Goal: Task Accomplishment & Management: Manage account settings

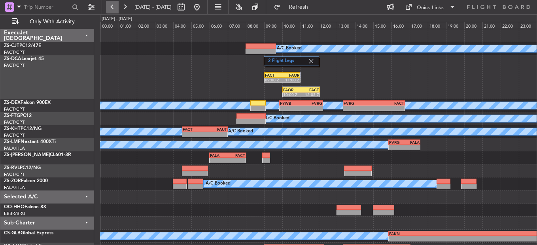
click at [113, 11] on button at bounding box center [112, 7] width 13 height 13
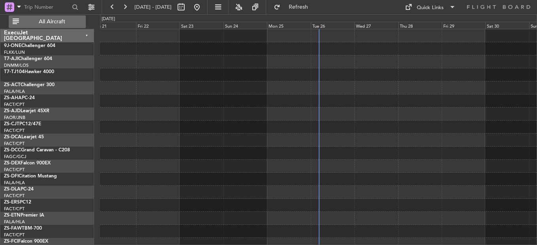
click at [58, 25] on span "All Aircraft" at bounding box center [52, 22] width 63 height 6
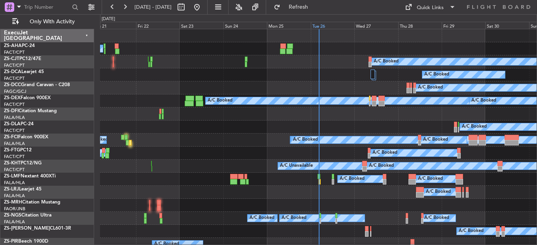
click at [316, 25] on div "Tue 26" at bounding box center [333, 25] width 44 height 7
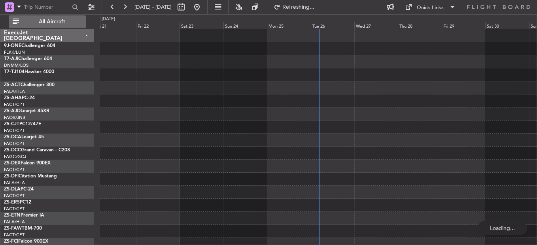
click at [45, 25] on span "All Aircraft" at bounding box center [52, 22] width 63 height 6
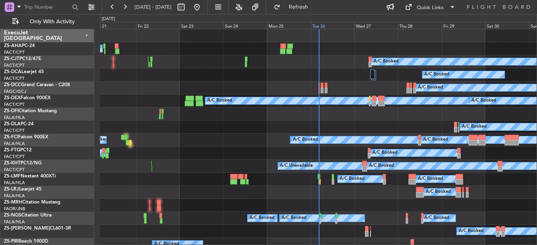
click at [318, 27] on div "Tue 26" at bounding box center [333, 25] width 44 height 7
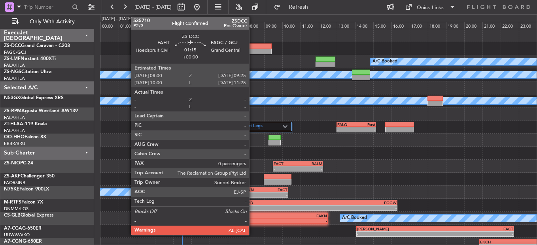
click at [253, 51] on div at bounding box center [259, 52] width 26 height 6
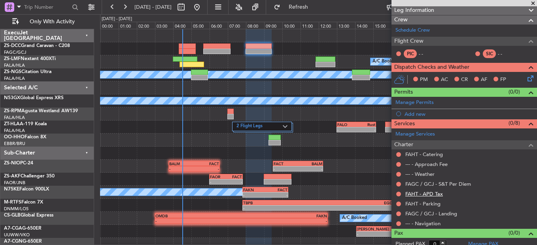
scroll to position [97, 0]
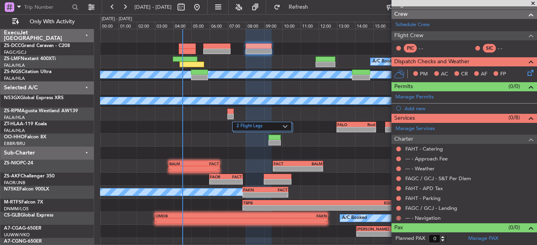
click at [397, 218] on button at bounding box center [398, 218] width 5 height 5
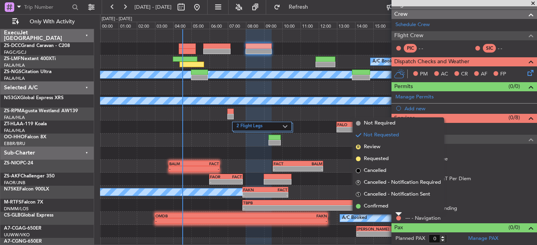
click at [396, 209] on li "Confirmed" at bounding box center [398, 207] width 91 height 12
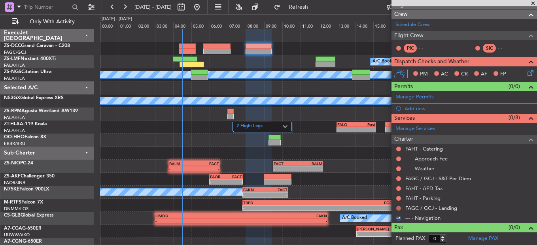
click at [398, 209] on button at bounding box center [398, 208] width 5 height 5
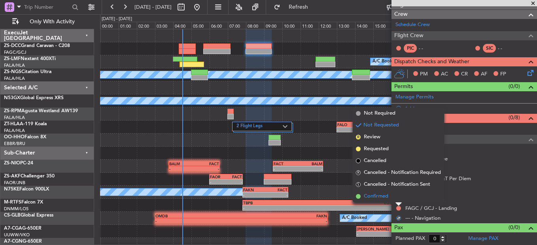
click at [396, 201] on li "Confirmed" at bounding box center [398, 197] width 91 height 12
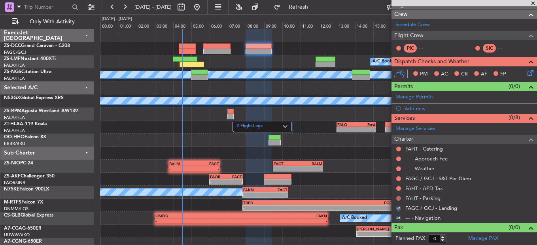
click at [398, 201] on mat-tooltip-component "Not Requested" at bounding box center [399, 211] width 45 height 21
click at [398, 198] on button at bounding box center [398, 198] width 5 height 5
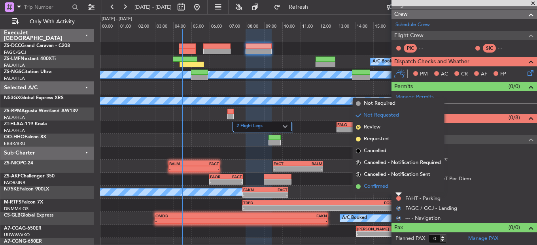
click at [400, 188] on li "Confirmed" at bounding box center [398, 187] width 91 height 12
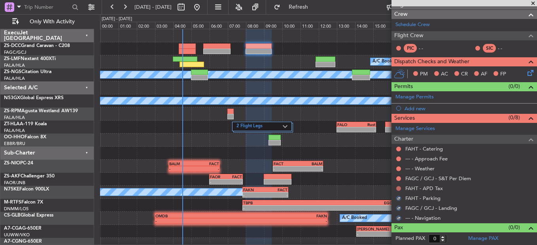
click at [400, 188] on button at bounding box center [398, 188] width 5 height 5
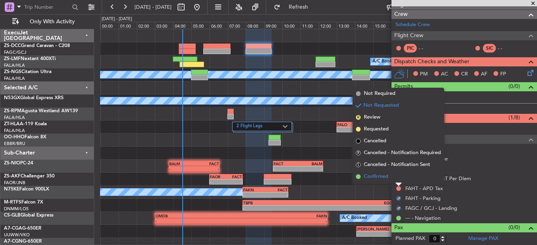
click at [395, 180] on li "Confirmed" at bounding box center [398, 177] width 91 height 12
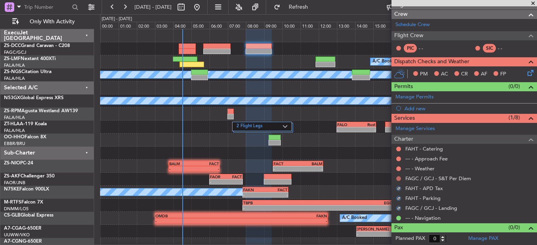
click at [397, 179] on button at bounding box center [398, 178] width 5 height 5
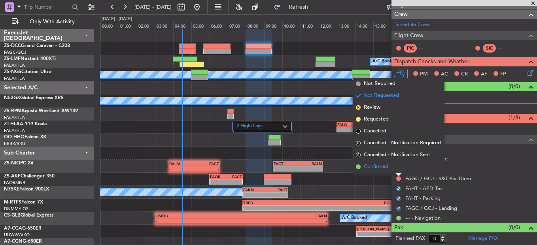
click at [398, 170] on li "Confirmed" at bounding box center [398, 167] width 91 height 12
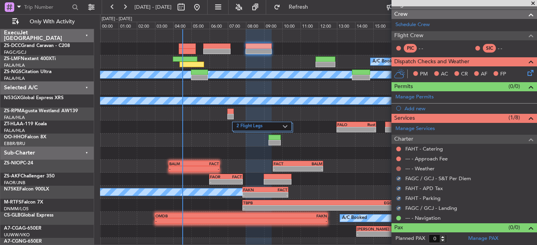
click at [399, 168] on button at bounding box center [398, 169] width 5 height 5
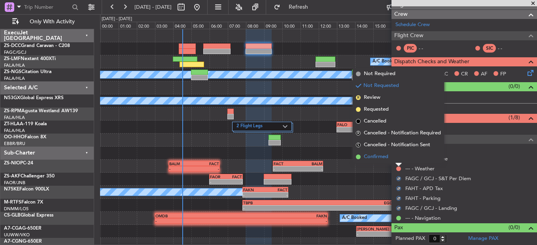
click at [398, 160] on li "Confirmed" at bounding box center [398, 157] width 91 height 12
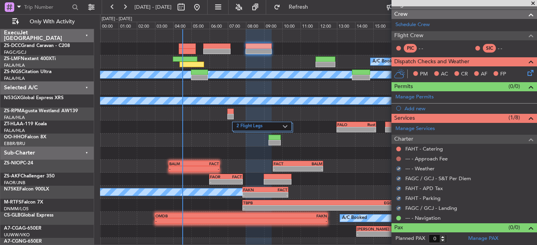
click at [398, 159] on button at bounding box center [398, 159] width 5 height 5
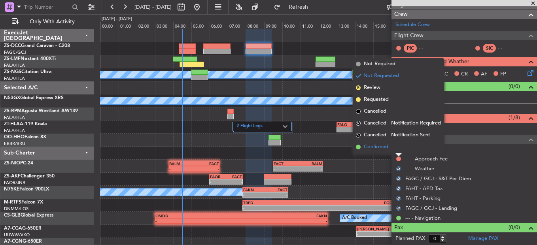
click at [397, 149] on li "Confirmed" at bounding box center [398, 147] width 91 height 12
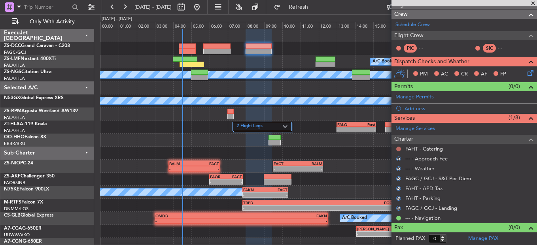
click at [398, 149] on button at bounding box center [398, 149] width 5 height 5
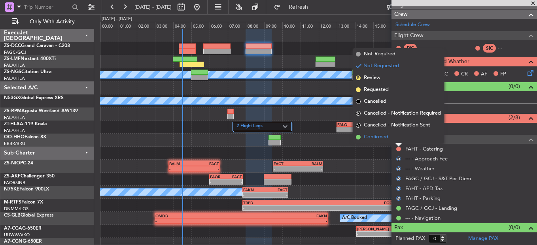
click at [393, 138] on li "Confirmed" at bounding box center [398, 137] width 91 height 12
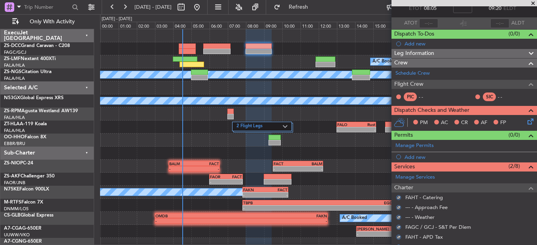
scroll to position [0, 0]
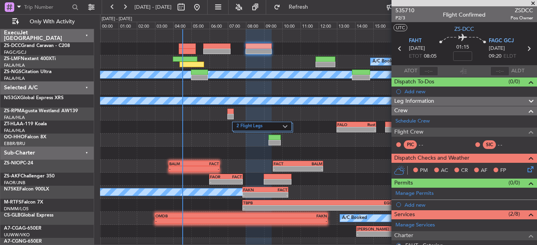
click at [528, 169] on icon at bounding box center [529, 168] width 6 height 6
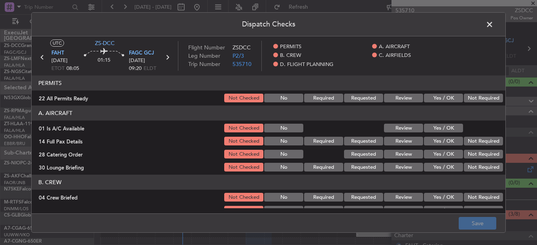
click at [525, 167] on div "Dispatch Checks UTC ZS-DCC FAHT 26/08/2025 ETOT 08:05 01:15 FAGC GCJ 26/08/2025…" at bounding box center [268, 122] width 537 height 245
drag, startPoint x: 481, startPoint y: 97, endPoint x: 425, endPoint y: 134, distance: 67.2
click at [478, 97] on button "Not Required" at bounding box center [483, 98] width 39 height 9
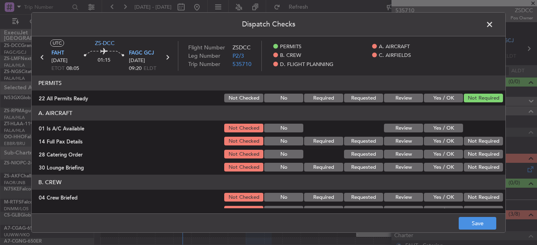
click at [463, 123] on div at bounding box center [483, 128] width 40 height 11
click at [425, 122] on section "A. AIRCRAFT 01 Is A/C Available Not Checked No Review Yes / OK 14 Full Pax Deta…" at bounding box center [269, 139] width 474 height 67
click at [445, 129] on button "Yes / OK" at bounding box center [443, 128] width 39 height 9
drag, startPoint x: 457, startPoint y: 131, endPoint x: 462, endPoint y: 140, distance: 9.9
click at [459, 135] on section "A. AIRCRAFT 01 Is A/C Available Not Checked No Review Yes / OK 14 Full Pax Deta…" at bounding box center [269, 139] width 474 height 67
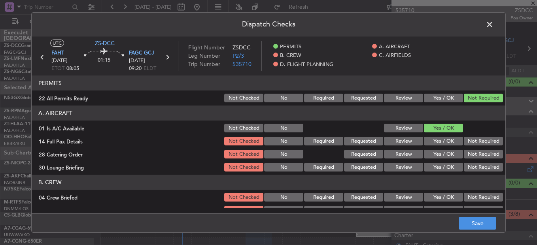
click at [464, 141] on button "Not Required" at bounding box center [483, 141] width 39 height 9
drag, startPoint x: 463, startPoint y: 142, endPoint x: 465, endPoint y: 150, distance: 8.2
click at [464, 144] on button "Not Required" at bounding box center [483, 141] width 39 height 9
click at [466, 150] on button "Not Required" at bounding box center [483, 154] width 39 height 9
click at [467, 154] on button "Not Required" at bounding box center [483, 154] width 39 height 9
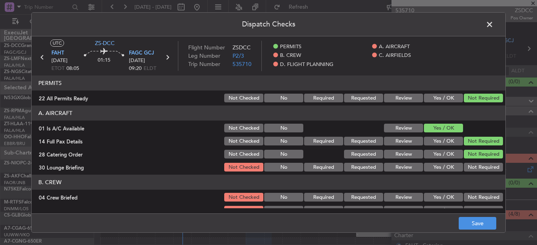
drag, startPoint x: 468, startPoint y: 159, endPoint x: 469, endPoint y: 170, distance: 10.7
click at [469, 160] on div "Not Required" at bounding box center [483, 154] width 40 height 11
click at [469, 172] on div "Not Required" at bounding box center [483, 167] width 40 height 11
click at [464, 179] on header "B. CREW" at bounding box center [269, 182] width 474 height 15
click at [481, 168] on button "Not Required" at bounding box center [483, 167] width 39 height 9
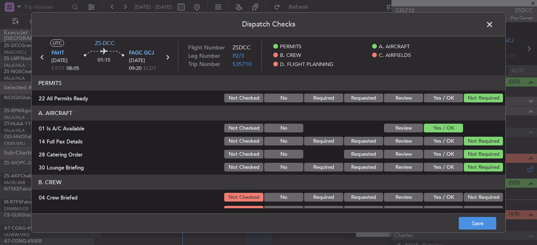
click at [483, 193] on button "Not Required" at bounding box center [483, 197] width 39 height 9
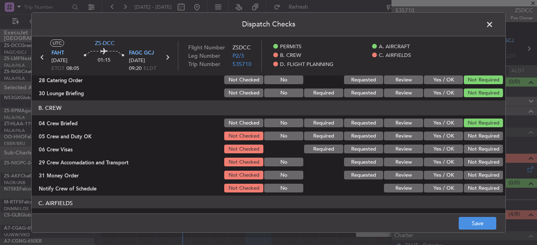
scroll to position [119, 0]
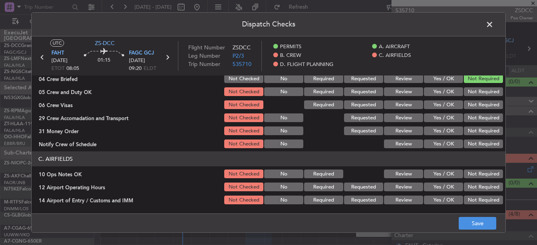
click at [472, 91] on button "Not Required" at bounding box center [483, 91] width 39 height 9
drag, startPoint x: 472, startPoint y: 97, endPoint x: 472, endPoint y: 104, distance: 7.5
click at [472, 100] on section "B. CREW 04 Crew Briefed Not Checked No Required Requested Review Yes / OK Not R…" at bounding box center [269, 102] width 474 height 93
click at [476, 107] on button "Not Required" at bounding box center [483, 105] width 39 height 9
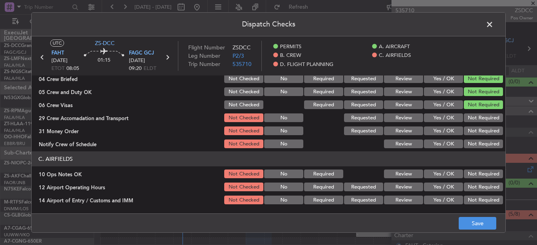
click at [474, 112] on section "B. CREW 04 Crew Briefed Not Checked No Required Requested Review Yes / OK Not R…" at bounding box center [269, 102] width 474 height 93
click at [476, 126] on section "B. CREW 04 Crew Briefed Not Checked No Required Requested Review Yes / OK Not R…" at bounding box center [269, 102] width 474 height 93
drag, startPoint x: 477, startPoint y: 127, endPoint x: 463, endPoint y: 124, distance: 14.3
click at [463, 124] on section "B. CREW 04 Crew Briefed Not Checked No Required Requested Review Yes / OK Not R…" at bounding box center [269, 102] width 474 height 93
click at [467, 118] on button "Not Required" at bounding box center [483, 118] width 39 height 9
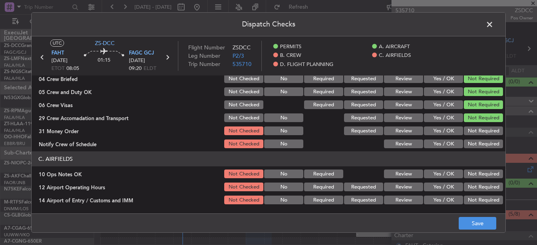
click at [467, 123] on div "Not Required" at bounding box center [483, 117] width 40 height 11
click at [469, 130] on button "Not Required" at bounding box center [483, 131] width 39 height 9
click at [469, 131] on button "Not Required" at bounding box center [483, 131] width 39 height 9
click at [474, 144] on button "Not Required" at bounding box center [483, 144] width 39 height 9
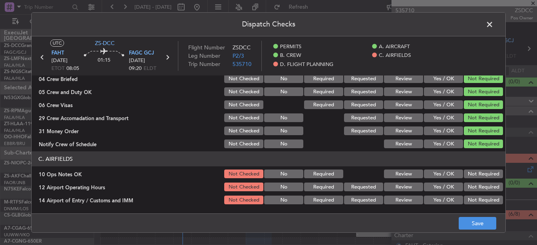
click at [473, 147] on button "Not Required" at bounding box center [483, 144] width 39 height 9
click at [474, 173] on button "Not Required" at bounding box center [483, 174] width 39 height 9
click at [469, 196] on button "Not Required" at bounding box center [483, 200] width 39 height 9
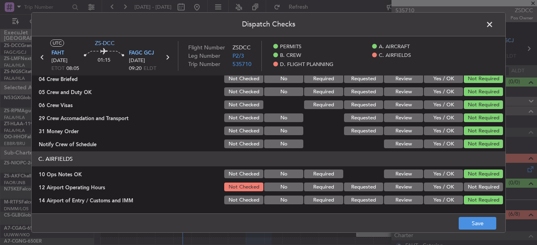
drag, startPoint x: 468, startPoint y: 187, endPoint x: 467, endPoint y: 192, distance: 5.5
click at [468, 189] on button "Not Required" at bounding box center [483, 187] width 39 height 9
click at [467, 188] on button "Not Required" at bounding box center [483, 187] width 39 height 9
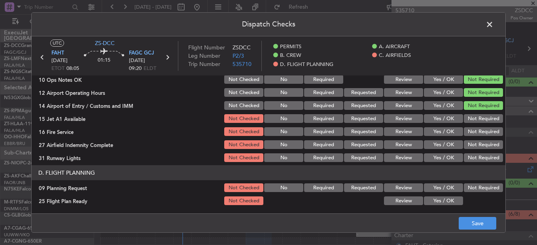
click at [484, 132] on button "Not Required" at bounding box center [483, 131] width 39 height 9
drag, startPoint x: 481, startPoint y: 121, endPoint x: 480, endPoint y: 128, distance: 6.8
click at [481, 122] on button "Not Required" at bounding box center [483, 118] width 39 height 9
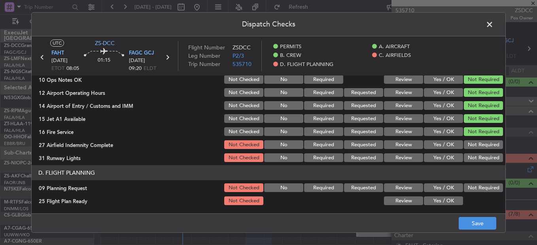
drag, startPoint x: 478, startPoint y: 139, endPoint x: 478, endPoint y: 144, distance: 4.8
click at [478, 140] on section "C. AIRFIELDS 10 Ops Notes OK Not Checked No Required Review Yes / OK Not Requir…" at bounding box center [269, 110] width 474 height 106
click at [476, 148] on button "Not Required" at bounding box center [483, 144] width 39 height 9
drag, startPoint x: 476, startPoint y: 149, endPoint x: 476, endPoint y: 157, distance: 8.3
click at [476, 154] on section "C. AIRFIELDS 10 Ops Notes OK Not Checked No Required Review Yes / OK Not Requir…" at bounding box center [269, 110] width 474 height 106
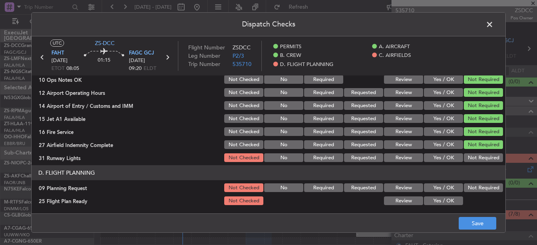
click at [476, 157] on button "Not Required" at bounding box center [483, 158] width 39 height 9
click at [476, 176] on header "D. FLIGHT PLANNING" at bounding box center [269, 172] width 474 height 15
click at [473, 189] on button "Not Required" at bounding box center [483, 188] width 39 height 9
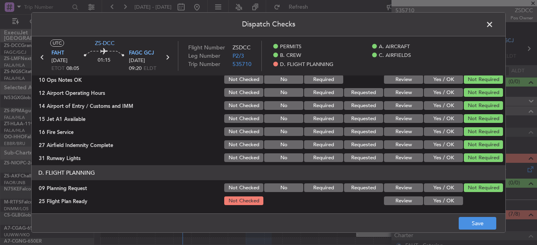
click at [457, 202] on div "25 Flight Plan Ready Not Checked Review Yes / OK" at bounding box center [269, 200] width 474 height 11
drag, startPoint x: 455, startPoint y: 202, endPoint x: 471, endPoint y: 212, distance: 19.0
click at [455, 202] on button "Yes / OK" at bounding box center [443, 201] width 39 height 9
drag, startPoint x: 474, startPoint y: 212, endPoint x: 476, endPoint y: 218, distance: 5.4
click at [476, 217] on div "Dispatch Checks UTC ZS-DCC FAHT 26/08/2025 ETOT 08:05 01:15 FAGC GCJ 26/08/2025…" at bounding box center [268, 122] width 475 height 221
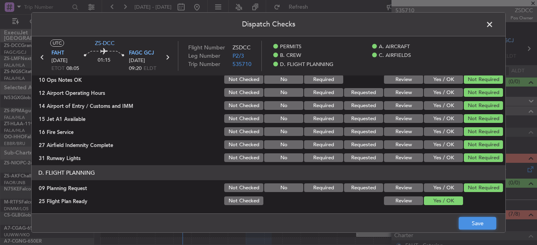
click at [478, 220] on button "Save" at bounding box center [478, 223] width 38 height 13
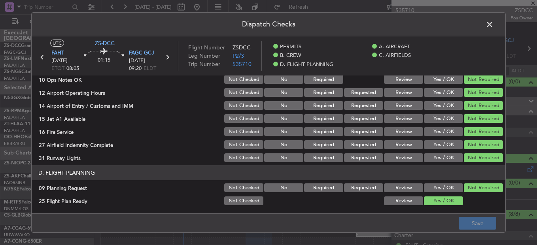
scroll to position [0, 0]
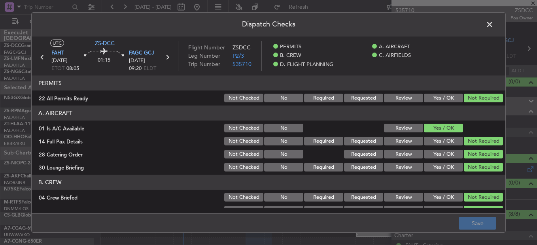
click at [494, 27] on span at bounding box center [494, 27] width 0 height 16
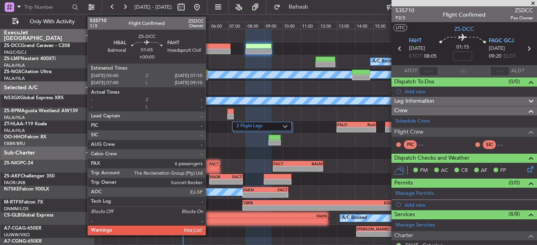
click at [209, 48] on div at bounding box center [217, 47] width 28 height 6
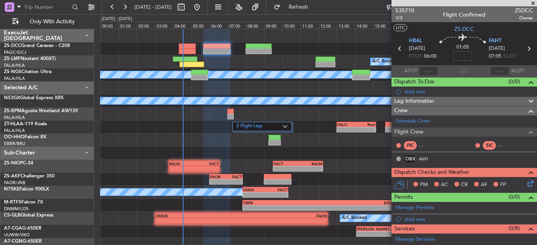
click at [526, 184] on icon at bounding box center [529, 182] width 6 height 6
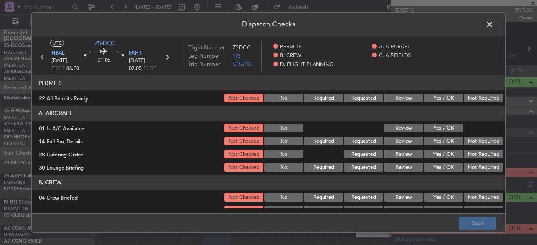
drag, startPoint x: 466, startPoint y: 100, endPoint x: 445, endPoint y: 117, distance: 27.3
click at [466, 101] on button "Not Required" at bounding box center [483, 98] width 39 height 9
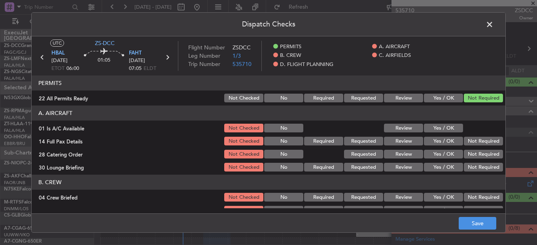
drag, startPoint x: 445, startPoint y: 123, endPoint x: 447, endPoint y: 129, distance: 6.1
click at [445, 123] on div "Yes / OK" at bounding box center [443, 128] width 40 height 11
click at [448, 130] on button "Yes / OK" at bounding box center [443, 128] width 39 height 9
drag, startPoint x: 493, startPoint y: 136, endPoint x: 494, endPoint y: 140, distance: 4.0
click at [494, 138] on div "Not Required" at bounding box center [483, 141] width 40 height 11
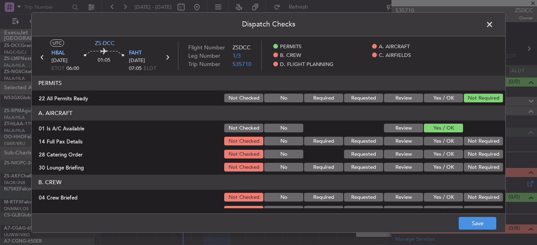
click at [494, 145] on button "Not Required" at bounding box center [483, 141] width 39 height 9
click at [486, 154] on button "Not Required" at bounding box center [483, 154] width 39 height 9
click at [485, 157] on button "Not Required" at bounding box center [483, 154] width 39 height 9
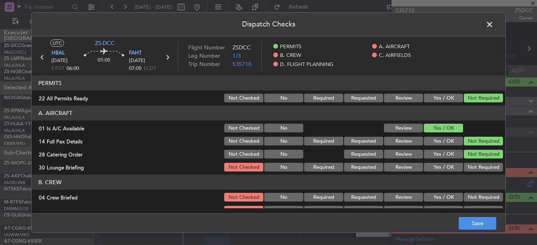
click at [484, 167] on button "Not Required" at bounding box center [483, 167] width 39 height 9
drag, startPoint x: 484, startPoint y: 167, endPoint x: 484, endPoint y: 172, distance: 4.4
click at [484, 168] on button "Not Required" at bounding box center [483, 167] width 39 height 9
click at [483, 195] on button "Not Required" at bounding box center [483, 197] width 39 height 9
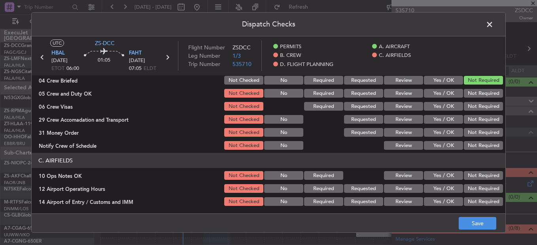
scroll to position [119, 0]
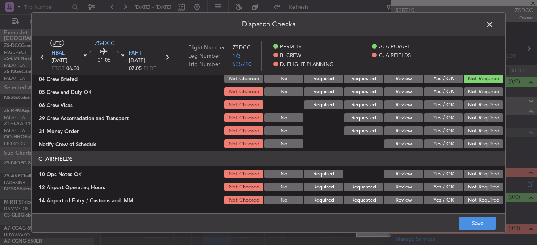
drag, startPoint x: 480, startPoint y: 85, endPoint x: 483, endPoint y: 83, distance: 4.1
click at [483, 84] on section "B. CREW 04 Crew Briefed Not Checked No Required Requested Review Yes / OK Not R…" at bounding box center [269, 102] width 474 height 93
drag, startPoint x: 483, startPoint y: 83, endPoint x: 480, endPoint y: 87, distance: 5.2
click at [480, 87] on div "Not Required" at bounding box center [483, 91] width 40 height 11
click at [480, 93] on button "Not Required" at bounding box center [483, 91] width 39 height 9
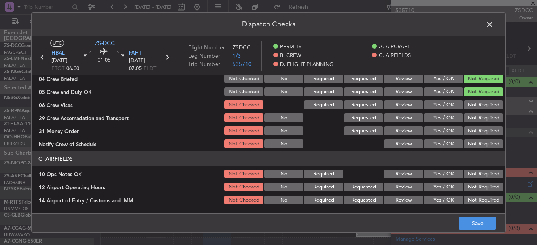
click at [480, 95] on button "Not Required" at bounding box center [483, 91] width 39 height 9
click at [480, 102] on div "Not Required" at bounding box center [483, 104] width 40 height 11
click at [480, 108] on button "Not Required" at bounding box center [483, 105] width 39 height 9
click at [480, 119] on div "Not Required" at bounding box center [483, 117] width 40 height 11
click at [480, 123] on div "Not Required" at bounding box center [483, 117] width 40 height 11
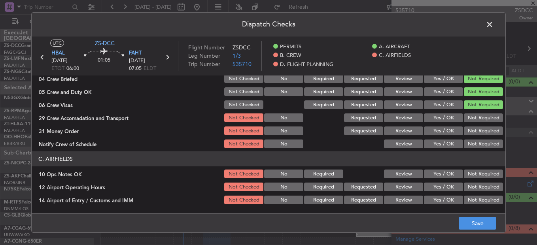
drag, startPoint x: 480, startPoint y: 125, endPoint x: 479, endPoint y: 132, distance: 7.5
click at [480, 127] on section "B. CREW 04 Crew Briefed Not Checked No Required Requested Review Yes / OK Not R…" at bounding box center [269, 102] width 474 height 93
click at [478, 133] on button "Not Required" at bounding box center [483, 131] width 39 height 9
drag, startPoint x: 477, startPoint y: 107, endPoint x: 478, endPoint y: 114, distance: 6.8
click at [478, 110] on div "Not Required" at bounding box center [483, 104] width 40 height 11
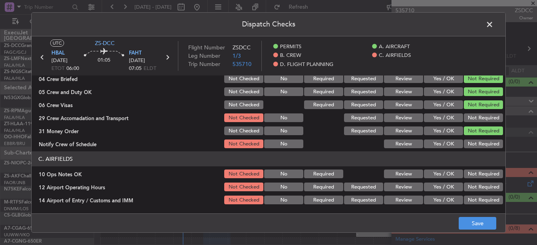
click at [478, 114] on button "Not Required" at bounding box center [483, 118] width 39 height 9
click at [482, 144] on button "Not Required" at bounding box center [483, 144] width 39 height 9
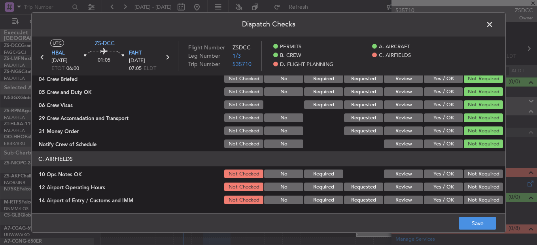
click at [486, 174] on button "Not Required" at bounding box center [483, 174] width 39 height 9
drag, startPoint x: 484, startPoint y: 190, endPoint x: 483, endPoint y: 198, distance: 8.4
click at [484, 191] on button "Not Required" at bounding box center [483, 187] width 39 height 9
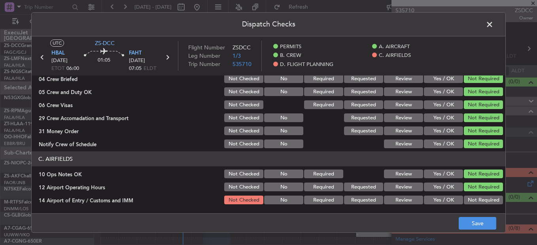
click at [482, 213] on main "UTC ZS-DCC HBAL 26/08/2025 ETOT 06:00 01:05 FAHT 26/08/2025 07:05 ELDT Flight N…" at bounding box center [269, 126] width 474 height 180
click at [482, 205] on button "Not Required" at bounding box center [483, 200] width 39 height 9
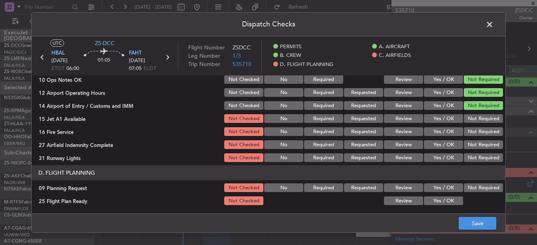
drag, startPoint x: 471, startPoint y: 116, endPoint x: 472, endPoint y: 133, distance: 16.3
click at [472, 120] on button "Not Required" at bounding box center [483, 118] width 39 height 9
click at [476, 140] on div "Not Required" at bounding box center [483, 144] width 40 height 11
click at [477, 133] on button "Not Required" at bounding box center [483, 131] width 39 height 9
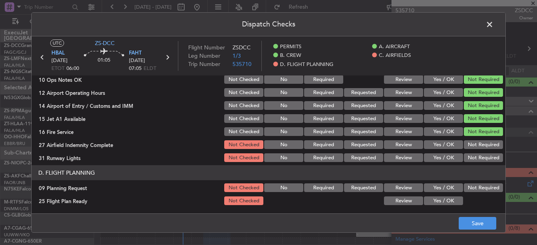
drag, startPoint x: 476, startPoint y: 134, endPoint x: 476, endPoint y: 146, distance: 11.5
click at [476, 144] on section "C. AIRFIELDS 10 Ops Notes OK Not Checked No Required Review Yes / OK Not Requir…" at bounding box center [269, 110] width 474 height 106
click at [476, 146] on button "Not Required" at bounding box center [483, 144] width 39 height 9
click at [478, 158] on button "Not Required" at bounding box center [483, 158] width 39 height 9
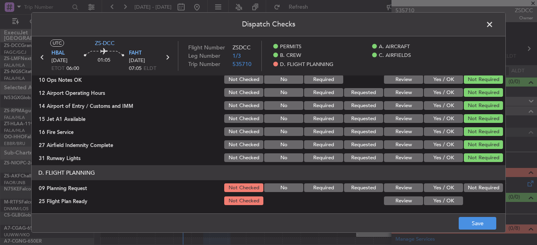
drag, startPoint x: 481, startPoint y: 182, endPoint x: 470, endPoint y: 199, distance: 20.3
click at [482, 186] on section "D. FLIGHT PLANNING 09 Planning Request Not Checked No Required Requested Review…" at bounding box center [269, 185] width 474 height 41
click at [470, 191] on button "Not Required" at bounding box center [483, 188] width 39 height 9
click at [438, 200] on button "Yes / OK" at bounding box center [443, 201] width 39 height 9
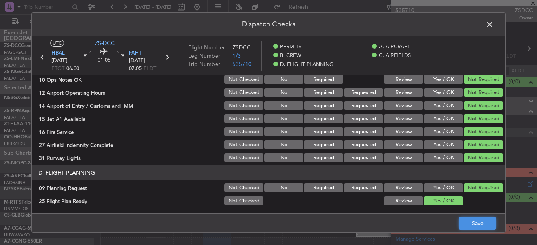
click at [500, 239] on div "Dispatch Checks UTC ZS-DCC HBAL 26/08/2025 ETOT 06:00 01:05 FAHT 26/08/2025 07:…" at bounding box center [268, 122] width 537 height 245
click at [469, 221] on button "Save" at bounding box center [478, 223] width 38 height 13
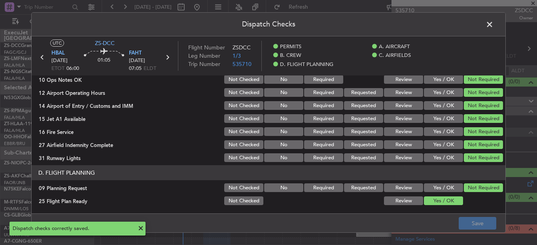
click at [494, 25] on span at bounding box center [494, 27] width 0 height 16
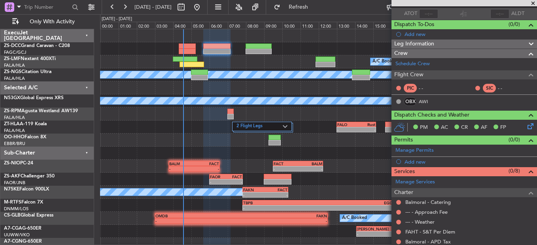
scroll to position [121, 0]
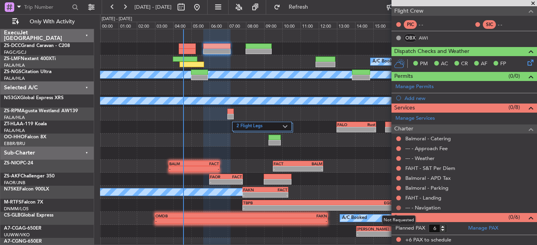
click at [398, 206] on button at bounding box center [398, 208] width 5 height 5
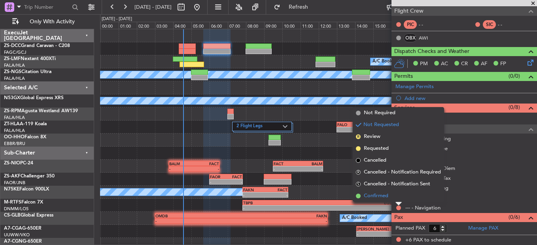
click at [396, 195] on li "Confirmed" at bounding box center [398, 196] width 91 height 12
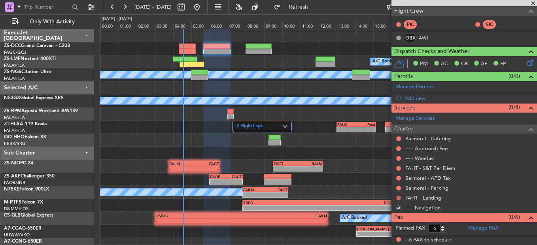
click at [400, 196] on button at bounding box center [398, 198] width 5 height 5
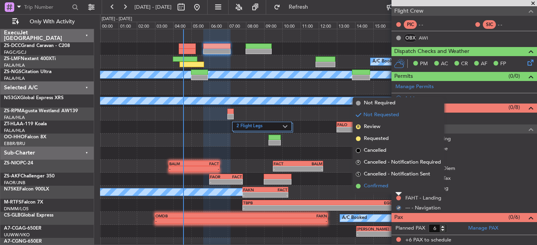
click at [398, 187] on li "Confirmed" at bounding box center [398, 186] width 91 height 12
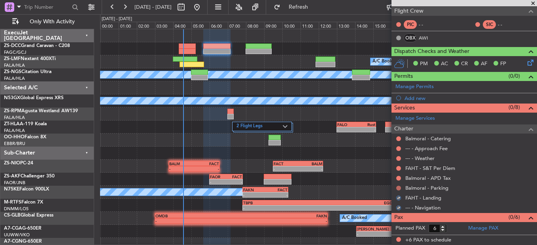
click at [398, 188] on button at bounding box center [398, 188] width 5 height 5
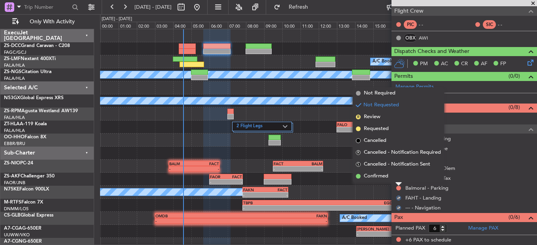
click at [398, 183] on div at bounding box center [399, 184] width 6 height 3
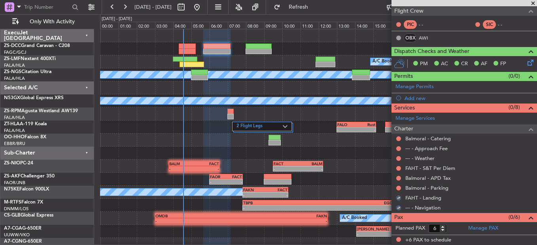
click at [399, 186] on div "Not Requested" at bounding box center [399, 186] width 0 height 0
click at [396, 185] on div "Balmoral - Parking" at bounding box center [465, 188] width 146 height 10
click at [398, 188] on button at bounding box center [398, 188] width 5 height 5
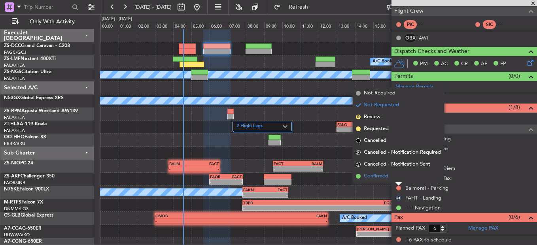
click at [400, 177] on li "Confirmed" at bounding box center [398, 177] width 91 height 12
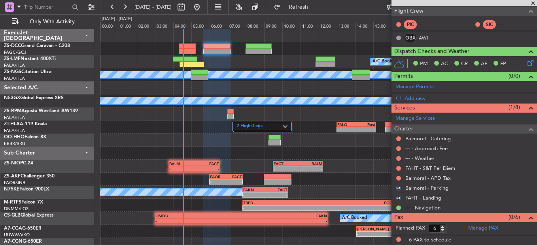
click at [400, 177] on button at bounding box center [398, 178] width 5 height 5
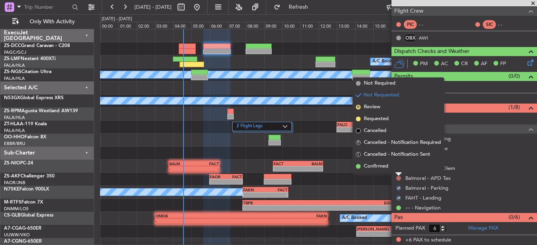
click at [398, 173] on div at bounding box center [399, 174] width 6 height 3
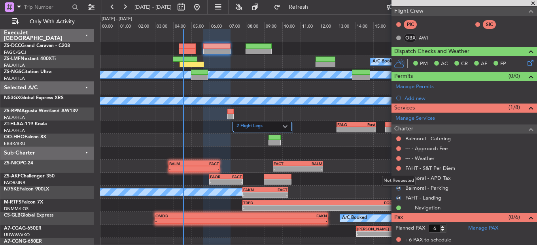
click at [398, 180] on div "Not Requested" at bounding box center [399, 181] width 34 height 10
click at [398, 174] on div "Balmoral - APD Tax" at bounding box center [465, 178] width 146 height 10
click at [397, 173] on div "Balmoral - APD Tax" at bounding box center [465, 178] width 146 height 10
click at [397, 179] on button at bounding box center [398, 178] width 5 height 5
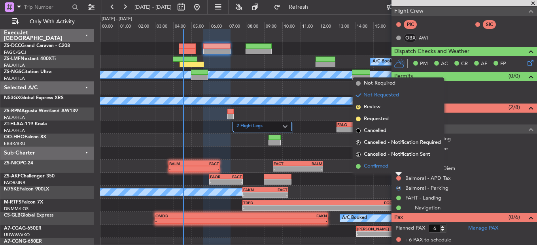
click at [401, 169] on li "Confirmed" at bounding box center [398, 167] width 91 height 12
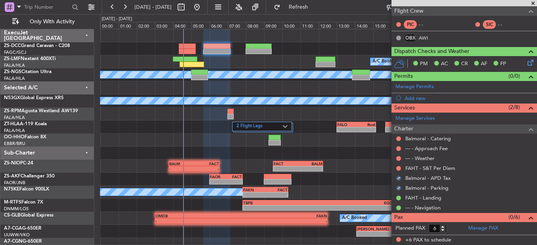
click at [401, 169] on button at bounding box center [398, 168] width 5 height 5
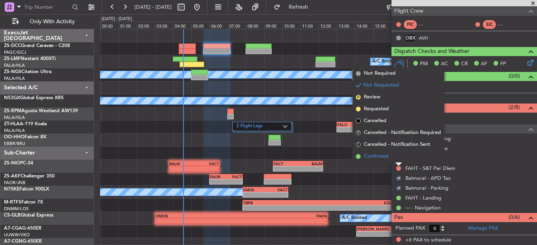
click at [398, 161] on li "Confirmed" at bounding box center [398, 157] width 91 height 12
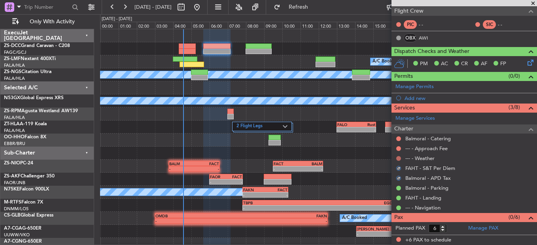
click at [397, 157] on button at bounding box center [398, 158] width 5 height 5
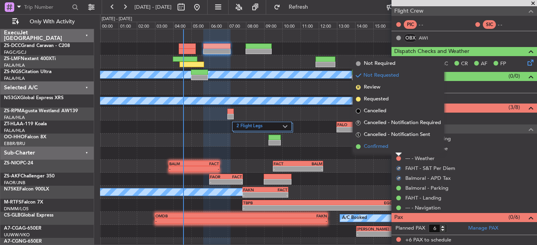
click at [397, 150] on li "Confirmed" at bounding box center [398, 147] width 91 height 12
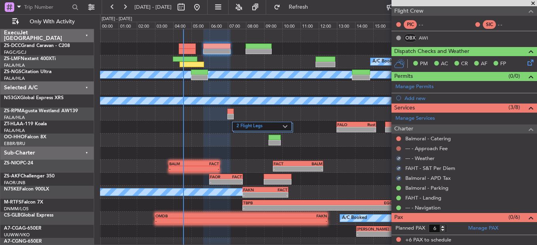
click at [397, 149] on button at bounding box center [398, 148] width 5 height 5
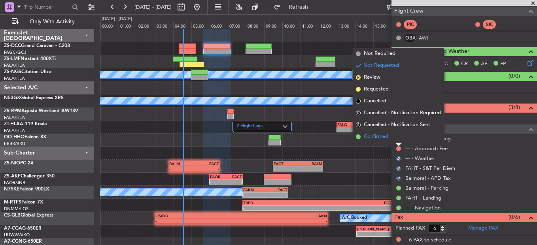
click at [399, 142] on li "Confirmed" at bounding box center [398, 137] width 91 height 12
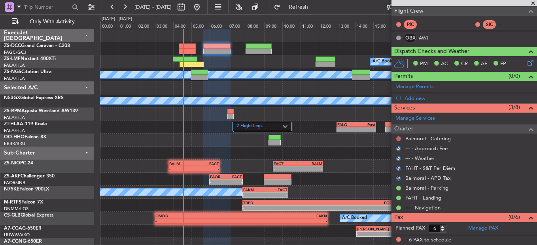
click at [399, 137] on button at bounding box center [398, 139] width 5 height 5
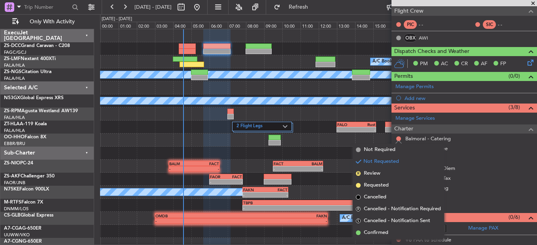
drag, startPoint x: 402, startPoint y: 232, endPoint x: 396, endPoint y: 207, distance: 26.0
click at [402, 232] on li "Confirmed" at bounding box center [398, 233] width 91 height 12
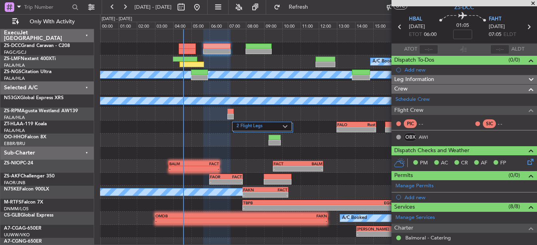
scroll to position [0, 0]
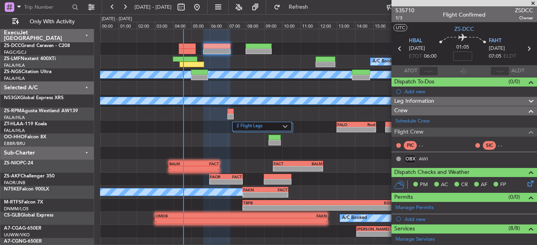
click at [399, 47] on icon at bounding box center [400, 49] width 10 height 10
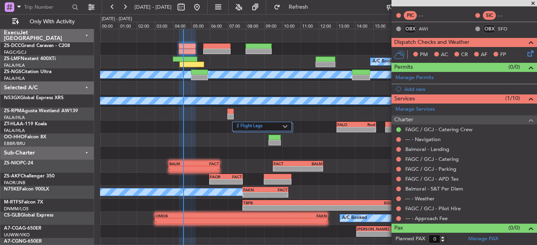
scroll to position [131, 0]
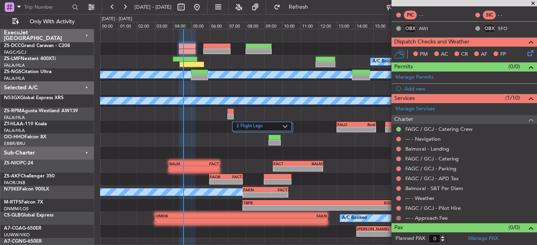
click at [399, 217] on button at bounding box center [398, 218] width 5 height 5
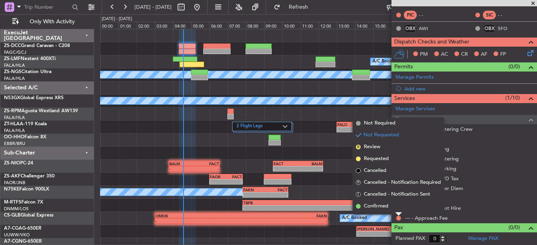
click at [398, 207] on div "Not Requested" at bounding box center [399, 205] width 34 height 10
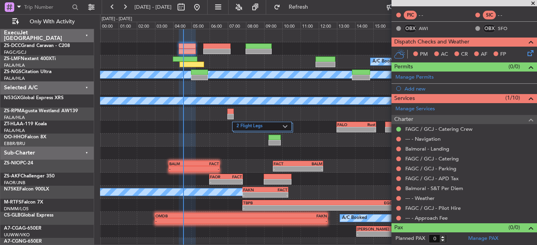
click at [399, 216] on div "Not Requested" at bounding box center [399, 216] width 0 height 0
click at [399, 218] on button at bounding box center [398, 218] width 5 height 5
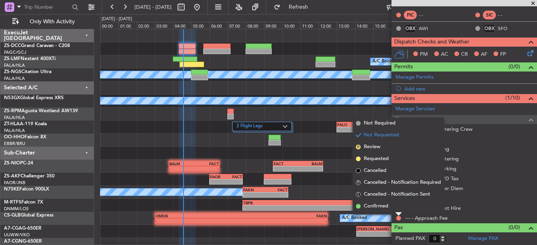
click at [393, 208] on li "Confirmed" at bounding box center [398, 207] width 91 height 12
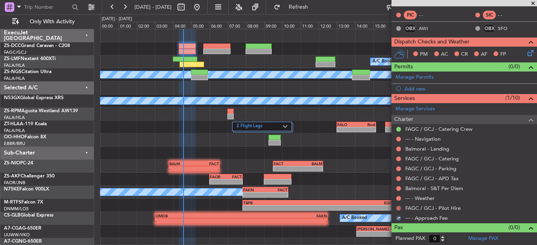
click at [398, 208] on button at bounding box center [398, 208] width 5 height 5
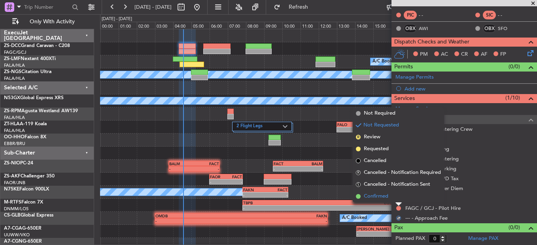
click at [398, 199] on li "Confirmed" at bounding box center [398, 197] width 91 height 12
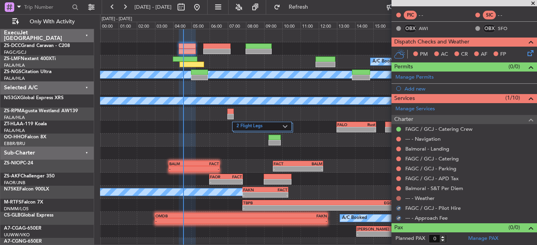
click at [401, 199] on button at bounding box center [398, 198] width 5 height 5
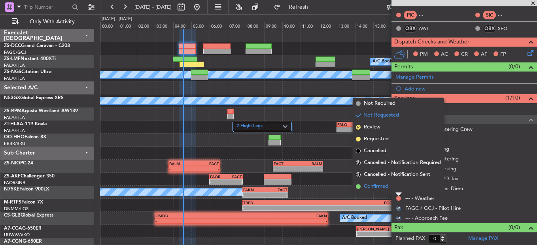
click at [397, 188] on li "Confirmed" at bounding box center [398, 187] width 91 height 12
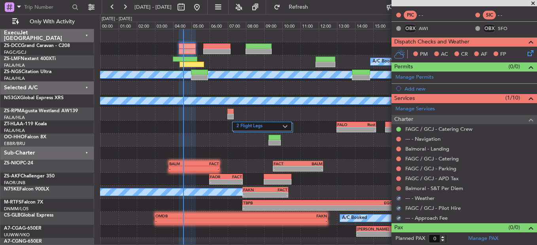
click at [397, 189] on button at bounding box center [398, 188] width 5 height 5
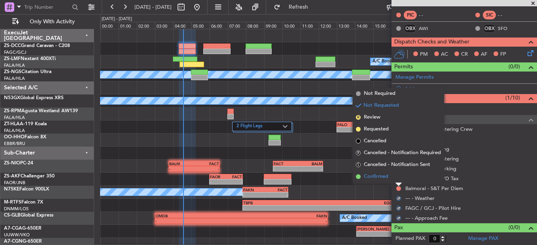
click at [394, 178] on li "Confirmed" at bounding box center [398, 177] width 91 height 12
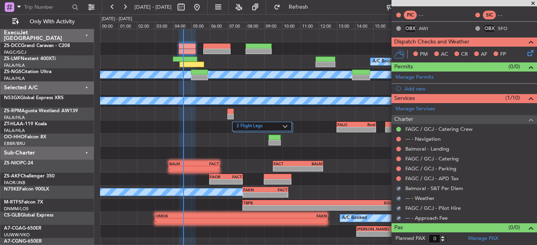
click at [395, 178] on div "FAGC / GCJ - APD Tax" at bounding box center [465, 179] width 146 height 10
click at [396, 178] on button at bounding box center [398, 178] width 5 height 5
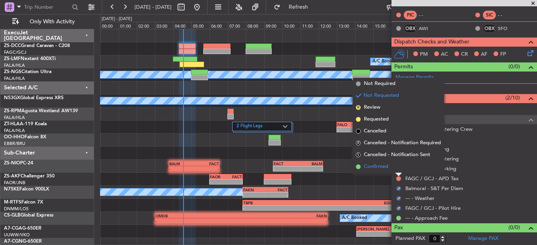
click at [394, 167] on li "Confirmed" at bounding box center [398, 167] width 91 height 12
click at [396, 168] on div at bounding box center [399, 169] width 6 height 6
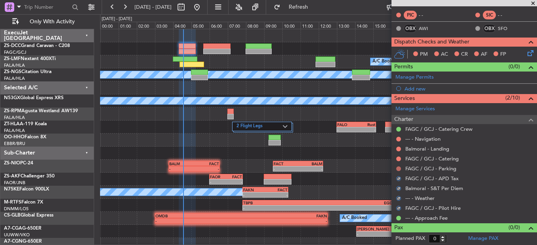
click at [398, 166] on div "FAGC / GCJ - Parking" at bounding box center [465, 169] width 146 height 10
click at [398, 168] on button at bounding box center [398, 169] width 5 height 5
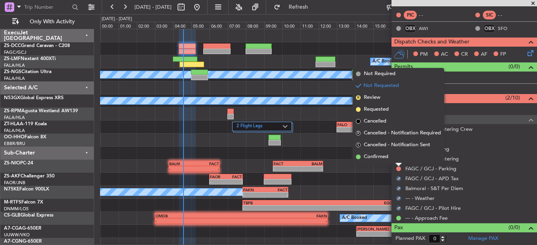
click at [398, 158] on li "Confirmed" at bounding box center [398, 157] width 91 height 12
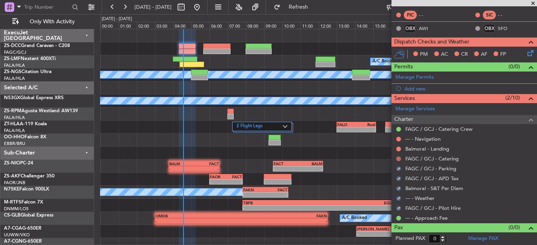
click at [396, 157] on button at bounding box center [398, 159] width 5 height 5
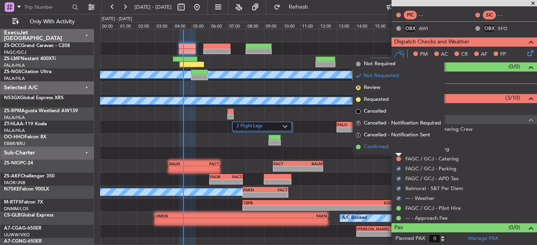
click at [397, 148] on li "Confirmed" at bounding box center [398, 147] width 91 height 12
click at [398, 150] on button at bounding box center [398, 149] width 5 height 5
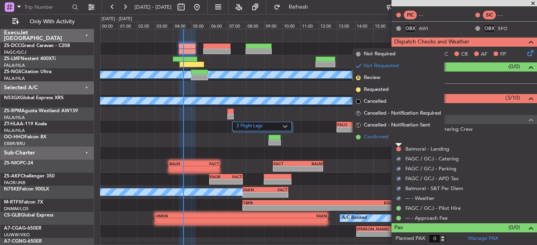
click at [393, 139] on li "Confirmed" at bounding box center [398, 137] width 91 height 12
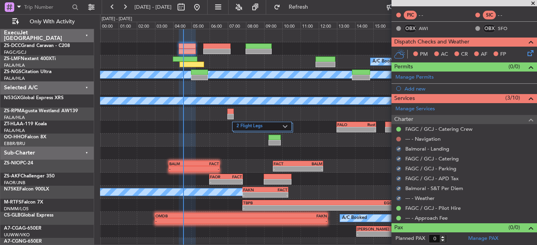
click at [401, 140] on button at bounding box center [398, 139] width 5 height 5
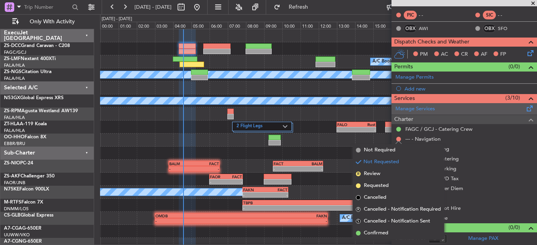
click at [404, 232] on li "Confirmed" at bounding box center [398, 234] width 91 height 12
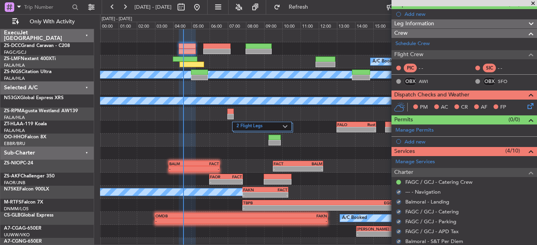
scroll to position [0, 0]
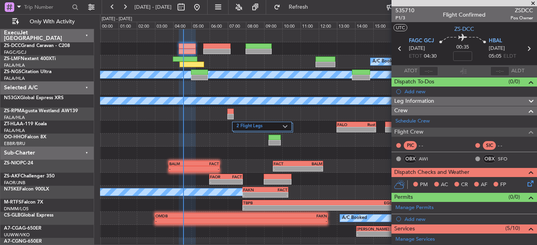
click at [526, 184] on icon at bounding box center [529, 182] width 6 height 6
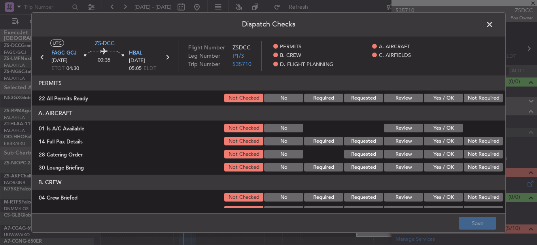
click at [474, 100] on button "Not Required" at bounding box center [483, 98] width 39 height 9
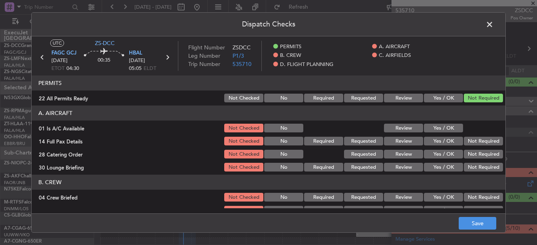
click at [453, 117] on header "A. AIRCRAFT" at bounding box center [269, 113] width 474 height 15
click at [451, 127] on button "Yes / OK" at bounding box center [443, 128] width 39 height 9
click at [463, 140] on section "A. AIRCRAFT 01 Is A/C Available Not Checked No Review Yes / OK 14 Full Pax Deta…" at bounding box center [269, 139] width 474 height 67
drag, startPoint x: 463, startPoint y: 142, endPoint x: 465, endPoint y: 146, distance: 4.1
click at [465, 146] on button "Not Required" at bounding box center [483, 141] width 39 height 9
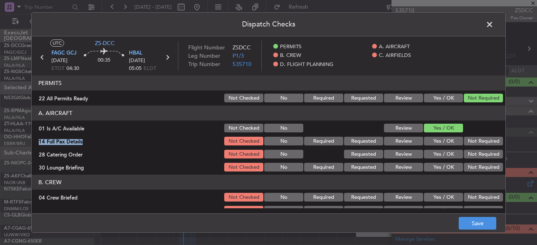
click at [466, 149] on section "A. AIRCRAFT 01 Is A/C Available Not Checked No Review Yes / OK 14 Full Pax Deta…" at bounding box center [269, 139] width 474 height 67
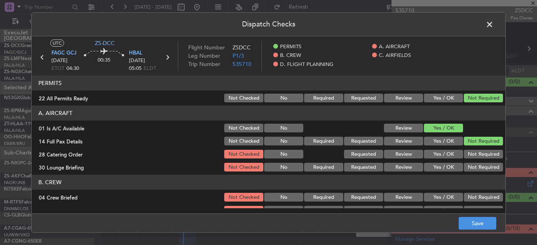
click at [468, 152] on div "Not Required" at bounding box center [483, 154] width 40 height 11
click at [468, 159] on div "Not Required" at bounding box center [483, 154] width 40 height 11
click at [468, 173] on div "Not Required" at bounding box center [483, 167] width 40 height 11
click at [469, 170] on button "Not Required" at bounding box center [483, 167] width 39 height 9
drag, startPoint x: 477, startPoint y: 148, endPoint x: 481, endPoint y: 157, distance: 9.4
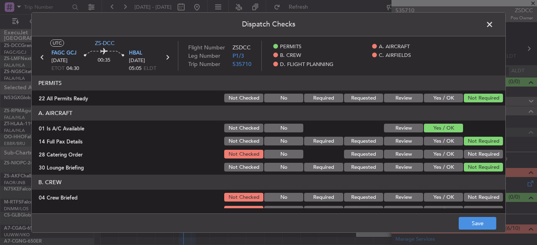
click at [477, 149] on section "A. AIRCRAFT 01 Is A/C Available Not Checked No Review Yes / OK 14 Full Pax Deta…" at bounding box center [269, 139] width 474 height 67
drag, startPoint x: 479, startPoint y: 156, endPoint x: 479, endPoint y: 180, distance: 23.3
click at [478, 156] on button "Not Required" at bounding box center [483, 154] width 39 height 9
click at [479, 188] on header "B. CREW" at bounding box center [269, 182] width 474 height 15
drag, startPoint x: 479, startPoint y: 189, endPoint x: 479, endPoint y: 193, distance: 4.0
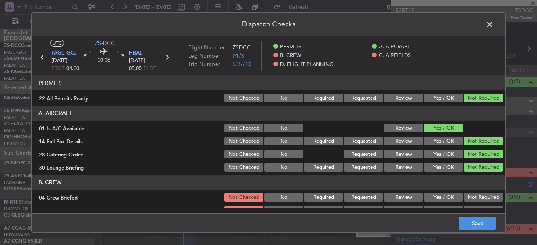
click at [479, 192] on section "B. CREW 04 Crew Briefed Not Checked No Required Requested Review Yes / OK Not R…" at bounding box center [269, 221] width 474 height 93
click at [481, 200] on button "Not Required" at bounding box center [483, 197] width 39 height 9
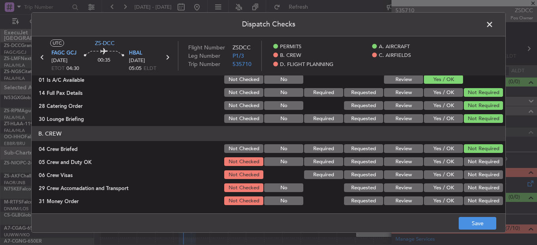
scroll to position [79, 0]
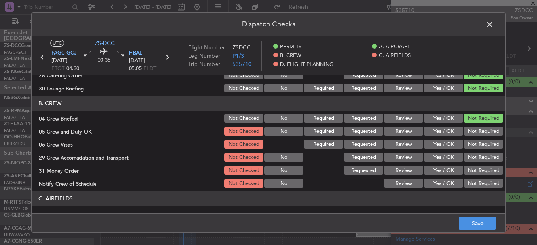
drag, startPoint x: 483, startPoint y: 136, endPoint x: 482, endPoint y: 144, distance: 8.1
click at [482, 141] on section "B. CREW 04 Crew Briefed Not Checked No Required Requested Review Yes / OK Not R…" at bounding box center [269, 142] width 474 height 93
click at [481, 146] on button "Not Required" at bounding box center [483, 144] width 39 height 9
click at [480, 141] on button "Not Required" at bounding box center [483, 144] width 39 height 9
click at [479, 135] on button "Not Required" at bounding box center [483, 131] width 39 height 9
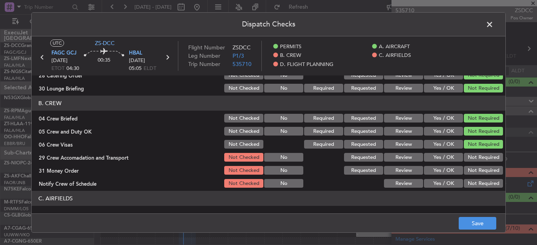
click at [478, 159] on button "Not Required" at bounding box center [483, 157] width 39 height 9
click at [475, 174] on button "Not Required" at bounding box center [483, 170] width 39 height 9
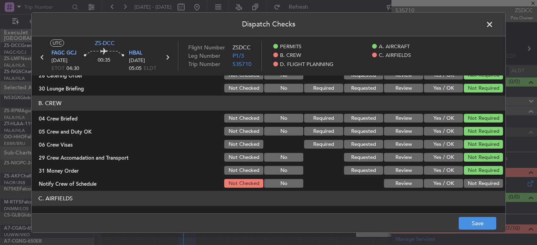
click at [475, 174] on button "Not Required" at bounding box center [483, 170] width 39 height 9
click at [476, 181] on button "Not Required" at bounding box center [483, 183] width 39 height 9
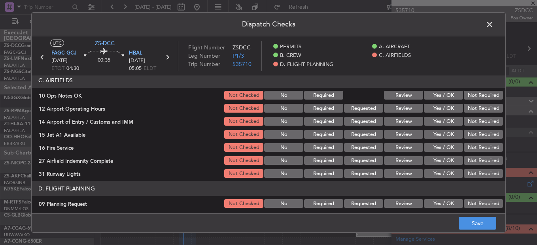
scroll to position [198, 0]
click at [474, 94] on button "Not Required" at bounding box center [483, 95] width 39 height 9
click at [473, 105] on button "Not Required" at bounding box center [483, 108] width 39 height 9
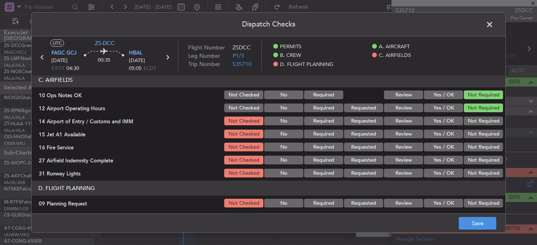
click at [472, 107] on button "Not Required" at bounding box center [483, 108] width 39 height 9
click at [469, 119] on button "Not Required" at bounding box center [483, 121] width 39 height 9
click at [469, 129] on section "C. AIRFIELDS 10 Ops Notes OK Not Checked No Required Review Yes / OK Not Requir…" at bounding box center [269, 125] width 474 height 106
click at [471, 130] on div "Not Required" at bounding box center [483, 134] width 40 height 11
click at [472, 133] on button "Not Required" at bounding box center [483, 134] width 39 height 9
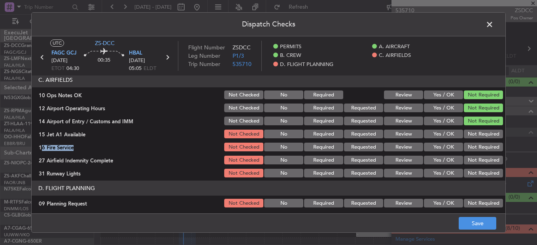
click at [472, 144] on section "C. AIRFIELDS 10 Ops Notes OK Not Checked No Required Review Yes / OK Not Requir…" at bounding box center [269, 125] width 474 height 106
drag, startPoint x: 472, startPoint y: 146, endPoint x: 470, endPoint y: 158, distance: 12.6
click at [470, 156] on section "C. AIRFIELDS 10 Ops Notes OK Not Checked No Required Review Yes / OK Not Requir…" at bounding box center [269, 125] width 474 height 106
click at [469, 160] on button "Not Required" at bounding box center [483, 160] width 39 height 9
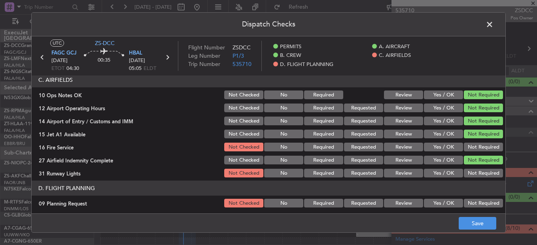
click at [470, 147] on button "Not Required" at bounding box center [483, 147] width 39 height 9
click at [479, 178] on div "Not Required" at bounding box center [483, 173] width 40 height 11
click at [479, 173] on button "Not Required" at bounding box center [483, 173] width 39 height 9
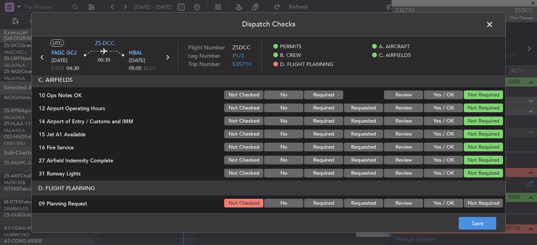
click at [479, 202] on button "Not Required" at bounding box center [483, 203] width 39 height 9
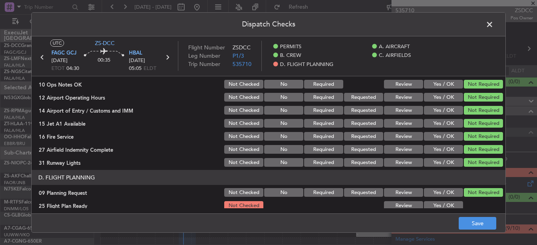
scroll to position [213, 0]
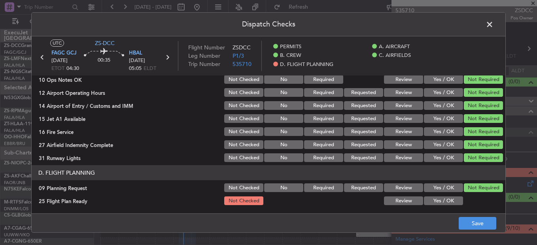
drag, startPoint x: 440, startPoint y: 199, endPoint x: 459, endPoint y: 215, distance: 25.5
click at [440, 200] on button "Yes / OK" at bounding box center [443, 201] width 39 height 9
click at [501, 231] on footer "Save" at bounding box center [269, 223] width 474 height 19
click at [490, 220] on button "Save" at bounding box center [478, 223] width 38 height 13
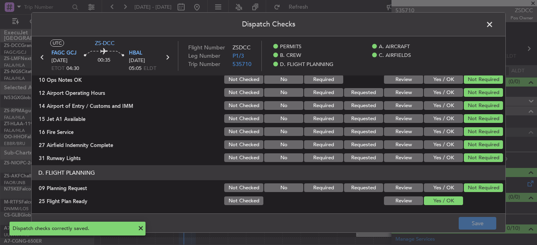
click at [494, 25] on span at bounding box center [494, 27] width 0 height 16
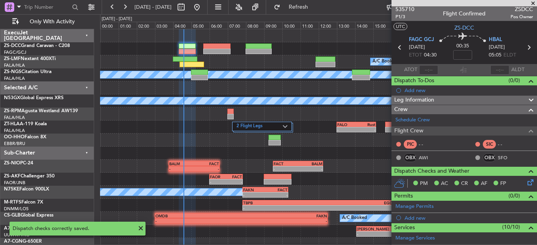
scroll to position [0, 0]
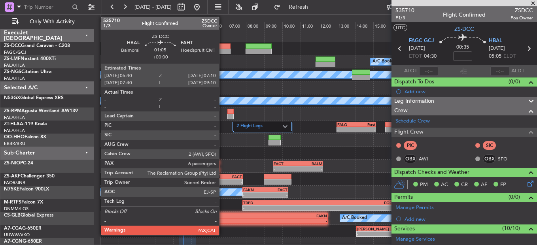
click at [223, 47] on div at bounding box center [217, 47] width 28 height 6
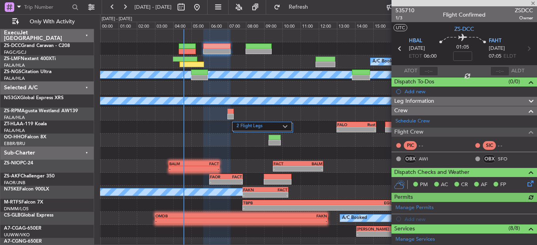
scroll to position [121, 0]
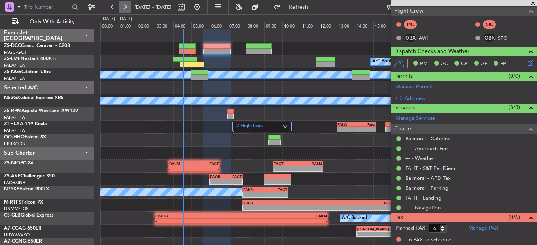
click at [127, 9] on button at bounding box center [125, 7] width 13 height 13
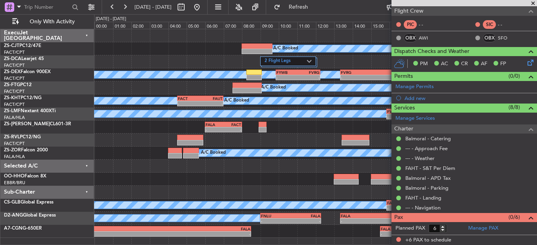
click at [535, 0] on span at bounding box center [533, 3] width 8 height 7
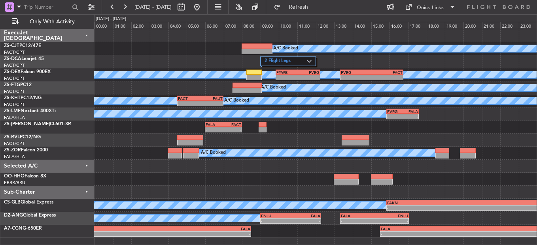
type input "0"
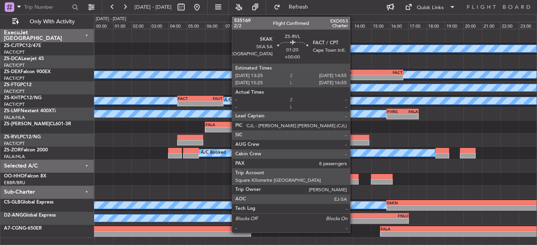
click at [354, 142] on div at bounding box center [356, 143] width 28 height 6
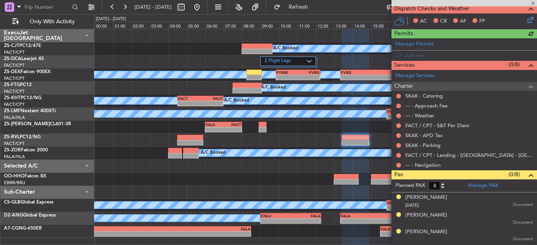
scroll to position [112, 0]
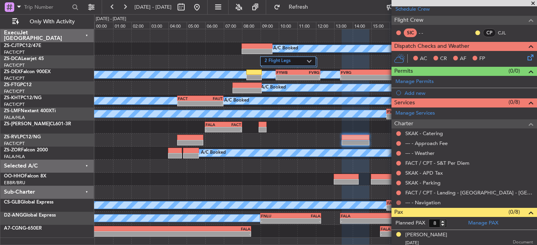
click at [400, 201] on button at bounding box center [398, 203] width 5 height 5
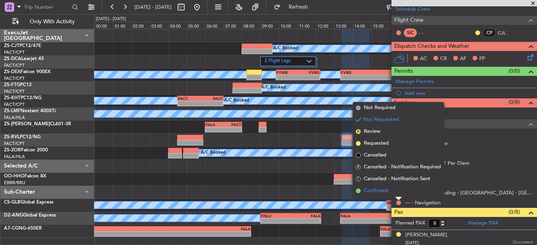
click at [400, 190] on li "Confirmed" at bounding box center [398, 191] width 91 height 12
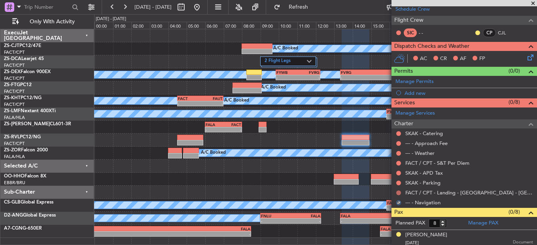
click at [398, 193] on button at bounding box center [398, 193] width 5 height 5
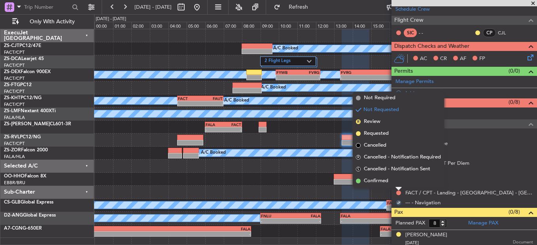
click at [396, 181] on li "Confirmed" at bounding box center [398, 181] width 91 height 12
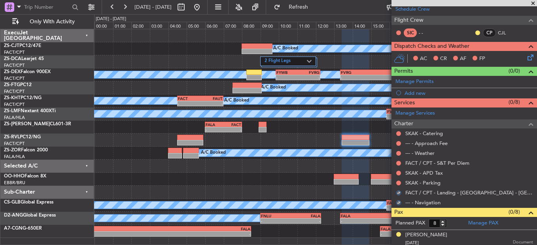
click at [396, 181] on div at bounding box center [399, 183] width 6 height 6
click at [398, 181] on button at bounding box center [398, 183] width 5 height 5
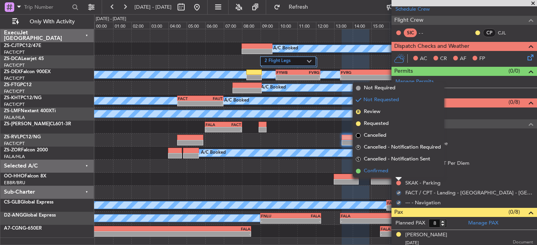
click at [398, 175] on li "Confirmed" at bounding box center [398, 171] width 91 height 12
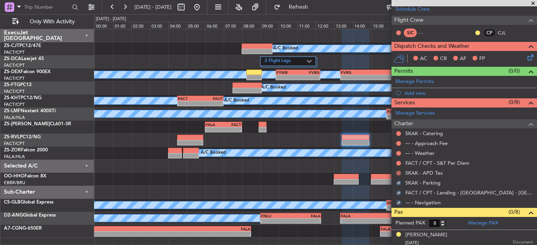
click at [399, 173] on button at bounding box center [398, 173] width 5 height 5
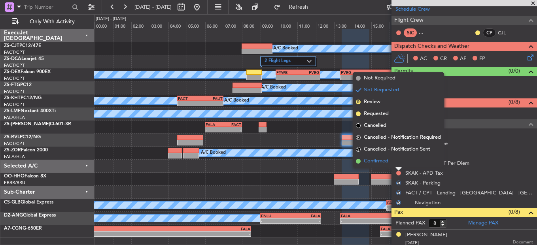
click at [398, 165] on li "Confirmed" at bounding box center [398, 162] width 91 height 12
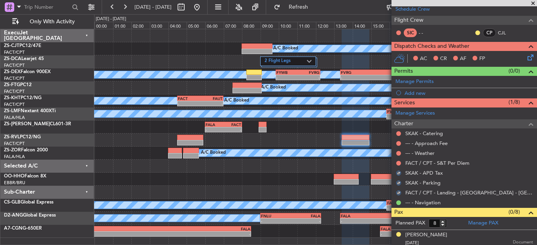
click at [398, 165] on button at bounding box center [398, 163] width 5 height 5
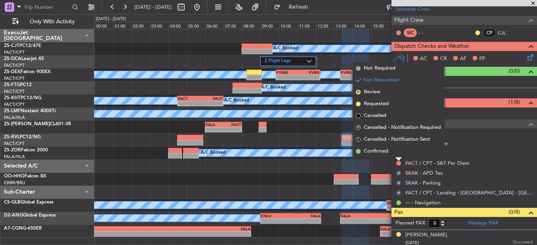
drag, startPoint x: 398, startPoint y: 165, endPoint x: 398, endPoint y: 157, distance: 7.2
click at [398, 158] on div at bounding box center [399, 159] width 6 height 3
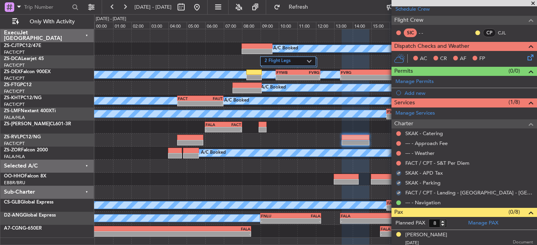
click at [398, 160] on nimbus-traffic-light at bounding box center [399, 163] width 6 height 6
drag, startPoint x: 397, startPoint y: 154, endPoint x: 398, endPoint y: 162, distance: 8.5
click at [399, 164] on mat-tooltip-component "Not Requested" at bounding box center [399, 166] width 45 height 21
click at [399, 163] on button at bounding box center [398, 163] width 5 height 5
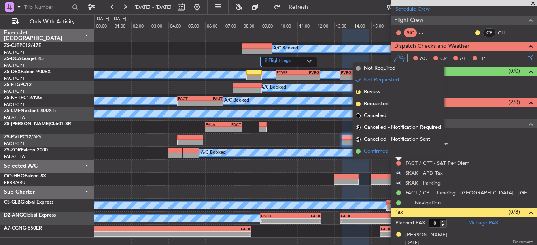
click at [396, 153] on li "Confirmed" at bounding box center [398, 152] width 91 height 12
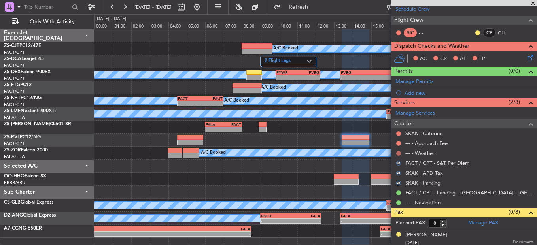
click at [398, 154] on button at bounding box center [398, 153] width 5 height 5
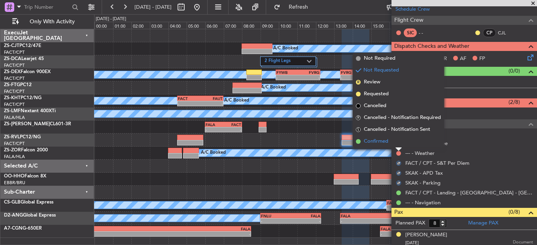
click at [397, 144] on li "Confirmed" at bounding box center [398, 142] width 91 height 12
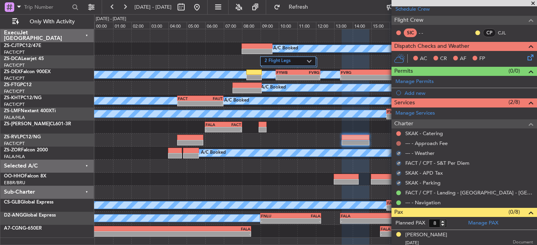
click at [398, 142] on button at bounding box center [398, 143] width 5 height 5
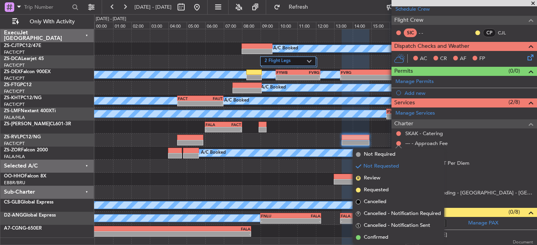
click at [394, 236] on li "Confirmed" at bounding box center [398, 238] width 91 height 12
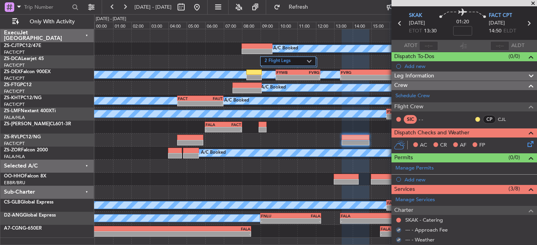
scroll to position [40, 0]
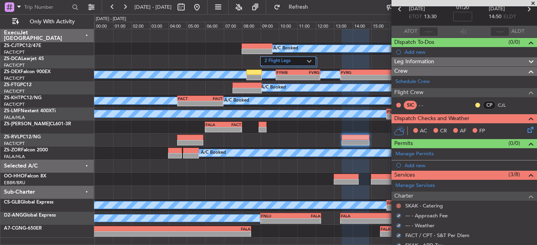
click at [399, 205] on button at bounding box center [398, 206] width 5 height 5
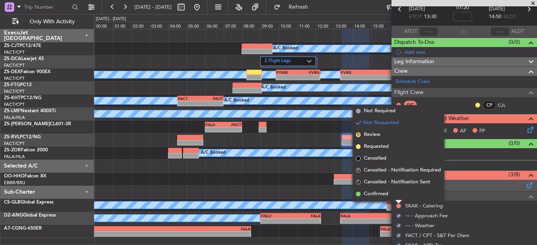
drag, startPoint x: 393, startPoint y: 194, endPoint x: 430, endPoint y: 185, distance: 38.0
click at [393, 195] on li "Confirmed" at bounding box center [398, 194] width 91 height 12
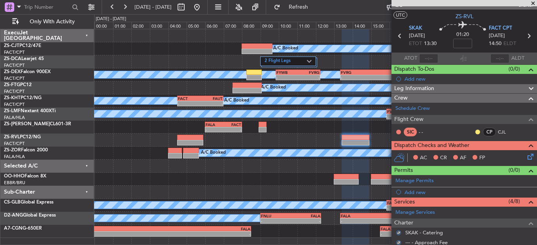
scroll to position [0, 0]
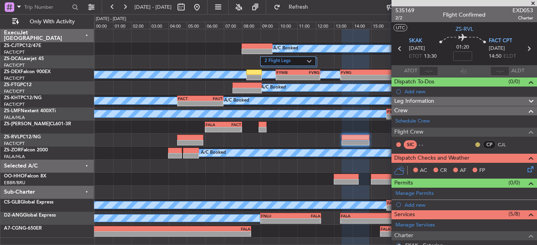
click at [476, 142] on button at bounding box center [478, 144] width 5 height 5
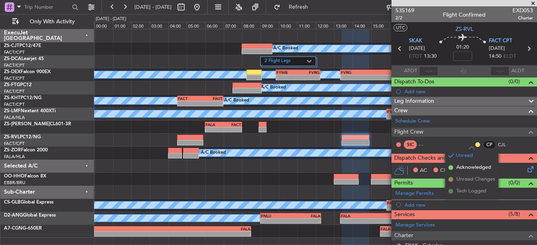
drag, startPoint x: 484, startPoint y: 168, endPoint x: 499, endPoint y: 169, distance: 15.5
click at [484, 169] on span "Acknowledged" at bounding box center [474, 168] width 35 height 8
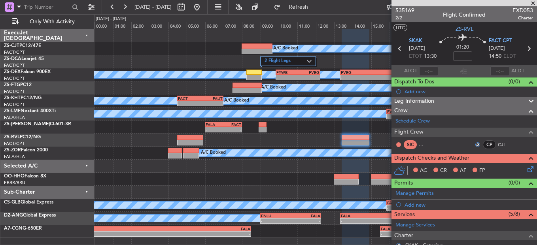
click at [526, 170] on icon at bounding box center [529, 168] width 6 height 6
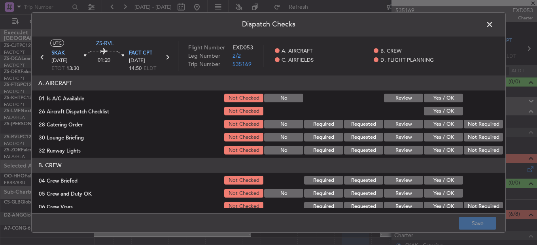
click at [441, 97] on button "Yes / OK" at bounding box center [443, 98] width 39 height 9
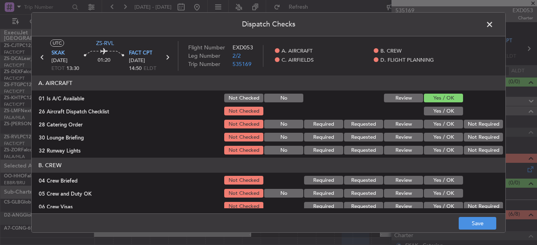
click at [446, 108] on div "Yes / OK" at bounding box center [443, 111] width 40 height 11
click at [447, 114] on button "Yes / OK" at bounding box center [443, 111] width 39 height 9
click at [464, 121] on button "Not Required" at bounding box center [483, 124] width 39 height 9
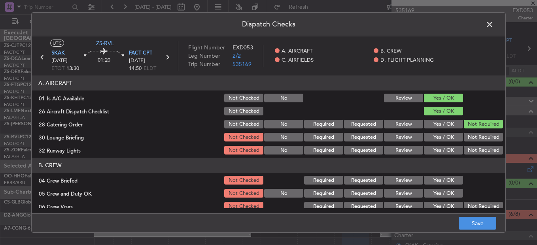
click at [465, 134] on button "Not Required" at bounding box center [483, 137] width 39 height 9
drag, startPoint x: 465, startPoint y: 135, endPoint x: 474, endPoint y: 145, distance: 13.4
click at [466, 137] on button "Not Required" at bounding box center [483, 137] width 39 height 9
click at [474, 145] on section "A. AIRCRAFT 01 Is A/C Available Not Checked No Review Yes / OK 26 Aircraft Disp…" at bounding box center [269, 116] width 474 height 80
drag, startPoint x: 477, startPoint y: 150, endPoint x: 455, endPoint y: 173, distance: 31.4
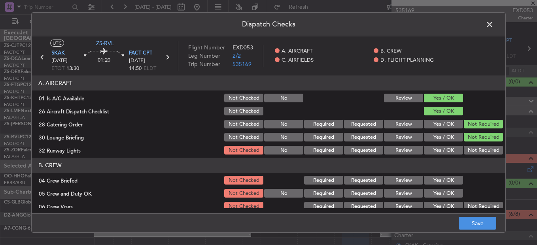
click at [476, 152] on button "Not Required" at bounding box center [483, 150] width 39 height 9
click at [445, 176] on div "Yes / OK" at bounding box center [443, 180] width 40 height 11
click at [444, 180] on button "Yes / OK" at bounding box center [443, 180] width 39 height 9
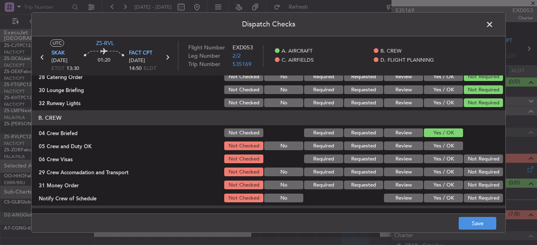
scroll to position [79, 0]
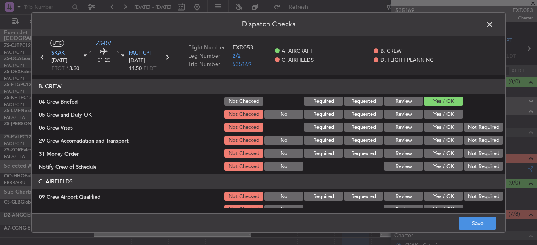
drag, startPoint x: 450, startPoint y: 110, endPoint x: 457, endPoint y: 121, distance: 12.5
click at [450, 111] on button "Yes / OK" at bounding box center [443, 114] width 39 height 9
drag, startPoint x: 457, startPoint y: 121, endPoint x: 460, endPoint y: 124, distance: 4.2
click at [457, 121] on section "B. CREW 04 Crew Briefed Not Checked Required Requested Review Yes / OK 05 Crew …" at bounding box center [269, 125] width 474 height 93
click at [467, 131] on button "Not Required" at bounding box center [483, 127] width 39 height 9
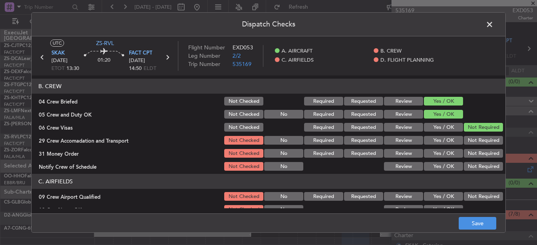
drag, startPoint x: 467, startPoint y: 132, endPoint x: 468, endPoint y: 139, distance: 7.5
click at [467, 133] on section "B. CREW 04 Crew Briefed Not Checked Required Requested Review Yes / OK 05 Crew …" at bounding box center [269, 125] width 474 height 93
click at [468, 138] on button "Not Required" at bounding box center [483, 140] width 39 height 9
click at [468, 146] on div "Not Required" at bounding box center [483, 140] width 40 height 11
click at [471, 153] on button "Not Required" at bounding box center [483, 153] width 39 height 9
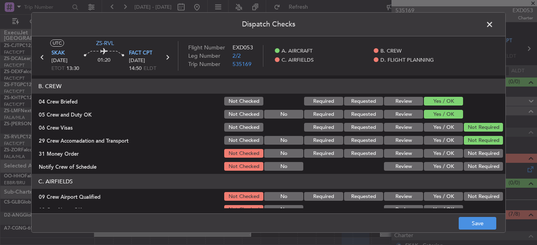
click at [472, 158] on div "Not Required" at bounding box center [483, 153] width 40 height 11
click at [472, 161] on section "B. CREW 04 Crew Briefed Not Checked Required Requested Review Yes / OK 05 Crew …" at bounding box center [269, 125] width 474 height 93
drag, startPoint x: 472, startPoint y: 163, endPoint x: 472, endPoint y: 168, distance: 4.7
click at [472, 166] on button "Not Required" at bounding box center [483, 166] width 39 height 9
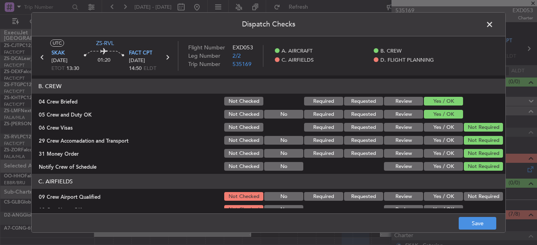
click at [471, 171] on button "Not Required" at bounding box center [483, 166] width 39 height 9
drag, startPoint x: 468, startPoint y: 195, endPoint x: 451, endPoint y: 178, distance: 24.3
click at [467, 197] on button "Not Required" at bounding box center [483, 196] width 39 height 9
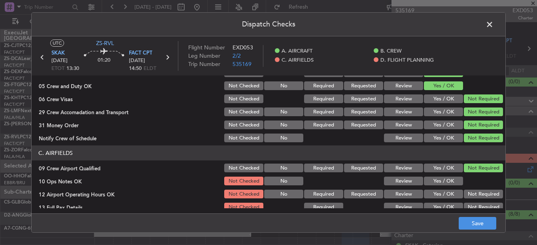
scroll to position [104, 0]
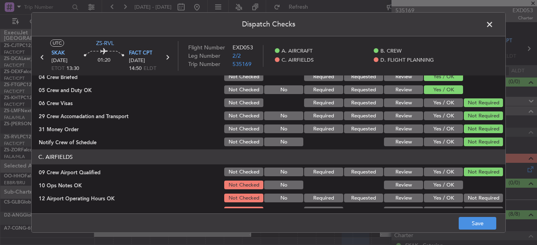
click at [446, 186] on button "Yes / OK" at bounding box center [443, 185] width 39 height 9
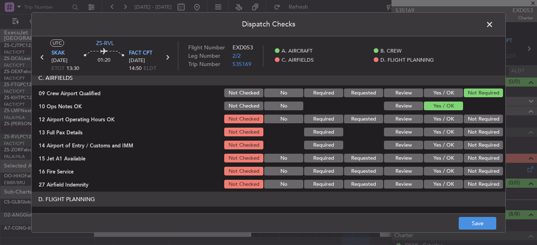
drag, startPoint x: 491, startPoint y: 116, endPoint x: 487, endPoint y: 123, distance: 8.7
click at [489, 116] on button "Not Required" at bounding box center [483, 119] width 39 height 9
click at [485, 131] on button "Not Required" at bounding box center [483, 132] width 39 height 9
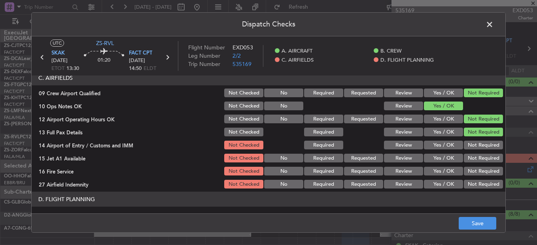
click at [485, 135] on button "Not Required" at bounding box center [483, 132] width 39 height 9
drag, startPoint x: 484, startPoint y: 135, endPoint x: 483, endPoint y: 146, distance: 11.1
click at [483, 139] on section "C. AIRFIELDS 09 Crew Airport Qualified Not Checked No Required Requested Review…" at bounding box center [269, 129] width 474 height 119
click at [483, 146] on button "Not Required" at bounding box center [483, 145] width 39 height 9
drag, startPoint x: 483, startPoint y: 146, endPoint x: 482, endPoint y: 150, distance: 4.4
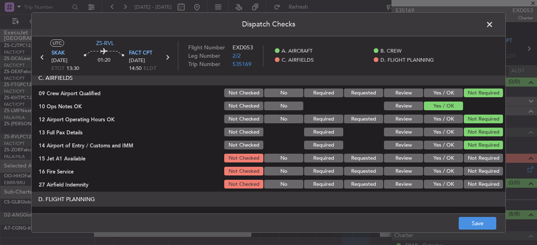
click at [482, 149] on button "Not Required" at bounding box center [483, 145] width 39 height 9
click at [483, 156] on button "Not Required" at bounding box center [483, 158] width 39 height 9
click at [481, 159] on button "Not Required" at bounding box center [483, 158] width 39 height 9
click at [479, 179] on section "C. AIRFIELDS 09 Crew Airport Qualified Not Checked No Required Requested Review…" at bounding box center [269, 129] width 474 height 119
drag, startPoint x: 479, startPoint y: 179, endPoint x: 478, endPoint y: 184, distance: 5.0
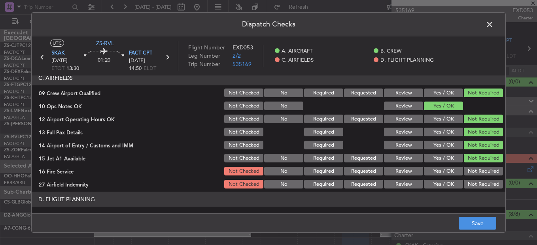
click at [479, 183] on div "Not Required" at bounding box center [483, 184] width 40 height 11
click at [476, 175] on button "Not Required" at bounding box center [483, 171] width 39 height 9
drag, startPoint x: 474, startPoint y: 173, endPoint x: 476, endPoint y: 185, distance: 11.6
click at [476, 179] on section "C. AIRFIELDS 09 Crew Airport Qualified Not Checked No Required Requested Review…" at bounding box center [269, 129] width 474 height 119
click at [476, 186] on button "Not Required" at bounding box center [483, 184] width 39 height 9
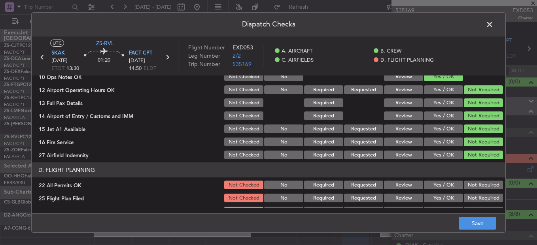
scroll to position [222, 0]
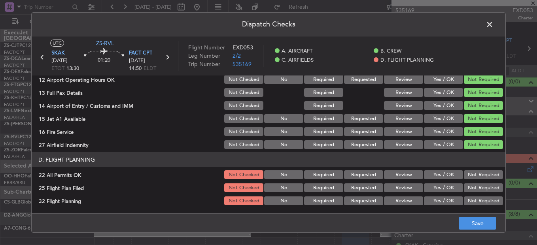
drag, startPoint x: 468, startPoint y: 170, endPoint x: 461, endPoint y: 176, distance: 9.5
click at [468, 171] on div "Not Required" at bounding box center [483, 174] width 40 height 11
click at [477, 171] on button "Not Required" at bounding box center [483, 175] width 39 height 9
click at [414, 187] on button "Review" at bounding box center [403, 188] width 39 height 9
click at [407, 204] on button "Review" at bounding box center [403, 201] width 39 height 9
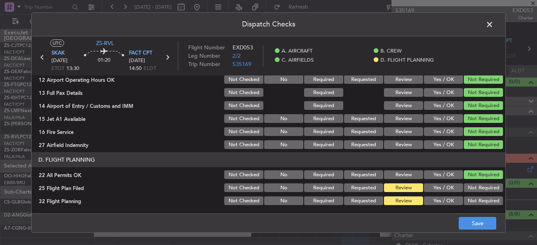
click at [455, 218] on footer "Save" at bounding box center [269, 223] width 474 height 19
click at [508, 228] on div "Dispatch Checks UTC ZS-RVL SKAK 27/08/2025 ETOT 13:30 01:20 FACT CPT 27/08/2025…" at bounding box center [268, 122] width 537 height 245
drag, startPoint x: 490, startPoint y: 227, endPoint x: 485, endPoint y: 220, distance: 8.2
click at [487, 227] on button "Save" at bounding box center [478, 223] width 38 height 13
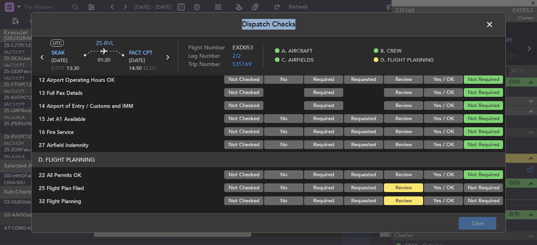
click at [497, 27] on div "Dispatch Checks UTC ZS-RVL SKAK 27/08/2025 ETOT 13:30 01:20 FACT CPT 27/08/2025…" at bounding box center [268, 122] width 475 height 221
drag, startPoint x: 497, startPoint y: 27, endPoint x: 487, endPoint y: 24, distance: 10.9
click at [494, 24] on span at bounding box center [494, 27] width 0 height 16
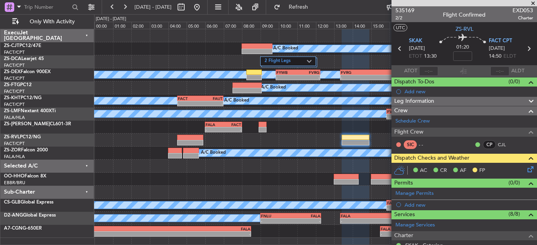
click at [398, 51] on icon at bounding box center [400, 49] width 10 height 10
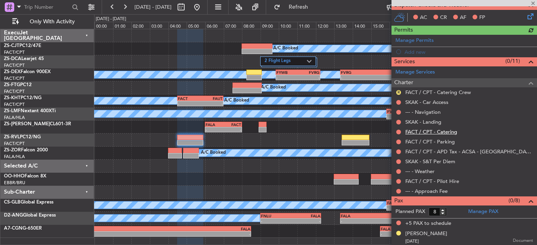
scroll to position [108, 0]
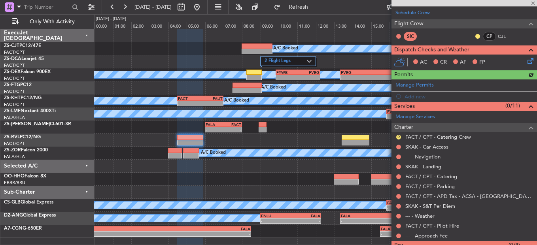
click at [401, 237] on div at bounding box center [399, 236] width 6 height 6
click at [400, 237] on button at bounding box center [398, 236] width 5 height 5
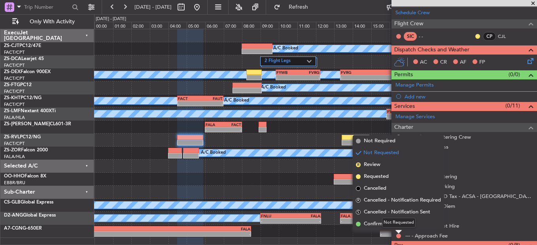
click at [396, 225] on div "Not Requested" at bounding box center [399, 223] width 34 height 10
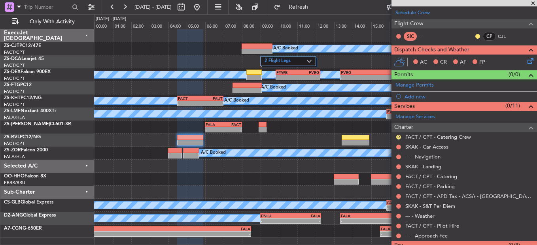
click at [398, 239] on div "--- - Approach Fee" at bounding box center [465, 236] width 146 height 10
click at [399, 236] on button at bounding box center [398, 236] width 5 height 5
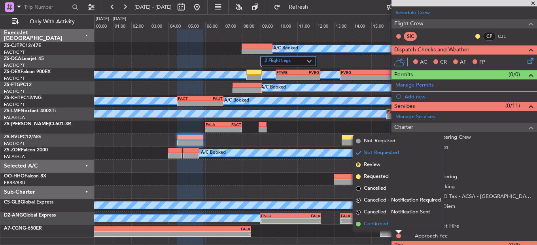
click at [360, 228] on li "Confirmed" at bounding box center [398, 224] width 91 height 12
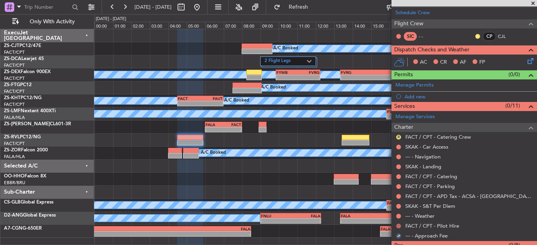
click at [397, 226] on button at bounding box center [398, 226] width 5 height 5
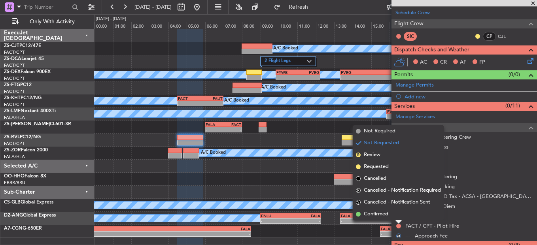
click at [398, 216] on li "Confirmed" at bounding box center [398, 215] width 91 height 12
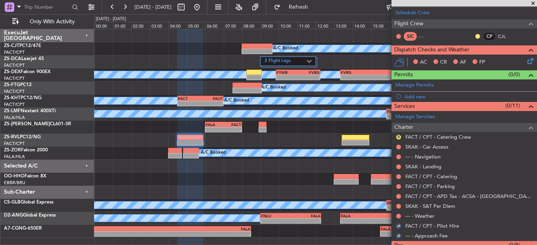
click at [400, 213] on nimbus-traffic-light at bounding box center [399, 216] width 6 height 6
click at [397, 214] on button at bounding box center [398, 216] width 5 height 5
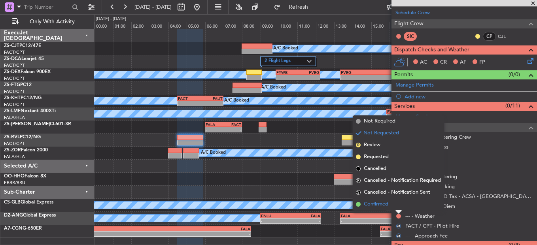
click at [398, 205] on li "Confirmed" at bounding box center [398, 205] width 91 height 12
click at [398, 205] on button at bounding box center [398, 206] width 5 height 5
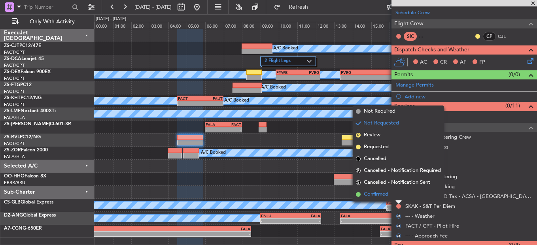
click at [396, 197] on li "Confirmed" at bounding box center [398, 195] width 91 height 12
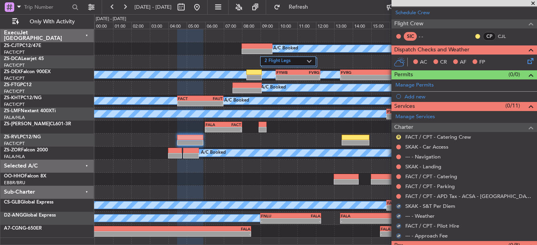
click at [396, 197] on button at bounding box center [398, 196] width 5 height 5
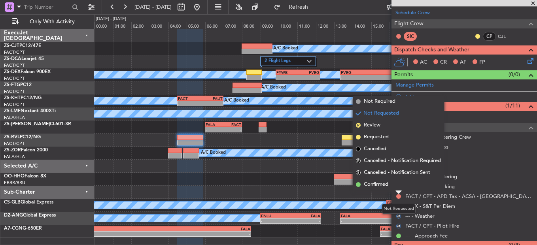
click at [398, 191] on ngb-popover-window "Not Required Not Requested R Review Requested Cancelled R Cancelled - Notificat…" at bounding box center [398, 143] width 91 height 95
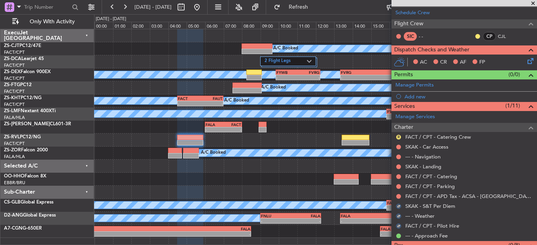
click at [398, 191] on div "FACT / CPT - Parking" at bounding box center [465, 187] width 146 height 10
click at [398, 187] on button at bounding box center [398, 186] width 5 height 5
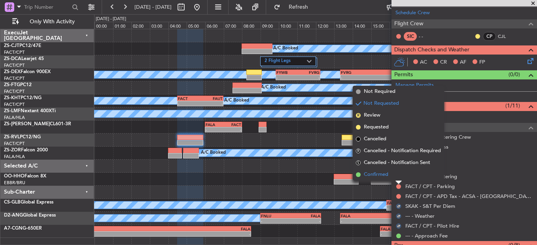
click at [398, 179] on li "Confirmed" at bounding box center [398, 175] width 91 height 12
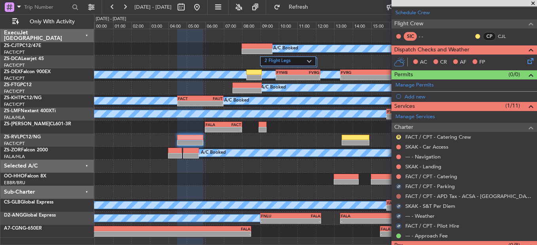
click at [399, 195] on button at bounding box center [398, 196] width 5 height 5
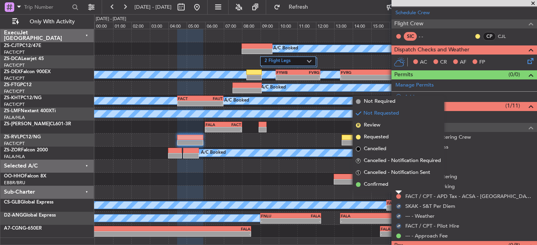
click at [397, 181] on li "Confirmed" at bounding box center [398, 185] width 91 height 12
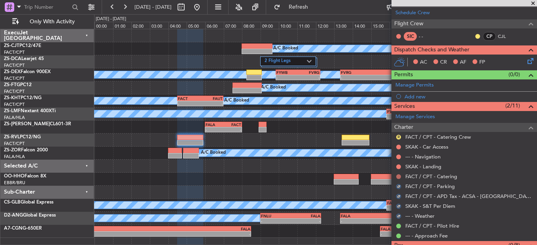
click at [397, 178] on button at bounding box center [398, 176] width 5 height 5
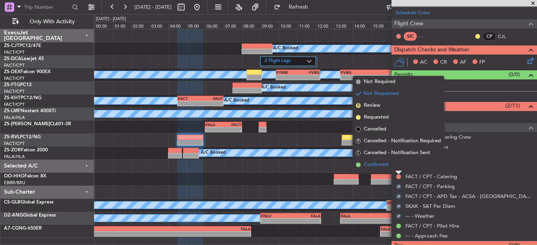
click at [396, 169] on li "Confirmed" at bounding box center [398, 165] width 91 height 12
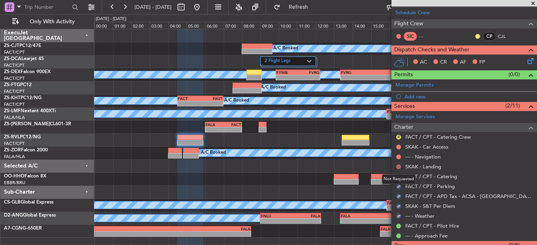
click at [398, 168] on button at bounding box center [398, 167] width 5 height 5
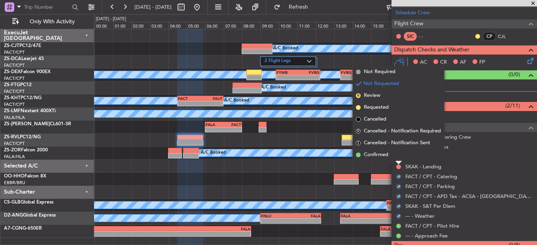
click at [394, 157] on li "Confirmed" at bounding box center [398, 155] width 91 height 12
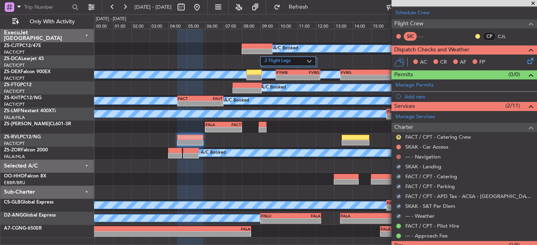
click at [398, 159] on div at bounding box center [399, 157] width 6 height 6
click at [398, 156] on button at bounding box center [398, 157] width 5 height 5
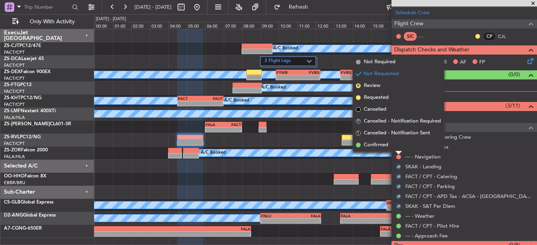
click at [396, 151] on li "Confirmed" at bounding box center [398, 145] width 91 height 12
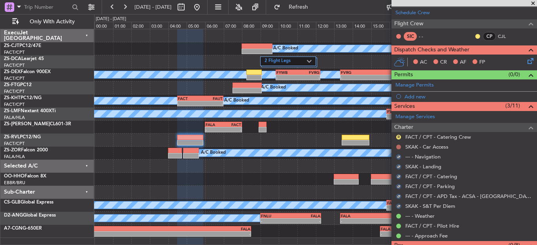
click at [399, 147] on button at bounding box center [398, 147] width 5 height 5
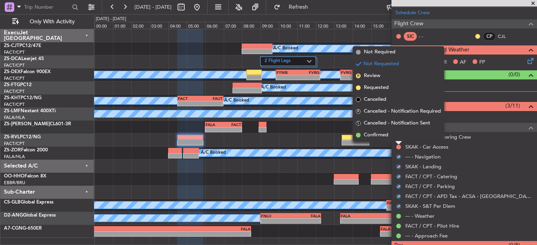
click at [397, 142] on div at bounding box center [399, 143] width 6 height 3
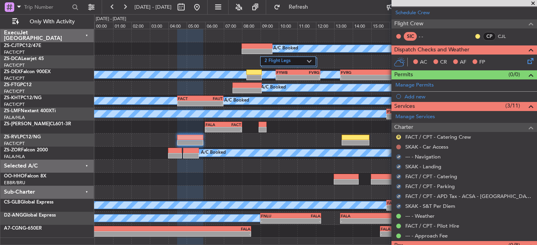
click at [398, 145] on button at bounding box center [398, 147] width 5 height 5
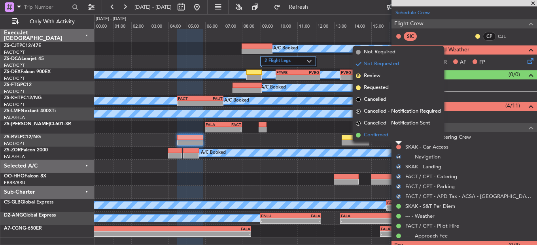
click at [398, 137] on li "Confirmed" at bounding box center [398, 135] width 91 height 12
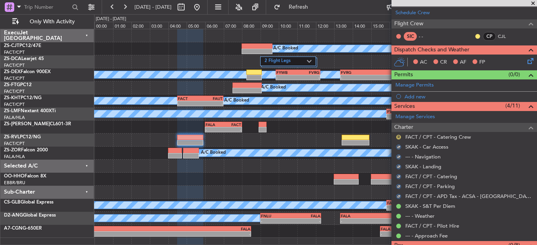
click at [400, 137] on button "R" at bounding box center [398, 137] width 5 height 5
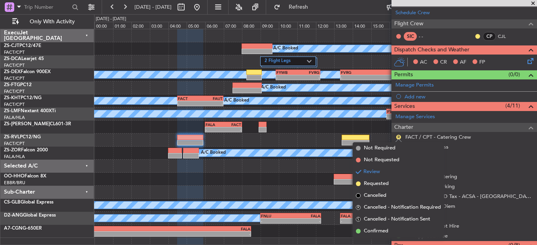
click at [393, 235] on li "Confirmed" at bounding box center [398, 232] width 91 height 12
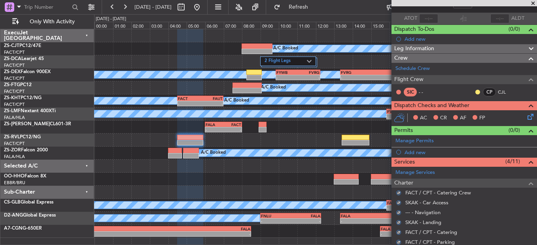
scroll to position [0, 0]
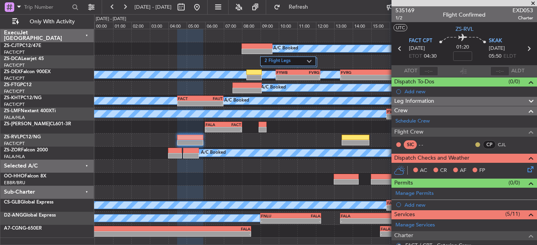
click at [476, 144] on button at bounding box center [478, 144] width 5 height 5
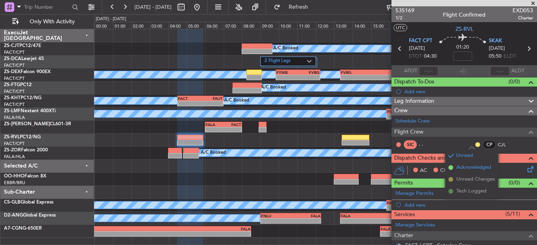
click at [472, 166] on span "Acknowledged" at bounding box center [474, 168] width 35 height 8
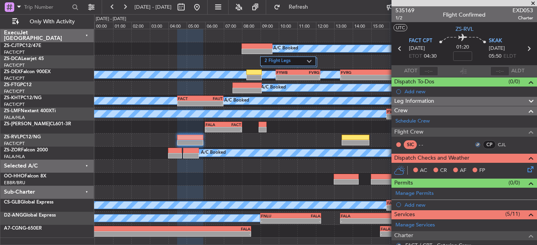
click at [526, 169] on icon at bounding box center [529, 168] width 6 height 6
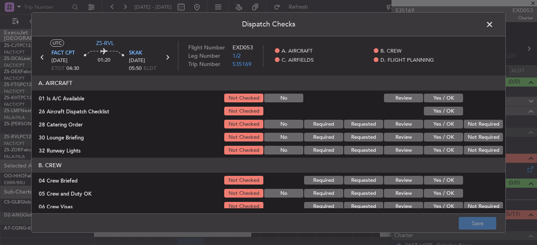
click at [441, 100] on button "Yes / OK" at bounding box center [443, 98] width 39 height 9
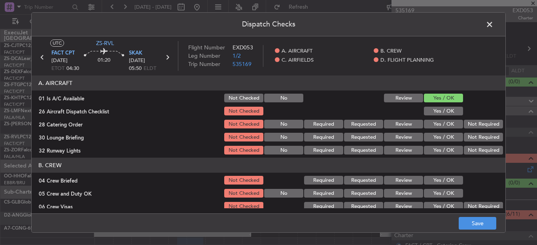
click at [442, 112] on button "Yes / OK" at bounding box center [443, 111] width 39 height 9
click at [469, 125] on button "Not Required" at bounding box center [483, 124] width 39 height 9
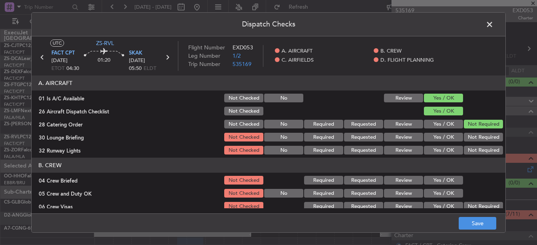
click at [480, 138] on button "Not Required" at bounding box center [483, 137] width 39 height 9
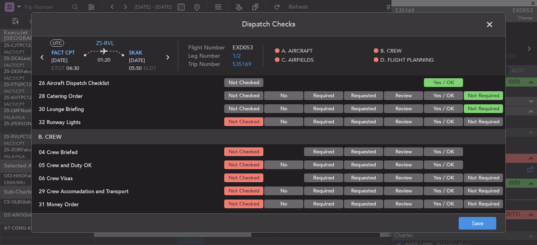
scroll to position [40, 0]
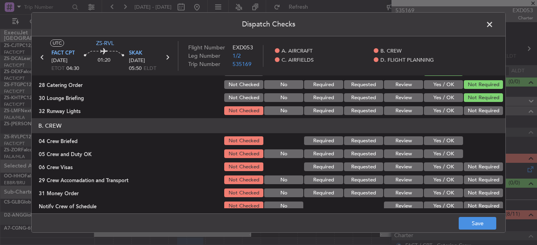
drag, startPoint x: 434, startPoint y: 111, endPoint x: 440, endPoint y: 127, distance: 16.4
click at [434, 112] on button "Yes / OK" at bounding box center [443, 110] width 39 height 9
click at [445, 138] on button "Yes / OK" at bounding box center [443, 141] width 39 height 9
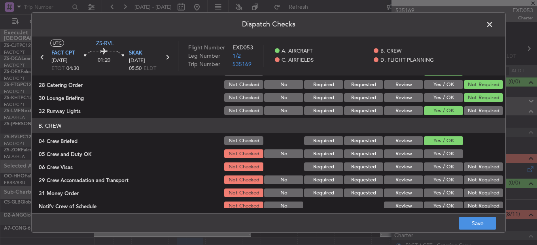
click at [393, 140] on button "Review" at bounding box center [403, 141] width 39 height 9
click at [463, 152] on div at bounding box center [483, 153] width 40 height 11
click at [451, 156] on button "Yes / OK" at bounding box center [443, 154] width 39 height 9
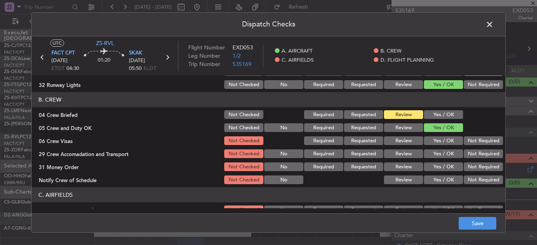
scroll to position [79, 0]
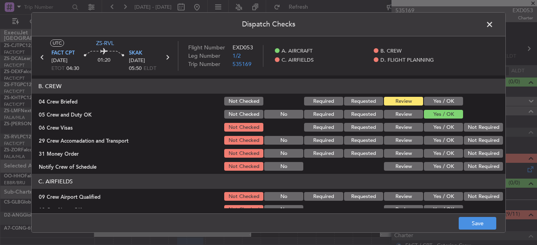
click at [472, 129] on button "Not Required" at bounding box center [483, 127] width 39 height 9
click at [473, 140] on button "Not Required" at bounding box center [483, 140] width 39 height 9
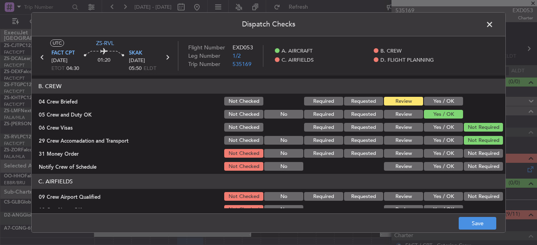
click at [423, 142] on div "Yes / OK" at bounding box center [443, 140] width 40 height 11
click at [399, 142] on button "Review" at bounding box center [403, 140] width 39 height 9
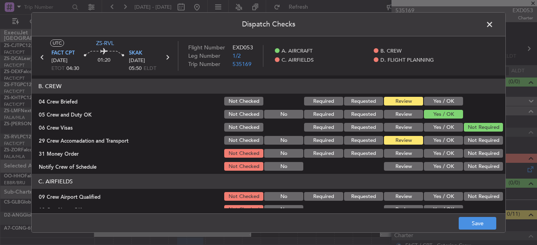
click at [472, 154] on button "Not Required" at bounding box center [483, 153] width 39 height 9
click at [430, 170] on button "Yes / OK" at bounding box center [443, 166] width 39 height 9
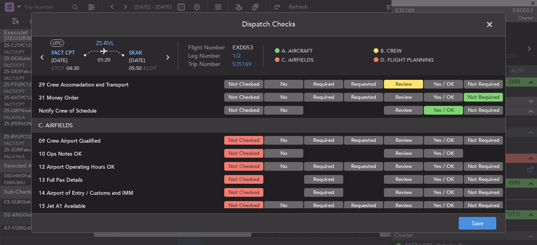
scroll to position [143, 0]
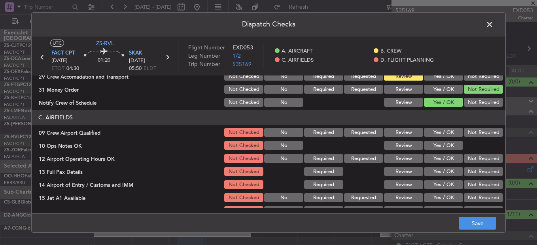
click at [441, 131] on button "Yes / OK" at bounding box center [443, 132] width 39 height 9
click at [445, 142] on button "Yes / OK" at bounding box center [443, 145] width 39 height 9
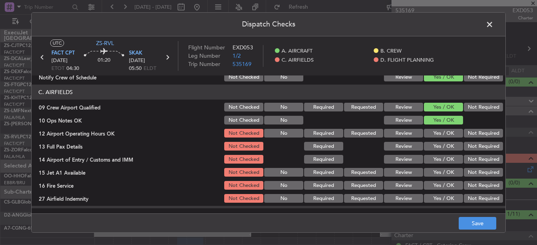
scroll to position [183, 0]
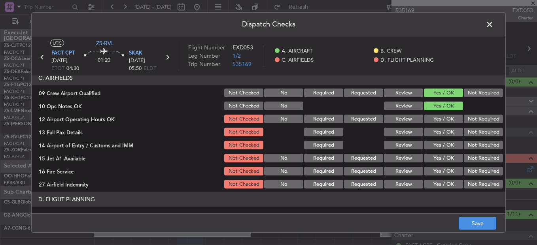
click at [444, 121] on button "Yes / OK" at bounding box center [443, 119] width 39 height 9
drag, startPoint x: 448, startPoint y: 132, endPoint x: 450, endPoint y: 135, distance: 4.2
click at [447, 132] on button "Yes / OK" at bounding box center [443, 132] width 39 height 9
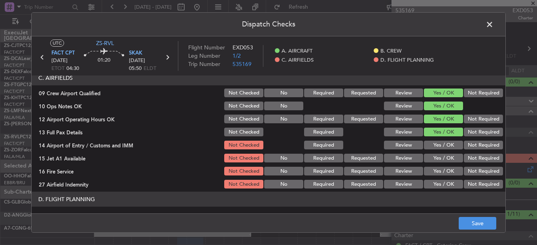
click at [473, 144] on button "Not Required" at bounding box center [483, 145] width 39 height 9
click at [444, 152] on section "C. AIRFIELDS 09 Crew Airport Qualified Not Checked No Required Requested Review…" at bounding box center [269, 129] width 474 height 119
drag, startPoint x: 444, startPoint y: 152, endPoint x: 451, endPoint y: 161, distance: 11.6
click at [451, 161] on button "Yes / OK" at bounding box center [443, 158] width 39 height 9
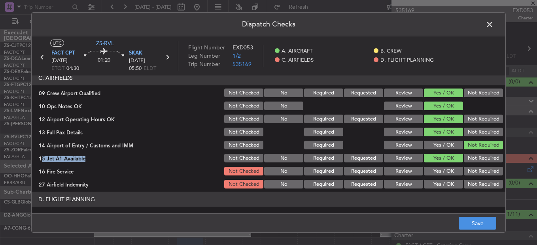
click at [441, 177] on section "C. AIRFIELDS 09 Crew Airport Qualified Not Checked No Required Requested Review…" at bounding box center [269, 129] width 474 height 119
drag, startPoint x: 442, startPoint y: 169, endPoint x: 443, endPoint y: 173, distance: 4.1
click at [442, 172] on button "Yes / OK" at bounding box center [443, 171] width 39 height 9
click at [392, 184] on button "Review" at bounding box center [403, 184] width 39 height 9
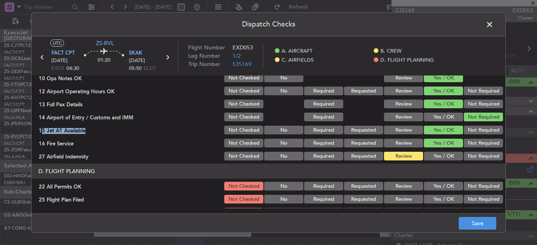
scroll to position [222, 0]
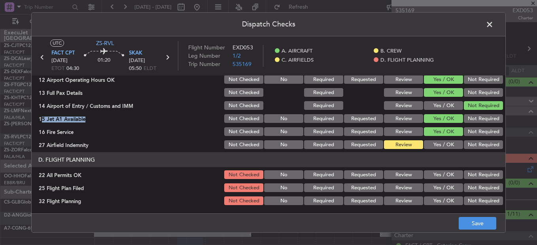
click at [474, 178] on button "Not Required" at bounding box center [483, 175] width 39 height 9
click at [405, 190] on button "Review" at bounding box center [403, 188] width 39 height 9
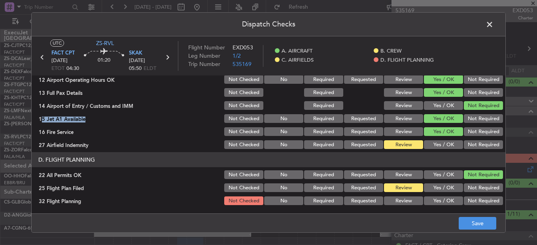
click at [404, 202] on button "Review" at bounding box center [403, 201] width 39 height 9
click at [451, 216] on footer "Save" at bounding box center [269, 223] width 474 height 19
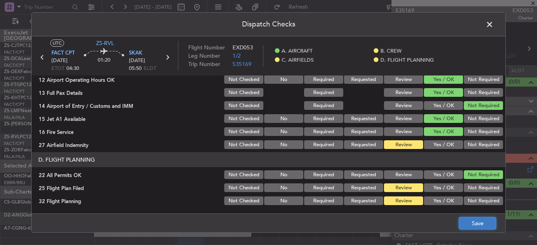
click at [485, 223] on button "Save" at bounding box center [478, 223] width 38 height 13
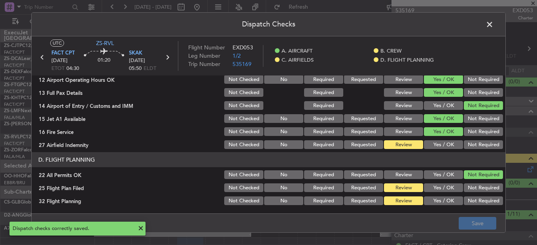
click at [494, 27] on span at bounding box center [494, 27] width 0 height 16
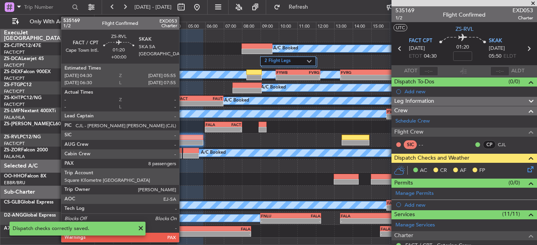
click at [182, 138] on div at bounding box center [190, 138] width 27 height 6
click at [181, 138] on div at bounding box center [190, 138] width 27 height 6
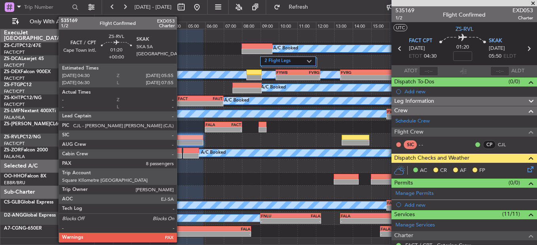
click at [180, 140] on div at bounding box center [190, 143] width 27 height 6
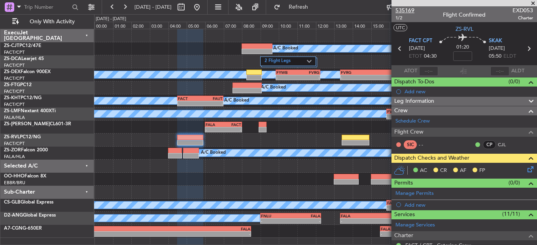
click at [410, 12] on span "535169" at bounding box center [405, 10] width 19 height 8
click at [529, 170] on icon at bounding box center [529, 168] width 6 height 6
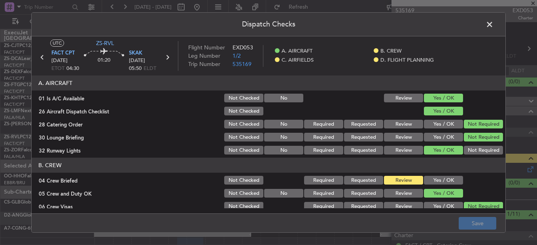
click at [432, 183] on button "Yes / OK" at bounding box center [443, 180] width 39 height 9
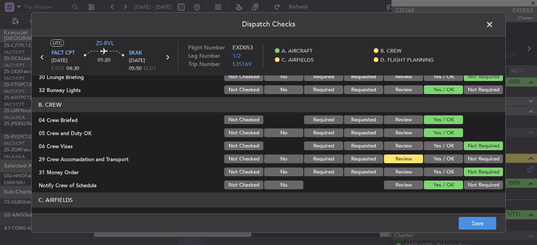
scroll to position [79, 0]
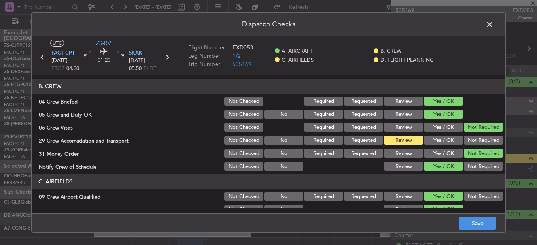
click at [484, 144] on button "Not Required" at bounding box center [483, 140] width 39 height 9
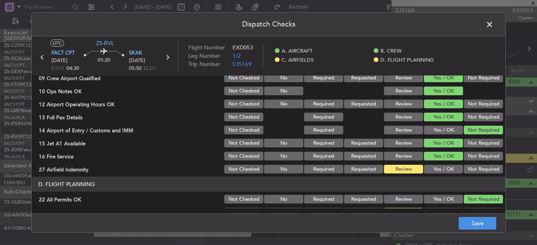
scroll to position [222, 0]
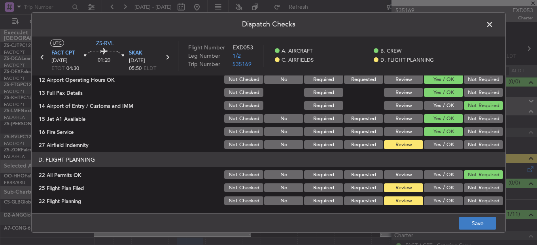
drag, startPoint x: 458, startPoint y: 216, endPoint x: 465, endPoint y: 222, distance: 9.6
click at [460, 220] on footer "Save" at bounding box center [269, 223] width 474 height 19
click at [466, 222] on button "Save" at bounding box center [478, 223] width 38 height 13
click at [494, 23] on span at bounding box center [494, 27] width 0 height 16
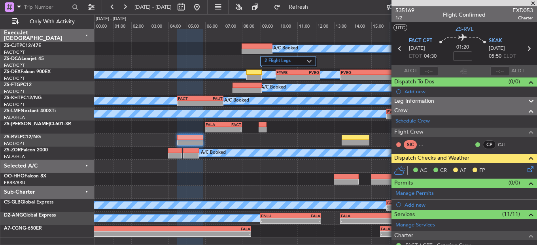
click at [526, 169] on icon at bounding box center [529, 168] width 6 height 6
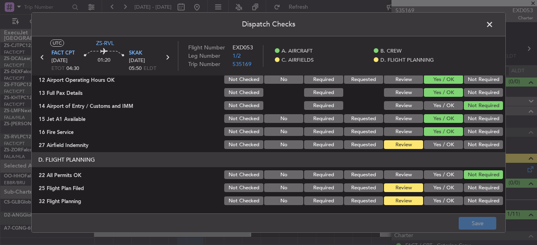
click at [434, 146] on button "Yes / OK" at bounding box center [443, 144] width 39 height 9
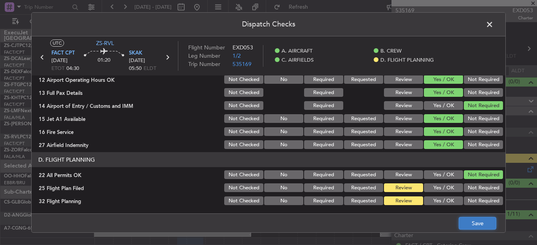
click at [475, 218] on button "Save" at bounding box center [478, 223] width 38 height 13
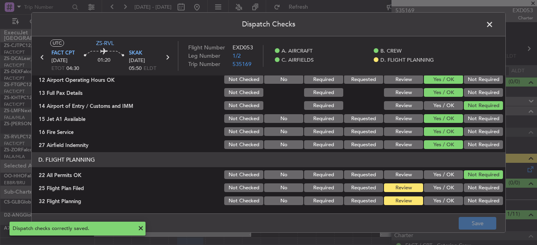
click at [494, 24] on span at bounding box center [494, 27] width 0 height 16
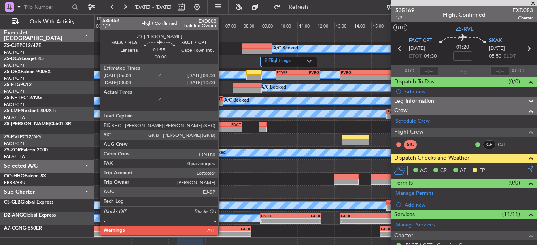
click at [222, 125] on div "FALA" at bounding box center [215, 124] width 18 height 5
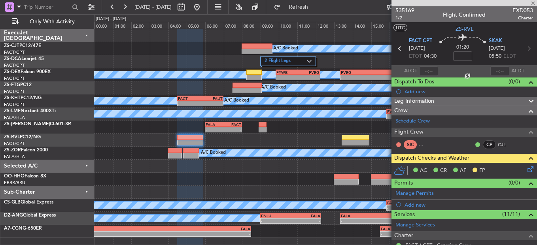
type input "0"
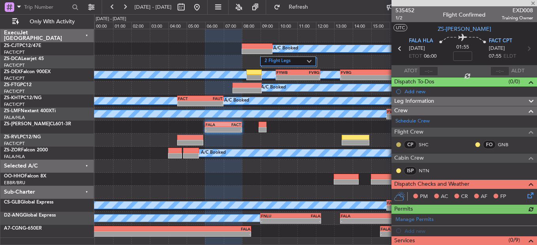
click at [397, 143] on button at bounding box center [398, 144] width 5 height 5
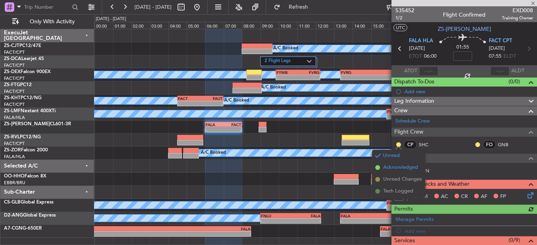
click at [397, 168] on span "Acknowledged" at bounding box center [400, 168] width 35 height 8
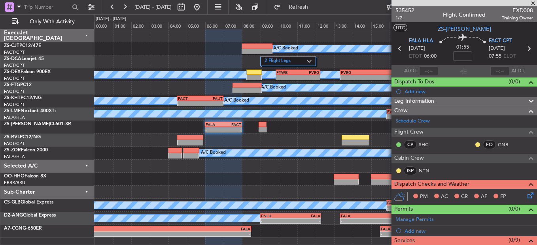
click at [476, 146] on button at bounding box center [478, 144] width 5 height 5
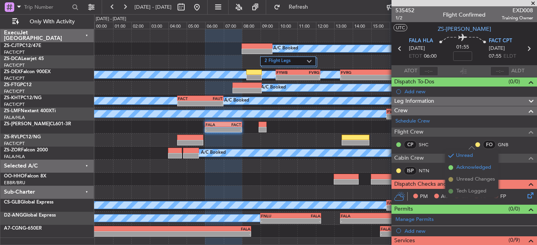
click at [450, 168] on span at bounding box center [451, 167] width 5 height 5
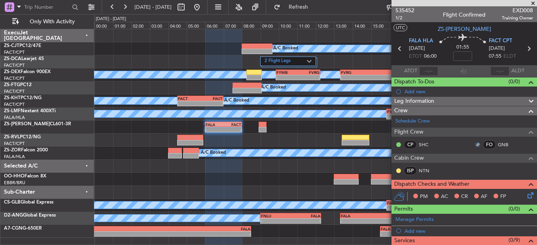
click at [402, 171] on div "ISP NTN" at bounding box center [416, 171] width 41 height 9
click at [400, 171] on button at bounding box center [398, 171] width 5 height 5
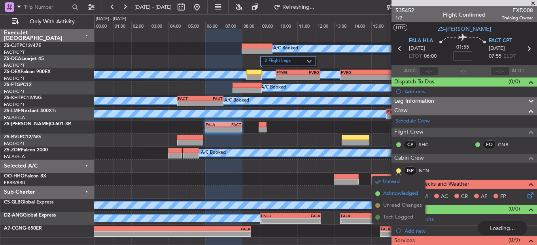
click at [405, 195] on span "Acknowledged" at bounding box center [400, 194] width 35 height 8
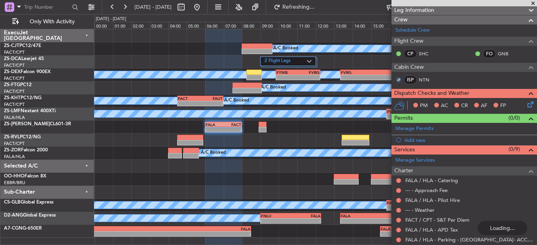
scroll to position [133, 0]
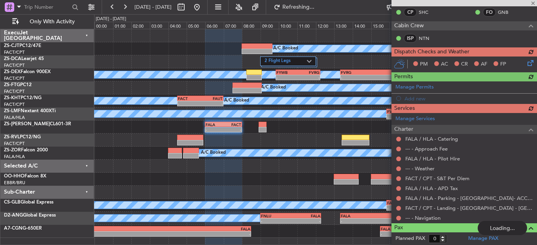
click at [396, 216] on div "Manage Services Charter FALA / HLA - Catering --- - Approach Fee FALA / HLA - P…" at bounding box center [465, 168] width 146 height 110
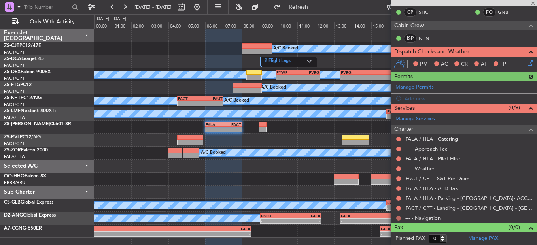
click at [398, 219] on button at bounding box center [398, 218] width 5 height 5
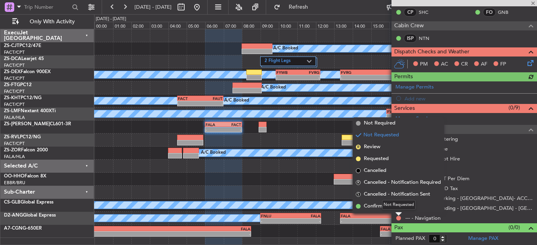
click at [396, 207] on div "Not Requested" at bounding box center [399, 205] width 34 height 10
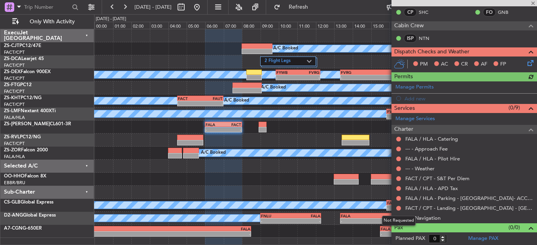
click at [399, 219] on div "Not Requested" at bounding box center [399, 221] width 34 height 10
click at [398, 218] on button at bounding box center [398, 218] width 5 height 5
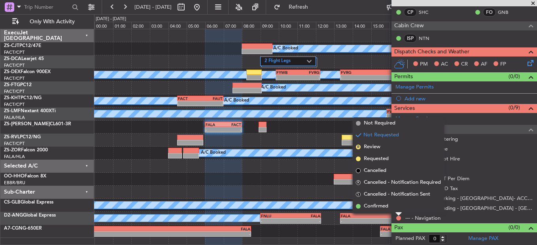
click at [389, 207] on li "Confirmed" at bounding box center [398, 207] width 91 height 12
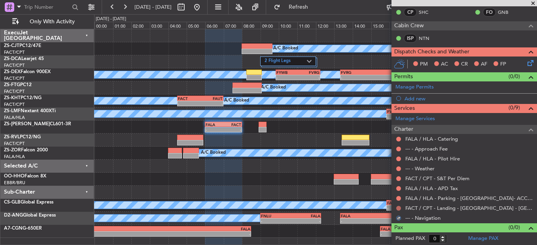
click at [400, 207] on button at bounding box center [398, 208] width 5 height 5
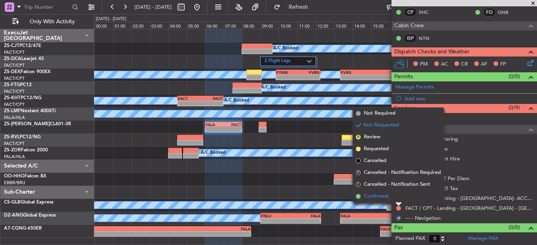
click at [396, 197] on li "Confirmed" at bounding box center [398, 197] width 91 height 12
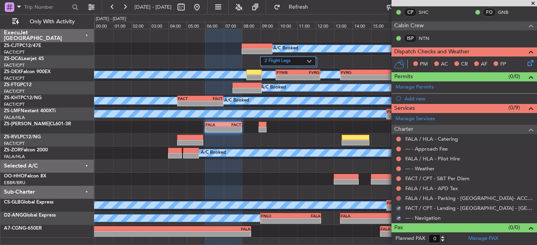
click at [399, 199] on button at bounding box center [398, 198] width 5 height 5
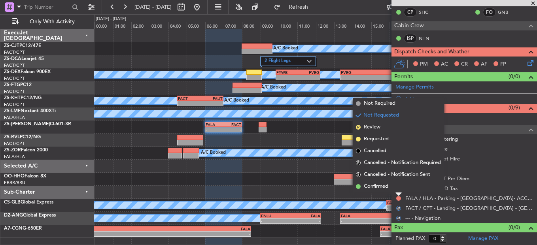
click at [397, 186] on li "Confirmed" at bounding box center [398, 187] width 91 height 12
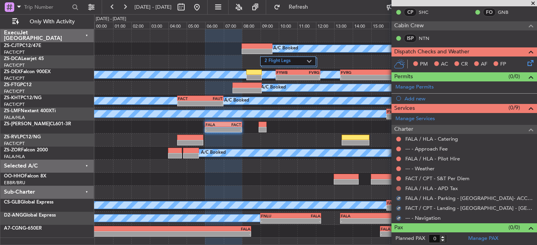
click at [396, 190] on button at bounding box center [398, 188] width 5 height 5
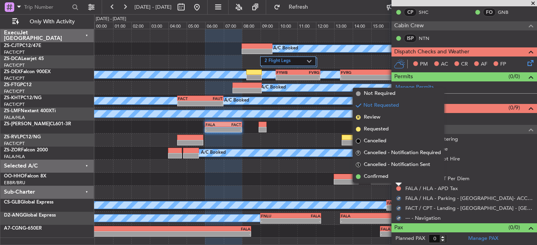
click at [396, 180] on li "Confirmed" at bounding box center [398, 177] width 91 height 12
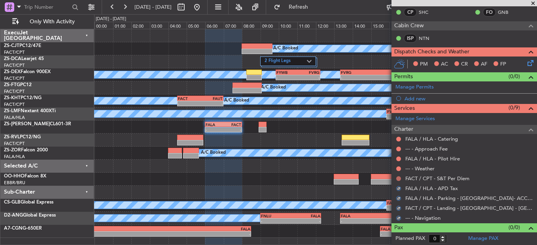
click at [399, 178] on button at bounding box center [398, 178] width 5 height 5
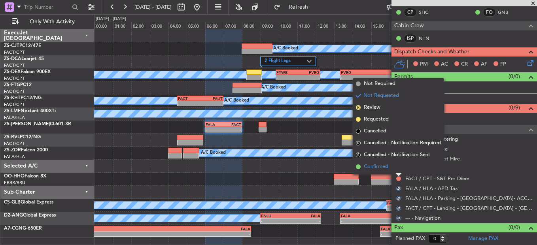
click at [397, 171] on li "Confirmed" at bounding box center [398, 167] width 91 height 12
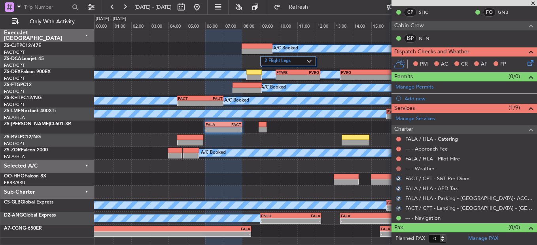
click at [398, 168] on button at bounding box center [398, 169] width 5 height 5
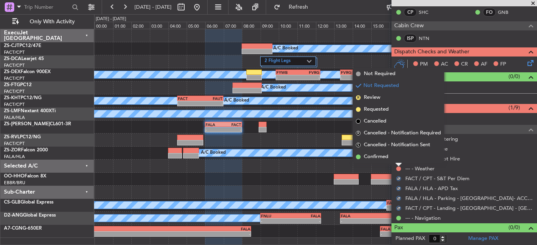
click at [396, 165] on div at bounding box center [399, 164] width 6 height 3
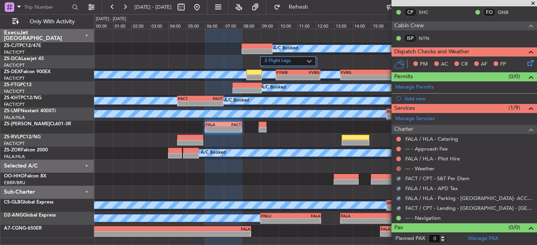
click at [399, 167] on button at bounding box center [398, 169] width 5 height 5
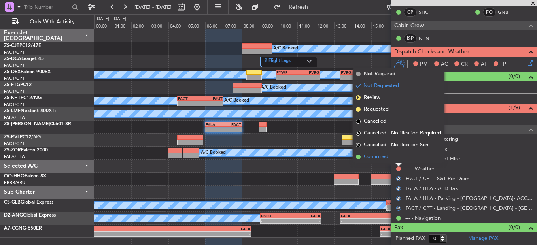
click at [402, 161] on li "Confirmed" at bounding box center [398, 157] width 91 height 12
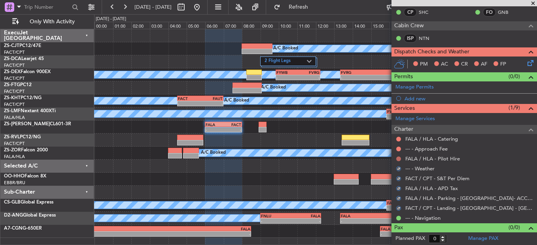
click at [398, 159] on button at bounding box center [398, 159] width 5 height 5
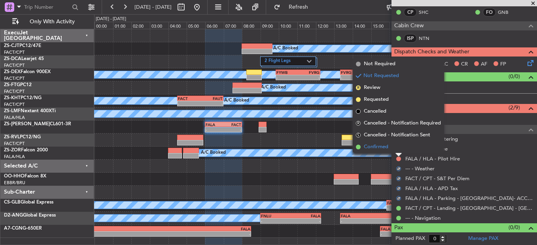
click at [395, 150] on li "Confirmed" at bounding box center [398, 147] width 91 height 12
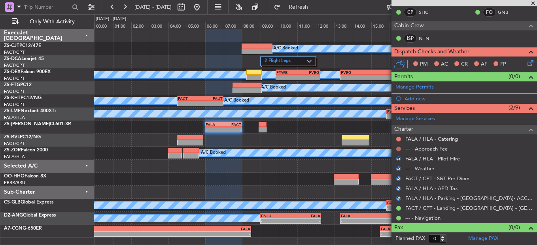
click at [400, 147] on button at bounding box center [398, 149] width 5 height 5
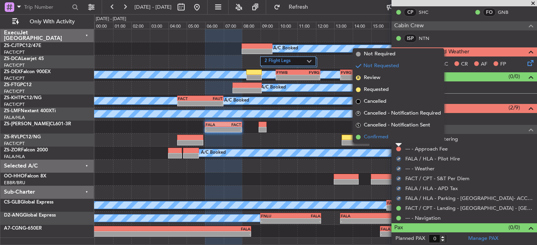
click at [396, 137] on li "Confirmed" at bounding box center [398, 137] width 91 height 12
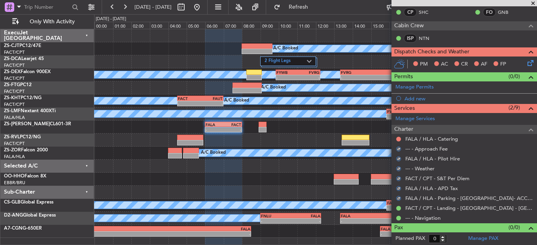
click at [402, 138] on div at bounding box center [399, 139] width 6 height 6
click at [398, 138] on button at bounding box center [398, 139] width 5 height 5
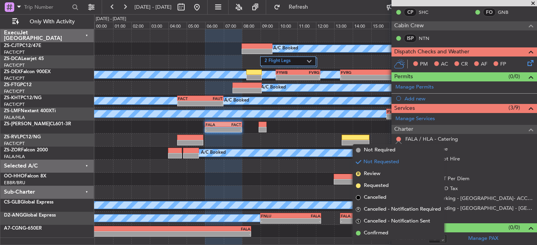
click at [387, 236] on span "Confirmed" at bounding box center [376, 233] width 25 height 8
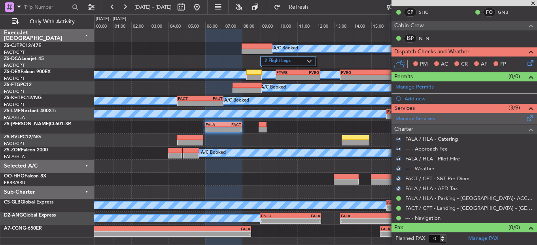
scroll to position [0, 0]
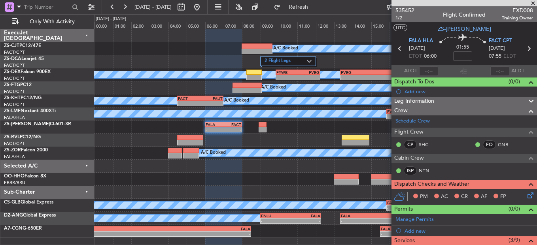
click at [526, 195] on icon at bounding box center [529, 194] width 6 height 6
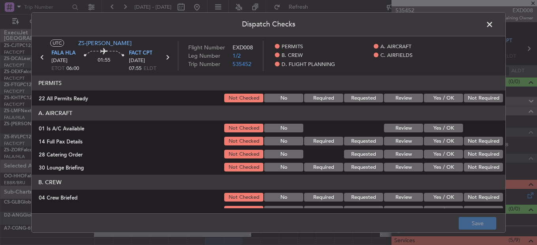
click at [432, 100] on button "Yes / OK" at bounding box center [443, 98] width 39 height 9
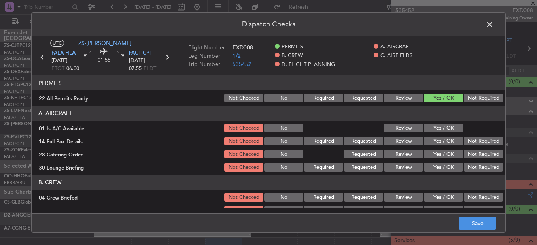
click at [436, 126] on button "Yes / OK" at bounding box center [443, 128] width 39 height 9
click at [406, 141] on button "Review" at bounding box center [403, 141] width 39 height 9
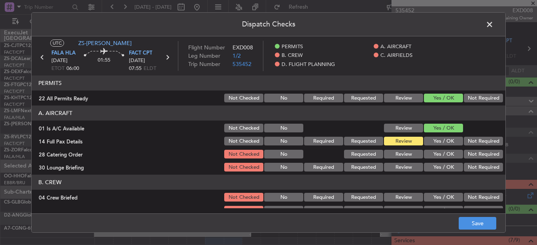
click at [474, 155] on button "Not Required" at bounding box center [483, 154] width 39 height 9
click at [445, 170] on button "Yes / OK" at bounding box center [443, 167] width 39 height 9
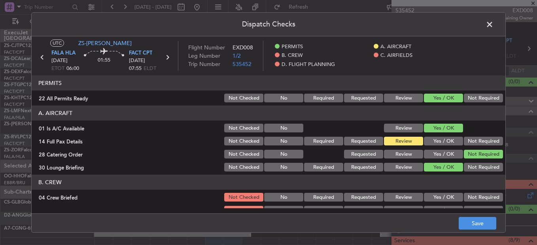
scroll to position [79, 0]
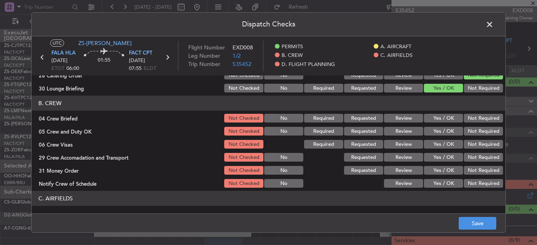
click at [407, 119] on button "Review" at bounding box center [403, 118] width 39 height 9
click at [444, 131] on button "Yes / OK" at bounding box center [443, 131] width 39 height 9
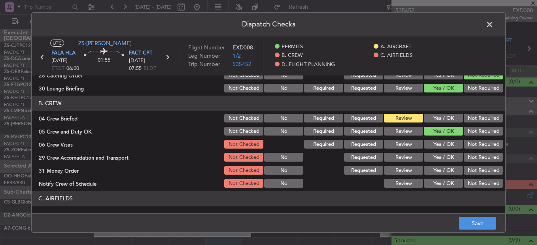
click at [476, 144] on button "Not Required" at bounding box center [483, 144] width 39 height 9
click at [407, 159] on button "Review" at bounding box center [403, 157] width 39 height 9
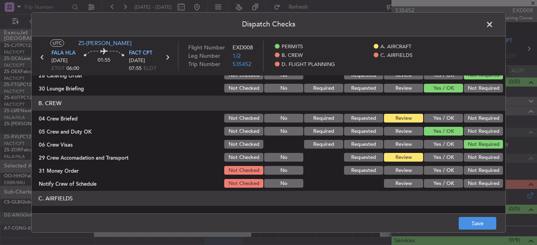
click at [407, 171] on button "Review" at bounding box center [403, 170] width 39 height 9
click at [434, 182] on button "Yes / OK" at bounding box center [443, 183] width 39 height 9
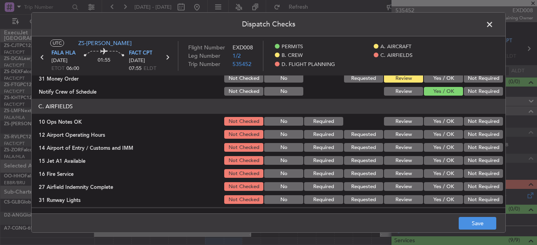
scroll to position [174, 0]
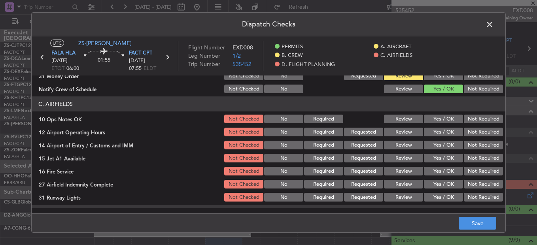
click at [440, 121] on button "Yes / OK" at bounding box center [443, 119] width 39 height 9
click at [439, 132] on button "Yes / OK" at bounding box center [443, 132] width 39 height 9
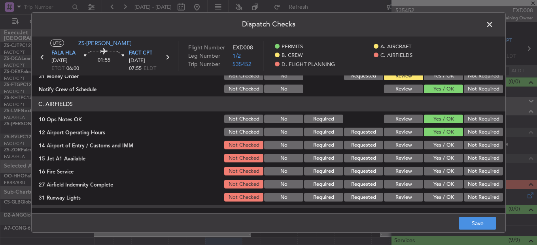
click at [444, 147] on button "Yes / OK" at bounding box center [443, 145] width 39 height 9
click at [487, 143] on button "Not Required" at bounding box center [483, 145] width 39 height 9
drag, startPoint x: 481, startPoint y: 161, endPoint x: 481, endPoint y: 166, distance: 4.4
click at [481, 162] on button "Not Required" at bounding box center [483, 158] width 39 height 9
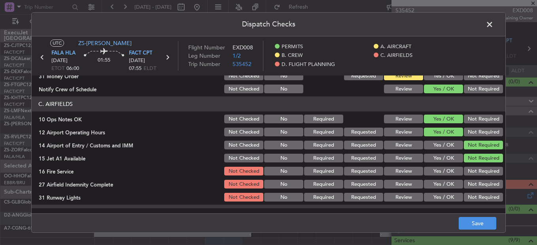
click at [437, 160] on button "Yes / OK" at bounding box center [443, 158] width 39 height 9
drag, startPoint x: 439, startPoint y: 171, endPoint x: 444, endPoint y: 172, distance: 5.4
click at [439, 171] on button "Yes / OK" at bounding box center [443, 171] width 39 height 9
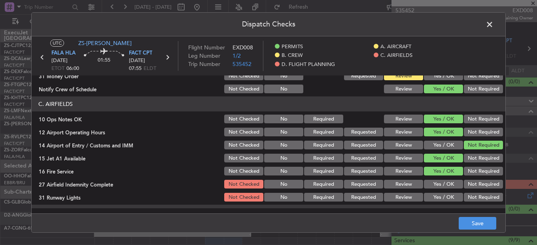
scroll to position [213, 0]
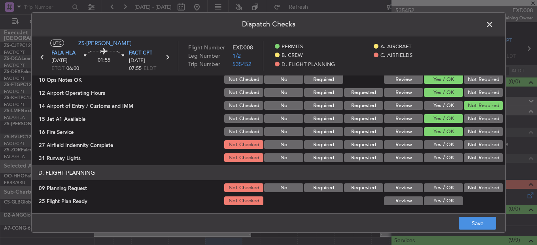
click at [488, 146] on button "Not Required" at bounding box center [483, 144] width 39 height 9
click at [446, 154] on button "Yes / OK" at bounding box center [443, 158] width 39 height 9
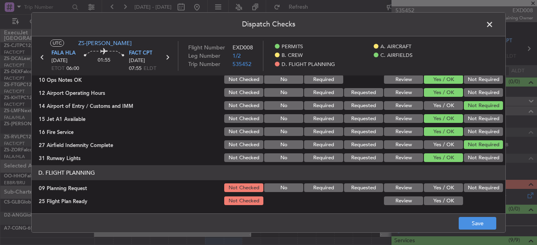
click at [470, 183] on div "Not Required" at bounding box center [483, 187] width 40 height 11
drag, startPoint x: 487, startPoint y: 188, endPoint x: 474, endPoint y: 192, distance: 13.9
click at [487, 189] on button "Not Required" at bounding box center [483, 188] width 39 height 9
drag, startPoint x: 399, startPoint y: 201, endPoint x: 447, endPoint y: 228, distance: 54.7
click at [399, 202] on button "Review" at bounding box center [403, 201] width 39 height 9
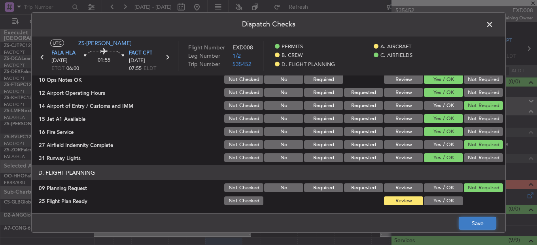
click at [468, 224] on button "Save" at bounding box center [478, 223] width 38 height 13
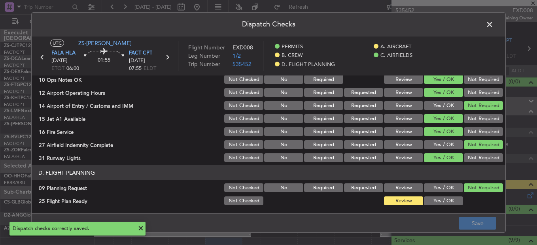
click at [494, 25] on span at bounding box center [494, 27] width 0 height 16
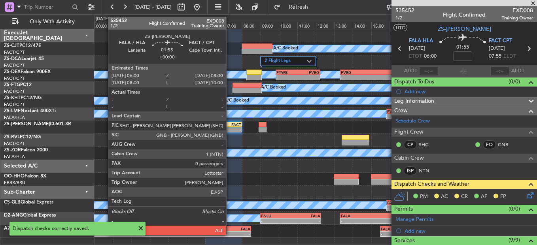
click at [230, 127] on div "FALA 06:00 Z FACT 08:00 Z" at bounding box center [223, 125] width 37 height 6
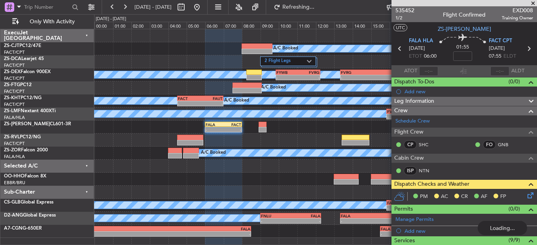
click at [528, 197] on div "PM AC CR AF FP" at bounding box center [465, 197] width 146 height 16
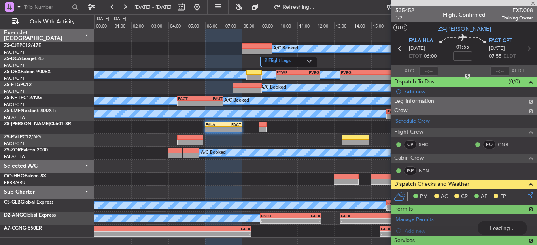
click at [526, 196] on icon at bounding box center [529, 194] width 6 height 6
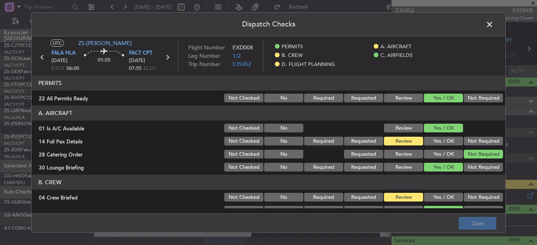
click at [447, 198] on button "Yes / OK" at bounding box center [443, 197] width 39 height 9
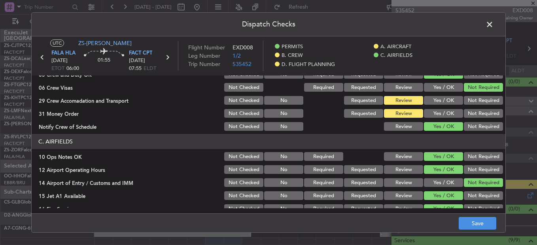
scroll to position [119, 0]
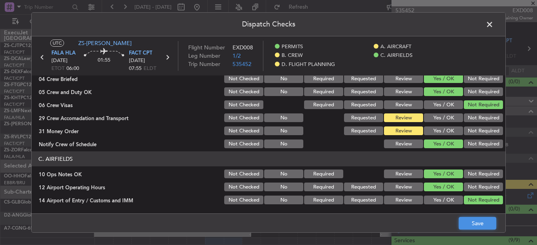
click at [476, 227] on button "Save" at bounding box center [478, 223] width 38 height 13
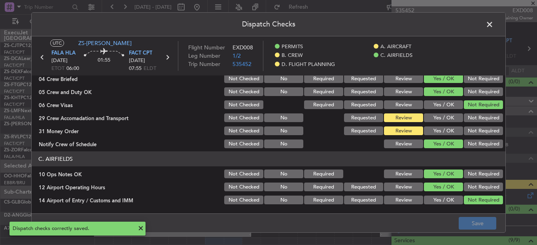
click at [494, 23] on span at bounding box center [494, 27] width 0 height 16
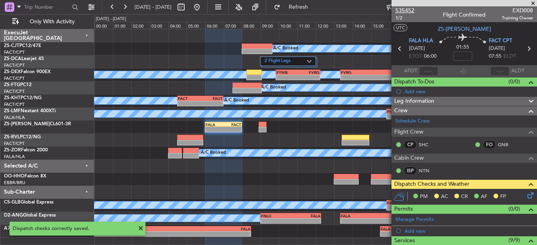
click at [408, 12] on span "535452" at bounding box center [405, 10] width 19 height 8
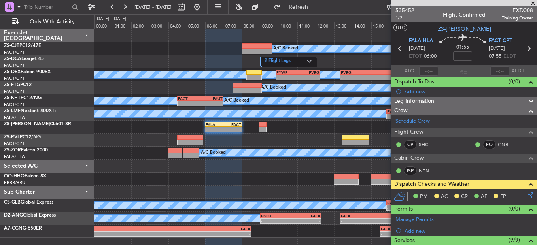
click at [529, 196] on icon at bounding box center [529, 194] width 6 height 6
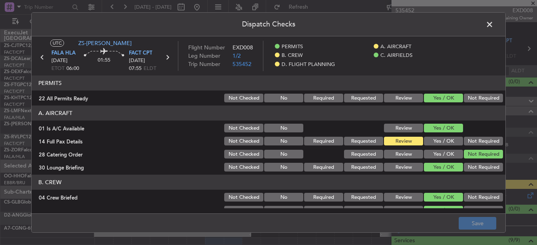
click at [482, 22] on header "Dispatch Checks" at bounding box center [269, 25] width 474 height 24
click at [494, 22] on span at bounding box center [494, 27] width 0 height 16
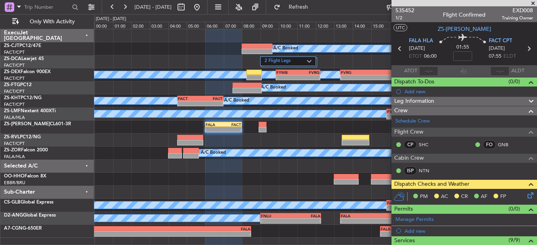
click at [529, 195] on icon at bounding box center [529, 194] width 6 height 6
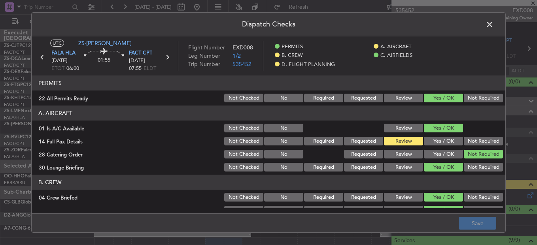
scroll to position [79, 0]
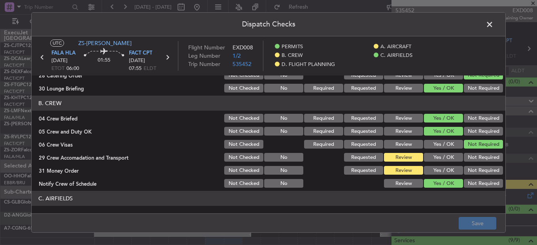
click at [497, 24] on header "Dispatch Checks" at bounding box center [269, 25] width 474 height 24
click at [494, 23] on span at bounding box center [494, 27] width 0 height 16
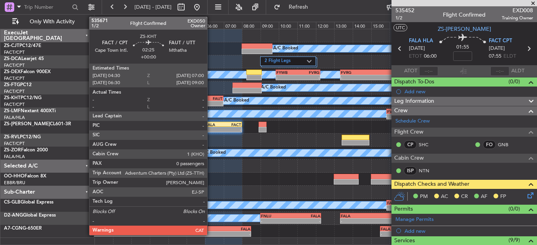
click at [211, 97] on div "FAUT" at bounding box center [211, 98] width 23 height 5
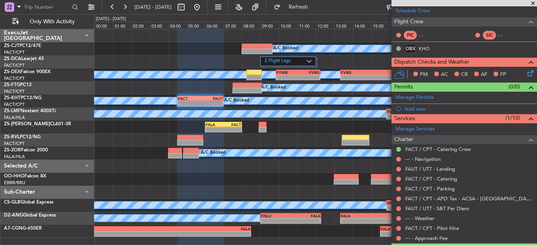
scroll to position [131, 0]
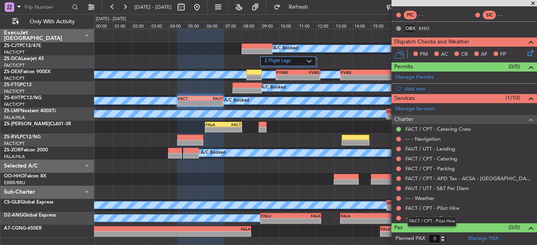
click at [402, 216] on mat-tooltip-component "FACT / CPT - Pilot Hire" at bounding box center [432, 221] width 60 height 21
click at [400, 217] on button at bounding box center [398, 218] width 5 height 5
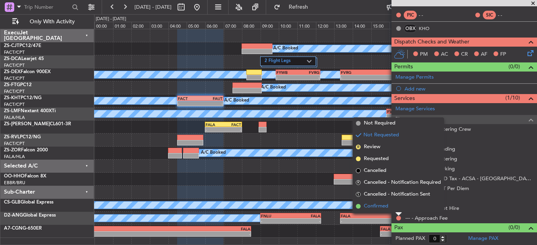
click at [393, 208] on li "Confirmed" at bounding box center [398, 207] width 91 height 12
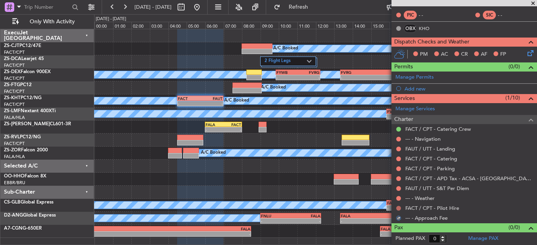
click at [398, 208] on button at bounding box center [398, 208] width 5 height 5
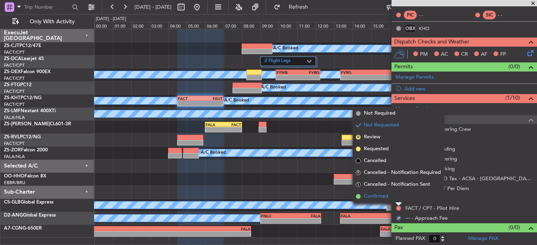
click at [402, 195] on li "Confirmed" at bounding box center [398, 197] width 91 height 12
click at [402, 196] on div "--- - Weather" at bounding box center [465, 198] width 146 height 10
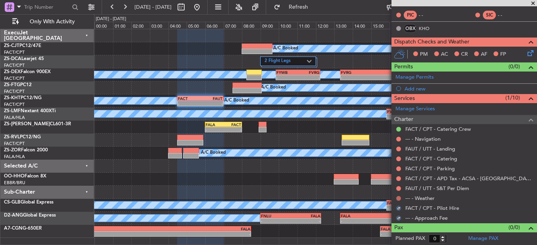
click at [399, 197] on button at bounding box center [398, 198] width 5 height 5
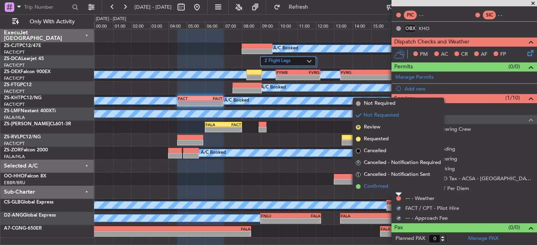
click at [399, 191] on li "Confirmed" at bounding box center [398, 187] width 91 height 12
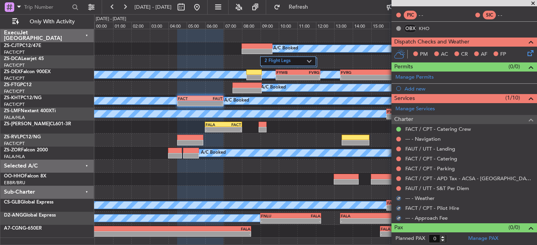
click at [399, 191] on div at bounding box center [399, 189] width 6 height 6
click at [399, 189] on button at bounding box center [398, 188] width 5 height 5
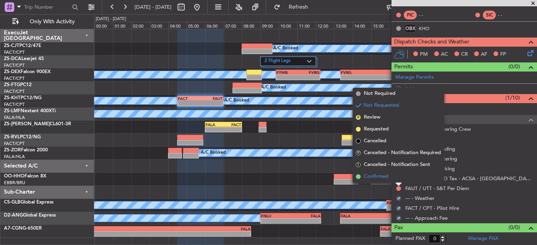
click at [398, 180] on li "Confirmed" at bounding box center [398, 177] width 91 height 12
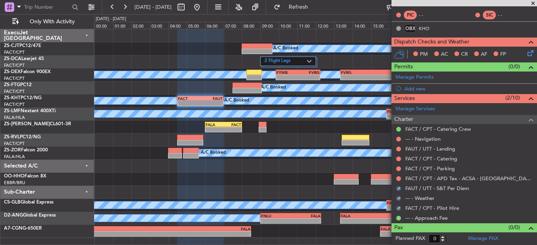
click at [397, 180] on body "27 Aug 2025 - 28 Aug 2025 Refresh Quick Links Only With Activity A/C Booked 2 F…" at bounding box center [268, 122] width 537 height 245
click at [397, 180] on mat-tooltip-component "Not Requested" at bounding box center [399, 181] width 45 height 21
click at [400, 178] on mat-tooltip-component "Not Requested" at bounding box center [399, 171] width 45 height 21
click at [398, 178] on mat-tooltip-component "Not Requested" at bounding box center [399, 171] width 45 height 21
click at [398, 177] on button at bounding box center [398, 178] width 5 height 5
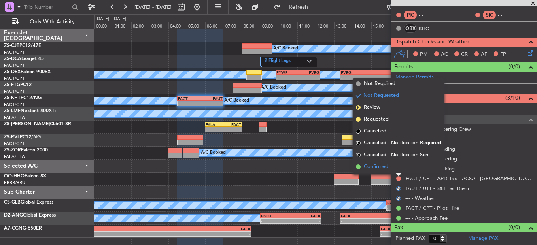
click at [398, 169] on li "Confirmed" at bounding box center [398, 167] width 91 height 12
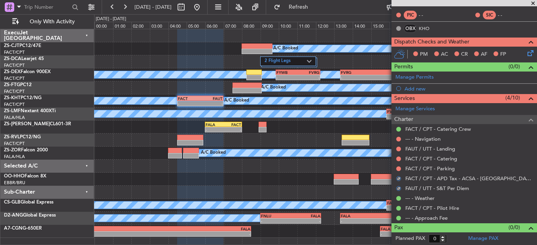
click at [398, 169] on button at bounding box center [398, 169] width 5 height 5
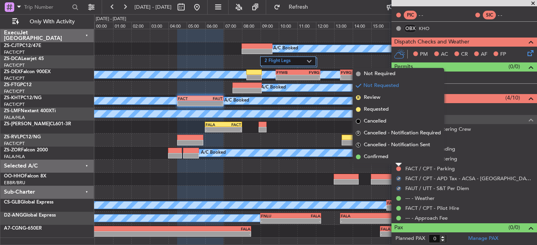
click at [400, 161] on li "Confirmed" at bounding box center [398, 157] width 91 height 12
click at [400, 161] on div at bounding box center [399, 159] width 6 height 6
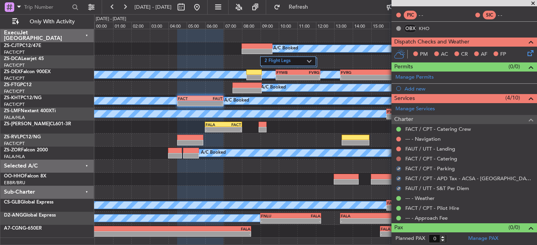
click at [398, 159] on button at bounding box center [398, 159] width 5 height 5
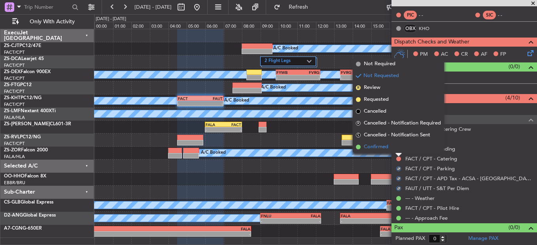
click at [398, 146] on li "Confirmed" at bounding box center [398, 147] width 91 height 12
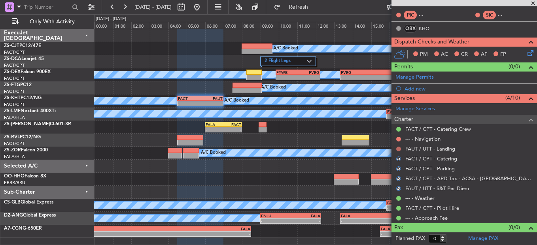
click at [400, 149] on button at bounding box center [398, 149] width 5 height 5
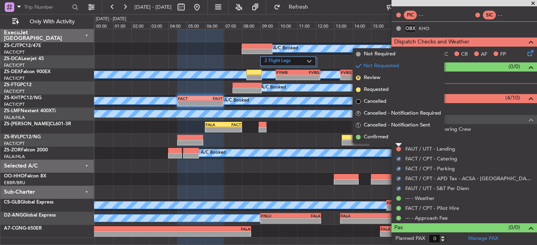
click at [399, 140] on li "Confirmed" at bounding box center [398, 137] width 91 height 12
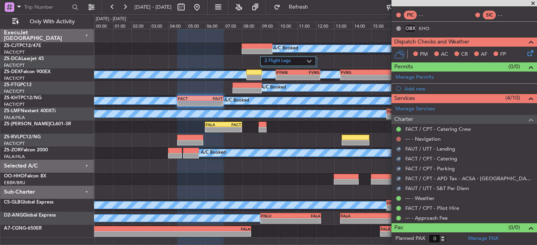
click at [399, 140] on button at bounding box center [398, 139] width 5 height 5
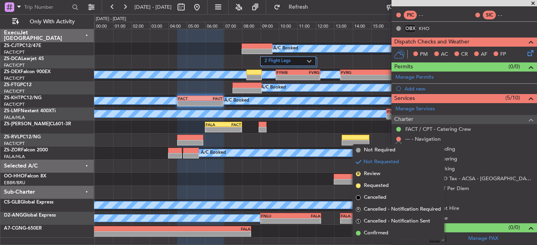
click at [363, 234] on li "Confirmed" at bounding box center [398, 234] width 91 height 12
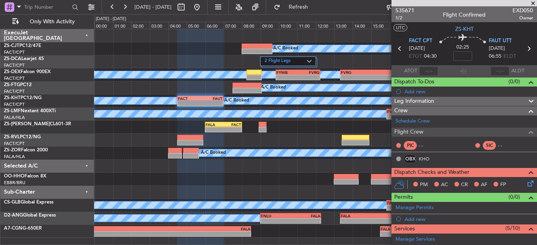
scroll to position [40, 0]
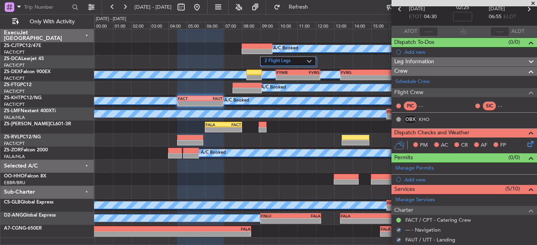
click at [527, 141] on icon at bounding box center [529, 143] width 6 height 6
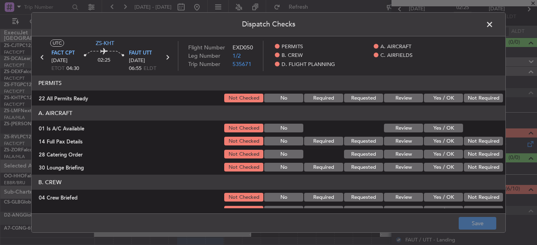
drag, startPoint x: 444, startPoint y: 99, endPoint x: 442, endPoint y: 117, distance: 18.3
click at [445, 99] on button "Yes / OK" at bounding box center [443, 98] width 39 height 9
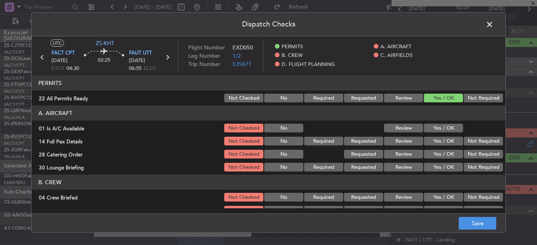
click at [445, 124] on div "Yes / OK" at bounding box center [443, 128] width 40 height 11
drag, startPoint x: 444, startPoint y: 128, endPoint x: 441, endPoint y: 138, distance: 10.0
click at [444, 129] on button "Yes / OK" at bounding box center [443, 128] width 39 height 9
click at [441, 140] on button "Yes / OK" at bounding box center [443, 141] width 39 height 9
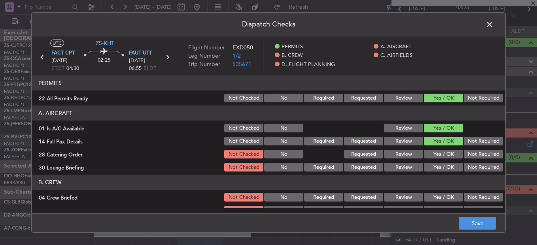
click at [477, 155] on button "Not Required" at bounding box center [483, 154] width 39 height 9
click at [480, 164] on button "Not Required" at bounding box center [483, 167] width 39 height 9
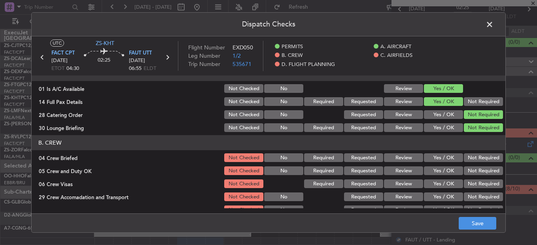
drag, startPoint x: 440, startPoint y: 156, endPoint x: 443, endPoint y: 169, distance: 13.0
click at [441, 156] on button "Yes / OK" at bounding box center [443, 158] width 39 height 9
click at [443, 170] on button "Yes / OK" at bounding box center [443, 171] width 39 height 9
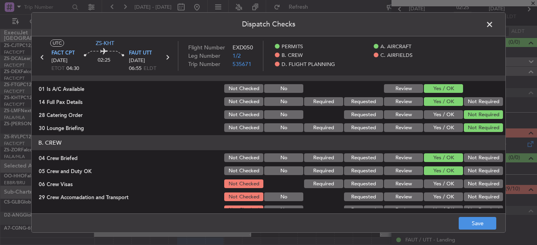
click at [463, 179] on div "Not Required" at bounding box center [483, 183] width 40 height 11
click at [464, 182] on button "Not Required" at bounding box center [483, 184] width 39 height 9
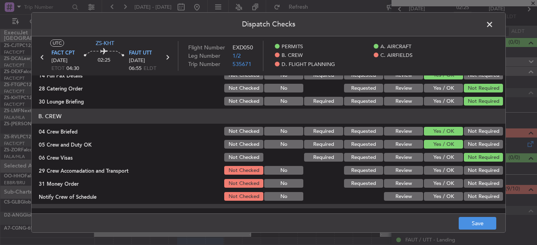
scroll to position [79, 0]
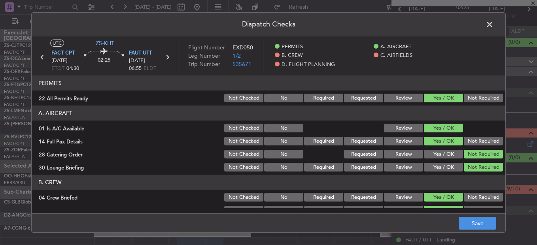
scroll to position [79, 0]
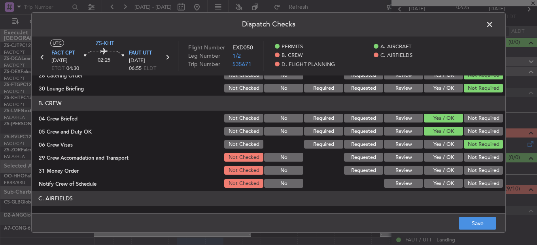
click at [478, 154] on button "Not Required" at bounding box center [483, 157] width 39 height 9
click at [479, 163] on div "Not Required" at bounding box center [483, 157] width 40 height 11
click at [477, 169] on button "Not Required" at bounding box center [483, 170] width 39 height 9
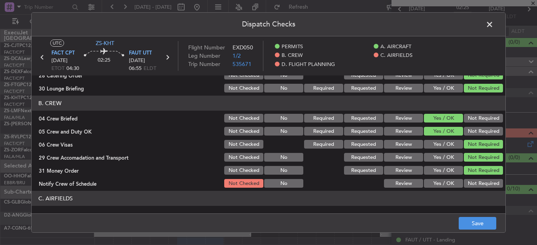
click at [477, 186] on button "Not Required" at bounding box center [483, 183] width 39 height 9
click at [446, 186] on button "Yes / OK" at bounding box center [443, 183] width 39 height 9
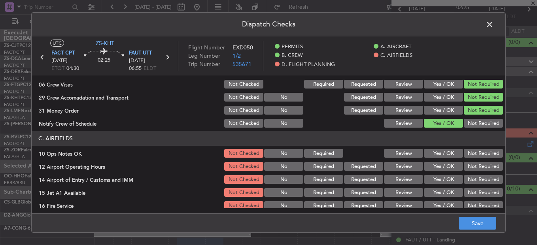
scroll to position [134, 0]
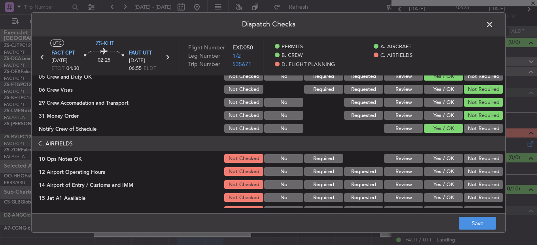
click at [441, 163] on div "Yes / OK" at bounding box center [443, 158] width 40 height 11
click at [442, 161] on button "Yes / OK" at bounding box center [443, 158] width 39 height 9
click at [439, 168] on button "Yes / OK" at bounding box center [443, 171] width 39 height 9
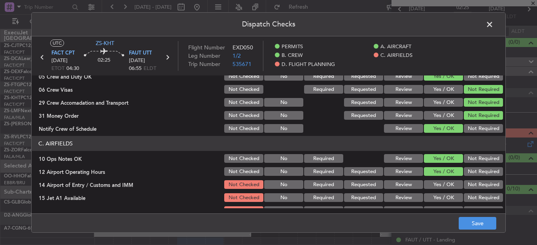
scroll to position [174, 0]
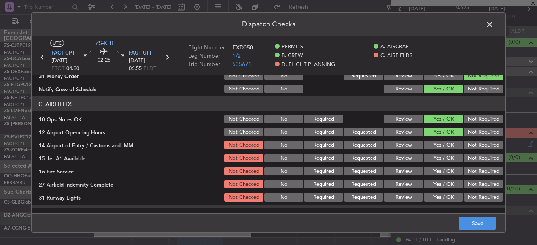
click at [473, 147] on button "Not Required" at bounding box center [483, 145] width 39 height 9
click at [438, 162] on button "Yes / OK" at bounding box center [443, 158] width 39 height 9
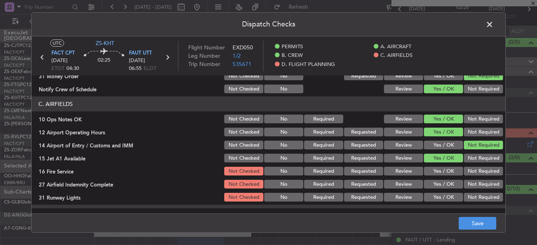
scroll to position [213, 0]
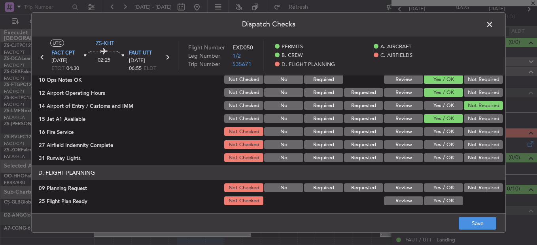
click at [464, 135] on button "Not Required" at bounding box center [483, 131] width 39 height 9
click at [464, 146] on button "Not Required" at bounding box center [483, 144] width 39 height 9
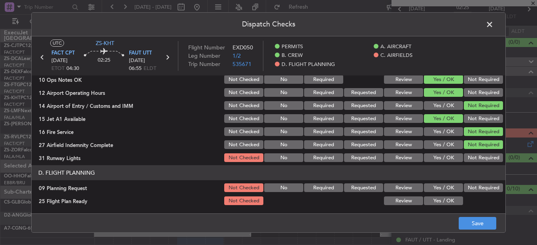
click at [464, 160] on button "Not Required" at bounding box center [483, 158] width 39 height 9
click at [449, 159] on button "Yes / OK" at bounding box center [443, 158] width 39 height 9
click at [442, 189] on button "Yes / OK" at bounding box center [443, 188] width 39 height 9
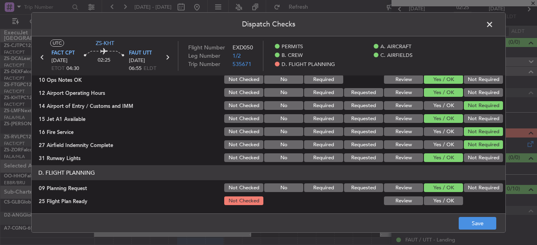
click at [393, 202] on button "Review" at bounding box center [403, 201] width 39 height 9
click at [478, 220] on button "Save" at bounding box center [478, 223] width 38 height 13
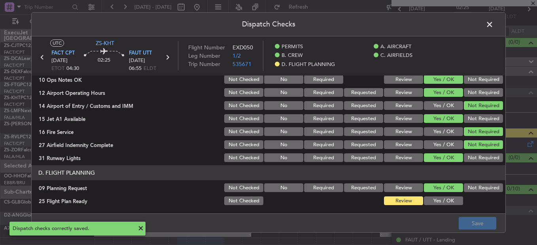
click at [494, 25] on span at bounding box center [494, 27] width 0 height 16
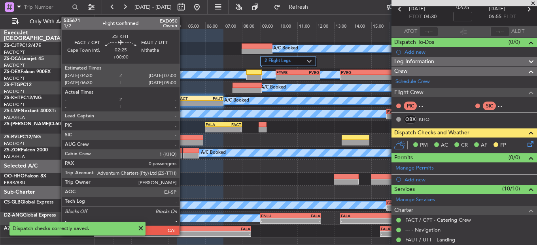
click at [192, 103] on div "-" at bounding box center [189, 103] width 23 height 5
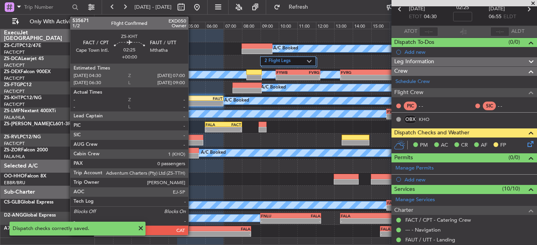
click at [192, 103] on div "-" at bounding box center [189, 103] width 23 height 5
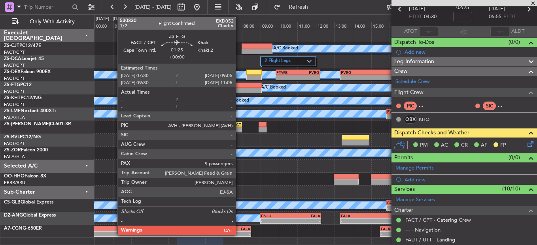
click at [239, 91] on div at bounding box center [247, 91] width 29 height 6
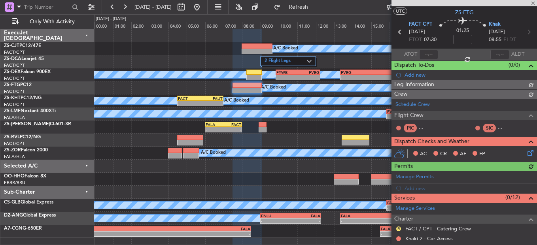
click at [536, 2] on div at bounding box center [465, 3] width 146 height 6
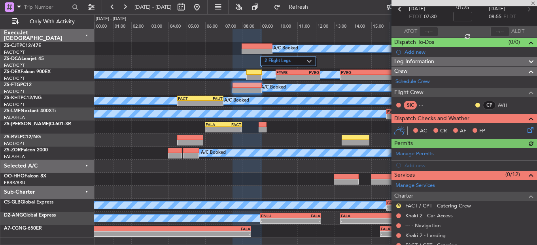
click at [534, 4] on div at bounding box center [465, 3] width 146 height 6
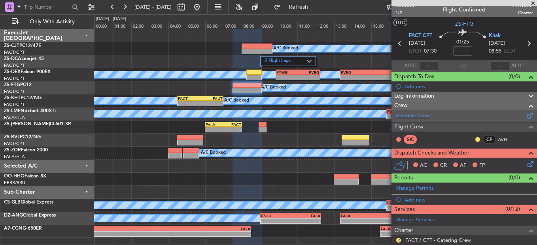
scroll to position [0, 0]
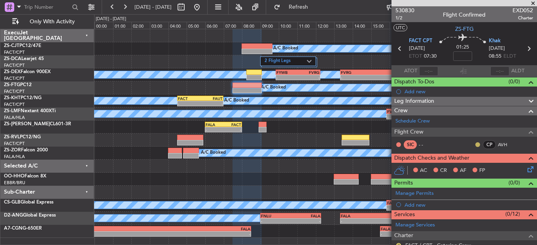
click at [476, 143] on button at bounding box center [478, 144] width 5 height 5
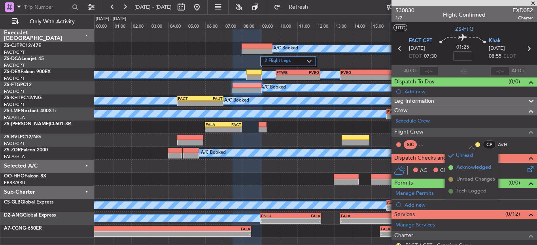
click at [483, 169] on span "Acknowledged" at bounding box center [474, 168] width 35 height 8
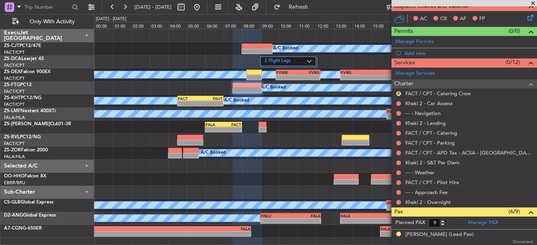
scroll to position [158, 0]
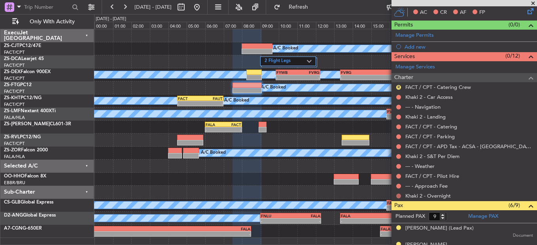
click at [398, 194] on button at bounding box center [398, 196] width 5 height 5
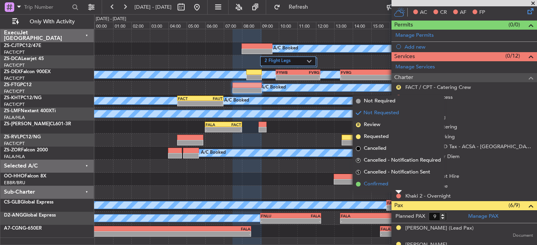
click at [398, 184] on li "Confirmed" at bounding box center [398, 184] width 91 height 12
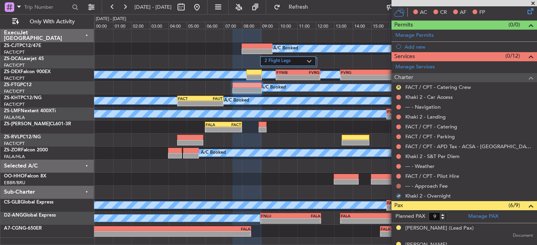
click at [398, 184] on button at bounding box center [398, 186] width 5 height 5
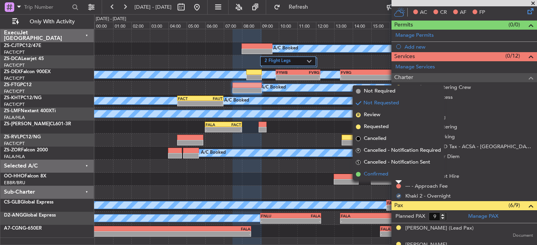
click at [398, 177] on li "Confirmed" at bounding box center [398, 175] width 91 height 12
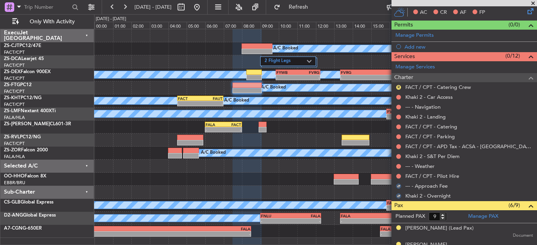
click at [398, 177] on button at bounding box center [398, 176] width 5 height 5
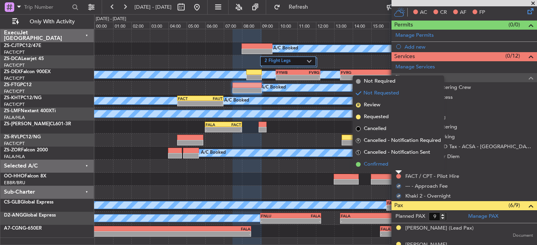
click at [398, 165] on li "Confirmed" at bounding box center [398, 165] width 91 height 12
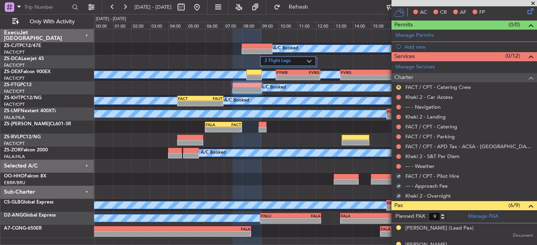
click at [398, 165] on button at bounding box center [398, 166] width 5 height 5
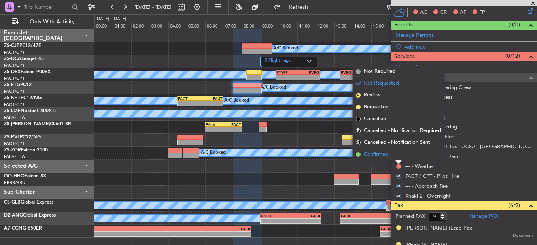
click at [398, 151] on li "Confirmed" at bounding box center [398, 155] width 91 height 12
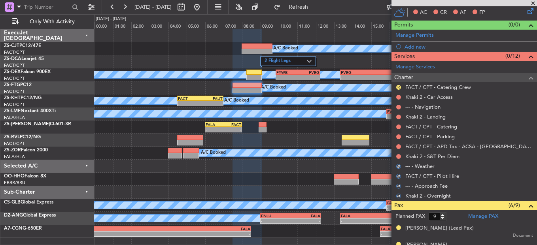
click at [398, 152] on div "Khaki 2 - S&T Per Diem" at bounding box center [465, 157] width 146 height 10
drag, startPoint x: 398, startPoint y: 151, endPoint x: 399, endPoint y: 157, distance: 5.6
click at [399, 157] on button at bounding box center [398, 156] width 5 height 5
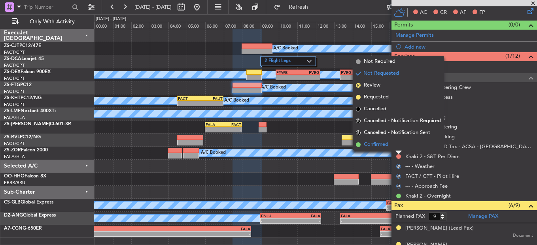
click at [398, 146] on li "Confirmed" at bounding box center [398, 145] width 91 height 12
click at [399, 146] on button at bounding box center [398, 146] width 5 height 5
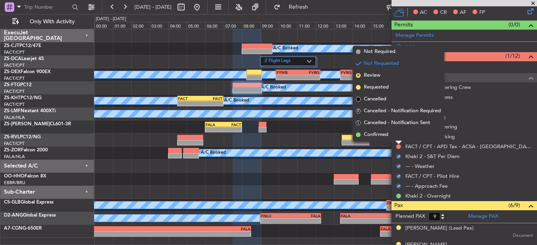
drag, startPoint x: 399, startPoint y: 146, endPoint x: 399, endPoint y: 137, distance: 9.1
click at [399, 137] on li "Confirmed" at bounding box center [398, 135] width 91 height 12
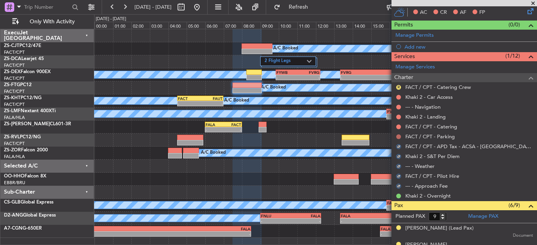
click at [399, 135] on button at bounding box center [398, 137] width 5 height 5
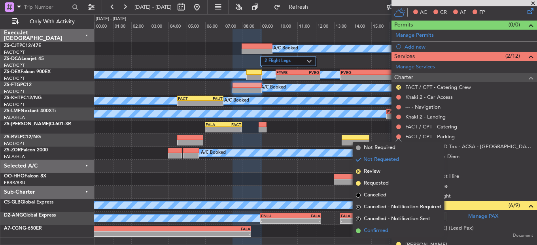
click at [366, 227] on span "Confirmed" at bounding box center [376, 231] width 25 height 8
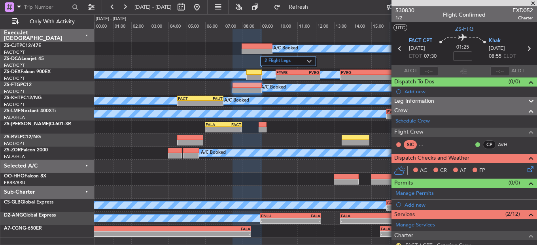
scroll to position [119, 0]
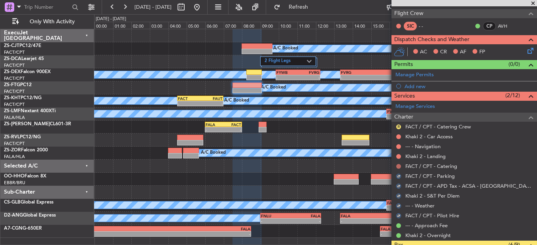
click at [398, 166] on button at bounding box center [398, 166] width 5 height 5
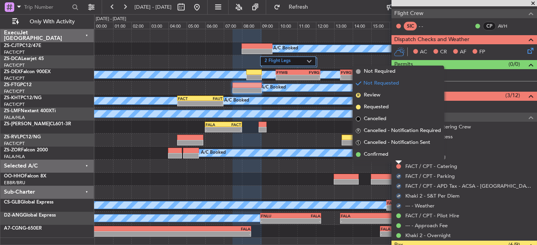
drag, startPoint x: 395, startPoint y: 160, endPoint x: 405, endPoint y: 157, distance: 10.6
click at [396, 159] on li "Confirmed" at bounding box center [398, 155] width 91 height 12
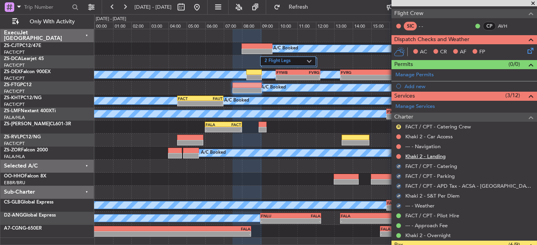
click at [407, 157] on link "Khaki 2 - Landing" at bounding box center [426, 156] width 40 height 7
click at [397, 157] on button at bounding box center [398, 156] width 5 height 5
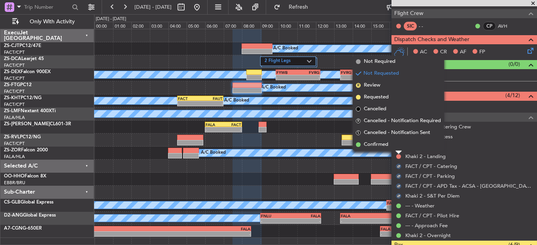
click at [391, 143] on li "Confirmed" at bounding box center [398, 145] width 91 height 12
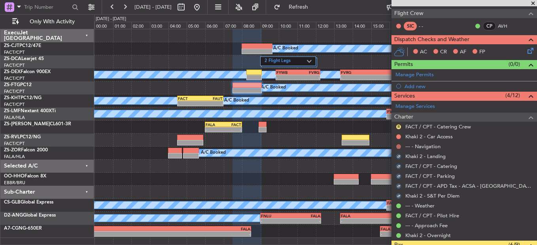
click at [398, 147] on button at bounding box center [398, 146] width 5 height 5
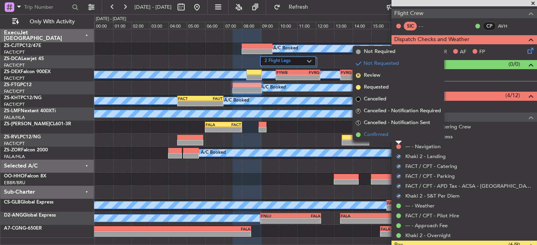
click at [396, 135] on li "Confirmed" at bounding box center [398, 135] width 91 height 12
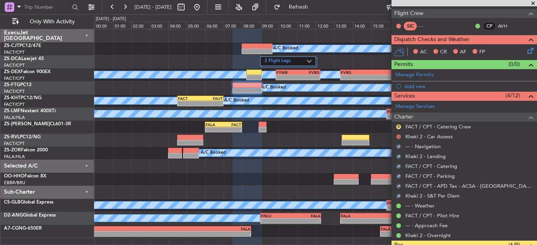
click at [396, 135] on button at bounding box center [398, 137] width 5 height 5
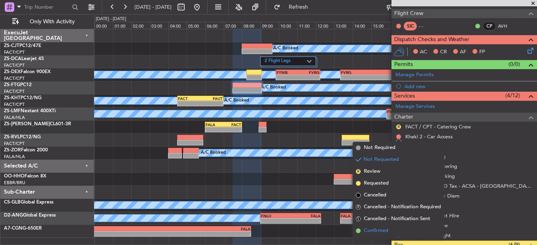
click at [380, 230] on span "Confirmed" at bounding box center [376, 231] width 25 height 8
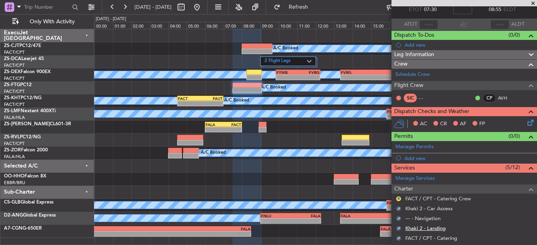
scroll to position [79, 0]
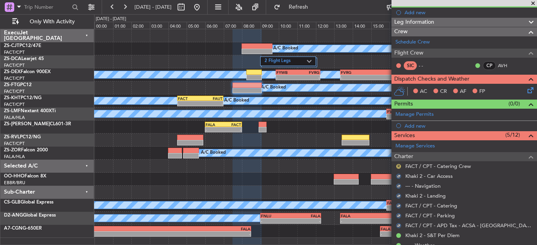
click at [397, 166] on button "R" at bounding box center [398, 166] width 5 height 5
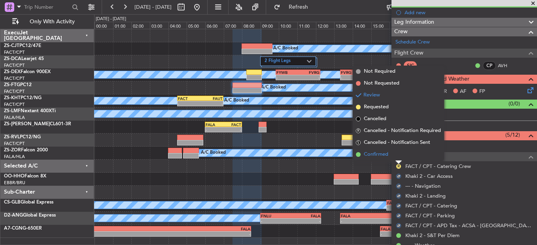
click at [388, 152] on span "Confirmed" at bounding box center [376, 155] width 25 height 8
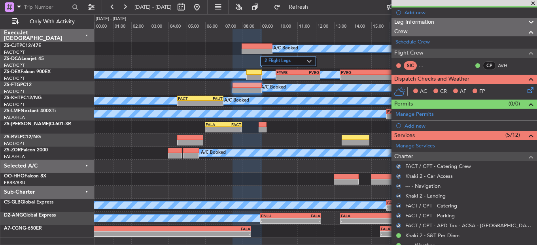
click at [526, 90] on icon at bounding box center [529, 89] width 6 height 6
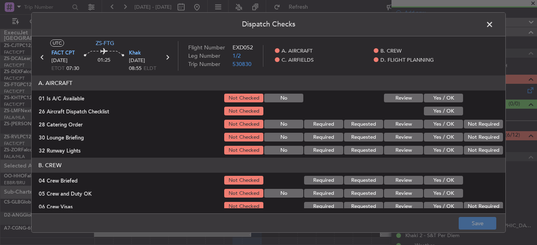
click at [443, 97] on button "Yes / OK" at bounding box center [443, 98] width 39 height 9
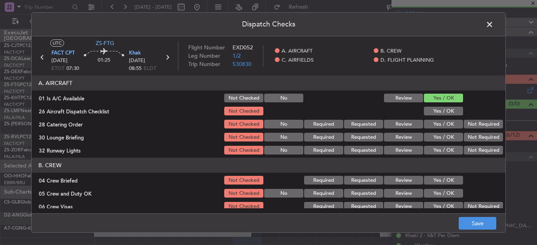
click at [442, 103] on div "Yes / OK" at bounding box center [443, 98] width 40 height 11
drag, startPoint x: 441, startPoint y: 113, endPoint x: 429, endPoint y: 129, distance: 20.6
click at [441, 114] on button "Yes / OK" at bounding box center [443, 111] width 39 height 9
click at [480, 128] on button "Not Required" at bounding box center [483, 124] width 39 height 9
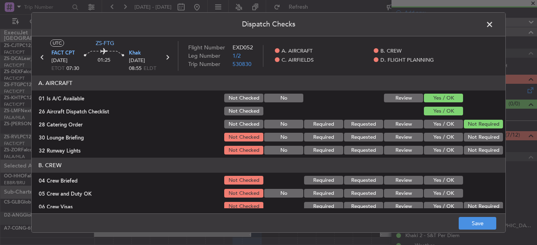
click at [432, 136] on button "Yes / OK" at bounding box center [443, 137] width 39 height 9
click at [464, 147] on button "Not Required" at bounding box center [483, 150] width 39 height 9
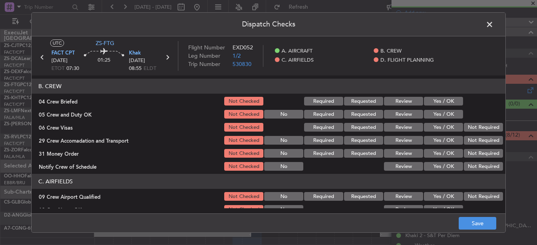
click at [405, 102] on button "Review" at bounding box center [403, 101] width 39 height 9
click at [443, 118] on button "Yes / OK" at bounding box center [443, 114] width 39 height 9
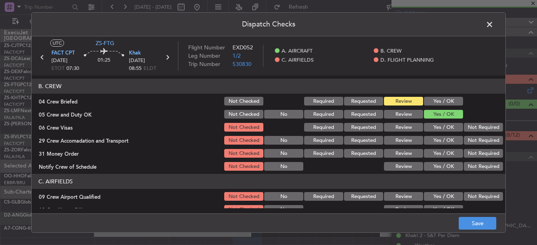
click at [465, 127] on button "Not Required" at bounding box center [483, 127] width 39 height 9
click at [402, 140] on button "Review" at bounding box center [403, 140] width 39 height 9
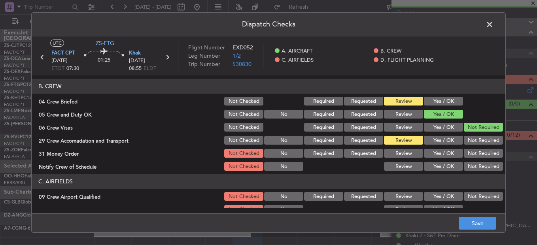
click at [472, 155] on button "Not Required" at bounding box center [483, 153] width 39 height 9
click at [452, 160] on section "B. CREW 04 Crew Briefed Not Checked Required Requested Review Yes / OK 05 Crew …" at bounding box center [269, 125] width 474 height 93
click at [448, 167] on button "Yes / OK" at bounding box center [443, 166] width 39 height 9
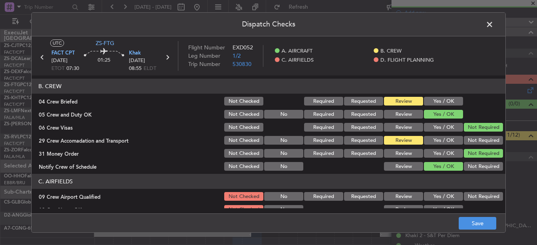
scroll to position [158, 0]
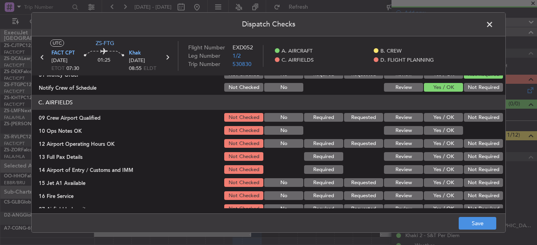
click at [434, 120] on button "Yes / OK" at bounding box center [443, 117] width 39 height 9
click at [434, 130] on button "Yes / OK" at bounding box center [443, 130] width 39 height 9
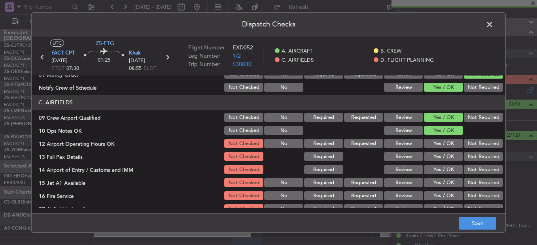
click at [438, 146] on button "Yes / OK" at bounding box center [443, 143] width 39 height 9
click at [434, 157] on button "Yes / OK" at bounding box center [443, 156] width 39 height 9
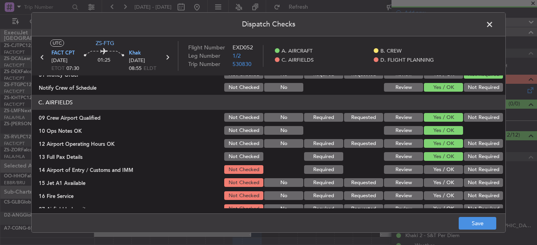
click at [401, 157] on button "Review" at bounding box center [403, 156] width 39 height 9
click at [471, 169] on button "Not Required" at bounding box center [483, 169] width 39 height 9
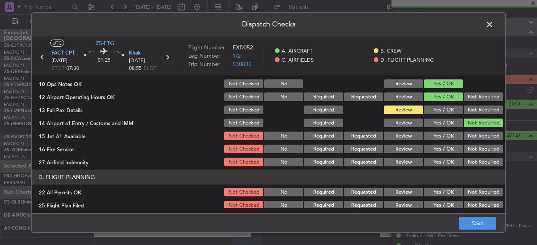
scroll to position [222, 0]
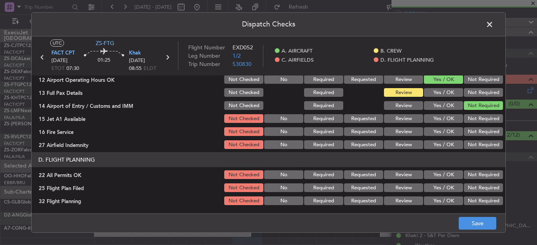
click at [434, 121] on button "Yes / OK" at bounding box center [443, 118] width 39 height 9
click at [447, 135] on button "Yes / OK" at bounding box center [443, 131] width 39 height 9
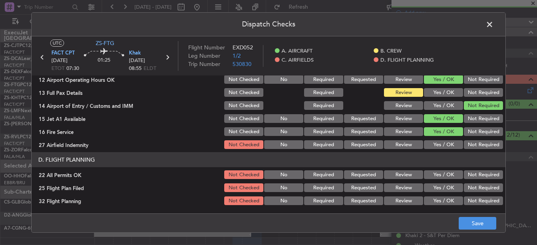
click at [452, 148] on button "Yes / OK" at bounding box center [443, 144] width 39 height 9
click at [409, 142] on button "Review" at bounding box center [403, 144] width 39 height 9
click at [488, 177] on button "Not Required" at bounding box center [483, 175] width 39 height 9
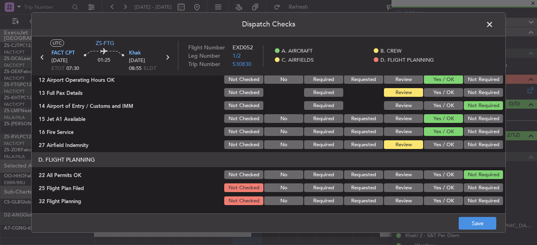
drag, startPoint x: 404, startPoint y: 188, endPoint x: 406, endPoint y: 195, distance: 7.5
click at [403, 189] on button "Review" at bounding box center [403, 188] width 39 height 9
click at [406, 197] on section "D. FLIGHT PLANNING 22 All Permits OK Not Checked No Required Requested Review Y…" at bounding box center [269, 179] width 474 height 54
click at [393, 201] on button "Review" at bounding box center [403, 201] width 39 height 9
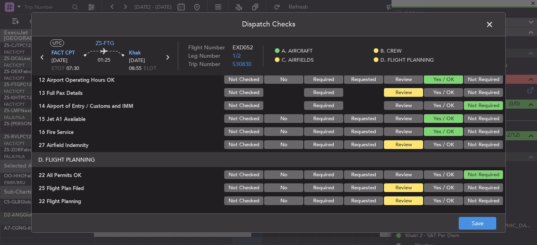
click at [501, 220] on footer "Save" at bounding box center [269, 223] width 474 height 19
click at [484, 227] on footer "Save" at bounding box center [269, 223] width 474 height 19
click at [484, 225] on button "Save" at bounding box center [478, 223] width 38 height 13
click at [494, 21] on span at bounding box center [494, 27] width 0 height 16
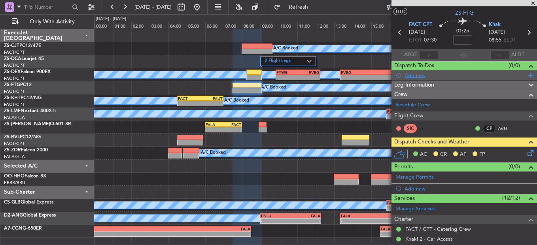
scroll to position [0, 0]
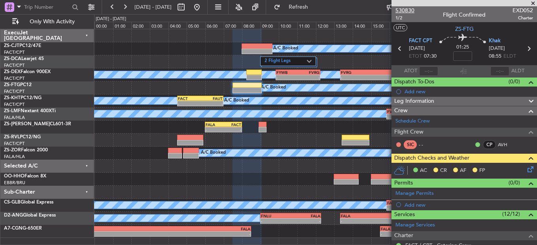
click at [405, 11] on span "530830" at bounding box center [405, 10] width 19 height 8
click at [526, 171] on icon at bounding box center [529, 168] width 6 height 6
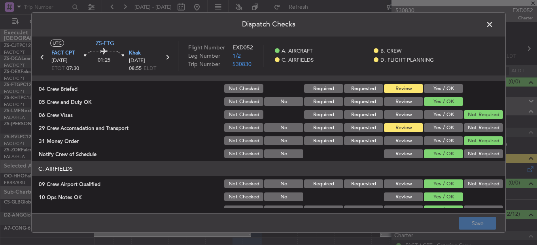
scroll to position [79, 0]
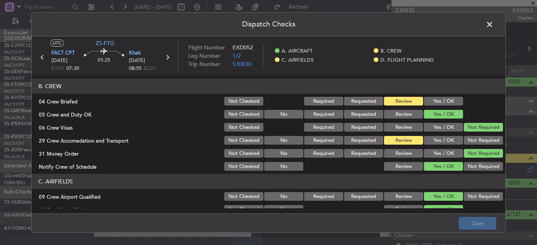
click at [474, 141] on button "Not Required" at bounding box center [483, 140] width 39 height 9
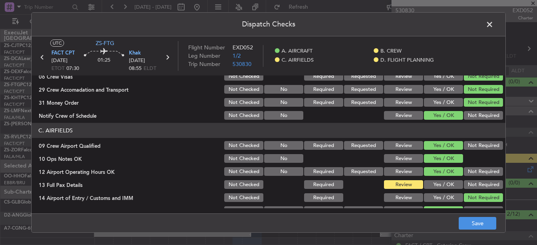
scroll to position [198, 0]
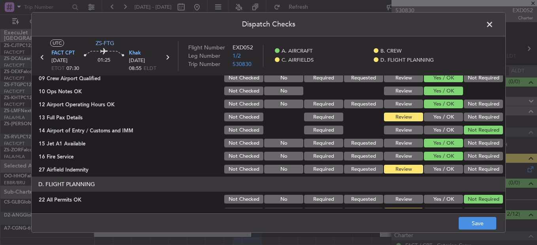
click at [433, 117] on button "Yes / OK" at bounding box center [443, 117] width 39 height 9
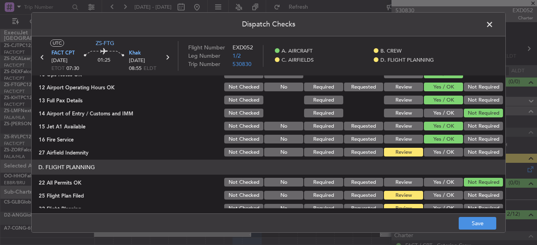
scroll to position [222, 0]
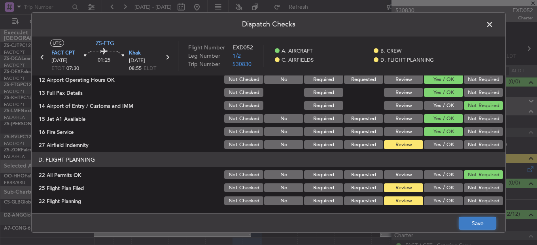
click at [478, 226] on button "Save" at bounding box center [478, 223] width 38 height 13
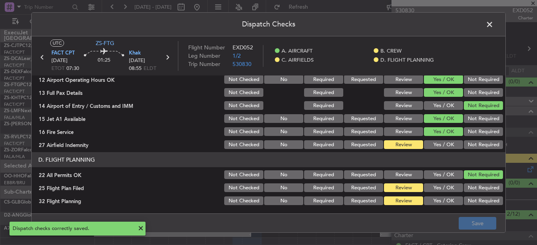
click at [464, 144] on button "Not Required" at bounding box center [483, 144] width 39 height 9
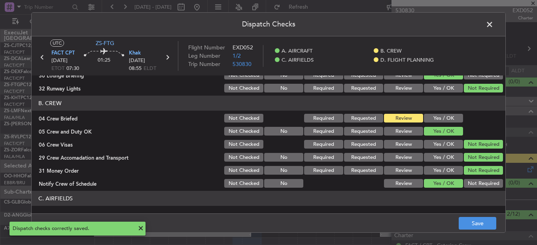
scroll to position [0, 0]
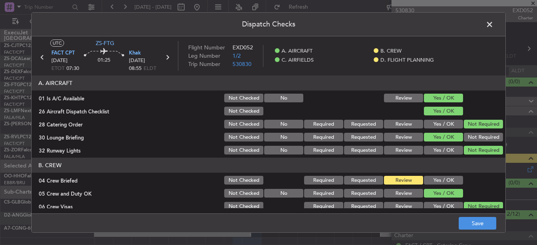
click at [458, 218] on footer "Save" at bounding box center [269, 223] width 474 height 19
click at [462, 224] on button "Save" at bounding box center [478, 223] width 38 height 13
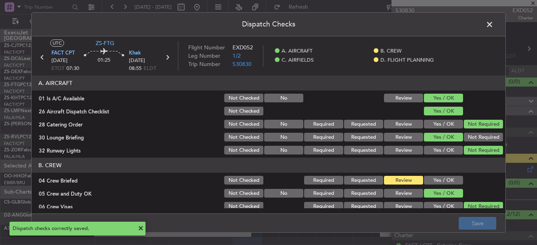
click at [494, 24] on span at bounding box center [494, 27] width 0 height 16
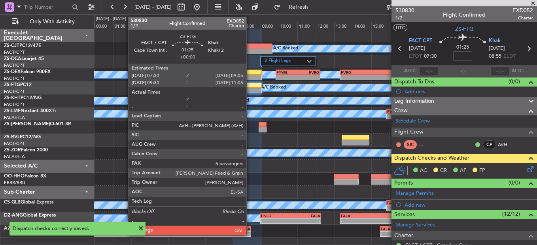
click at [250, 89] on div at bounding box center [247, 91] width 29 height 6
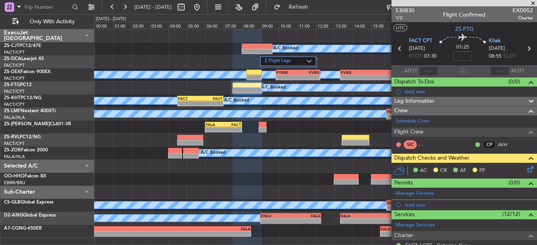
click at [526, 168] on icon at bounding box center [529, 168] width 6 height 6
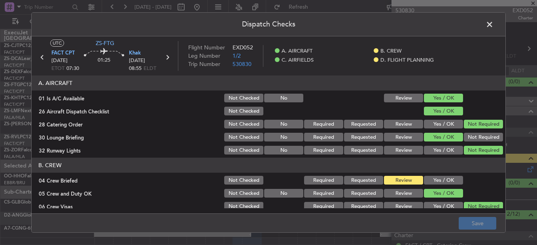
click at [431, 178] on button "Yes / OK" at bounding box center [443, 180] width 39 height 9
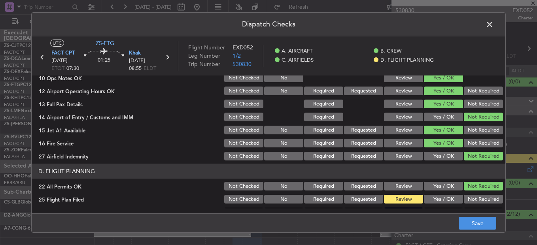
scroll to position [222, 0]
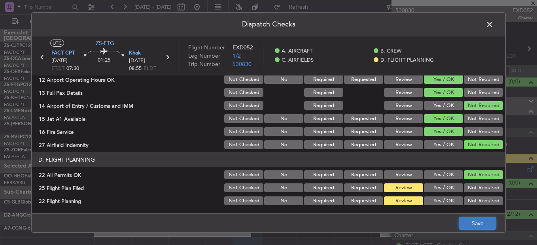
click at [479, 225] on button "Save" at bounding box center [478, 223] width 38 height 13
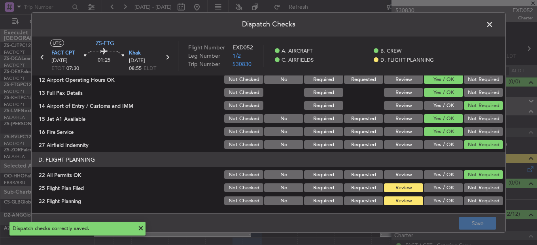
click at [494, 26] on span at bounding box center [494, 27] width 0 height 16
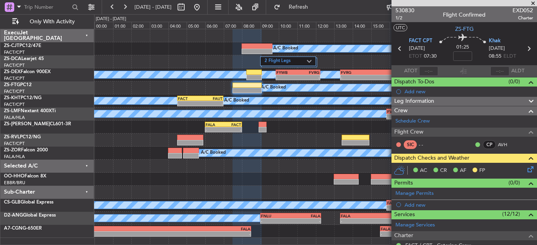
click at [531, 0] on span at bounding box center [533, 3] width 8 height 7
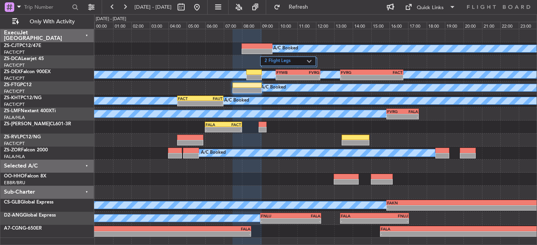
type input "0"
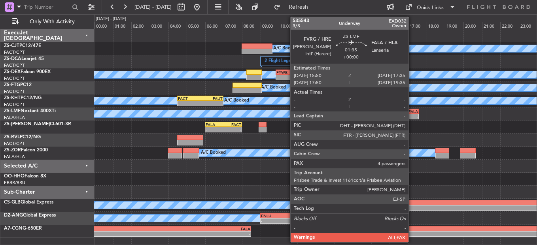
click at [412, 114] on div "FVRG 15:50 Z FALA 17:35 Z" at bounding box center [403, 112] width 32 height 6
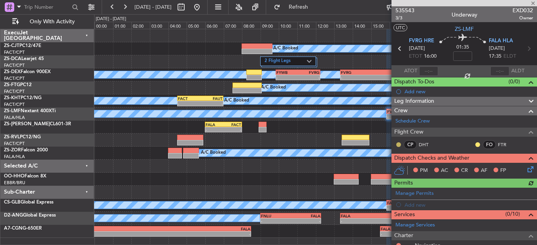
click at [397, 143] on button at bounding box center [398, 144] width 5 height 5
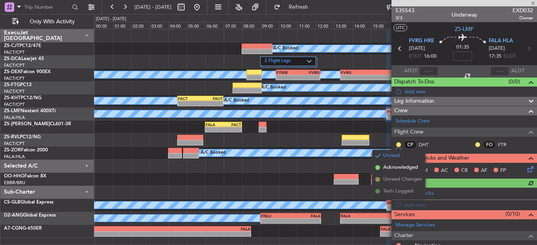
click at [398, 166] on mat-tooltip-component "Unread" at bounding box center [399, 157] width 29 height 21
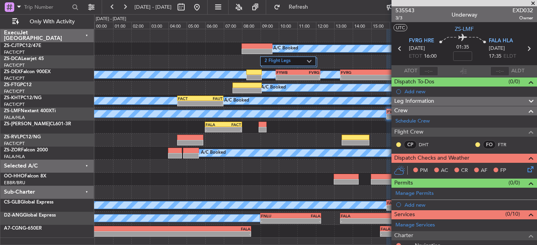
click at [400, 147] on div at bounding box center [399, 145] width 6 height 6
click at [399, 144] on button at bounding box center [398, 144] width 5 height 5
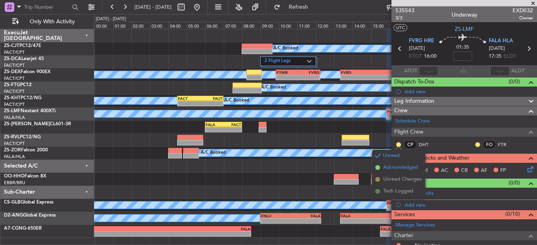
click at [378, 167] on span at bounding box center [378, 167] width 5 height 5
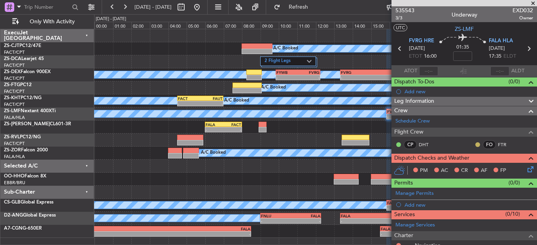
click at [476, 143] on button at bounding box center [478, 144] width 5 height 5
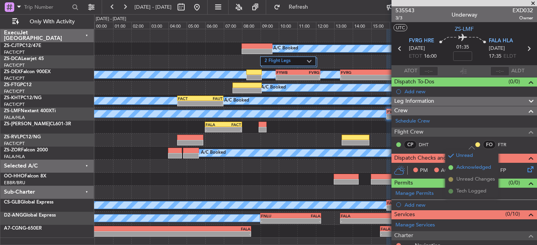
click at [457, 167] on span "Acknowledged" at bounding box center [474, 168] width 35 height 8
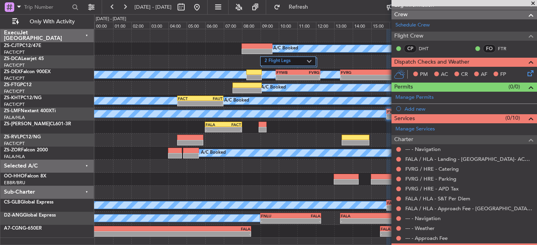
scroll to position [119, 0]
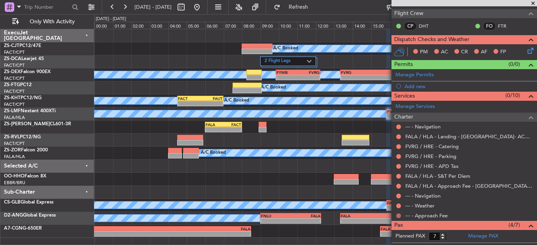
click at [400, 215] on button at bounding box center [398, 216] width 5 height 5
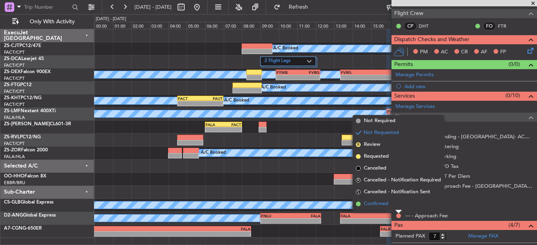
click at [396, 204] on li "Confirmed" at bounding box center [398, 204] width 91 height 12
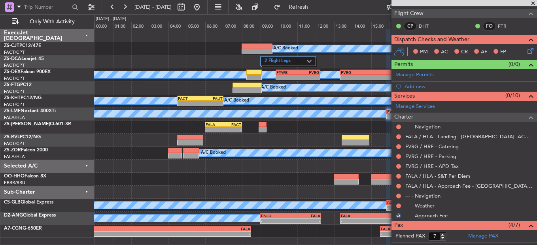
click at [396, 204] on button at bounding box center [398, 206] width 5 height 5
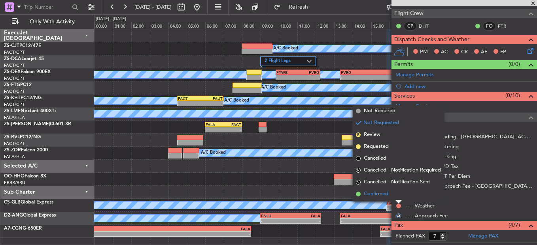
click at [402, 199] on li "Confirmed" at bounding box center [398, 194] width 91 height 12
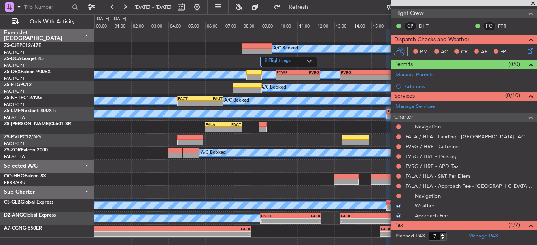
click at [402, 199] on div "--- - Navigation" at bounding box center [465, 196] width 146 height 10
drag, startPoint x: 402, startPoint y: 199, endPoint x: 399, endPoint y: 195, distance: 5.5
click at [399, 196] on button at bounding box center [398, 196] width 5 height 5
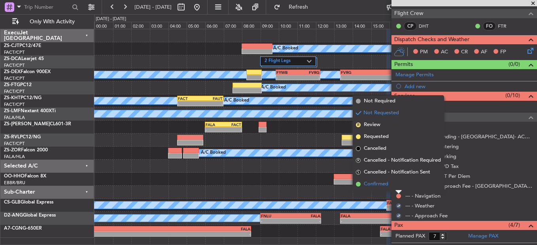
click at [400, 187] on li "Confirmed" at bounding box center [398, 184] width 91 height 12
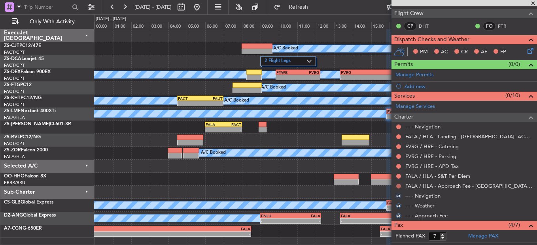
click at [400, 188] on button at bounding box center [398, 186] width 5 height 5
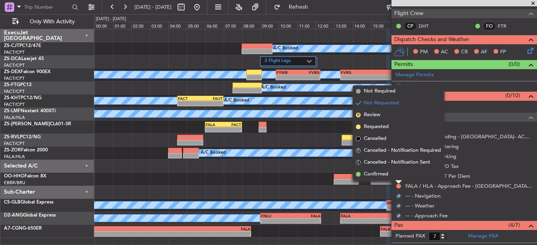
drag, startPoint x: 400, startPoint y: 188, endPoint x: 397, endPoint y: 175, distance: 13.0
click at [398, 172] on li "Confirmed" at bounding box center [398, 175] width 91 height 12
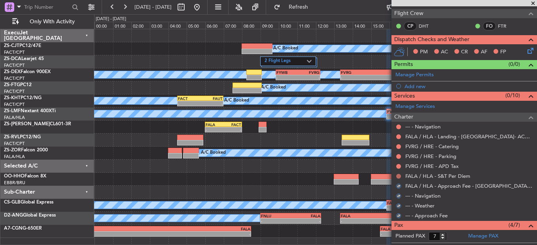
click at [396, 176] on button at bounding box center [398, 176] width 5 height 5
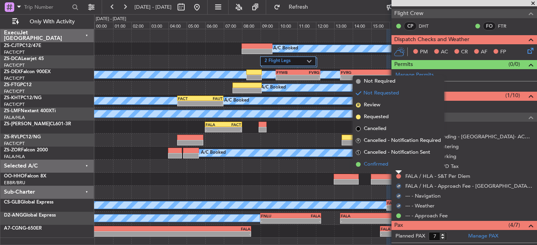
click at [399, 165] on li "Confirmed" at bounding box center [398, 165] width 91 height 12
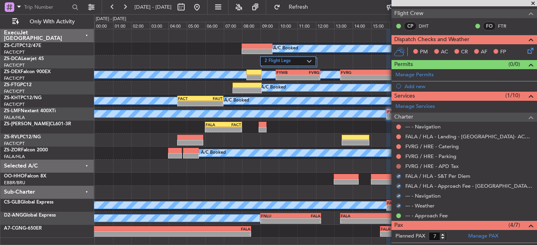
click at [400, 165] on button at bounding box center [398, 166] width 5 height 5
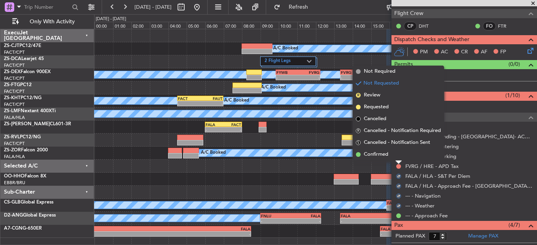
drag, startPoint x: 400, startPoint y: 165, endPoint x: 400, endPoint y: 156, distance: 8.3
click at [400, 156] on li "Confirmed" at bounding box center [398, 155] width 91 height 12
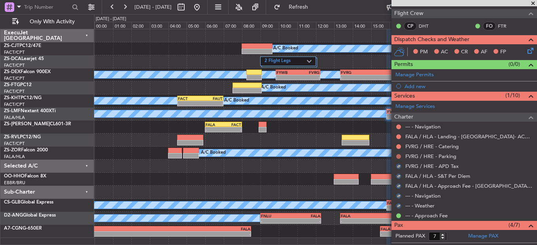
click at [400, 156] on button at bounding box center [398, 156] width 5 height 5
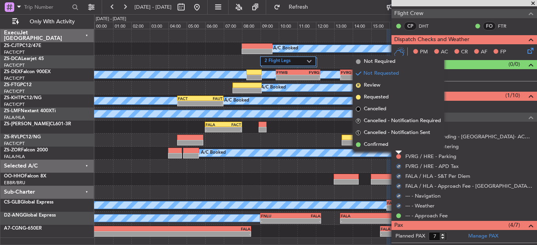
drag, startPoint x: 400, startPoint y: 156, endPoint x: 398, endPoint y: 144, distance: 11.6
click at [398, 146] on li "Confirmed" at bounding box center [398, 145] width 91 height 12
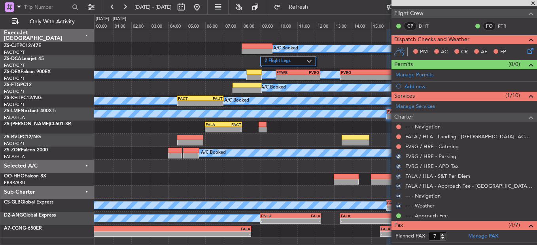
click at [398, 144] on div at bounding box center [399, 147] width 6 height 6
click at [398, 147] on button at bounding box center [398, 146] width 5 height 5
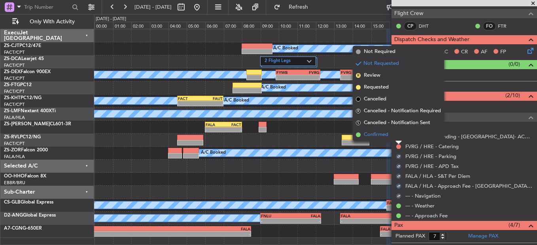
click at [398, 136] on li "Confirmed" at bounding box center [398, 135] width 91 height 12
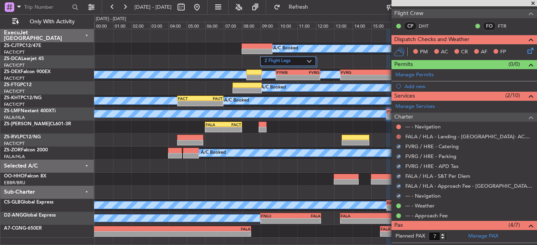
click at [398, 136] on button at bounding box center [398, 137] width 5 height 5
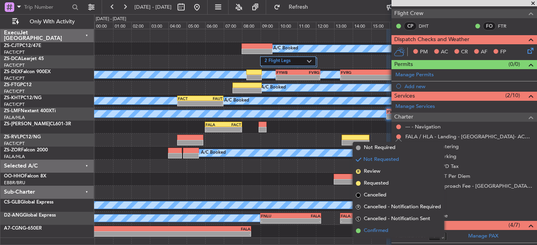
click at [387, 226] on li "Confirmed" at bounding box center [398, 231] width 91 height 12
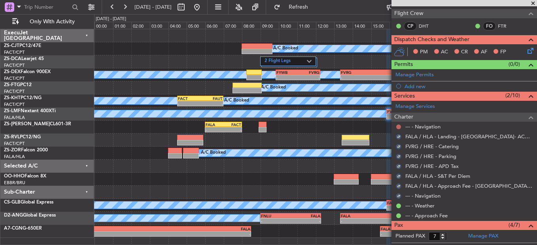
click at [397, 126] on button at bounding box center [398, 127] width 5 height 5
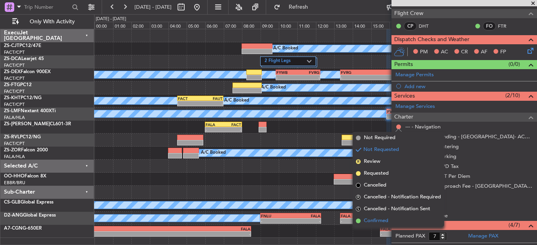
click at [393, 220] on li "Confirmed" at bounding box center [398, 221] width 91 height 12
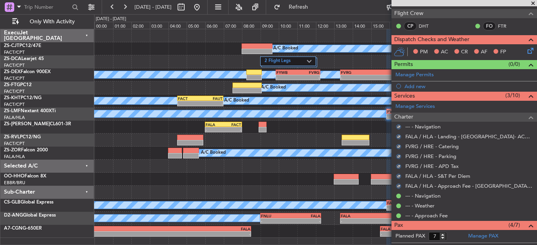
click at [526, 50] on icon at bounding box center [529, 49] width 6 height 6
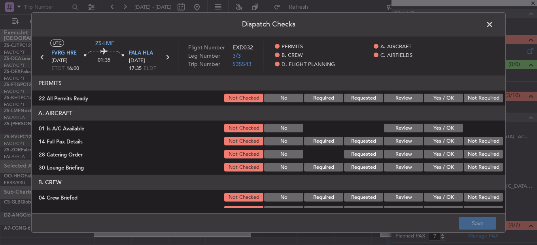
click at [437, 98] on button "Yes / OK" at bounding box center [443, 98] width 39 height 9
click at [431, 127] on button "Yes / OK" at bounding box center [443, 128] width 39 height 9
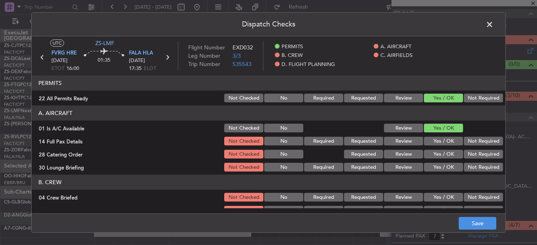
click at [486, 139] on button "Not Required" at bounding box center [483, 141] width 39 height 9
click at [487, 149] on section "A. AIRCRAFT 01 Is A/C Available Not Checked No Review Yes / OK 14 Full Pax Deta…" at bounding box center [269, 139] width 474 height 67
click at [483, 161] on section "A. AIRCRAFT 01 Is A/C Available Not Checked No Review Yes / OK 14 Full Pax Deta…" at bounding box center [269, 139] width 474 height 67
click at [484, 161] on section "A. AIRCRAFT 01 Is A/C Available Not Checked No Review Yes / OK 14 Full Pax Deta…" at bounding box center [269, 139] width 474 height 67
drag, startPoint x: 485, startPoint y: 161, endPoint x: 478, endPoint y: 162, distance: 7.2
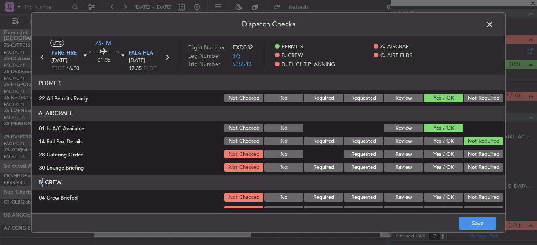
click at [480, 158] on button "Not Required" at bounding box center [483, 154] width 39 height 9
click at [479, 166] on button "Not Required" at bounding box center [483, 167] width 39 height 9
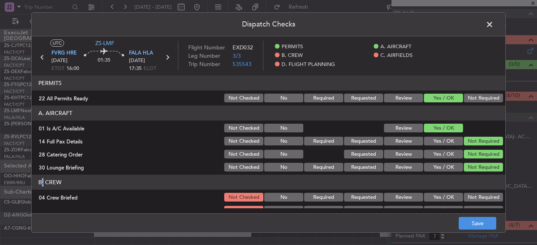
click at [479, 166] on button "Not Required" at bounding box center [483, 167] width 39 height 9
drag, startPoint x: 480, startPoint y: 168, endPoint x: 473, endPoint y: 205, distance: 38.2
click at [475, 207] on button "Not Required" at bounding box center [483, 210] width 39 height 9
click at [473, 199] on button "Not Required" at bounding box center [483, 197] width 39 height 9
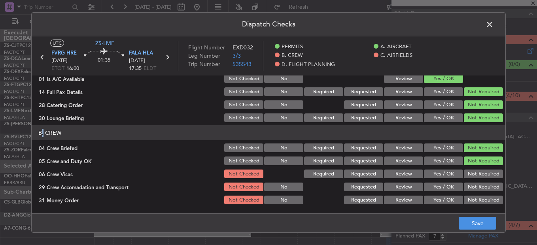
scroll to position [79, 0]
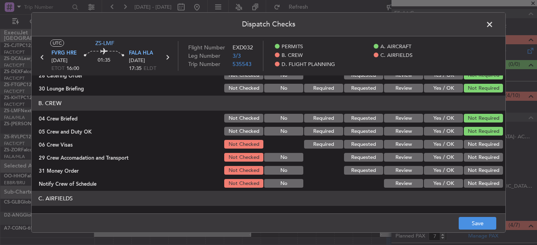
click at [478, 138] on section "B. CREW 04 Crew Briefed Not Checked No Required Requested Review Yes / OK Not R…" at bounding box center [269, 142] width 474 height 93
click at [476, 146] on button "Not Required" at bounding box center [483, 144] width 39 height 9
drag, startPoint x: 476, startPoint y: 146, endPoint x: 474, endPoint y: 153, distance: 7.7
click at [476, 147] on button "Not Required" at bounding box center [483, 144] width 39 height 9
click at [474, 157] on button "Not Required" at bounding box center [483, 157] width 39 height 9
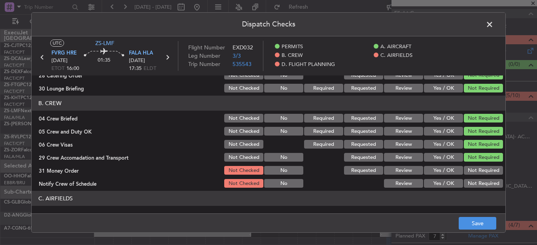
click at [476, 164] on section "B. CREW 04 Crew Briefed Not Checked No Required Requested Review Yes / OK Not R…" at bounding box center [269, 142] width 474 height 93
click at [482, 178] on section "B. CREW 04 Crew Briefed Not Checked No Required Requested Review Yes / OK Not R…" at bounding box center [269, 142] width 474 height 93
click at [481, 181] on button "Not Required" at bounding box center [483, 183] width 39 height 9
click at [476, 170] on button "Not Required" at bounding box center [483, 170] width 39 height 9
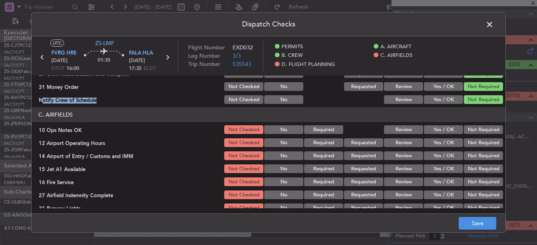
scroll to position [134, 0]
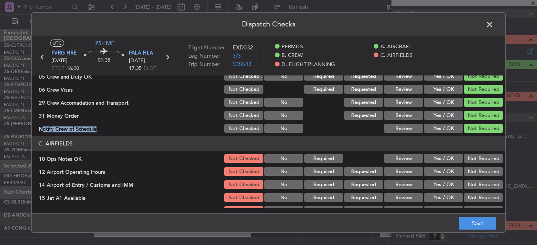
click at [472, 158] on button "Not Required" at bounding box center [483, 158] width 39 height 9
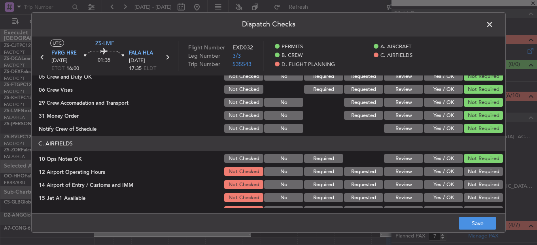
click at [476, 166] on div "Not Required" at bounding box center [483, 171] width 40 height 11
click at [476, 170] on button "Not Required" at bounding box center [483, 171] width 39 height 9
click at [477, 176] on button "Not Required" at bounding box center [483, 171] width 39 height 9
drag, startPoint x: 479, startPoint y: 180, endPoint x: 480, endPoint y: 185, distance: 4.8
click at [480, 180] on div "Not Required" at bounding box center [483, 184] width 40 height 11
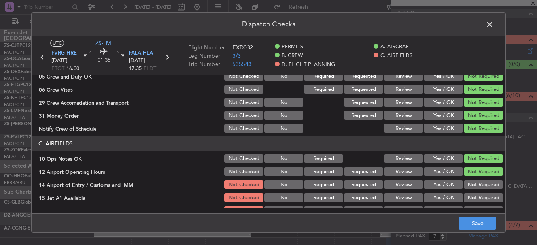
click at [478, 192] on section "C. AIRFIELDS 10 Ops Notes OK Not Checked No Required Review Yes / OK Not Requir…" at bounding box center [269, 189] width 474 height 106
drag, startPoint x: 478, startPoint y: 191, endPoint x: 478, endPoint y: 184, distance: 6.8
click at [478, 184] on button "Not Required" at bounding box center [483, 184] width 39 height 9
click at [476, 194] on button "Not Required" at bounding box center [483, 197] width 39 height 9
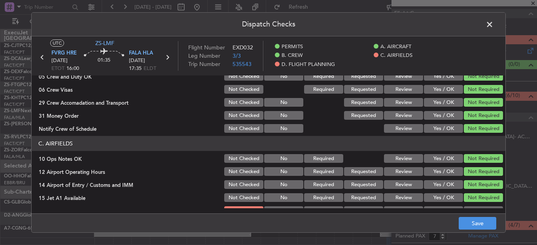
click at [478, 198] on button "Not Required" at bounding box center [483, 197] width 39 height 9
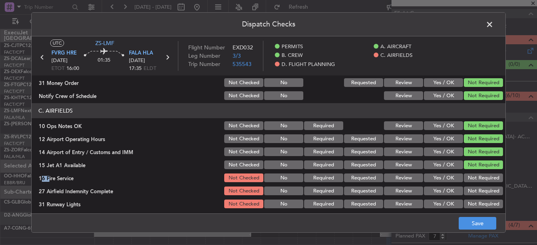
scroll to position [213, 0]
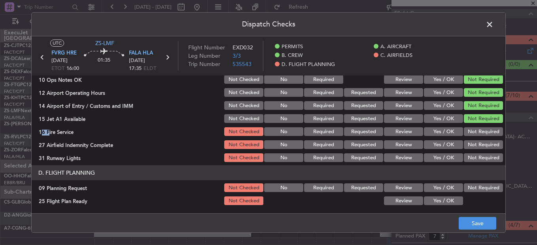
click at [470, 134] on button "Not Required" at bounding box center [483, 131] width 39 height 9
click at [471, 142] on button "Not Required" at bounding box center [483, 144] width 39 height 9
click at [471, 148] on button "Not Required" at bounding box center [483, 144] width 39 height 9
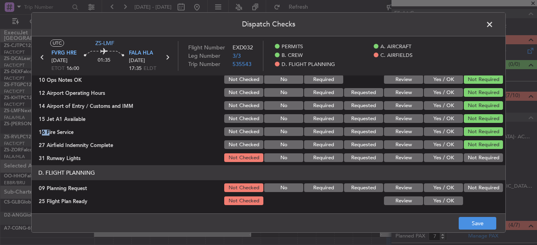
click at [475, 162] on button "Not Required" at bounding box center [483, 158] width 39 height 9
click at [475, 184] on button "Not Required" at bounding box center [483, 188] width 39 height 9
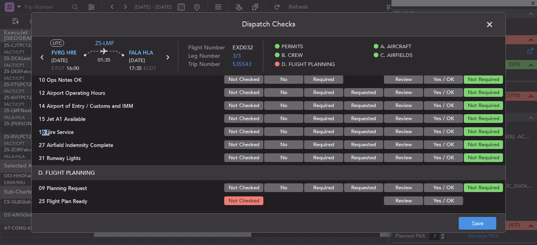
drag, startPoint x: 423, startPoint y: 202, endPoint x: 449, endPoint y: 224, distance: 34.0
click at [424, 203] on button "Yes / OK" at bounding box center [443, 201] width 39 height 9
click at [469, 229] on button "Save" at bounding box center [478, 223] width 38 height 13
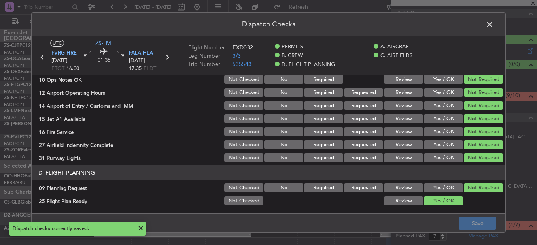
click at [494, 24] on span at bounding box center [494, 27] width 0 height 16
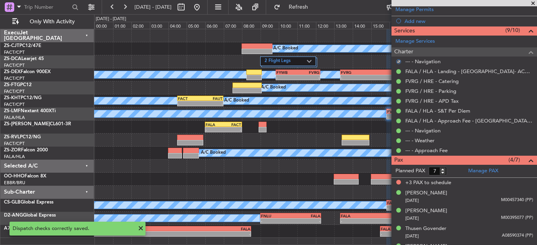
scroll to position [198, 0]
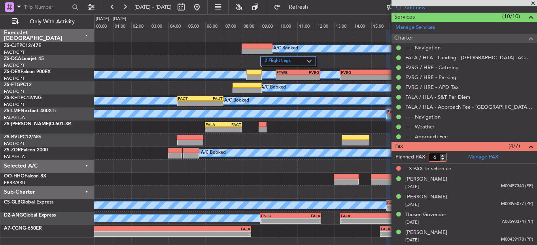
click at [444, 159] on input "6" at bounding box center [438, 157] width 18 height 9
click at [444, 159] on input "5" at bounding box center [438, 157] width 18 height 9
click at [444, 159] on input "4" at bounding box center [438, 157] width 18 height 9
click at [444, 159] on input "3" at bounding box center [438, 157] width 18 height 9
click at [445, 159] on input "2" at bounding box center [438, 157] width 18 height 9
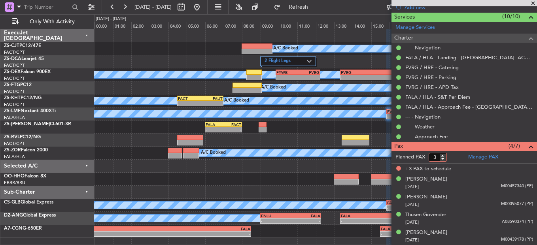
type input "3"
click at [443, 154] on input "3" at bounding box center [438, 157] width 18 height 9
click at [453, 156] on form "Planned PAX 3" at bounding box center [428, 157] width 73 height 13
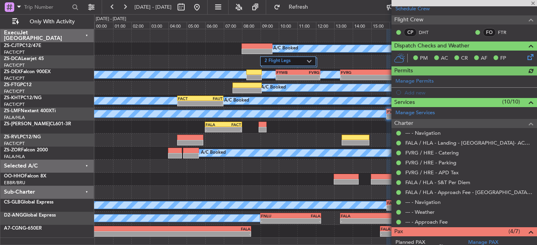
scroll to position [0, 0]
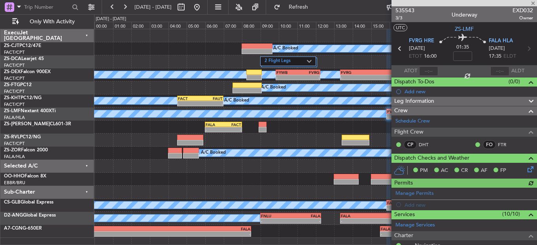
click at [534, 2] on div at bounding box center [465, 3] width 146 height 6
click at [534, 3] on span at bounding box center [533, 3] width 8 height 7
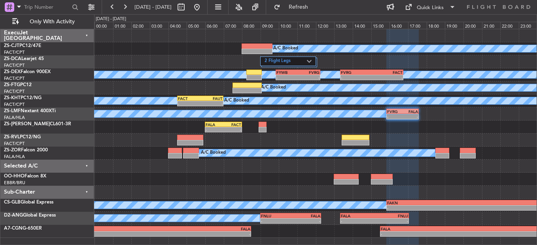
type input "0"
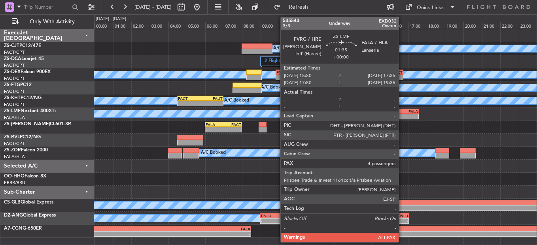
click at [403, 119] on div "-" at bounding box center [410, 116] width 15 height 5
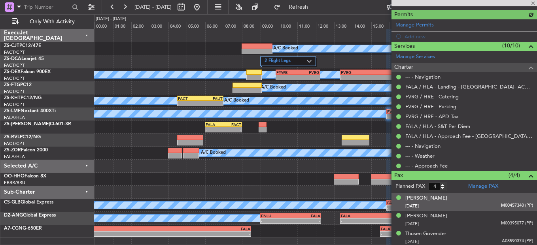
scroll to position [188, 0]
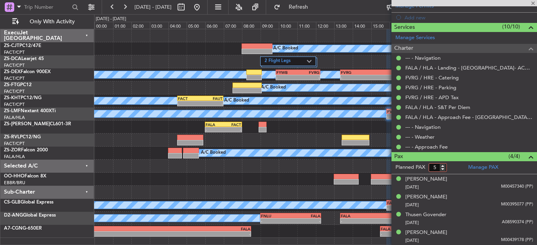
type input "5"
click at [444, 167] on input "5" at bounding box center [438, 167] width 18 height 9
click at [453, 169] on form "Planned PAX" at bounding box center [428, 167] width 73 height 13
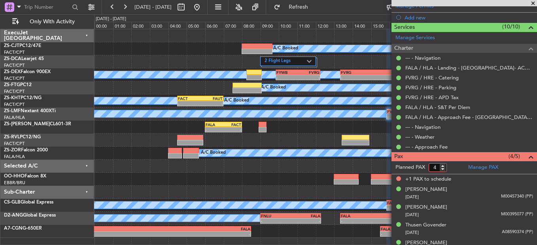
type input "4"
click at [442, 169] on input "4" at bounding box center [438, 167] width 18 height 9
click at [453, 165] on form "Planned PAX 4" at bounding box center [428, 167] width 73 height 13
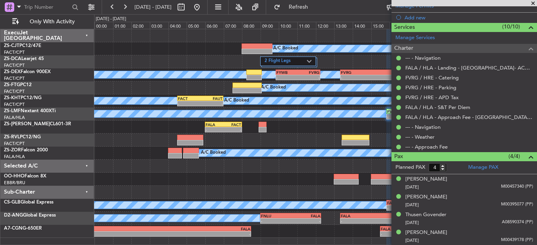
scroll to position [0, 0]
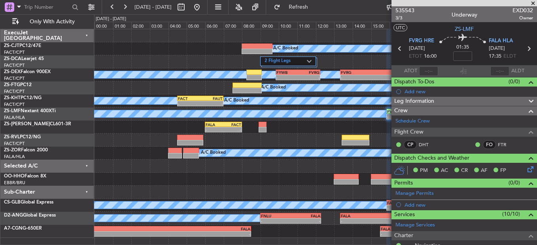
click at [533, 4] on span at bounding box center [533, 3] width 8 height 7
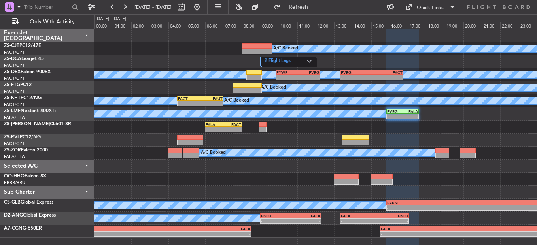
type input "0"
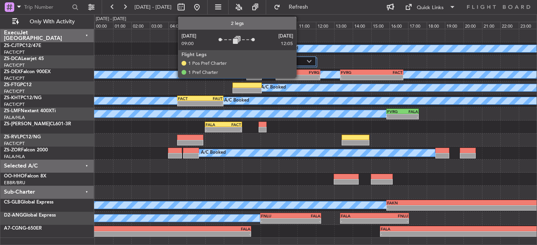
click at [300, 58] on label "2 Flight Legs" at bounding box center [286, 61] width 42 height 7
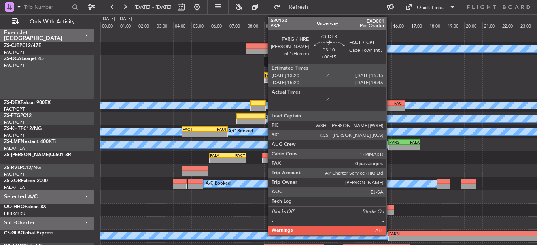
click at [390, 107] on div "-" at bounding box center [389, 108] width 30 height 5
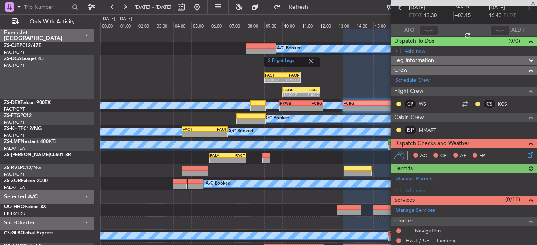
scroll to position [79, 0]
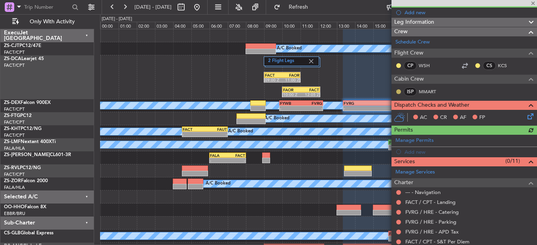
click at [400, 90] on button at bounding box center [398, 91] width 5 height 5
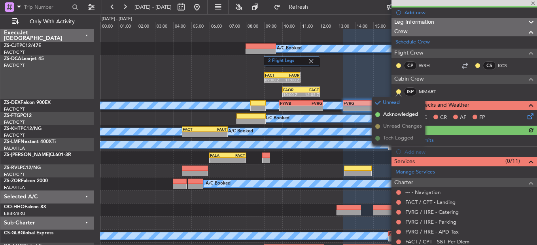
click at [400, 113] on span "Acknowledged" at bounding box center [400, 115] width 35 height 8
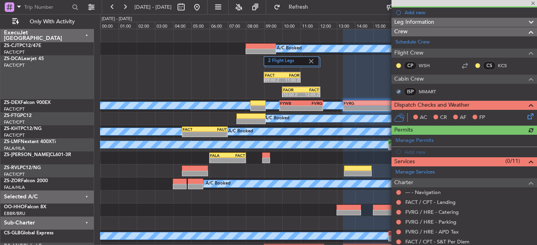
click at [398, 63] on div at bounding box center [399, 66] width 6 height 6
click at [398, 63] on button at bounding box center [398, 65] width 5 height 5
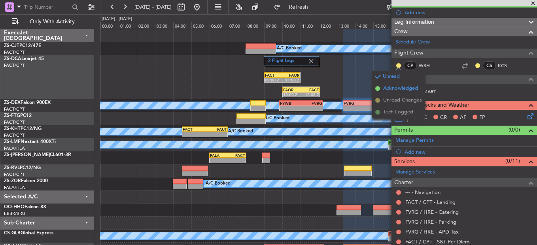
click at [400, 89] on span "Acknowledged" at bounding box center [400, 89] width 35 height 8
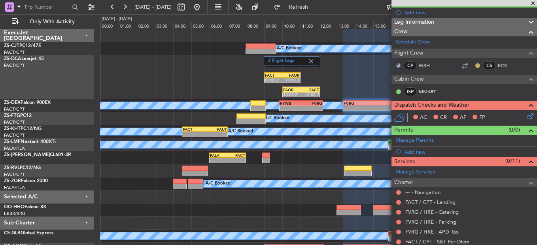
click at [476, 66] on button at bounding box center [478, 65] width 5 height 5
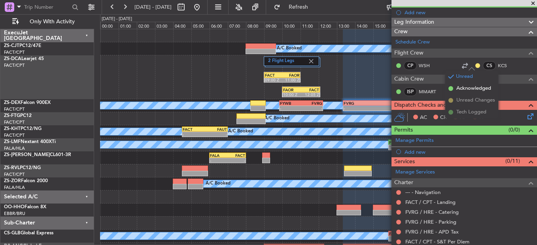
click at [463, 89] on span "Acknowledged" at bounding box center [474, 89] width 35 height 8
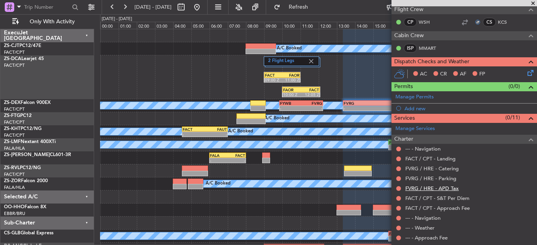
scroll to position [152, 0]
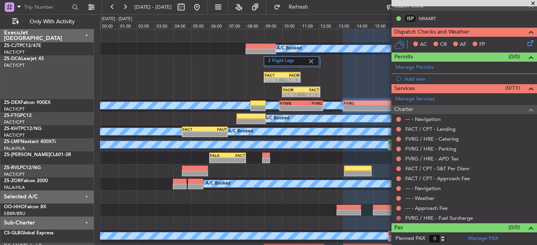
click at [398, 218] on button at bounding box center [398, 218] width 5 height 5
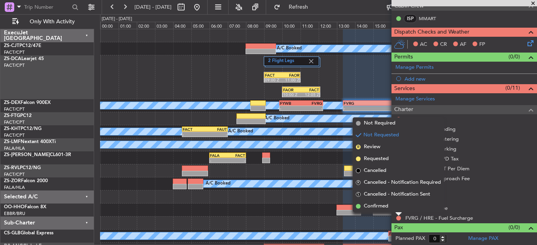
click at [399, 210] on div "Not Requested" at bounding box center [399, 210] width 0 height 0
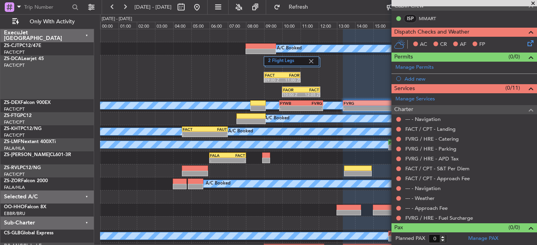
click at [400, 220] on mat-tooltip-component "Not Requested" at bounding box center [399, 221] width 45 height 21
click at [399, 217] on button at bounding box center [398, 218] width 5 height 5
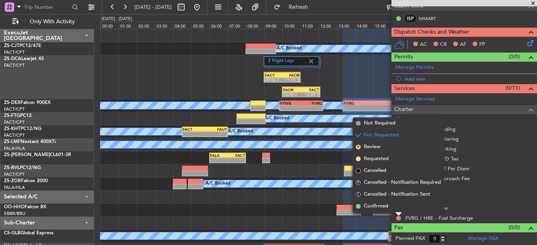
click at [400, 209] on li "Confirmed" at bounding box center [398, 207] width 91 height 12
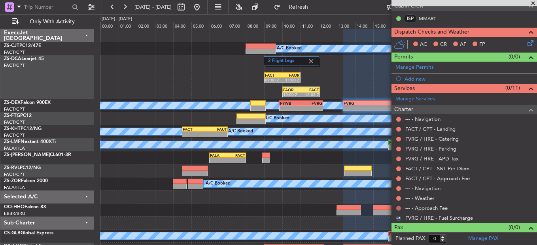
click at [400, 208] on button at bounding box center [398, 208] width 5 height 5
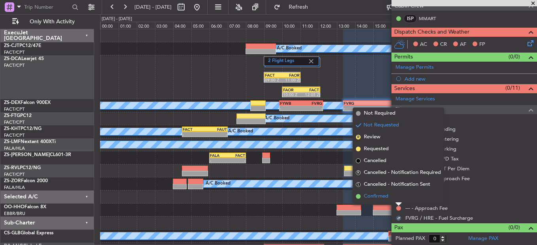
click at [398, 198] on li "Confirmed" at bounding box center [398, 197] width 91 height 12
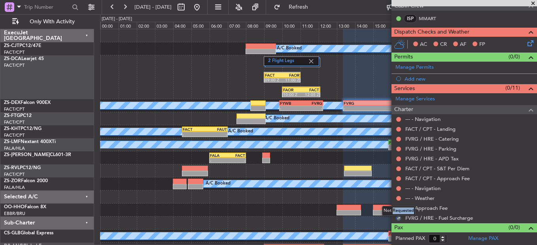
click at [398, 201] on mat-tooltip-component "Not Requested" at bounding box center [399, 211] width 45 height 21
drag, startPoint x: 398, startPoint y: 201, endPoint x: 399, endPoint y: 197, distance: 4.0
click at [399, 197] on button at bounding box center [398, 198] width 5 height 5
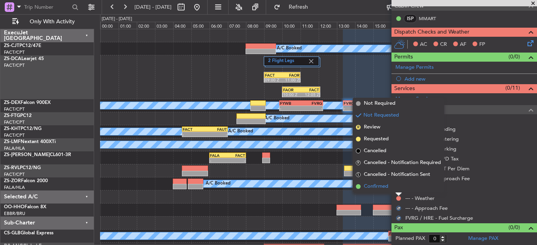
click at [397, 189] on li "Confirmed" at bounding box center [398, 187] width 91 height 12
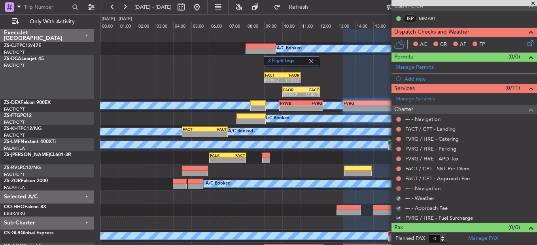
click at [398, 189] on button at bounding box center [398, 188] width 5 height 5
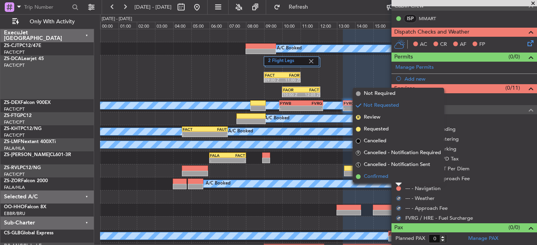
click at [398, 182] on li "Confirmed" at bounding box center [398, 177] width 91 height 12
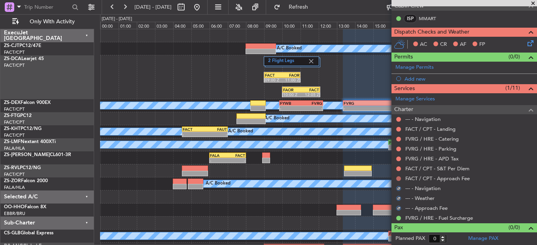
click at [398, 178] on button at bounding box center [398, 178] width 5 height 5
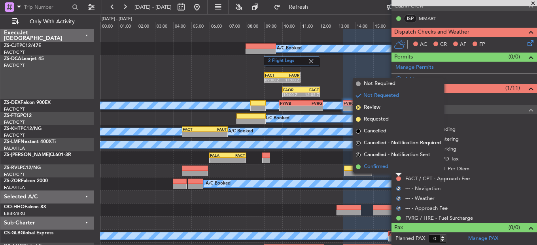
click at [398, 172] on li "Confirmed" at bounding box center [398, 167] width 91 height 12
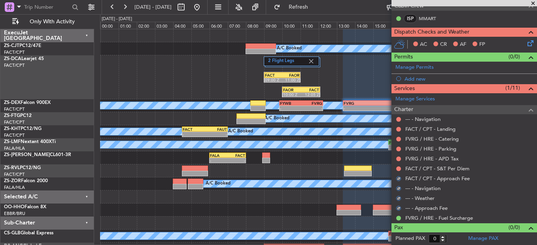
click at [398, 171] on div at bounding box center [399, 169] width 6 height 6
click at [398, 169] on button at bounding box center [398, 169] width 5 height 5
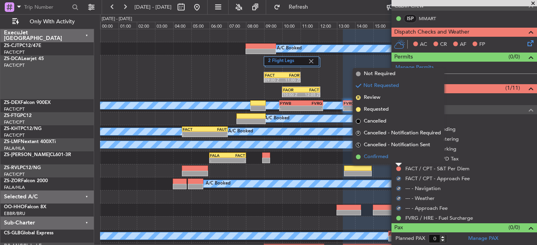
click at [395, 161] on li "Confirmed" at bounding box center [398, 157] width 91 height 12
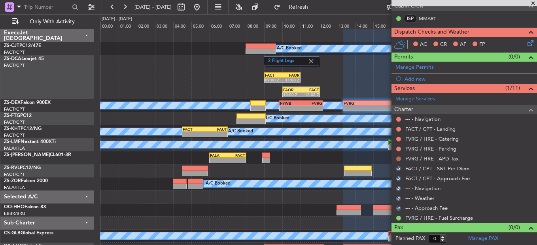
click at [398, 160] on button at bounding box center [398, 159] width 5 height 5
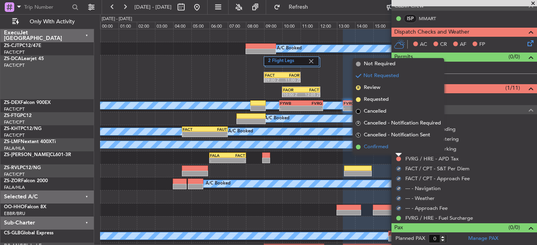
click at [400, 153] on li "Confirmed" at bounding box center [398, 147] width 91 height 12
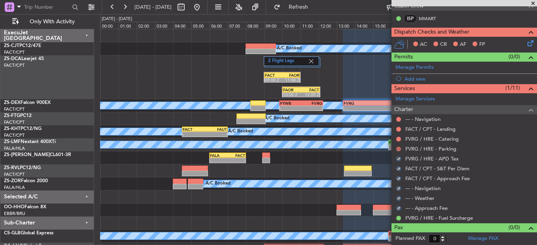
click at [400, 148] on button at bounding box center [398, 149] width 5 height 5
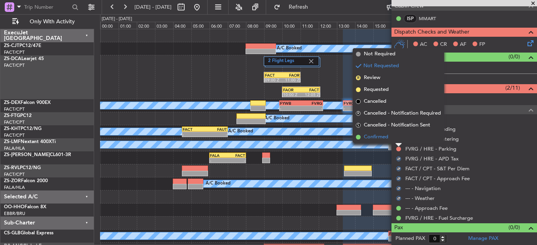
click at [393, 138] on li "Confirmed" at bounding box center [398, 137] width 91 height 12
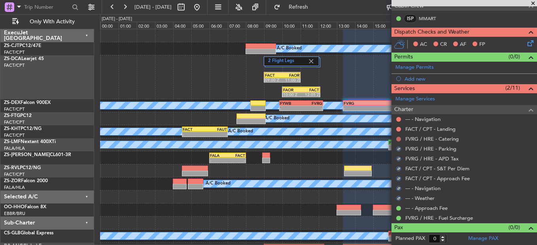
click at [398, 138] on button at bounding box center [398, 139] width 5 height 5
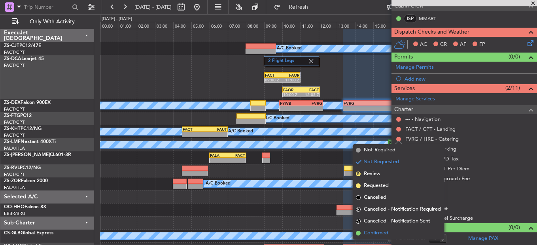
click at [398, 233] on li "Confirmed" at bounding box center [398, 234] width 91 height 12
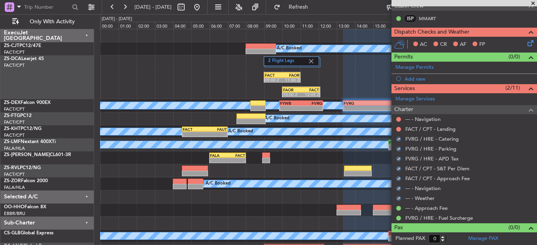
click at [400, 128] on mat-tooltip-component "Not Requested" at bounding box center [399, 131] width 45 height 21
click at [400, 128] on div "Not Requested" at bounding box center [399, 132] width 34 height 10
click at [396, 128] on button at bounding box center [398, 129] width 5 height 5
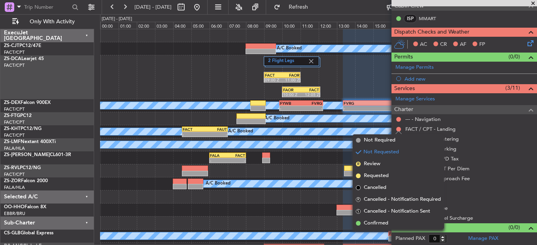
drag, startPoint x: 382, startPoint y: 223, endPoint x: 394, endPoint y: 149, distance: 75.3
click at [382, 219] on li "Confirmed" at bounding box center [398, 224] width 91 height 12
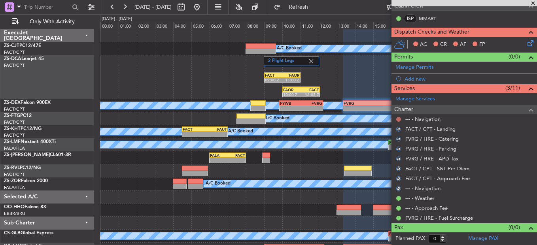
click at [399, 119] on button at bounding box center [398, 119] width 5 height 5
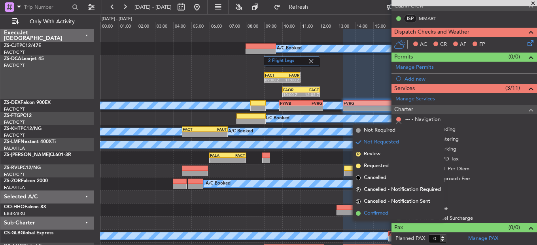
click at [393, 211] on li "Confirmed" at bounding box center [398, 214] width 91 height 12
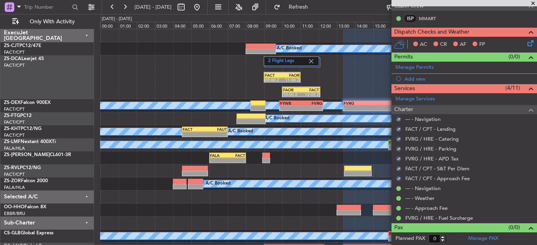
click at [526, 44] on icon at bounding box center [529, 42] width 6 height 6
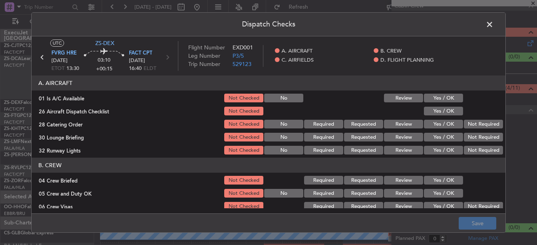
click at [444, 89] on header "A. AIRCRAFT" at bounding box center [269, 83] width 474 height 15
click at [442, 96] on button "Yes / OK" at bounding box center [443, 98] width 39 height 9
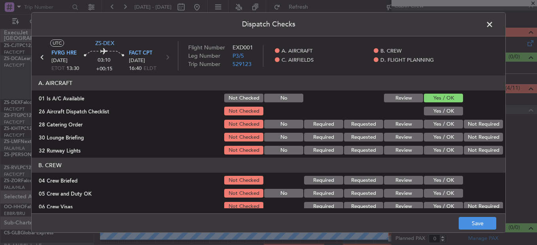
click at [437, 110] on button "Yes / OK" at bounding box center [443, 111] width 39 height 9
click at [467, 123] on button "Not Required" at bounding box center [483, 124] width 39 height 9
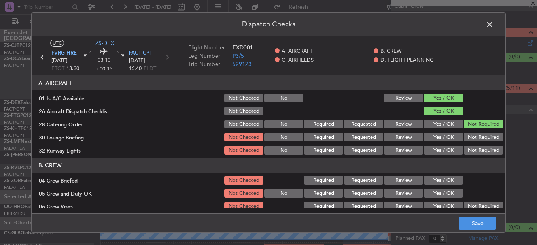
click at [470, 139] on button "Not Required" at bounding box center [483, 137] width 39 height 9
drag, startPoint x: 470, startPoint y: 139, endPoint x: 470, endPoint y: 143, distance: 4.4
click at [470, 140] on button "Not Required" at bounding box center [483, 137] width 39 height 9
click at [470, 149] on button "Not Required" at bounding box center [483, 150] width 39 height 9
click at [470, 152] on button "Not Required" at bounding box center [483, 150] width 39 height 9
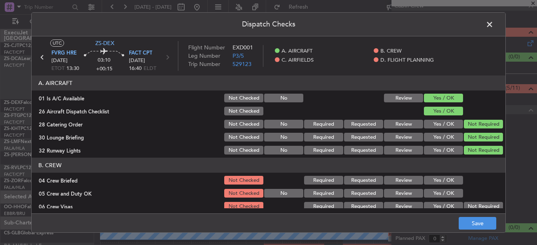
click at [442, 180] on button "Yes / OK" at bounding box center [443, 180] width 39 height 9
click at [442, 193] on button "Yes / OK" at bounding box center [443, 193] width 39 height 9
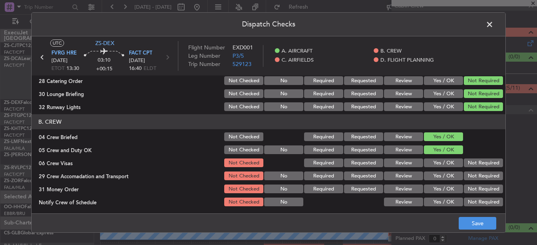
scroll to position [79, 0]
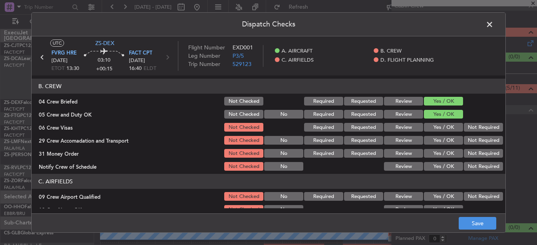
click at [476, 128] on button "Not Required" at bounding box center [483, 127] width 39 height 9
drag, startPoint x: 476, startPoint y: 134, endPoint x: 476, endPoint y: 140, distance: 6.7
click at [476, 135] on section "B. CREW 04 Crew Briefed Not Checked Required Requested Review Yes / OK 05 Crew …" at bounding box center [269, 125] width 474 height 93
click at [476, 142] on button "Not Required" at bounding box center [483, 140] width 39 height 9
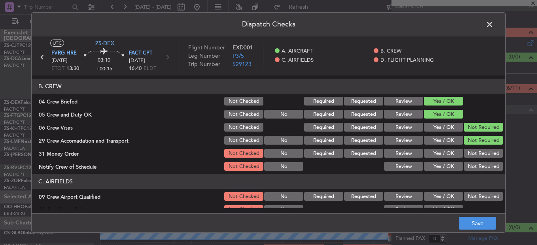
click at [475, 146] on div "Not Required" at bounding box center [483, 140] width 40 height 11
click at [475, 147] on section "B. CREW 04 Crew Briefed Not Checked Required Requested Review Yes / OK 05 Crew …" at bounding box center [269, 125] width 474 height 93
click at [473, 154] on button "Not Required" at bounding box center [483, 153] width 39 height 9
drag, startPoint x: 473, startPoint y: 166, endPoint x: 478, endPoint y: 176, distance: 11.1
click at [473, 167] on button "Not Required" at bounding box center [483, 166] width 39 height 9
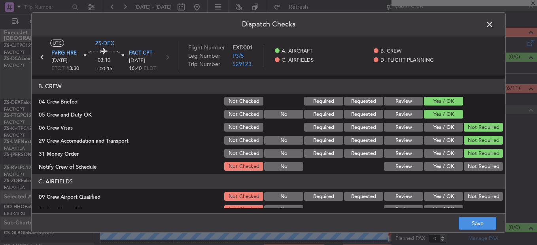
click at [473, 170] on button "Not Required" at bounding box center [483, 166] width 39 height 9
click at [487, 207] on div at bounding box center [483, 209] width 40 height 11
click at [484, 201] on button "Not Required" at bounding box center [483, 196] width 39 height 9
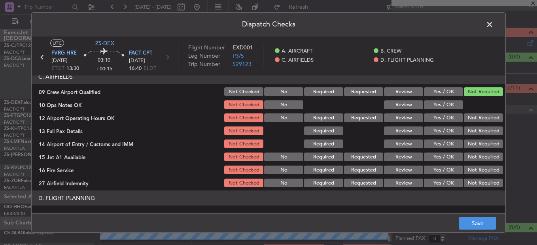
scroll to position [143, 0]
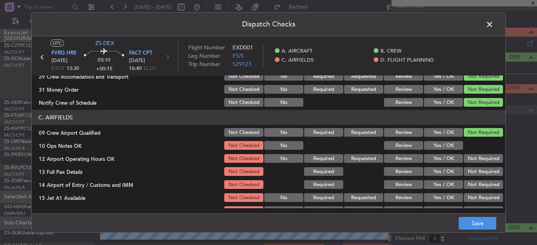
click at [463, 151] on div at bounding box center [483, 145] width 40 height 11
click at [455, 146] on button "Yes / OK" at bounding box center [443, 145] width 39 height 9
drag, startPoint x: 463, startPoint y: 149, endPoint x: 472, endPoint y: 156, distance: 11.2
click at [464, 150] on div at bounding box center [483, 145] width 40 height 11
click at [472, 157] on button "Not Required" at bounding box center [483, 158] width 39 height 9
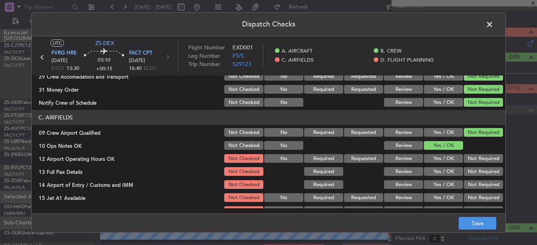
click at [472, 159] on button "Not Required" at bounding box center [483, 158] width 39 height 9
click at [472, 169] on section "C. AIRFIELDS 09 Crew Airport Qualified Not Checked No Required Requested Review…" at bounding box center [269, 169] width 474 height 119
click at [472, 169] on button "Not Required" at bounding box center [483, 171] width 39 height 9
click at [472, 175] on button "Not Required" at bounding box center [483, 171] width 39 height 9
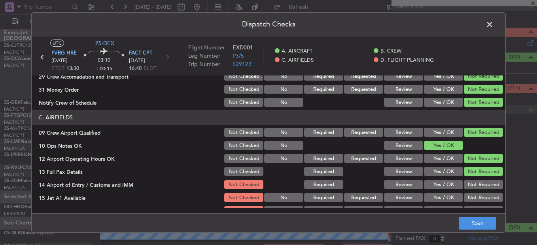
click at [472, 181] on section "C. AIRFIELDS 09 Crew Airport Qualified Not Checked No Required Requested Review…" at bounding box center [269, 169] width 474 height 119
click at [472, 183] on button "Not Required" at bounding box center [483, 184] width 39 height 9
click at [474, 190] on div "Not Required" at bounding box center [483, 184] width 40 height 11
click at [474, 195] on button "Not Required" at bounding box center [483, 197] width 39 height 9
click at [475, 201] on button "Not Required" at bounding box center [483, 197] width 39 height 9
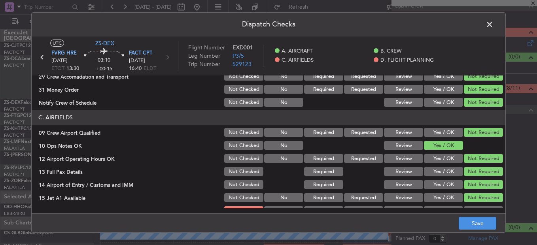
scroll to position [222, 0]
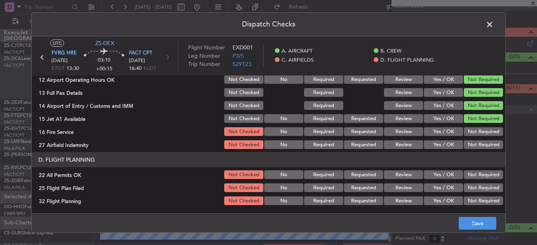
drag, startPoint x: 468, startPoint y: 121, endPoint x: 470, endPoint y: 131, distance: 10.1
click at [468, 122] on button "Not Required" at bounding box center [483, 118] width 39 height 9
click at [470, 131] on button "Not Required" at bounding box center [483, 131] width 39 height 9
click at [472, 137] on div "Not Required" at bounding box center [483, 131] width 40 height 11
click at [473, 145] on button "Not Required" at bounding box center [483, 144] width 39 height 9
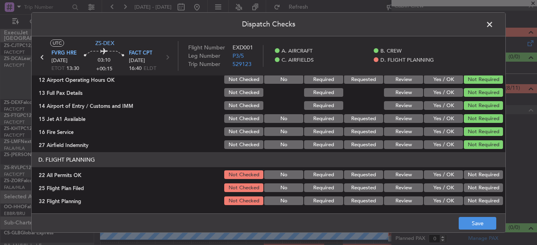
click at [480, 168] on section "D. FLIGHT PLANNING 22 All Permits OK Not Checked No Required Requested Review Y…" at bounding box center [269, 179] width 474 height 54
click at [479, 177] on button "Not Required" at bounding box center [483, 175] width 39 height 9
drag, startPoint x: 433, startPoint y: 190, endPoint x: 434, endPoint y: 202, distance: 12.8
click at [433, 190] on button "Yes / OK" at bounding box center [443, 188] width 39 height 9
click at [434, 202] on button "Yes / OK" at bounding box center [443, 201] width 39 height 9
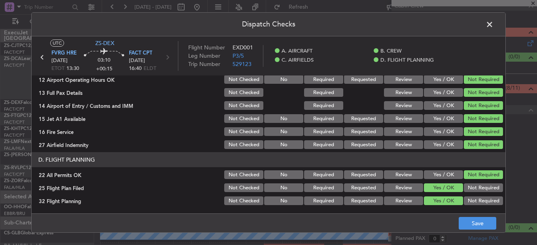
drag, startPoint x: 454, startPoint y: 222, endPoint x: 458, endPoint y: 227, distance: 6.6
click at [457, 226] on div "Dispatch Checks UTC ZS-DEX FVRG HRE 27/08/2025 ETOT 13:30 03:10 +00:15 FACT CPT…" at bounding box center [268, 122] width 475 height 221
click at [471, 226] on button "Save" at bounding box center [478, 223] width 38 height 13
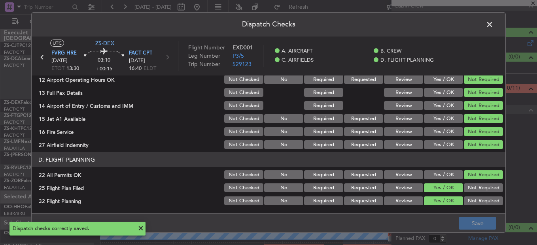
click at [494, 25] on span at bounding box center [494, 27] width 0 height 16
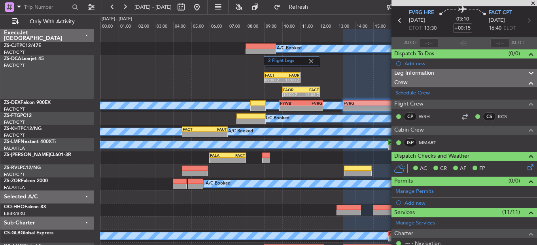
scroll to position [0, 0]
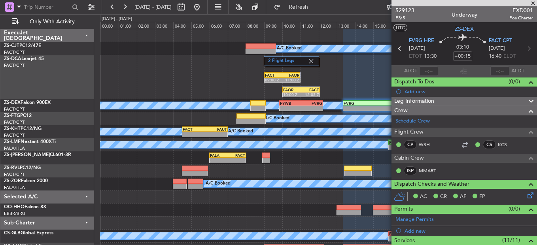
click at [397, 49] on icon at bounding box center [400, 49] width 10 height 10
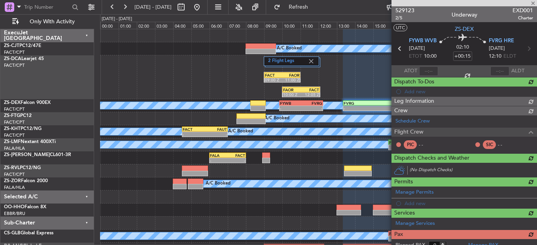
type input "-00:15"
type input "11"
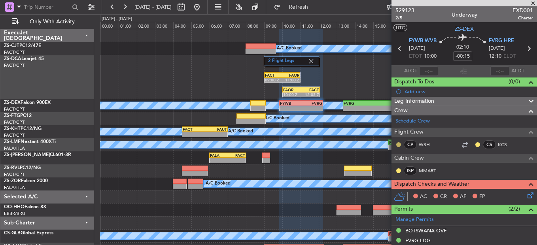
click at [399, 146] on button at bounding box center [398, 144] width 5 height 5
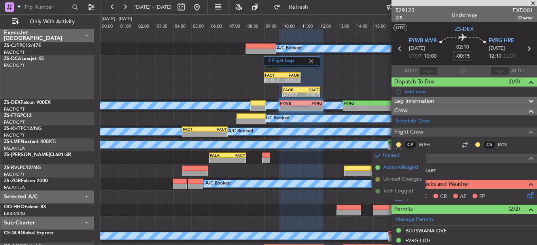
click at [394, 167] on span "Acknowledged" at bounding box center [400, 168] width 35 height 8
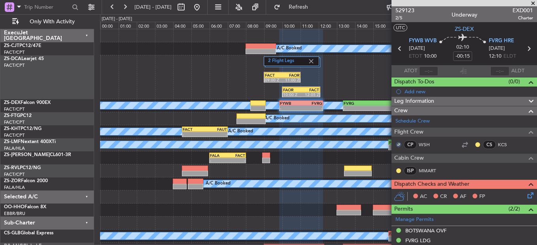
click at [475, 146] on nimbus-traffic-light at bounding box center [478, 145] width 6 height 6
click at [476, 145] on button at bounding box center [478, 144] width 5 height 5
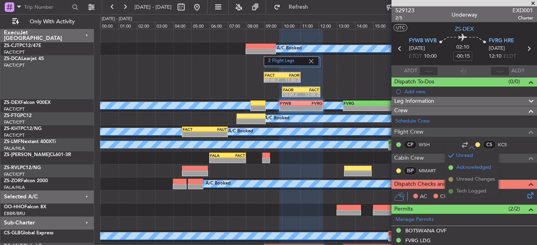
click at [476, 164] on span "Acknowledged" at bounding box center [474, 168] width 35 height 8
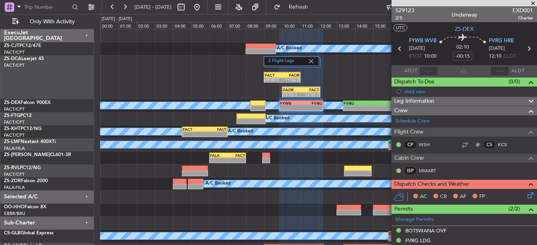
click at [400, 169] on button at bounding box center [398, 171] width 5 height 5
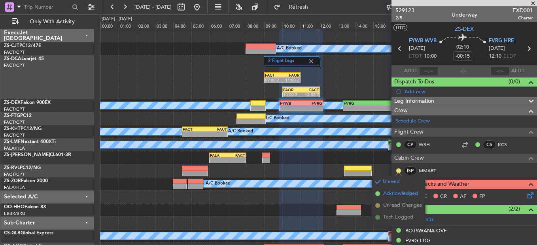
click at [406, 191] on span "Acknowledged" at bounding box center [400, 194] width 35 height 8
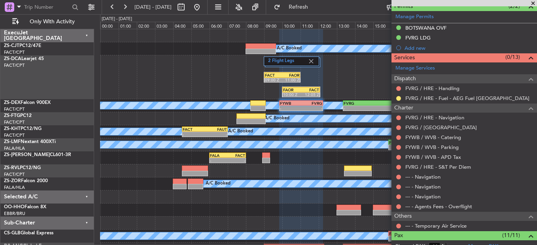
scroll to position [198, 0]
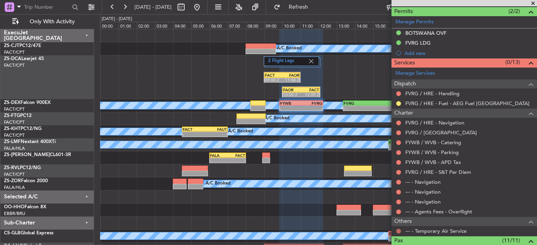
click at [401, 232] on button at bounding box center [398, 231] width 5 height 5
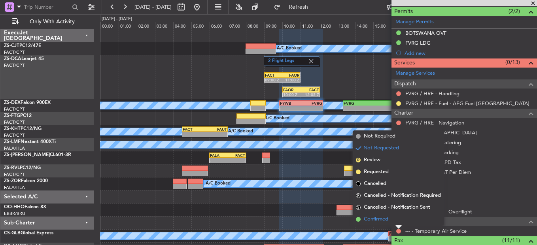
click at [389, 218] on span "Confirmed" at bounding box center [376, 220] width 25 height 8
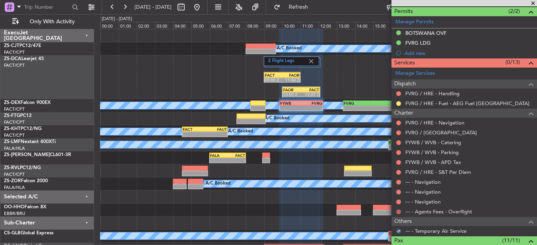
click at [400, 210] on button at bounding box center [398, 212] width 5 height 5
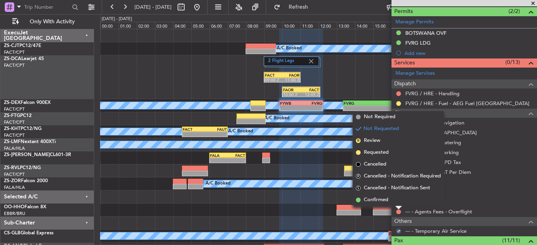
click at [398, 201] on li "Confirmed" at bounding box center [398, 200] width 91 height 12
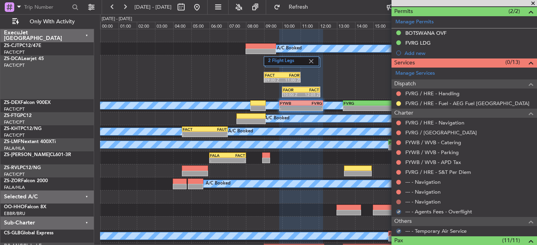
click at [399, 201] on button at bounding box center [398, 202] width 5 height 5
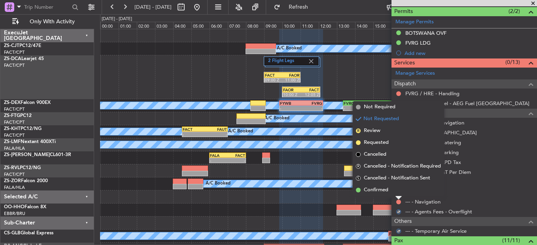
click at [397, 192] on li "Confirmed" at bounding box center [398, 190] width 91 height 12
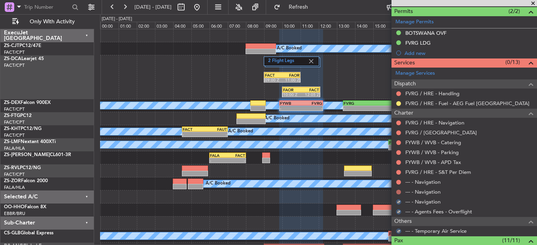
click at [398, 192] on button at bounding box center [398, 192] width 5 height 5
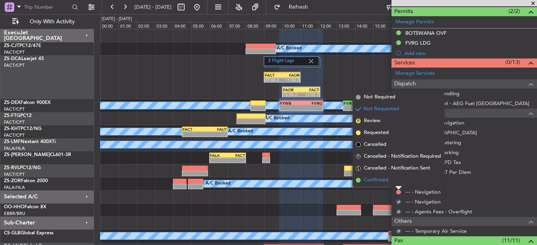
click at [398, 180] on li "Confirmed" at bounding box center [398, 180] width 91 height 12
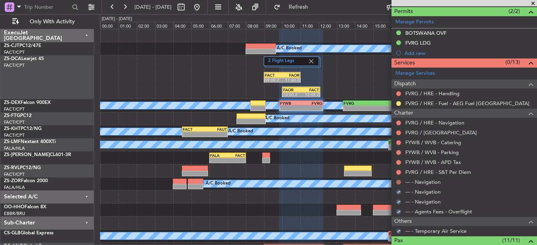
click at [398, 181] on button at bounding box center [398, 182] width 5 height 5
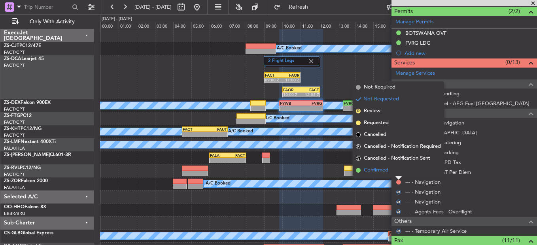
click at [397, 173] on li "Confirmed" at bounding box center [398, 171] width 91 height 12
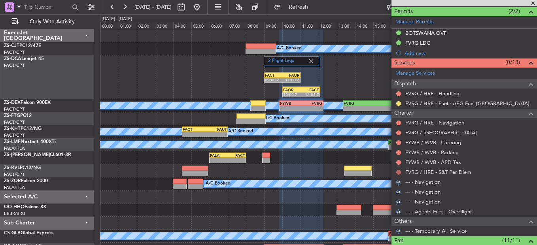
click at [399, 172] on button at bounding box center [398, 172] width 5 height 5
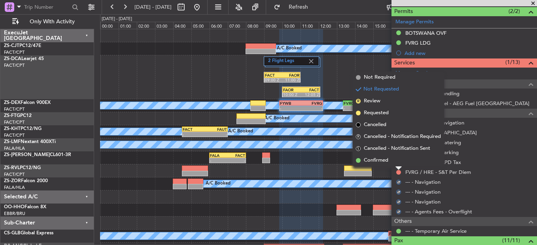
click at [396, 163] on li "Confirmed" at bounding box center [398, 161] width 91 height 12
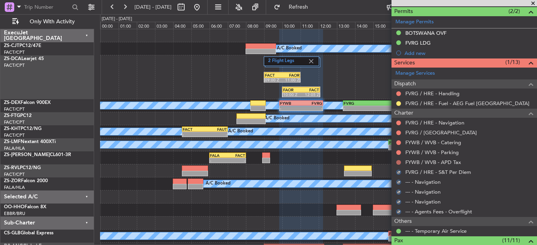
click at [398, 161] on button at bounding box center [398, 162] width 5 height 5
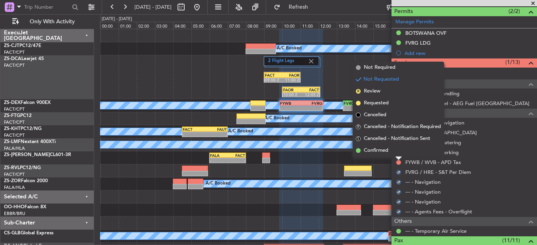
click at [398, 154] on li "Confirmed" at bounding box center [398, 151] width 91 height 12
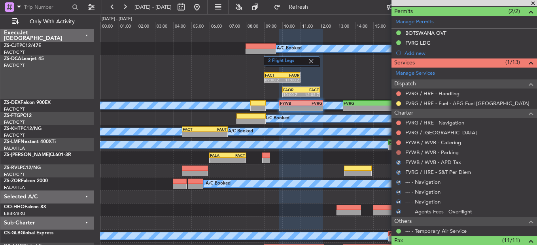
click at [398, 152] on button at bounding box center [398, 152] width 5 height 5
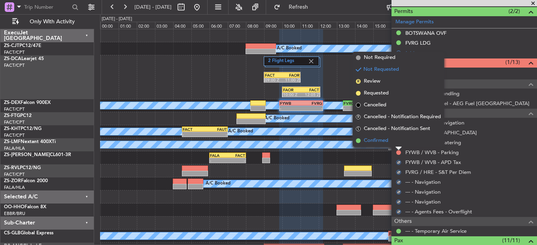
click at [398, 147] on ngb-popover-window "Not Required Not Requested R Review Requested Cancelled R Cancelled - Notificat…" at bounding box center [398, 99] width 91 height 95
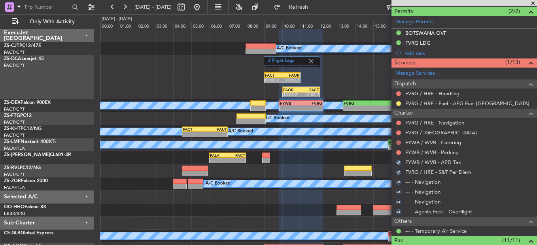
click at [400, 144] on button at bounding box center [398, 142] width 5 height 5
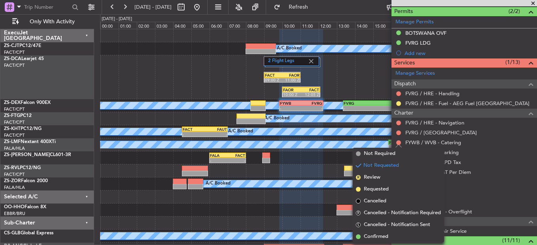
drag, startPoint x: 385, startPoint y: 236, endPoint x: 398, endPoint y: 195, distance: 43.0
click at [385, 235] on span "Confirmed" at bounding box center [376, 237] width 25 height 8
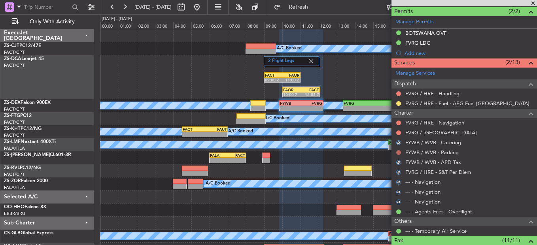
click at [400, 152] on button at bounding box center [398, 152] width 5 height 5
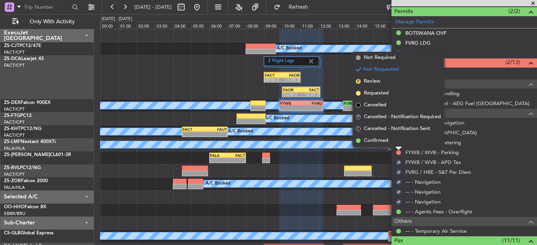
click at [398, 137] on li "Confirmed" at bounding box center [398, 141] width 91 height 12
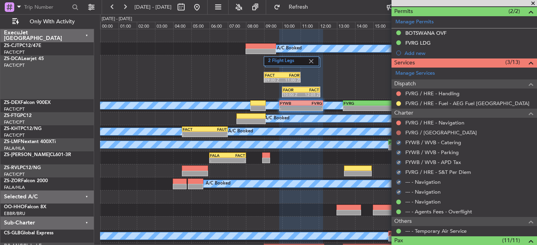
click at [400, 133] on button at bounding box center [398, 133] width 5 height 5
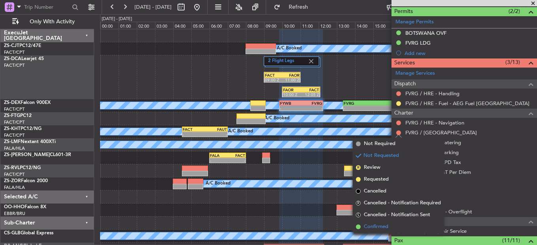
click at [380, 229] on span "Confirmed" at bounding box center [376, 227] width 25 height 8
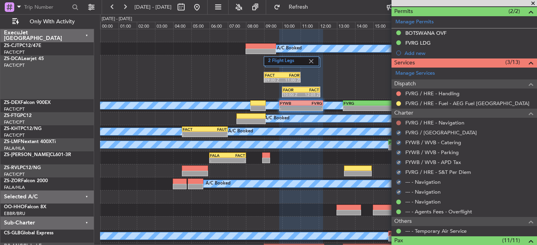
click at [396, 123] on button at bounding box center [398, 123] width 5 height 5
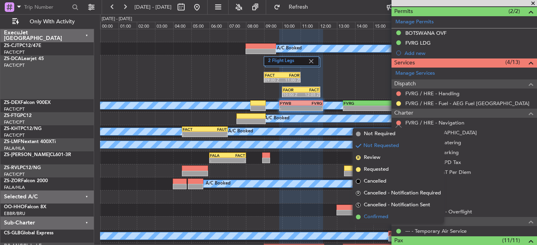
click at [381, 215] on span "Confirmed" at bounding box center [376, 217] width 25 height 8
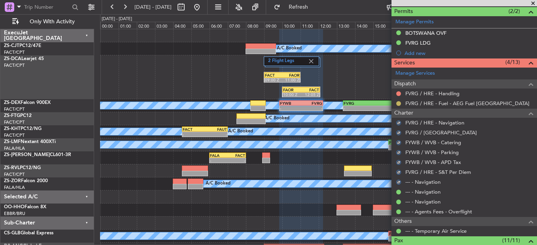
click at [398, 103] on button at bounding box center [398, 103] width 5 height 5
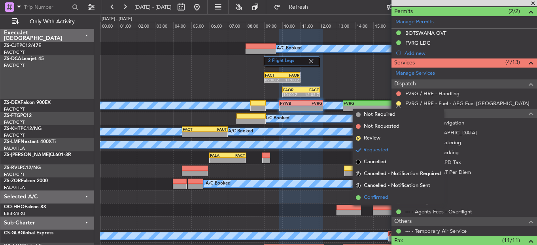
click at [394, 198] on li "Confirmed" at bounding box center [398, 198] width 91 height 12
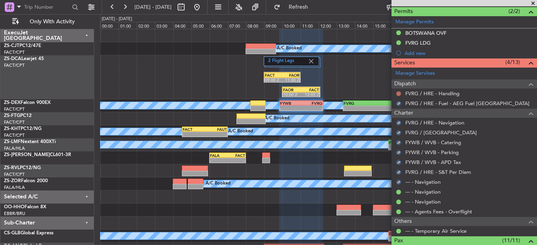
click at [398, 96] on mat-tooltip-component "Not Requested" at bounding box center [399, 106] width 45 height 21
click at [398, 93] on button at bounding box center [398, 93] width 5 height 5
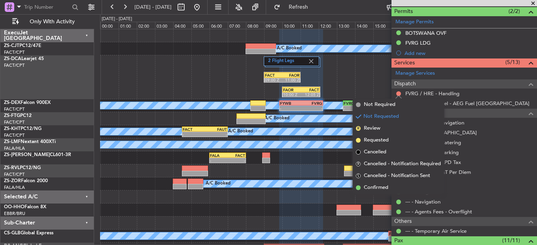
click at [395, 189] on li "Confirmed" at bounding box center [398, 188] width 91 height 12
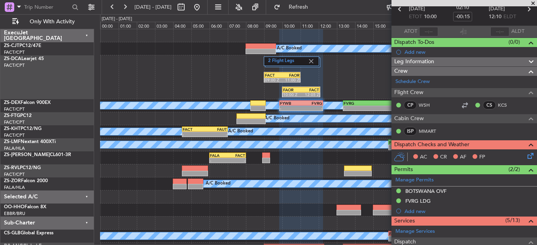
scroll to position [0, 0]
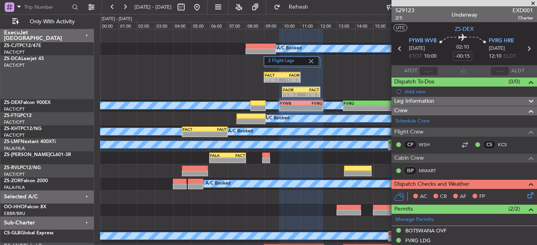
click at [526, 195] on icon at bounding box center [529, 194] width 6 height 6
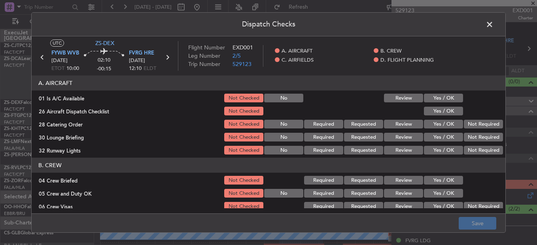
drag, startPoint x: 448, startPoint y: 83, endPoint x: 442, endPoint y: 97, distance: 14.5
click at [448, 85] on header "A. AIRCRAFT" at bounding box center [269, 83] width 474 height 15
click at [442, 97] on button "Yes / OK" at bounding box center [443, 98] width 39 height 9
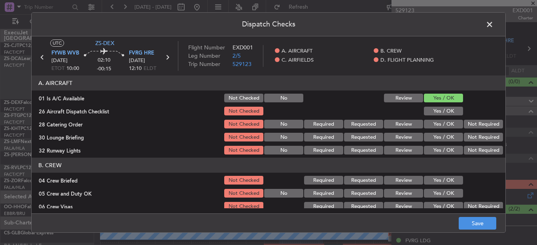
drag, startPoint x: 442, startPoint y: 100, endPoint x: 443, endPoint y: 104, distance: 4.0
click at [443, 102] on button "Yes / OK" at bounding box center [443, 98] width 39 height 9
click at [442, 112] on button "Yes / OK" at bounding box center [443, 111] width 39 height 9
drag, startPoint x: 454, startPoint y: 119, endPoint x: 463, endPoint y: 129, distance: 13.7
click at [456, 123] on section "A. AIRCRAFT 01 Is A/C Available Not Checked No Review Yes / OK 26 Aircraft Disp…" at bounding box center [269, 116] width 474 height 80
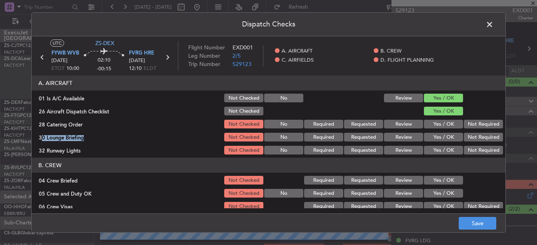
drag, startPoint x: 463, startPoint y: 129, endPoint x: 467, endPoint y: 133, distance: 5.6
click at [467, 133] on section "A. AIRCRAFT 01 Is A/C Available Not Checked No Review Yes / OK 26 Aircraft Disp…" at bounding box center [269, 116] width 474 height 80
drag, startPoint x: 467, startPoint y: 133, endPoint x: 471, endPoint y: 129, distance: 5.6
click at [471, 129] on div "Not Required" at bounding box center [483, 124] width 40 height 11
click at [471, 130] on section "A. AIRCRAFT 01 Is A/C Available Not Checked No Review Yes / OK 26 Aircraft Disp…" at bounding box center [269, 116] width 474 height 80
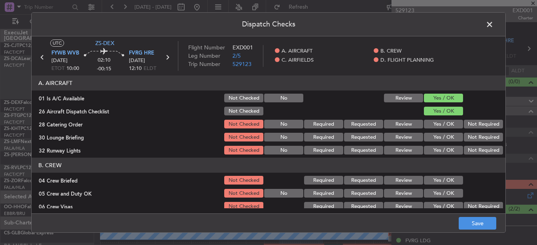
click at [471, 144] on section "A. AIRCRAFT 01 Is A/C Available Not Checked No Review Yes / OK 26 Aircraft Disp…" at bounding box center [269, 116] width 474 height 80
click at [468, 123] on button "Not Required" at bounding box center [483, 124] width 39 height 9
click at [468, 125] on button "Not Required" at bounding box center [483, 124] width 39 height 9
click at [468, 137] on button "Not Required" at bounding box center [483, 137] width 39 height 9
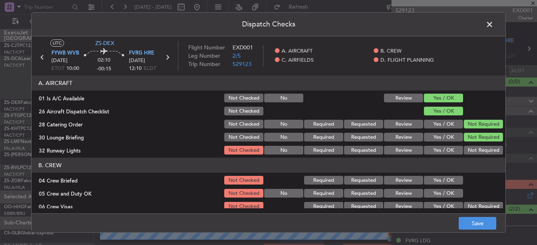
drag, startPoint x: 470, startPoint y: 152, endPoint x: 471, endPoint y: 158, distance: 6.4
click at [470, 152] on button "Not Required" at bounding box center [483, 150] width 39 height 9
drag, startPoint x: 471, startPoint y: 158, endPoint x: 460, endPoint y: 165, distance: 13.4
click at [471, 160] on article "A. AIRCRAFT 01 Is A/C Available Not Checked No Review Yes / OK 26 Aircraft Disp…" at bounding box center [269, 142] width 474 height 133
click at [450, 182] on button "Yes / OK" at bounding box center [443, 180] width 39 height 9
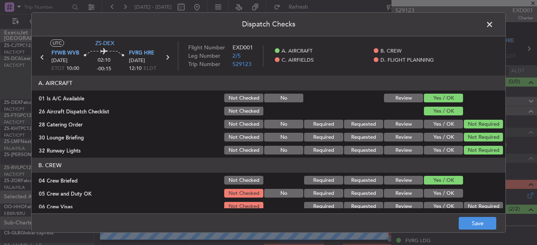
click at [449, 180] on button "Yes / OK" at bounding box center [443, 180] width 39 height 9
click at [449, 190] on button "Yes / OK" at bounding box center [443, 193] width 39 height 9
click at [449, 191] on button "Yes / OK" at bounding box center [443, 193] width 39 height 9
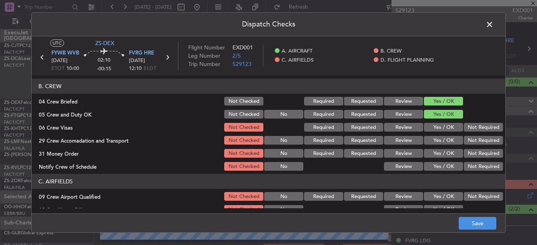
click at [467, 122] on div "Not Required" at bounding box center [483, 127] width 40 height 11
click at [473, 129] on button "Not Required" at bounding box center [483, 127] width 39 height 9
drag, startPoint x: 473, startPoint y: 131, endPoint x: 474, endPoint y: 136, distance: 4.4
click at [474, 134] on section "B. CREW 04 Crew Briefed Not Checked Required Requested Review Yes / OK 05 Crew …" at bounding box center [269, 125] width 474 height 93
click at [474, 137] on button "Not Required" at bounding box center [483, 140] width 39 height 9
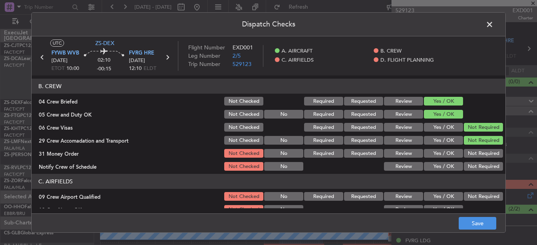
drag, startPoint x: 474, startPoint y: 137, endPoint x: 476, endPoint y: 145, distance: 8.2
click at [476, 137] on button "Not Required" at bounding box center [483, 140] width 39 height 9
click at [476, 155] on div "Not Required" at bounding box center [483, 153] width 40 height 11
click at [478, 154] on button "Not Required" at bounding box center [483, 153] width 39 height 9
click at [478, 174] on article "A. AIRCRAFT 01 Is A/C Available Not Checked No Review Yes / OK 26 Aircraft Disp…" at bounding box center [269, 142] width 474 height 133
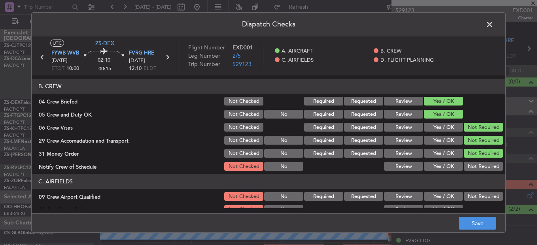
drag, startPoint x: 474, startPoint y: 170, endPoint x: 480, endPoint y: 168, distance: 5.9
click at [475, 170] on button "Not Required" at bounding box center [483, 166] width 39 height 9
click at [480, 192] on div "Not Required" at bounding box center [483, 196] width 40 height 11
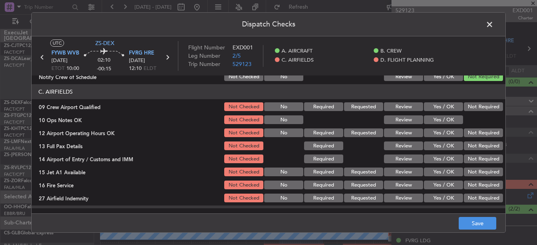
scroll to position [158, 0]
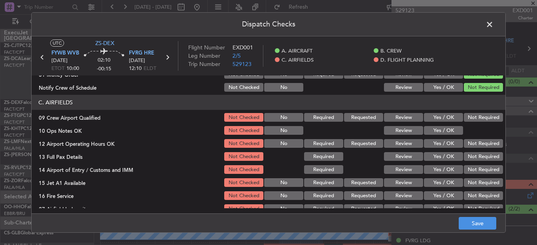
click at [476, 114] on div "Not Required" at bounding box center [483, 117] width 40 height 11
click at [454, 119] on button "Yes / OK" at bounding box center [443, 117] width 39 height 9
click at [464, 118] on button "Not Required" at bounding box center [483, 117] width 39 height 9
drag, startPoint x: 448, startPoint y: 128, endPoint x: 452, endPoint y: 134, distance: 7.0
click at [448, 133] on button "Yes / OK" at bounding box center [443, 130] width 39 height 9
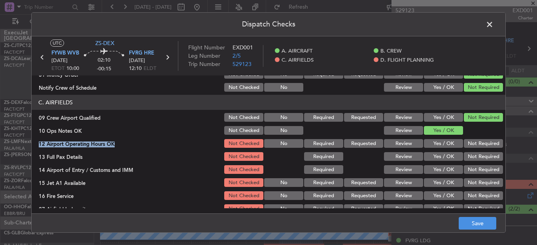
click at [464, 138] on section "C. AIRFIELDS 09 Crew Airport Qualified Not Checked No Required Requested Review…" at bounding box center [269, 154] width 474 height 119
drag, startPoint x: 474, startPoint y: 156, endPoint x: 479, endPoint y: 156, distance: 4.8
click at [477, 156] on button "Not Required" at bounding box center [483, 156] width 39 height 9
click at [469, 144] on button "Not Required" at bounding box center [483, 143] width 39 height 9
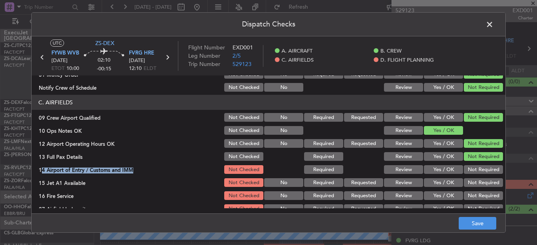
click at [476, 163] on section "C. AIRFIELDS 09 Crew Airport Qualified Not Checked No Required Requested Review…" at bounding box center [269, 154] width 474 height 119
click at [475, 180] on section "C. AIRFIELDS 09 Crew Airport Qualified Not Checked No Required Requested Review…" at bounding box center [269, 154] width 474 height 119
click at [478, 183] on button "Not Required" at bounding box center [483, 182] width 39 height 9
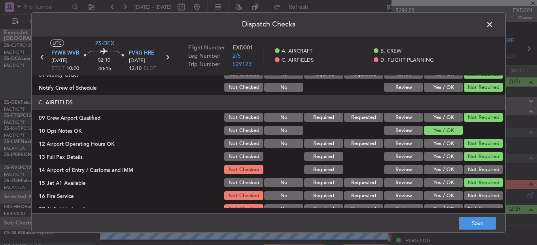
drag, startPoint x: 478, startPoint y: 182, endPoint x: 478, endPoint y: 187, distance: 4.4
click at [478, 185] on button "Not Required" at bounding box center [483, 182] width 39 height 9
drag, startPoint x: 477, startPoint y: 191, endPoint x: 477, endPoint y: 169, distance: 21.8
click at [478, 193] on div "Not Required" at bounding box center [483, 195] width 40 height 11
drag, startPoint x: 477, startPoint y: 174, endPoint x: 477, endPoint y: 178, distance: 4.0
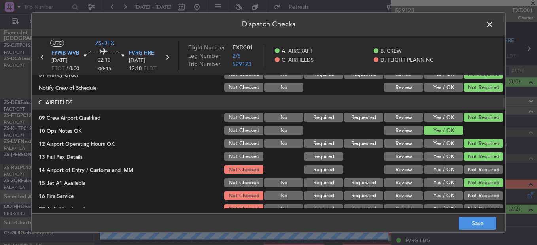
click at [477, 176] on section "C. AIRFIELDS 09 Crew Airport Qualified Not Checked No Required Requested Review…" at bounding box center [269, 154] width 474 height 119
click at [472, 167] on button "Not Required" at bounding box center [483, 169] width 39 height 9
click at [478, 196] on button "Not Required" at bounding box center [483, 196] width 39 height 9
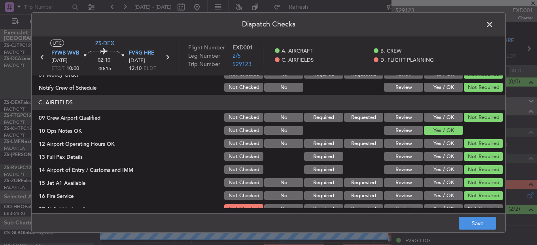
scroll to position [222, 0]
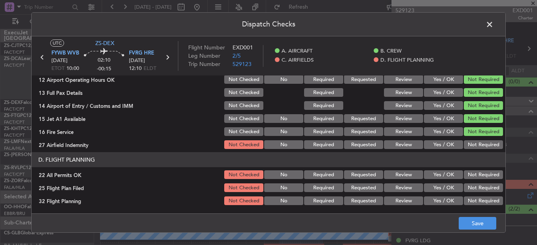
drag, startPoint x: 465, startPoint y: 142, endPoint x: 470, endPoint y: 150, distance: 8.9
click at [466, 142] on button "Not Required" at bounding box center [483, 144] width 39 height 9
click at [475, 171] on button "Not Required" at bounding box center [483, 175] width 39 height 9
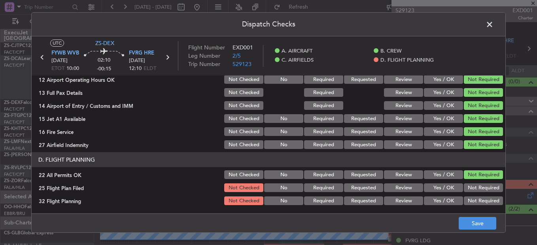
click at [436, 189] on button "Yes / OK" at bounding box center [443, 188] width 39 height 9
click at [439, 197] on div "Yes / OK" at bounding box center [443, 200] width 40 height 11
click at [446, 207] on article "A. AIRCRAFT 01 Is A/C Available Not Checked No Review Yes / OK 26 Aircraft Disp…" at bounding box center [269, 142] width 474 height 133
click at [441, 200] on button "Yes / OK" at bounding box center [443, 201] width 39 height 9
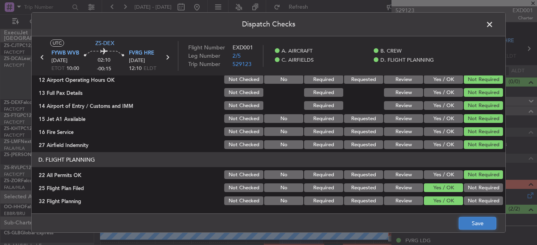
click at [464, 227] on button "Save" at bounding box center [478, 223] width 38 height 13
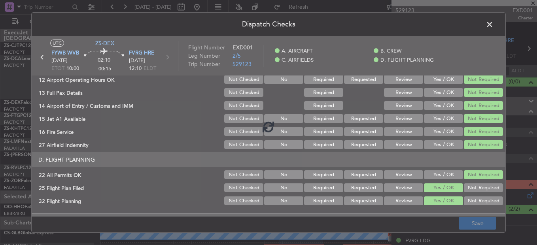
click at [470, 222] on footer "Save" at bounding box center [269, 223] width 474 height 19
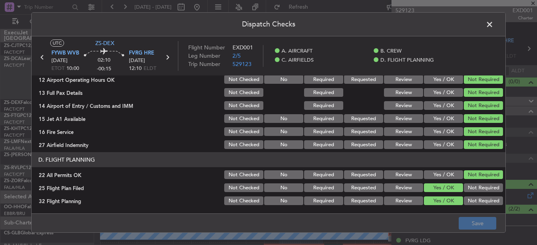
click at [494, 23] on span at bounding box center [494, 27] width 0 height 16
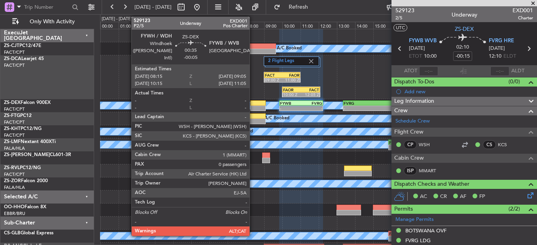
click at [253, 103] on div at bounding box center [257, 104] width 15 height 6
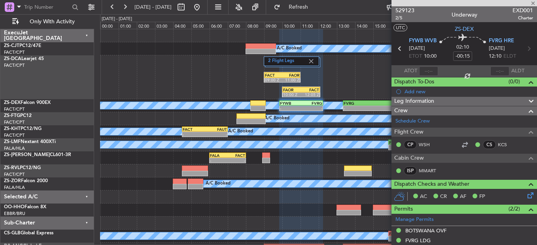
type input "-00:05"
type input "0"
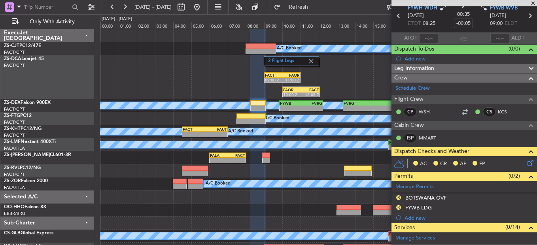
scroll to position [211, 0]
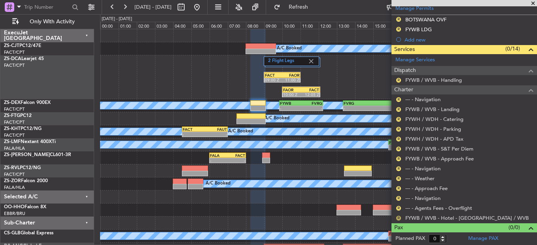
click at [399, 216] on button "R" at bounding box center [398, 218] width 5 height 5
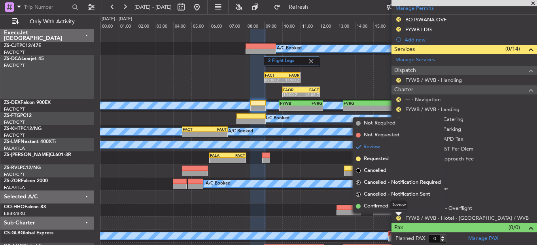
click at [398, 213] on mat-tooltip-component "Review" at bounding box center [399, 205] width 28 height 21
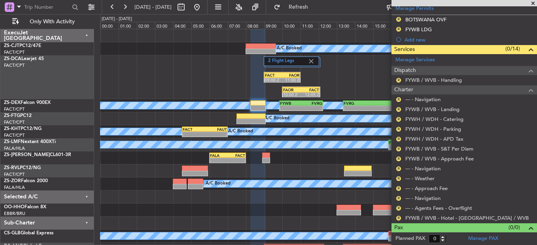
click at [405, 222] on div "R FYWB / WVB - Hotel - Atlantic Hotel FYWB / WVB" at bounding box center [465, 218] width 146 height 10
click at [401, 211] on div "R --- - Agents Fees - Overflight" at bounding box center [465, 208] width 146 height 10
click at [398, 217] on button "R" at bounding box center [398, 218] width 5 height 5
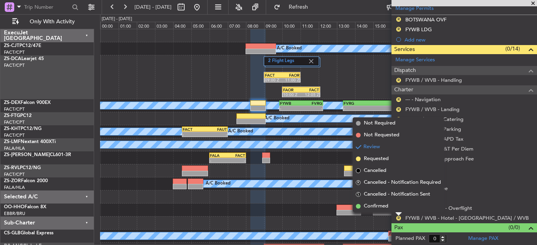
click at [393, 205] on li "Confirmed" at bounding box center [398, 207] width 91 height 12
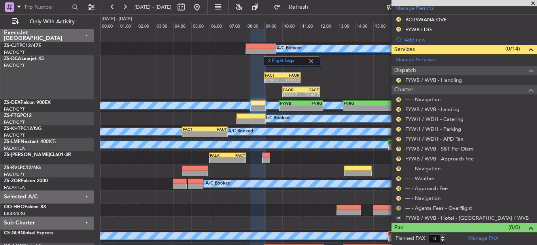
click at [399, 208] on button "R" at bounding box center [398, 208] width 5 height 5
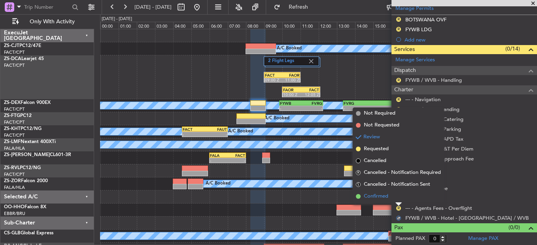
click at [397, 198] on li "Confirmed" at bounding box center [398, 197] width 91 height 12
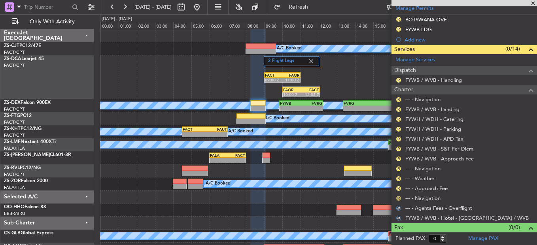
click at [398, 200] on button "R" at bounding box center [398, 198] width 5 height 5
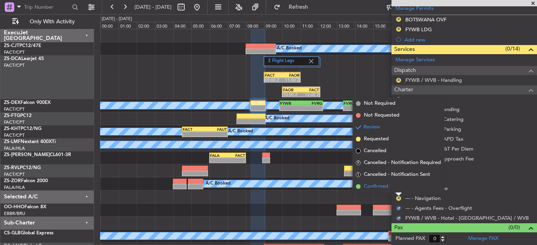
click at [398, 186] on li "Confirmed" at bounding box center [398, 187] width 91 height 12
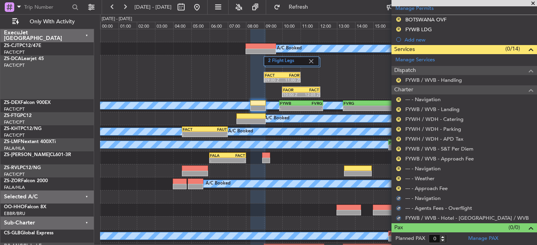
click at [398, 186] on button "R" at bounding box center [398, 188] width 5 height 5
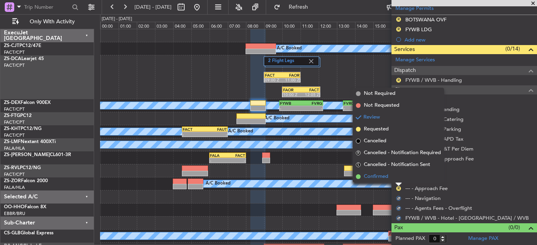
click at [396, 174] on li "Confirmed" at bounding box center [398, 177] width 91 height 12
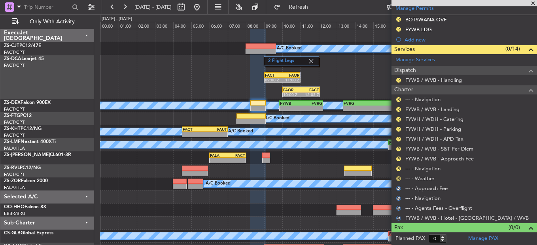
click at [398, 179] on button "R" at bounding box center [398, 178] width 5 height 5
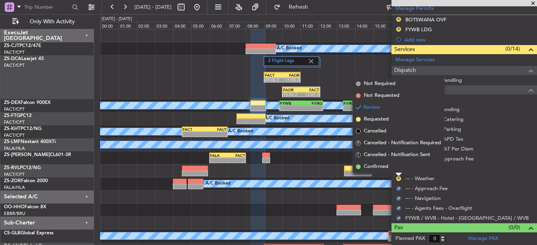
click at [395, 165] on li "Confirmed" at bounding box center [398, 167] width 91 height 12
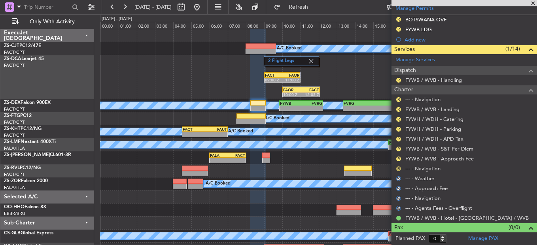
click at [398, 169] on button "R" at bounding box center [398, 169] width 5 height 5
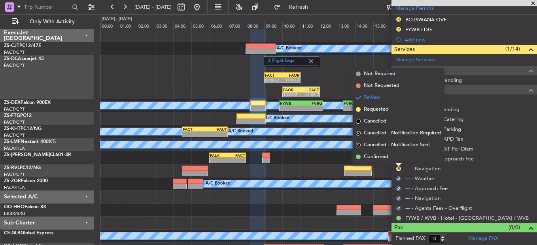
drag, startPoint x: 389, startPoint y: 156, endPoint x: 391, endPoint y: 161, distance: 4.9
click at [389, 156] on li "Confirmed" at bounding box center [398, 157] width 91 height 12
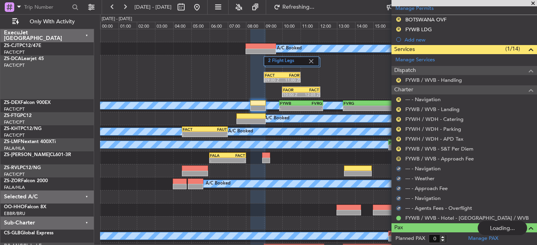
click at [398, 159] on button "R" at bounding box center [398, 159] width 5 height 5
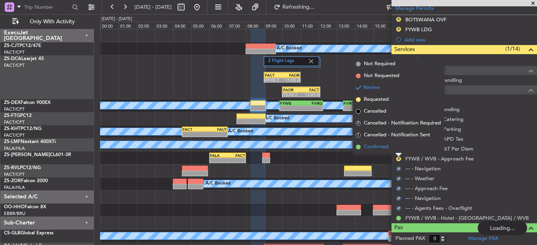
click at [388, 150] on span "Confirmed" at bounding box center [376, 147] width 25 height 8
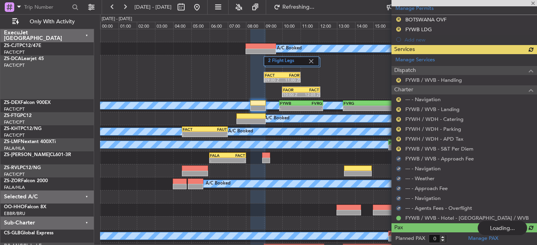
click at [396, 148] on div "Manage Services Dispatch R FYWB / WVB - Handling Charter R --- - Navigation R F…" at bounding box center [465, 138] width 146 height 169
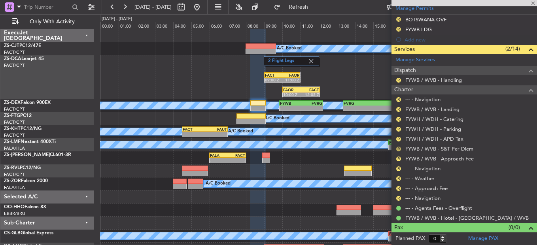
click at [397, 148] on button "R" at bounding box center [398, 149] width 5 height 5
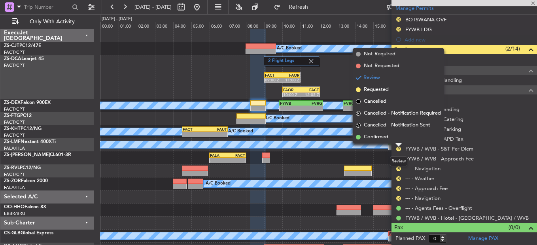
click at [398, 141] on li "Confirmed" at bounding box center [398, 137] width 91 height 12
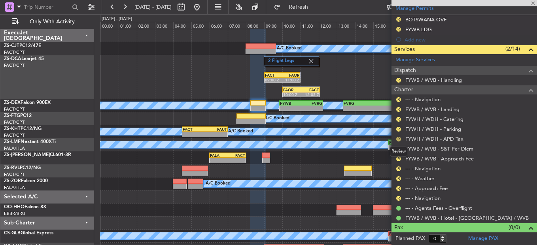
click at [399, 138] on button "R" at bounding box center [398, 139] width 5 height 5
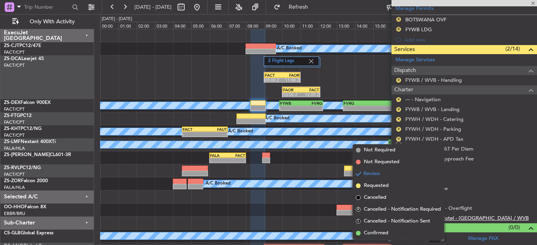
drag, startPoint x: 406, startPoint y: 229, endPoint x: 409, endPoint y: 214, distance: 14.7
click at [406, 228] on li "Confirmed" at bounding box center [398, 234] width 91 height 12
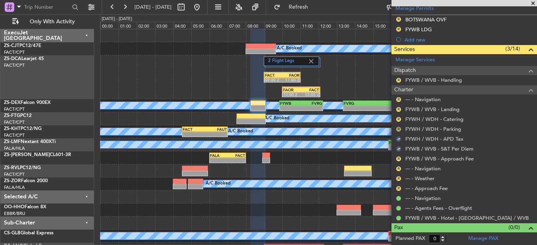
click at [400, 127] on button "R" at bounding box center [398, 129] width 5 height 5
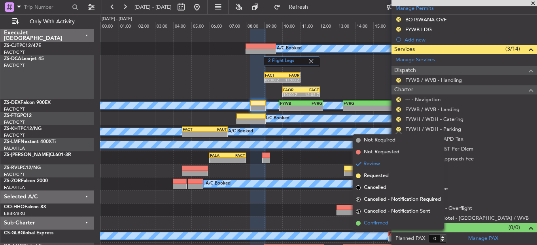
click at [389, 227] on li "Confirmed" at bounding box center [398, 224] width 91 height 12
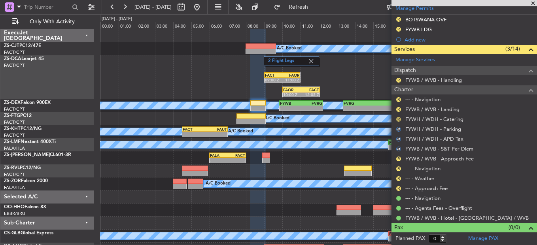
click at [398, 119] on button "R" at bounding box center [398, 119] width 5 height 5
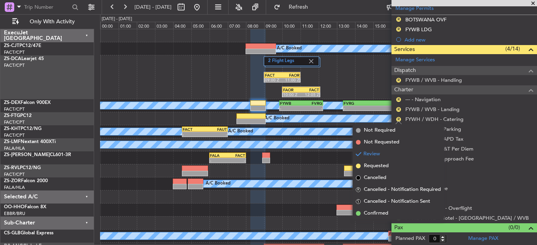
click at [374, 214] on span "Confirmed" at bounding box center [376, 214] width 25 height 8
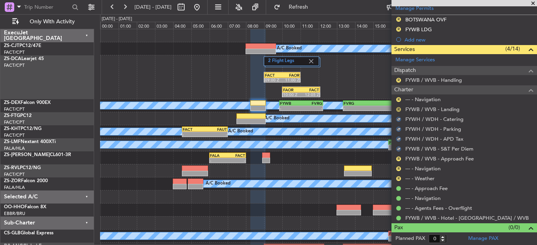
click at [401, 109] on button "R" at bounding box center [398, 109] width 5 height 5
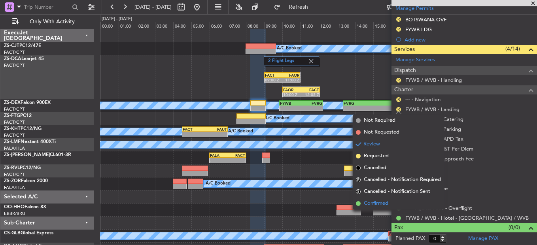
click at [373, 203] on span "Confirmed" at bounding box center [376, 204] width 25 height 8
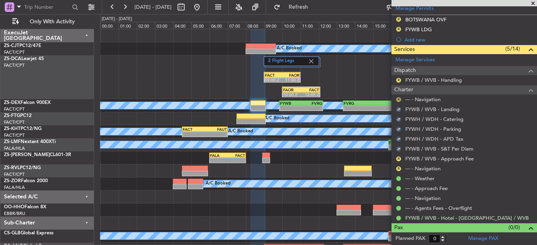
click at [397, 99] on button "R" at bounding box center [398, 99] width 5 height 5
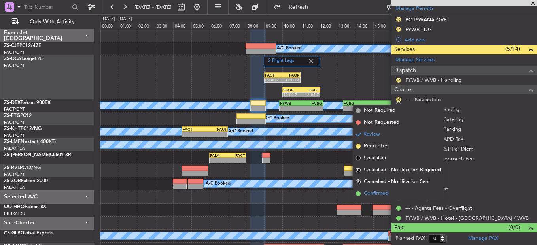
click at [370, 190] on span "Confirmed" at bounding box center [376, 194] width 25 height 8
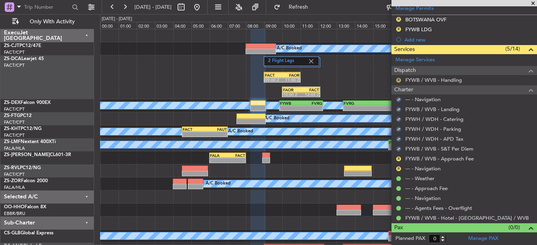
click at [400, 78] on button "R" at bounding box center [398, 80] width 5 height 5
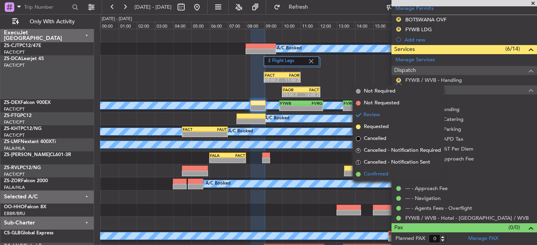
click at [377, 175] on span "Confirmed" at bounding box center [376, 175] width 25 height 8
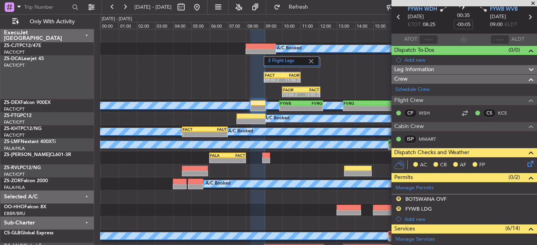
scroll to position [0, 0]
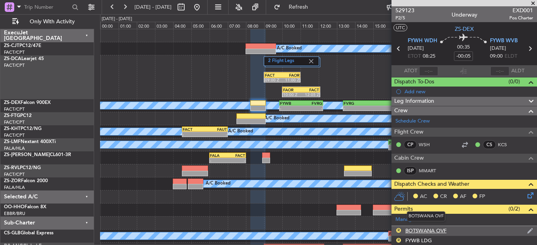
click at [433, 232] on div "BOTSWANA OVF" at bounding box center [426, 231] width 41 height 7
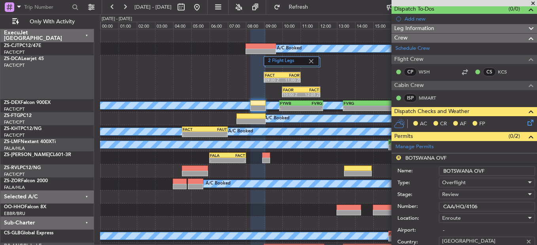
scroll to position [119, 0]
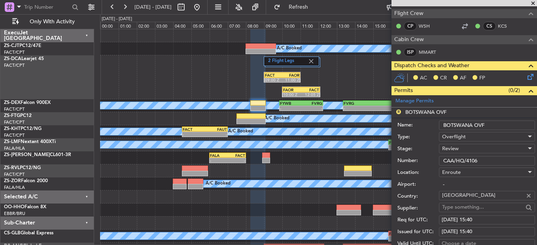
click at [456, 89] on div "Permits (0/2)" at bounding box center [465, 90] width 146 height 9
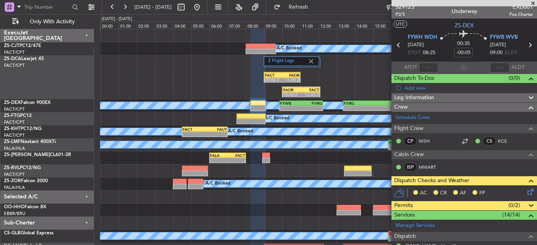
scroll to position [0, 0]
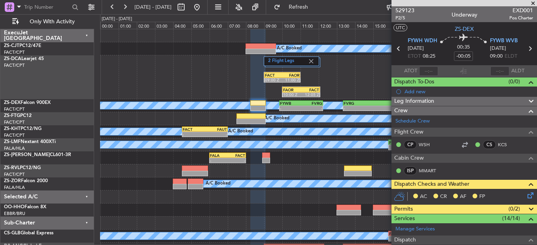
click at [527, 211] on span at bounding box center [531, 209] width 9 height 9
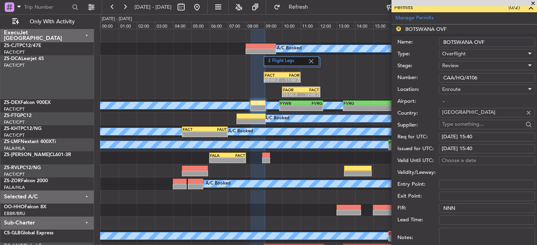
scroll to position [356, 0]
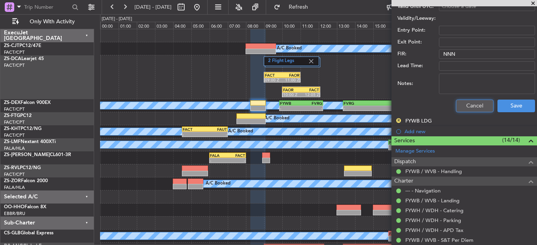
click at [463, 107] on button "Cancel" at bounding box center [475, 106] width 38 height 13
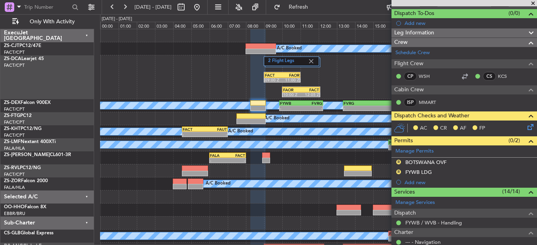
scroll to position [13, 0]
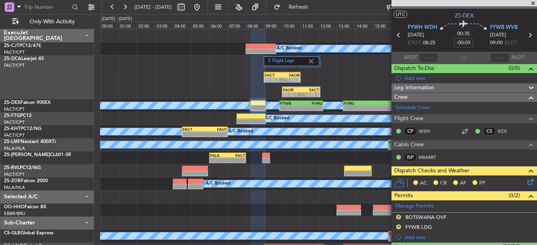
click at [526, 183] on icon at bounding box center [529, 181] width 6 height 6
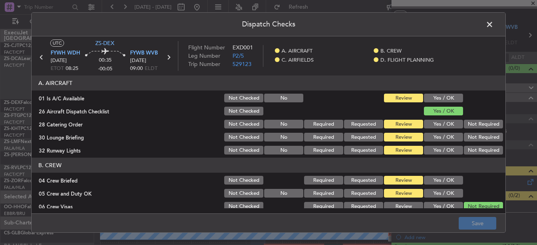
click at [438, 101] on button "Yes / OK" at bounding box center [443, 98] width 39 height 9
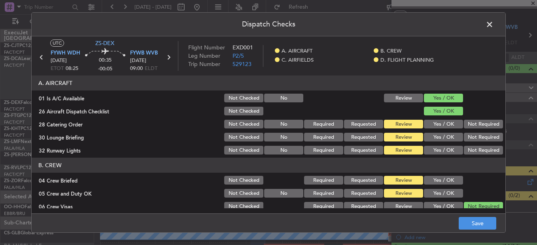
click at [468, 124] on button "Not Required" at bounding box center [483, 124] width 39 height 9
click at [464, 134] on button "Not Required" at bounding box center [483, 137] width 39 height 9
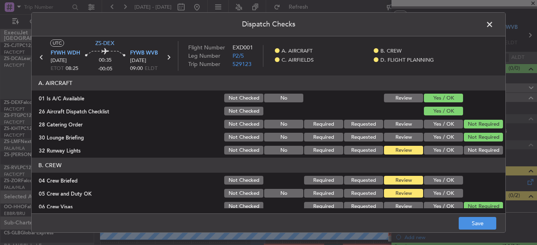
click at [443, 139] on button "Yes / OK" at bounding box center [443, 137] width 39 height 9
click at [479, 138] on button "Not Required" at bounding box center [483, 137] width 39 height 9
click at [443, 152] on button "Yes / OK" at bounding box center [443, 150] width 39 height 9
click at [439, 169] on header "B. CREW" at bounding box center [269, 165] width 474 height 15
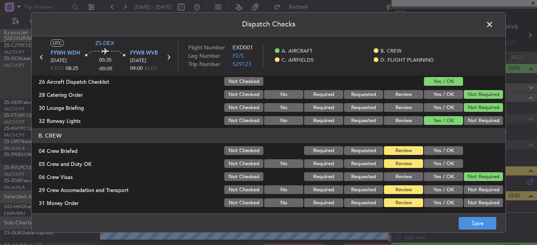
scroll to position [40, 0]
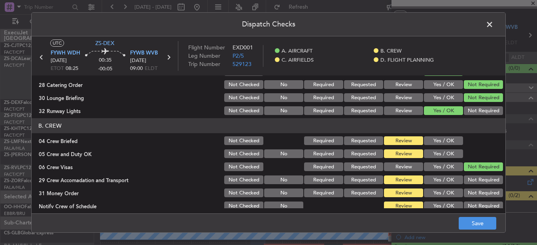
click at [442, 140] on button "Yes / OK" at bounding box center [443, 141] width 39 height 9
click at [446, 150] on div "Yes / OK" at bounding box center [443, 153] width 40 height 11
click at [446, 152] on button "Yes / OK" at bounding box center [443, 154] width 39 height 9
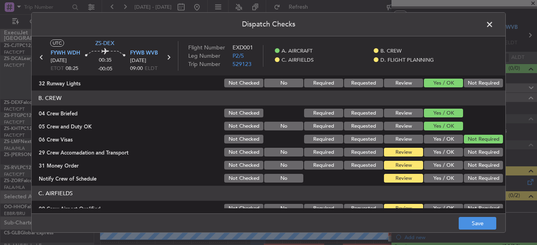
scroll to position [79, 0]
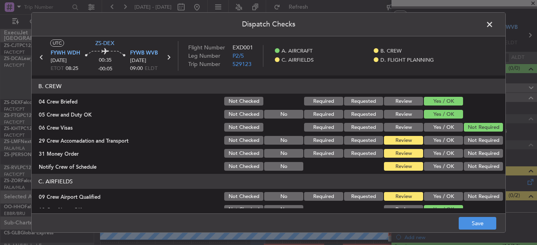
click at [470, 145] on button "Not Required" at bounding box center [483, 140] width 39 height 9
click at [465, 153] on button "Not Required" at bounding box center [483, 153] width 39 height 9
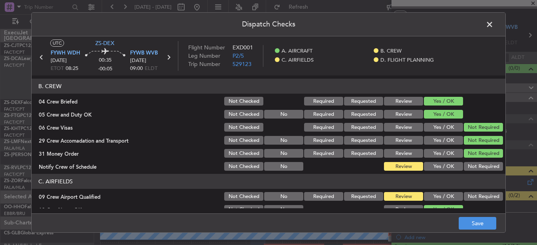
click at [430, 169] on button "Yes / OK" at bounding box center [443, 166] width 39 height 9
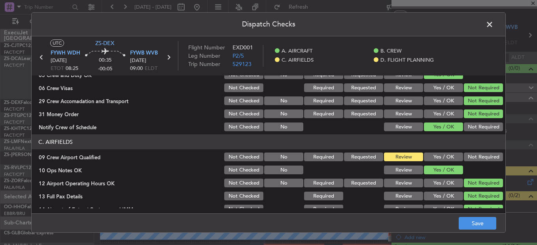
click at [438, 156] on button "Yes / OK" at bounding box center [443, 157] width 39 height 9
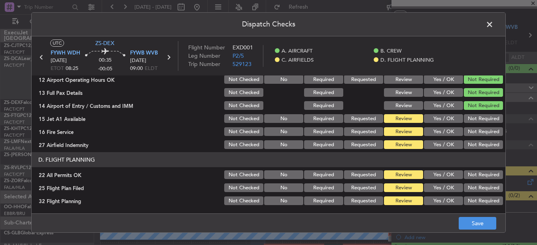
drag, startPoint x: 436, startPoint y: 119, endPoint x: 436, endPoint y: 124, distance: 5.2
click at [437, 119] on button "Yes / OK" at bounding box center [443, 118] width 39 height 9
click at [437, 125] on section "C. AIRFIELDS 09 Crew Airport Qualified Not Checked No Required Requested Review…" at bounding box center [269, 90] width 474 height 119
drag, startPoint x: 438, startPoint y: 126, endPoint x: 439, endPoint y: 131, distance: 5.3
click at [439, 131] on button "Yes / OK" at bounding box center [443, 131] width 39 height 9
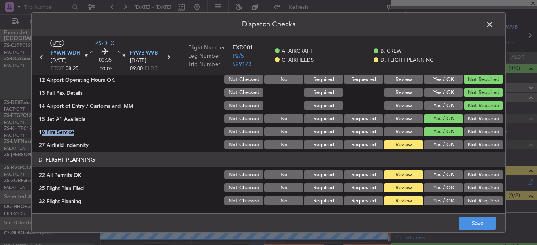
drag, startPoint x: 439, startPoint y: 134, endPoint x: 440, endPoint y: 142, distance: 8.4
click at [439, 135] on button "Yes / OK" at bounding box center [443, 131] width 39 height 9
click at [440, 144] on button "Yes / OK" at bounding box center [443, 144] width 39 height 9
click at [479, 142] on button "Not Required" at bounding box center [483, 144] width 39 height 9
click at [467, 175] on button "Not Required" at bounding box center [483, 175] width 39 height 9
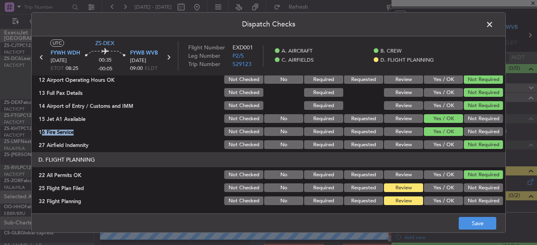
click at [441, 191] on button "Yes / OK" at bounding box center [443, 188] width 39 height 9
click at [442, 202] on button "Yes / OK" at bounding box center [443, 201] width 39 height 9
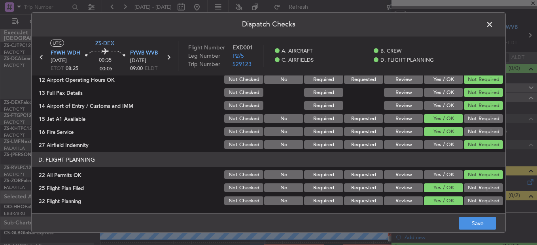
click at [460, 208] on article "A. AIRCRAFT 01 Is A/C Available Not Checked No Review Yes / OK 26 Aircraft Disp…" at bounding box center [269, 142] width 474 height 133
click at [476, 225] on button "Save" at bounding box center [478, 223] width 38 height 13
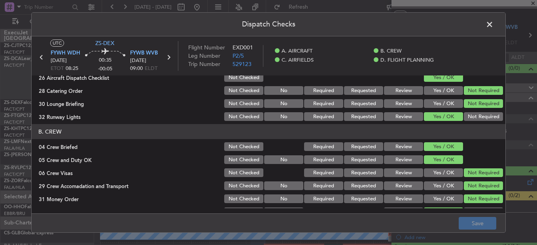
scroll to position [0, 0]
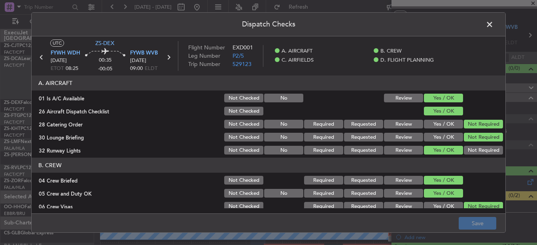
click at [482, 26] on header "Dispatch Checks" at bounding box center [269, 25] width 474 height 24
click at [494, 25] on span at bounding box center [494, 27] width 0 height 16
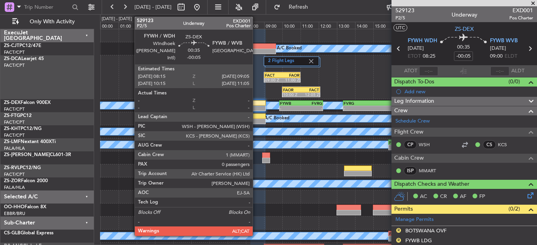
click at [253, 107] on div at bounding box center [257, 109] width 15 height 6
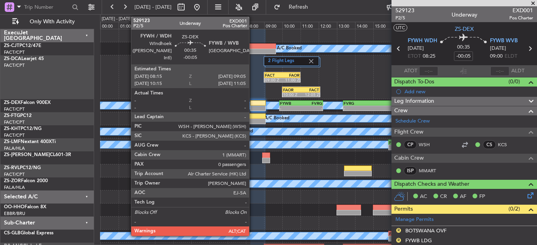
click at [253, 107] on div at bounding box center [257, 109] width 15 height 6
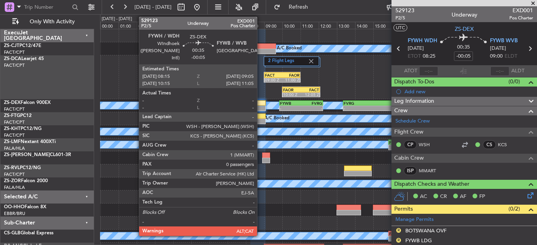
click at [261, 102] on div at bounding box center [257, 104] width 15 height 6
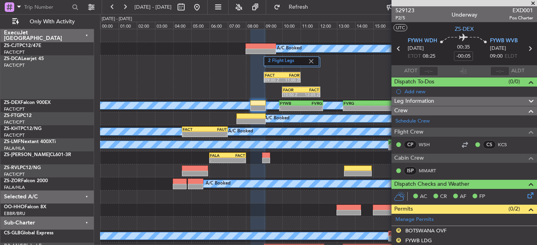
click at [264, 44] on div at bounding box center [261, 47] width 30 height 6
type input "4"
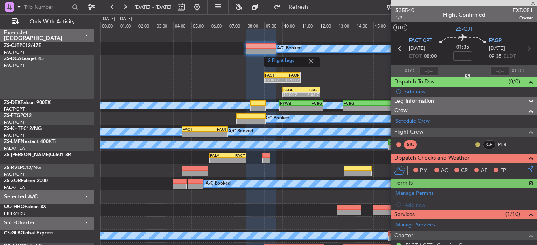
click at [476, 144] on button at bounding box center [478, 144] width 5 height 5
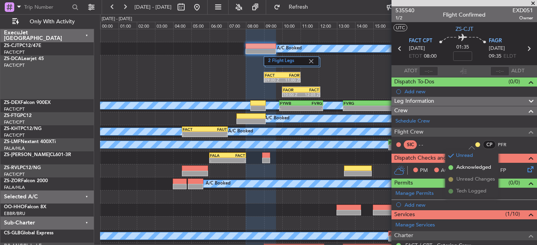
click at [472, 169] on span "Acknowledged" at bounding box center [474, 168] width 35 height 8
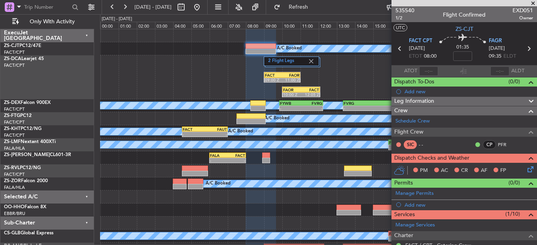
click at [526, 170] on icon at bounding box center [529, 168] width 6 height 6
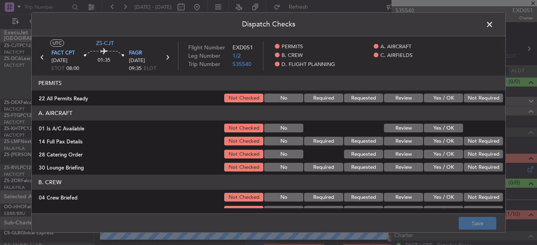
click at [494, 23] on span at bounding box center [494, 27] width 0 height 16
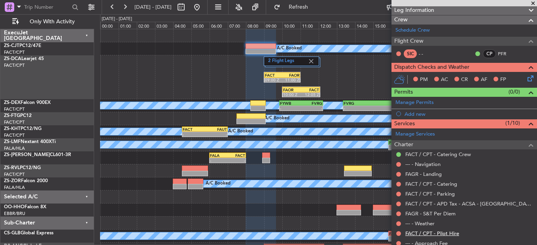
scroll to position [158, 0]
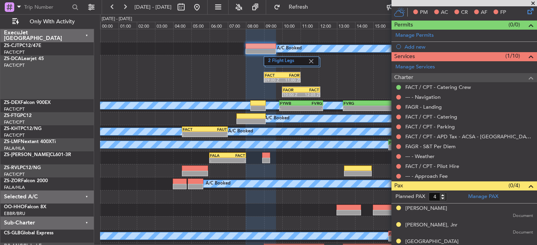
click at [397, 173] on div at bounding box center [399, 176] width 6 height 6
click at [398, 175] on button at bounding box center [398, 176] width 5 height 5
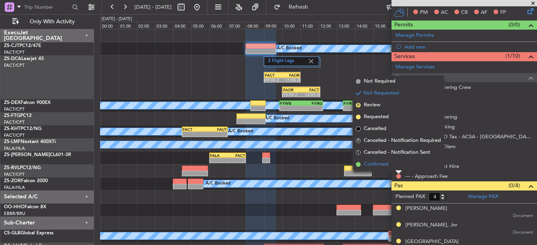
click at [396, 165] on li "Confirmed" at bounding box center [398, 165] width 91 height 12
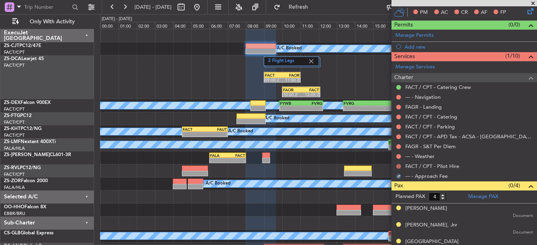
click at [397, 165] on button at bounding box center [398, 166] width 5 height 5
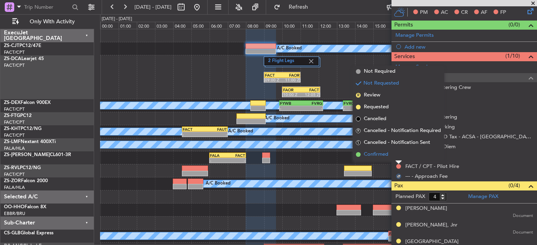
click at [397, 157] on li "Confirmed" at bounding box center [398, 155] width 91 height 12
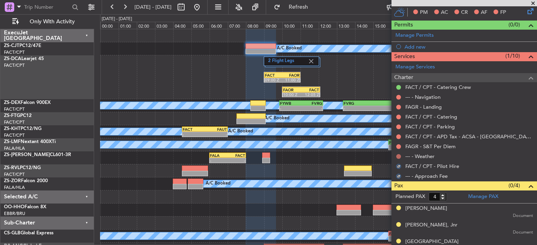
click at [397, 155] on button at bounding box center [398, 156] width 5 height 5
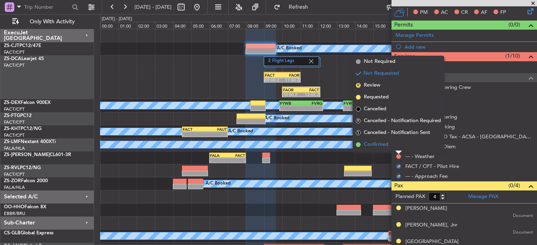
click at [399, 149] on li "Confirmed" at bounding box center [398, 145] width 91 height 12
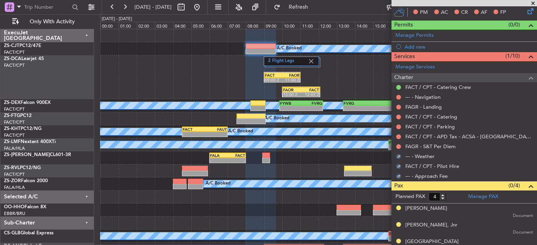
click at [399, 149] on div at bounding box center [399, 147] width 6 height 6
click at [396, 146] on div at bounding box center [399, 147] width 6 height 6
click at [399, 147] on button at bounding box center [398, 146] width 5 height 5
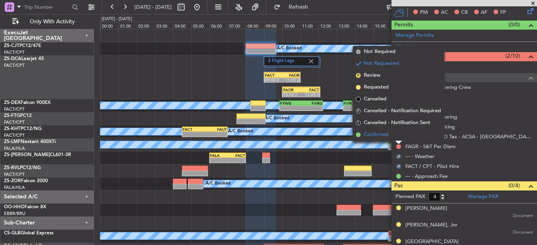
click at [394, 134] on li "Confirmed" at bounding box center [398, 135] width 91 height 12
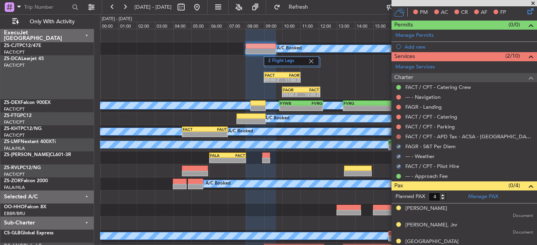
click at [397, 136] on button at bounding box center [398, 137] width 5 height 5
click at [400, 127] on button at bounding box center [398, 127] width 5 height 5
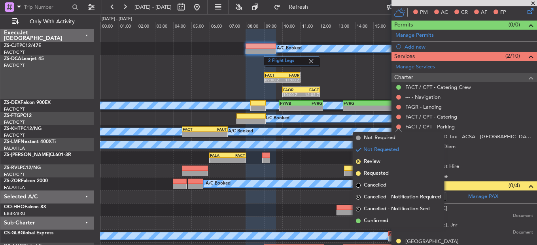
click at [398, 219] on li "Confirmed" at bounding box center [398, 221] width 91 height 12
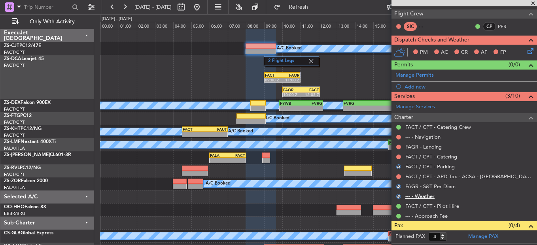
scroll to position [119, 0]
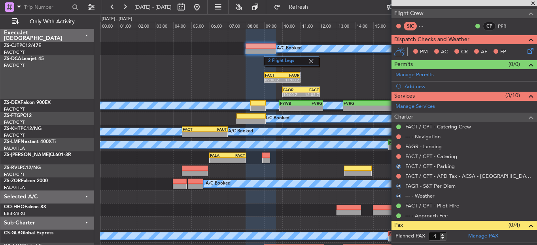
click at [398, 178] on div at bounding box center [399, 176] width 6 height 6
click at [399, 176] on button at bounding box center [398, 176] width 5 height 5
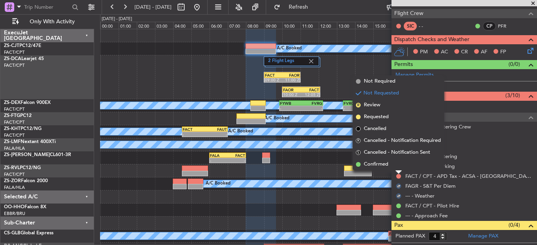
click at [398, 172] on div at bounding box center [399, 172] width 6 height 3
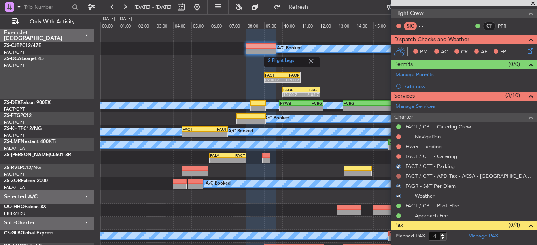
click at [398, 176] on button at bounding box center [398, 176] width 5 height 5
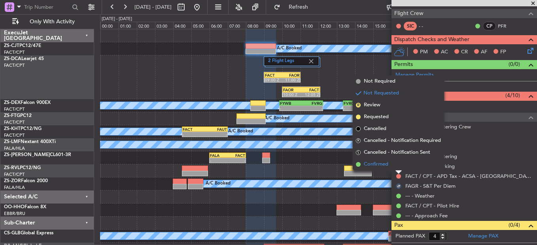
click at [398, 167] on li "Confirmed" at bounding box center [398, 165] width 91 height 12
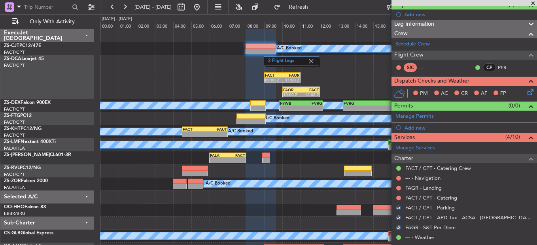
scroll to position [79, 0]
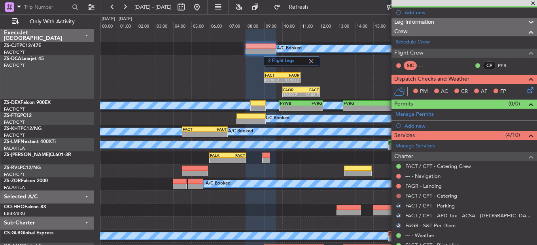
click at [398, 196] on button at bounding box center [398, 196] width 5 height 5
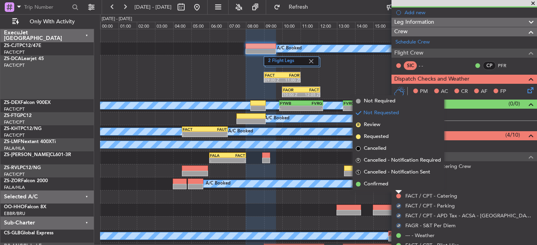
click at [397, 180] on li "Confirmed" at bounding box center [398, 184] width 91 height 12
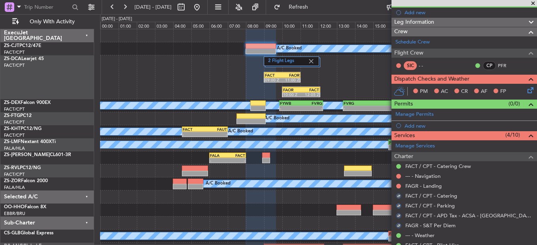
click at [397, 183] on div at bounding box center [399, 186] width 6 height 6
click at [398, 185] on button at bounding box center [398, 186] width 5 height 5
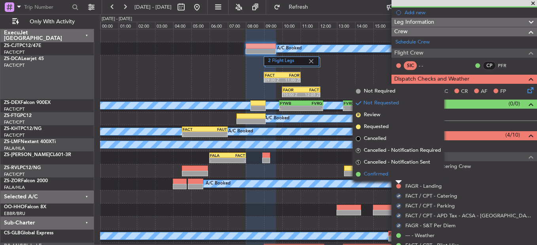
click at [398, 175] on li "Confirmed" at bounding box center [398, 175] width 91 height 12
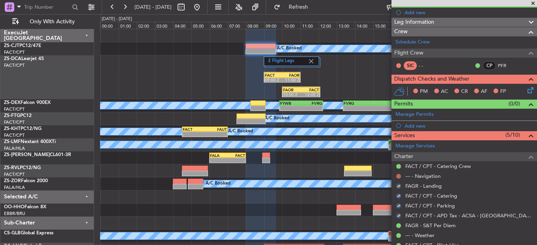
click at [398, 177] on button at bounding box center [398, 176] width 5 height 5
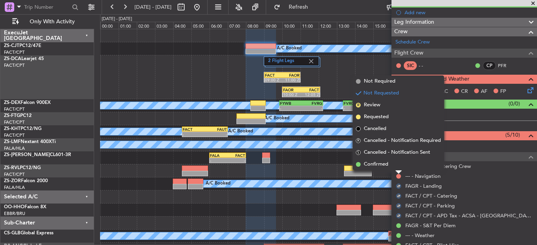
click at [397, 171] on div at bounding box center [399, 172] width 6 height 3
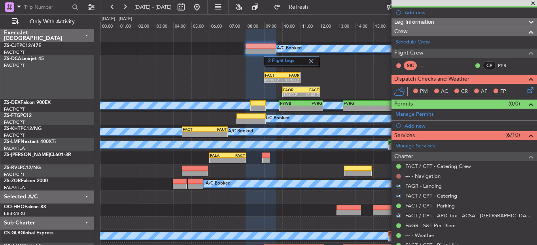
click at [398, 177] on button at bounding box center [398, 176] width 5 height 5
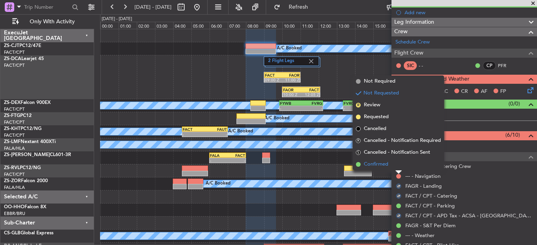
click at [397, 168] on li "Confirmed" at bounding box center [398, 165] width 91 height 12
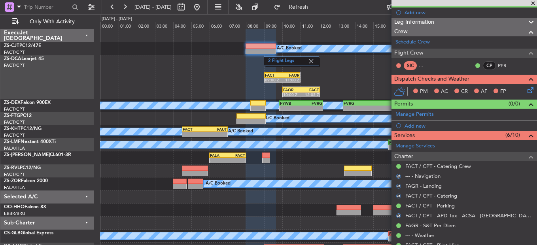
click at [526, 89] on icon at bounding box center [529, 89] width 6 height 6
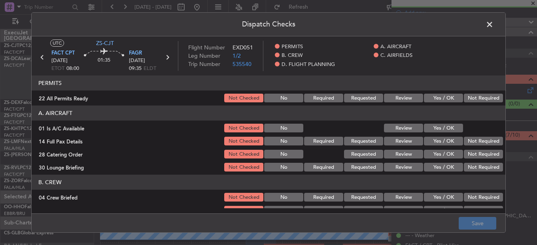
click at [437, 107] on header "A. AIRCRAFT" at bounding box center [269, 113] width 474 height 15
click at [445, 97] on button "Yes / OK" at bounding box center [443, 98] width 39 height 9
click at [444, 132] on button "Yes / OK" at bounding box center [443, 128] width 39 height 9
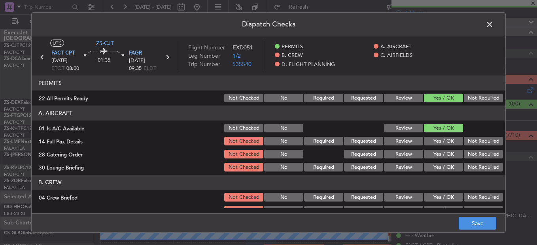
click at [450, 140] on button "Yes / OK" at bounding box center [443, 141] width 39 height 9
click at [479, 155] on button "Not Required" at bounding box center [483, 154] width 39 height 9
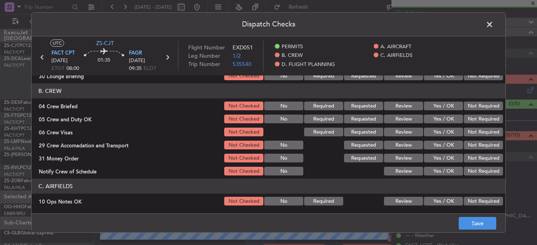
scroll to position [40, 0]
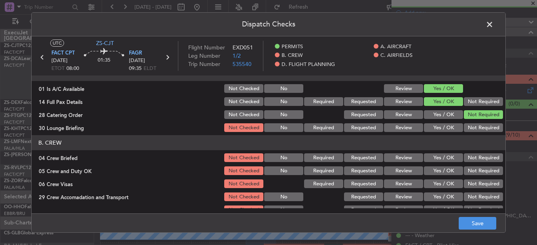
click at [471, 128] on button "Not Required" at bounding box center [483, 127] width 39 height 9
click at [427, 157] on button "Yes / OK" at bounding box center [443, 158] width 39 height 9
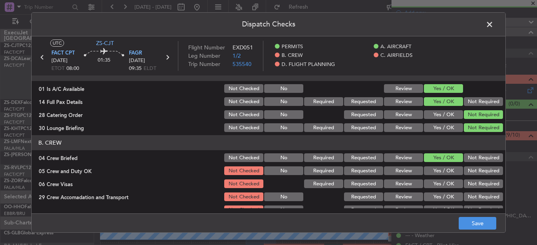
click at [441, 165] on div "Yes / OK" at bounding box center [443, 170] width 40 height 11
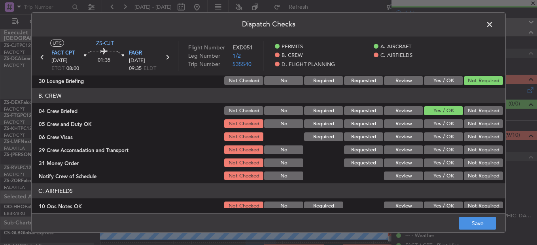
scroll to position [79, 0]
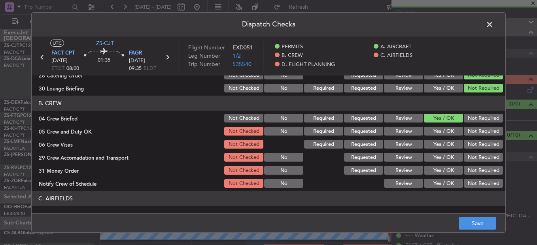
click at [447, 133] on button "Yes / OK" at bounding box center [443, 131] width 39 height 9
drag, startPoint x: 474, startPoint y: 145, endPoint x: 475, endPoint y: 157, distance: 12.8
click at [474, 146] on button "Not Required" at bounding box center [483, 144] width 39 height 9
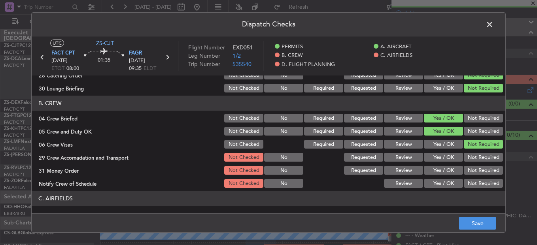
click at [480, 163] on div "Not Required" at bounding box center [483, 157] width 40 height 11
click at [402, 159] on button "Review" at bounding box center [403, 157] width 39 height 9
click at [464, 169] on button "Not Required" at bounding box center [483, 170] width 39 height 9
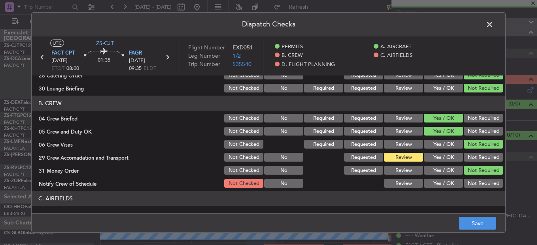
click at [449, 203] on header "C. AIRFIELDS" at bounding box center [269, 198] width 474 height 15
click at [440, 190] on article "PERMITS 22 All Permits Ready Not Checked No Required Requested Review Yes / OK …" at bounding box center [269, 142] width 474 height 133
click at [441, 182] on button "Yes / OK" at bounding box center [443, 183] width 39 height 9
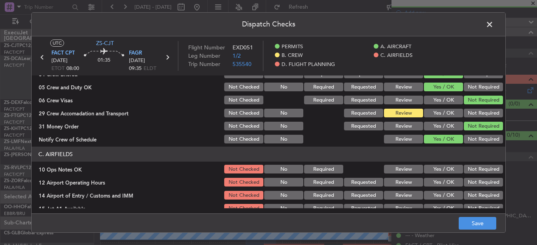
scroll to position [119, 0]
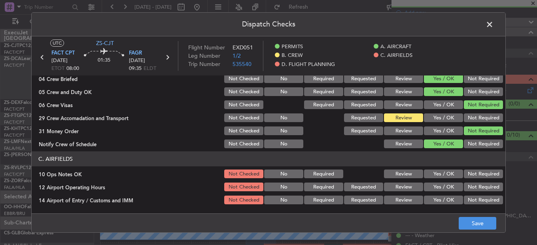
click at [439, 173] on button "Yes / OK" at bounding box center [443, 174] width 39 height 9
click at [440, 181] on section "C. AIRFIELDS 10 Ops Notes OK Not Checked No Required Review Yes / OK Not Requir…" at bounding box center [269, 205] width 474 height 106
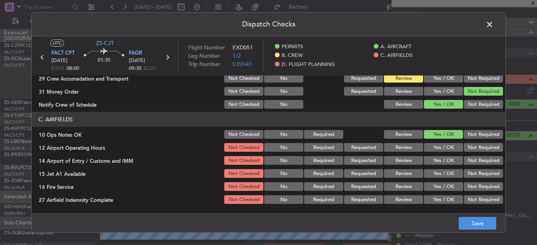
click at [431, 146] on button "Yes / OK" at bounding box center [443, 147] width 39 height 9
click at [465, 160] on button "Not Required" at bounding box center [483, 160] width 39 height 9
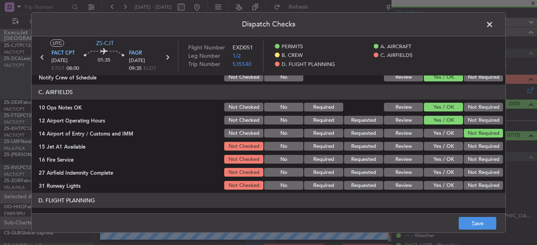
scroll to position [213, 0]
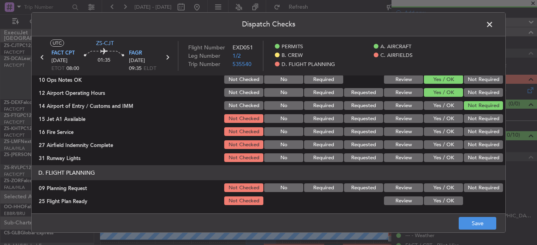
click at [445, 119] on button "Yes / OK" at bounding box center [443, 118] width 39 height 9
click at [441, 131] on button "Yes / OK" at bounding box center [443, 131] width 39 height 9
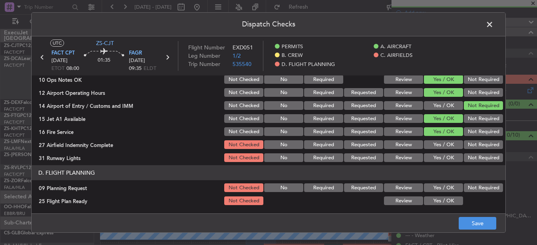
click at [408, 144] on button "Review" at bounding box center [403, 144] width 39 height 9
click at [451, 161] on button "Yes / OK" at bounding box center [443, 158] width 39 height 9
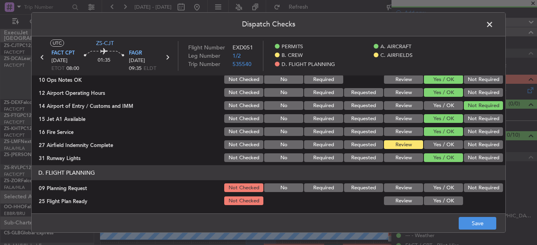
drag, startPoint x: 462, startPoint y: 187, endPoint x: 452, endPoint y: 195, distance: 12.6
click at [464, 187] on button "Not Required" at bounding box center [483, 188] width 39 height 9
click at [397, 198] on button "Review" at bounding box center [403, 201] width 39 height 9
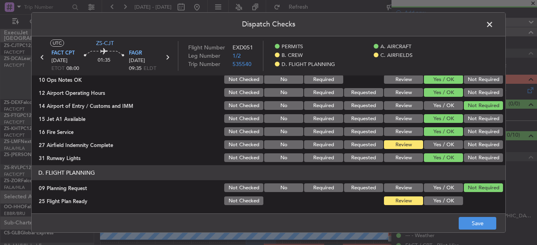
click at [480, 230] on footer "Save" at bounding box center [269, 223] width 474 height 19
click at [478, 223] on button "Save" at bounding box center [478, 223] width 38 height 13
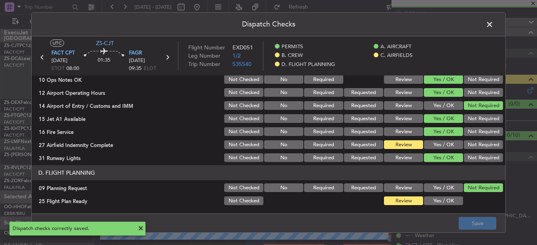
click at [494, 24] on span at bounding box center [494, 27] width 0 height 16
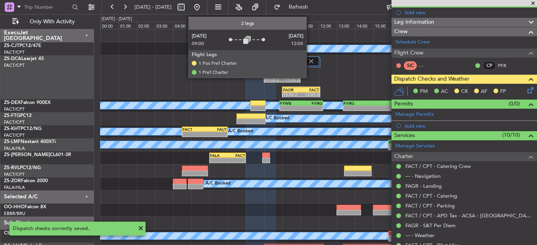
scroll to position [0, 0]
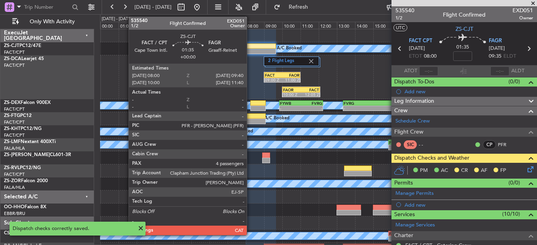
click at [257, 47] on div at bounding box center [261, 47] width 30 height 6
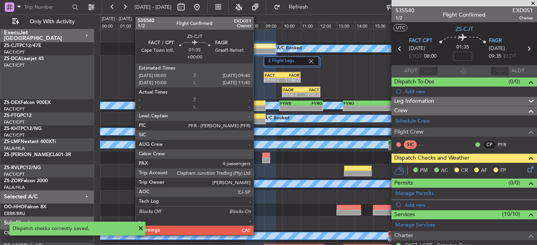
click at [260, 47] on div at bounding box center [261, 47] width 30 height 6
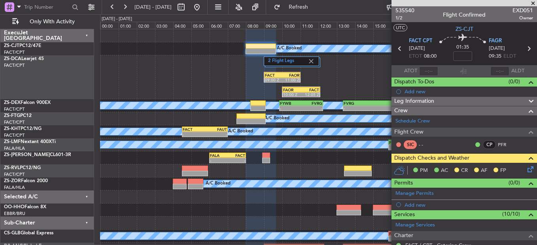
drag, startPoint x: 526, startPoint y: 174, endPoint x: 525, endPoint y: 180, distance: 5.2
click at [526, 174] on div "PM AC CR AF FP" at bounding box center [465, 171] width 146 height 16
drag, startPoint x: 520, startPoint y: 172, endPoint x: 524, endPoint y: 174, distance: 5.0
click at [522, 173] on div "PM AC CR AF FP" at bounding box center [465, 171] width 146 height 16
click at [526, 169] on icon at bounding box center [529, 168] width 6 height 6
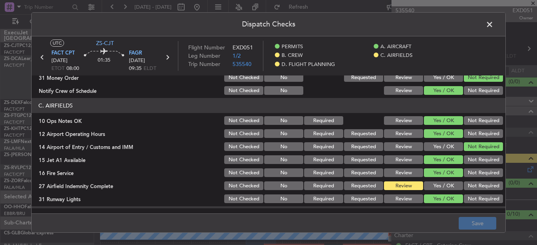
scroll to position [134, 0]
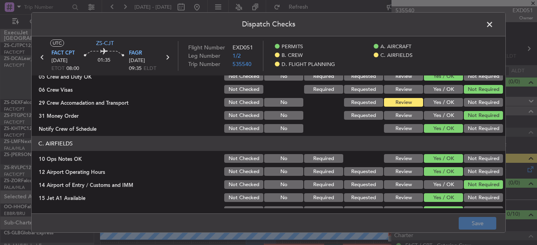
click at [494, 25] on span at bounding box center [494, 27] width 0 height 16
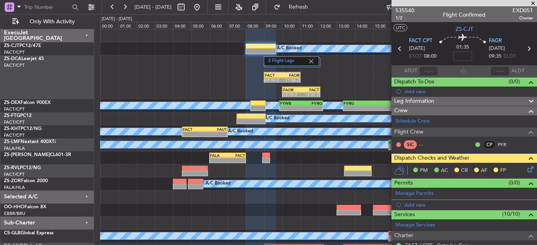
click at [527, 171] on icon at bounding box center [529, 168] width 6 height 6
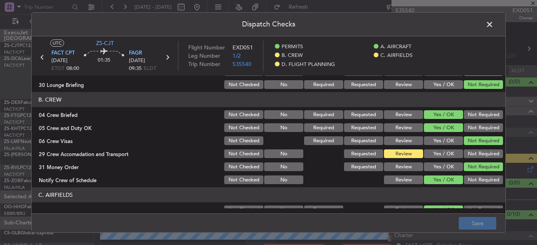
scroll to position [119, 0]
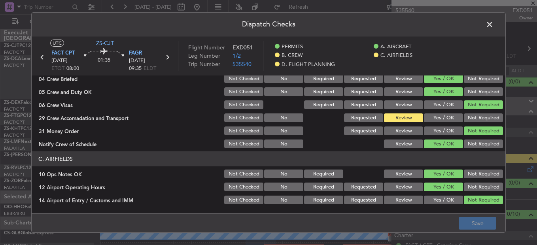
click at [472, 121] on button "Not Required" at bounding box center [483, 118] width 39 height 9
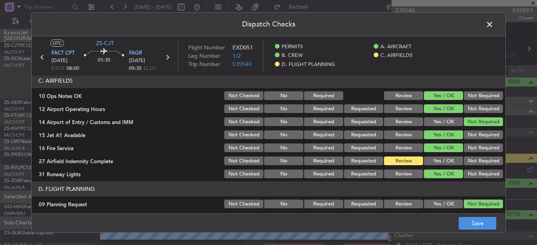
scroll to position [213, 0]
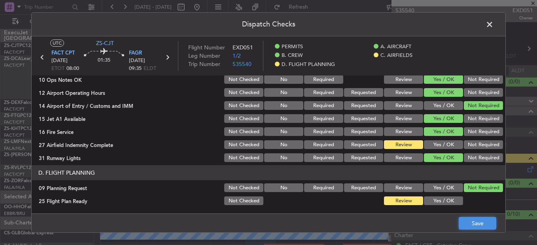
click at [479, 224] on button "Save" at bounding box center [478, 223] width 38 height 13
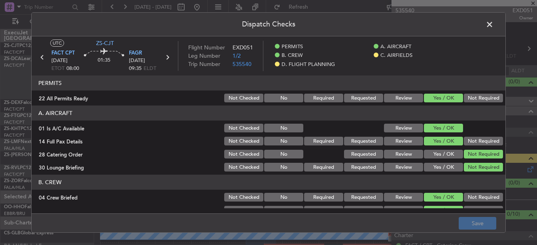
scroll to position [213, 0]
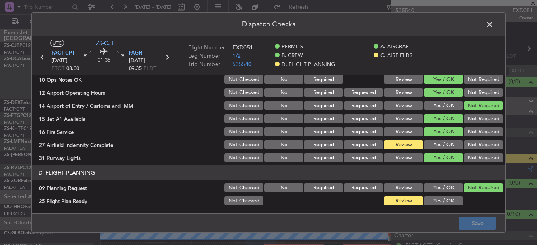
click at [494, 20] on span at bounding box center [494, 27] width 0 height 16
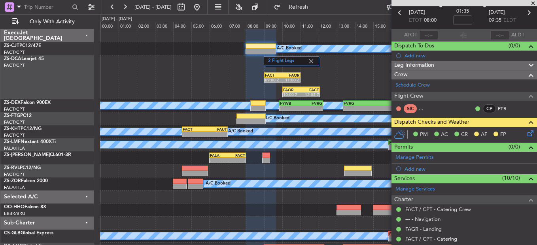
scroll to position [25, 0]
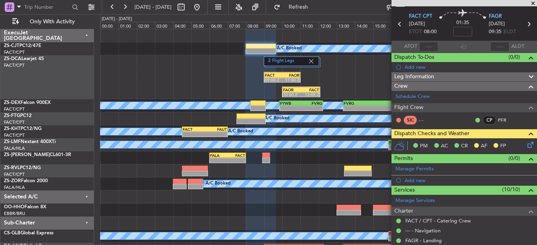
click at [526, 25] on icon at bounding box center [529, 24] width 10 height 10
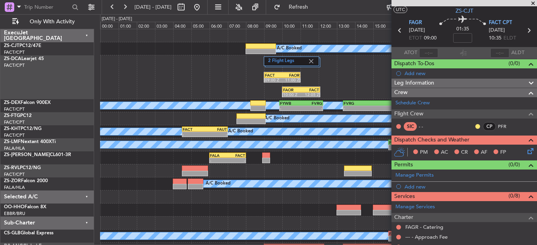
scroll to position [0, 0]
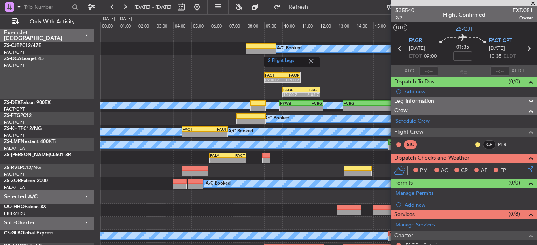
click at [400, 45] on icon at bounding box center [400, 49] width 10 height 10
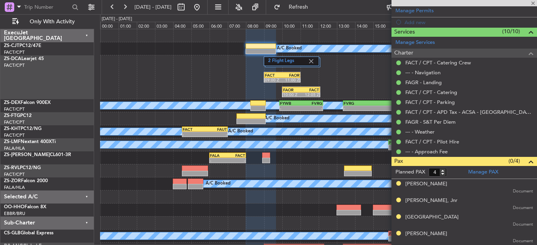
scroll to position [64, 0]
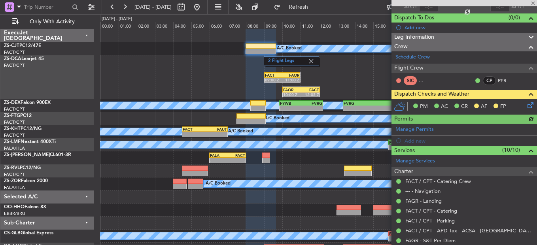
click at [526, 105] on icon at bounding box center [529, 104] width 6 height 6
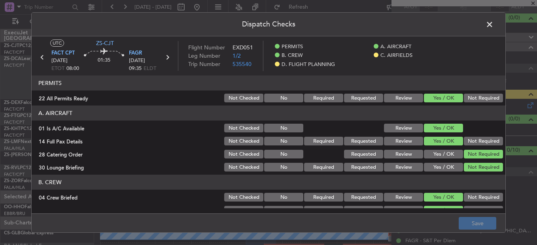
scroll to position [213, 0]
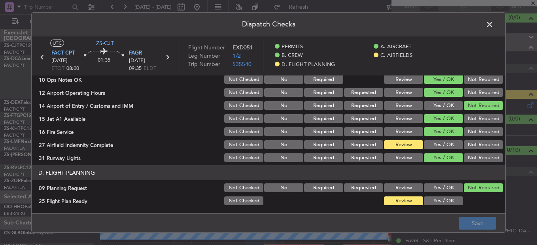
click at [444, 145] on button "Yes / OK" at bounding box center [443, 144] width 39 height 9
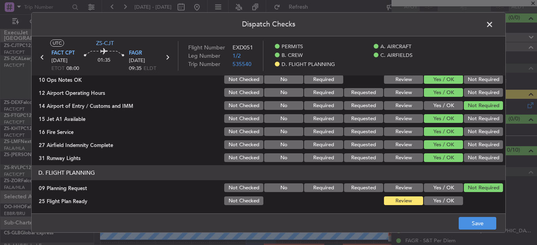
drag, startPoint x: 455, startPoint y: 194, endPoint x: 457, endPoint y: 198, distance: 4.3
click at [455, 194] on section "D. FLIGHT PLANNING 09 Planning Request Not Checked No Required Requested Review…" at bounding box center [269, 185] width 474 height 41
drag, startPoint x: 466, startPoint y: 215, endPoint x: 469, endPoint y: 221, distance: 6.4
click at [469, 221] on footer "Save" at bounding box center [269, 223] width 474 height 19
click at [470, 225] on button "Save" at bounding box center [478, 223] width 38 height 13
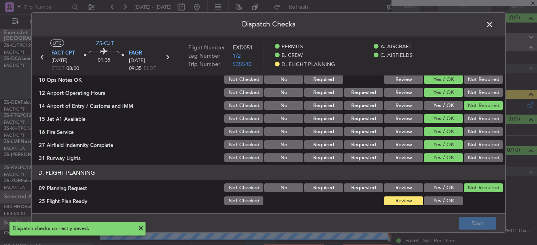
click at [494, 23] on span at bounding box center [494, 27] width 0 height 16
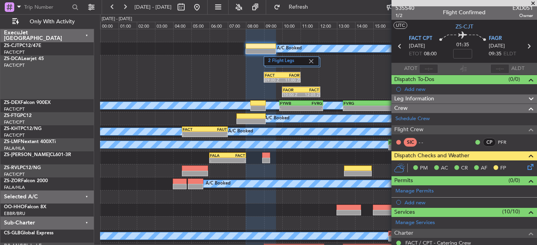
scroll to position [0, 0]
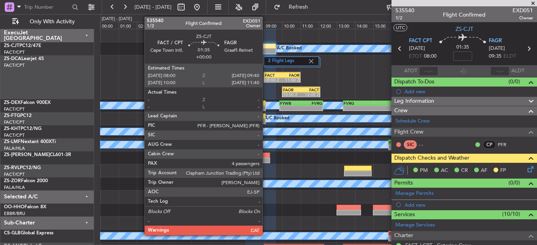
click at [266, 48] on div at bounding box center [261, 47] width 30 height 6
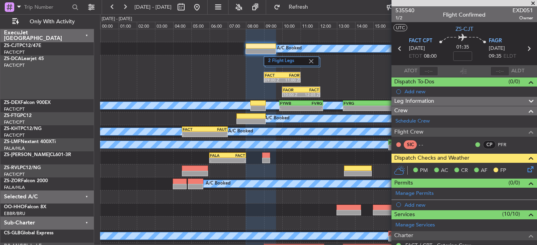
click at [531, 3] on span at bounding box center [533, 3] width 8 height 7
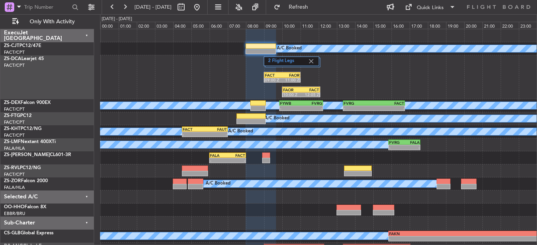
type input "0"
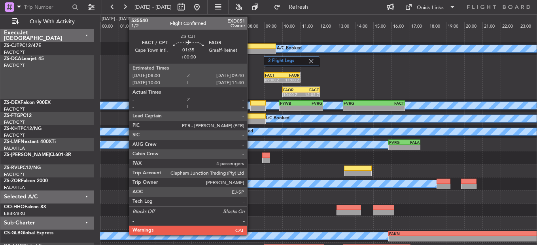
click at [252, 48] on div at bounding box center [261, 47] width 30 height 6
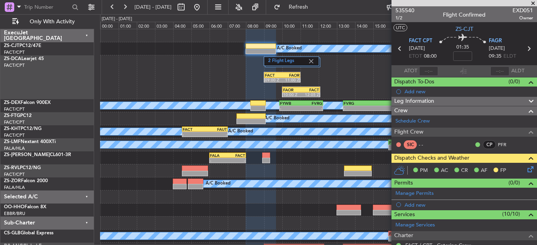
click at [526, 170] on icon at bounding box center [529, 168] width 6 height 6
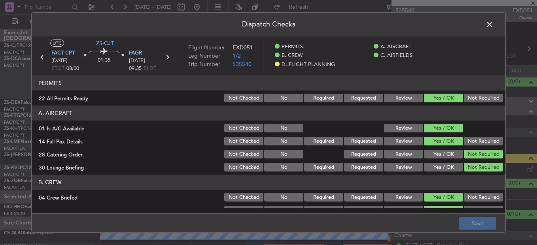
scroll to position [213, 0]
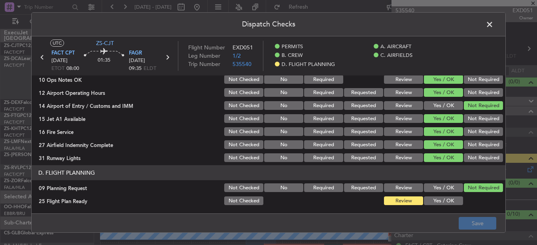
click at [494, 26] on span at bounding box center [494, 27] width 0 height 16
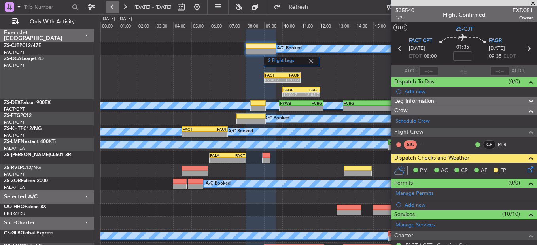
click at [111, 5] on button at bounding box center [112, 7] width 13 height 13
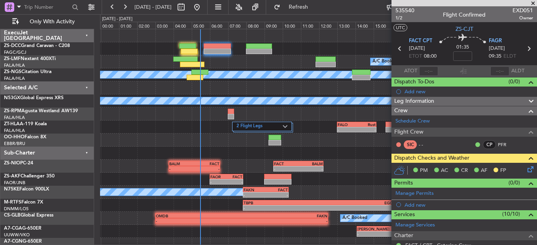
click at [533, 3] on span at bounding box center [533, 3] width 8 height 7
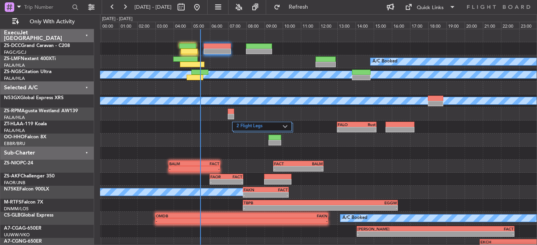
type input "0"
click at [127, 9] on button at bounding box center [125, 7] width 13 height 13
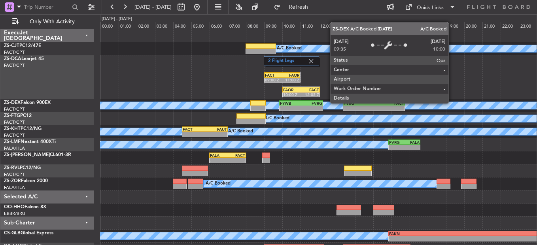
click at [452, 103] on div "A/C Booked" at bounding box center [406, 105] width 1136 height 7
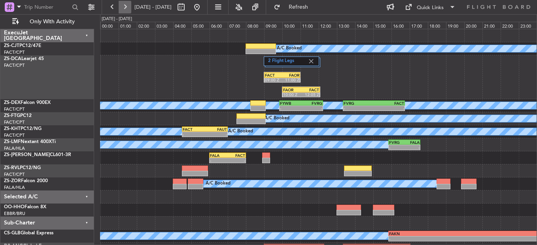
click at [125, 8] on button at bounding box center [125, 7] width 13 height 13
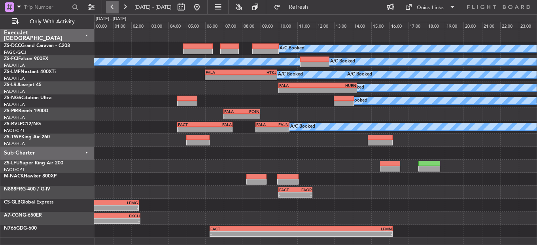
click at [112, 1] on button at bounding box center [112, 7] width 13 height 13
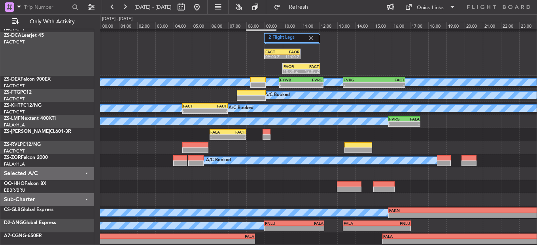
scroll to position [0, 0]
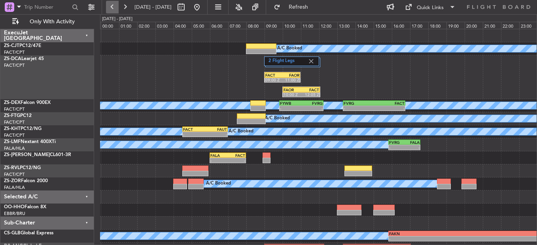
click at [109, 7] on button at bounding box center [112, 7] width 13 height 13
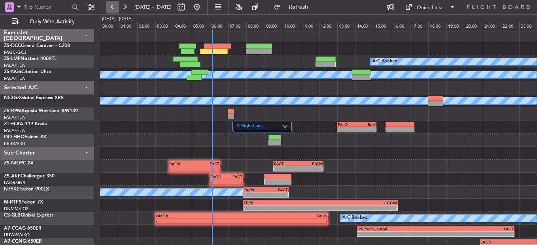
click at [109, 7] on button at bounding box center [112, 7] width 13 height 13
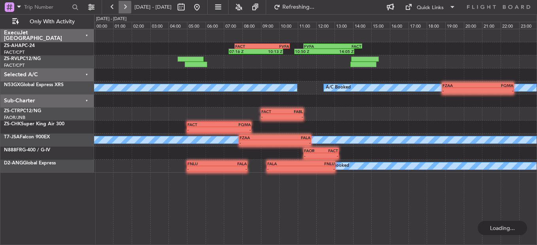
click at [124, 8] on button at bounding box center [125, 7] width 13 height 13
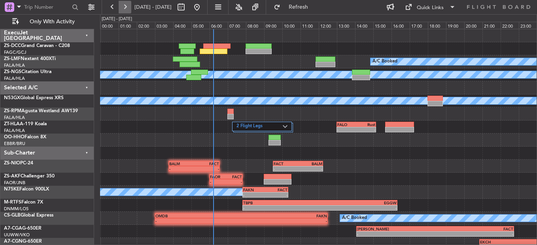
click at [124, 8] on button at bounding box center [125, 7] width 13 height 13
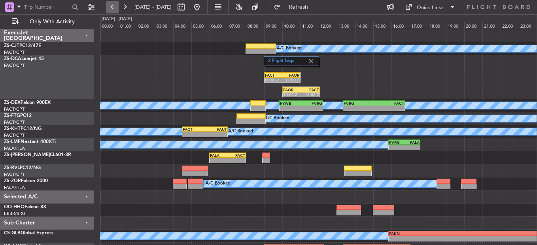
click at [118, 3] on button at bounding box center [112, 7] width 13 height 13
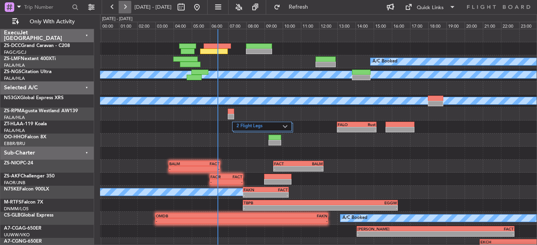
click at [125, 2] on button at bounding box center [125, 7] width 13 height 13
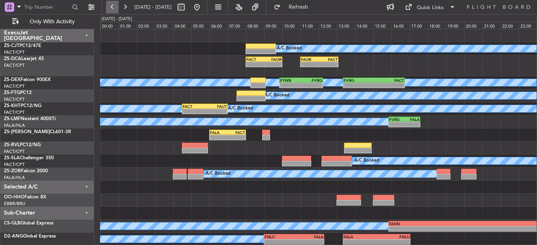
click at [112, 7] on button at bounding box center [112, 7] width 13 height 13
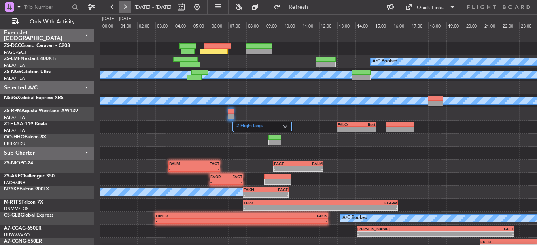
click at [127, 10] on button at bounding box center [125, 7] width 13 height 13
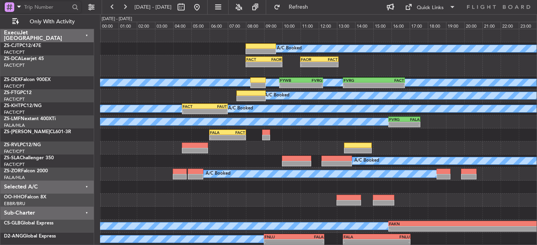
click at [39, 5] on input "text" at bounding box center [47, 7] width 46 height 12
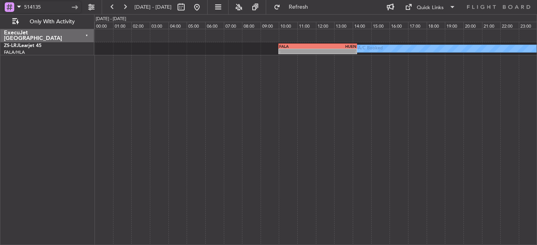
drag, startPoint x: 32, startPoint y: 11, endPoint x: 4, endPoint y: 12, distance: 28.1
click at [6, 11] on div "514135" at bounding box center [42, 7] width 77 height 12
type input "\"
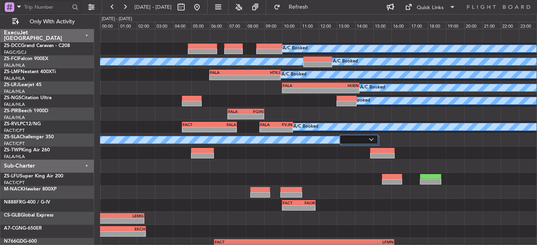
click at [155, 91] on div "A/C Booked A/C Booked - - FALA 10:00 Z HUEN 14:15 Z" at bounding box center [318, 88] width 437 height 13
click at [114, 7] on button at bounding box center [112, 7] width 13 height 13
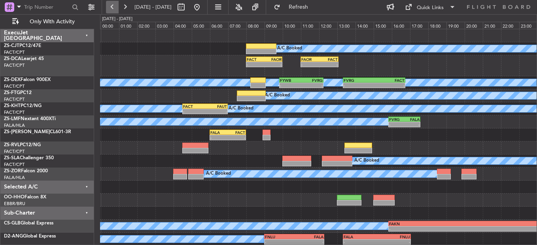
click at [114, 7] on button at bounding box center [112, 7] width 13 height 13
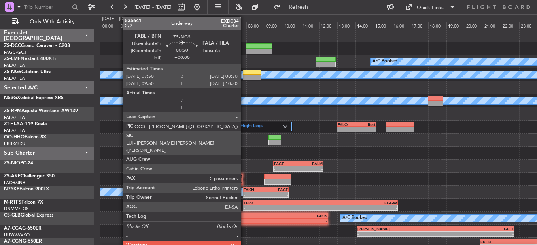
click at [245, 72] on div at bounding box center [252, 73] width 19 height 6
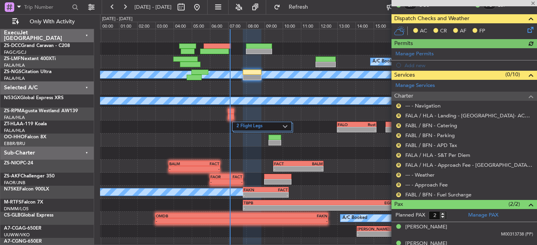
scroll to position [151, 0]
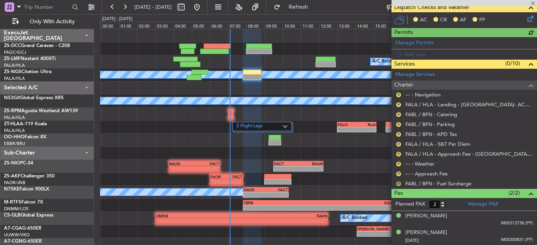
click at [400, 182] on button "R" at bounding box center [398, 184] width 5 height 5
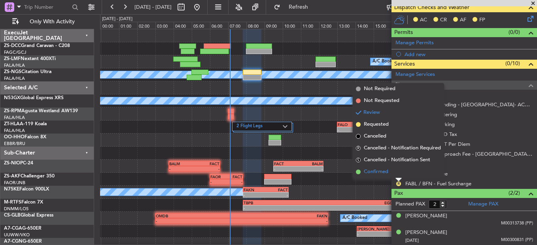
click at [393, 170] on li "Confirmed" at bounding box center [398, 172] width 91 height 12
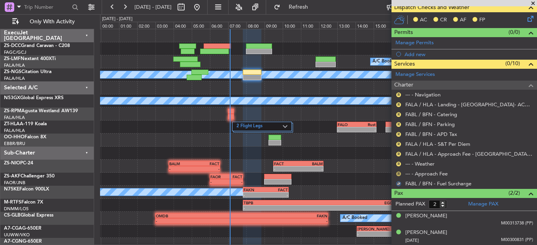
click at [400, 173] on button "R" at bounding box center [398, 174] width 5 height 5
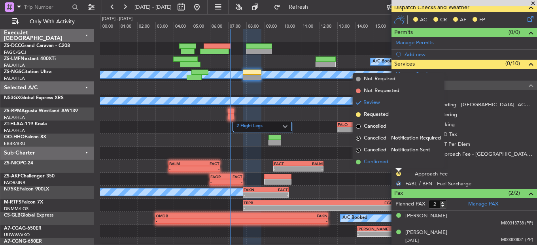
click at [399, 164] on li "Confirmed" at bounding box center [398, 162] width 91 height 12
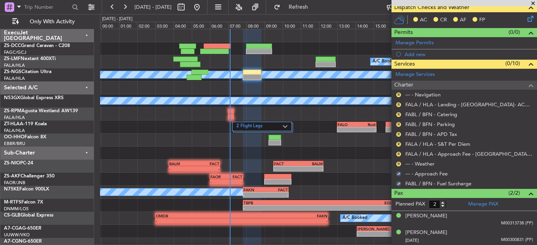
click at [399, 164] on button "R" at bounding box center [398, 164] width 5 height 5
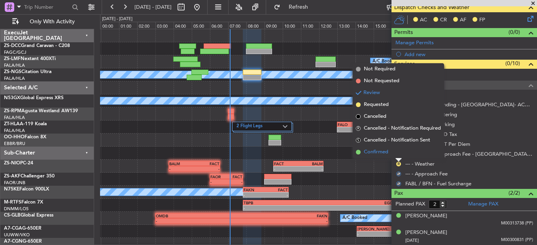
click at [399, 157] on li "Confirmed" at bounding box center [398, 152] width 91 height 12
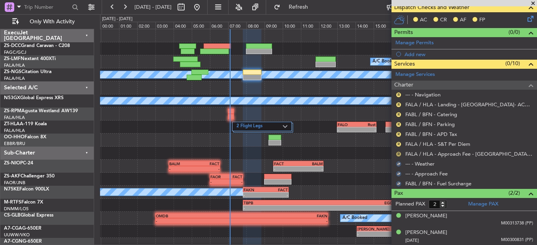
click at [401, 154] on button "R" at bounding box center [398, 154] width 5 height 5
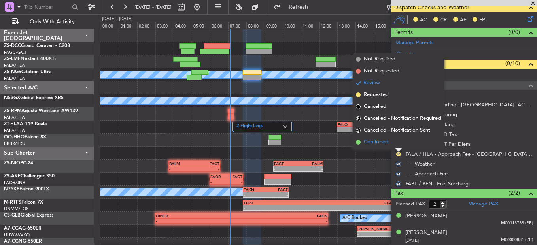
click at [400, 144] on li "Confirmed" at bounding box center [398, 143] width 91 height 12
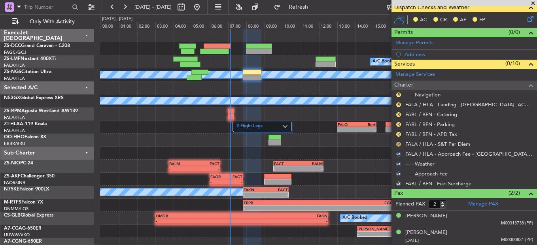
click at [399, 142] on button "R" at bounding box center [398, 144] width 5 height 5
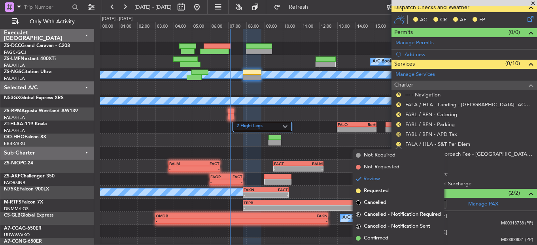
click at [399, 137] on body "25 Aug 2025 - 26 Aug 2025 Refresh Quick Links Only With Activity A/C Booked A/C…" at bounding box center [268, 122] width 537 height 245
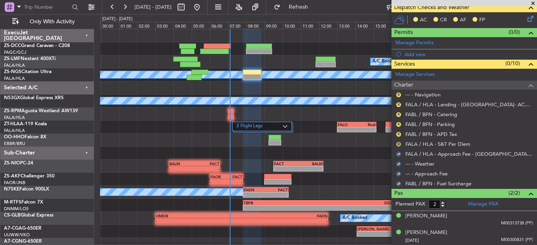
drag, startPoint x: 400, startPoint y: 138, endPoint x: 399, endPoint y: 142, distance: 4.4
click at [400, 138] on div "R FABL / BFN - APD Tax" at bounding box center [465, 134] width 146 height 10
click at [399, 142] on button "R" at bounding box center [398, 144] width 5 height 5
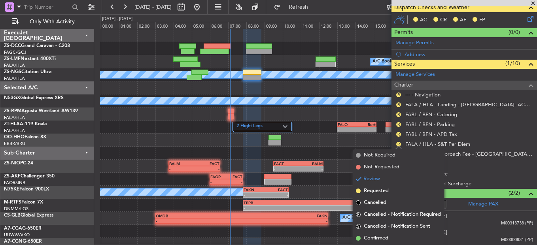
drag, startPoint x: 387, startPoint y: 237, endPoint x: 407, endPoint y: 149, distance: 90.4
click at [387, 237] on span "Confirmed" at bounding box center [376, 239] width 25 height 8
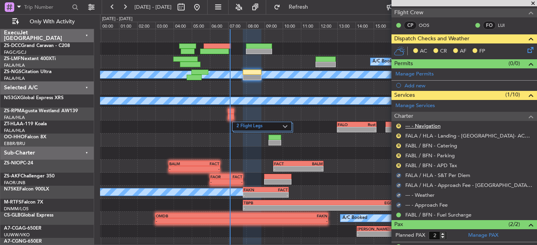
scroll to position [72, 0]
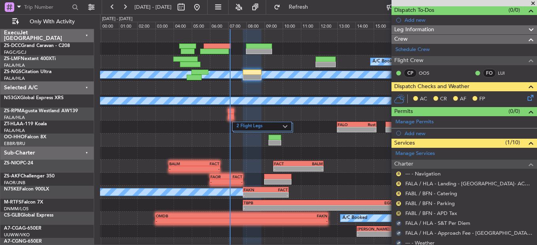
click at [398, 212] on button "R" at bounding box center [398, 213] width 5 height 5
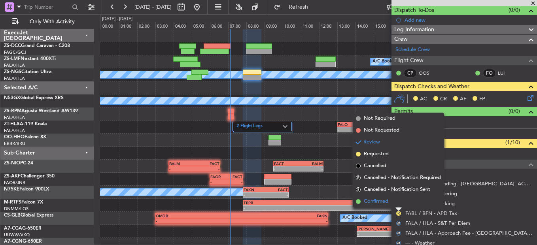
click at [398, 202] on li "Confirmed" at bounding box center [398, 202] width 91 height 12
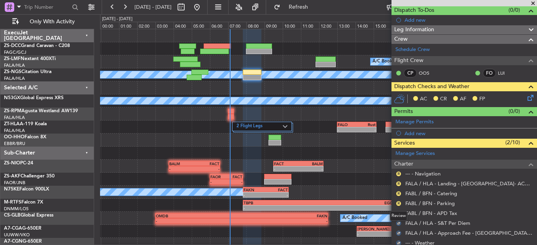
click at [400, 207] on mat-tooltip-component "Review" at bounding box center [399, 216] width 28 height 21
click at [399, 203] on button "R" at bounding box center [398, 203] width 5 height 5
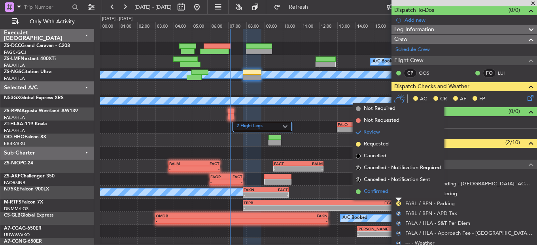
click at [399, 195] on li "Confirmed" at bounding box center [398, 192] width 91 height 12
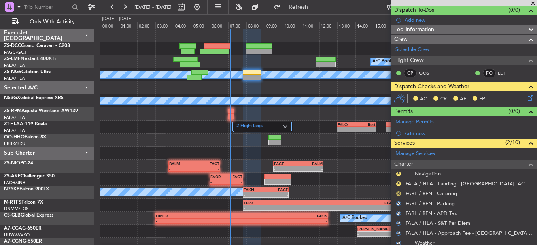
click at [398, 193] on button "R" at bounding box center [398, 194] width 5 height 5
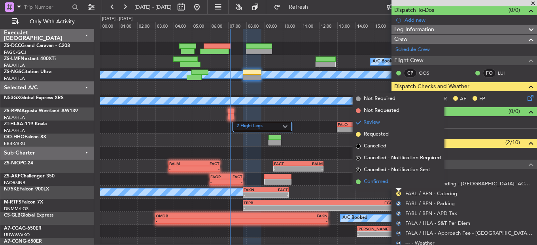
click at [398, 184] on li "Confirmed" at bounding box center [398, 182] width 91 height 12
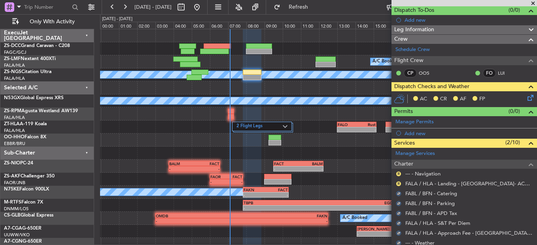
click at [398, 184] on button "R" at bounding box center [398, 184] width 5 height 5
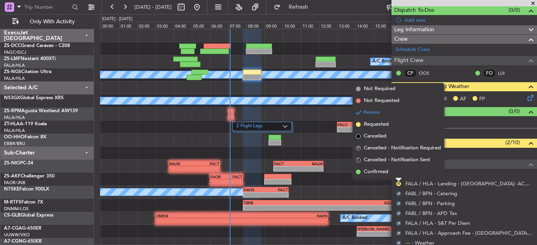
click at [398, 173] on li "Confirmed" at bounding box center [398, 172] width 91 height 12
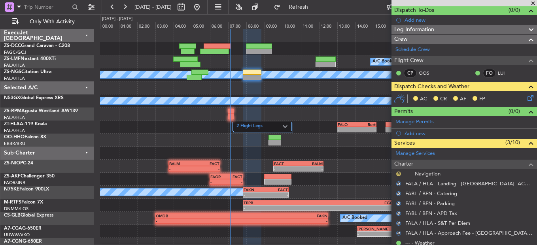
click at [397, 174] on button "R" at bounding box center [398, 174] width 5 height 5
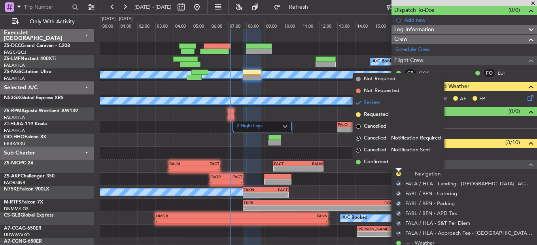
drag, startPoint x: 400, startPoint y: 162, endPoint x: 416, endPoint y: 147, distance: 22.4
click at [400, 162] on li "Confirmed" at bounding box center [398, 162] width 91 height 12
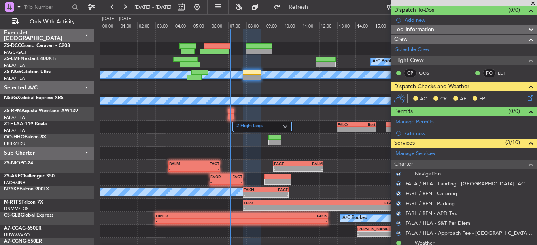
click at [526, 95] on icon at bounding box center [529, 96] width 6 height 6
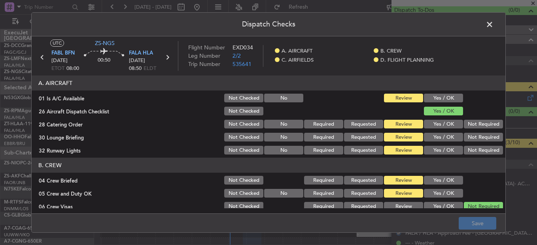
drag, startPoint x: 445, startPoint y: 93, endPoint x: 455, endPoint y: 108, distance: 18.4
click at [445, 95] on div "Yes / OK" at bounding box center [443, 98] width 40 height 11
drag, startPoint x: 439, startPoint y: 95, endPoint x: 449, endPoint y: 102, distance: 12.2
click at [441, 97] on button "Yes / OK" at bounding box center [443, 98] width 39 height 9
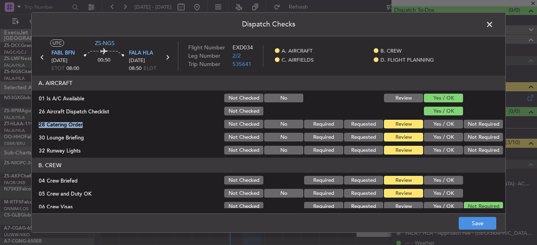
click at [482, 120] on section "A. AIRCRAFT 01 Is A/C Available Not Checked No Review Yes / OK 26 Aircraft Disp…" at bounding box center [269, 116] width 474 height 80
drag, startPoint x: 482, startPoint y: 121, endPoint x: 482, endPoint y: 131, distance: 10.7
click at [483, 129] on div "Not Required" at bounding box center [483, 124] width 40 height 11
click at [482, 133] on div "Not Required" at bounding box center [483, 137] width 40 height 11
click at [477, 129] on div "Not Required" at bounding box center [483, 124] width 40 height 11
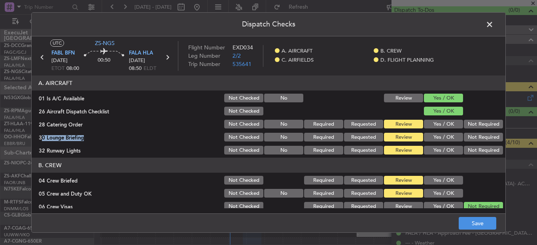
click at [478, 134] on section "A. AIRCRAFT 01 Is A/C Available Not Checked No Review Yes / OK 26 Aircraft Disp…" at bounding box center [269, 116] width 474 height 80
drag, startPoint x: 478, startPoint y: 135, endPoint x: 472, endPoint y: 128, distance: 9.3
click at [469, 123] on button "Not Required" at bounding box center [483, 124] width 39 height 9
drag, startPoint x: 473, startPoint y: 135, endPoint x: 471, endPoint y: 144, distance: 9.2
click at [473, 136] on button "Not Required" at bounding box center [483, 137] width 39 height 9
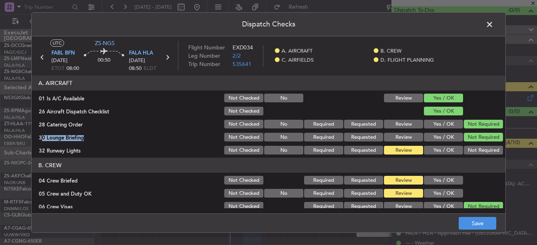
click at [471, 145] on div "Not Required" at bounding box center [483, 150] width 40 height 11
click at [471, 150] on button "Not Required" at bounding box center [483, 150] width 39 height 9
drag, startPoint x: 448, startPoint y: 177, endPoint x: 448, endPoint y: 184, distance: 7.1
click at [448, 177] on button "Yes / OK" at bounding box center [443, 180] width 39 height 9
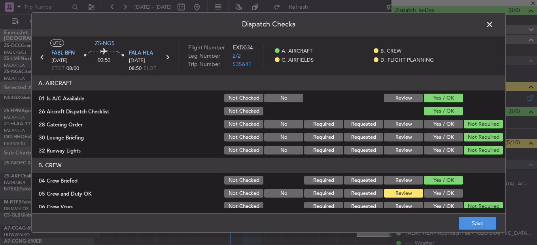
drag, startPoint x: 448, startPoint y: 184, endPoint x: 448, endPoint y: 193, distance: 9.5
click at [448, 184] on button "Yes / OK" at bounding box center [443, 180] width 39 height 9
click at [449, 194] on button "Yes / OK" at bounding box center [443, 193] width 39 height 9
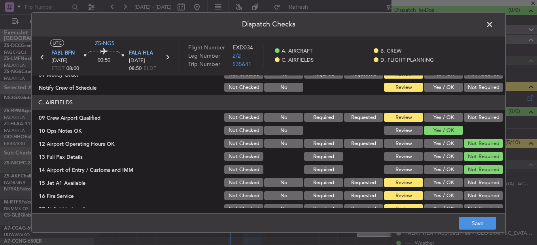
scroll to position [119, 0]
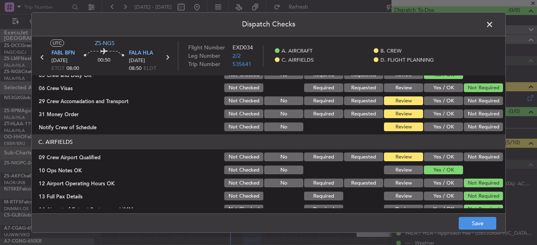
click at [471, 102] on button "Not Required" at bounding box center [483, 101] width 39 height 9
click at [469, 112] on button "Not Required" at bounding box center [483, 114] width 39 height 9
click at [467, 118] on button "Not Required" at bounding box center [483, 114] width 39 height 9
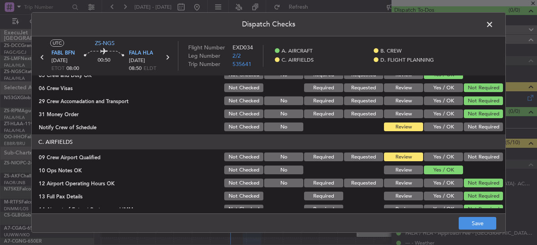
click at [467, 125] on div "Not Required" at bounding box center [483, 126] width 40 height 11
click at [468, 127] on button "Not Required" at bounding box center [483, 127] width 39 height 9
click at [481, 157] on button "Not Required" at bounding box center [483, 157] width 39 height 9
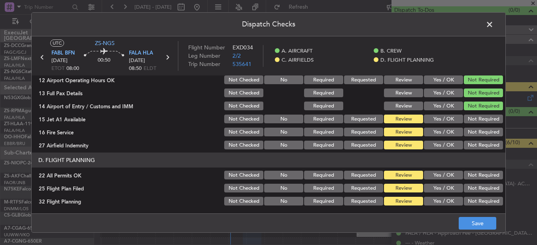
scroll to position [222, 0]
click at [474, 116] on button "Not Required" at bounding box center [483, 118] width 39 height 9
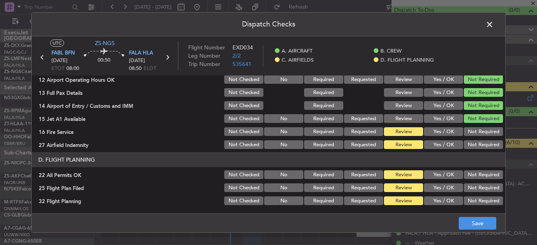
click at [474, 130] on div "Not Required" at bounding box center [483, 131] width 40 height 11
click at [474, 131] on button "Not Required" at bounding box center [483, 131] width 39 height 9
drag, startPoint x: 473, startPoint y: 137, endPoint x: 473, endPoint y: 141, distance: 4.0
click at [473, 140] on section "C. AIRFIELDS 09 Crew Airport Qualified Not Checked No Required Requested Review…" at bounding box center [269, 90] width 474 height 119
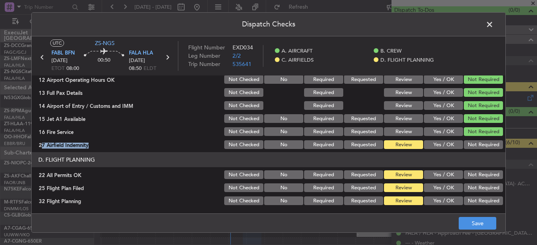
click at [473, 144] on button "Not Required" at bounding box center [483, 144] width 39 height 9
click at [478, 178] on button "Not Required" at bounding box center [483, 175] width 39 height 9
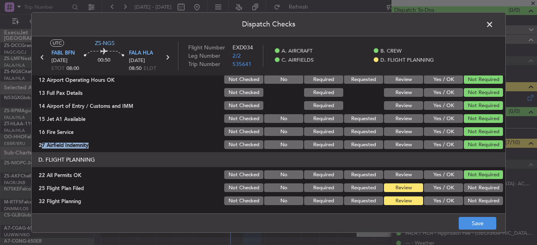
click at [438, 191] on button "Yes / OK" at bounding box center [443, 188] width 39 height 9
click at [438, 200] on button "Yes / OK" at bounding box center [443, 201] width 39 height 9
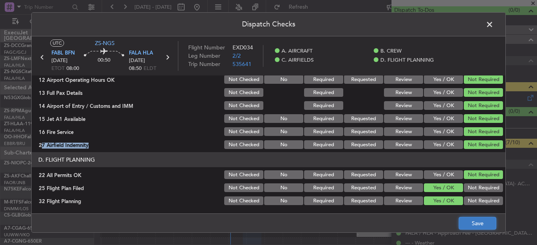
click at [488, 222] on button "Save" at bounding box center [478, 223] width 38 height 13
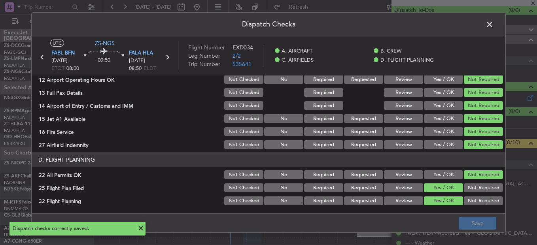
click at [494, 26] on span at bounding box center [494, 27] width 0 height 16
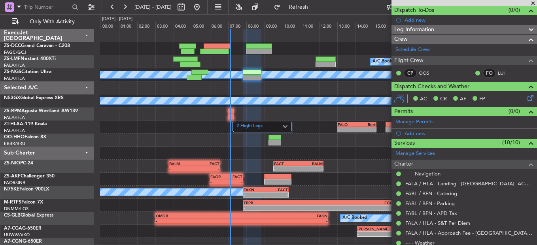
click at [533, 4] on span at bounding box center [533, 3] width 8 height 7
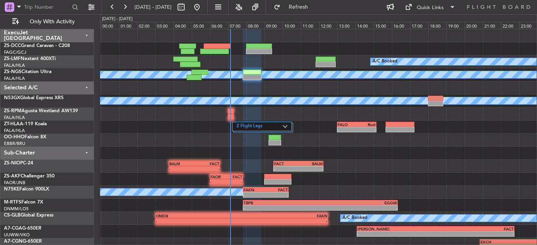
type input "0"
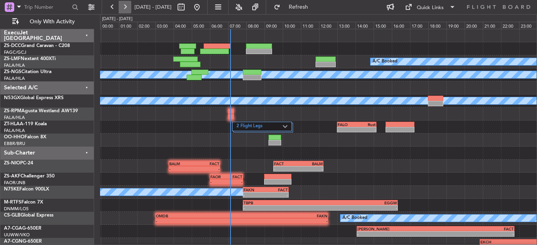
click at [121, 7] on button at bounding box center [125, 7] width 13 height 13
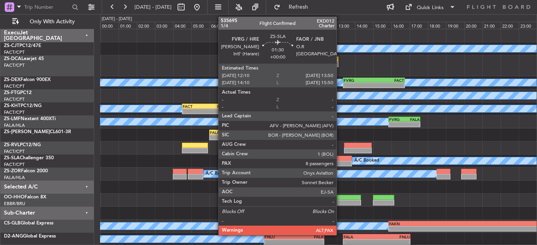
click at [340, 160] on div at bounding box center [337, 159] width 30 height 6
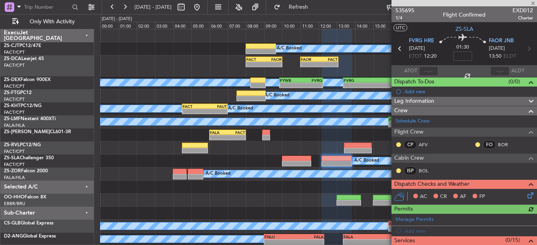
click at [399, 148] on div "CP AFV" at bounding box center [416, 144] width 41 height 9
click at [399, 145] on button at bounding box center [398, 144] width 5 height 5
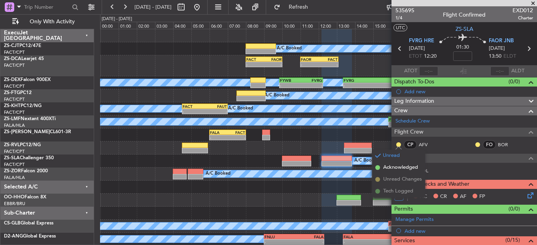
click at [395, 169] on span "Acknowledged" at bounding box center [400, 168] width 35 height 8
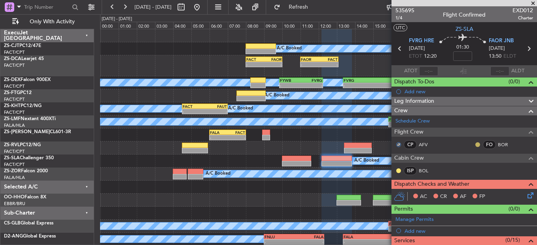
click at [476, 144] on button at bounding box center [478, 144] width 5 height 5
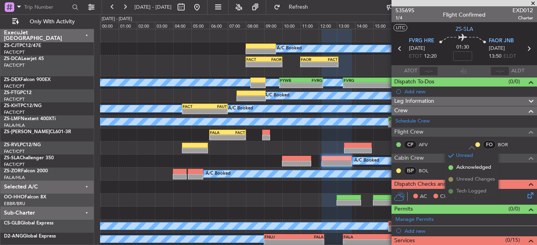
click at [462, 171] on span "Acknowledged" at bounding box center [474, 168] width 35 height 8
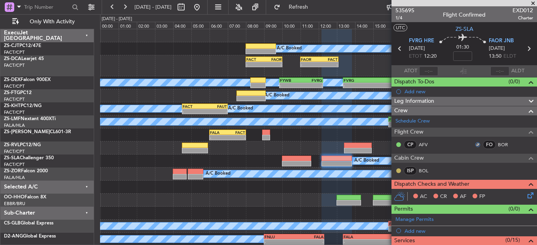
click at [398, 169] on button at bounding box center [398, 171] width 5 height 5
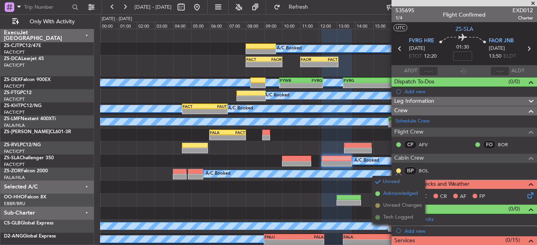
click at [397, 194] on span "Acknowledged" at bounding box center [400, 194] width 35 height 8
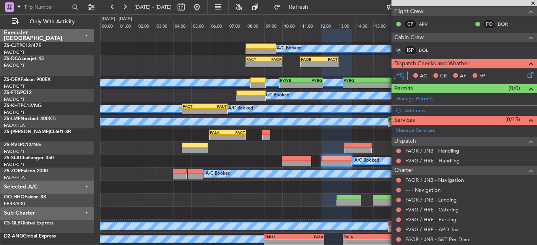
scroll to position [198, 0]
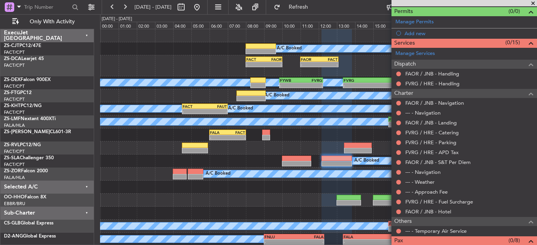
click at [398, 226] on mat-tooltip-component "Not Requested" at bounding box center [399, 218] width 45 height 21
click at [398, 233] on button at bounding box center [398, 231] width 5 height 5
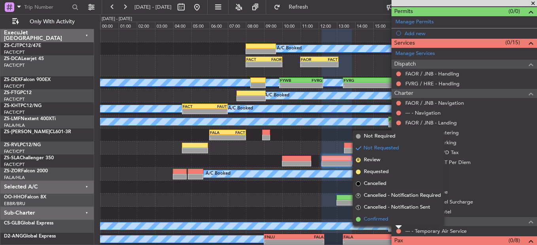
click at [396, 219] on li "Confirmed" at bounding box center [398, 220] width 91 height 12
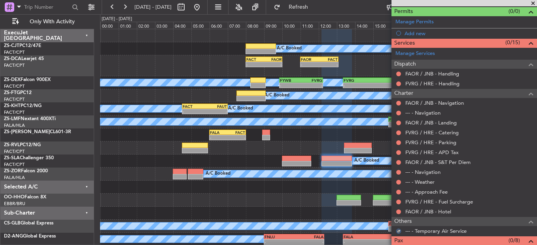
click at [396, 214] on div at bounding box center [399, 212] width 6 height 6
click at [396, 211] on button at bounding box center [398, 212] width 5 height 5
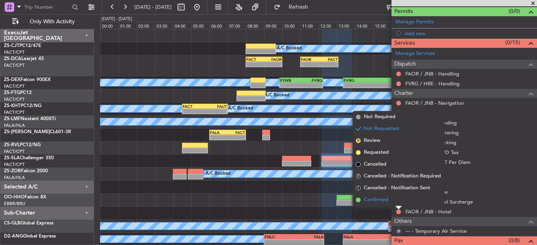
click at [397, 201] on li "Confirmed" at bounding box center [398, 200] width 91 height 12
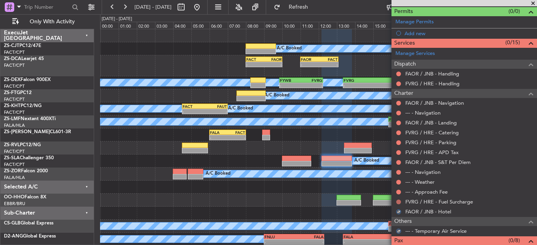
click at [398, 201] on button at bounding box center [398, 202] width 5 height 5
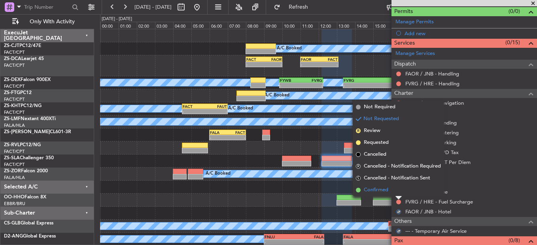
click at [401, 195] on li "Confirmed" at bounding box center [398, 190] width 91 height 12
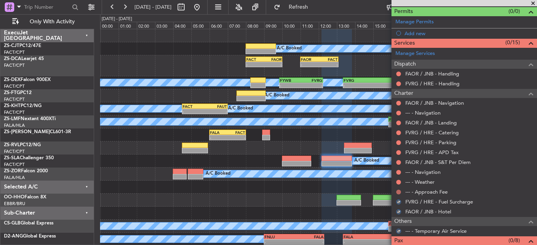
click at [400, 194] on mat-tooltip-component "Not Requested" at bounding box center [399, 204] width 45 height 21
click at [398, 190] on button at bounding box center [398, 192] width 5 height 5
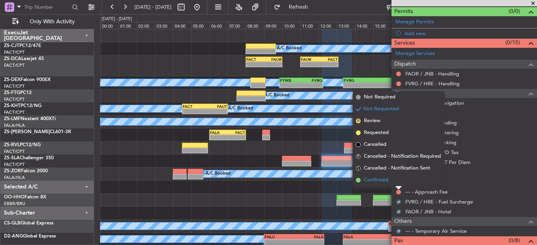
click at [398, 183] on li "Confirmed" at bounding box center [398, 180] width 91 height 12
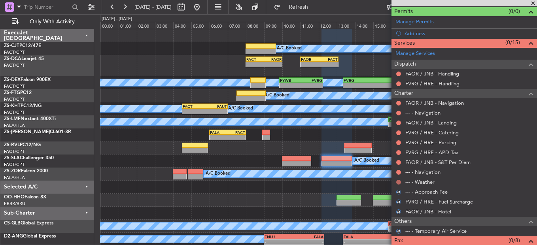
click at [398, 180] on button at bounding box center [398, 182] width 5 height 5
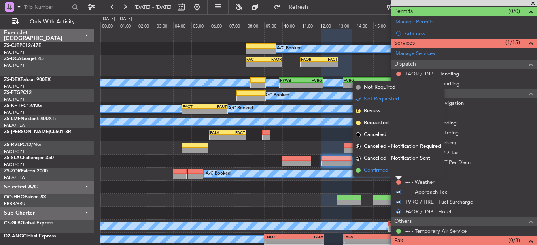
click at [397, 174] on li "Confirmed" at bounding box center [398, 171] width 91 height 12
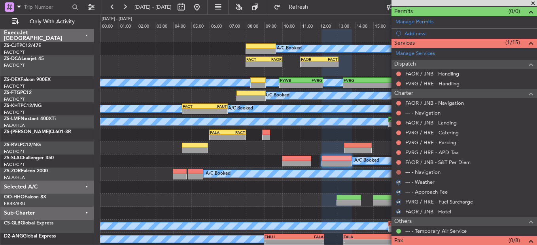
click at [398, 171] on button at bounding box center [398, 172] width 5 height 5
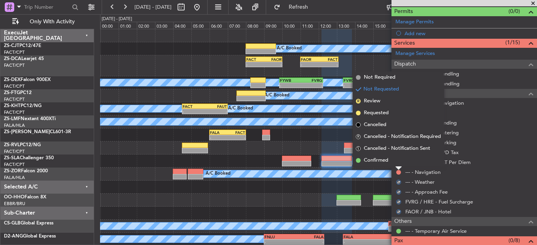
click at [397, 161] on li "Confirmed" at bounding box center [398, 161] width 91 height 12
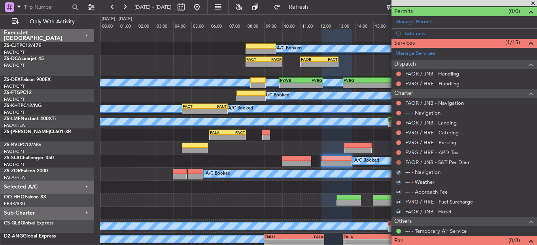
click at [398, 161] on button at bounding box center [398, 162] width 5 height 5
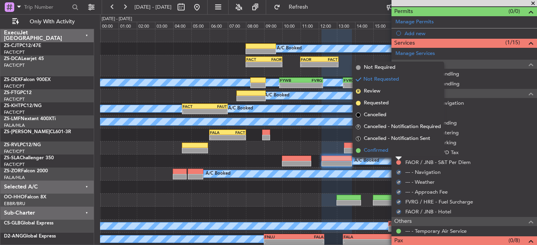
click at [398, 155] on li "Confirmed" at bounding box center [398, 151] width 91 height 12
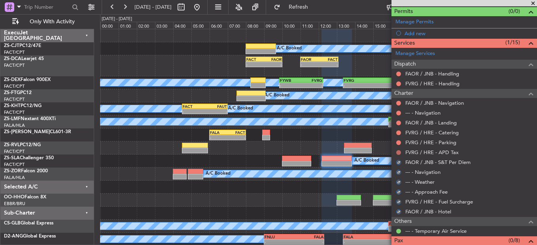
click at [400, 153] on button at bounding box center [398, 152] width 5 height 5
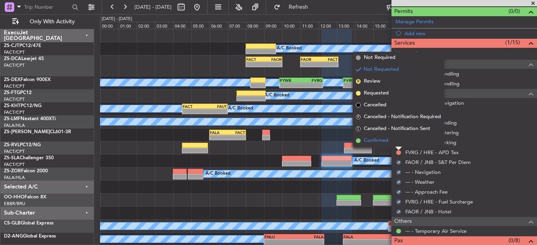
click at [399, 145] on li "Confirmed" at bounding box center [398, 141] width 91 height 12
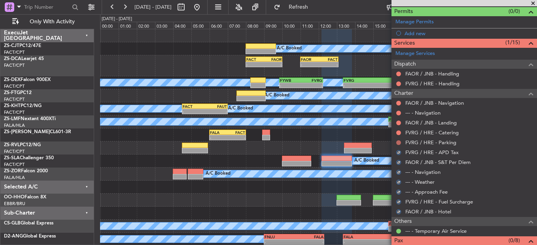
click at [398, 143] on button at bounding box center [398, 142] width 5 height 5
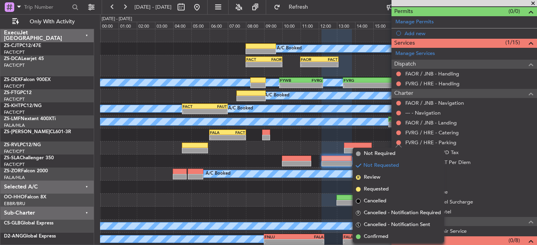
click at [397, 136] on div "FVRG / HRE - Catering" at bounding box center [465, 133] width 146 height 10
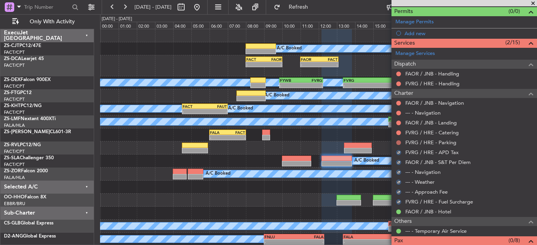
click at [398, 142] on button at bounding box center [398, 142] width 5 height 5
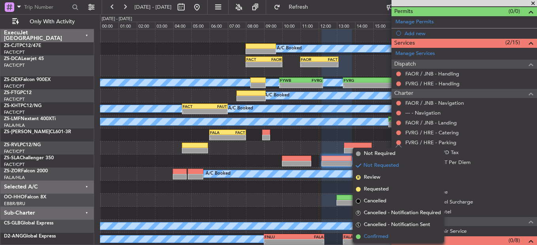
click at [387, 233] on li "Confirmed" at bounding box center [398, 237] width 91 height 12
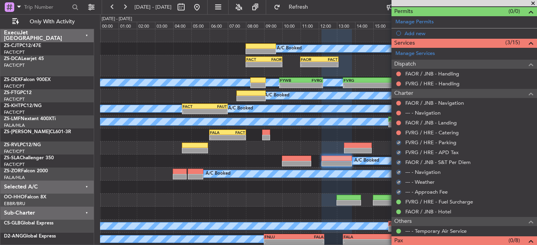
click at [399, 129] on div "FVRG / HRE - Catering" at bounding box center [465, 133] width 146 height 10
click at [399, 130] on div at bounding box center [399, 133] width 6 height 6
click at [399, 132] on button at bounding box center [398, 133] width 5 height 5
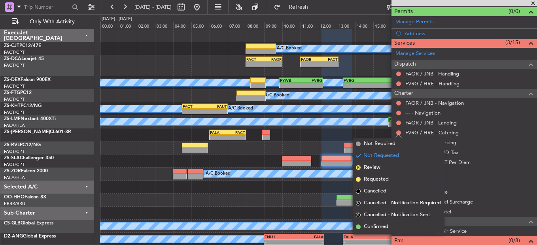
click at [404, 226] on li "Confirmed" at bounding box center [398, 227] width 91 height 12
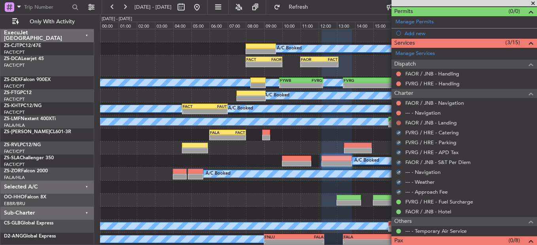
click at [400, 124] on button at bounding box center [398, 123] width 5 height 5
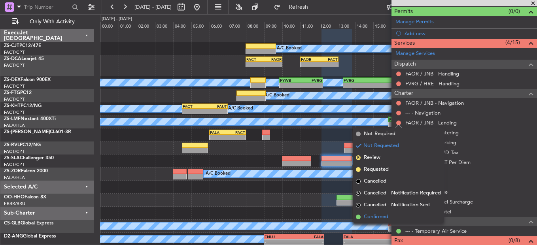
click at [393, 216] on li "Confirmed" at bounding box center [398, 217] width 91 height 12
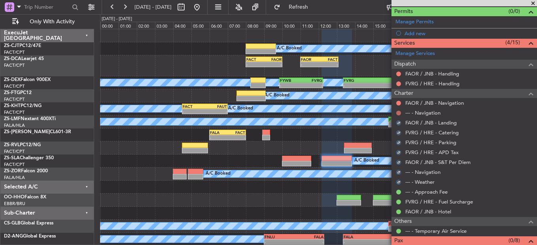
click at [400, 113] on button at bounding box center [398, 113] width 5 height 5
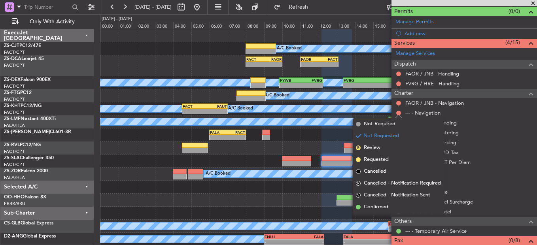
drag, startPoint x: 393, startPoint y: 204, endPoint x: 385, endPoint y: 132, distance: 72.1
click at [392, 204] on li "Confirmed" at bounding box center [398, 207] width 91 height 12
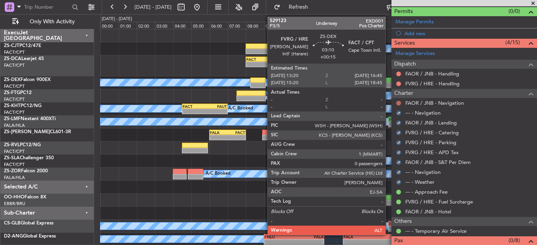
click at [399, 103] on button at bounding box center [398, 103] width 5 height 5
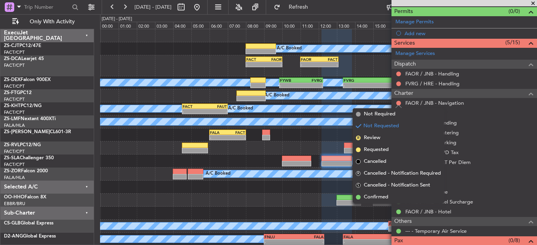
drag, startPoint x: 396, startPoint y: 196, endPoint x: 396, endPoint y: 186, distance: 9.9
click at [396, 194] on li "Confirmed" at bounding box center [398, 198] width 91 height 12
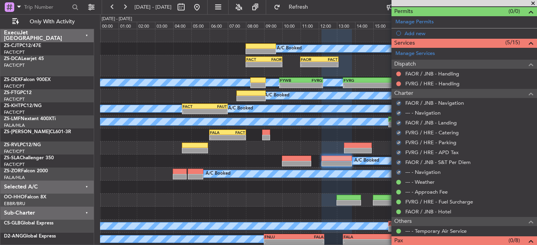
click at [399, 82] on div "Not Requested" at bounding box center [399, 82] width 0 height 0
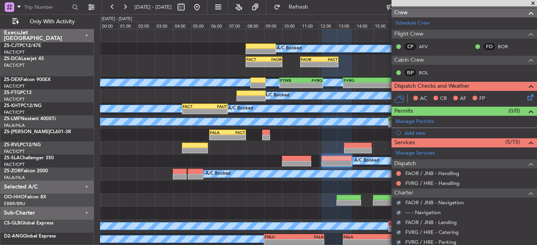
scroll to position [79, 0]
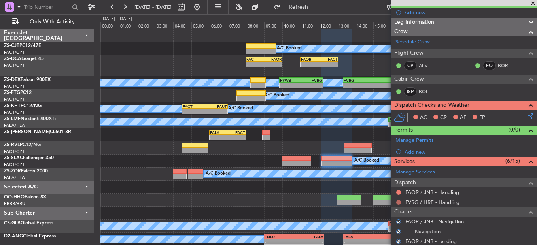
click at [398, 199] on div "FVRG / HRE - Handling" at bounding box center [465, 202] width 146 height 10
click at [398, 202] on button at bounding box center [398, 202] width 5 height 5
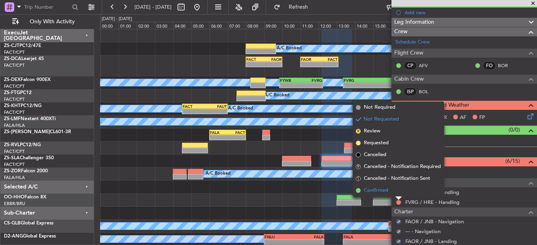
click at [396, 190] on li "Confirmed" at bounding box center [398, 191] width 91 height 12
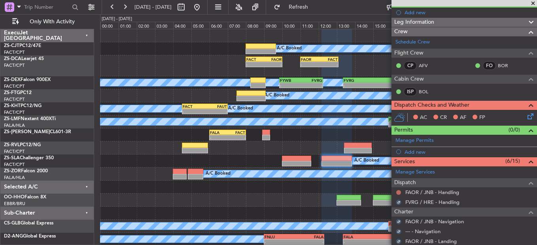
click at [399, 193] on button at bounding box center [398, 192] width 5 height 5
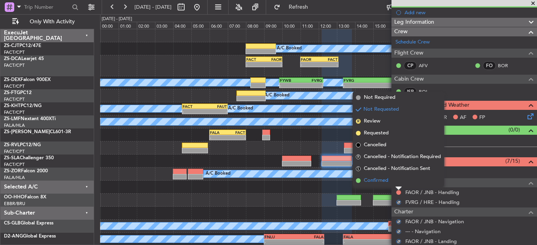
click at [388, 177] on span "Confirmed" at bounding box center [376, 181] width 25 height 8
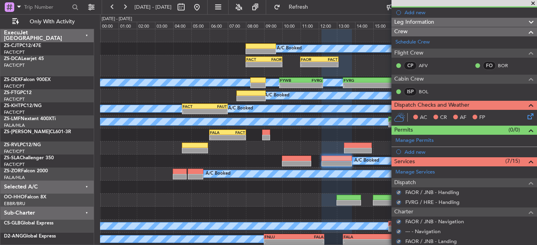
click at [520, 116] on div "AC CR AF FP" at bounding box center [468, 118] width 116 height 12
click at [527, 116] on icon at bounding box center [529, 115] width 6 height 6
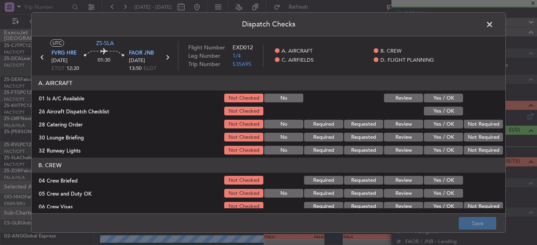
drag, startPoint x: 438, startPoint y: 95, endPoint x: 444, endPoint y: 120, distance: 25.7
click at [438, 96] on button "Yes / OK" at bounding box center [443, 98] width 39 height 9
click at [442, 118] on section "A. AIRCRAFT 01 Is A/C Available Not Checked No Review Yes / OK 26 Aircraft Disp…" at bounding box center [269, 116] width 474 height 80
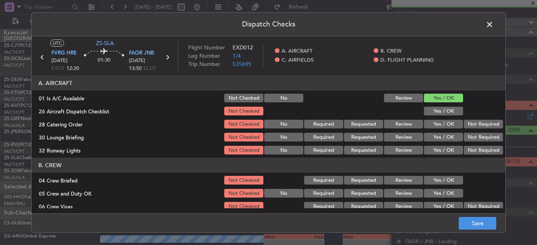
click at [465, 123] on div "Not Required" at bounding box center [483, 124] width 40 height 11
click at [467, 132] on section "A. AIRCRAFT 01 Is A/C Available Not Checked No Review Yes / OK 26 Aircraft Disp…" at bounding box center [269, 116] width 474 height 80
click at [467, 138] on button "Not Required" at bounding box center [483, 137] width 39 height 9
click at [467, 118] on section "A. AIRCRAFT 01 Is A/C Available Not Checked No Review Yes / OK 26 Aircraft Disp…" at bounding box center [269, 116] width 474 height 80
click at [452, 112] on button "Yes / OK" at bounding box center [443, 111] width 39 height 9
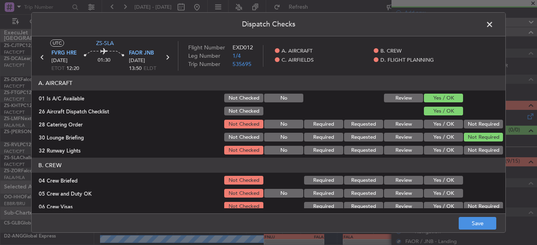
click at [468, 121] on button "Not Required" at bounding box center [483, 124] width 39 height 9
click at [473, 144] on section "A. AIRCRAFT 01 Is A/C Available Not Checked No Review Yes / OK 26 Aircraft Disp…" at bounding box center [269, 116] width 474 height 80
click at [468, 145] on div "Not Required" at bounding box center [483, 150] width 40 height 11
drag, startPoint x: 468, startPoint y: 152, endPoint x: 441, endPoint y: 200, distance: 55.3
click at [468, 152] on button "Not Required" at bounding box center [483, 150] width 39 height 9
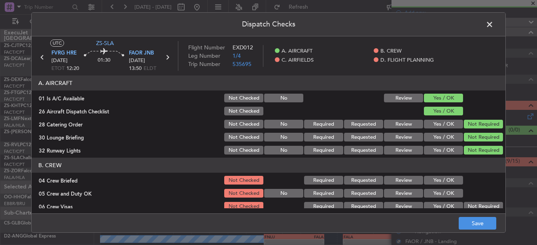
drag, startPoint x: 440, startPoint y: 183, endPoint x: 440, endPoint y: 191, distance: 8.3
click at [440, 184] on button "Yes / OK" at bounding box center [443, 180] width 39 height 9
click at [440, 192] on button "Yes / OK" at bounding box center [443, 193] width 39 height 9
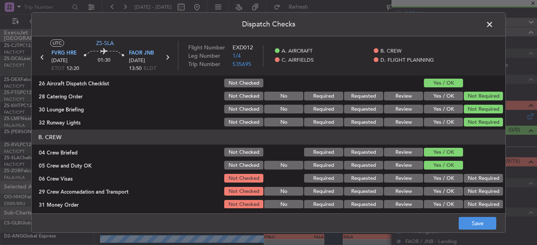
scroll to position [40, 0]
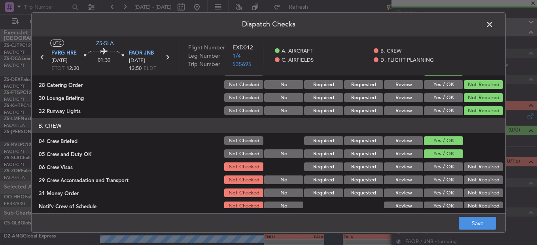
drag, startPoint x: 469, startPoint y: 167, endPoint x: 468, endPoint y: 175, distance: 7.9
click at [469, 167] on button "Not Required" at bounding box center [483, 167] width 39 height 9
click at [468, 175] on section "B. CREW 04 Crew Briefed Not Checked Required Requested Review Yes / OK 05 Crew …" at bounding box center [269, 164] width 474 height 93
click at [468, 179] on button "Not Required" at bounding box center [483, 180] width 39 height 9
click at [467, 187] on section "B. CREW 04 Crew Briefed Not Checked Required Requested Review Yes / OK 05 Crew …" at bounding box center [269, 164] width 474 height 93
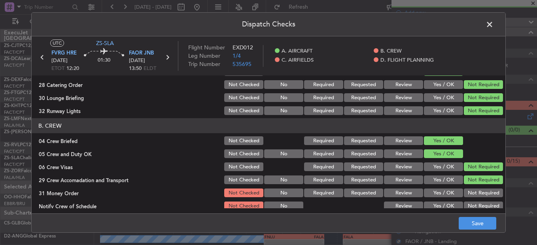
click at [468, 197] on button "Not Required" at bounding box center [483, 193] width 39 height 9
drag, startPoint x: 468, startPoint y: 197, endPoint x: 468, endPoint y: 203, distance: 5.6
click at [468, 199] on section "B. CREW 04 Crew Briefed Not Checked Required Requested Review Yes / OK 05 Crew …" at bounding box center [269, 164] width 474 height 93
click at [468, 207] on button "Not Required" at bounding box center [483, 206] width 39 height 9
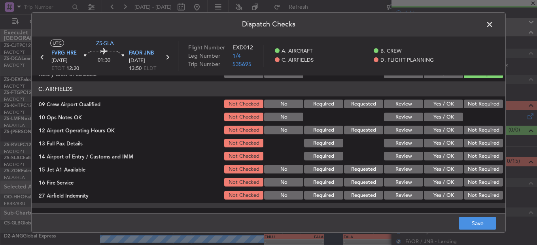
scroll to position [158, 0]
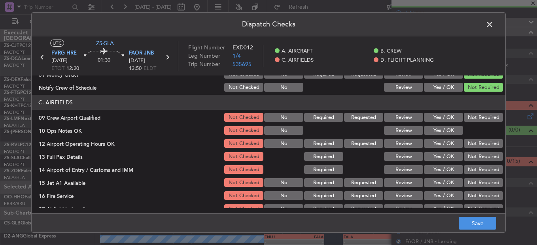
click at [465, 120] on button "Not Required" at bounding box center [483, 117] width 39 height 9
click at [452, 135] on button "Yes / OK" at bounding box center [443, 130] width 39 height 9
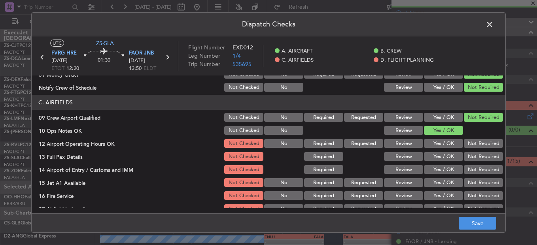
drag, startPoint x: 457, startPoint y: 134, endPoint x: 470, endPoint y: 144, distance: 16.9
click at [459, 135] on div "10 Ops Notes OK Not Checked No Review Yes / OK" at bounding box center [269, 130] width 474 height 11
drag, startPoint x: 470, startPoint y: 144, endPoint x: 470, endPoint y: 154, distance: 9.1
click at [470, 148] on button "Not Required" at bounding box center [483, 143] width 39 height 9
click at [470, 154] on section "C. AIRFIELDS 09 Crew Airport Qualified Not Checked No Required Requested Review…" at bounding box center [269, 154] width 474 height 119
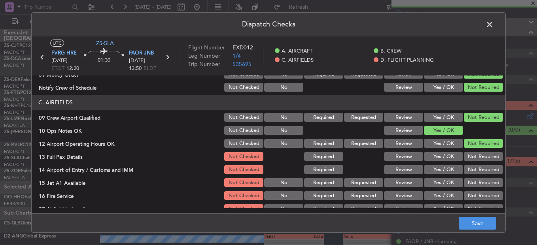
click at [470, 154] on button "Not Required" at bounding box center [483, 156] width 39 height 9
click at [471, 165] on section "C. AIRFIELDS 09 Crew Airport Qualified Not Checked No Required Requested Review…" at bounding box center [269, 154] width 474 height 119
click at [472, 186] on section "C. AIRFIELDS 09 Crew Airport Qualified Not Checked No Required Requested Review…" at bounding box center [269, 154] width 474 height 119
click at [470, 187] on button "Not Required" at bounding box center [483, 182] width 39 height 9
click at [470, 189] on section "C. AIRFIELDS 09 Crew Airport Qualified Not Checked No Required Requested Review…" at bounding box center [269, 154] width 474 height 119
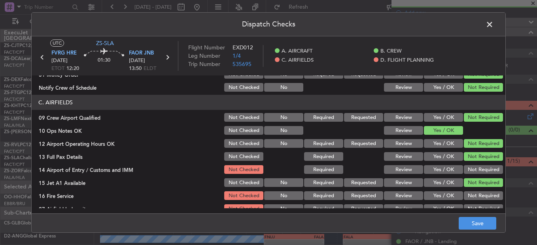
click at [469, 161] on button "Not Required" at bounding box center [483, 156] width 39 height 9
click at [470, 167] on button "Not Required" at bounding box center [483, 169] width 39 height 9
click at [475, 209] on main "UTC ZS-SLA FVRG HRE 27/08/2025 ETOT 12:20 01:30 FAOR JNB 27/08/2025 13:50 ELDT …" at bounding box center [269, 126] width 474 height 180
click at [474, 195] on button "Not Required" at bounding box center [483, 196] width 39 height 9
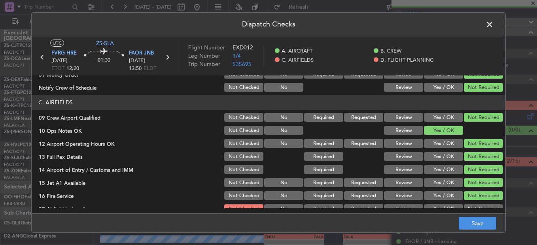
click at [476, 205] on button "Not Required" at bounding box center [483, 209] width 39 height 9
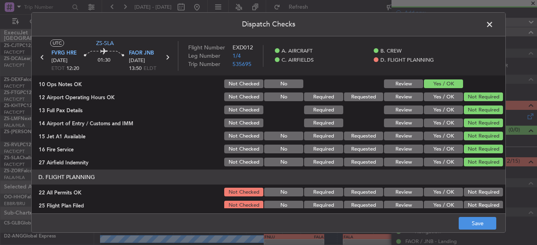
scroll to position [222, 0]
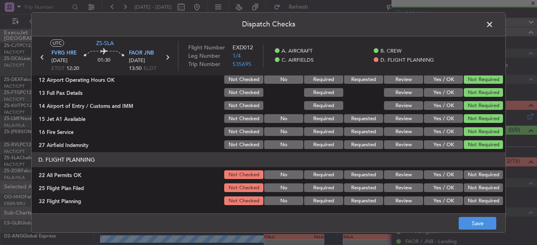
drag, startPoint x: 474, startPoint y: 175, endPoint x: 384, endPoint y: 186, distance: 91.2
click at [474, 177] on button "Not Required" at bounding box center [483, 175] width 39 height 9
drag, startPoint x: 385, startPoint y: 190, endPoint x: 394, endPoint y: 198, distance: 12.0
click at [386, 190] on button "Review" at bounding box center [403, 188] width 39 height 9
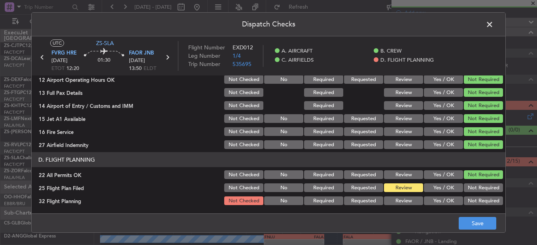
click at [395, 198] on button "Review" at bounding box center [403, 201] width 39 height 9
drag, startPoint x: 470, startPoint y: 222, endPoint x: 471, endPoint y: 217, distance: 5.6
click at [471, 222] on button "Save" at bounding box center [478, 223] width 38 height 13
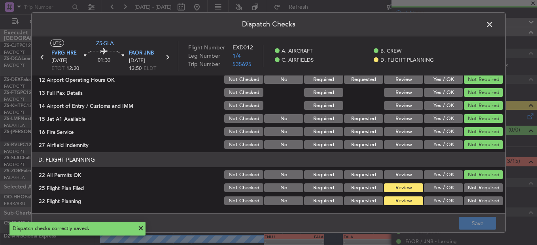
click at [494, 21] on span at bounding box center [494, 27] width 0 height 16
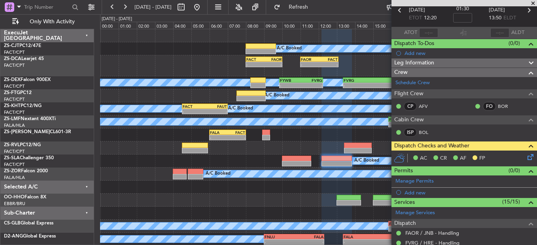
scroll to position [0, 0]
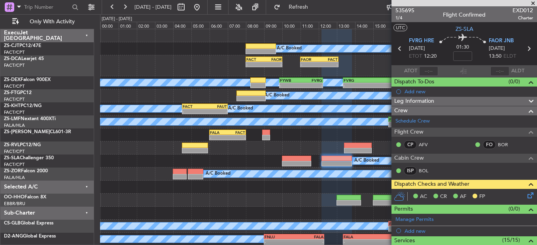
click at [398, 48] on icon at bounding box center [400, 49] width 10 height 10
type input "0"
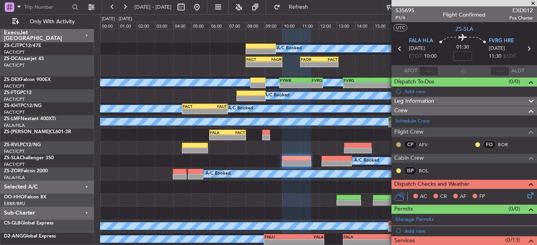
click at [400, 146] on button at bounding box center [398, 144] width 5 height 5
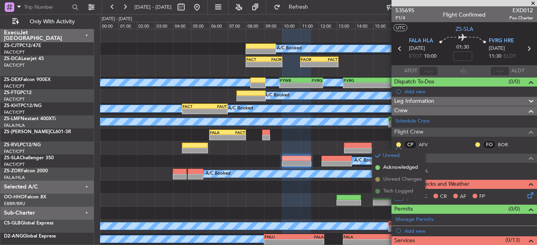
click at [389, 167] on span "Acknowledged" at bounding box center [400, 168] width 35 height 8
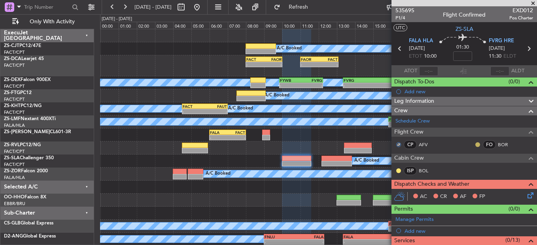
click at [476, 146] on button at bounding box center [478, 144] width 5 height 5
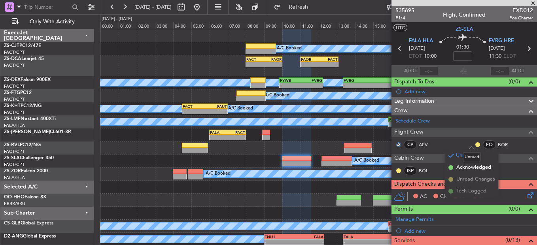
click at [464, 165] on mat-tooltip-component "Unread" at bounding box center [472, 157] width 29 height 21
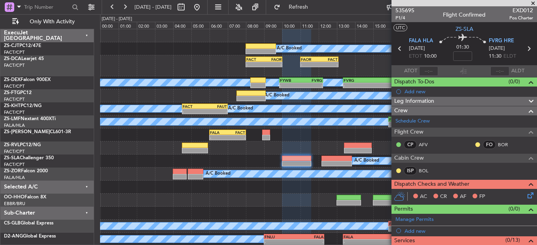
click at [456, 166] on div "ISP BOL" at bounding box center [464, 171] width 142 height 13
click at [476, 143] on button at bounding box center [478, 144] width 5 height 5
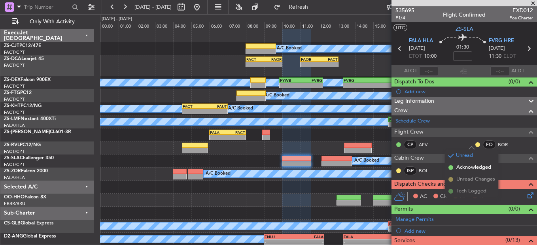
drag, startPoint x: 457, startPoint y: 174, endPoint x: 448, endPoint y: 167, distance: 11.3
click at [457, 167] on span "Acknowledged" at bounding box center [474, 168] width 35 height 8
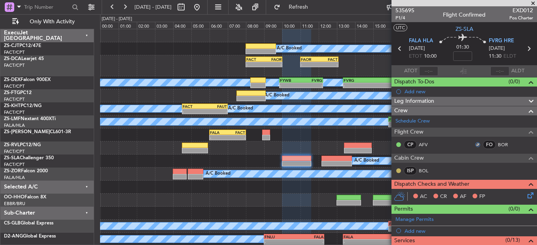
click at [401, 169] on button at bounding box center [398, 171] width 5 height 5
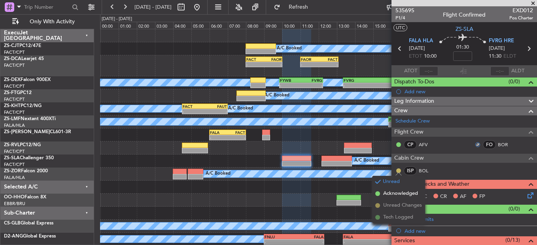
click at [400, 169] on button at bounding box center [398, 171] width 5 height 5
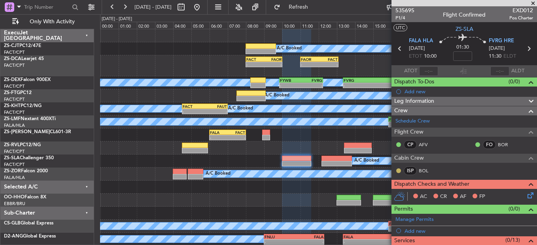
click at [399, 168] on div at bounding box center [399, 171] width 6 height 6
click at [399, 170] on button at bounding box center [398, 171] width 5 height 5
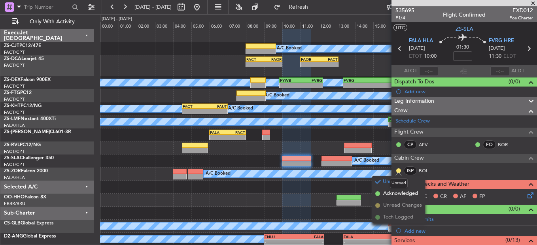
click at [399, 192] on mat-tooltip-component "Unread" at bounding box center [399, 183] width 29 height 21
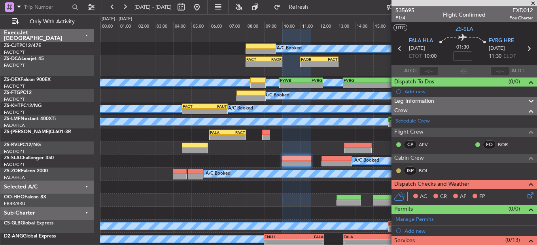
click at [398, 171] on button at bounding box center [398, 171] width 5 height 5
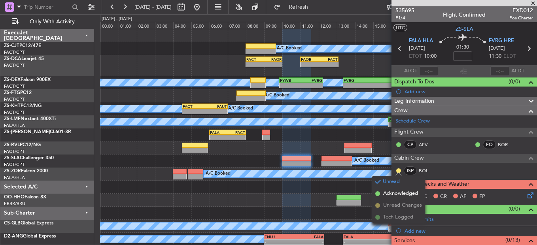
drag, startPoint x: 398, startPoint y: 192, endPoint x: 511, endPoint y: 197, distance: 113.7
click at [398, 193] on span "Acknowledged" at bounding box center [400, 194] width 35 height 8
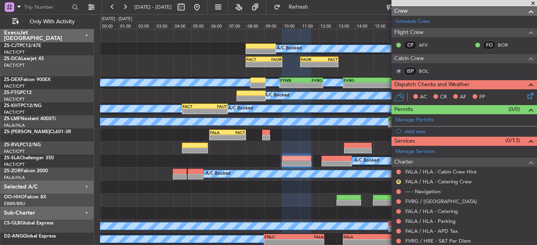
scroll to position [172, 0]
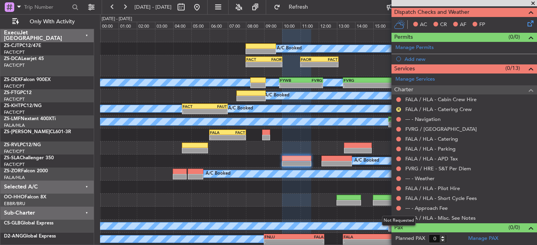
click at [398, 217] on mat-tooltip-component "Not Requested" at bounding box center [399, 221] width 45 height 21
click at [398, 217] on div "Not Requested" at bounding box center [399, 221] width 34 height 10
click at [399, 218] on button at bounding box center [398, 218] width 5 height 5
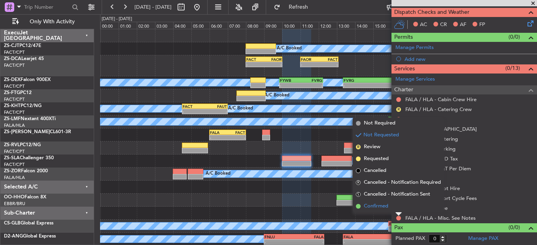
click at [398, 208] on li "Confirmed" at bounding box center [398, 207] width 91 height 12
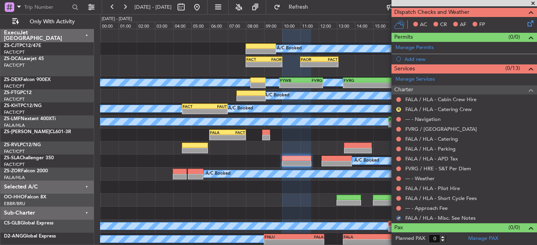
click at [398, 208] on button at bounding box center [398, 208] width 5 height 5
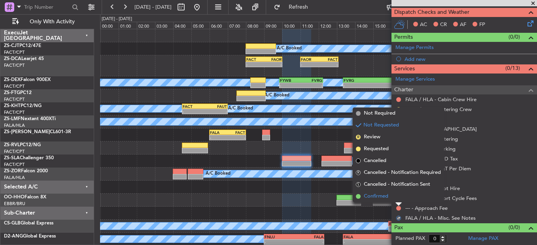
click at [398, 199] on li "Confirmed" at bounding box center [398, 197] width 91 height 12
click at [398, 199] on button at bounding box center [398, 198] width 5 height 5
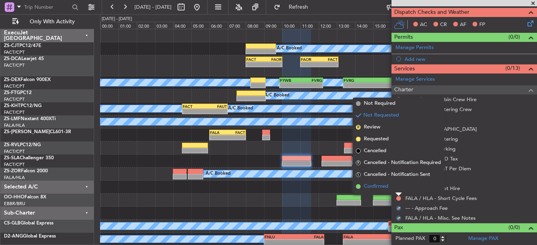
click at [397, 186] on li "Confirmed" at bounding box center [398, 187] width 91 height 12
click at [399, 190] on button at bounding box center [398, 188] width 5 height 5
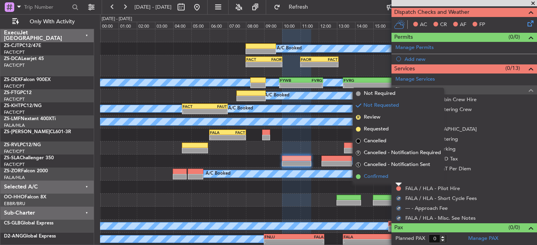
click at [399, 176] on li "Confirmed" at bounding box center [398, 177] width 91 height 12
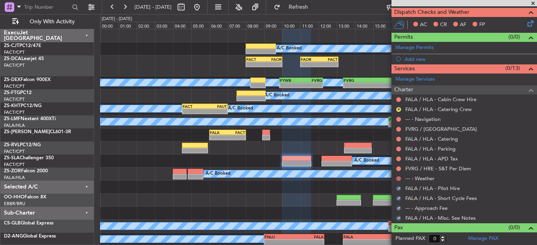
click at [399, 177] on button at bounding box center [398, 178] width 5 height 5
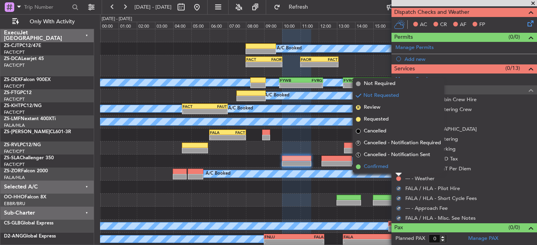
click at [397, 168] on li "Confirmed" at bounding box center [398, 167] width 91 height 12
click at [397, 168] on button at bounding box center [398, 169] width 5 height 5
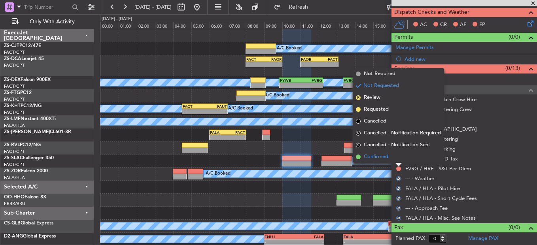
click at [396, 157] on li "Confirmed" at bounding box center [398, 157] width 91 height 12
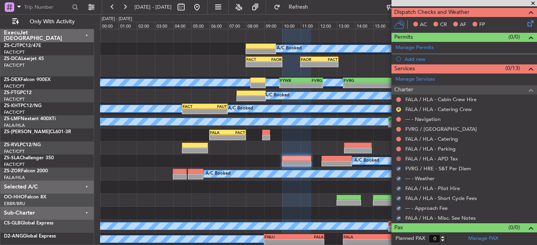
click at [397, 159] on button at bounding box center [398, 159] width 5 height 5
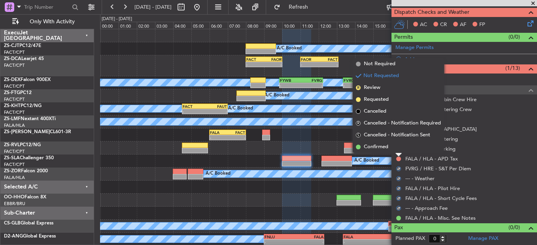
click at [396, 148] on li "Confirmed" at bounding box center [398, 147] width 91 height 12
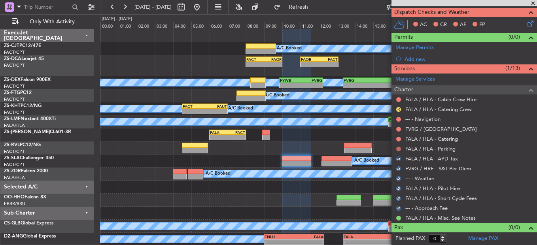
click at [399, 150] on button at bounding box center [398, 149] width 5 height 5
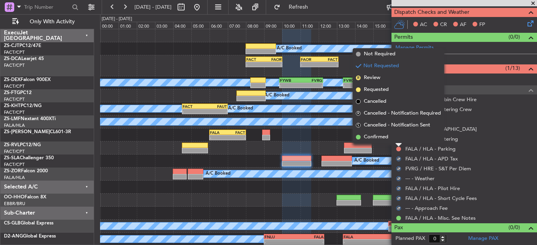
click at [401, 142] on li "Confirmed" at bounding box center [398, 137] width 91 height 12
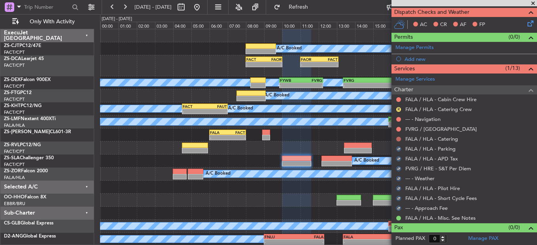
click at [400, 138] on button at bounding box center [398, 139] width 5 height 5
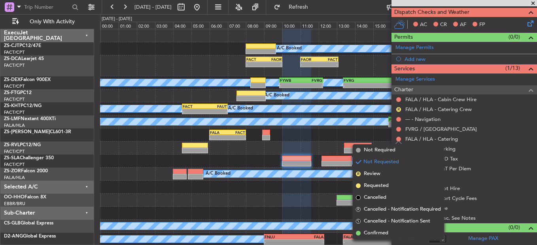
click at [400, 135] on div "FALA / HLA - Catering" at bounding box center [465, 139] width 146 height 10
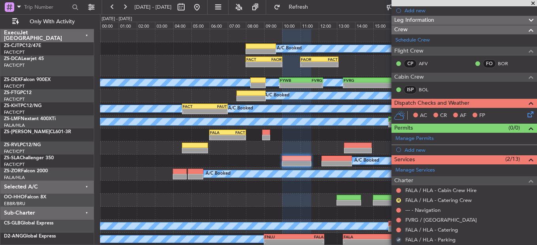
scroll to position [93, 0]
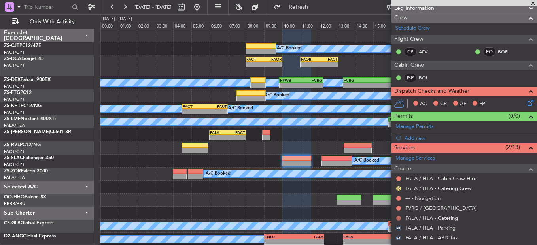
click at [398, 216] on button at bounding box center [398, 218] width 5 height 5
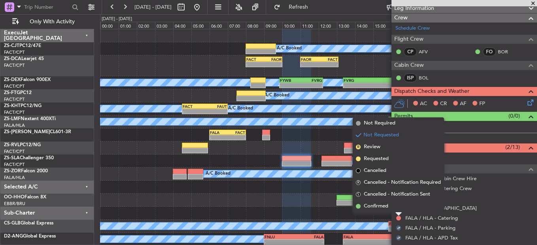
click at [399, 208] on mat-tooltip-component "Not Requested" at bounding box center [399, 205] width 45 height 21
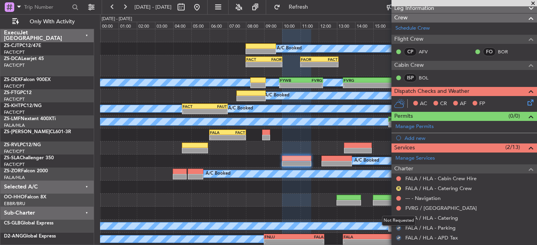
click at [399, 222] on div "Not Requested" at bounding box center [399, 221] width 34 height 10
click at [399, 216] on button at bounding box center [398, 218] width 5 height 5
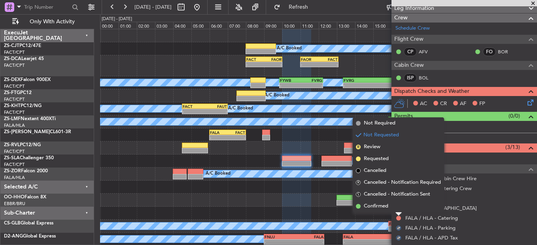
click at [398, 206] on li "Confirmed" at bounding box center [398, 207] width 91 height 12
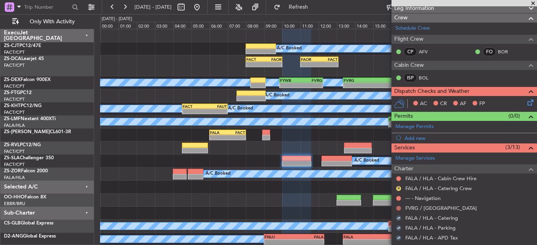
click at [398, 206] on button at bounding box center [398, 208] width 5 height 5
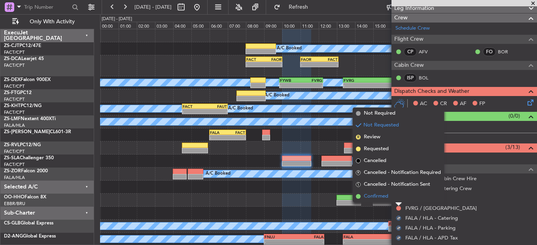
click at [401, 199] on li "Confirmed" at bounding box center [398, 197] width 91 height 12
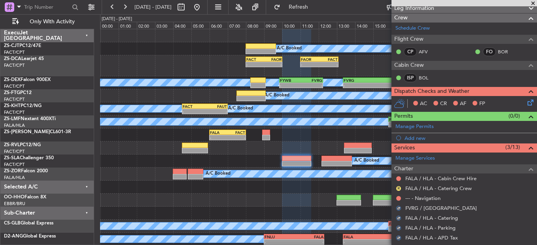
click at [401, 196] on div at bounding box center [399, 198] width 6 height 6
click at [399, 198] on button at bounding box center [398, 198] width 5 height 5
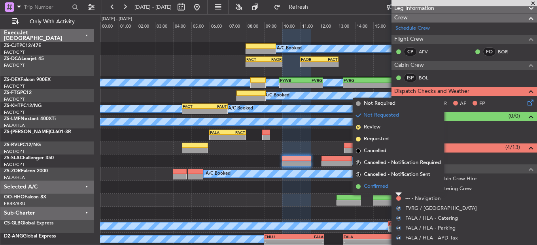
click at [400, 187] on li "Confirmed" at bounding box center [398, 187] width 91 height 12
click at [400, 186] on button "R" at bounding box center [398, 188] width 5 height 5
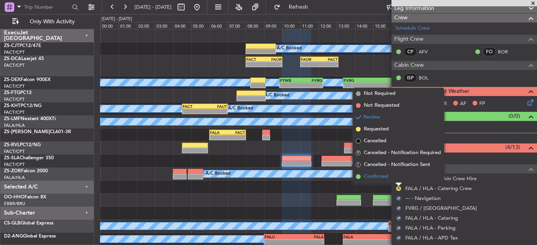
click at [400, 178] on li "Confirmed" at bounding box center [398, 177] width 91 height 12
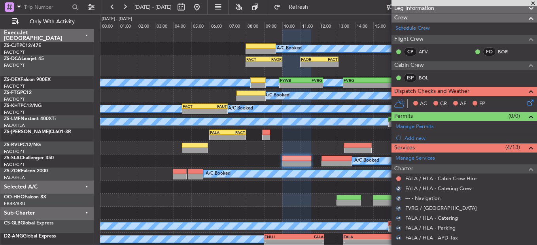
click at [397, 176] on nimbus-traffic-light at bounding box center [399, 179] width 6 height 6
click at [398, 176] on button at bounding box center [398, 178] width 5 height 5
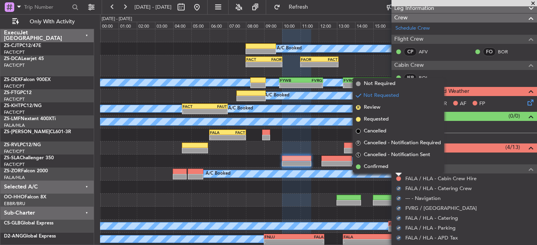
click at [398, 168] on li "Confirmed" at bounding box center [398, 167] width 91 height 12
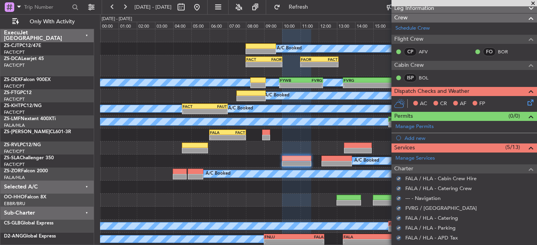
click at [527, 104] on icon at bounding box center [529, 101] width 6 height 6
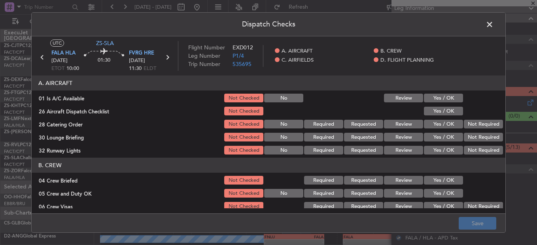
click at [453, 95] on button "Yes / OK" at bounding box center [443, 98] width 39 height 9
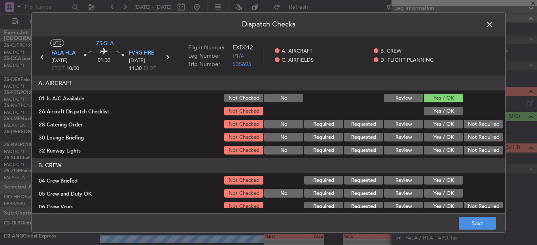
click at [453, 108] on button "Yes / OK" at bounding box center [443, 111] width 39 height 9
click at [482, 122] on button "Not Required" at bounding box center [483, 124] width 39 height 9
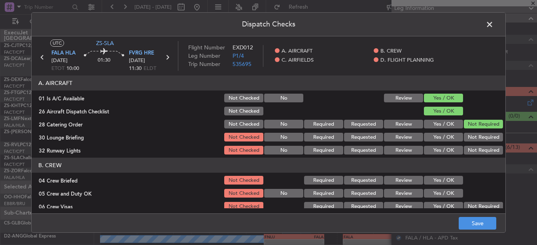
click at [442, 140] on button "Yes / OK" at bounding box center [443, 137] width 39 height 9
click at [467, 146] on button "Not Required" at bounding box center [483, 150] width 39 height 9
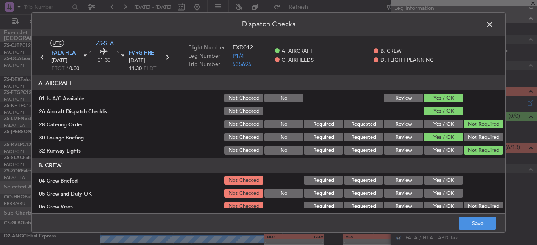
scroll to position [40, 0]
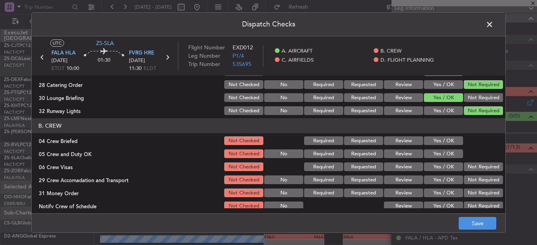
click at [402, 140] on button "Review" at bounding box center [403, 141] width 39 height 9
click at [431, 155] on button "Yes / OK" at bounding box center [443, 154] width 39 height 9
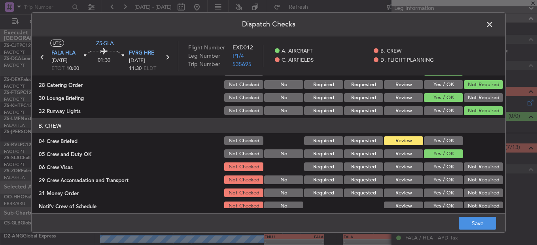
scroll to position [79, 0]
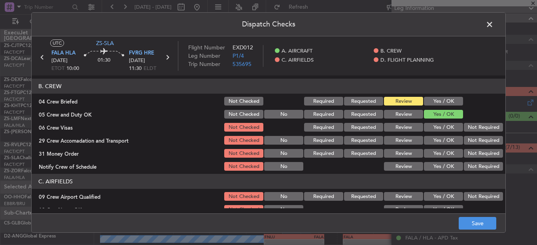
click at [465, 127] on button "Not Required" at bounding box center [483, 127] width 39 height 9
click at [402, 144] on button "Review" at bounding box center [403, 140] width 39 height 9
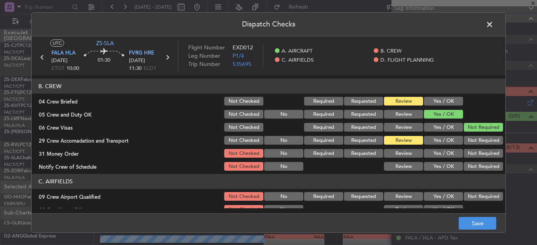
click at [449, 150] on button "Yes / OK" at bounding box center [443, 153] width 39 height 9
click at [399, 151] on button "Review" at bounding box center [403, 153] width 39 height 9
click at [444, 169] on button "Yes / OK" at bounding box center [443, 166] width 39 height 9
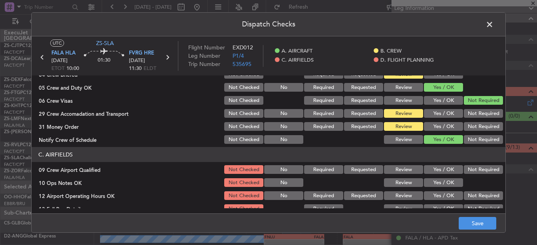
scroll to position [119, 0]
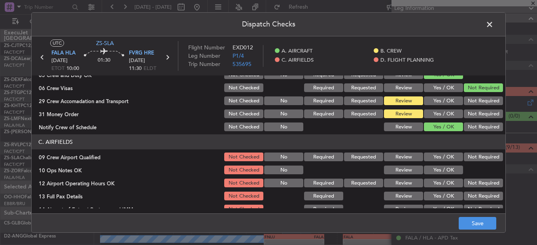
click at [444, 157] on button "Yes / OK" at bounding box center [443, 157] width 39 height 9
click at [448, 169] on button "Yes / OK" at bounding box center [443, 170] width 39 height 9
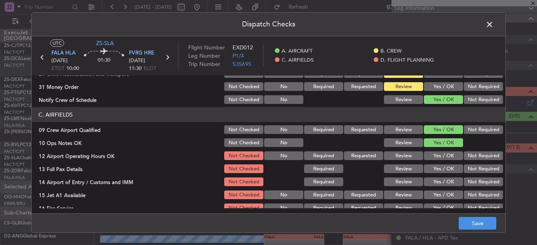
scroll to position [198, 0]
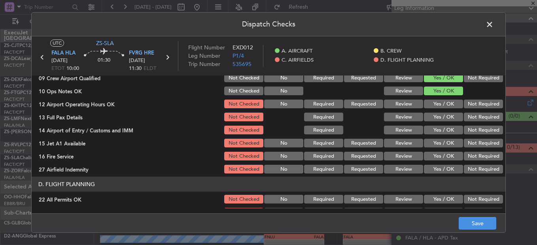
click at [467, 106] on button "Not Required" at bounding box center [483, 104] width 39 height 9
click at [440, 103] on button "Yes / OK" at bounding box center [443, 104] width 39 height 9
click at [434, 114] on button "Yes / OK" at bounding box center [443, 117] width 39 height 9
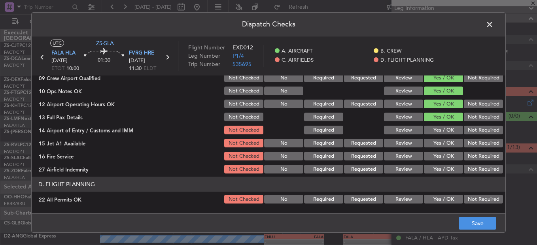
click at [452, 131] on button "Yes / OK" at bounding box center [443, 130] width 39 height 9
click at [446, 143] on button "Yes / OK" at bounding box center [443, 143] width 39 height 9
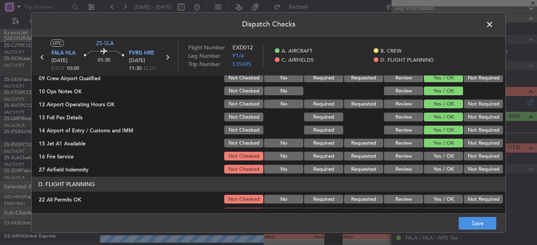
click at [442, 152] on div "Yes / OK" at bounding box center [443, 156] width 40 height 11
click at [448, 159] on button "Yes / OK" at bounding box center [443, 156] width 39 height 9
click at [475, 173] on button "Not Required" at bounding box center [483, 169] width 39 height 9
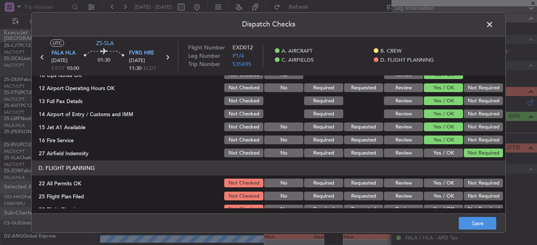
scroll to position [222, 0]
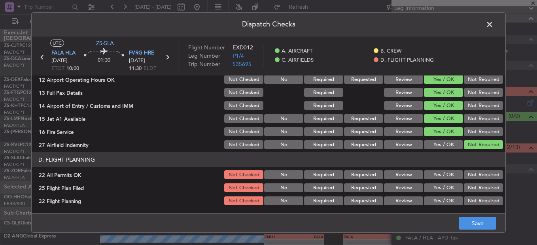
click at [477, 177] on button "Not Required" at bounding box center [483, 175] width 39 height 9
click at [415, 187] on button "Review" at bounding box center [403, 188] width 39 height 9
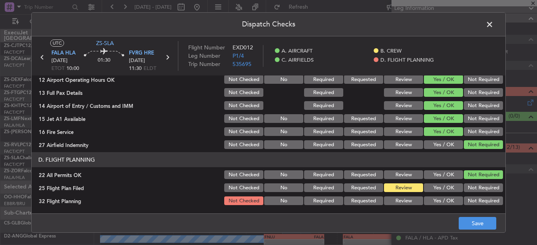
drag, startPoint x: 411, startPoint y: 201, endPoint x: 417, endPoint y: 205, distance: 8.0
click at [411, 203] on button "Review" at bounding box center [403, 201] width 39 height 9
click at [467, 220] on button "Save" at bounding box center [478, 223] width 38 height 13
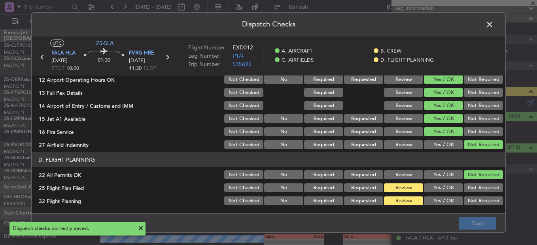
click at [494, 26] on span at bounding box center [494, 27] width 0 height 16
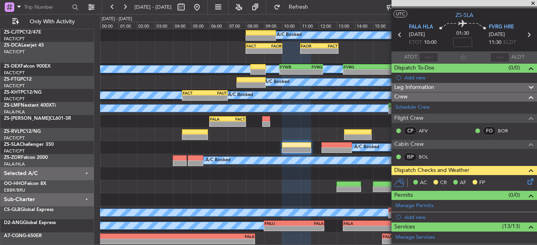
scroll to position [0, 0]
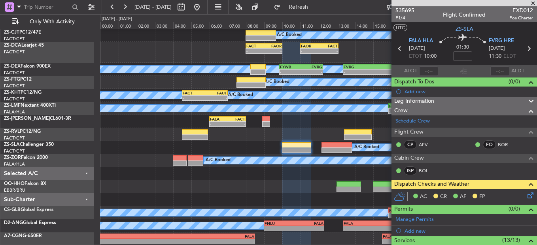
click at [533, 5] on span at bounding box center [533, 3] width 8 height 7
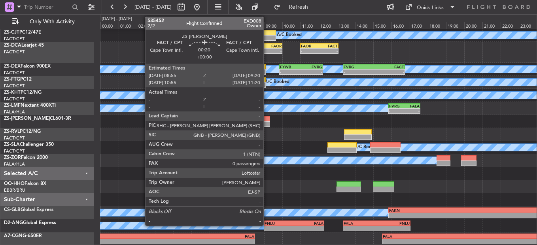
click at [267, 121] on div at bounding box center [266, 124] width 8 height 6
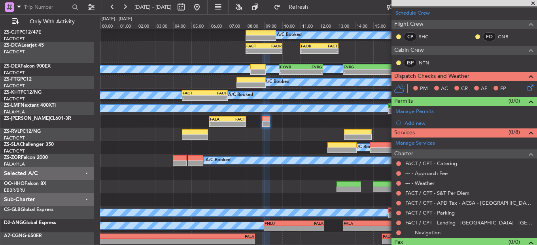
scroll to position [123, 0]
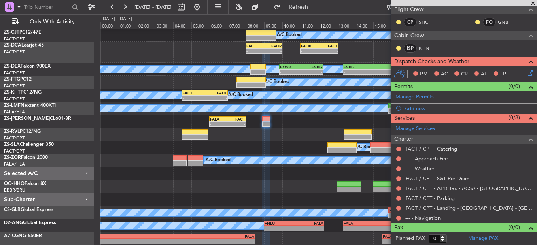
click at [534, 3] on span at bounding box center [533, 3] width 8 height 7
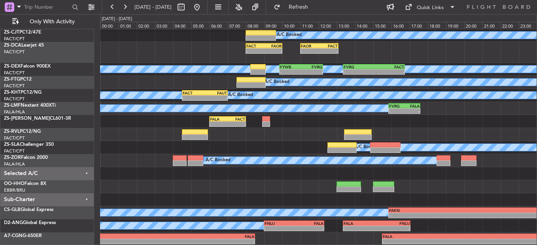
scroll to position [0, 0]
click at [123, 2] on button at bounding box center [125, 7] width 13 height 13
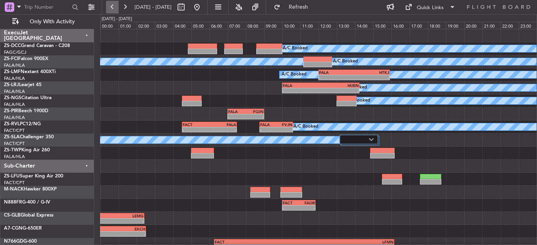
click at [112, 10] on button at bounding box center [112, 7] width 13 height 13
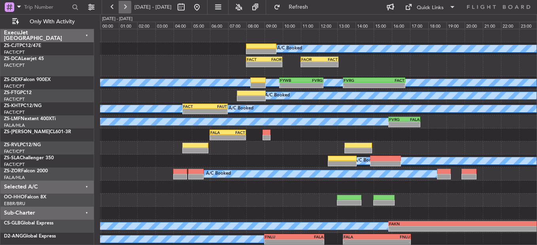
click at [121, 2] on button at bounding box center [125, 7] width 13 height 13
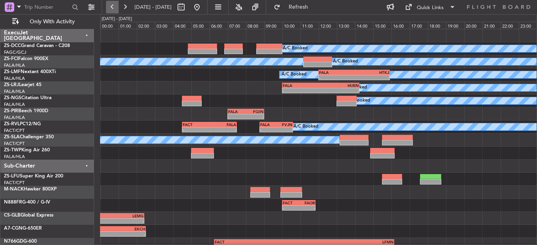
click at [115, 4] on button at bounding box center [112, 7] width 13 height 13
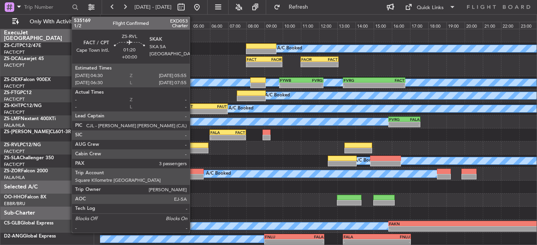
click at [193, 145] on div at bounding box center [195, 146] width 26 height 6
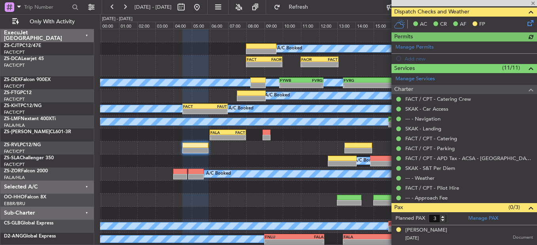
scroll to position [177, 0]
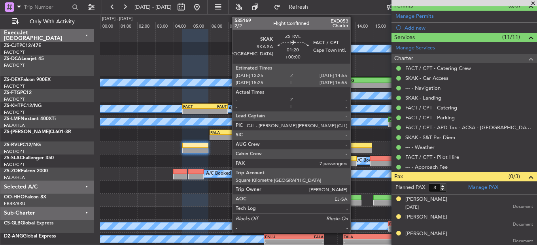
click at [355, 149] on div at bounding box center [359, 151] width 28 height 6
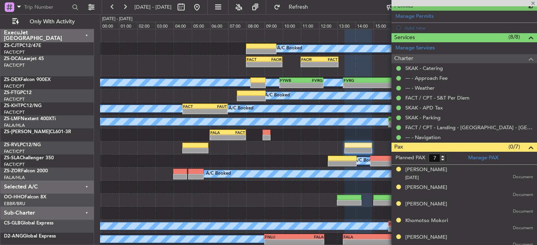
scroll to position [19, 0]
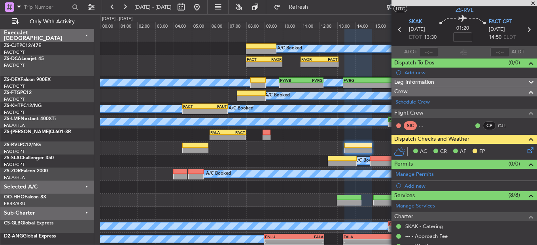
click at [533, 3] on span at bounding box center [533, 3] width 8 height 7
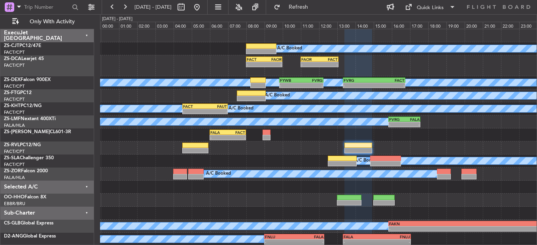
type input "0"
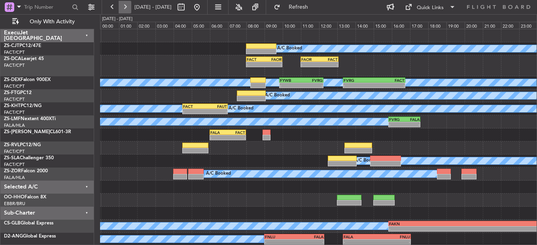
click at [125, 11] on button at bounding box center [125, 7] width 13 height 13
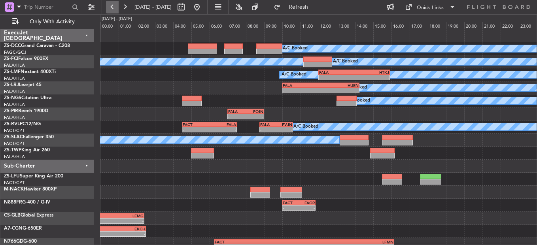
click at [117, 5] on button at bounding box center [112, 7] width 13 height 13
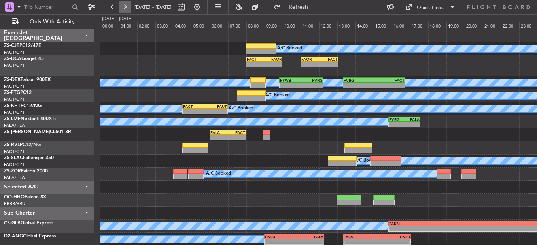
click at [128, 8] on button at bounding box center [125, 7] width 13 height 13
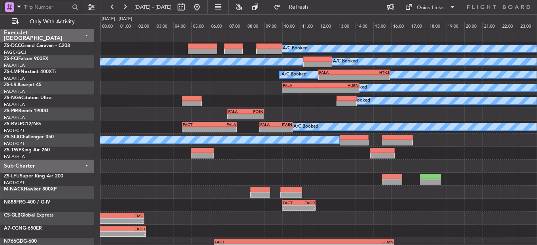
drag, startPoint x: 31, startPoint y: 4, endPoint x: 36, endPoint y: 8, distance: 6.2
click at [33, 4] on input "text" at bounding box center [47, 7] width 46 height 12
type input "533916"
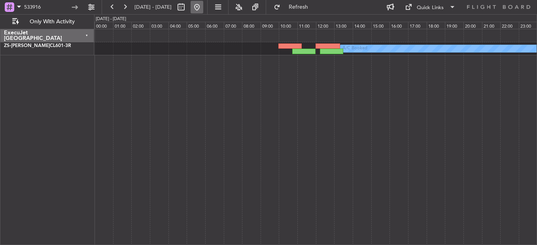
click at [203, 9] on button at bounding box center [197, 7] width 13 height 13
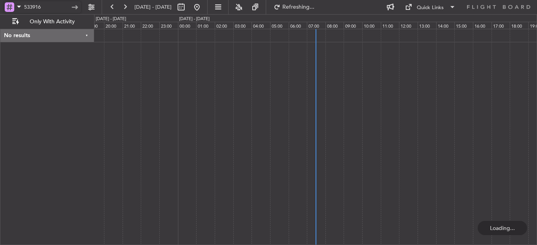
drag, startPoint x: 52, startPoint y: 5, endPoint x: 2, endPoint y: 10, distance: 50.5
click at [2, 10] on div "533916" at bounding box center [51, 7] width 102 height 14
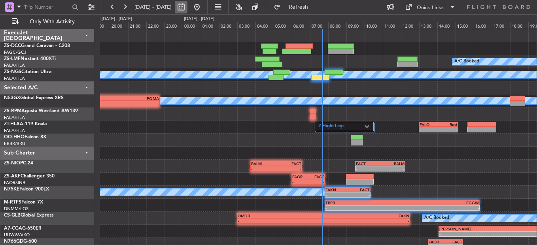
click at [188, 8] on button at bounding box center [181, 7] width 13 height 13
select select "8"
select select "2025"
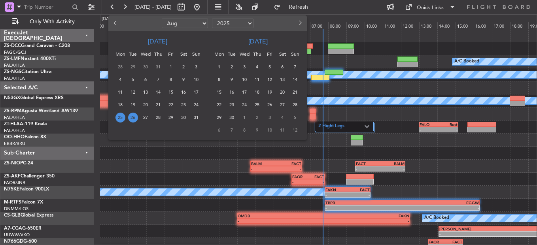
drag, startPoint x: 375, startPoint y: 32, endPoint x: 369, endPoint y: 35, distance: 6.2
click at [375, 31] on div at bounding box center [268, 122] width 537 height 245
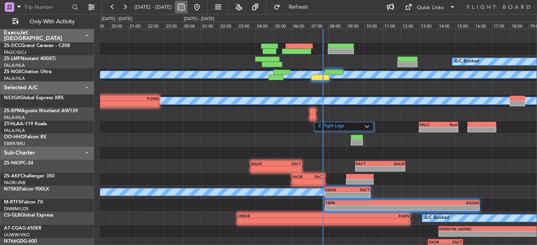
click at [188, 7] on button at bounding box center [181, 7] width 13 height 13
select select "8"
select select "2025"
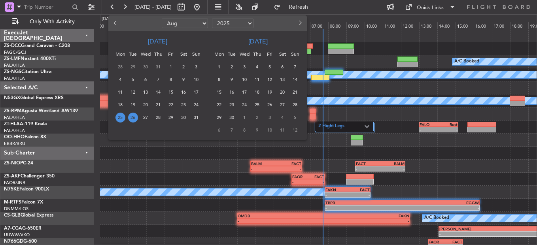
click at [153, 113] on div "28" at bounding box center [158, 117] width 13 height 13
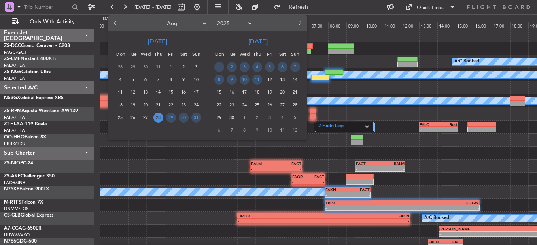
click at [155, 116] on span "28" at bounding box center [159, 118] width 10 height 10
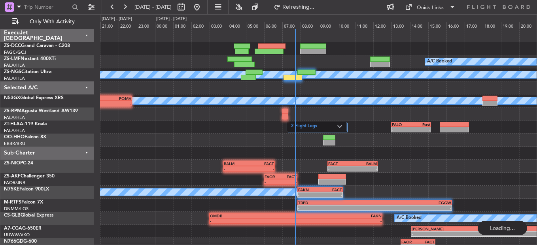
click at [155, 116] on span "28" at bounding box center [159, 118] width 10 height 10
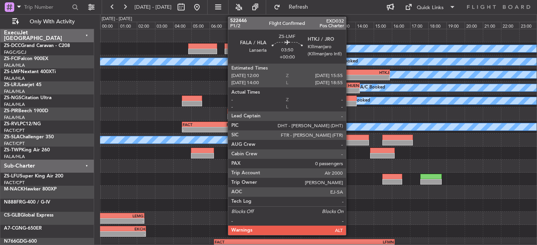
click at [350, 73] on div "FALA" at bounding box center [337, 72] width 35 height 5
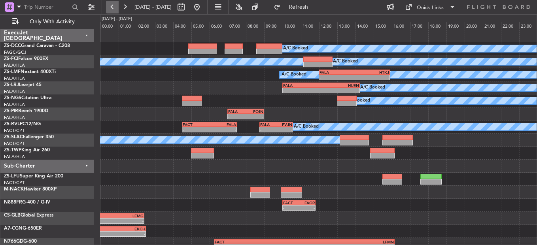
click at [114, 4] on button at bounding box center [112, 7] width 13 height 13
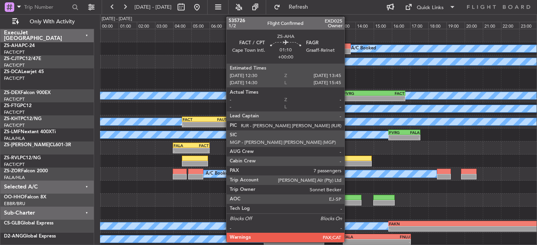
click at [348, 46] on div at bounding box center [339, 47] width 23 height 6
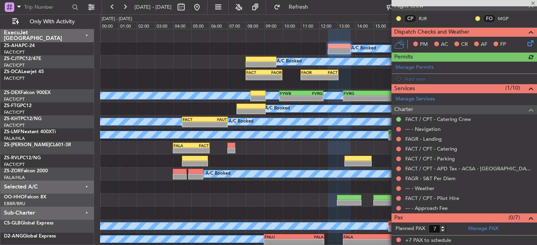
scroll to position [127, 0]
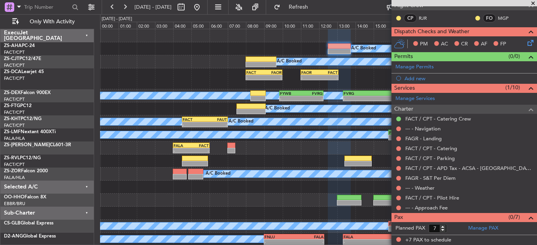
click at [397, 210] on div at bounding box center [399, 208] width 6 height 6
click at [399, 207] on button at bounding box center [398, 208] width 5 height 5
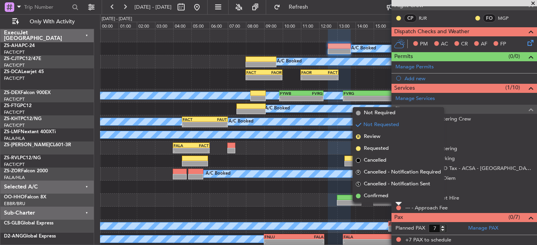
click at [398, 197] on li "Confirmed" at bounding box center [398, 196] width 91 height 12
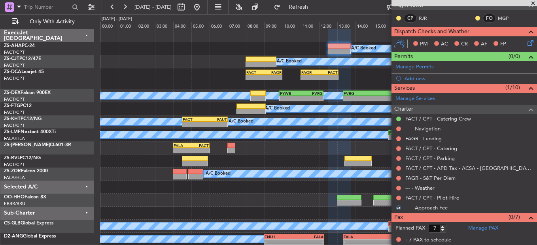
click at [400, 195] on div at bounding box center [399, 198] width 6 height 6
click at [400, 196] on button at bounding box center [398, 198] width 5 height 5
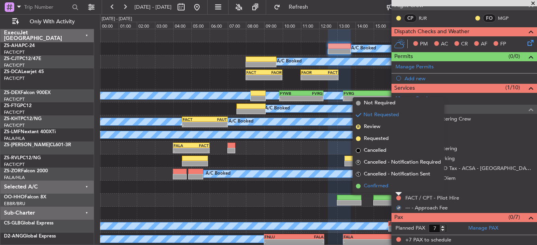
click at [397, 189] on li "Confirmed" at bounding box center [398, 186] width 91 height 12
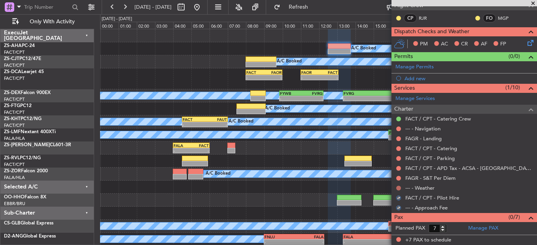
click at [398, 188] on button at bounding box center [398, 188] width 5 height 5
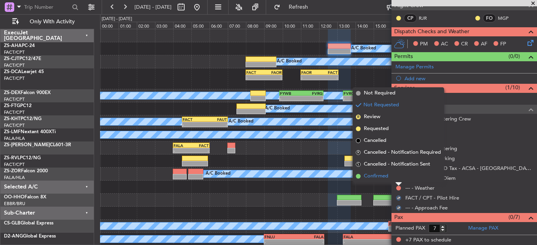
click at [398, 178] on li "Confirmed" at bounding box center [398, 177] width 91 height 12
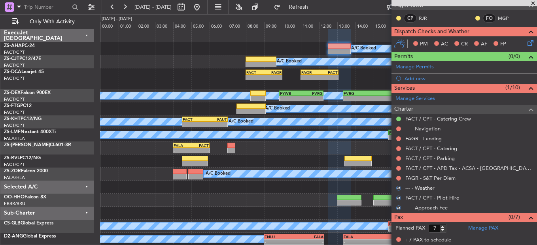
click at [398, 178] on button at bounding box center [398, 178] width 5 height 5
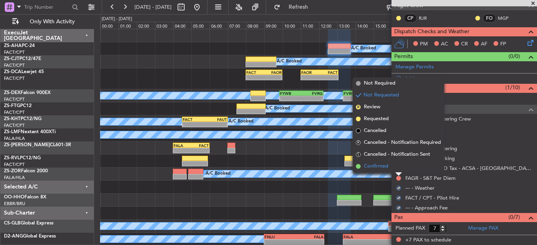
click at [398, 172] on li "Confirmed" at bounding box center [398, 167] width 91 height 12
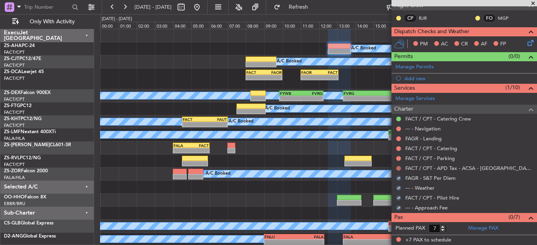
click at [399, 170] on button at bounding box center [398, 168] width 5 height 5
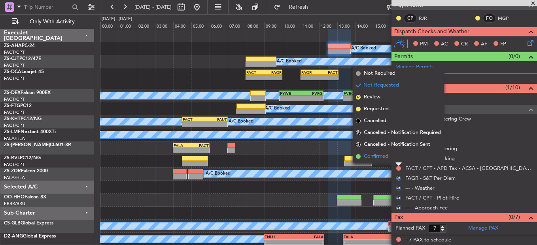
click at [399, 157] on li "Confirmed" at bounding box center [398, 157] width 91 height 12
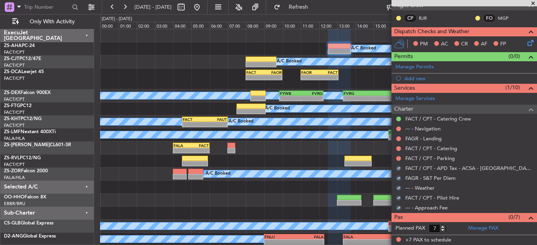
click at [399, 157] on button at bounding box center [398, 158] width 5 height 5
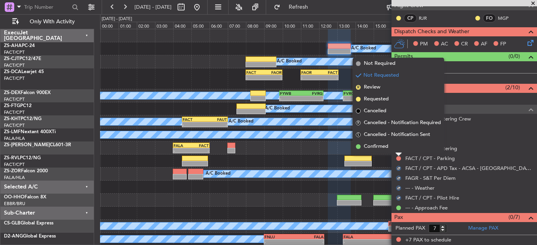
click at [398, 148] on li "Confirmed" at bounding box center [398, 147] width 91 height 12
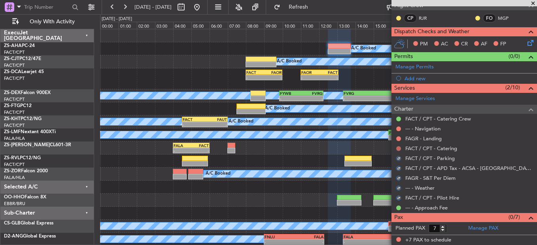
click at [398, 148] on button at bounding box center [398, 148] width 5 height 5
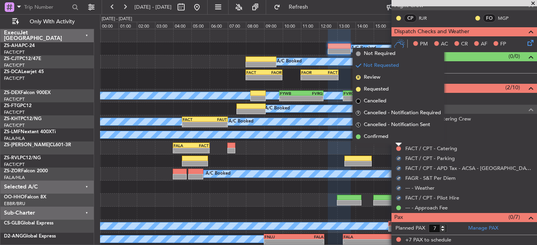
click at [398, 139] on li "Confirmed" at bounding box center [398, 137] width 91 height 12
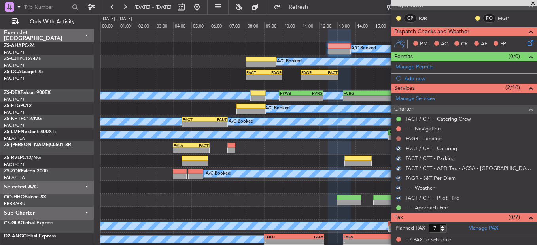
click at [398, 138] on button at bounding box center [398, 139] width 5 height 5
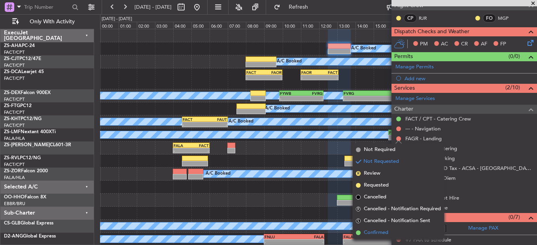
click at [387, 230] on span "Confirmed" at bounding box center [376, 233] width 25 height 8
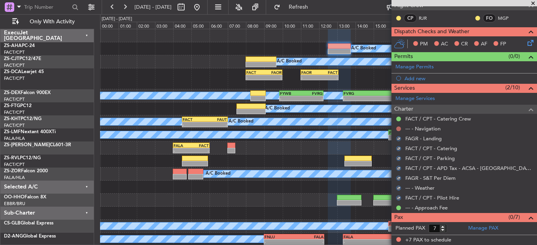
click at [399, 129] on button at bounding box center [398, 129] width 5 height 5
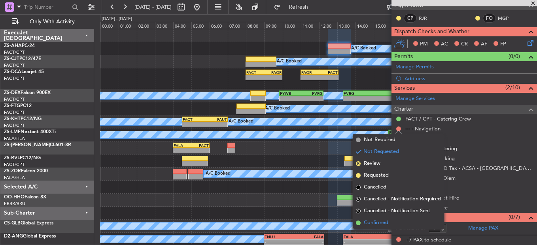
click at [397, 224] on li "Confirmed" at bounding box center [398, 223] width 91 height 12
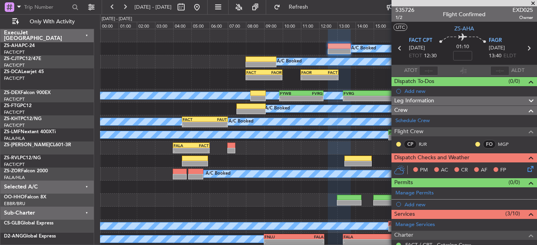
scroll to position [0, 0]
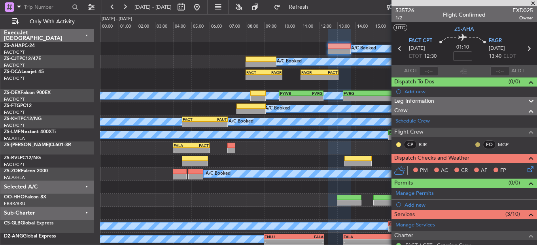
click at [476, 143] on button at bounding box center [478, 144] width 5 height 5
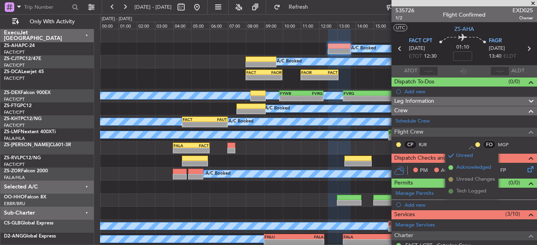
click at [459, 167] on span "Acknowledged" at bounding box center [474, 168] width 35 height 8
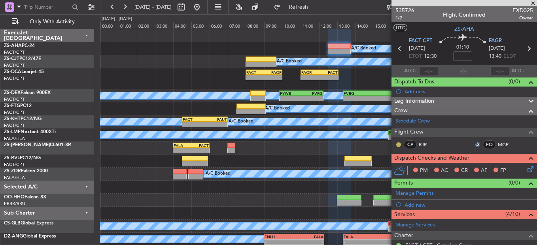
click at [397, 142] on button at bounding box center [398, 144] width 5 height 5
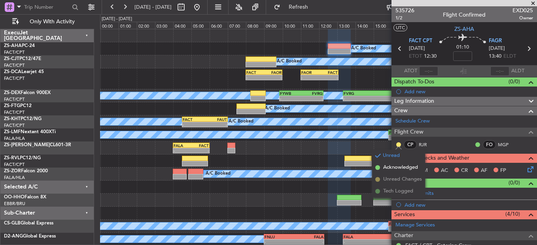
click at [394, 170] on span "Acknowledged" at bounding box center [400, 168] width 35 height 8
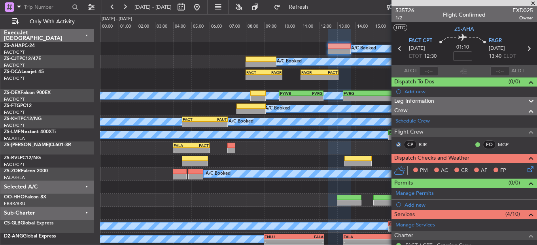
click at [526, 167] on icon at bounding box center [529, 168] width 6 height 6
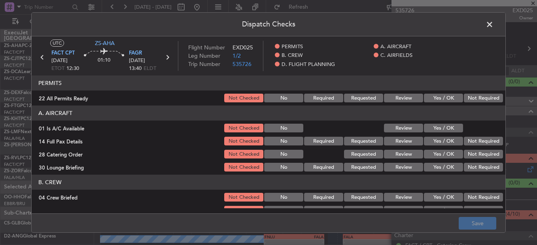
click at [431, 95] on button "Yes / OK" at bounding box center [443, 98] width 39 height 9
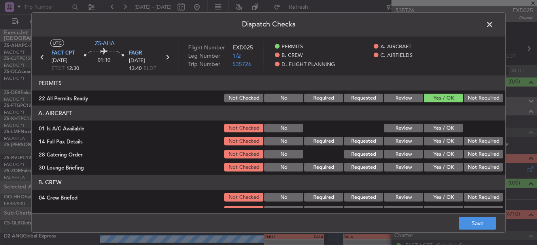
click at [453, 136] on div "Yes / OK" at bounding box center [443, 141] width 40 height 11
click at [444, 129] on button "Yes / OK" at bounding box center [443, 128] width 39 height 9
click at [439, 139] on button "Yes / OK" at bounding box center [443, 141] width 39 height 9
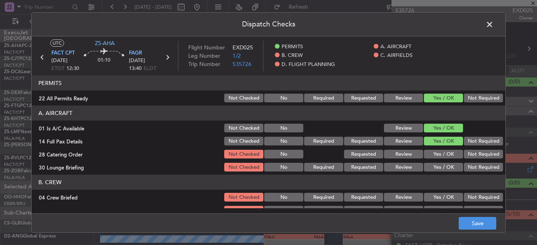
click at [408, 150] on button "Review" at bounding box center [403, 154] width 39 height 9
click at [481, 150] on button "Not Required" at bounding box center [483, 154] width 39 height 9
click at [464, 166] on button "Not Required" at bounding box center [483, 167] width 39 height 9
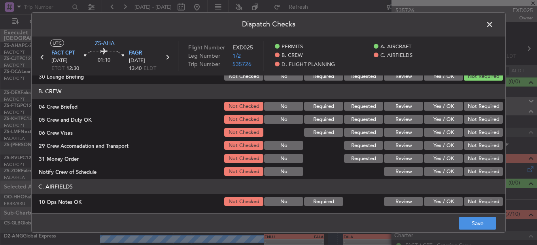
scroll to position [79, 0]
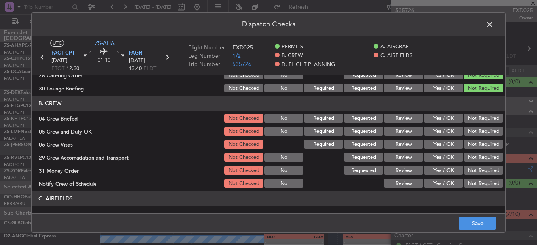
click at [407, 117] on button "Review" at bounding box center [403, 118] width 39 height 9
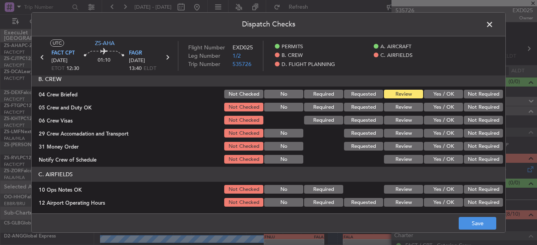
scroll to position [119, 0]
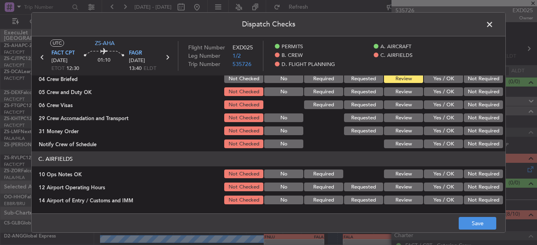
click at [434, 96] on button "Yes / OK" at bounding box center [443, 91] width 39 height 9
click at [474, 105] on button "Not Required" at bounding box center [483, 105] width 39 height 9
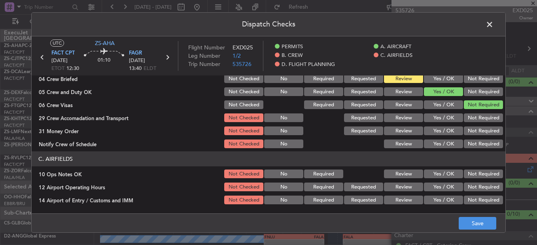
click at [482, 118] on button "Not Required" at bounding box center [483, 118] width 39 height 9
click at [468, 131] on button "Not Required" at bounding box center [483, 131] width 39 height 9
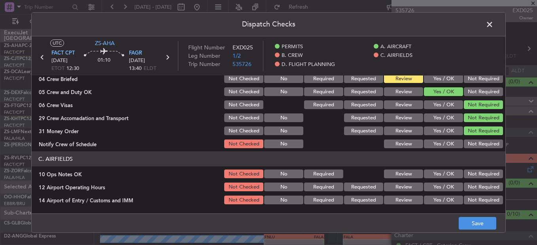
click at [439, 145] on button "Yes / OK" at bounding box center [443, 144] width 39 height 9
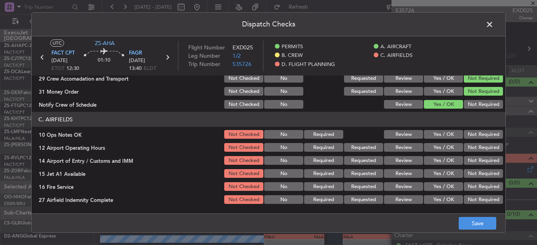
click at [444, 138] on button "Yes / OK" at bounding box center [443, 134] width 39 height 9
click at [445, 150] on button "Yes / OK" at bounding box center [443, 147] width 39 height 9
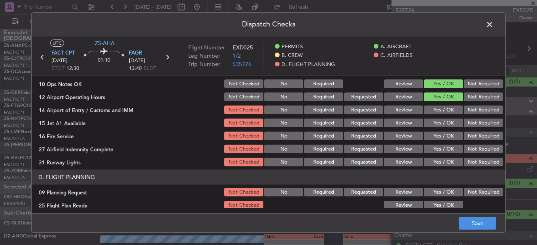
scroll to position [213, 0]
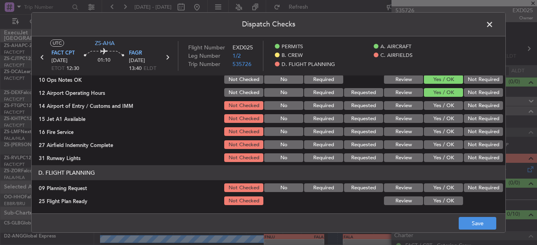
click at [439, 106] on button "Yes / OK" at bounding box center [443, 105] width 39 height 9
click at [439, 120] on button "Yes / OK" at bounding box center [443, 118] width 39 height 9
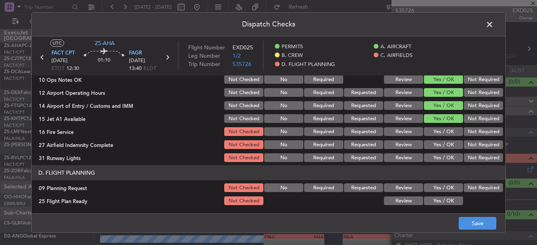
click at [446, 134] on button "Yes / OK" at bounding box center [443, 131] width 39 height 9
click at [400, 146] on button "Review" at bounding box center [403, 144] width 39 height 9
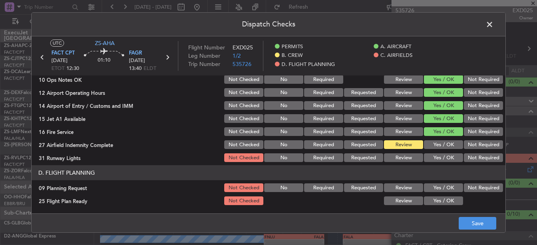
click at [446, 187] on section "D. FLIGHT PLANNING 09 Planning Request Not Checked No Required Requested Review…" at bounding box center [269, 185] width 474 height 41
click at [436, 161] on button "Yes / OK" at bounding box center [443, 158] width 39 height 9
click at [468, 190] on button "Not Required" at bounding box center [483, 188] width 39 height 9
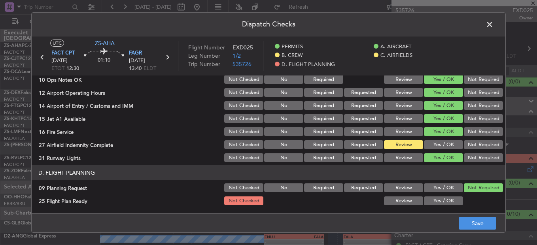
click at [395, 201] on button "Review" at bounding box center [403, 201] width 39 height 9
click at [478, 223] on button "Save" at bounding box center [478, 223] width 38 height 13
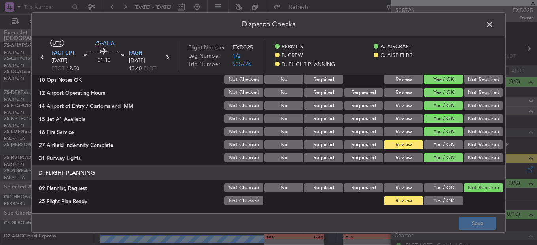
click at [494, 24] on span at bounding box center [494, 27] width 0 height 16
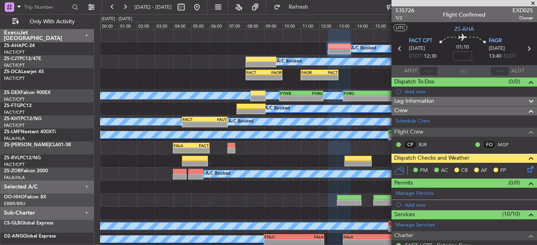
click at [532, 5] on span at bounding box center [533, 3] width 8 height 7
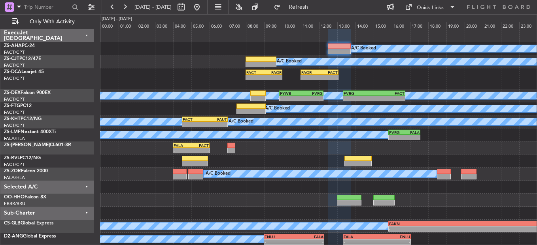
type input "0"
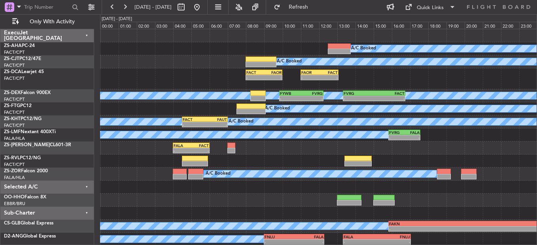
click at [192, 82] on div "- - FACT 08:00 Z FAOR 10:00 Z - - FAOR 11:00 Z FACT 13:05 Z" at bounding box center [318, 78] width 437 height 21
click at [111, 5] on button at bounding box center [112, 7] width 13 height 13
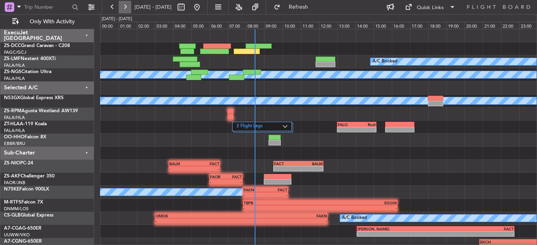
click at [129, 5] on button at bounding box center [125, 7] width 13 height 13
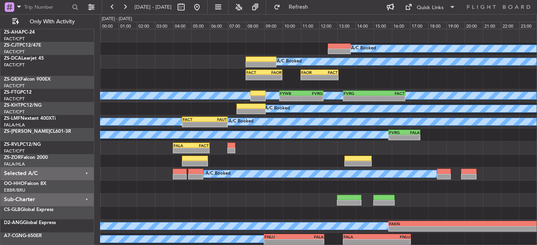
scroll to position [0, 0]
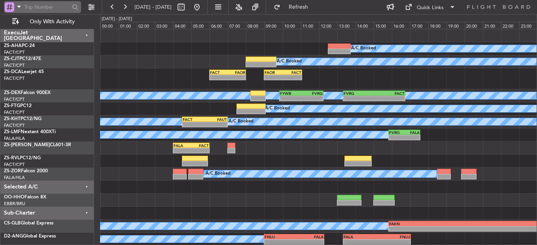
click at [40, 2] on input "text" at bounding box center [47, 7] width 46 height 12
type input "522006"
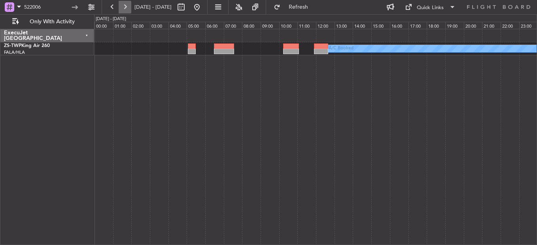
click at [124, 11] on button at bounding box center [125, 7] width 13 height 13
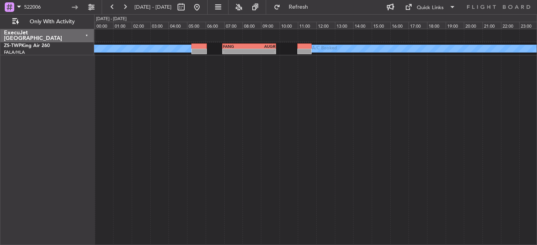
click at [220, 47] on div "A/C Booked FANG 06:55 Z AUGR 09:50 Z - - A/C Booked 2 Flight Legs" at bounding box center [315, 48] width 443 height 13
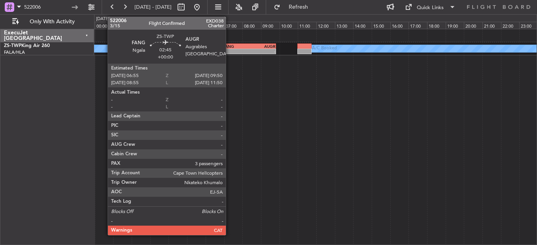
click at [233, 47] on div "FANG" at bounding box center [236, 46] width 26 height 5
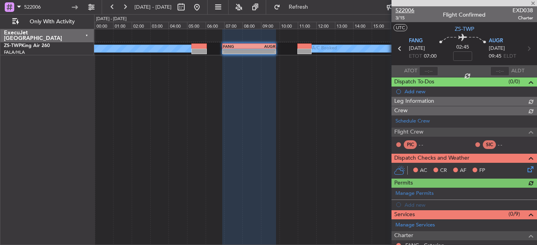
click at [402, 8] on span "522006" at bounding box center [405, 10] width 19 height 8
drag, startPoint x: 45, startPoint y: 8, endPoint x: -16, endPoint y: -6, distance: 62.8
click at [0, 0] on html "522006 [DATE] - [DATE] Refresh Quick Links Only With Activity A/C Booked A/C Bo…" at bounding box center [268, 122] width 537 height 245
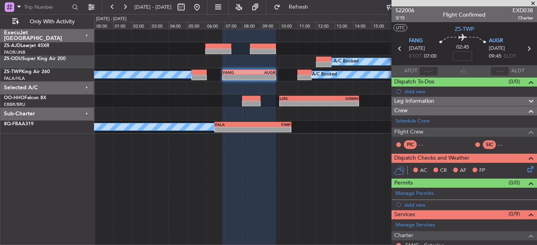
click at [535, 2] on span at bounding box center [533, 3] width 8 height 7
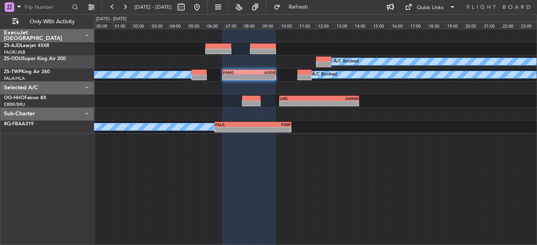
type input "0"
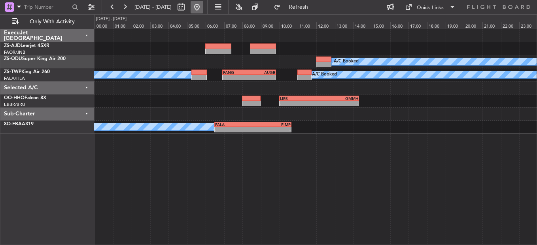
click at [203, 11] on button at bounding box center [197, 7] width 13 height 13
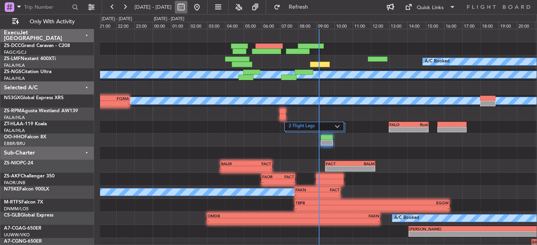
click at [188, 7] on button at bounding box center [181, 7] width 13 height 13
select select "8"
select select "2025"
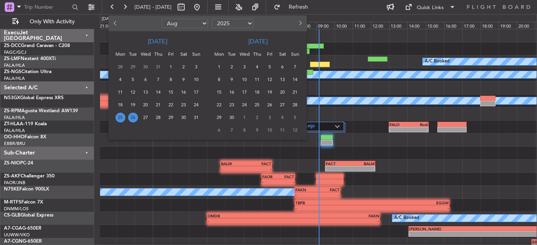
click at [130, 116] on span "26" at bounding box center [133, 118] width 10 height 10
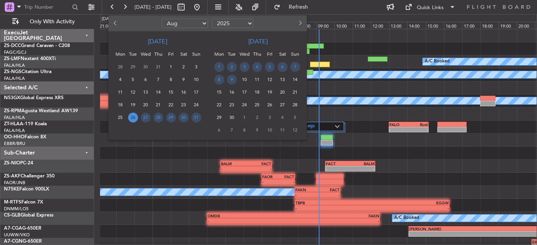
click at [130, 116] on span "26" at bounding box center [133, 118] width 10 height 10
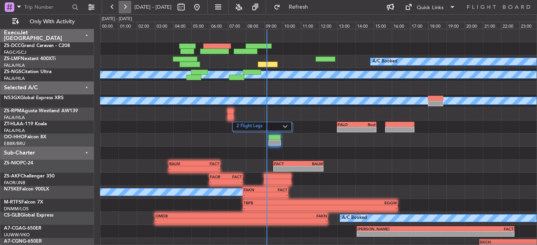
drag, startPoint x: 130, startPoint y: 116, endPoint x: 123, endPoint y: 6, distance: 110.2
click at [123, 6] on button at bounding box center [125, 7] width 13 height 13
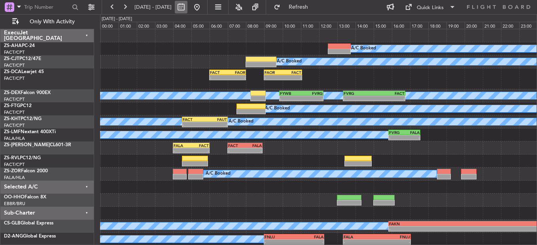
click at [188, 5] on button at bounding box center [181, 7] width 13 height 13
select select "8"
select select "2025"
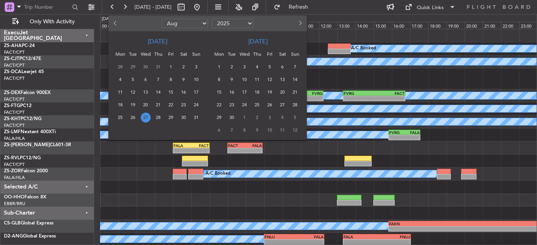
click at [270, 75] on span "12" at bounding box center [270, 80] width 10 height 10
click at [270, 74] on div "12" at bounding box center [270, 79] width 13 height 13
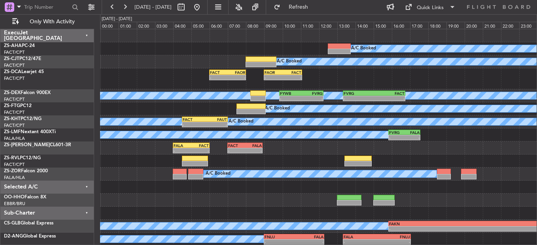
select select "9"
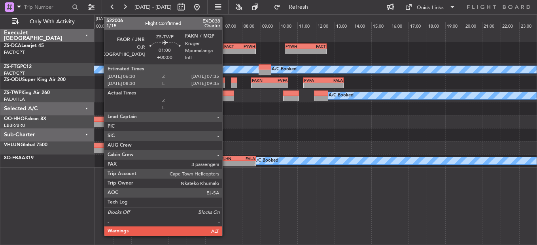
click at [226, 95] on div at bounding box center [224, 94] width 20 height 6
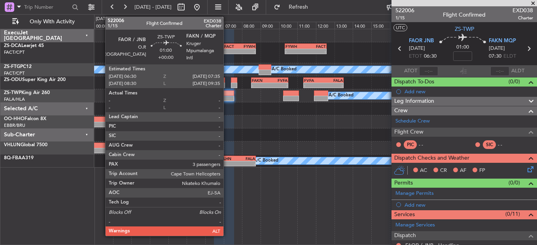
click at [227, 93] on div at bounding box center [224, 94] width 20 height 6
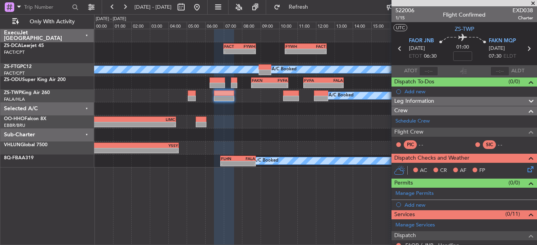
click at [537, 6] on span at bounding box center [533, 3] width 8 height 7
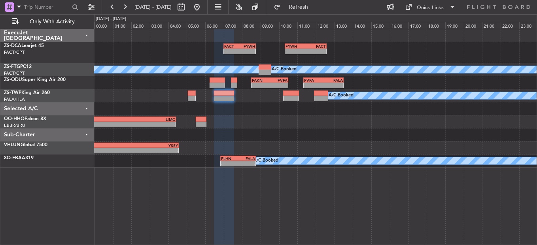
type input "0"
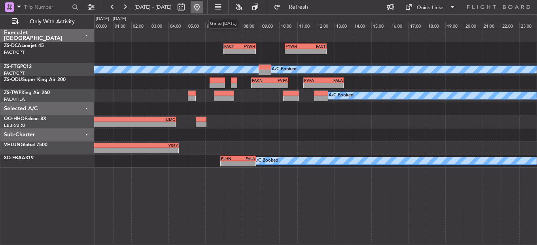
click at [203, 8] on button at bounding box center [197, 7] width 13 height 13
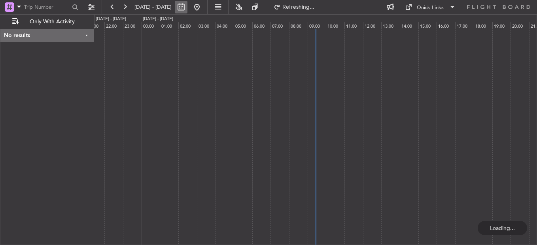
click at [188, 9] on button at bounding box center [181, 7] width 13 height 13
select select "8"
select select "2025"
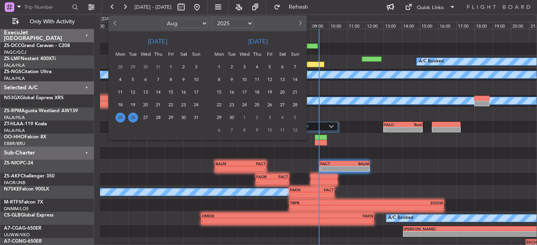
click at [135, 114] on span "26" at bounding box center [133, 118] width 10 height 10
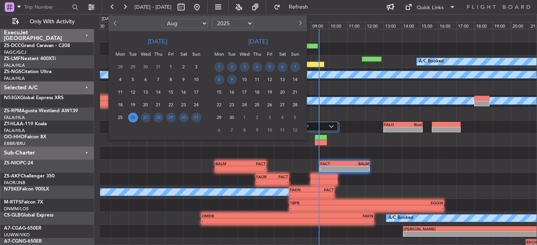
click at [135, 114] on span "26" at bounding box center [133, 118] width 10 height 10
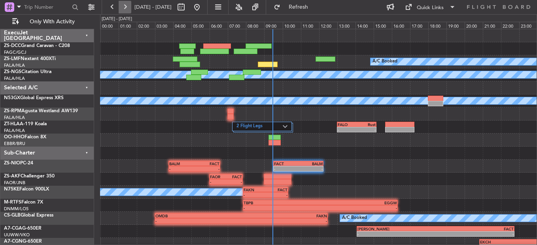
click at [129, 5] on button at bounding box center [125, 7] width 13 height 13
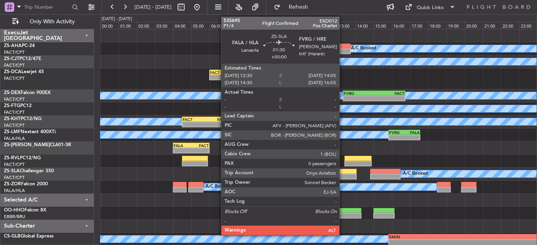
click at [343, 171] on div at bounding box center [342, 172] width 29 height 6
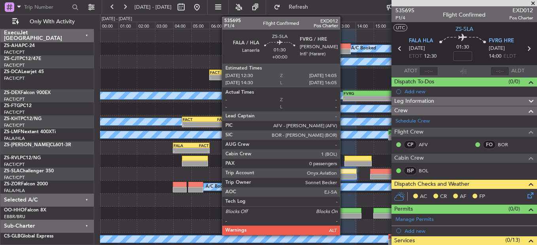
click at [344, 174] on div at bounding box center [342, 177] width 29 height 6
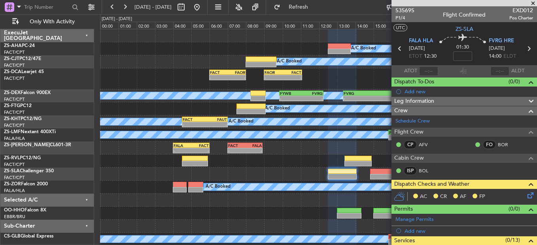
click at [526, 195] on icon at bounding box center [529, 194] width 6 height 6
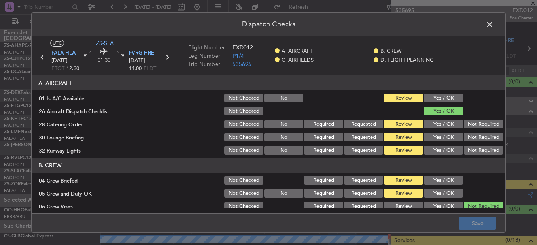
click at [446, 97] on button "Yes / OK" at bounding box center [443, 98] width 39 height 9
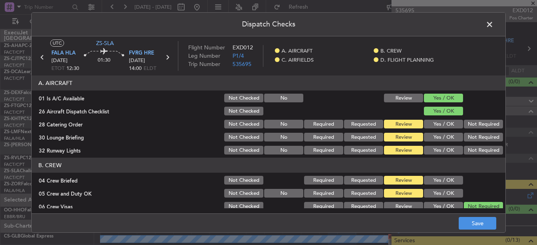
click at [483, 124] on button "Not Required" at bounding box center [483, 124] width 39 height 9
click at [447, 146] on div "Yes / OK" at bounding box center [443, 150] width 40 height 11
click at [450, 140] on button "Yes / OK" at bounding box center [443, 137] width 39 height 9
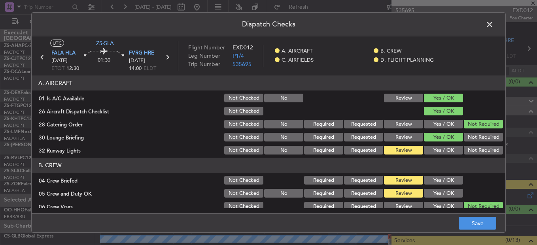
drag, startPoint x: 444, startPoint y: 150, endPoint x: 450, endPoint y: 181, distance: 32.1
click at [444, 150] on button "Yes / OK" at bounding box center [443, 150] width 39 height 9
click at [449, 188] on div "Yes / OK" at bounding box center [443, 193] width 40 height 11
click at [436, 180] on button "Yes / OK" at bounding box center [443, 180] width 39 height 9
click at [438, 188] on section "B. CREW 04 Crew Briefed Not Checked Required Requested Review Yes / OK 05 Crew …" at bounding box center [269, 204] width 474 height 93
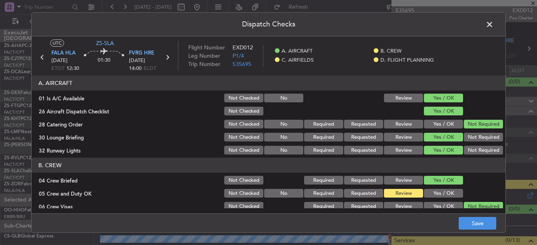
click at [438, 189] on div "Yes / OK" at bounding box center [443, 193] width 40 height 11
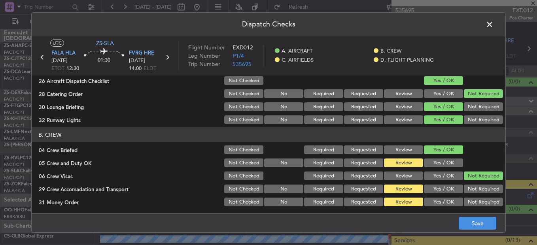
scroll to position [40, 0]
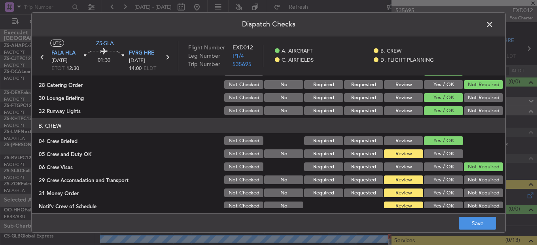
click at [439, 153] on button "Yes / OK" at bounding box center [443, 154] width 39 height 9
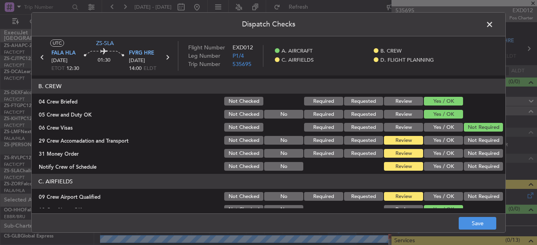
click at [440, 144] on button "Yes / OK" at bounding box center [443, 140] width 39 height 9
click at [442, 151] on button "Yes / OK" at bounding box center [443, 153] width 39 height 9
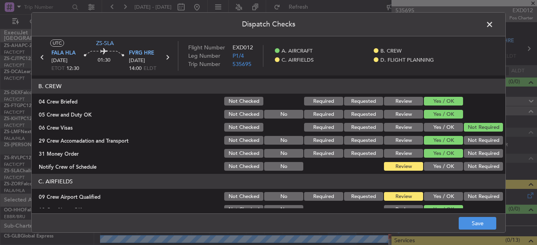
click at [455, 167] on button "Yes / OK" at bounding box center [443, 166] width 39 height 9
click at [441, 192] on div "Yes / OK" at bounding box center [443, 196] width 40 height 11
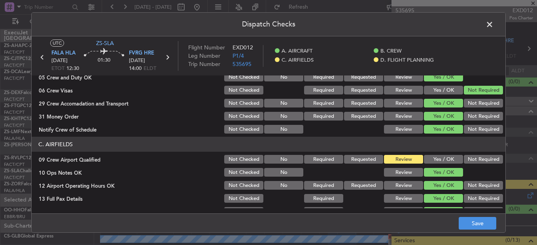
scroll to position [158, 0]
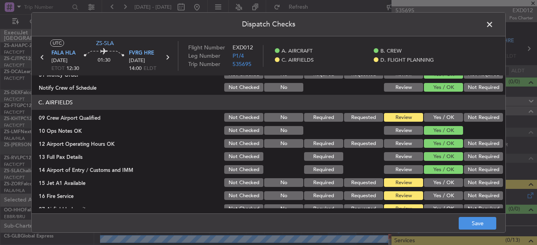
click at [436, 117] on button "Yes / OK" at bounding box center [443, 117] width 39 height 9
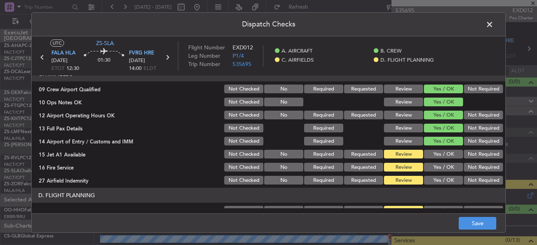
scroll to position [222, 0]
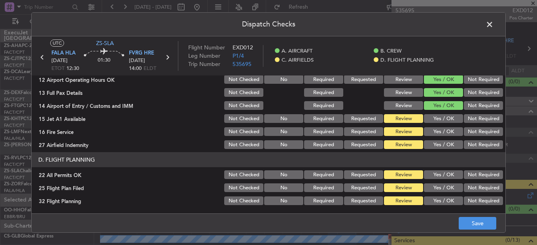
click at [436, 123] on div "Yes / OK" at bounding box center [443, 118] width 40 height 11
drag, startPoint x: 436, startPoint y: 132, endPoint x: 434, endPoint y: 136, distance: 4.6
click at [434, 135] on button "Yes / OK" at bounding box center [443, 131] width 39 height 9
click at [435, 119] on button "Yes / OK" at bounding box center [443, 118] width 39 height 9
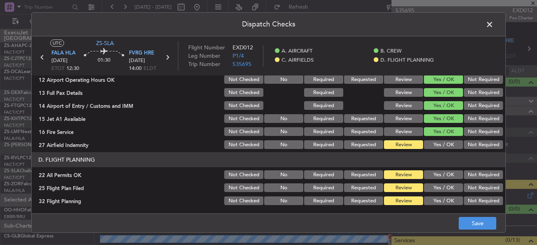
click at [473, 144] on button "Not Required" at bounding box center [483, 144] width 39 height 9
click at [472, 171] on button "Not Required" at bounding box center [483, 175] width 39 height 9
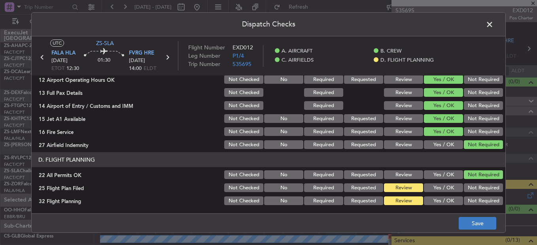
drag, startPoint x: 503, startPoint y: 222, endPoint x: 495, endPoint y: 222, distance: 7.5
click at [502, 222] on footer "Save" at bounding box center [269, 223] width 474 height 19
click at [487, 222] on button "Save" at bounding box center [478, 223] width 38 height 13
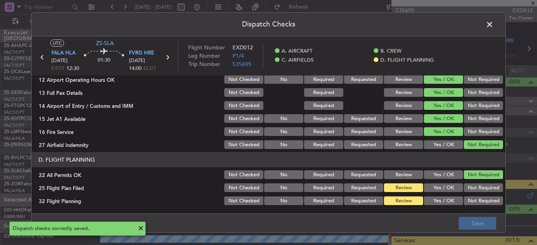
click at [494, 28] on span at bounding box center [494, 27] width 0 height 16
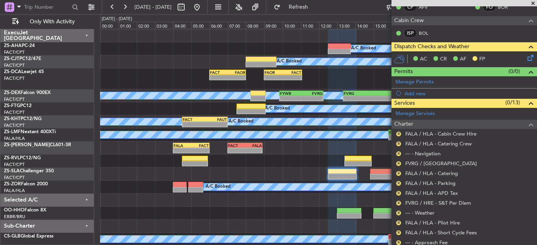
scroll to position [172, 0]
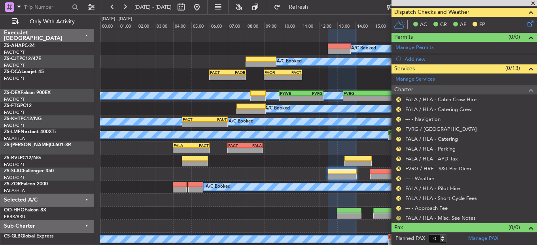
click at [399, 217] on button "R" at bounding box center [398, 218] width 5 height 5
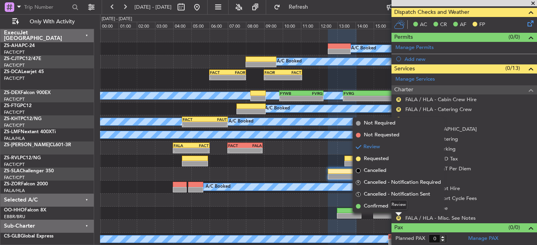
click at [397, 199] on mat-tooltip-component "Review" at bounding box center [399, 205] width 28 height 21
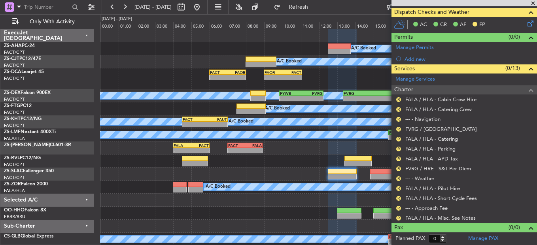
click at [396, 219] on div "R" at bounding box center [399, 218] width 6 height 6
click at [401, 218] on div "R" at bounding box center [399, 218] width 6 height 6
click at [398, 220] on button "R" at bounding box center [398, 218] width 5 height 5
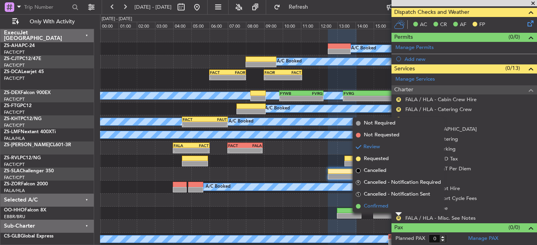
click at [367, 204] on span "Confirmed" at bounding box center [376, 207] width 25 height 8
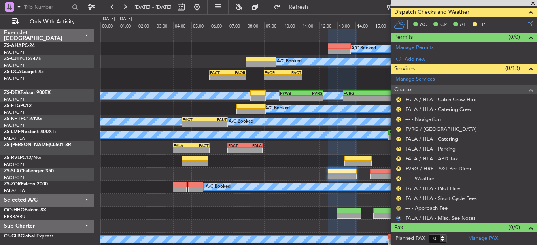
click at [398, 207] on button "R" at bounding box center [398, 208] width 5 height 5
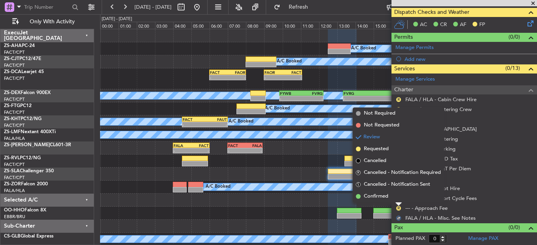
click at [398, 198] on li "Confirmed" at bounding box center [398, 197] width 91 height 12
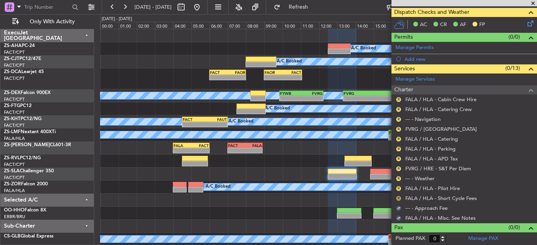
click at [398, 198] on button "R" at bounding box center [398, 198] width 5 height 5
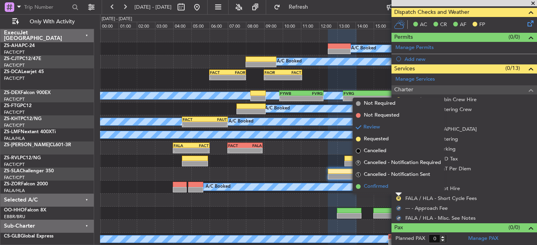
click at [398, 186] on li "Confirmed" at bounding box center [398, 187] width 91 height 12
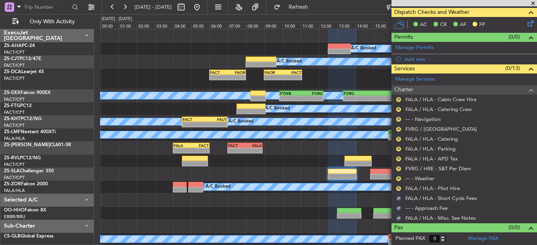
click at [398, 186] on button "R" at bounding box center [398, 188] width 5 height 5
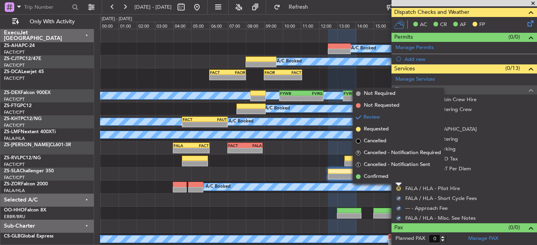
click at [398, 179] on li "Confirmed" at bounding box center [398, 177] width 91 height 12
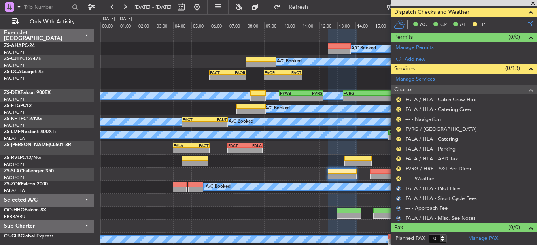
click at [398, 179] on button "R" at bounding box center [398, 178] width 5 height 5
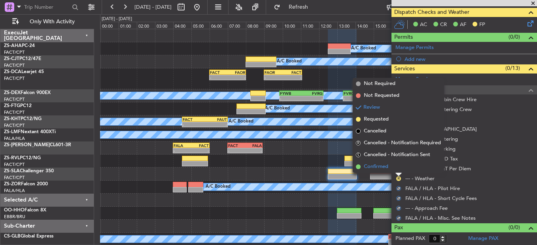
click at [398, 172] on li "Confirmed" at bounding box center [398, 167] width 91 height 12
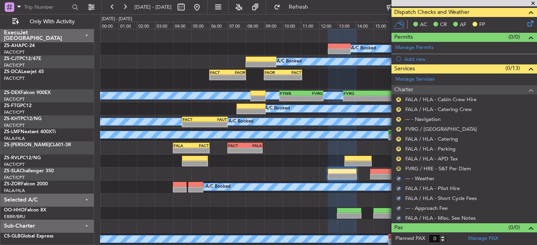
click at [398, 171] on mat-tooltip-component "Review" at bounding box center [399, 181] width 28 height 21
click at [397, 166] on div "R" at bounding box center [399, 169] width 6 height 6
click at [399, 167] on div "Review" at bounding box center [399, 167] width 0 height 0
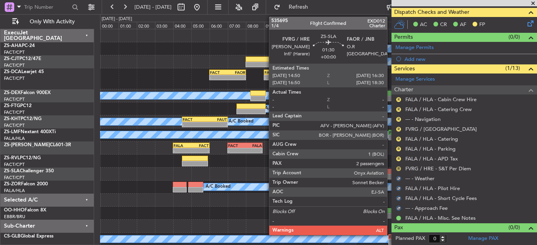
click at [398, 168] on button "R" at bounding box center [398, 169] width 5 height 5
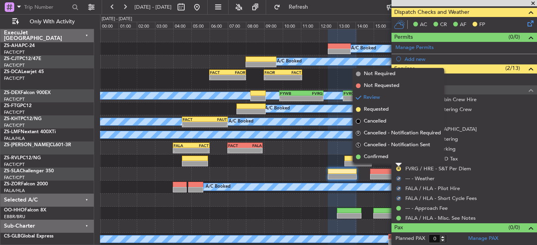
click at [381, 157] on span "Confirmed" at bounding box center [376, 157] width 25 height 8
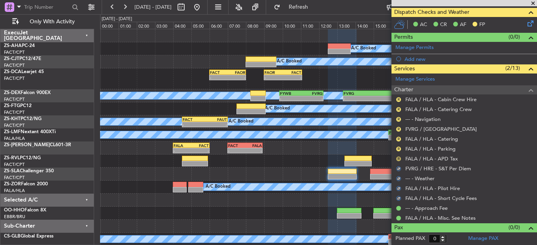
click at [400, 156] on div "R" at bounding box center [399, 159] width 6 height 6
click at [398, 157] on button "R" at bounding box center [398, 159] width 5 height 5
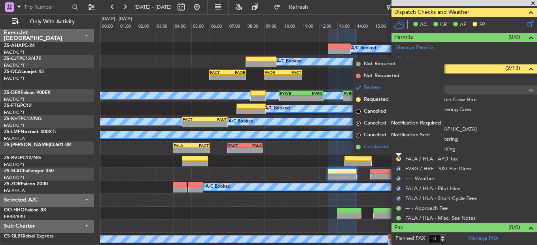
click at [398, 146] on li "Confirmed" at bounding box center [398, 147] width 91 height 12
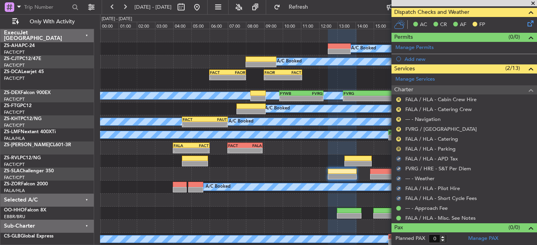
click at [398, 147] on button "R" at bounding box center [398, 149] width 5 height 5
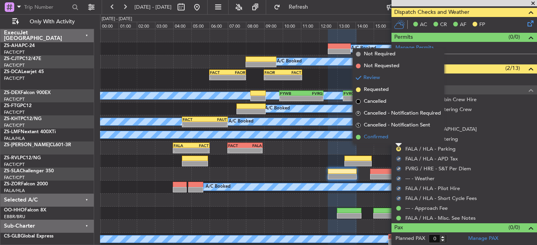
click at [397, 136] on li "Confirmed" at bounding box center [398, 137] width 91 height 12
click at [397, 136] on div "R" at bounding box center [399, 139] width 6 height 6
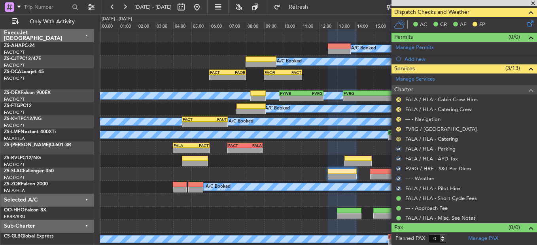
click at [397, 138] on button "R" at bounding box center [398, 139] width 5 height 5
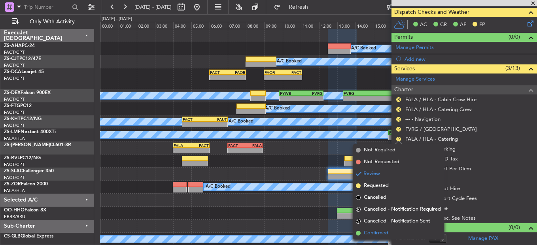
click at [395, 230] on li "Confirmed" at bounding box center [398, 234] width 91 height 12
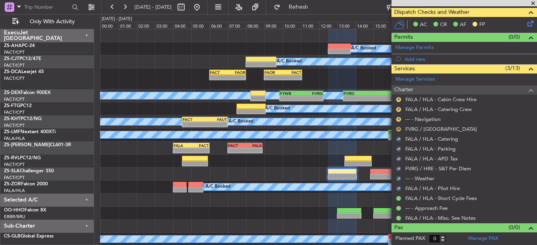
click at [398, 129] on button "R" at bounding box center [398, 129] width 5 height 5
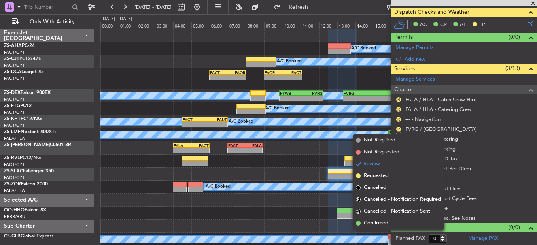
drag, startPoint x: 385, startPoint y: 229, endPoint x: 385, endPoint y: 220, distance: 9.5
click at [385, 229] on li "Confirmed" at bounding box center [398, 224] width 91 height 12
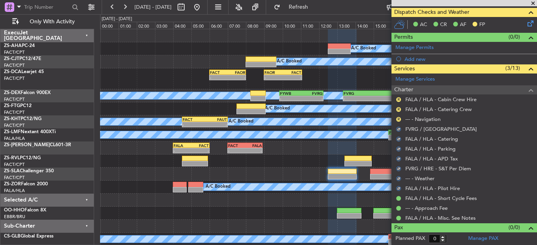
click at [385, 220] on div at bounding box center [318, 213] width 437 height 13
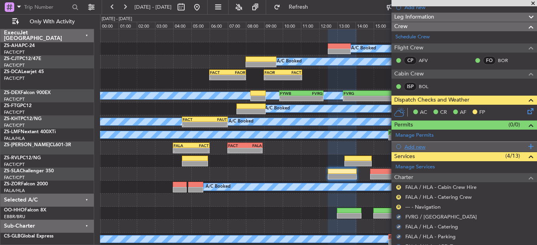
scroll to position [133, 0]
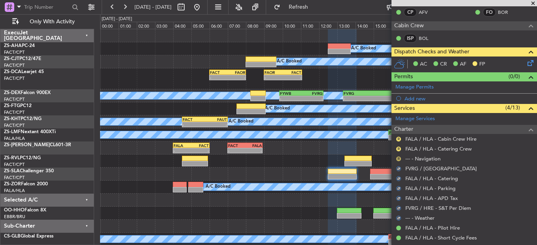
click at [397, 159] on button "R" at bounding box center [398, 159] width 5 height 5
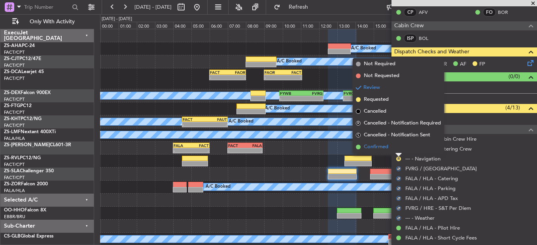
click at [399, 148] on li "Confirmed" at bounding box center [398, 147] width 91 height 12
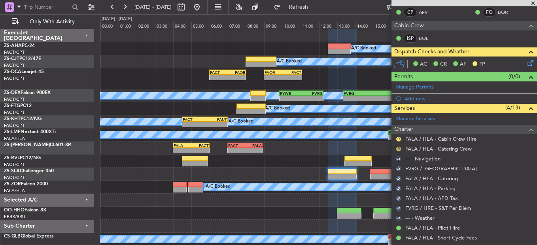
click at [399, 150] on button "R" at bounding box center [398, 149] width 5 height 5
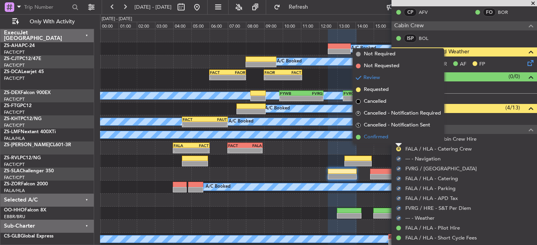
click at [397, 142] on li "Confirmed" at bounding box center [398, 137] width 91 height 12
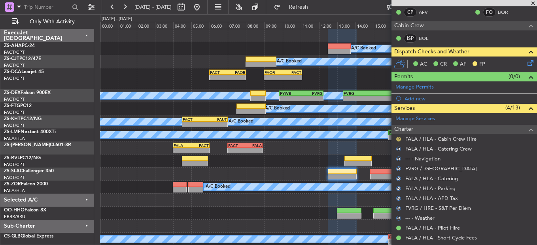
click at [398, 138] on button "R" at bounding box center [398, 139] width 5 height 5
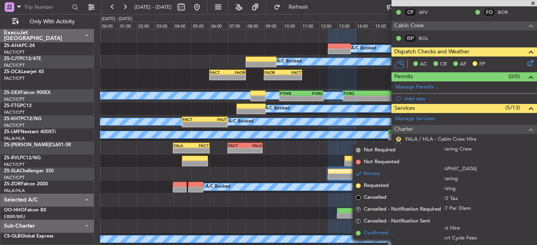
click at [377, 233] on span "Confirmed" at bounding box center [376, 233] width 25 height 8
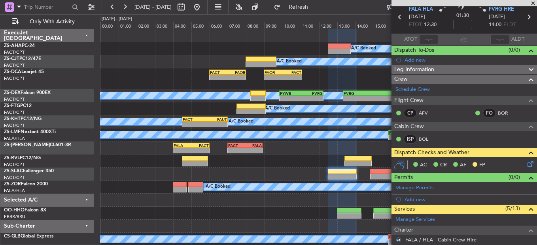
scroll to position [0, 0]
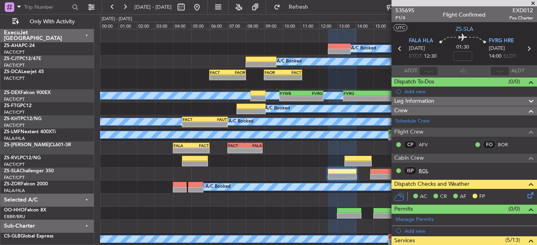
click at [427, 170] on link "BOL" at bounding box center [428, 170] width 18 height 7
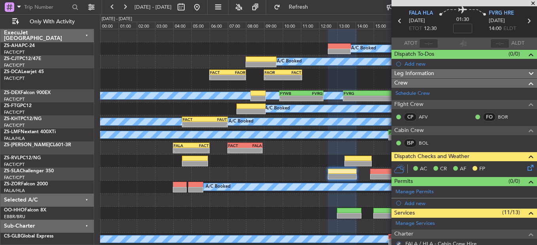
scroll to position [40, 0]
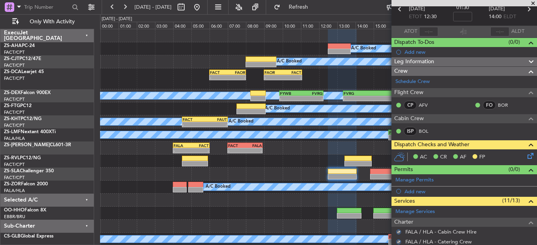
click at [532, 1] on span at bounding box center [533, 3] width 8 height 7
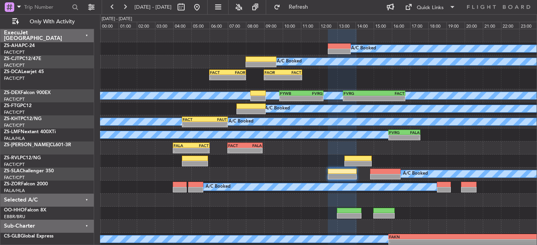
scroll to position [0, 0]
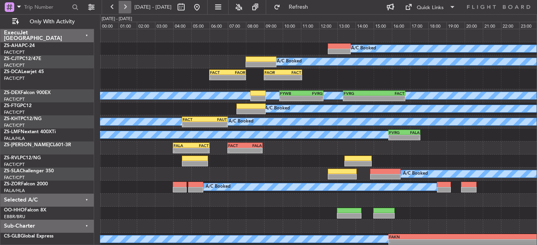
click at [126, 10] on button at bounding box center [125, 7] width 13 height 13
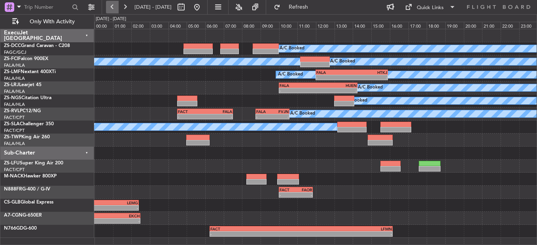
click at [106, 3] on button at bounding box center [112, 7] width 13 height 13
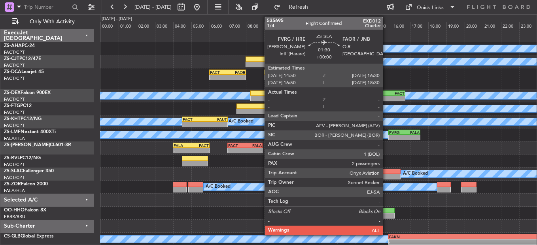
click at [387, 178] on div at bounding box center [385, 177] width 30 height 6
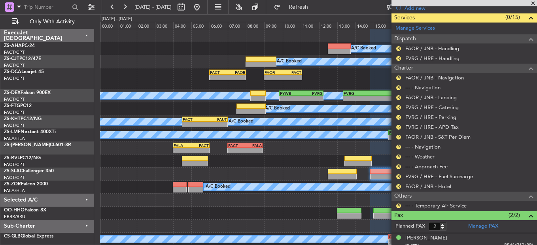
scroll to position [247, 0]
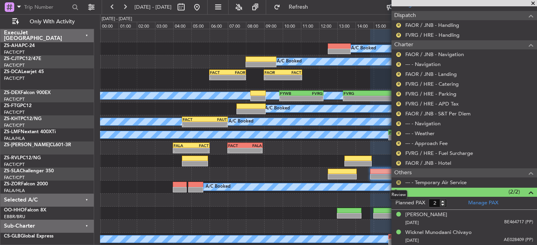
click at [397, 181] on button "R" at bounding box center [398, 182] width 5 height 5
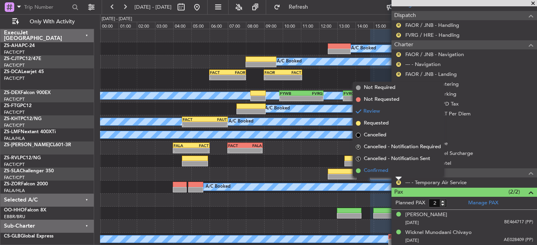
click at [397, 170] on li "Confirmed" at bounding box center [398, 171] width 91 height 12
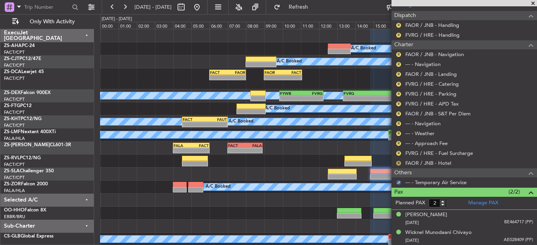
click at [397, 163] on button "R" at bounding box center [398, 163] width 5 height 5
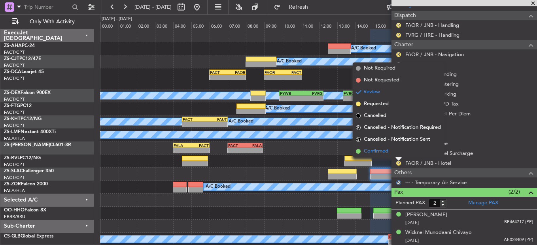
click at [400, 150] on li "Confirmed" at bounding box center [398, 152] width 91 height 12
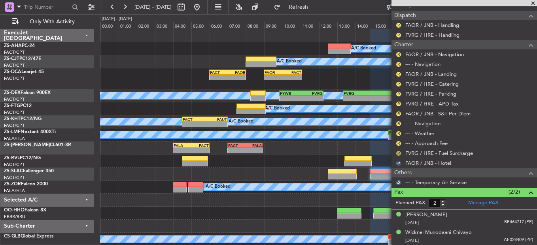
click at [400, 152] on button "R" at bounding box center [398, 153] width 5 height 5
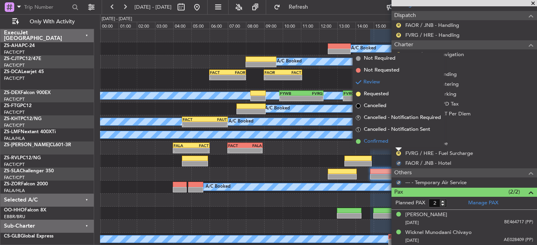
click at [398, 144] on li "Confirmed" at bounding box center [398, 142] width 91 height 12
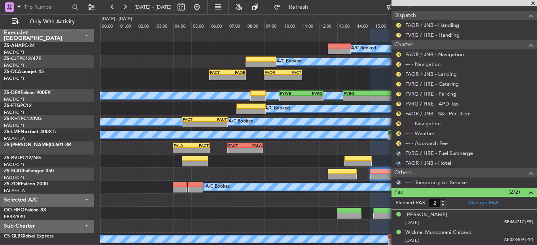
click at [398, 144] on button "R" at bounding box center [398, 143] width 5 height 5
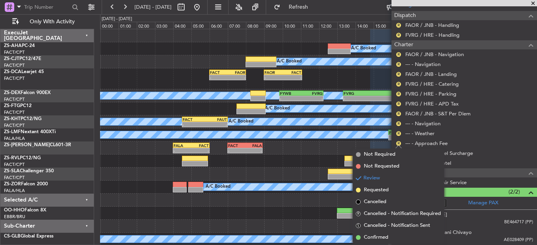
click at [387, 237] on span "Confirmed" at bounding box center [376, 238] width 25 height 8
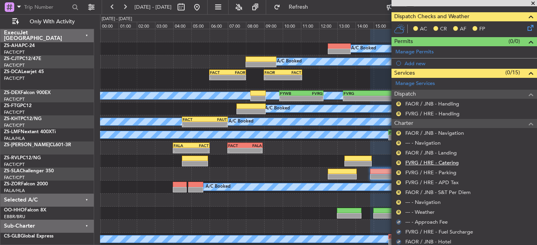
scroll to position [167, 0]
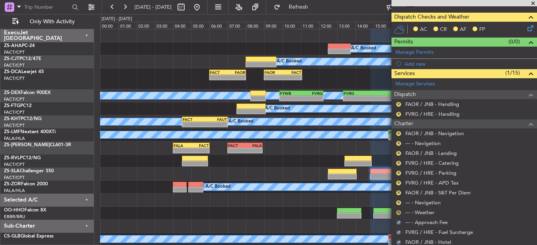
click at [398, 212] on button "R" at bounding box center [398, 213] width 5 height 5
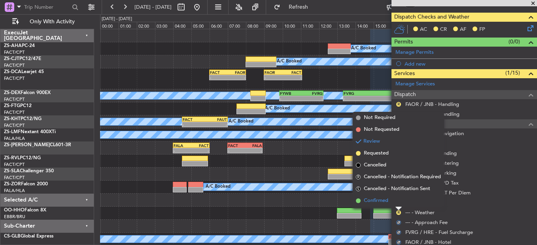
click at [398, 197] on li "Confirmed" at bounding box center [398, 201] width 91 height 12
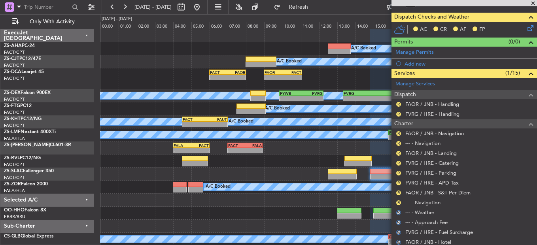
click at [398, 200] on div "R" at bounding box center [399, 203] width 6 height 6
click at [398, 201] on button "R" at bounding box center [398, 203] width 5 height 5
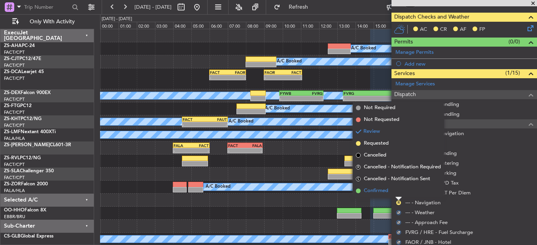
click at [396, 191] on li "Confirmed" at bounding box center [398, 191] width 91 height 12
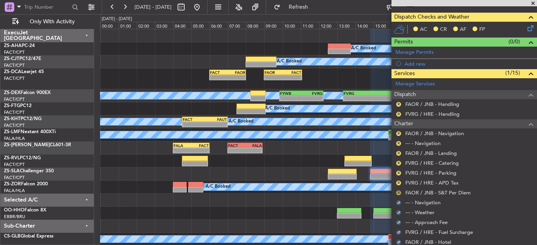
click at [400, 191] on button "R" at bounding box center [398, 193] width 5 height 5
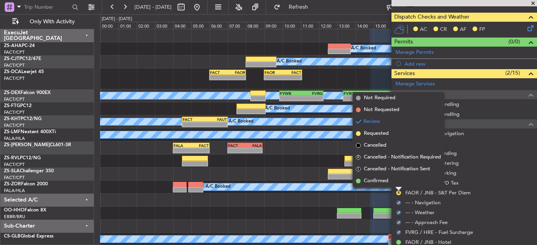
click at [399, 180] on li "Confirmed" at bounding box center [398, 181] width 91 height 12
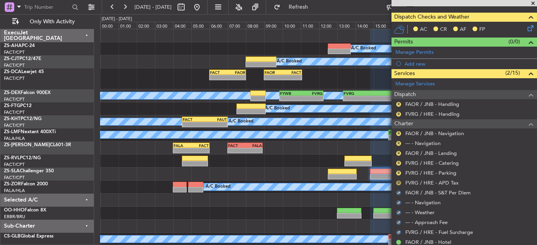
click at [399, 182] on button "R" at bounding box center [398, 183] width 5 height 5
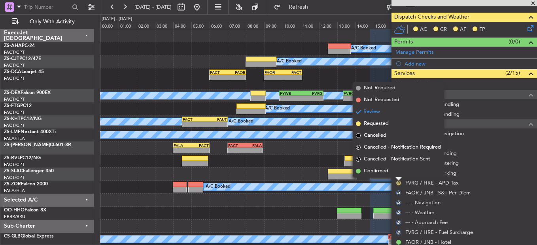
click at [396, 172] on li "Confirmed" at bounding box center [398, 171] width 91 height 12
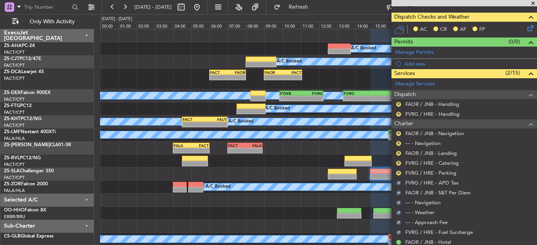
click at [396, 172] on button "R" at bounding box center [398, 173] width 5 height 5
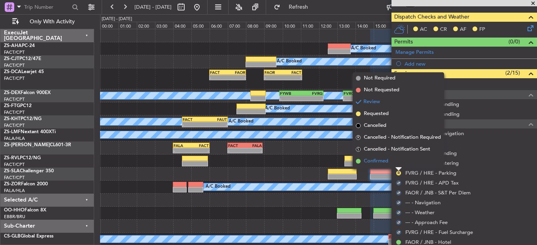
click at [402, 163] on li "Confirmed" at bounding box center [398, 162] width 91 height 12
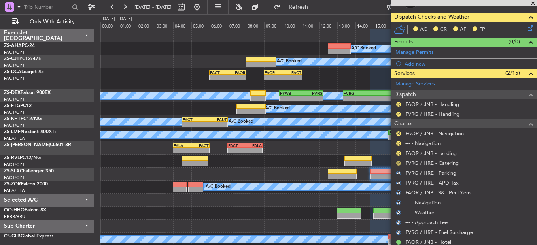
click at [398, 166] on mat-tooltip-component "Review" at bounding box center [399, 175] width 28 height 21
click at [398, 161] on button "R" at bounding box center [398, 163] width 5 height 5
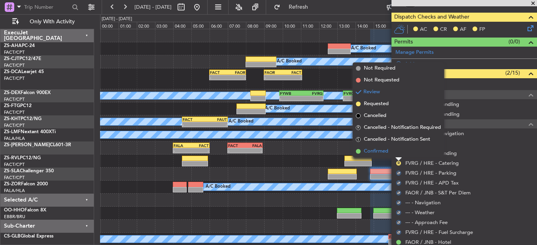
click at [398, 154] on li "Confirmed" at bounding box center [398, 152] width 91 height 12
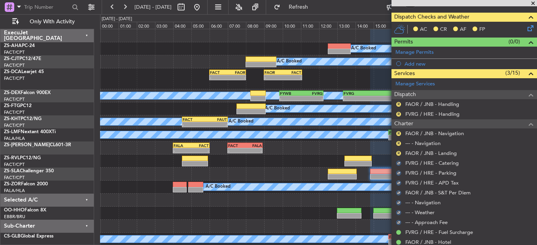
click at [399, 156] on mat-tooltip-component "Review" at bounding box center [399, 166] width 28 height 21
click at [399, 154] on button "R" at bounding box center [398, 153] width 5 height 5
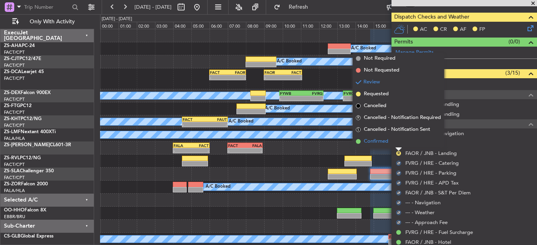
click at [393, 138] on li "Confirmed" at bounding box center [398, 142] width 91 height 12
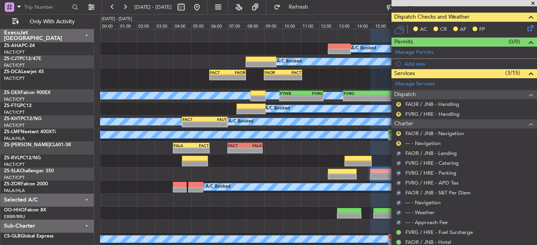
click at [401, 143] on div "R" at bounding box center [399, 143] width 6 height 6
click at [395, 143] on div "R --- - Navigation" at bounding box center [465, 143] width 146 height 10
click at [400, 142] on button "R" at bounding box center [398, 143] width 5 height 5
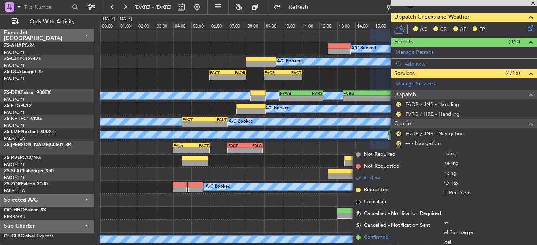
click at [370, 241] on span "Confirmed" at bounding box center [376, 238] width 25 height 8
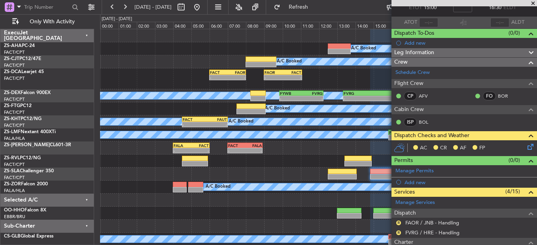
scroll to position [128, 0]
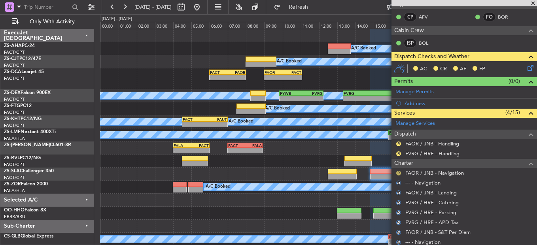
click at [398, 171] on button "R" at bounding box center [398, 173] width 5 height 5
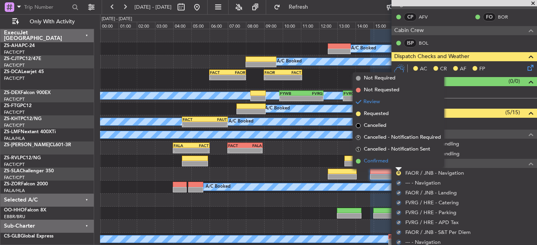
click at [393, 162] on li "Confirmed" at bounding box center [398, 162] width 91 height 12
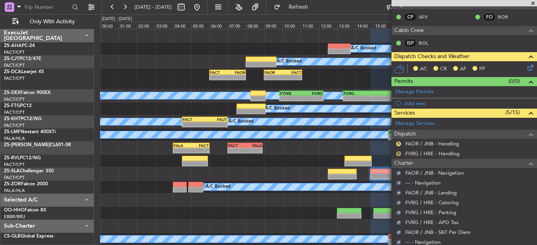
click at [397, 153] on button "R" at bounding box center [398, 154] width 5 height 5
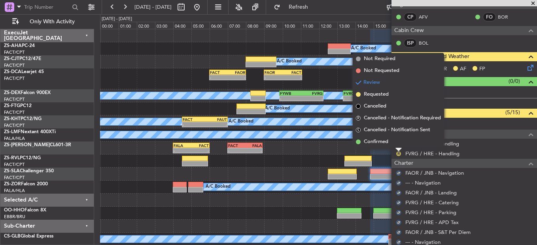
click at [399, 153] on button "R" at bounding box center [398, 154] width 5 height 5
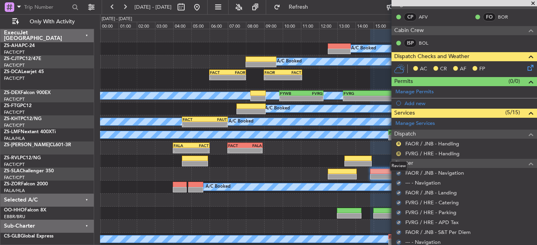
click at [399, 155] on button "R" at bounding box center [398, 154] width 5 height 5
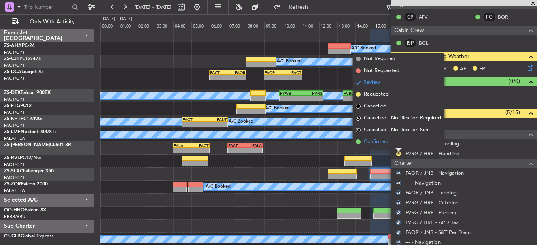
click at [399, 145] on li "Confirmed" at bounding box center [398, 142] width 91 height 12
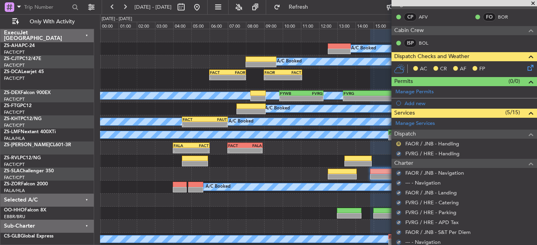
click at [399, 142] on button "R" at bounding box center [398, 144] width 5 height 5
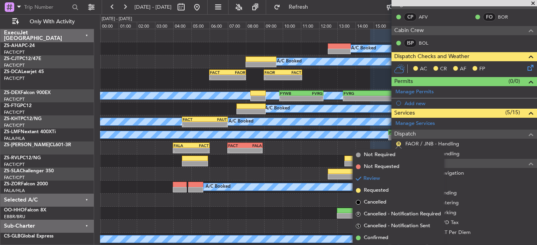
click at [389, 234] on li "Confirmed" at bounding box center [398, 238] width 91 height 12
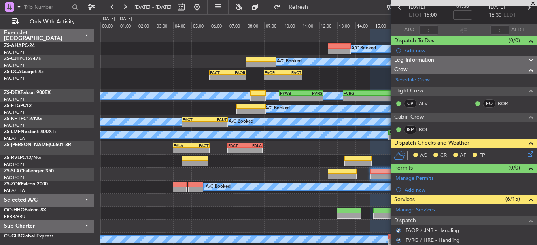
scroll to position [9, 0]
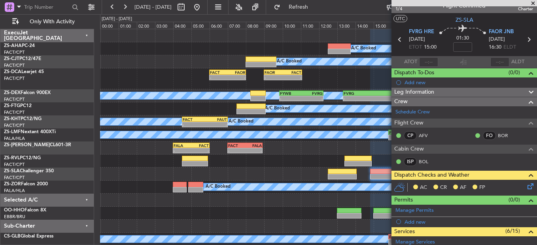
click at [526, 187] on icon at bounding box center [529, 185] width 6 height 6
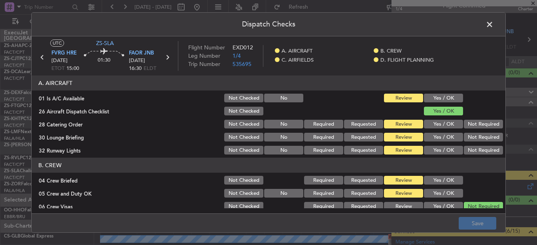
click at [430, 97] on button "Yes / OK" at bounding box center [443, 98] width 39 height 9
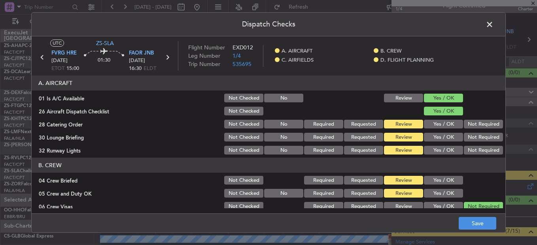
click at [480, 124] on button "Not Required" at bounding box center [483, 124] width 39 height 9
click at [480, 138] on button "Not Required" at bounding box center [483, 137] width 39 height 9
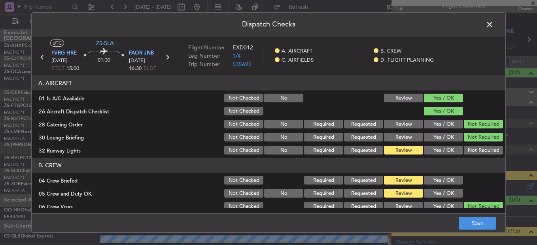
click at [480, 141] on button "Not Required" at bounding box center [483, 137] width 39 height 9
click at [479, 149] on button "Not Required" at bounding box center [483, 150] width 39 height 9
click at [450, 180] on button "Yes / OK" at bounding box center [443, 180] width 39 height 9
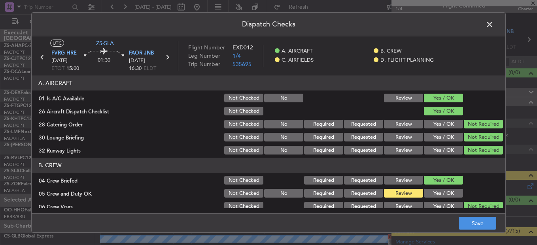
click at [450, 188] on section "B. CREW 04 Crew Briefed Not Checked Required Requested Review Yes / OK 05 Crew …" at bounding box center [269, 204] width 474 height 93
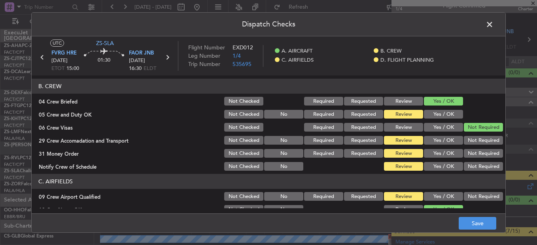
click at [446, 113] on button "Yes / OK" at bounding box center [443, 114] width 39 height 9
click at [484, 140] on button "Not Required" at bounding box center [483, 140] width 39 height 9
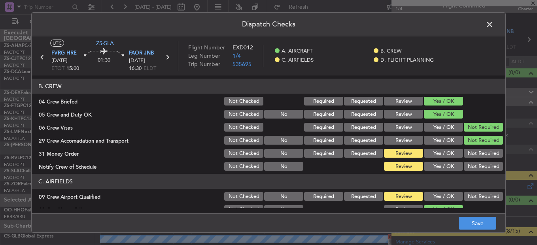
click at [488, 150] on button "Not Required" at bounding box center [483, 153] width 39 height 9
click at [487, 159] on div "Not Required" at bounding box center [483, 153] width 40 height 11
click at [483, 164] on button "Not Required" at bounding box center [483, 166] width 39 height 9
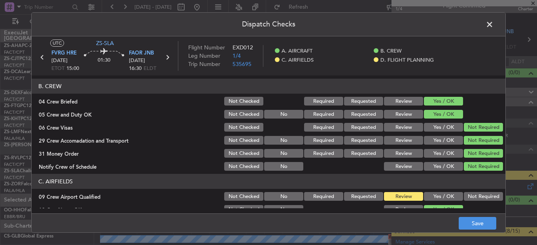
click at [478, 195] on button "Not Required" at bounding box center [483, 196] width 39 height 9
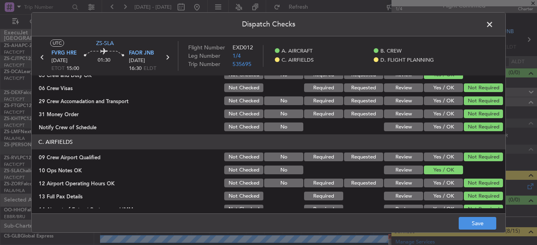
scroll to position [222, 0]
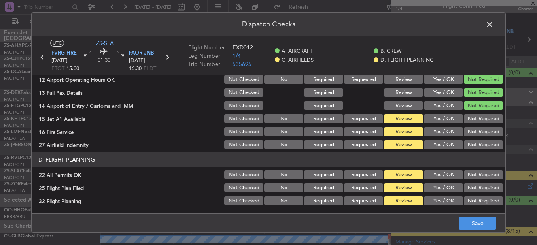
click at [478, 115] on button "Not Required" at bounding box center [483, 118] width 39 height 9
drag, startPoint x: 479, startPoint y: 121, endPoint x: 479, endPoint y: 128, distance: 6.3
click at [479, 122] on button "Not Required" at bounding box center [483, 118] width 39 height 9
click at [479, 137] on div "Not Required" at bounding box center [483, 131] width 40 height 11
click at [479, 140] on section "C. AIRFIELDS 09 Crew Airport Qualified Not Checked No Required Requested Review…" at bounding box center [269, 90] width 474 height 119
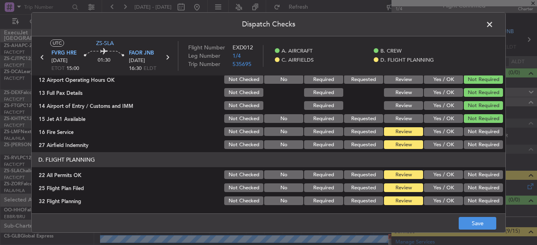
click at [475, 132] on button "Not Required" at bounding box center [483, 131] width 39 height 9
click at [478, 149] on button "Not Required" at bounding box center [483, 144] width 39 height 9
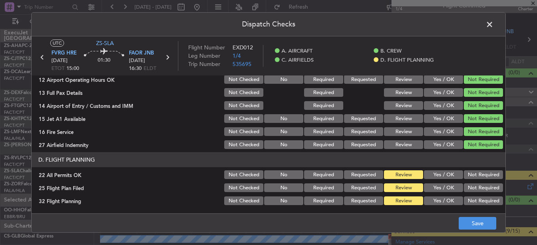
click at [474, 174] on button "Not Required" at bounding box center [483, 175] width 39 height 9
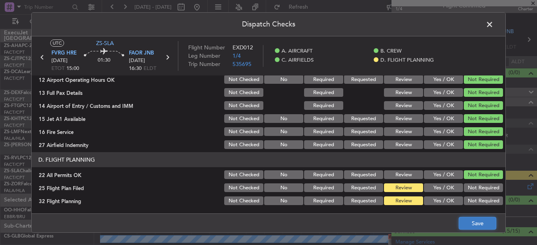
click at [489, 222] on button "Save" at bounding box center [478, 223] width 38 height 13
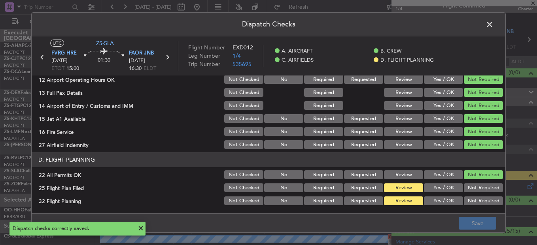
click at [494, 23] on span at bounding box center [494, 27] width 0 height 16
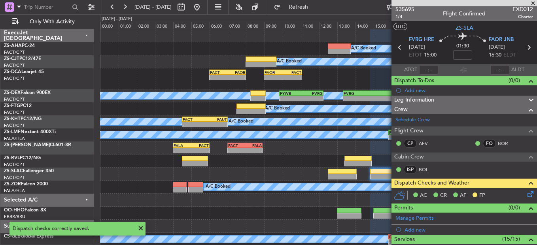
scroll to position [0, 0]
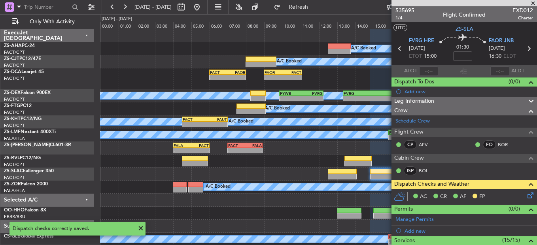
click at [534, 4] on span at bounding box center [533, 3] width 8 height 7
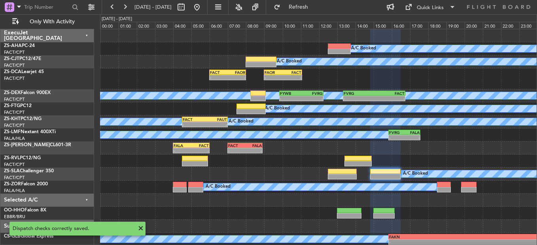
type input "0"
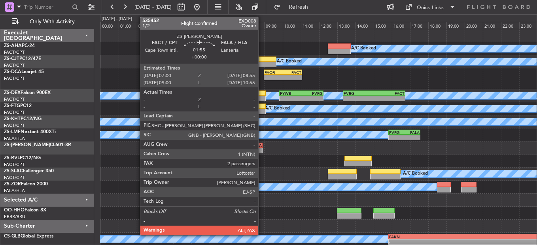
click at [262, 147] on div "FALA" at bounding box center [253, 145] width 17 height 5
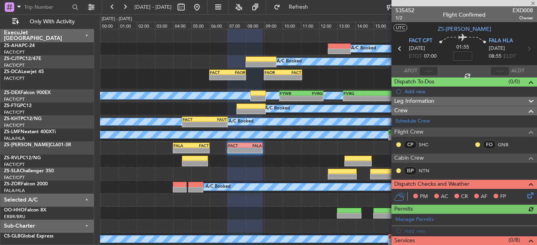
click at [395, 144] on div "CP SHC FO GNB" at bounding box center [464, 144] width 142 height 13
click at [398, 147] on mat-tooltip-component "Unread" at bounding box center [399, 157] width 29 height 21
click at [398, 144] on button at bounding box center [398, 144] width 5 height 5
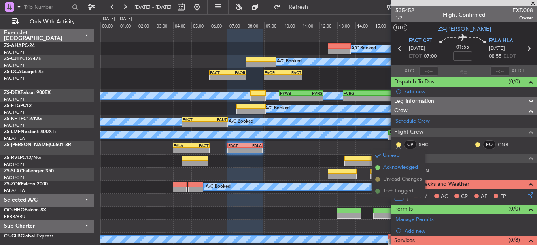
click at [389, 169] on span "Acknowledged" at bounding box center [400, 168] width 35 height 8
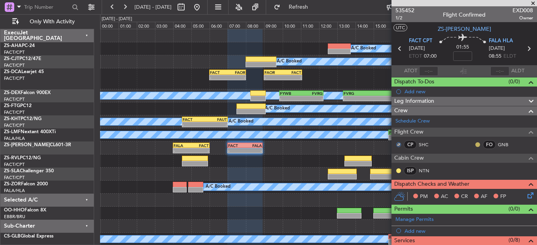
click at [476, 144] on button at bounding box center [478, 144] width 5 height 5
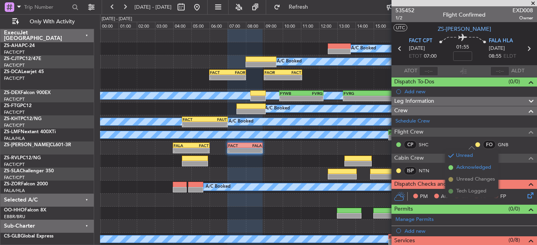
click at [454, 164] on li "Acknowledged" at bounding box center [472, 168] width 53 height 12
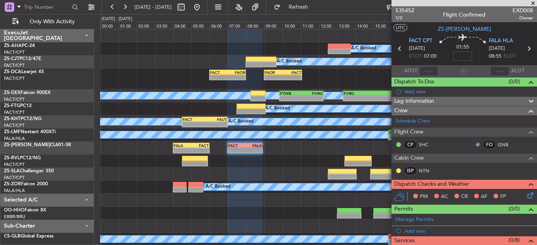
click at [395, 169] on div "ISP NTN" at bounding box center [464, 171] width 142 height 13
click at [400, 168] on div at bounding box center [399, 171] width 6 height 6
click at [398, 171] on button at bounding box center [398, 171] width 5 height 5
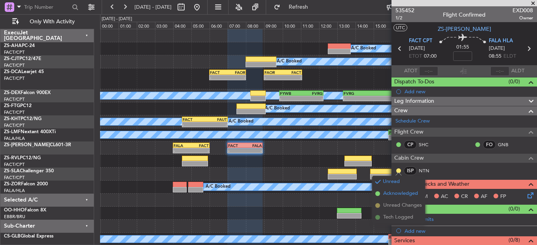
click at [396, 196] on span "Acknowledged" at bounding box center [400, 194] width 35 height 8
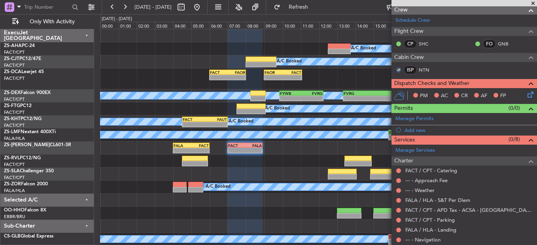
scroll to position [167, 0]
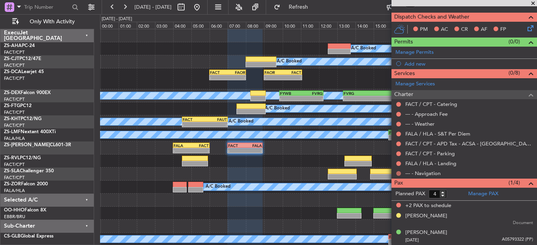
click at [398, 171] on button at bounding box center [398, 173] width 5 height 5
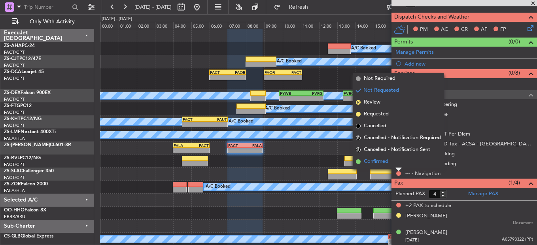
click at [400, 163] on li "Confirmed" at bounding box center [398, 162] width 91 height 12
click at [400, 163] on button at bounding box center [398, 163] width 5 height 5
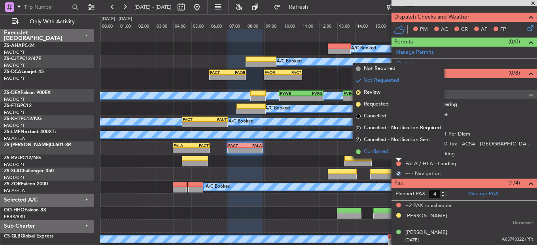
click at [396, 153] on li "Confirmed" at bounding box center [398, 152] width 91 height 12
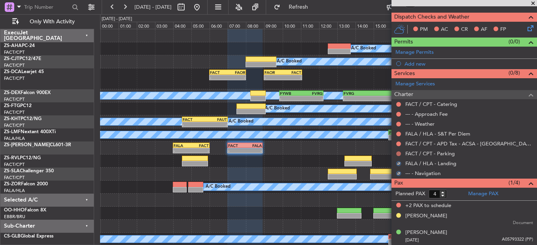
click at [397, 152] on button at bounding box center [398, 154] width 5 height 5
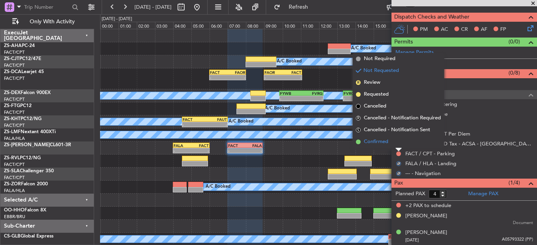
click at [396, 147] on li "Confirmed" at bounding box center [398, 142] width 91 height 12
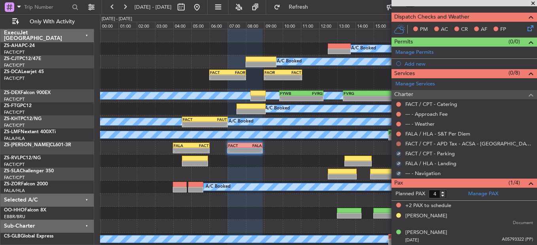
click at [400, 144] on button at bounding box center [398, 144] width 5 height 5
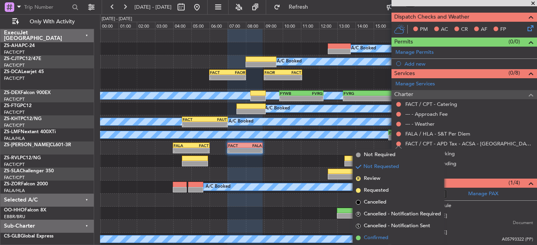
click at [381, 237] on span "Confirmed" at bounding box center [376, 238] width 25 height 8
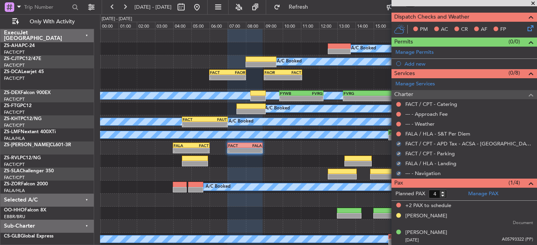
scroll to position [88, 0]
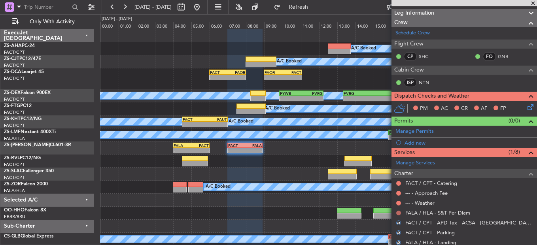
click at [396, 212] on button at bounding box center [398, 213] width 5 height 5
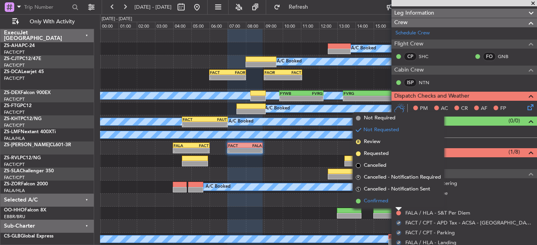
click at [394, 203] on li "Confirmed" at bounding box center [398, 201] width 91 height 12
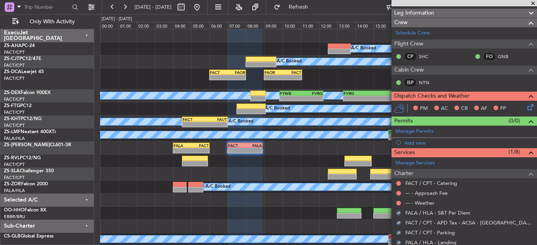
click at [402, 202] on div at bounding box center [399, 203] width 6 height 6
click at [398, 204] on button at bounding box center [398, 203] width 5 height 5
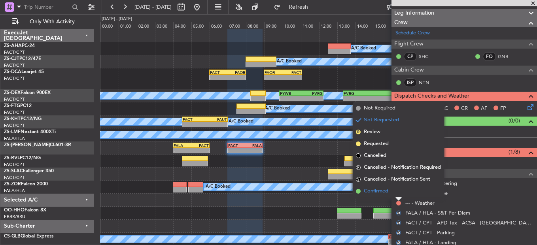
click at [398, 191] on li "Confirmed" at bounding box center [398, 192] width 91 height 12
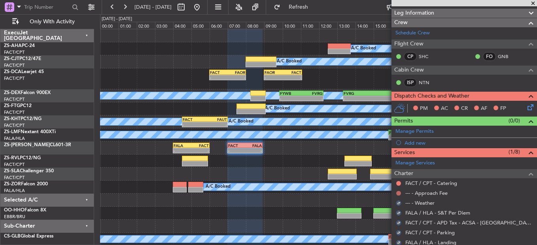
click at [399, 191] on button at bounding box center [398, 193] width 5 height 5
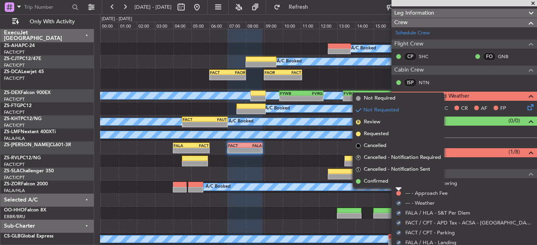
click at [397, 182] on li "Confirmed" at bounding box center [398, 182] width 91 height 12
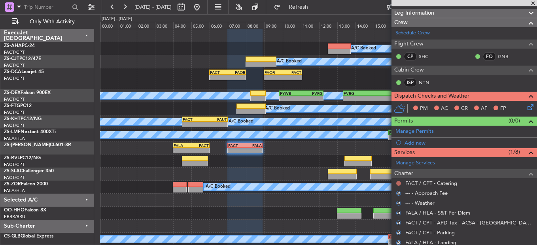
click at [398, 182] on button at bounding box center [398, 183] width 5 height 5
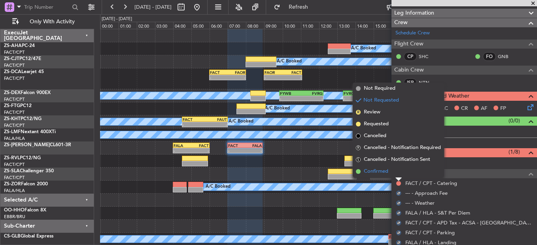
click at [396, 173] on li "Confirmed" at bounding box center [398, 172] width 91 height 12
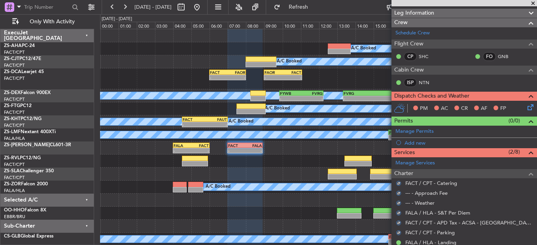
click at [526, 109] on icon at bounding box center [529, 106] width 6 height 6
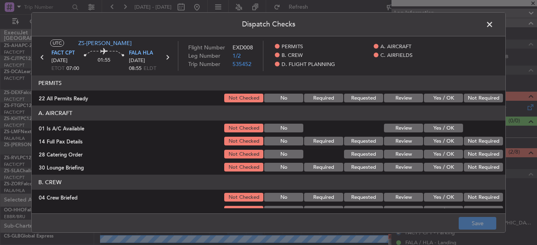
drag, startPoint x: 468, startPoint y: 98, endPoint x: 459, endPoint y: 116, distance: 19.8
click at [469, 98] on button "Not Required" at bounding box center [483, 98] width 39 height 9
click at [443, 133] on button "Yes / OK" at bounding box center [443, 128] width 39 height 9
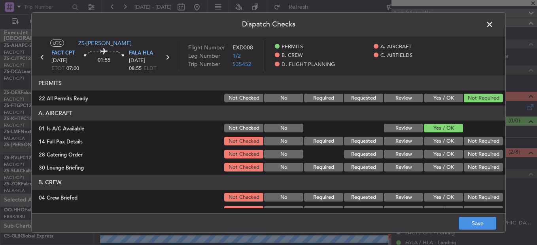
click at [467, 141] on button "Not Required" at bounding box center [483, 141] width 39 height 9
drag, startPoint x: 470, startPoint y: 147, endPoint x: 472, endPoint y: 155, distance: 8.0
click at [470, 149] on section "A. AIRCRAFT 01 Is A/C Available Not Checked No Review Yes / OK 14 Full Pax Deta…" at bounding box center [269, 139] width 474 height 67
drag, startPoint x: 472, startPoint y: 155, endPoint x: 472, endPoint y: 160, distance: 4.7
click at [472, 156] on button "Not Required" at bounding box center [483, 154] width 39 height 9
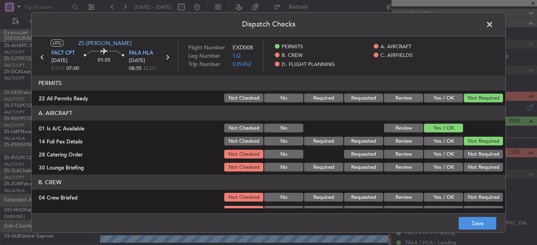
click at [472, 158] on button "Not Required" at bounding box center [483, 154] width 39 height 9
click at [472, 164] on button "Not Required" at bounding box center [483, 167] width 39 height 9
click at [474, 174] on article "PERMITS 22 All Permits Ready Not Checked No Required Requested Review Yes / OK …" at bounding box center [269, 142] width 474 height 133
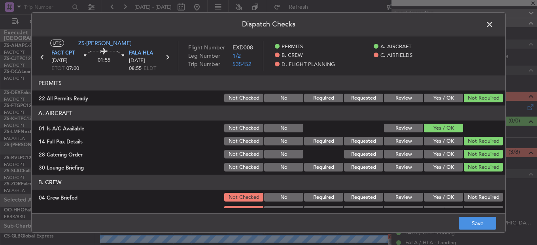
click at [476, 197] on button "Not Required" at bounding box center [483, 197] width 39 height 9
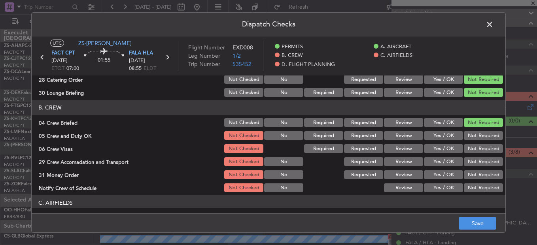
scroll to position [79, 0]
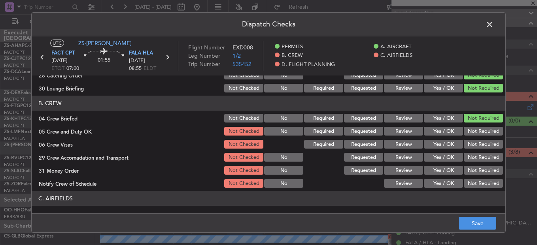
click at [471, 132] on button "Not Required" at bounding box center [483, 131] width 39 height 9
drag, startPoint x: 472, startPoint y: 135, endPoint x: 472, endPoint y: 143, distance: 7.5
click at [472, 137] on div "Not Required" at bounding box center [483, 131] width 40 height 11
drag, startPoint x: 472, startPoint y: 143, endPoint x: 471, endPoint y: 147, distance: 4.0
click at [472, 144] on button "Not Required" at bounding box center [483, 144] width 39 height 9
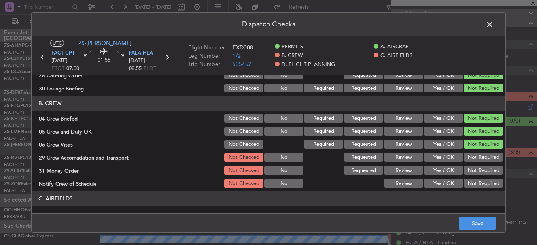
drag, startPoint x: 471, startPoint y: 147, endPoint x: 471, endPoint y: 159, distance: 11.9
click at [471, 152] on section "B. CREW 04 Crew Briefed Not Checked No Required Requested Review Yes / OK Not R…" at bounding box center [269, 142] width 474 height 93
click at [471, 158] on button "Not Required" at bounding box center [483, 157] width 39 height 9
click at [472, 165] on section "B. CREW 04 Crew Briefed Not Checked No Required Requested Review Yes / OK Not R…" at bounding box center [269, 142] width 474 height 93
drag, startPoint x: 472, startPoint y: 169, endPoint x: 471, endPoint y: 177, distance: 8.3
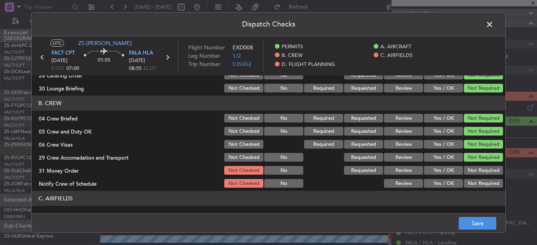
click at [472, 171] on button "Not Required" at bounding box center [483, 170] width 39 height 9
click at [471, 185] on button "Not Required" at bounding box center [483, 183] width 39 height 9
click at [471, 188] on button "Not Required" at bounding box center [483, 183] width 39 height 9
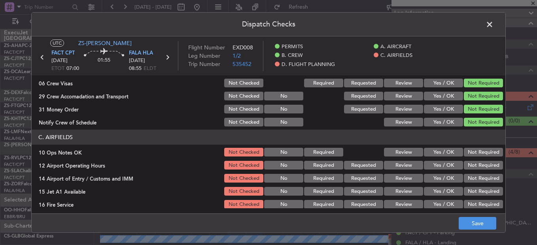
scroll to position [198, 0]
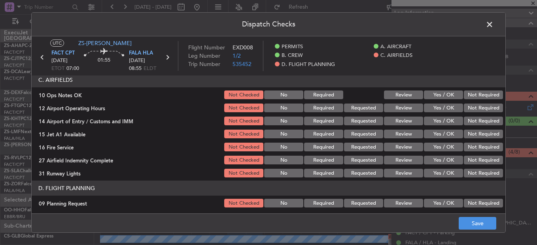
drag, startPoint x: 459, startPoint y: 96, endPoint x: 467, endPoint y: 109, distance: 14.5
click at [464, 96] on button "Not Required" at bounding box center [483, 95] width 39 height 9
drag, startPoint x: 467, startPoint y: 109, endPoint x: 468, endPoint y: 113, distance: 4.4
click at [467, 111] on button "Not Required" at bounding box center [483, 108] width 39 height 9
drag, startPoint x: 468, startPoint y: 113, endPoint x: 473, endPoint y: 128, distance: 16.1
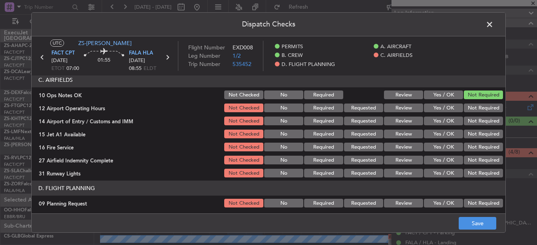
click at [468, 114] on div "Not Required" at bounding box center [483, 107] width 40 height 11
click at [470, 121] on button "Not Required" at bounding box center [483, 121] width 39 height 9
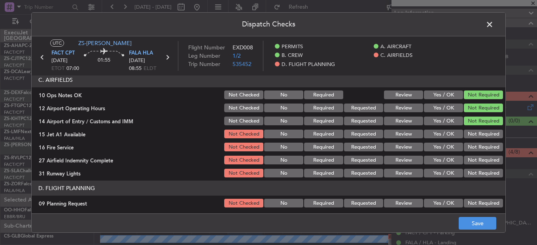
click at [474, 128] on section "C. AIRFIELDS 10 Ops Notes OK Not Checked No Required Review Yes / OK Not Requir…" at bounding box center [269, 125] width 474 height 106
click at [473, 131] on div "Not Required" at bounding box center [483, 134] width 40 height 11
click at [480, 134] on button "Not Required" at bounding box center [483, 134] width 39 height 9
click at [472, 174] on button "Not Required" at bounding box center [483, 173] width 39 height 9
click at [471, 174] on button "Not Required" at bounding box center [483, 173] width 39 height 9
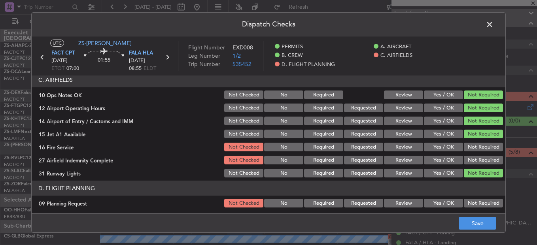
click at [468, 148] on button "Not Required" at bounding box center [483, 147] width 39 height 9
click at [471, 161] on button "Not Required" at bounding box center [483, 160] width 39 height 9
click at [474, 167] on section "C. AIRFIELDS 10 Ops Notes OK Not Checked No Required Review Yes / OK Not Requir…" at bounding box center [269, 125] width 474 height 106
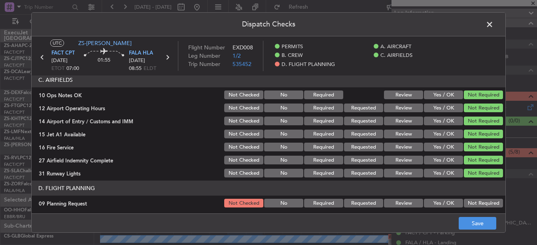
scroll to position [213, 0]
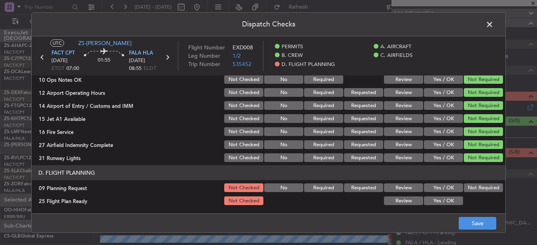
click at [474, 188] on button "Not Required" at bounding box center [483, 188] width 39 height 9
click at [416, 204] on div "25 Flight Plan Ready Not Checked Review Yes / OK" at bounding box center [269, 200] width 474 height 11
click at [399, 202] on button "Review" at bounding box center [403, 201] width 39 height 9
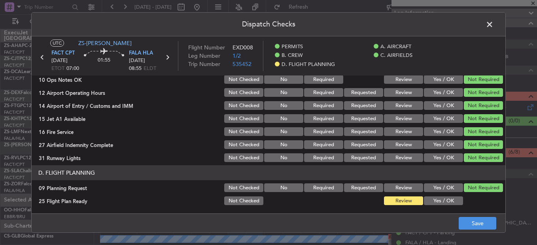
click at [448, 212] on main "UTC ZS-PAT FACT CPT 27/08/2025 ETOT 07:00 01:55 FALA HLA 27/08/2025 08:55 ELDT …" at bounding box center [269, 126] width 474 height 180
click at [467, 218] on button "Save" at bounding box center [478, 223] width 38 height 13
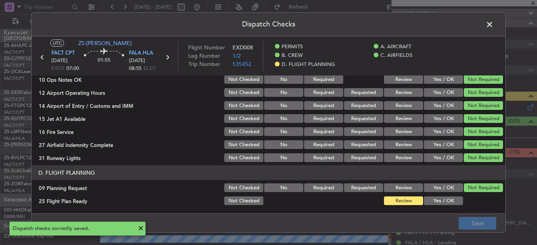
click at [494, 25] on span at bounding box center [494, 27] width 0 height 16
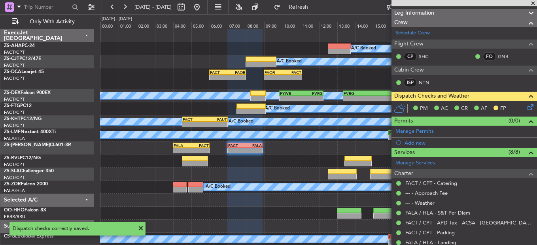
click at [534, 2] on span at bounding box center [533, 3] width 8 height 7
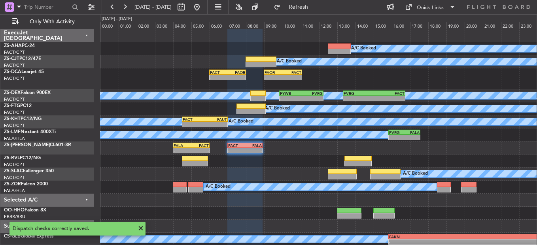
type input "0"
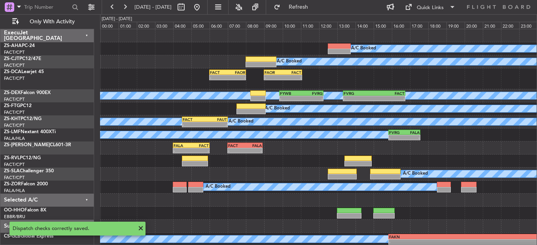
scroll to position [0, 0]
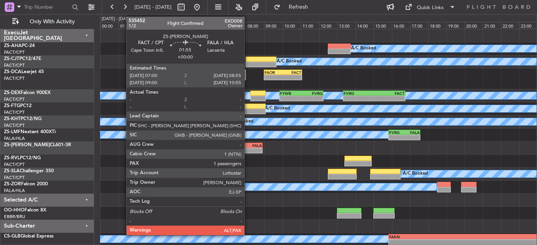
click at [248, 148] on div "-" at bounding box center [253, 150] width 17 height 5
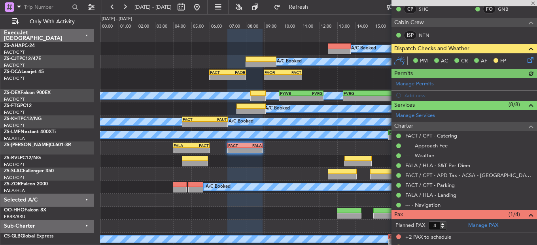
scroll to position [167, 0]
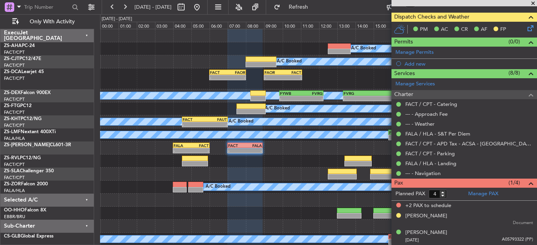
click at [534, 4] on span at bounding box center [533, 3] width 8 height 7
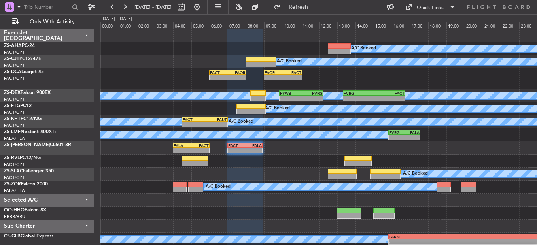
type input "0"
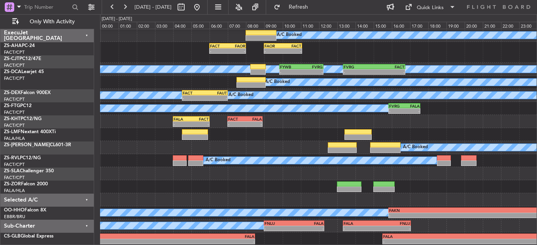
scroll to position [27, 0]
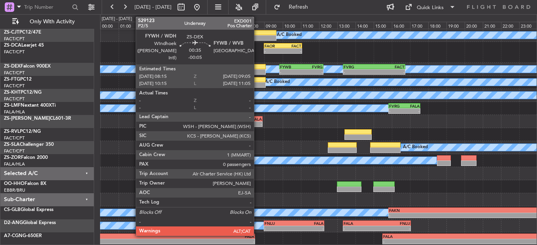
click at [258, 68] on div at bounding box center [257, 67] width 15 height 6
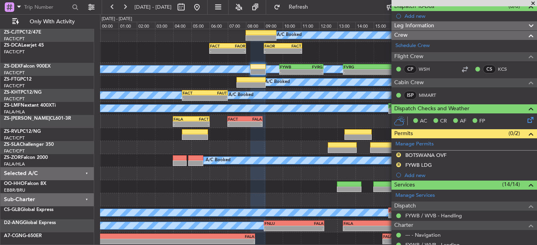
scroll to position [0, 0]
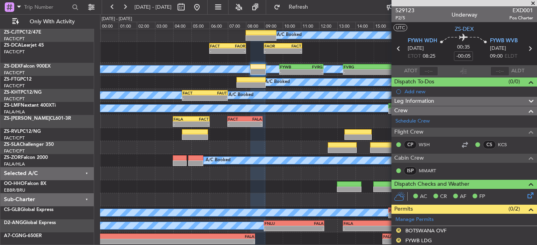
click at [532, 5] on span at bounding box center [533, 3] width 8 height 7
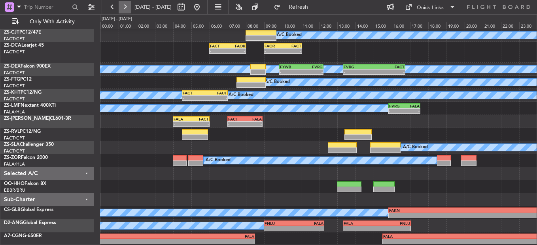
click at [122, 4] on button at bounding box center [125, 7] width 13 height 13
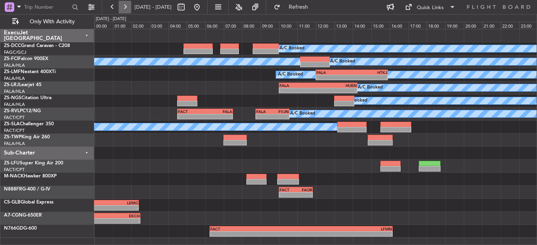
click at [125, 9] on button at bounding box center [125, 7] width 13 height 13
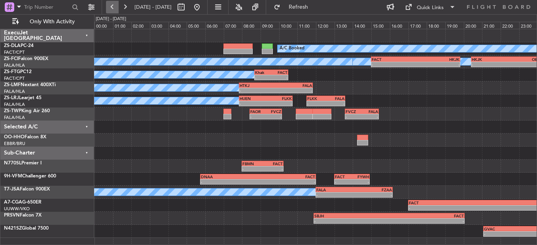
click at [114, 6] on button at bounding box center [112, 7] width 13 height 13
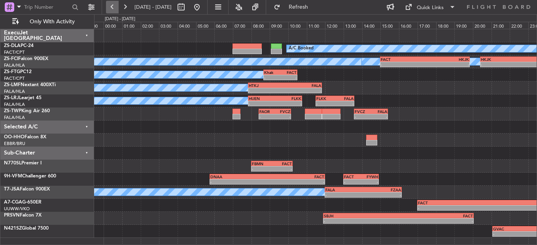
click at [114, 6] on button at bounding box center [112, 7] width 13 height 13
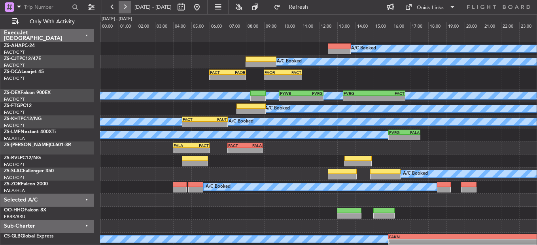
click at [125, 7] on button at bounding box center [125, 7] width 13 height 13
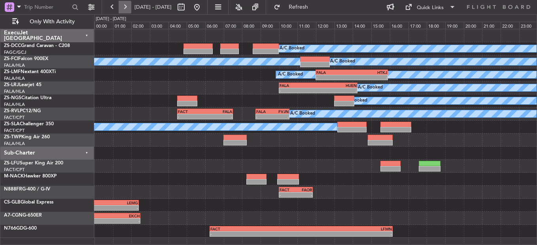
click at [123, 6] on button at bounding box center [125, 7] width 13 height 13
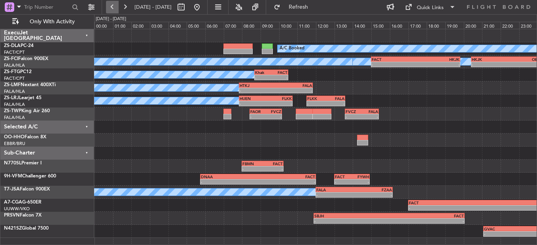
click at [115, 7] on button at bounding box center [112, 7] width 13 height 13
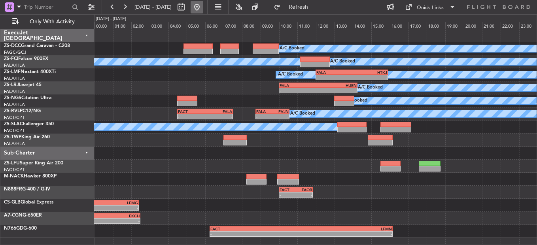
click at [203, 8] on button at bounding box center [197, 7] width 13 height 13
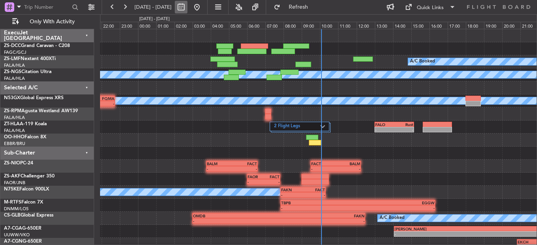
click at [188, 6] on button at bounding box center [181, 7] width 13 height 13
select select "8"
select select "2025"
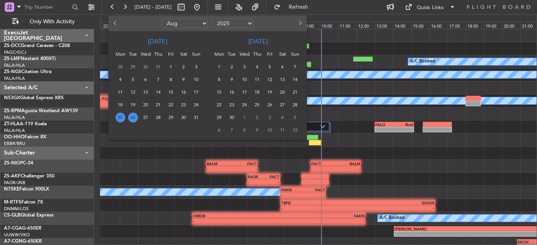
click at [133, 117] on span "26" at bounding box center [133, 118] width 10 height 10
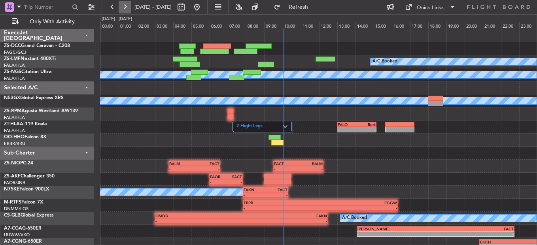
click at [127, 10] on button at bounding box center [125, 7] width 13 height 13
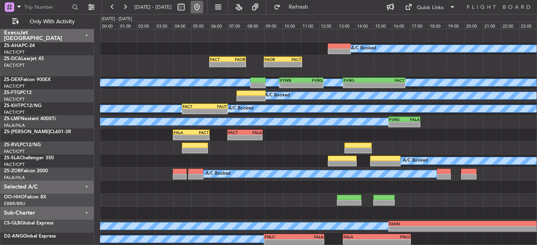
click at [203, 6] on button at bounding box center [197, 7] width 13 height 13
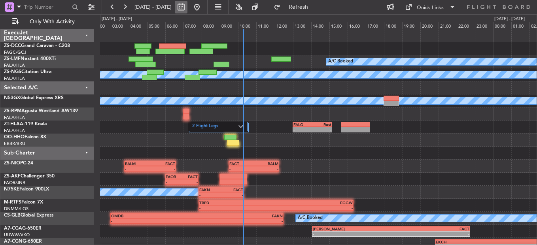
click at [188, 4] on button at bounding box center [181, 7] width 13 height 13
select select "8"
select select "2025"
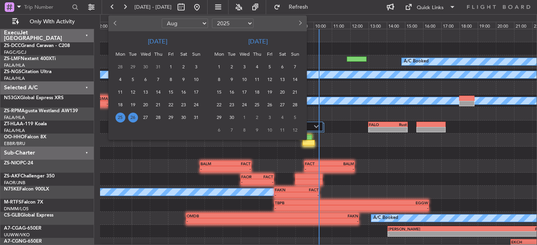
click at [280, 82] on span "13" at bounding box center [283, 80] width 10 height 10
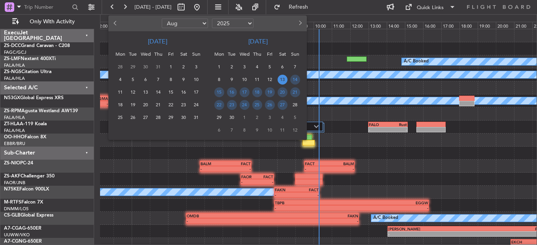
click at [280, 82] on span "13" at bounding box center [283, 80] width 10 height 10
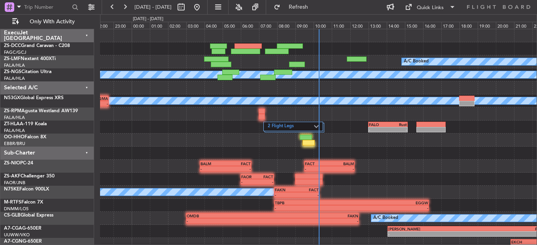
select select "9"
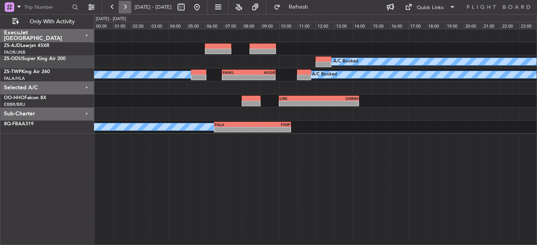
click at [125, 10] on button at bounding box center [125, 7] width 13 height 13
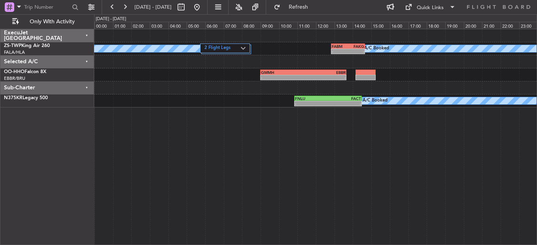
click at [235, 43] on div "A/C Booked 2 Flight Legs - - FABM 12:50 Z FAKG 14:40 Z A/C Booked" at bounding box center [315, 48] width 443 height 13
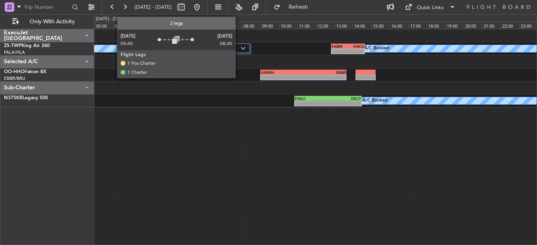
click at [239, 49] on label "2 Flight Legs" at bounding box center [223, 48] width 36 height 7
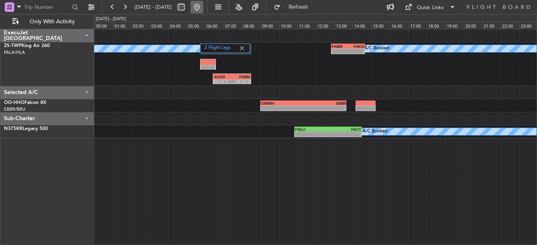
click at [203, 9] on button at bounding box center [197, 7] width 13 height 13
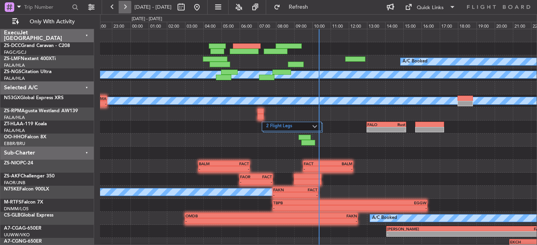
click at [128, 10] on button at bounding box center [125, 7] width 13 height 13
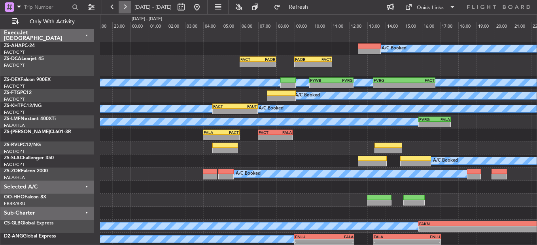
click at [128, 9] on button at bounding box center [125, 7] width 13 height 13
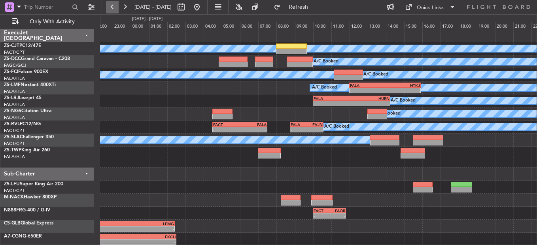
click at [112, 4] on button at bounding box center [112, 7] width 13 height 13
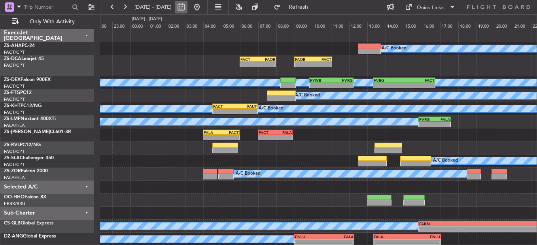
click at [188, 7] on button at bounding box center [181, 7] width 13 height 13
select select "8"
select select "2025"
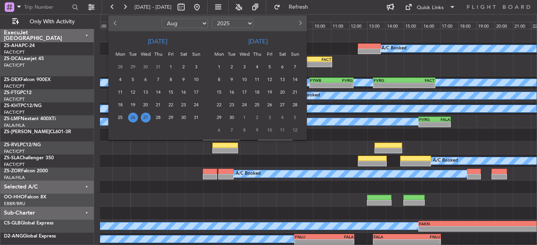
click at [146, 117] on span "27" at bounding box center [146, 118] width 10 height 10
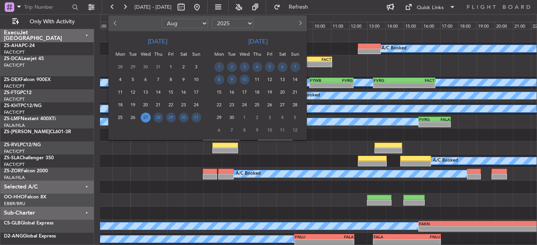
click at [146, 117] on span "27" at bounding box center [146, 118] width 10 height 10
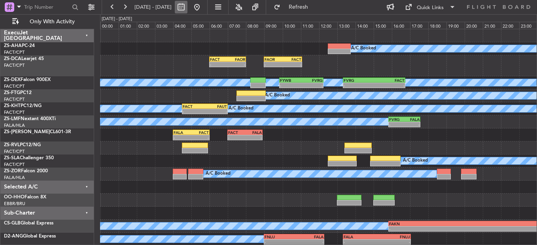
click at [188, 9] on button at bounding box center [181, 7] width 13 height 13
select select "8"
select select "2025"
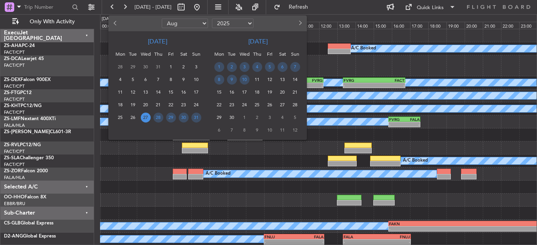
click at [282, 81] on span "13" at bounding box center [283, 80] width 10 height 10
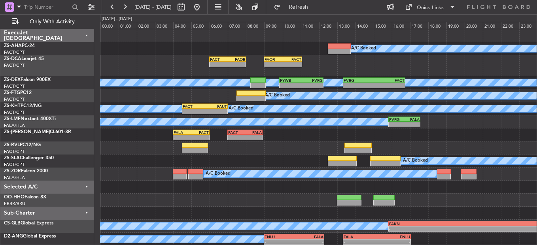
select select "9"
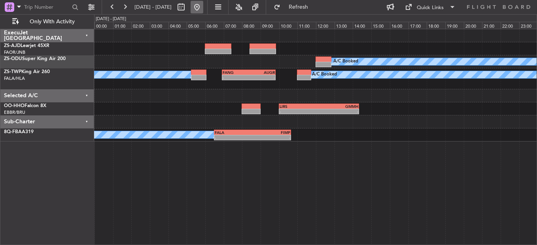
click at [203, 7] on button at bounding box center [197, 7] width 13 height 13
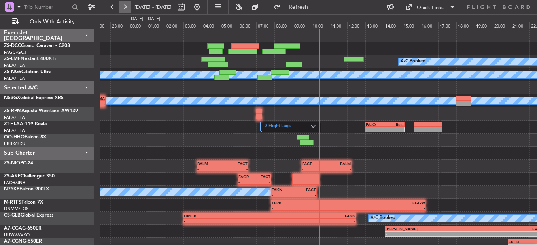
click at [121, 7] on button at bounding box center [125, 7] width 13 height 13
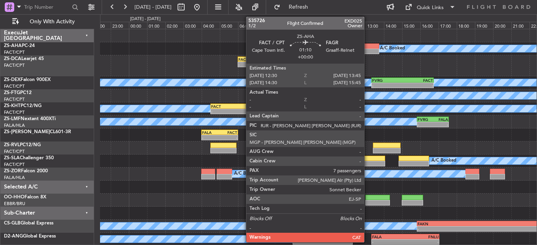
click at [368, 46] on div at bounding box center [368, 47] width 23 height 6
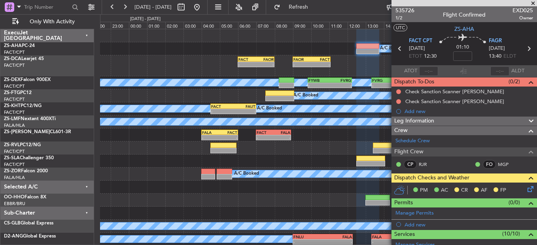
click at [535, 4] on span at bounding box center [533, 3] width 8 height 7
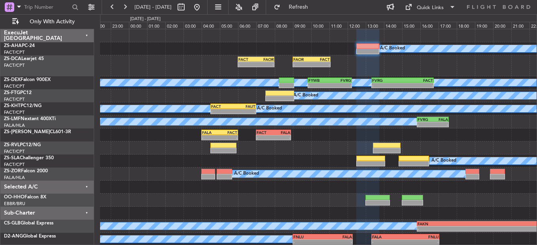
type input "0"
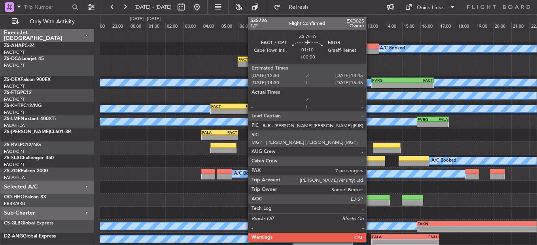
click at [370, 44] on div at bounding box center [368, 47] width 23 height 6
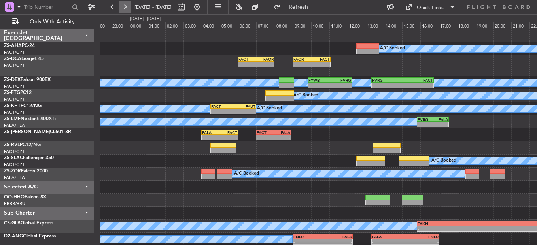
click at [121, 6] on button at bounding box center [125, 7] width 13 height 13
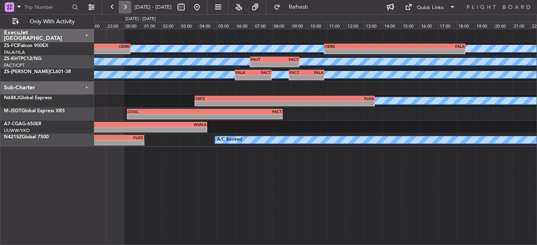
click at [121, 6] on button at bounding box center [125, 7] width 13 height 13
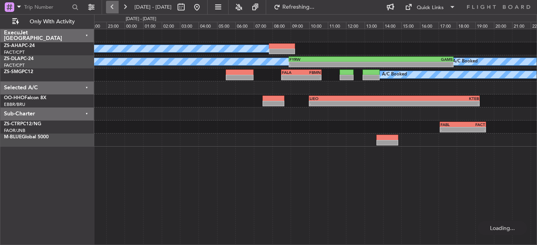
click at [113, 4] on button at bounding box center [112, 7] width 13 height 13
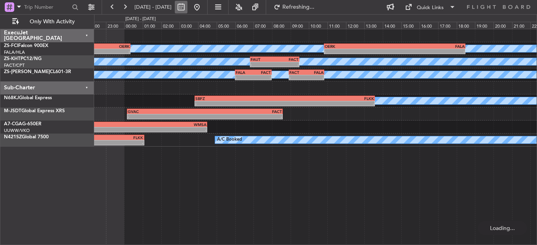
click at [188, 8] on button at bounding box center [181, 7] width 13 height 13
select select "8"
select select "2025"
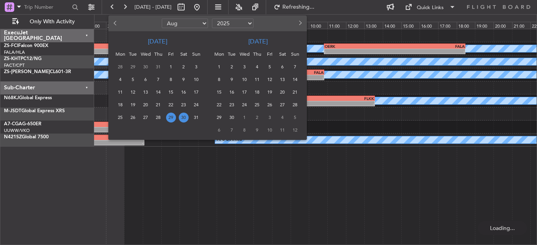
click at [172, 116] on span "29" at bounding box center [171, 118] width 10 height 10
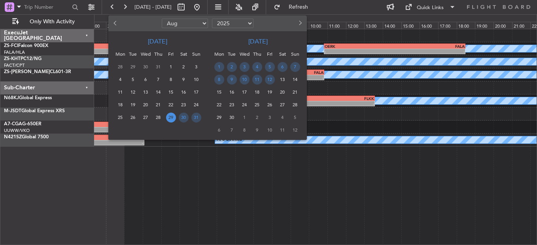
drag, startPoint x: 360, startPoint y: 186, endPoint x: 333, endPoint y: 149, distance: 45.7
click at [360, 186] on div at bounding box center [268, 122] width 537 height 245
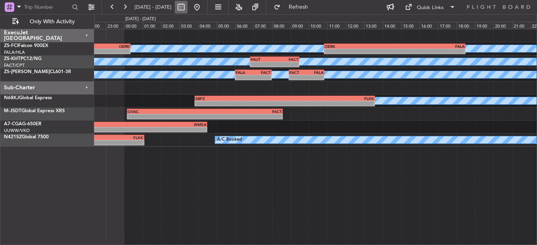
click at [188, 10] on button at bounding box center [181, 7] width 13 height 13
select select "8"
select select "2025"
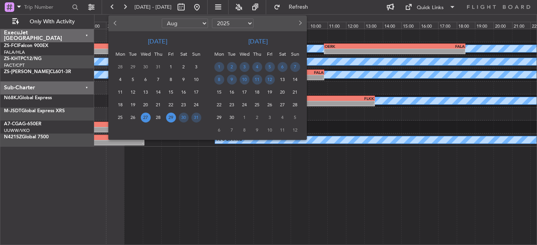
click at [148, 118] on span "27" at bounding box center [146, 118] width 10 height 10
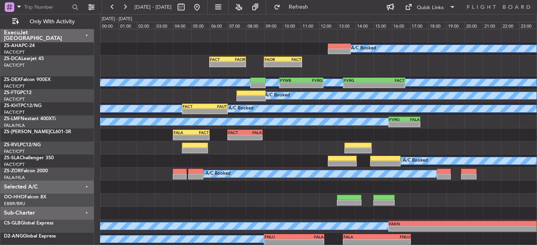
click at [334, 32] on div at bounding box center [318, 35] width 437 height 13
click at [334, 47] on div at bounding box center [339, 47] width 23 height 6
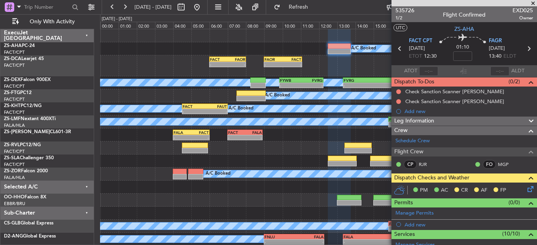
click at [527, 188] on icon at bounding box center [529, 188] width 6 height 6
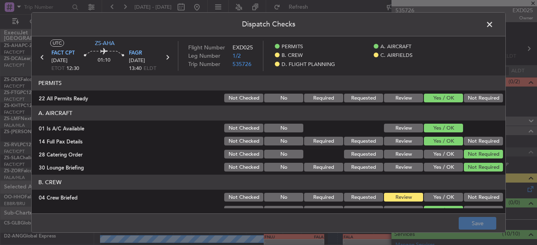
scroll to position [40, 0]
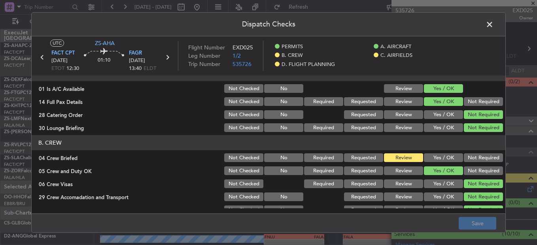
click at [446, 163] on div "Yes / OK" at bounding box center [443, 157] width 40 height 11
click at [444, 158] on button "Yes / OK" at bounding box center [443, 158] width 39 height 9
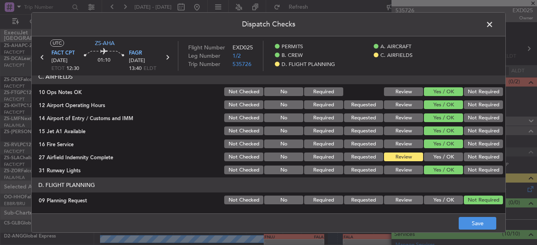
scroll to position [213, 0]
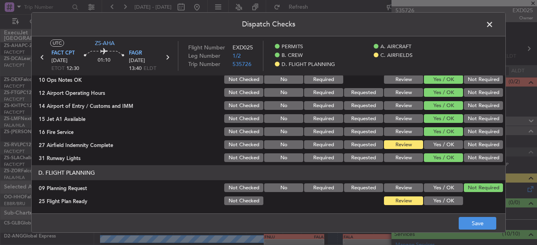
click at [440, 144] on button "Yes / OK" at bounding box center [443, 144] width 39 height 9
click at [475, 222] on button "Save" at bounding box center [478, 223] width 38 height 13
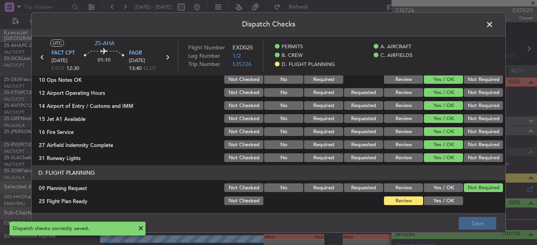
click at [494, 24] on span at bounding box center [494, 27] width 0 height 16
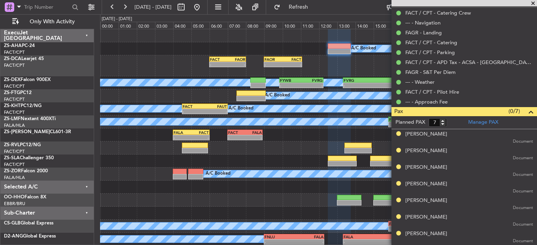
scroll to position [0, 0]
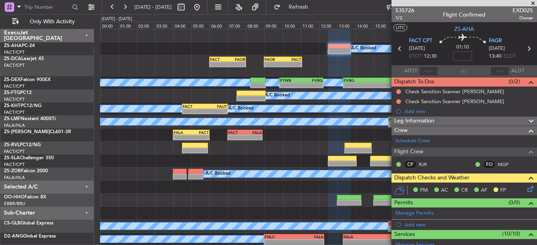
click at [537, 4] on span at bounding box center [533, 3] width 8 height 7
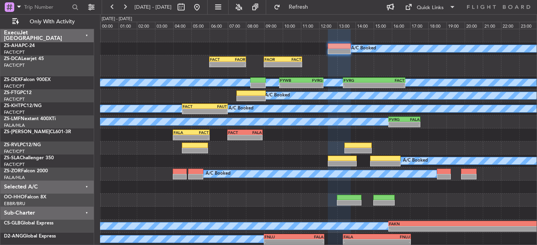
type input "0"
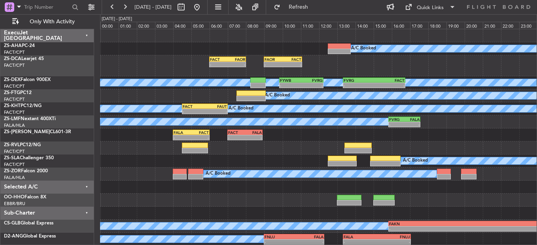
click at [136, 8] on span "27 Aug 2025 - 27 Aug 2025" at bounding box center [153, 7] width 37 height 7
click at [129, 5] on button at bounding box center [125, 7] width 13 height 13
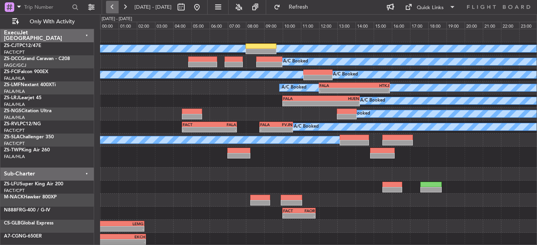
click at [116, 11] on button at bounding box center [112, 7] width 13 height 13
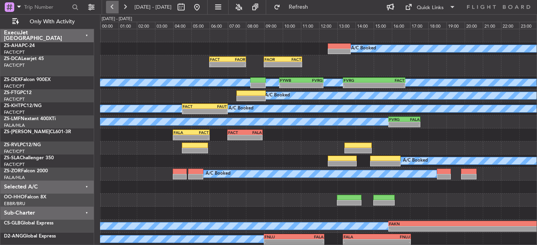
click at [112, 7] on button at bounding box center [112, 7] width 13 height 13
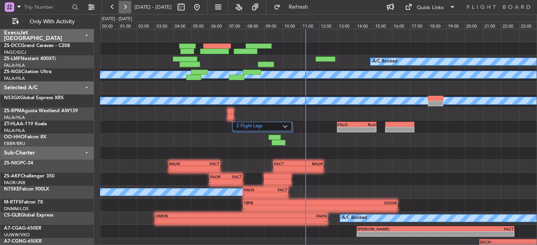
click at [130, 4] on button at bounding box center [125, 7] width 13 height 13
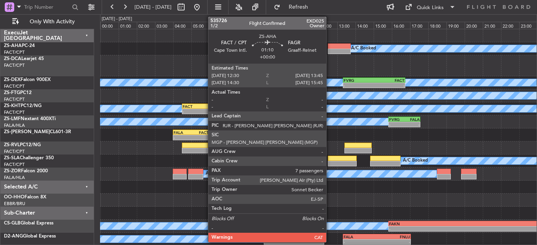
click at [330, 48] on div at bounding box center [339, 47] width 23 height 6
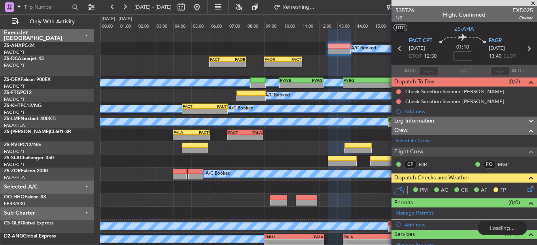
click at [534, 1] on span at bounding box center [533, 3] width 8 height 7
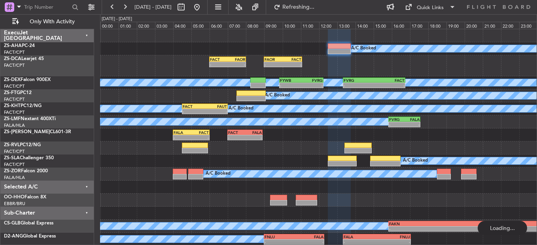
type input "0"
click at [127, 8] on button at bounding box center [125, 7] width 13 height 13
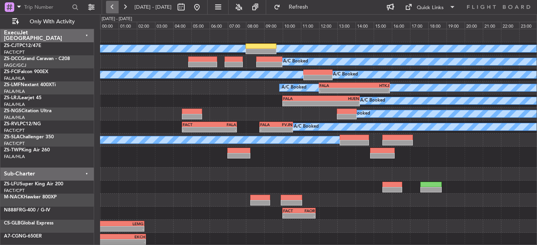
click at [108, 7] on button at bounding box center [112, 7] width 13 height 13
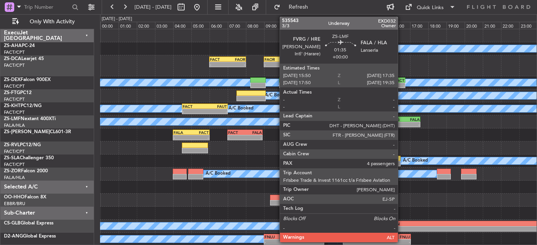
click at [402, 119] on div "FVRG" at bounding box center [396, 119] width 15 height 5
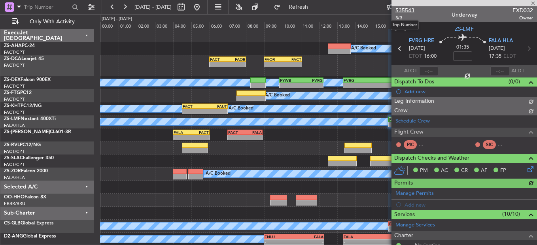
click at [407, 11] on span "535543" at bounding box center [405, 10] width 19 height 8
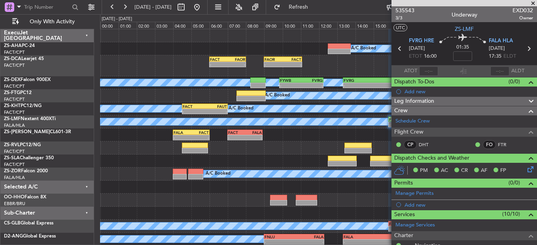
click at [532, 2] on span at bounding box center [533, 3] width 8 height 7
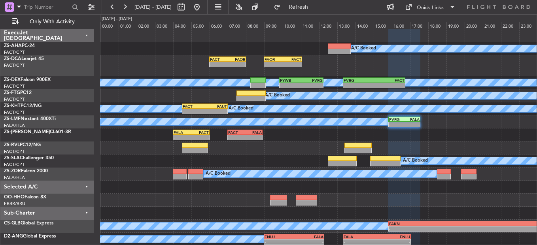
type input "0"
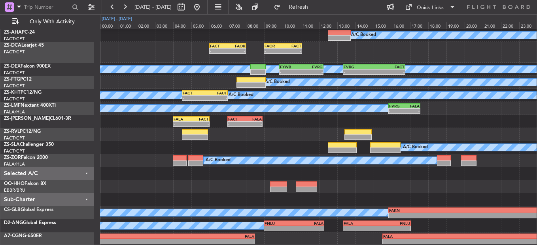
scroll to position [13, 0]
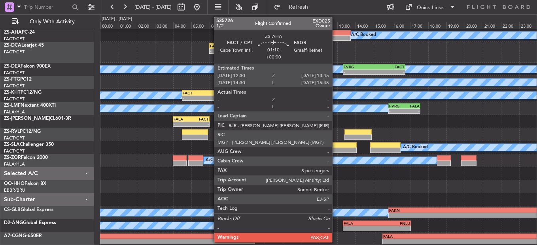
click at [337, 32] on div at bounding box center [339, 33] width 23 height 6
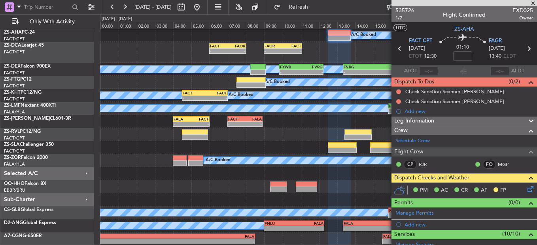
click at [288, 123] on div "- - FALA 04:00 Z FACT 06:00 Z - - FACT 07:00 Z FALA 08:55 Z" at bounding box center [318, 121] width 437 height 13
drag, startPoint x: 535, startPoint y: 0, endPoint x: 527, endPoint y: 6, distance: 10.2
click at [534, 2] on span at bounding box center [533, 3] width 8 height 7
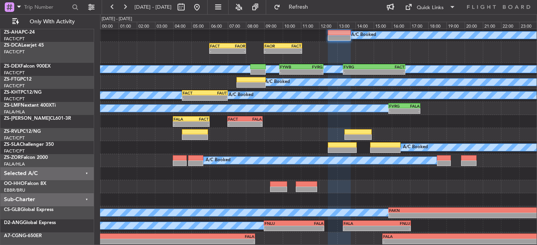
type input "0"
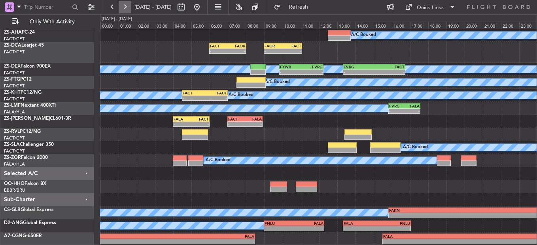
click at [129, 6] on button at bounding box center [125, 7] width 13 height 13
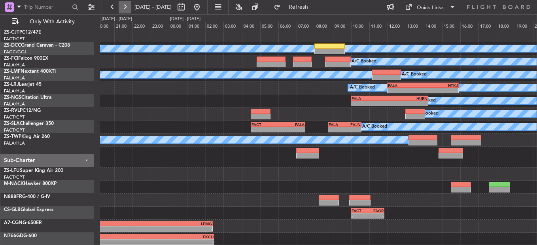
scroll to position [0, 0]
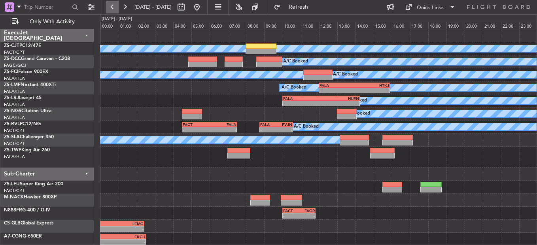
click at [114, 6] on button at bounding box center [112, 7] width 13 height 13
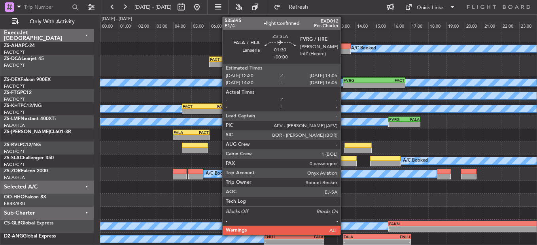
click at [344, 160] on div at bounding box center [342, 159] width 29 height 6
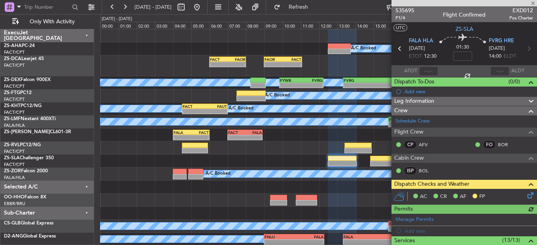
click at [526, 194] on icon at bounding box center [529, 194] width 6 height 6
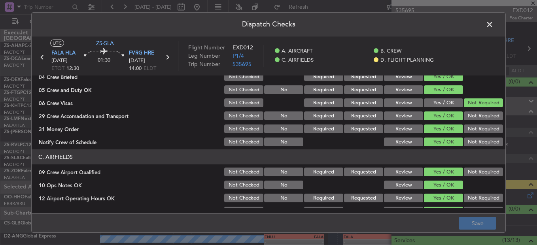
scroll to position [64, 0]
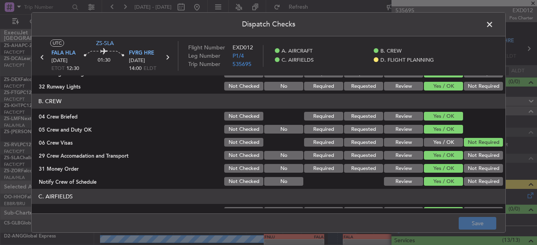
drag, startPoint x: 400, startPoint y: 156, endPoint x: 421, endPoint y: 191, distance: 40.6
click at [400, 156] on button "Review" at bounding box center [403, 155] width 39 height 9
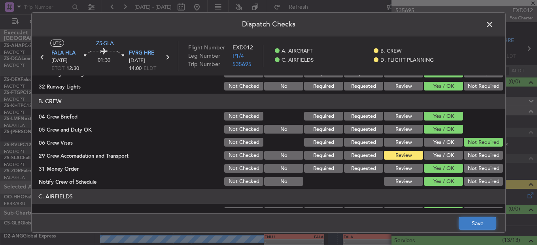
click at [474, 218] on button "Save" at bounding box center [478, 223] width 38 height 13
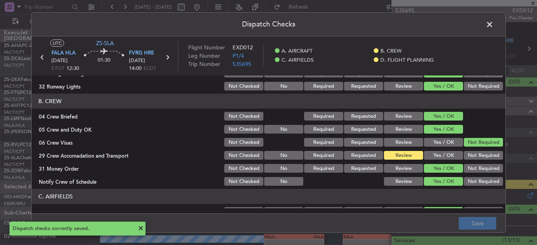
click at [494, 26] on span at bounding box center [494, 27] width 0 height 16
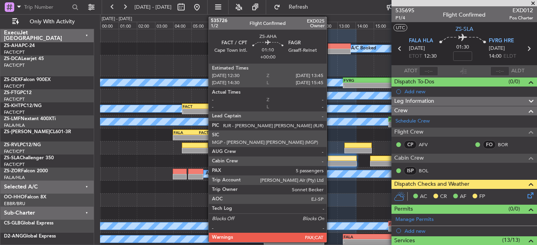
click at [331, 51] on div at bounding box center [339, 52] width 23 height 6
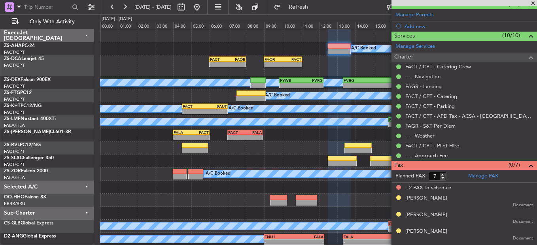
scroll to position [229, 0]
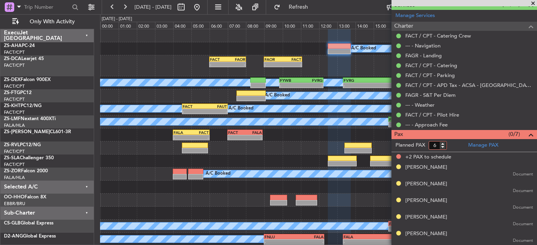
click at [444, 148] on input "6" at bounding box center [438, 145] width 18 height 9
type input "5"
click at [444, 148] on input "5" at bounding box center [438, 145] width 18 height 9
drag, startPoint x: 458, startPoint y: 146, endPoint x: 456, endPoint y: 142, distance: 4.1
click at [457, 144] on form "Planned PAX" at bounding box center [428, 145] width 73 height 13
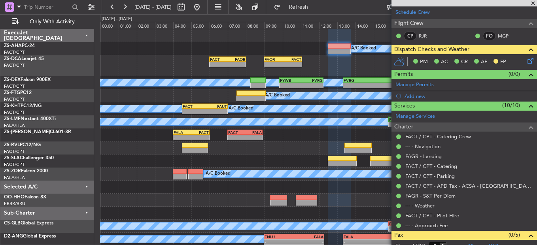
scroll to position [0, 0]
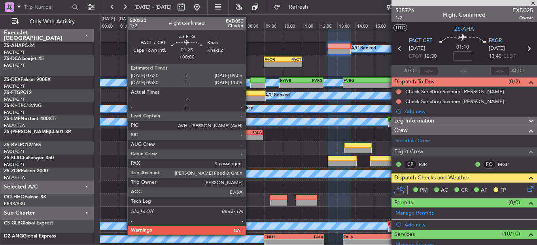
click at [249, 94] on div at bounding box center [251, 94] width 29 height 6
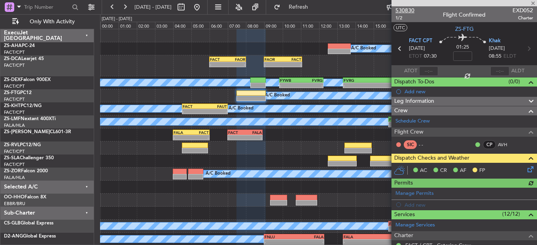
click at [404, 8] on span "530830" at bounding box center [405, 10] width 19 height 8
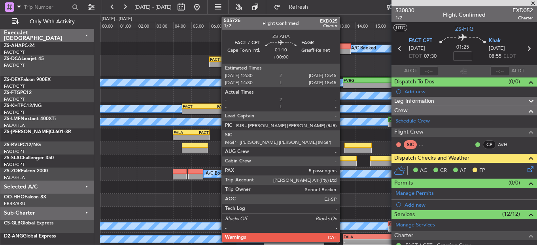
click at [343, 46] on div at bounding box center [339, 47] width 23 height 6
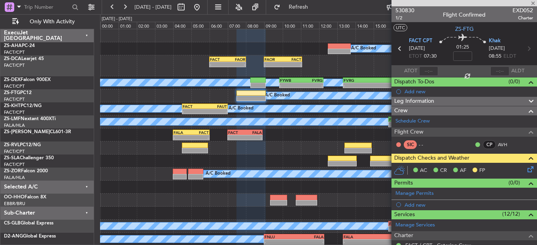
type input "5"
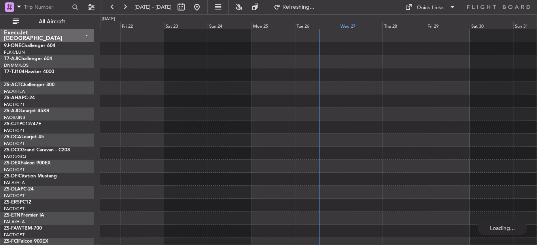
click at [357, 27] on div "Wed 27" at bounding box center [361, 25] width 44 height 7
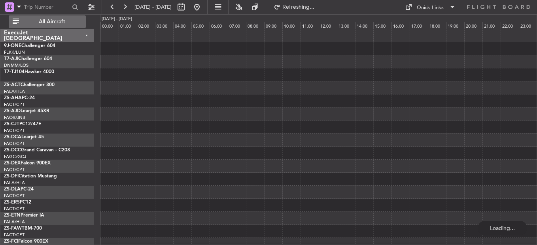
click at [57, 26] on button "All Aircraft" at bounding box center [47, 21] width 77 height 13
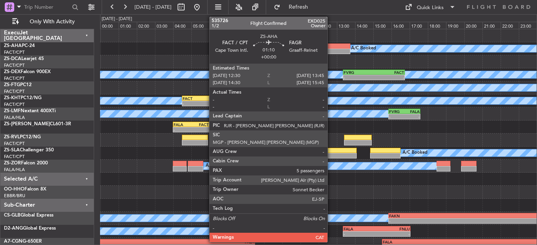
click at [331, 52] on div at bounding box center [339, 52] width 23 height 6
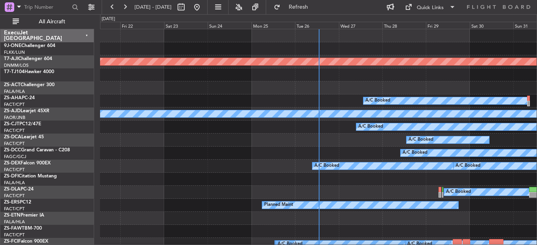
click at [349, 26] on div "Wed 27" at bounding box center [361, 25] width 44 height 7
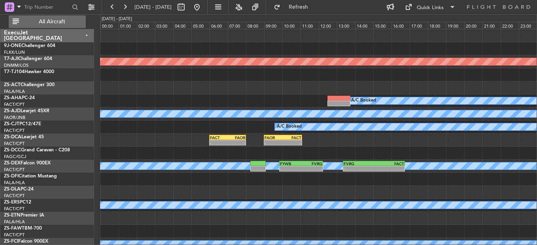
click at [59, 22] on span "All Aircraft" at bounding box center [52, 22] width 63 height 6
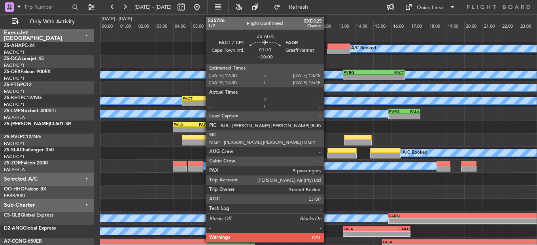
click at [328, 46] on div at bounding box center [339, 47] width 23 height 6
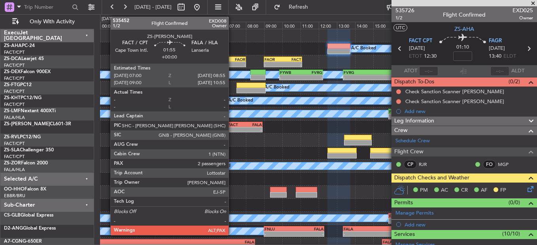
click at [232, 123] on div "FACT" at bounding box center [236, 124] width 17 height 5
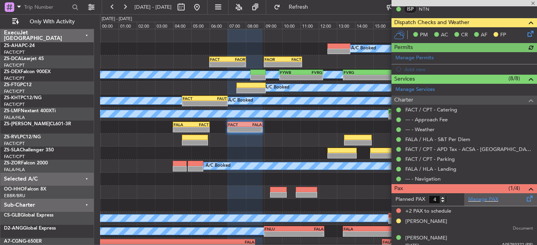
scroll to position [167, 0]
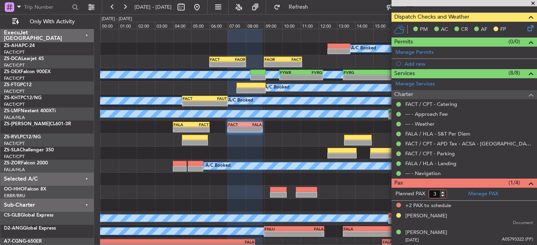
click at [441, 196] on input "3" at bounding box center [438, 194] width 18 height 9
type input "2"
click at [441, 196] on input "2" at bounding box center [438, 194] width 18 height 9
click at [451, 193] on form "Planned PAX 2" at bounding box center [428, 194] width 73 height 13
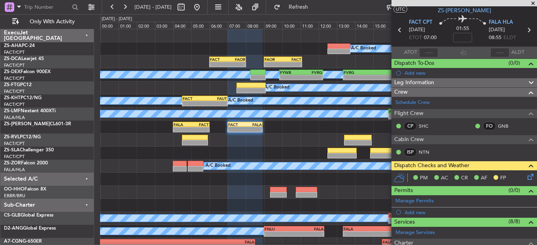
scroll to position [0, 0]
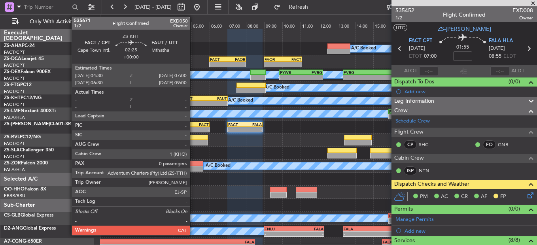
click at [193, 97] on div "FACT" at bounding box center [194, 98] width 22 height 5
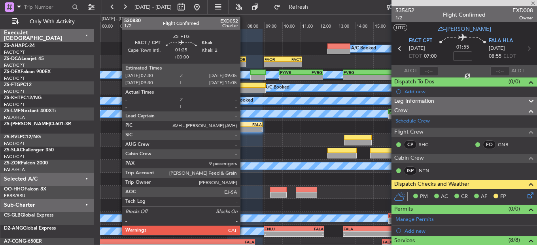
type input "0"
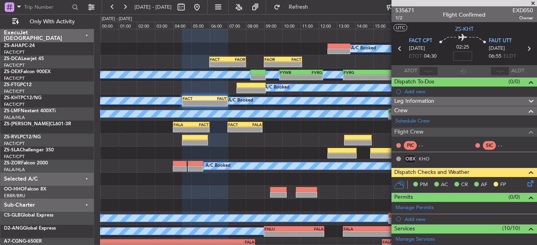
click at [534, 3] on span at bounding box center [533, 3] width 8 height 7
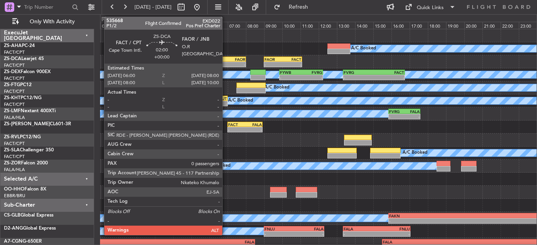
click at [226, 58] on div "FACT" at bounding box center [218, 59] width 17 height 5
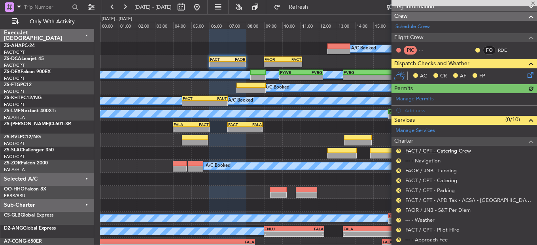
scroll to position [116, 0]
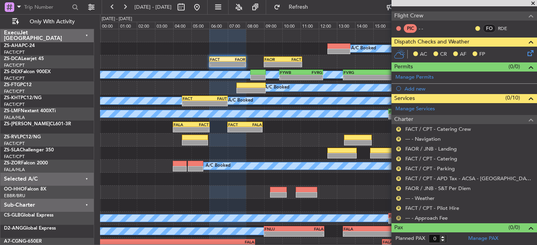
click at [400, 218] on button "R" at bounding box center [398, 218] width 5 height 5
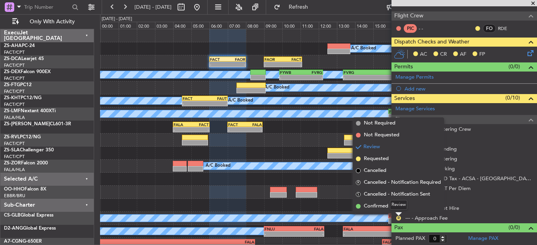
click at [400, 211] on mat-tooltip-component "Review" at bounding box center [399, 205] width 28 height 21
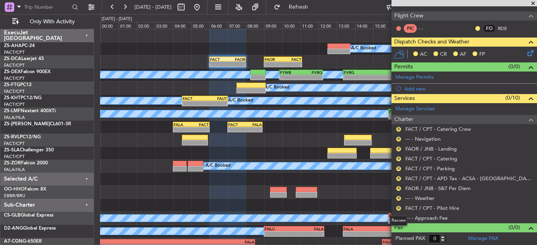
click at [399, 217] on div "Review" at bounding box center [398, 221] width 17 height 10
click at [399, 215] on mat-tooltip-component "Review" at bounding box center [399, 205] width 28 height 21
click at [400, 216] on button "R" at bounding box center [398, 218] width 5 height 5
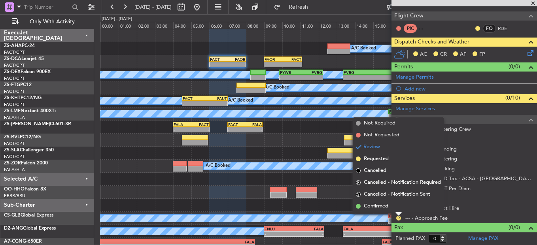
click at [399, 206] on li "Confirmed" at bounding box center [398, 207] width 91 height 12
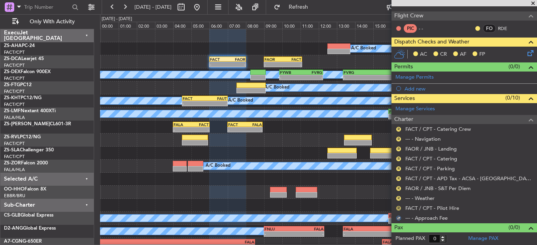
click at [399, 207] on button "R" at bounding box center [398, 208] width 5 height 5
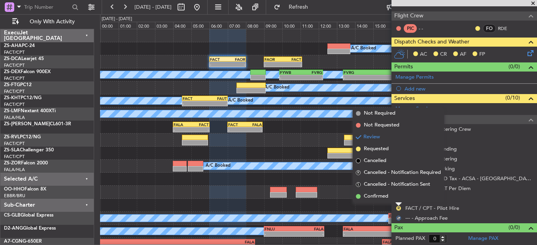
click at [397, 199] on li "Confirmed" at bounding box center [398, 197] width 91 height 12
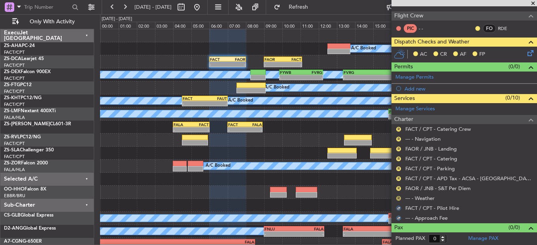
click at [398, 197] on button "R" at bounding box center [398, 198] width 5 height 5
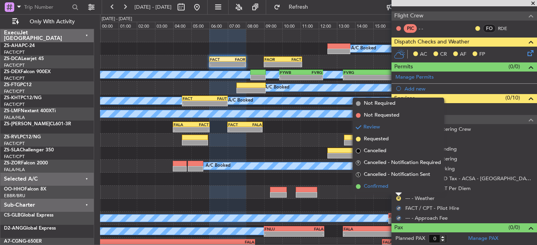
click at [398, 189] on li "Confirmed" at bounding box center [398, 187] width 91 height 12
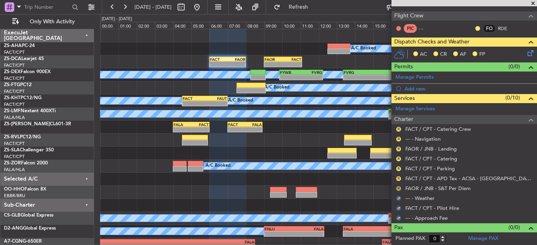
click at [399, 186] on button "R" at bounding box center [398, 188] width 5 height 5
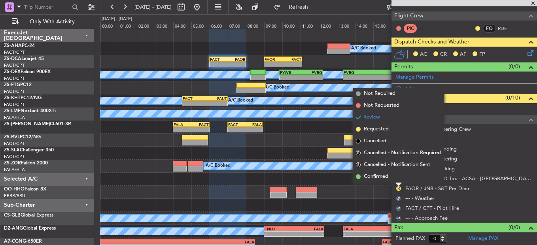
click at [398, 180] on li "Confirmed" at bounding box center [398, 177] width 91 height 12
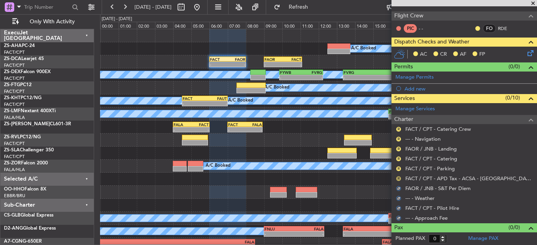
click at [398, 178] on button "R" at bounding box center [398, 178] width 5 height 5
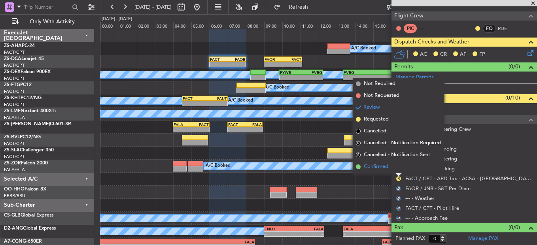
click at [398, 172] on li "Confirmed" at bounding box center [398, 167] width 91 height 12
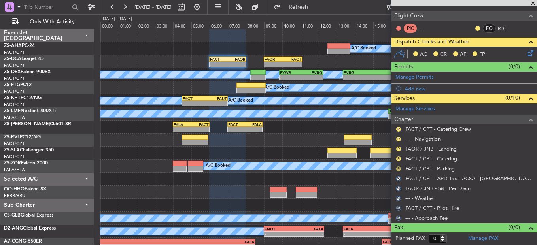
click at [399, 170] on button "R" at bounding box center [398, 169] width 5 height 5
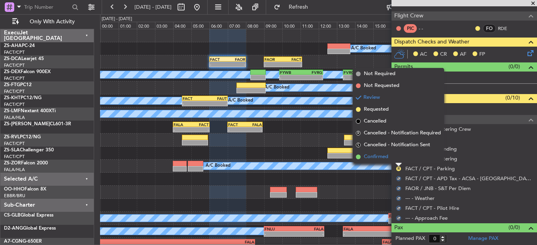
click at [399, 160] on li "Confirmed" at bounding box center [398, 157] width 91 height 12
click at [399, 159] on button "R" at bounding box center [398, 159] width 5 height 5
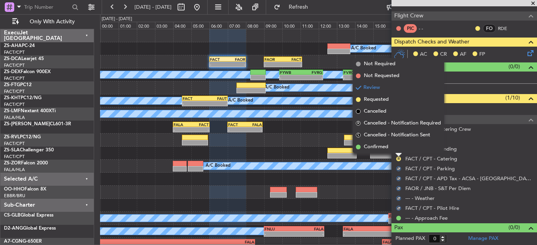
click at [397, 145] on li "Confirmed" at bounding box center [398, 147] width 91 height 12
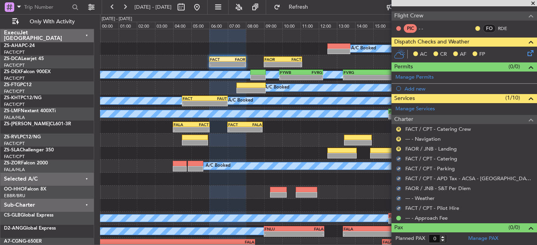
click at [398, 145] on div "R FAOR / JNB - Landing" at bounding box center [465, 149] width 146 height 10
click at [399, 150] on button "R" at bounding box center [398, 149] width 5 height 5
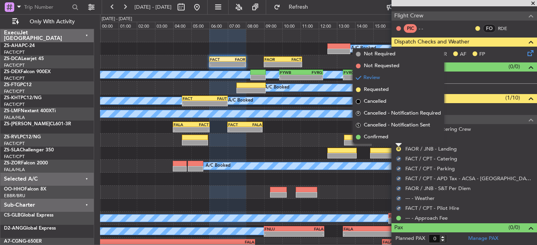
click at [399, 133] on li "Confirmed" at bounding box center [398, 137] width 91 height 12
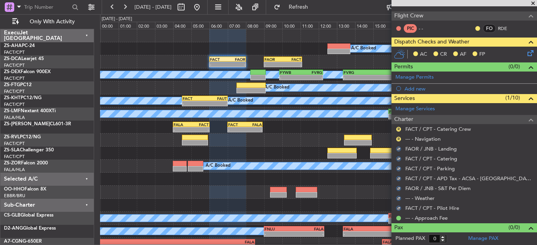
click at [399, 135] on div "R --- - Navigation" at bounding box center [465, 139] width 146 height 10
click at [400, 138] on button "R" at bounding box center [398, 139] width 5 height 5
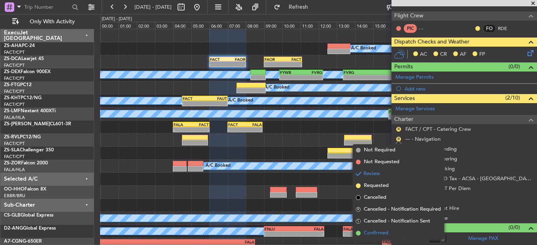
click at [364, 228] on li "Confirmed" at bounding box center [398, 234] width 91 height 12
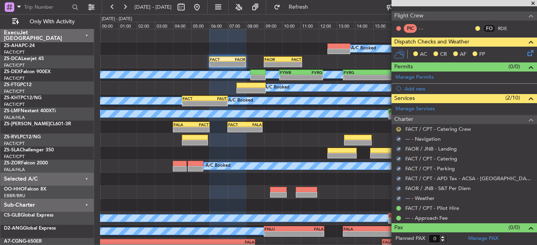
click at [398, 130] on button "R" at bounding box center [398, 129] width 5 height 5
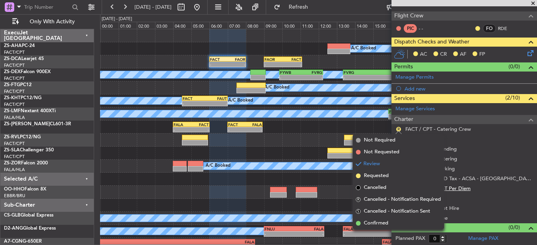
click at [376, 221] on span "Confirmed" at bounding box center [376, 224] width 25 height 8
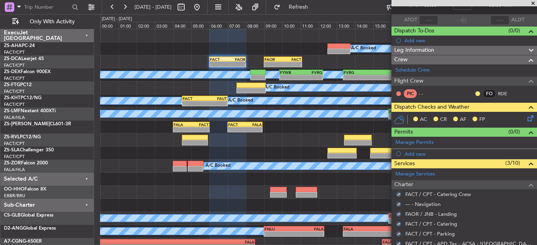
scroll to position [0, 0]
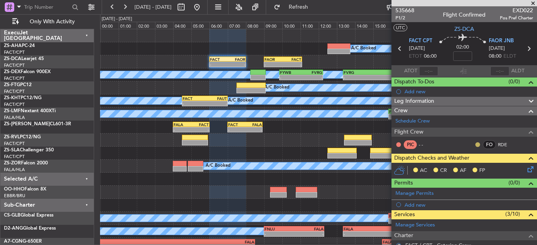
click at [476, 145] on button at bounding box center [478, 144] width 5 height 5
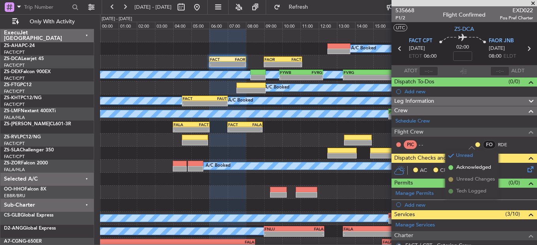
click at [455, 166] on li "Acknowledged" at bounding box center [472, 168] width 53 height 12
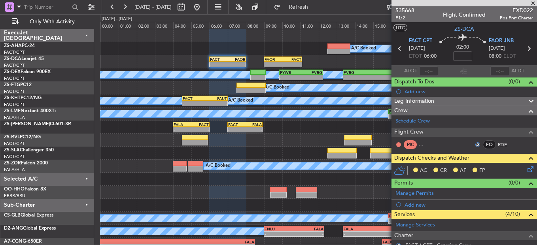
click at [526, 171] on icon at bounding box center [529, 168] width 6 height 6
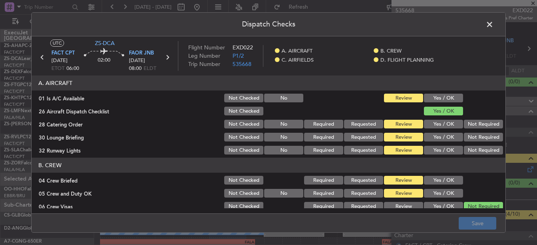
click at [446, 101] on button "Yes / OK" at bounding box center [443, 98] width 39 height 9
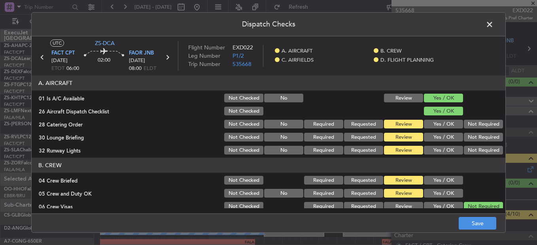
click at [467, 121] on section "A. AIRCRAFT 01 Is A/C Available Not Checked No Review Yes / OK 26 Aircraft Disp…" at bounding box center [269, 116] width 474 height 80
click at [470, 129] on div "Not Required" at bounding box center [483, 124] width 40 height 11
click at [470, 132] on div "Not Required" at bounding box center [483, 137] width 40 height 11
click at [472, 141] on button "Not Required" at bounding box center [483, 137] width 39 height 9
click at [468, 130] on div "Not Required" at bounding box center [483, 124] width 40 height 11
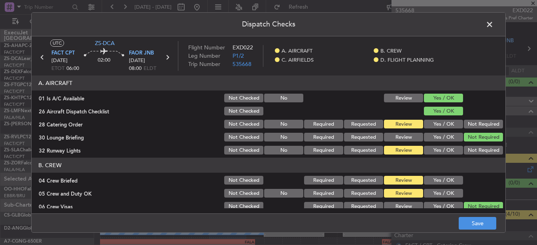
click at [470, 124] on button "Not Required" at bounding box center [483, 124] width 39 height 9
click at [478, 159] on header "B. CREW" at bounding box center [269, 165] width 474 height 15
drag, startPoint x: 476, startPoint y: 151, endPoint x: 458, endPoint y: 174, distance: 29.4
click at [476, 150] on button "Not Required" at bounding box center [483, 150] width 39 height 9
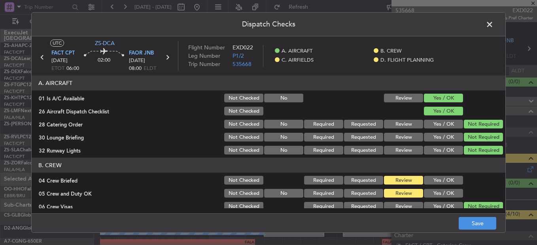
click at [452, 182] on button "Yes / OK" at bounding box center [443, 180] width 39 height 9
click at [447, 191] on button "Yes / OK" at bounding box center [443, 193] width 39 height 9
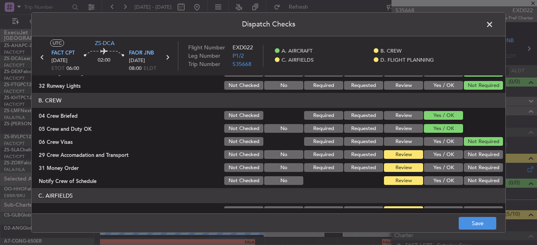
scroll to position [79, 0]
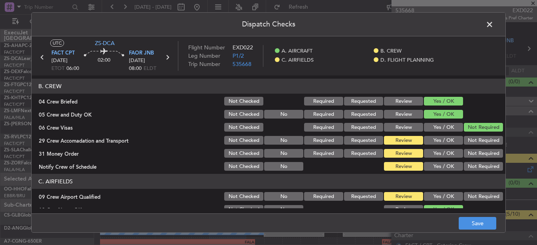
click at [481, 140] on button "Not Required" at bounding box center [483, 140] width 39 height 9
drag, startPoint x: 481, startPoint y: 146, endPoint x: 481, endPoint y: 150, distance: 4.7
click at [481, 148] on section "B. CREW 04 Crew Briefed Not Checked Required Requested Review Yes / OK 05 Crew …" at bounding box center [269, 125] width 474 height 93
click at [481, 154] on button "Not Required" at bounding box center [483, 153] width 39 height 9
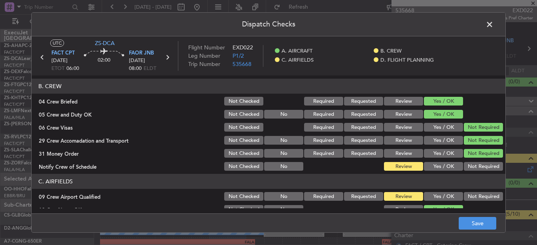
drag, startPoint x: 481, startPoint y: 156, endPoint x: 481, endPoint y: 162, distance: 6.3
click at [481, 157] on button "Not Required" at bounding box center [483, 153] width 39 height 9
click at [480, 165] on button "Not Required" at bounding box center [483, 166] width 39 height 9
click at [470, 182] on article "A. AIRCRAFT 01 Is A/C Available Not Checked No Review Yes / OK 26 Aircraft Disp…" at bounding box center [269, 142] width 474 height 133
click at [467, 191] on section "C. AIRFIELDS 09 Crew Airport Qualified Not Checked No Required Requested Review…" at bounding box center [269, 233] width 474 height 119
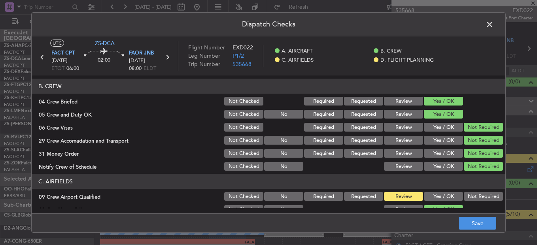
click at [468, 193] on button "Not Required" at bounding box center [483, 196] width 39 height 9
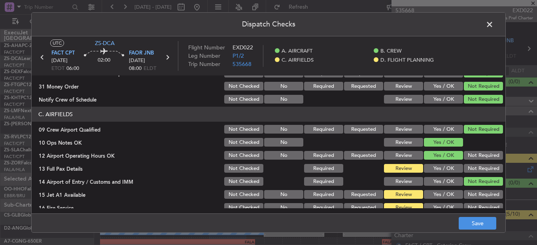
scroll to position [198, 0]
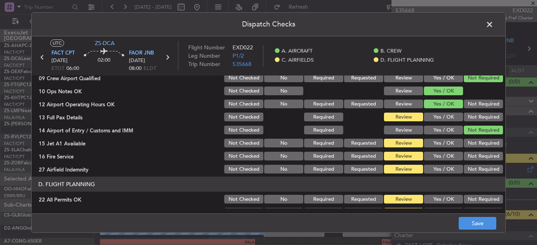
click at [468, 108] on button "Not Required" at bounding box center [483, 104] width 39 height 9
click at [473, 112] on section "C. AIRFIELDS 09 Crew Airport Qualified Not Checked No Required Requested Review…" at bounding box center [269, 114] width 474 height 119
drag, startPoint x: 474, startPoint y: 112, endPoint x: 476, endPoint y: 120, distance: 8.0
click at [476, 118] on button "Not Required" at bounding box center [483, 117] width 39 height 9
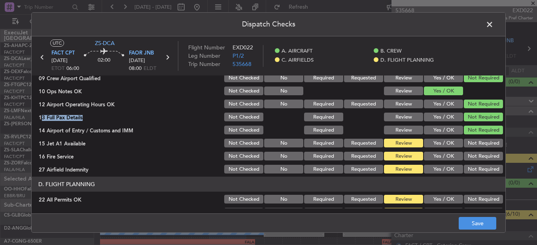
click at [481, 145] on button "Not Required" at bounding box center [483, 143] width 39 height 9
click at [481, 147] on button "Not Required" at bounding box center [483, 143] width 39 height 9
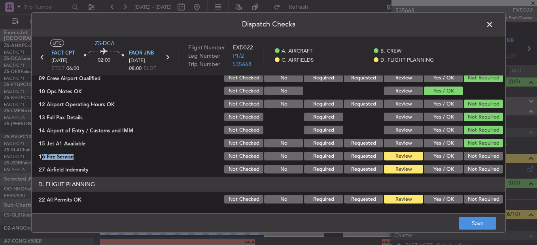
drag, startPoint x: 481, startPoint y: 149, endPoint x: 478, endPoint y: 163, distance: 13.7
click at [481, 150] on section "C. AIRFIELDS 09 Crew Airport Qualified Not Checked No Required Requested Review…" at bounding box center [269, 114] width 474 height 119
click at [478, 163] on section "C. AIRFIELDS 09 Crew Airport Qualified Not Checked No Required Requested Review…" at bounding box center [269, 114] width 474 height 119
click at [477, 163] on section "C. AIRFIELDS 09 Crew Airport Qualified Not Checked No Required Requested Review…" at bounding box center [269, 114] width 474 height 119
click at [478, 171] on button "Not Required" at bounding box center [483, 169] width 39 height 9
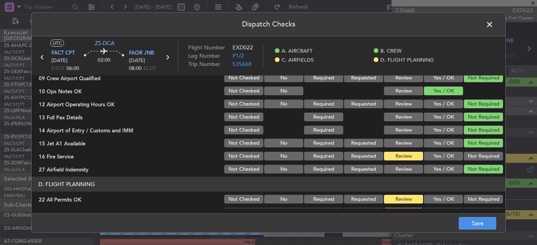
drag, startPoint x: 477, startPoint y: 159, endPoint x: 480, endPoint y: 165, distance: 6.4
click at [478, 159] on button "Not Required" at bounding box center [483, 156] width 39 height 9
click at [480, 201] on button "Not Required" at bounding box center [483, 199] width 39 height 9
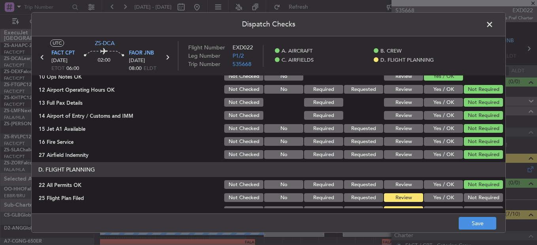
scroll to position [222, 0]
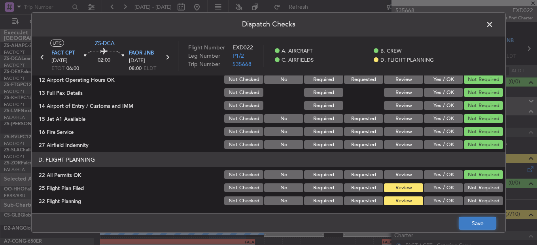
click at [484, 223] on button "Save" at bounding box center [478, 223] width 38 height 13
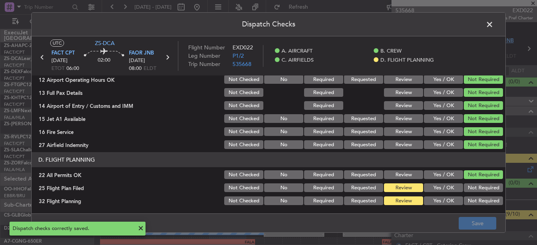
drag, startPoint x: 489, startPoint y: 24, endPoint x: 508, endPoint y: 44, distance: 26.9
click at [494, 25] on span at bounding box center [494, 27] width 0 height 16
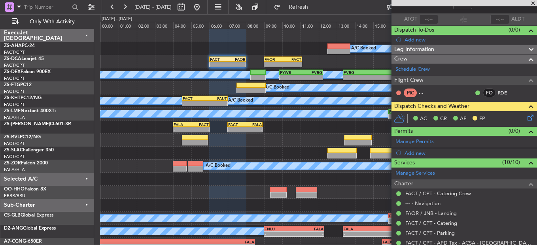
scroll to position [0, 0]
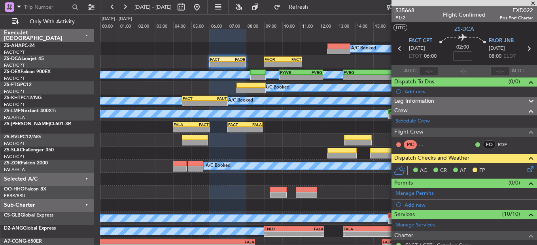
click at [527, 170] on icon at bounding box center [529, 168] width 6 height 6
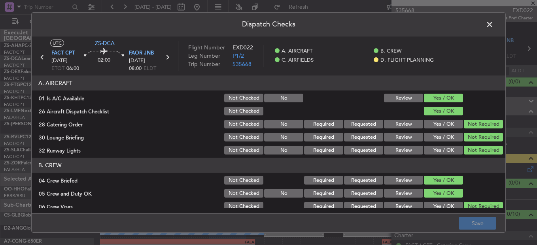
click at [411, 124] on button "Review" at bounding box center [403, 124] width 39 height 9
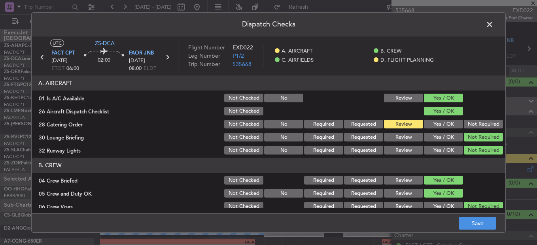
scroll to position [79, 0]
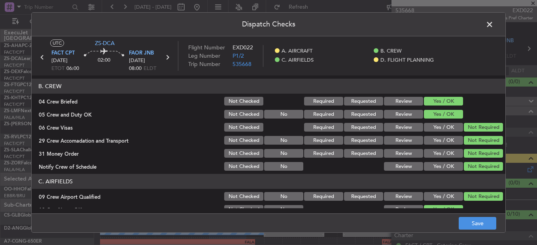
click at [395, 105] on button "Review" at bounding box center [403, 101] width 39 height 9
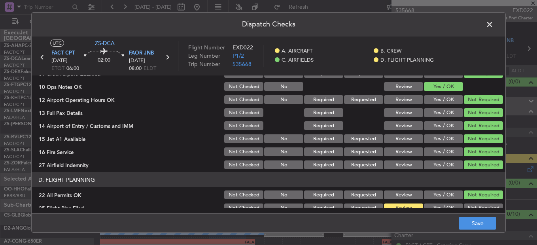
scroll to position [183, 0]
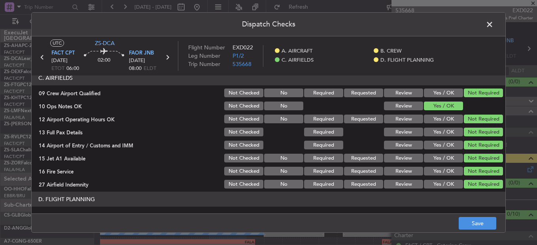
click at [432, 90] on button "Yes / OK" at bounding box center [443, 93] width 39 height 9
click at [429, 110] on button "Yes / OK" at bounding box center [443, 106] width 39 height 9
click at [429, 119] on button "Yes / OK" at bounding box center [443, 119] width 39 height 9
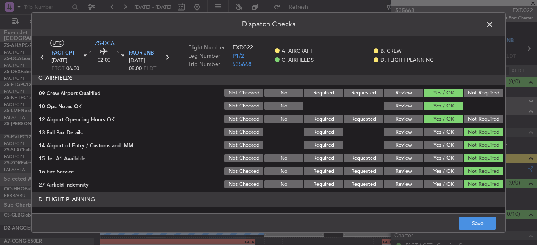
click at [431, 137] on button "Yes / OK" at bounding box center [443, 132] width 39 height 9
click at [436, 162] on button "Yes / OK" at bounding box center [443, 158] width 39 height 9
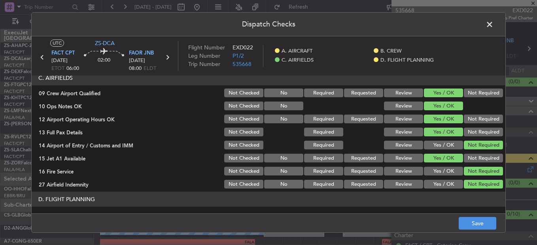
click at [430, 174] on button "Yes / OK" at bounding box center [443, 171] width 39 height 9
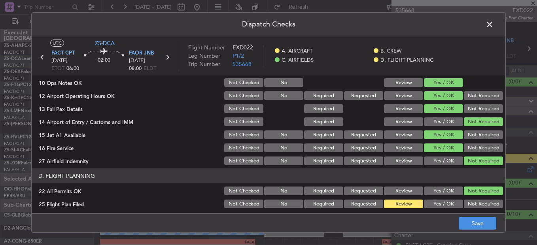
scroll to position [222, 0]
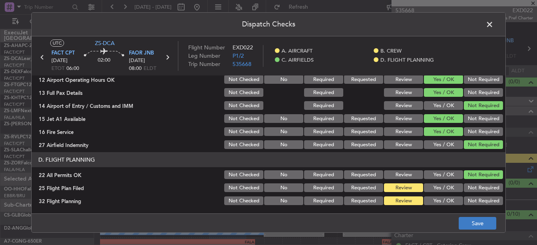
click at [473, 217] on footer "Save" at bounding box center [269, 223] width 474 height 19
click at [476, 224] on button "Save" at bounding box center [478, 223] width 38 height 13
click at [494, 27] on span at bounding box center [494, 27] width 0 height 16
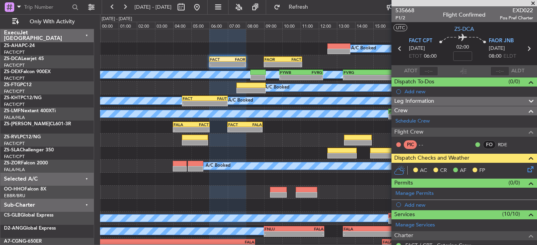
click at [526, 170] on icon at bounding box center [529, 168] width 6 height 6
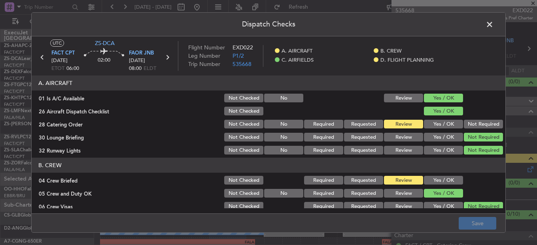
click at [494, 27] on span at bounding box center [494, 27] width 0 height 16
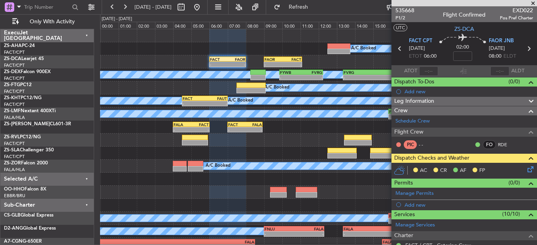
click at [527, 169] on icon at bounding box center [529, 168] width 6 height 6
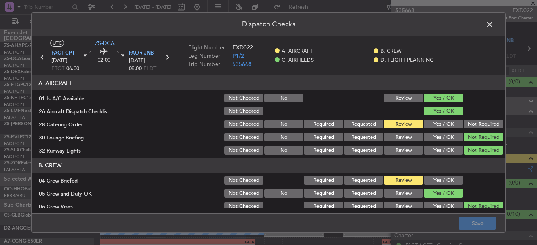
click at [483, 122] on button "Not Required" at bounding box center [483, 124] width 39 height 9
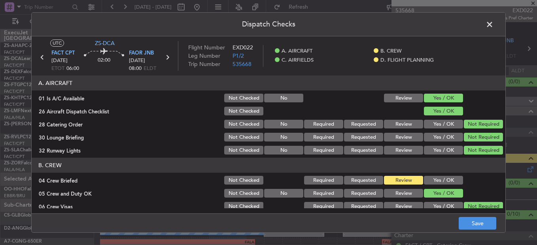
click at [453, 149] on button "Yes / OK" at bounding box center [443, 150] width 39 height 9
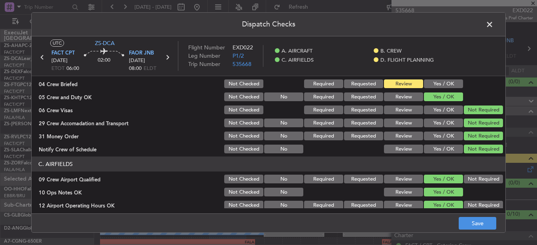
scroll to position [79, 0]
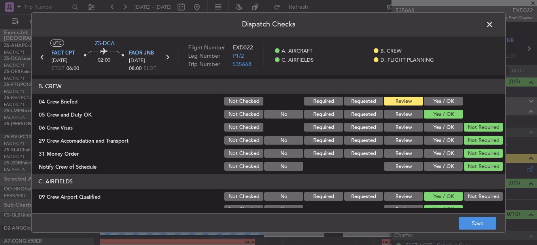
click at [429, 116] on button "Yes / OK" at bounding box center [443, 114] width 39 height 9
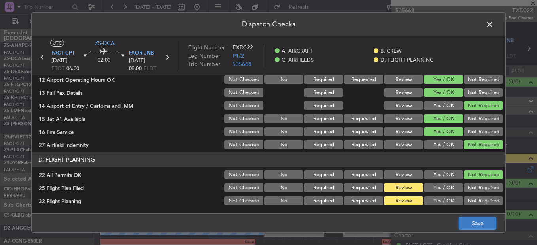
click at [471, 220] on button "Save" at bounding box center [478, 223] width 38 height 13
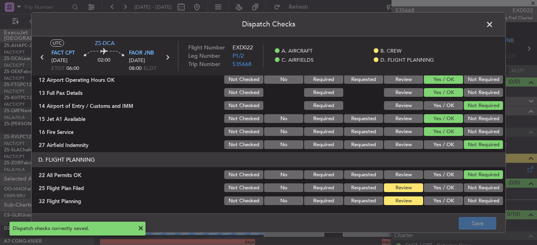
click at [494, 23] on span at bounding box center [494, 27] width 0 height 16
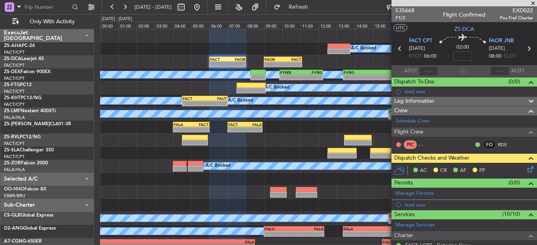
click at [526, 169] on icon at bounding box center [529, 168] width 6 height 6
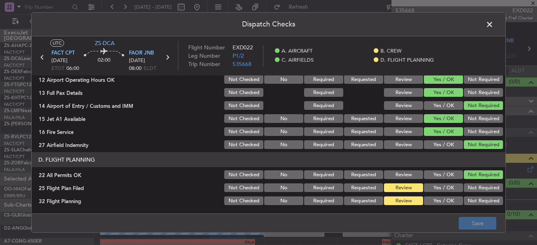
click at [432, 189] on button "Yes / OK" at bounding box center [443, 188] width 39 height 9
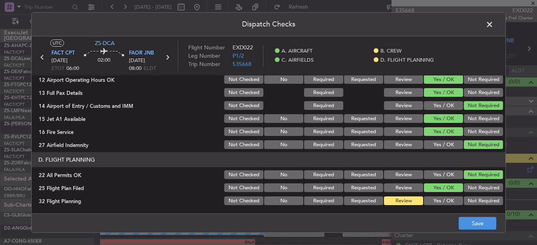
click at [432, 193] on div "Yes / OK" at bounding box center [443, 187] width 40 height 11
click at [433, 202] on button "Yes / OK" at bounding box center [443, 201] width 39 height 9
click at [495, 233] on div "Dispatch Checks UTC ZS-DCA FACT CPT [DATE] ETOT 06:00 02:00 FAOR JNB [DATE] 08:…" at bounding box center [268, 122] width 537 height 245
click at [486, 228] on button "Save" at bounding box center [478, 223] width 38 height 13
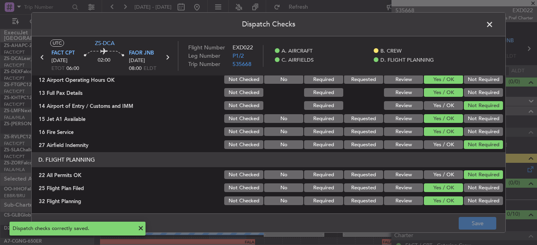
click at [494, 26] on span at bounding box center [494, 27] width 0 height 16
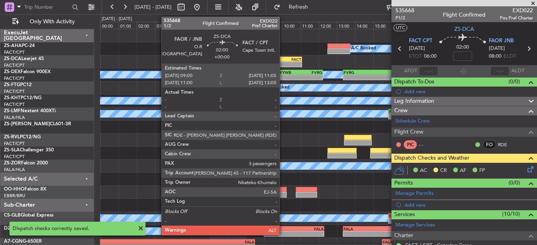
click at [283, 64] on div "-" at bounding box center [292, 64] width 18 height 5
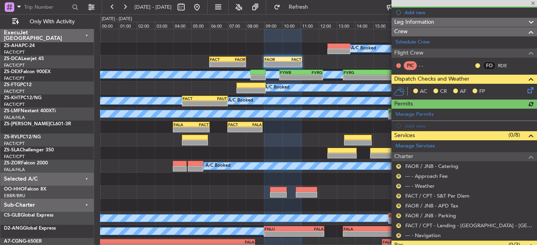
scroll to position [146, 0]
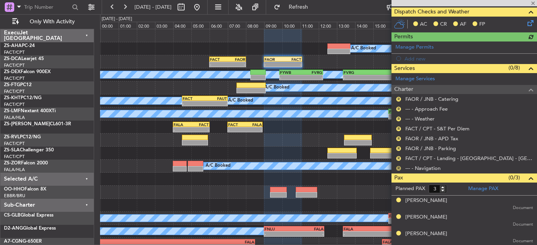
click at [397, 169] on button "R" at bounding box center [398, 168] width 5 height 5
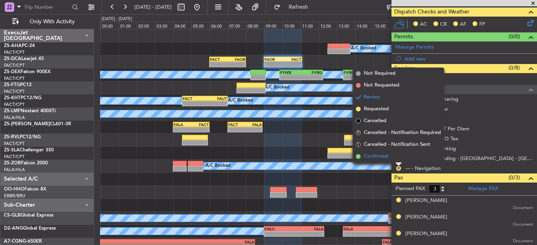
click at [402, 159] on li "Confirmed" at bounding box center [398, 157] width 91 height 12
click at [402, 159] on div "R FACT / CPT - Landing - [GEOGRAPHIC_DATA] - [GEOGRAPHIC_DATA] International FA…" at bounding box center [465, 159] width 146 height 10
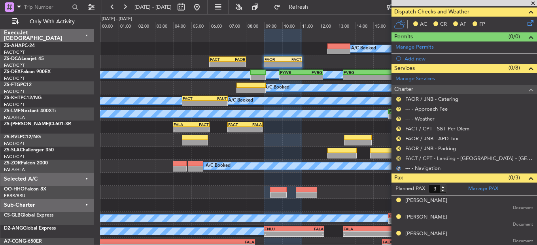
click at [401, 158] on button "R" at bounding box center [398, 158] width 5 height 5
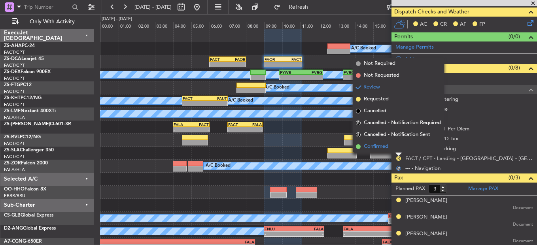
click at [398, 146] on li "Confirmed" at bounding box center [398, 147] width 91 height 12
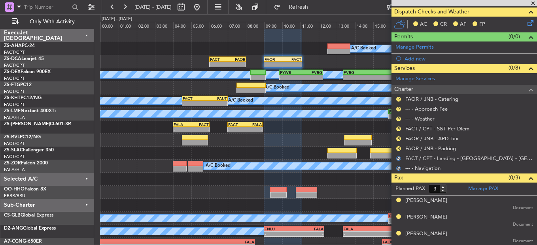
click at [398, 146] on button "R" at bounding box center [398, 148] width 5 height 5
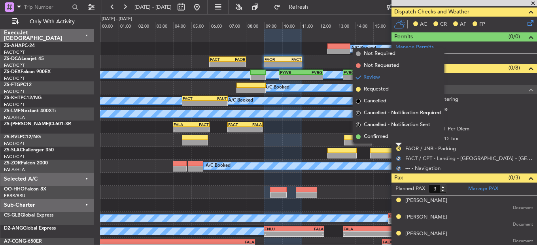
drag, startPoint x: 398, startPoint y: 146, endPoint x: 396, endPoint y: 137, distance: 9.4
click at [397, 137] on li "Confirmed" at bounding box center [398, 137] width 91 height 12
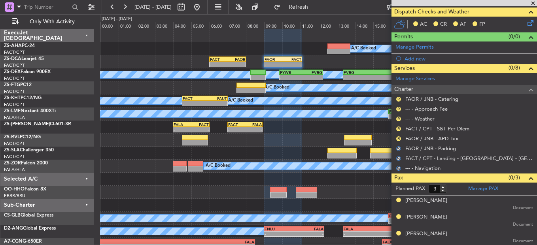
click at [395, 137] on div "R FAOR / JNB - APD Tax" at bounding box center [465, 139] width 146 height 10
click at [397, 138] on button "R" at bounding box center [398, 139] width 5 height 5
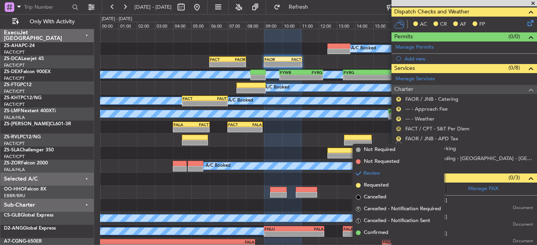
click at [398, 129] on button "R" at bounding box center [398, 129] width 5 height 5
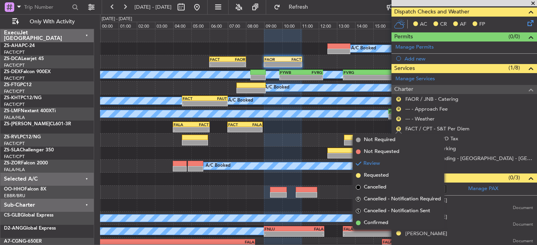
drag, startPoint x: 379, startPoint y: 223, endPoint x: 384, endPoint y: 198, distance: 25.0
click at [379, 219] on li "Confirmed" at bounding box center [398, 223] width 91 height 12
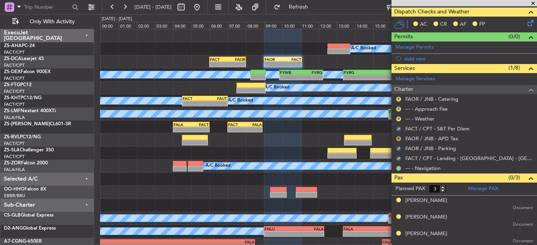
click at [397, 140] on button "R" at bounding box center [398, 139] width 5 height 5
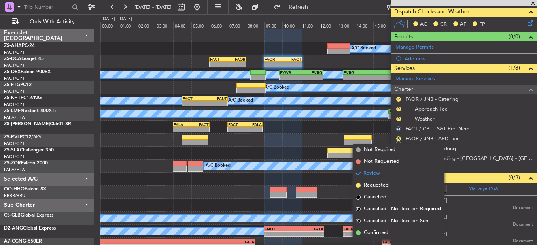
drag, startPoint x: 385, startPoint y: 231, endPoint x: 398, endPoint y: 115, distance: 116.6
click at [385, 228] on li "Confirmed" at bounding box center [398, 233] width 91 height 12
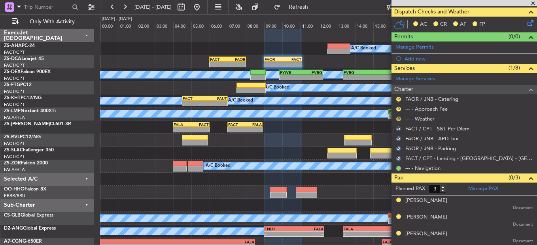
click at [398, 120] on button "R" at bounding box center [398, 119] width 5 height 5
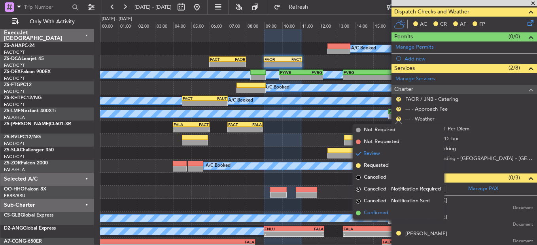
click at [376, 212] on span "Confirmed" at bounding box center [376, 213] width 25 height 8
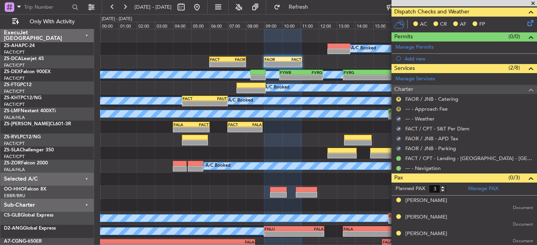
click at [398, 110] on button "R" at bounding box center [398, 109] width 5 height 5
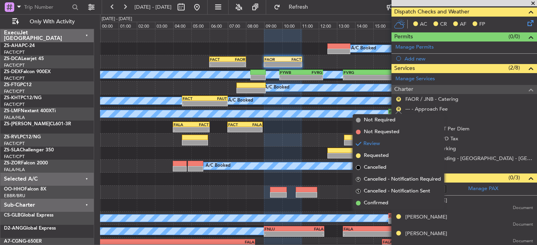
click at [392, 206] on li "Confirmed" at bounding box center [398, 203] width 91 height 12
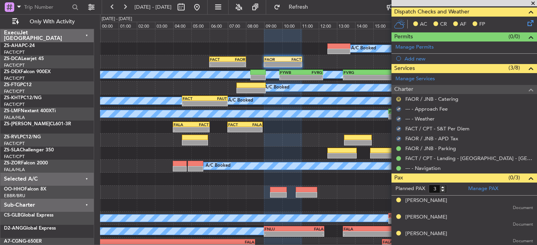
click at [397, 97] on button "R" at bounding box center [398, 99] width 5 height 5
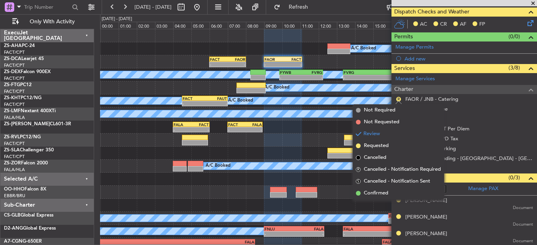
click at [395, 194] on li "Confirmed" at bounding box center [398, 194] width 91 height 12
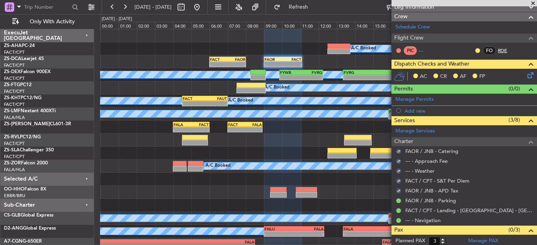
scroll to position [28, 0]
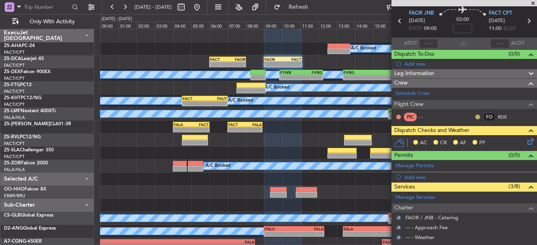
click at [476, 118] on button at bounding box center [478, 117] width 5 height 5
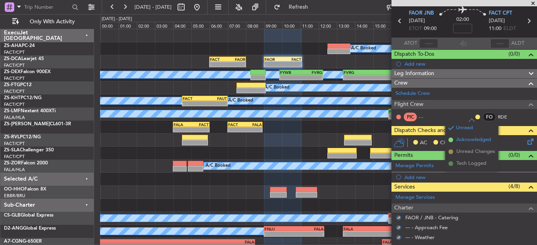
click at [464, 141] on span "Acknowledged" at bounding box center [474, 140] width 35 height 8
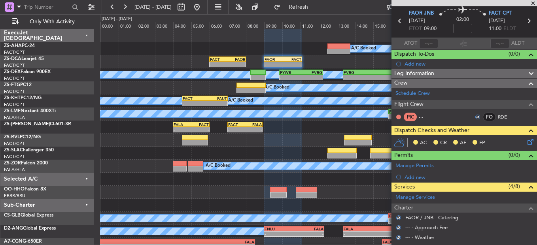
click at [527, 143] on icon at bounding box center [529, 140] width 6 height 6
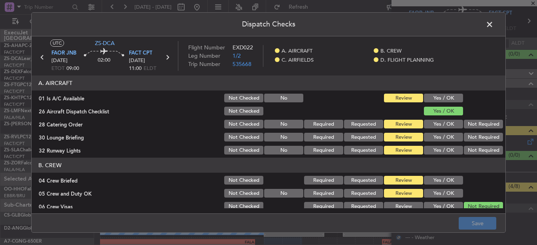
drag, startPoint x: 434, startPoint y: 86, endPoint x: 445, endPoint y: 112, distance: 28.7
click at [434, 87] on header "A. AIRCRAFT" at bounding box center [269, 83] width 474 height 15
click at [442, 100] on button "Yes / OK" at bounding box center [443, 98] width 39 height 9
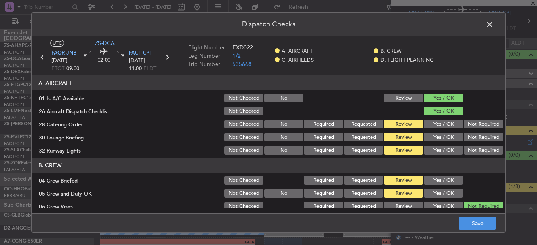
click at [470, 121] on button "Not Required" at bounding box center [483, 124] width 39 height 9
drag, startPoint x: 470, startPoint y: 120, endPoint x: 469, endPoint y: 131, distance: 10.3
click at [470, 129] on button "Not Required" at bounding box center [483, 124] width 39 height 9
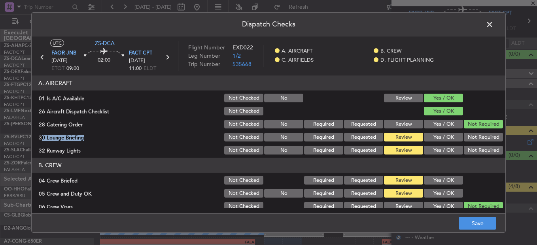
click at [469, 131] on section "A. AIRCRAFT 01 Is A/C Available Not Checked No Review Yes / OK 26 Aircraft Disp…" at bounding box center [269, 116] width 474 height 80
drag, startPoint x: 469, startPoint y: 131, endPoint x: 468, endPoint y: 142, distance: 11.6
click at [468, 142] on div "Not Required" at bounding box center [483, 137] width 40 height 11
drag, startPoint x: 468, startPoint y: 142, endPoint x: 467, endPoint y: 148, distance: 5.7
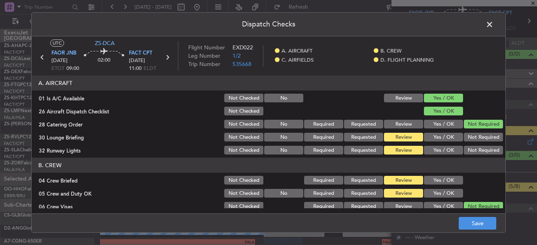
click at [467, 147] on section "A. AIRCRAFT 01 Is A/C Available Not Checked No Review Yes / OK 26 Aircraft Disp…" at bounding box center [269, 116] width 474 height 80
drag, startPoint x: 467, startPoint y: 148, endPoint x: 466, endPoint y: 139, distance: 8.3
click at [467, 148] on button "Not Required" at bounding box center [483, 150] width 39 height 9
click at [466, 140] on button "Not Required" at bounding box center [483, 137] width 39 height 9
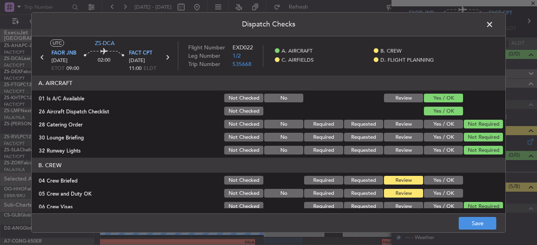
drag, startPoint x: 448, startPoint y: 177, endPoint x: 443, endPoint y: 184, distance: 8.6
click at [447, 180] on button "Yes / OK" at bounding box center [443, 180] width 39 height 9
click at [443, 188] on section "B. CREW 04 Crew Briefed Not Checked Required Requested Review Yes / OK 05 Crew …" at bounding box center [269, 204] width 474 height 93
click at [443, 191] on button "Yes / OK" at bounding box center [443, 193] width 39 height 9
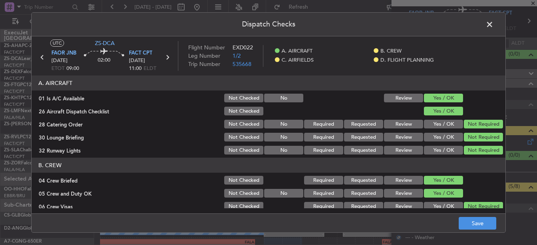
click at [443, 193] on button "Yes / OK" at bounding box center [443, 193] width 39 height 9
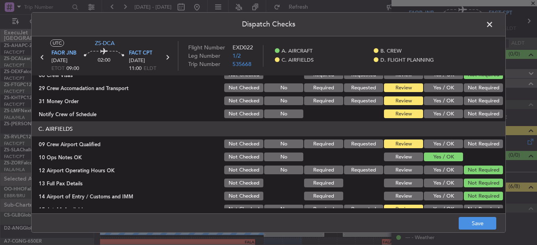
scroll to position [119, 0]
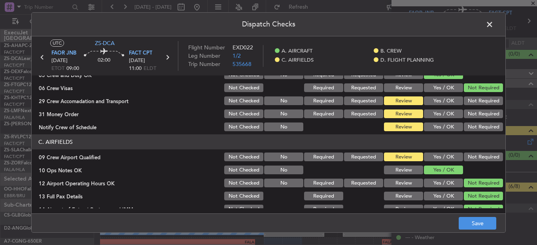
click at [464, 106] on div "Not Required" at bounding box center [483, 100] width 40 height 11
click at [464, 116] on button "Not Required" at bounding box center [483, 114] width 39 height 9
click at [463, 121] on section "B. CREW 04 Crew Briefed Not Checked Required Requested Review Yes / OK 05 Crew …" at bounding box center [269, 85] width 474 height 93
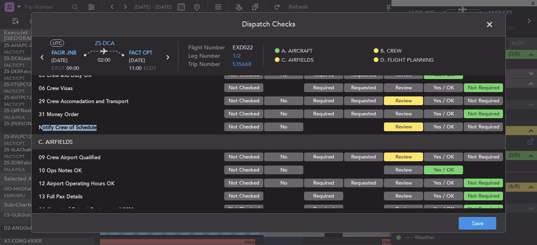
drag, startPoint x: 464, startPoint y: 121, endPoint x: 465, endPoint y: 105, distance: 15.8
click at [465, 98] on button "Not Required" at bounding box center [483, 101] width 39 height 9
click at [470, 130] on button "Not Required" at bounding box center [483, 127] width 39 height 9
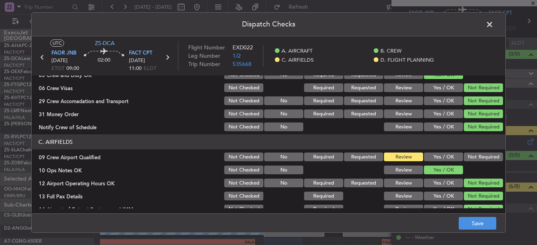
click at [471, 151] on section "C. AIRFIELDS 09 Crew Airport Qualified Not Checked No Required Requested Review…" at bounding box center [269, 194] width 474 height 119
click at [471, 154] on button "Not Required" at bounding box center [483, 157] width 39 height 9
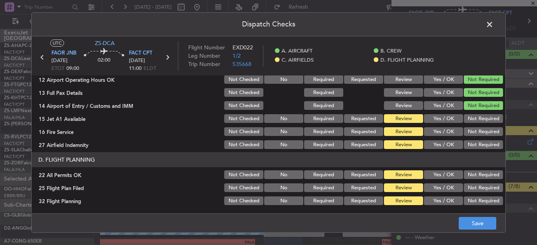
click at [477, 121] on button "Not Required" at bounding box center [483, 118] width 39 height 9
drag, startPoint x: 474, startPoint y: 125, endPoint x: 473, endPoint y: 133, distance: 8.0
click at [474, 127] on section "C. AIRFIELDS 09 Crew Airport Qualified Not Checked No Required Requested Review…" at bounding box center [269, 90] width 474 height 119
drag, startPoint x: 474, startPoint y: 134, endPoint x: 473, endPoint y: 142, distance: 7.6
click at [474, 136] on button "Not Required" at bounding box center [483, 131] width 39 height 9
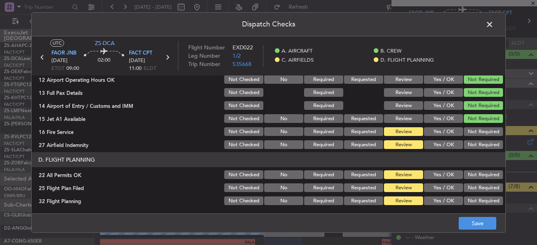
click at [473, 142] on button "Not Required" at bounding box center [483, 144] width 39 height 9
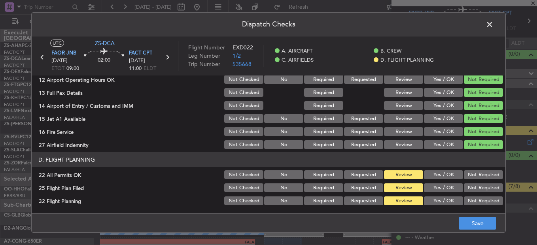
click at [472, 144] on button "Not Required" at bounding box center [483, 144] width 39 height 9
drag, startPoint x: 475, startPoint y: 171, endPoint x: 455, endPoint y: 187, distance: 25.6
click at [475, 172] on button "Not Required" at bounding box center [483, 175] width 39 height 9
click at [453, 188] on button "Yes / OK" at bounding box center [443, 188] width 39 height 9
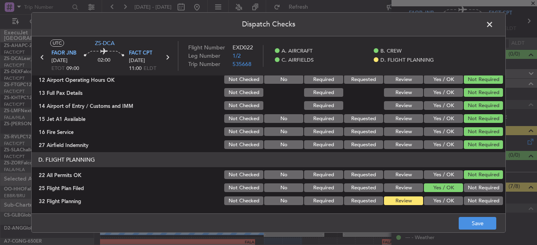
click at [443, 200] on div "Yes / OK" at bounding box center [443, 200] width 40 height 11
click at [443, 202] on button "Yes / OK" at bounding box center [443, 201] width 39 height 9
drag, startPoint x: 464, startPoint y: 215, endPoint x: 475, endPoint y: 226, distance: 15.4
click at [465, 217] on footer "Save" at bounding box center [269, 223] width 474 height 19
click at [479, 232] on footer "Save" at bounding box center [269, 223] width 474 height 19
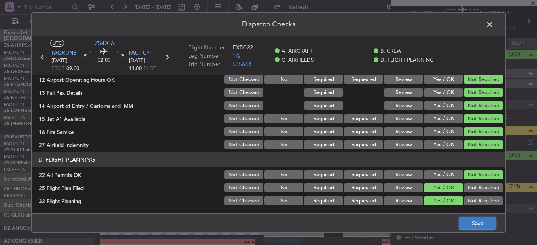
click at [479, 229] on button "Save" at bounding box center [478, 223] width 38 height 13
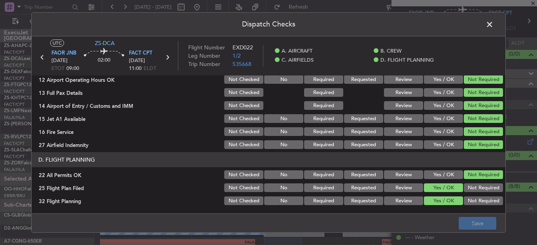
click at [494, 27] on span at bounding box center [494, 27] width 0 height 16
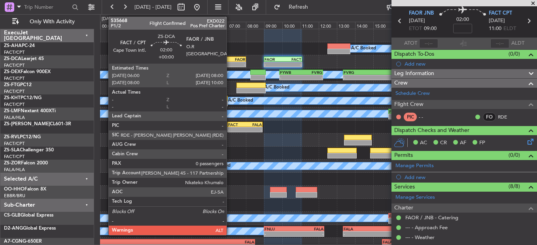
click at [230, 59] on div "FAOR" at bounding box center [236, 59] width 17 height 5
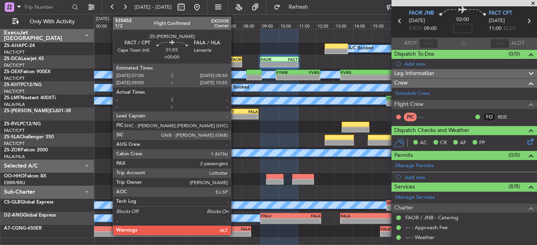
click at [235, 115] on div "-" at bounding box center [232, 116] width 17 height 5
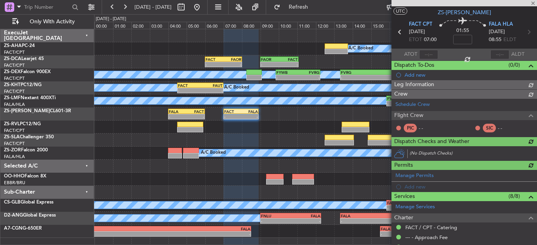
scroll to position [28, 0]
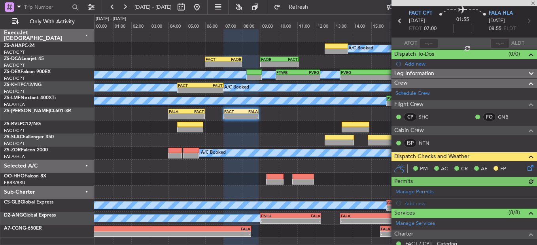
click at [526, 163] on icon at bounding box center [529, 166] width 6 height 6
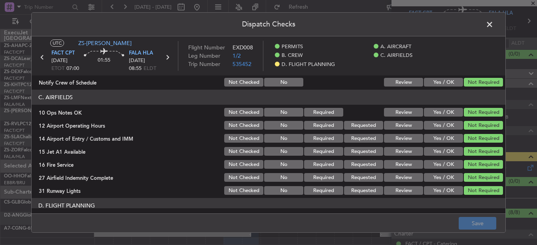
scroll to position [213, 0]
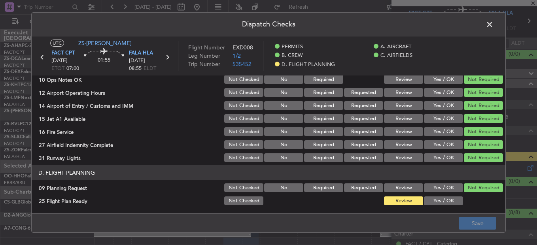
click at [429, 199] on button "Yes / OK" at bounding box center [443, 201] width 39 height 9
click at [472, 225] on button "Save" at bounding box center [478, 223] width 38 height 13
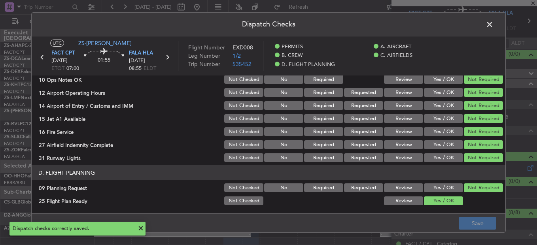
click at [44, 56] on icon at bounding box center [42, 57] width 10 height 10
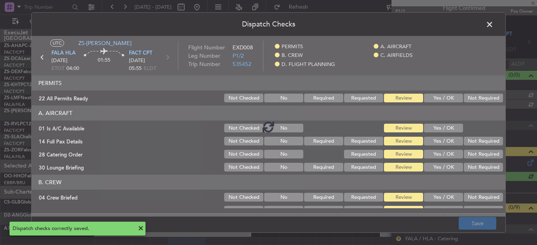
scroll to position [28, 0]
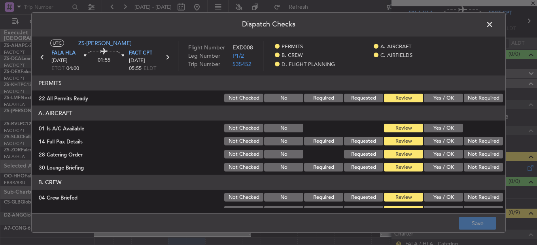
drag, startPoint x: 472, startPoint y: 99, endPoint x: 410, endPoint y: 128, distance: 67.8
click at [472, 99] on button "Not Required" at bounding box center [483, 98] width 39 height 9
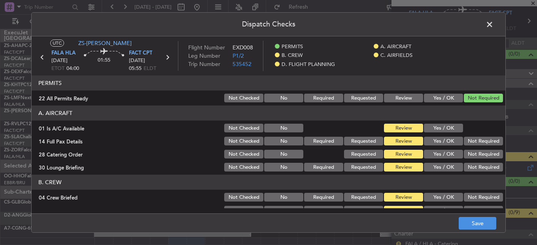
click at [427, 132] on button "Yes / OK" at bounding box center [443, 128] width 39 height 9
click at [427, 147] on section "A. AIRCRAFT 01 Is A/C Available Not Checked No Review Yes / OK 14 Full Pax Deta…" at bounding box center [269, 139] width 474 height 67
click at [435, 144] on button "Yes / OK" at bounding box center [443, 141] width 39 height 9
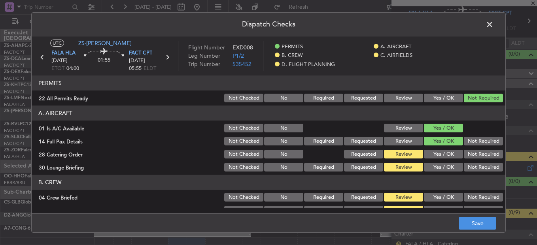
click at [472, 156] on button "Not Required" at bounding box center [483, 154] width 39 height 9
click at [431, 178] on header "B. CREW" at bounding box center [269, 182] width 474 height 15
click at [447, 167] on button "Yes / OK" at bounding box center [443, 167] width 39 height 9
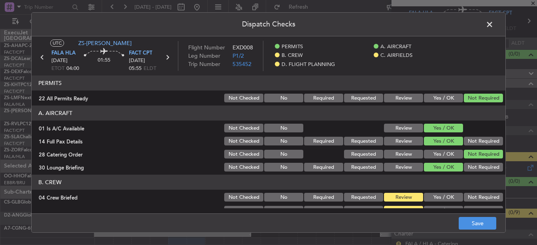
scroll to position [40, 0]
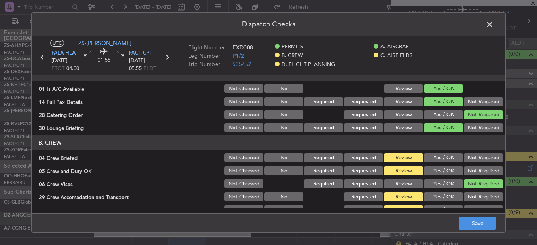
click at [436, 153] on div "Yes / OK" at bounding box center [443, 157] width 40 height 11
click at [435, 159] on button "Yes / OK" at bounding box center [443, 158] width 39 height 9
click at [430, 177] on section "B. CREW 04 Crew Briefed Not Checked No Required Requested Review Yes / OK Not R…" at bounding box center [269, 181] width 474 height 93
click at [441, 170] on button "Yes / OK" at bounding box center [443, 171] width 39 height 9
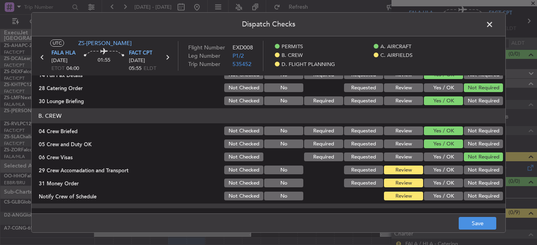
scroll to position [79, 0]
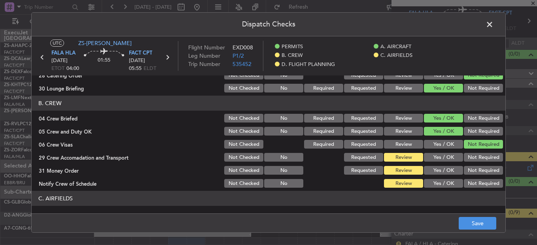
click at [473, 160] on button "Not Required" at bounding box center [483, 157] width 39 height 9
click at [463, 165] on div "Not Required" at bounding box center [483, 170] width 40 height 11
click at [447, 171] on button "Yes / OK" at bounding box center [443, 170] width 39 height 9
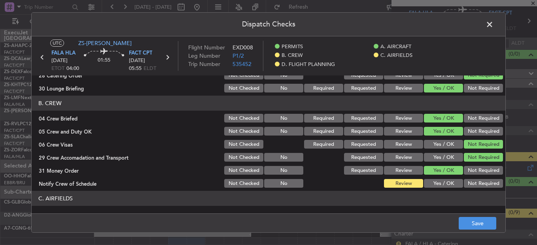
click at [438, 186] on button "Yes / OK" at bounding box center [443, 183] width 39 height 9
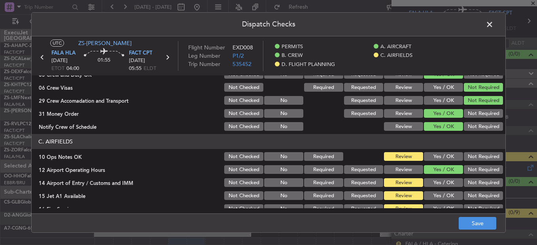
scroll to position [198, 0]
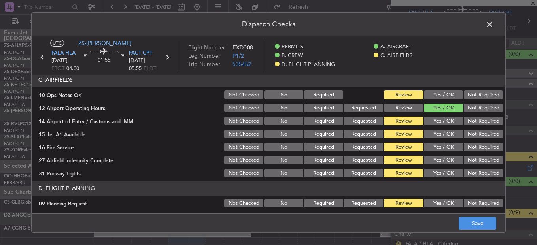
click at [437, 94] on button "Yes / OK" at bounding box center [443, 95] width 39 height 9
click at [485, 122] on button "Not Required" at bounding box center [483, 121] width 39 height 9
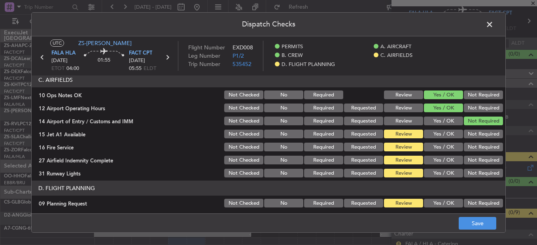
click at [439, 136] on button "Yes / OK" at bounding box center [443, 134] width 39 height 9
click at [438, 146] on button "Yes / OK" at bounding box center [443, 147] width 39 height 9
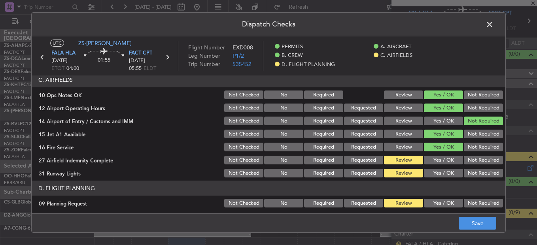
click at [438, 158] on button "Yes / OK" at bounding box center [443, 160] width 39 height 9
click at [468, 161] on button "Not Required" at bounding box center [483, 160] width 39 height 9
click at [438, 172] on button "Yes / OK" at bounding box center [443, 173] width 39 height 9
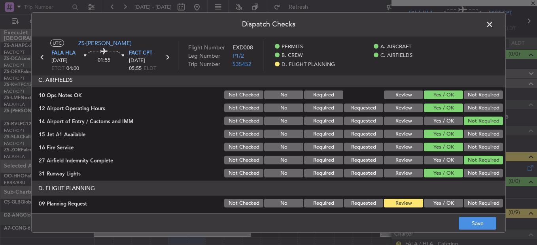
drag, startPoint x: 439, startPoint y: 193, endPoint x: 434, endPoint y: 194, distance: 4.9
click at [439, 193] on header "D. FLIGHT PLANNING" at bounding box center [269, 188] width 474 height 15
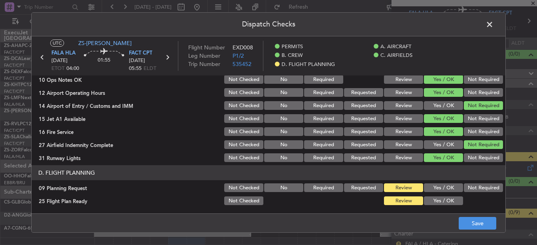
click at [477, 186] on button "Not Required" at bounding box center [483, 188] width 39 height 9
click at [434, 201] on button "Yes / OK" at bounding box center [443, 201] width 39 height 9
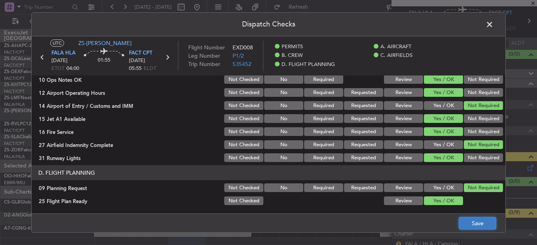
click at [465, 222] on button "Save" at bounding box center [478, 223] width 38 height 13
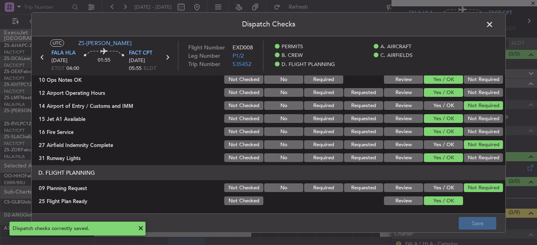
click at [494, 25] on span at bounding box center [494, 27] width 0 height 16
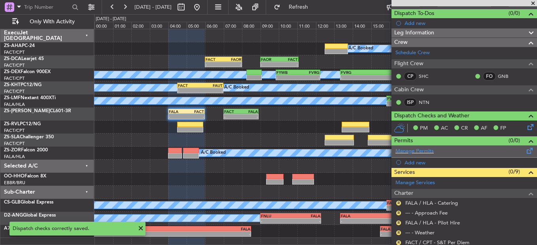
scroll to position [133, 0]
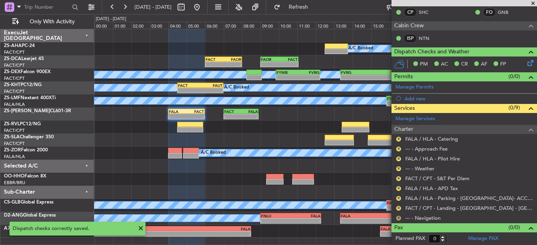
click at [400, 215] on mat-tooltip-component "Review" at bounding box center [399, 205] width 28 height 21
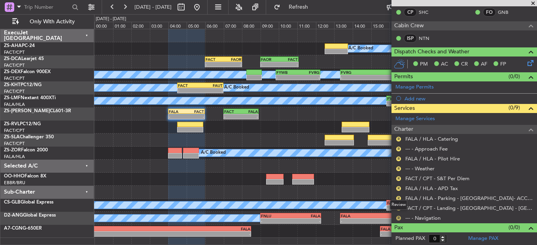
click at [399, 217] on button "R" at bounding box center [398, 218] width 5 height 5
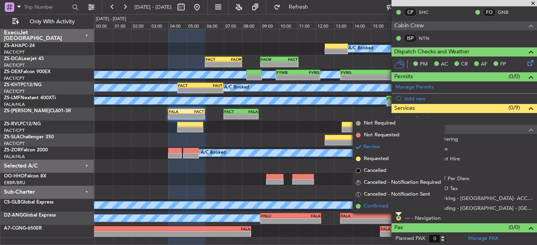
click at [398, 210] on li "Confirmed" at bounding box center [398, 207] width 91 height 12
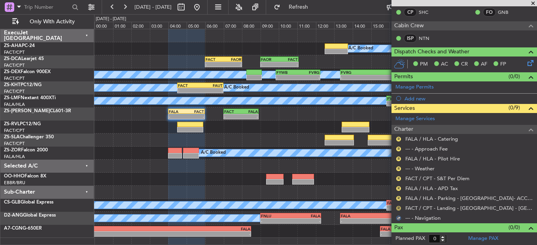
click at [398, 209] on button "R" at bounding box center [398, 208] width 5 height 5
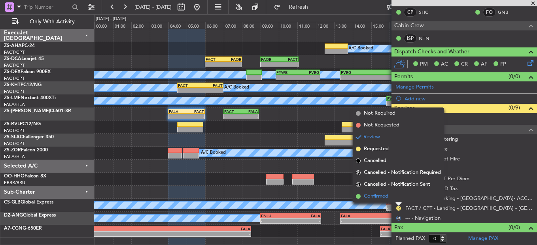
click at [399, 197] on li "Confirmed" at bounding box center [398, 197] width 91 height 12
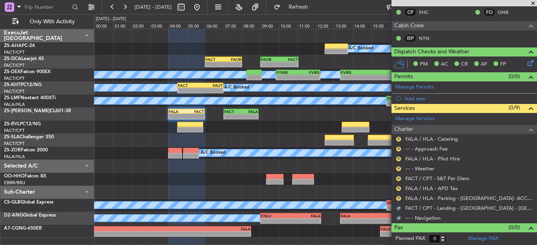
click at [399, 197] on button "R" at bounding box center [398, 198] width 5 height 5
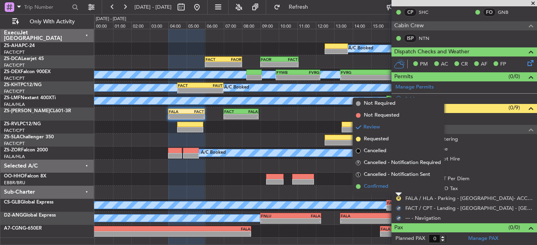
click at [399, 188] on li "Confirmed" at bounding box center [398, 187] width 91 height 12
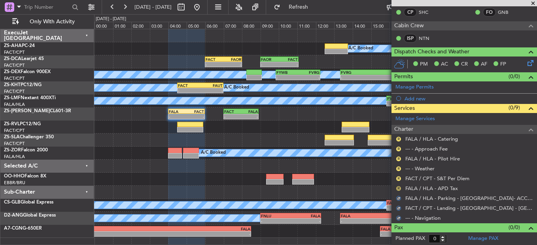
click at [399, 188] on button "R" at bounding box center [398, 188] width 5 height 5
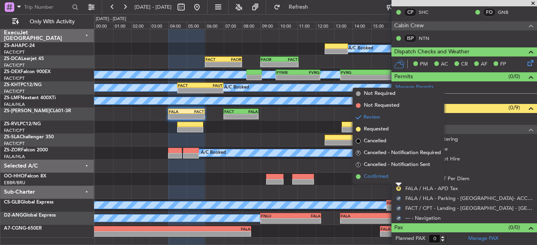
click at [399, 178] on li "Confirmed" at bounding box center [398, 177] width 91 height 12
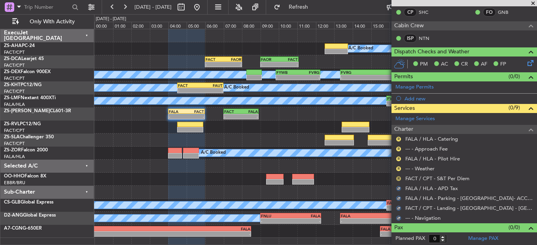
click at [399, 178] on button "R" at bounding box center [398, 178] width 5 height 5
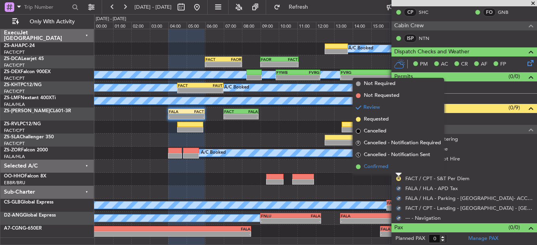
click at [399, 167] on li "Confirmed" at bounding box center [398, 167] width 91 height 12
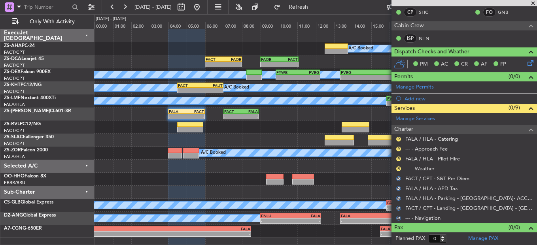
click at [399, 167] on button "R" at bounding box center [398, 169] width 5 height 5
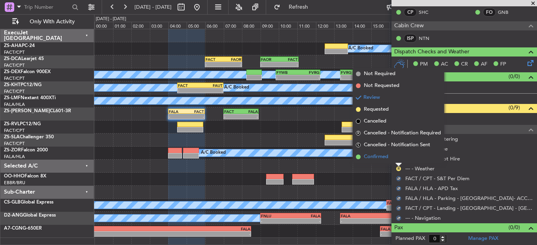
click at [398, 157] on li "Confirmed" at bounding box center [398, 157] width 91 height 12
click at [398, 157] on button "R" at bounding box center [398, 159] width 5 height 5
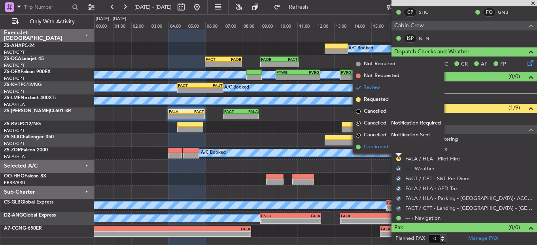
click at [398, 152] on li "Confirmed" at bounding box center [398, 147] width 91 height 12
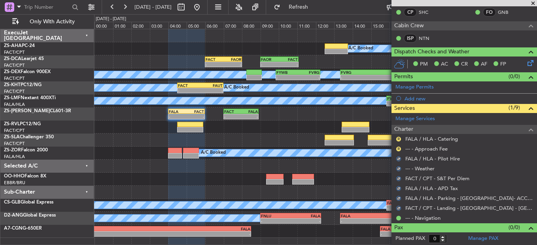
click at [398, 152] on div "R" at bounding box center [399, 149] width 6 height 6
click at [398, 151] on body "27 Aug 2025 - 28 Aug 2025 Refresh Quick Links Only With Activity A/C Booked - -…" at bounding box center [268, 122] width 537 height 245
click at [398, 148] on button "R" at bounding box center [398, 149] width 5 height 5
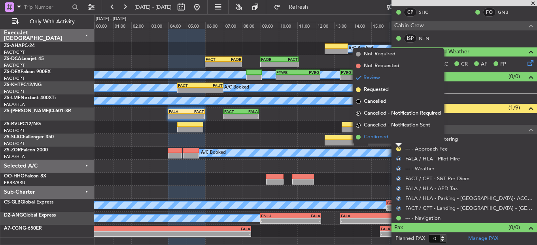
click at [398, 138] on li "Confirmed" at bounding box center [398, 137] width 91 height 12
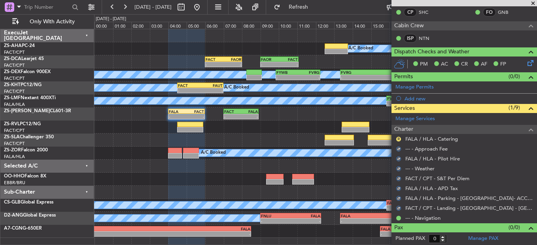
click at [398, 138] on button "R" at bounding box center [398, 139] width 5 height 5
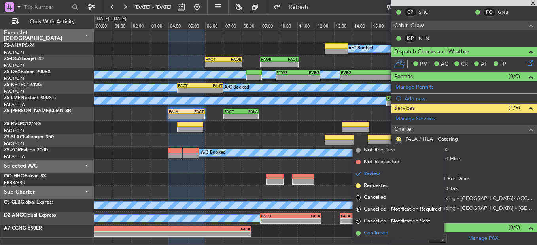
click at [365, 228] on li "Confirmed" at bounding box center [398, 234] width 91 height 12
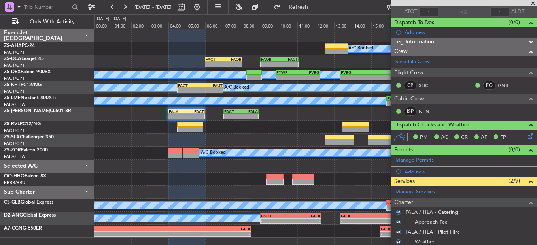
scroll to position [93, 0]
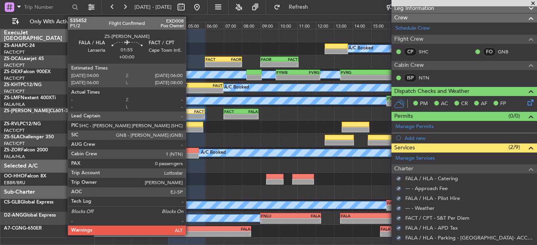
click at [190, 116] on div "-" at bounding box center [195, 116] width 18 height 5
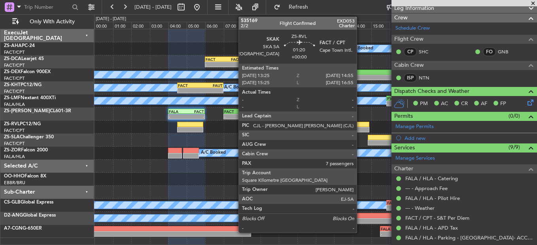
click at [362, 126] on div at bounding box center [356, 125] width 28 height 6
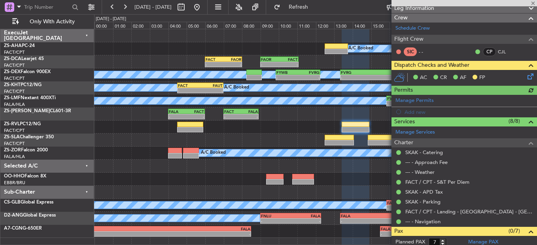
click at [528, 78] on icon at bounding box center [529, 75] width 6 height 6
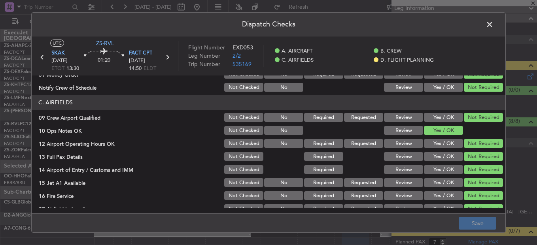
scroll to position [222, 0]
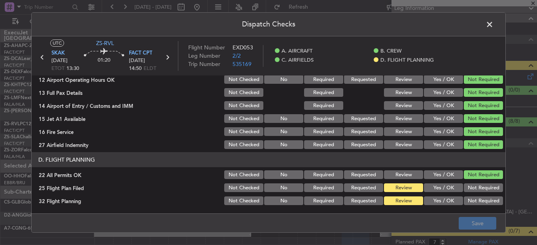
drag, startPoint x: 429, startPoint y: 186, endPoint x: 430, endPoint y: 198, distance: 12.7
click at [430, 189] on button "Yes / OK" at bounding box center [443, 188] width 39 height 9
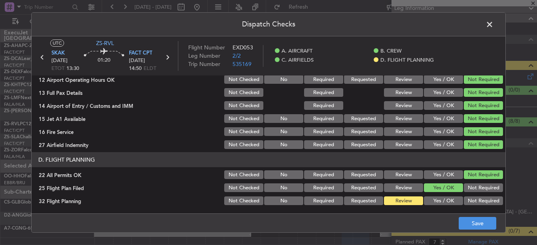
drag, startPoint x: 430, startPoint y: 198, endPoint x: 437, endPoint y: 202, distance: 7.8
click at [431, 200] on button "Yes / OK" at bounding box center [443, 201] width 39 height 9
drag, startPoint x: 468, startPoint y: 222, endPoint x: 471, endPoint y: 225, distance: 5.0
click at [468, 222] on button "Save" at bounding box center [478, 223] width 38 height 13
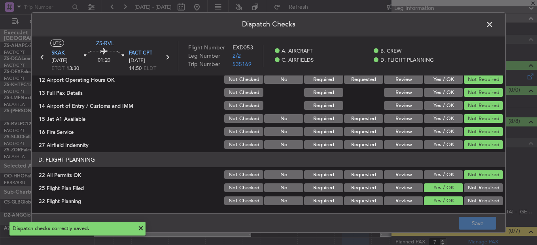
click at [494, 27] on span at bounding box center [494, 27] width 0 height 16
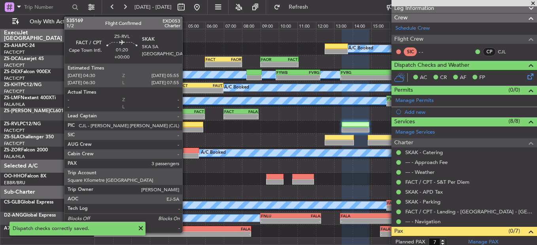
click at [186, 127] on div at bounding box center [190, 125] width 27 height 6
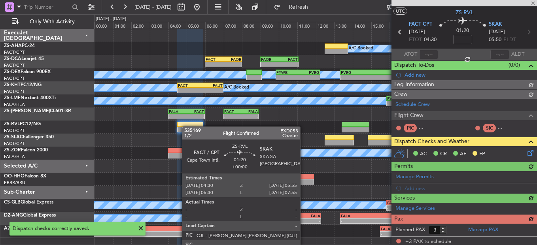
scroll to position [93, 0]
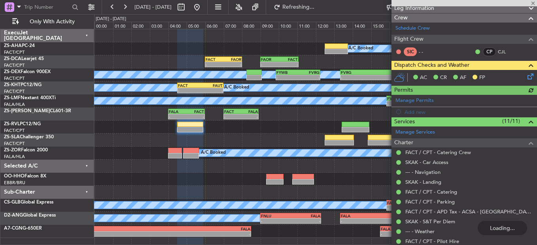
click at [526, 76] on icon at bounding box center [529, 75] width 6 height 6
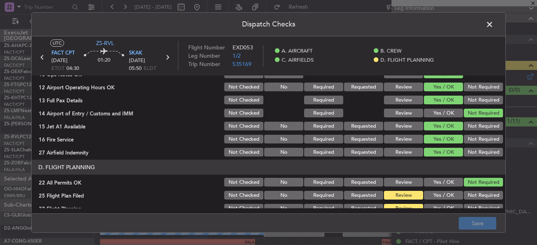
scroll to position [222, 0]
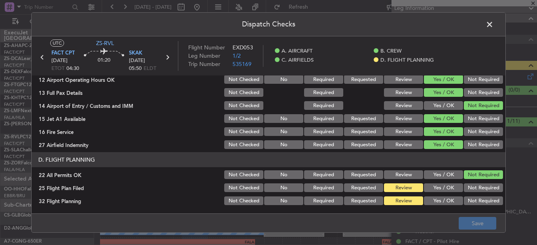
click at [434, 186] on button "Yes / OK" at bounding box center [443, 188] width 39 height 9
click at [434, 192] on button "Yes / OK" at bounding box center [443, 188] width 39 height 9
click at [434, 195] on section "D. FLIGHT PLANNING 22 All Permits OK Not Checked No Required Requested Review Y…" at bounding box center [269, 179] width 474 height 54
click at [434, 197] on div "Yes / OK" at bounding box center [443, 200] width 40 height 11
click at [434, 200] on button "Yes / OK" at bounding box center [443, 201] width 39 height 9
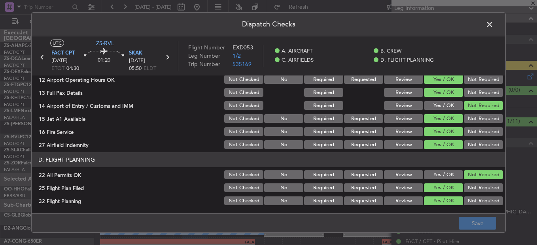
click at [465, 225] on footer "Save" at bounding box center [269, 223] width 474 height 19
click at [474, 221] on footer "Save" at bounding box center [269, 223] width 474 height 19
drag, startPoint x: 474, startPoint y: 223, endPoint x: 472, endPoint y: 233, distance: 9.7
click at [473, 226] on footer "Save" at bounding box center [269, 223] width 474 height 19
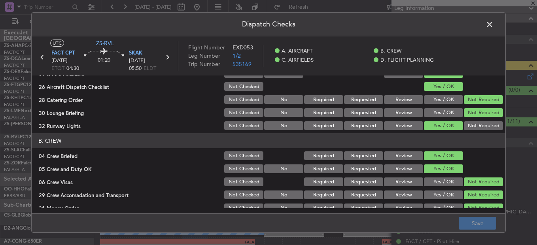
scroll to position [0, 0]
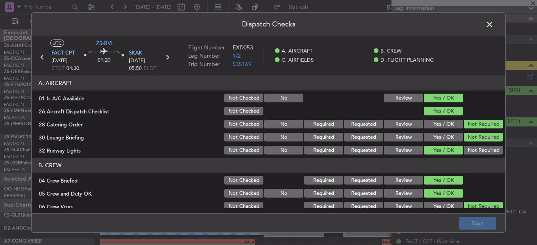
click at [467, 169] on header "B. CREW" at bounding box center [269, 165] width 474 height 15
click at [494, 27] on span at bounding box center [494, 27] width 0 height 16
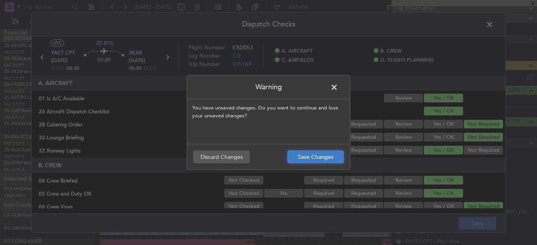
click at [304, 156] on button "Save Changes" at bounding box center [316, 157] width 56 height 13
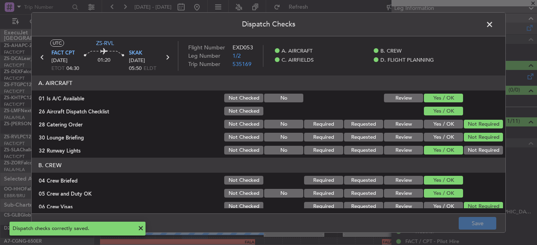
click at [494, 23] on span at bounding box center [494, 27] width 0 height 16
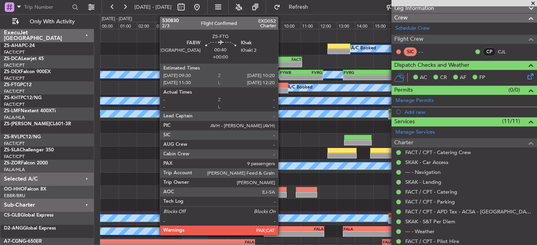
click at [282, 87] on div at bounding box center [280, 86] width 15 height 6
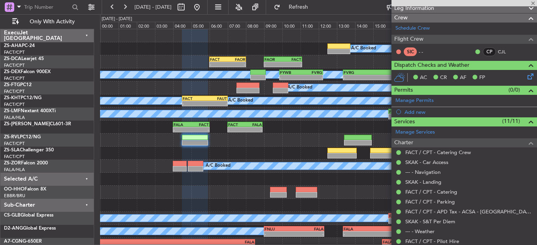
type input "9"
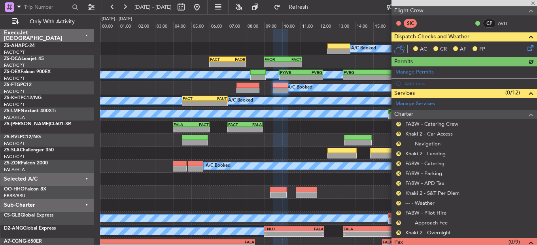
scroll to position [146, 0]
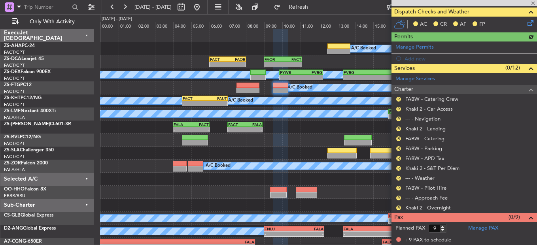
click at [400, 205] on div "R" at bounding box center [399, 208] width 6 height 6
drag, startPoint x: 400, startPoint y: 205, endPoint x: 400, endPoint y: 212, distance: 7.9
click at [399, 208] on button "R" at bounding box center [398, 208] width 5 height 5
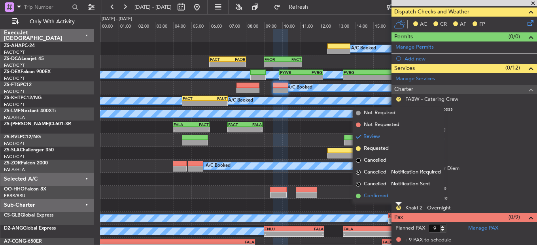
click at [395, 200] on li "Confirmed" at bounding box center [398, 196] width 91 height 12
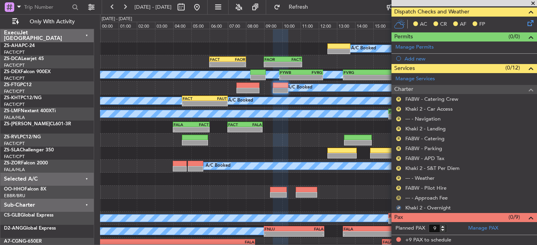
click at [398, 197] on button "R" at bounding box center [398, 198] width 5 height 5
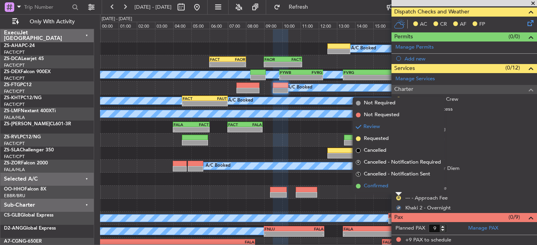
click at [399, 189] on li "Confirmed" at bounding box center [398, 186] width 91 height 12
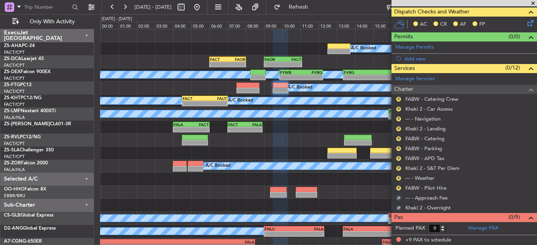
click at [399, 189] on button "R" at bounding box center [398, 188] width 5 height 5
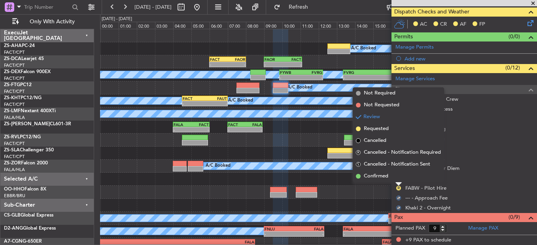
drag, startPoint x: 399, startPoint y: 189, endPoint x: 399, endPoint y: 177, distance: 11.9
click at [399, 180] on li "Confirmed" at bounding box center [398, 177] width 91 height 12
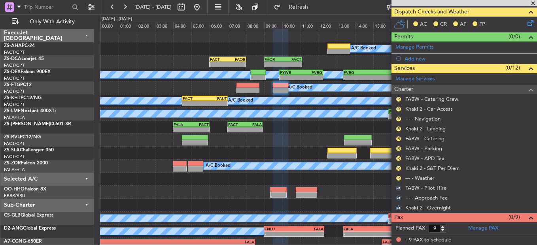
click at [398, 174] on div "R --- - Weather" at bounding box center [465, 178] width 146 height 10
click at [397, 177] on button "R" at bounding box center [398, 178] width 5 height 5
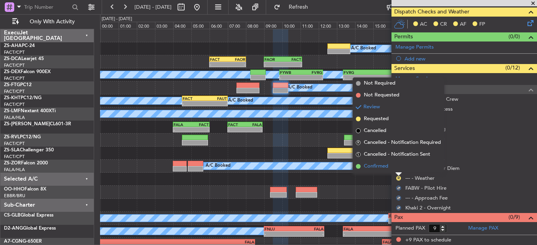
click at [397, 169] on li "Confirmed" at bounding box center [398, 167] width 91 height 12
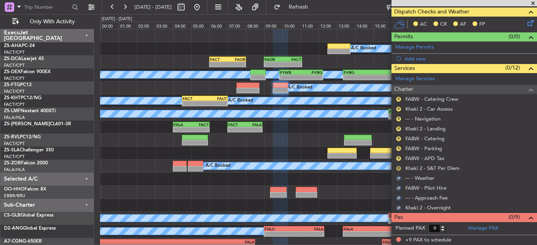
click at [398, 168] on button "R" at bounding box center [398, 168] width 5 height 5
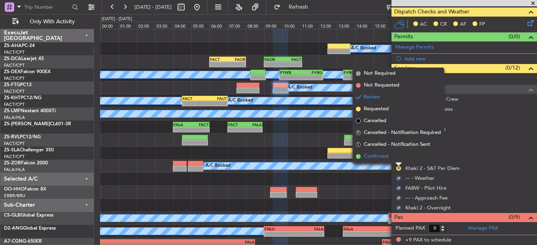
click at [398, 158] on li "Confirmed" at bounding box center [398, 157] width 91 height 12
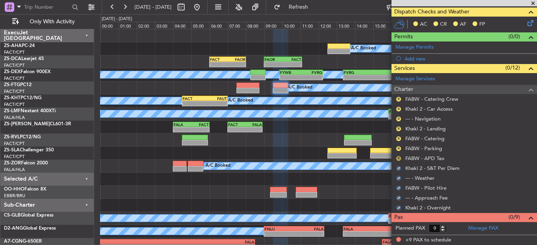
click at [398, 157] on button "R" at bounding box center [398, 158] width 5 height 5
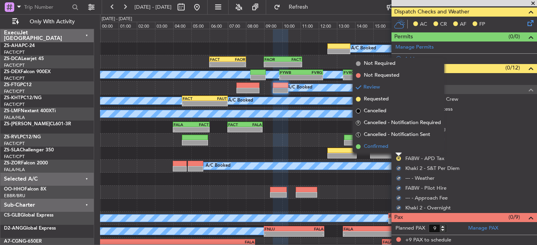
click at [398, 146] on li "Confirmed" at bounding box center [398, 147] width 91 height 12
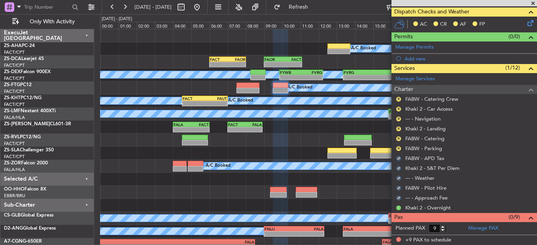
click at [398, 146] on button "R" at bounding box center [398, 148] width 5 height 5
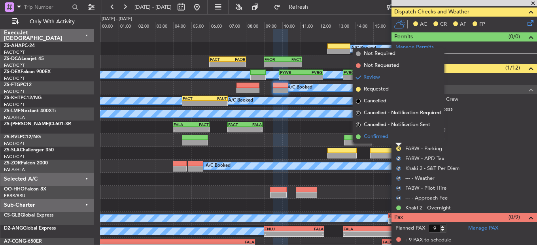
click at [397, 139] on li "Confirmed" at bounding box center [398, 137] width 91 height 12
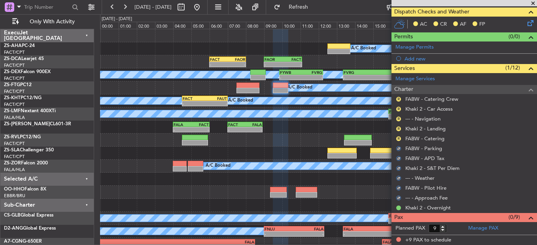
click at [397, 139] on button "R" at bounding box center [398, 139] width 5 height 5
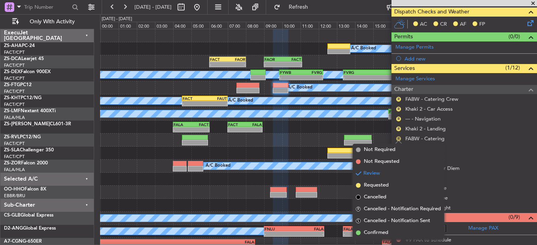
click at [398, 134] on ul "R FABW - Catering Crew R Khaki 2 - Car Access R --- - Navigation R Khaki 2 - La…" at bounding box center [465, 153] width 146 height 119
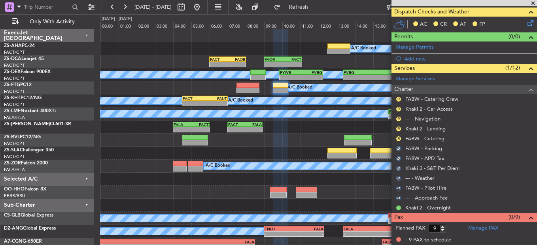
click at [395, 138] on div "R FABW - Catering" at bounding box center [465, 139] width 146 height 10
click at [400, 138] on button "R" at bounding box center [398, 139] width 5 height 5
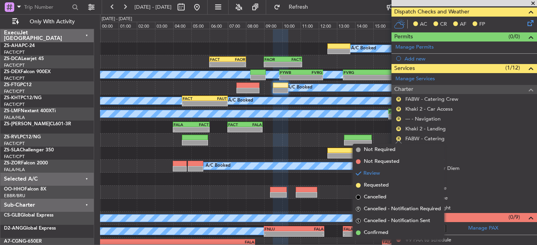
click at [384, 235] on span "Confirmed" at bounding box center [376, 233] width 25 height 8
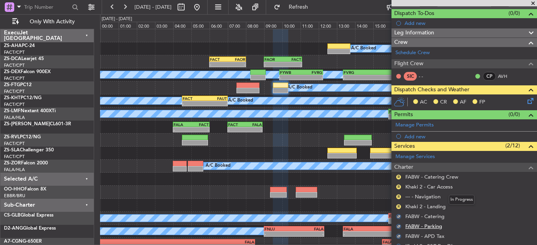
scroll to position [107, 0]
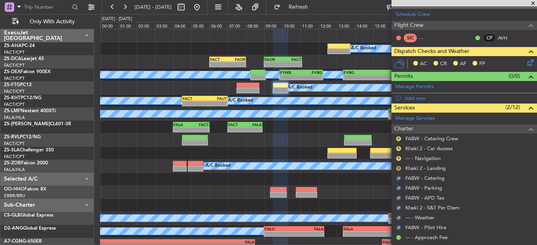
click at [397, 164] on div "R Khaki 2 - Landing" at bounding box center [465, 168] width 146 height 10
click at [397, 167] on button "R" at bounding box center [398, 168] width 5 height 5
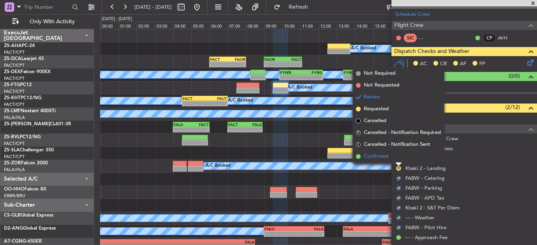
click at [396, 159] on li "Confirmed" at bounding box center [398, 157] width 91 height 12
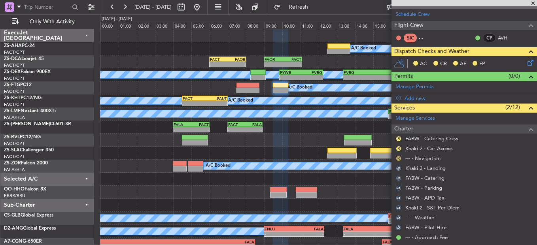
click at [398, 159] on button "R" at bounding box center [398, 158] width 5 height 5
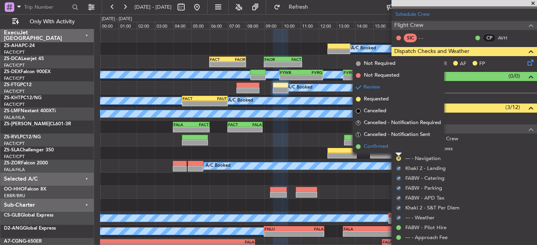
drag, startPoint x: 398, startPoint y: 159, endPoint x: 399, endPoint y: 150, distance: 8.8
click at [399, 150] on li "Confirmed" at bounding box center [398, 147] width 91 height 12
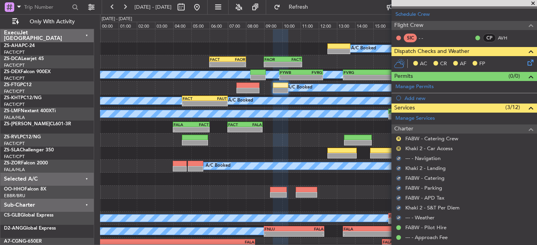
click at [399, 147] on button "R" at bounding box center [398, 148] width 5 height 5
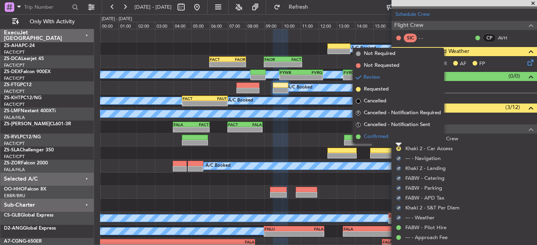
click at [397, 142] on li "Confirmed" at bounding box center [398, 137] width 91 height 12
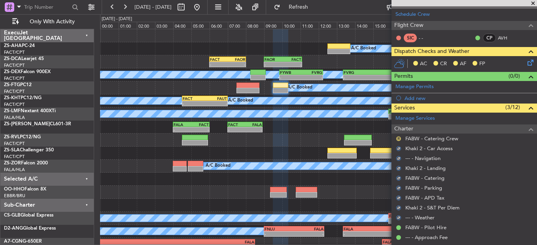
click at [397, 140] on button "R" at bounding box center [398, 139] width 5 height 5
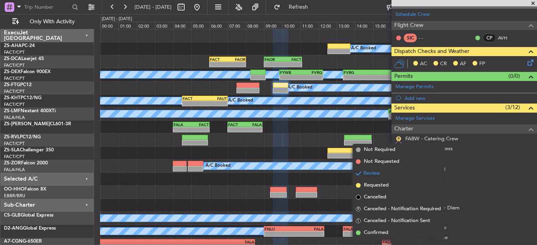
drag, startPoint x: 379, startPoint y: 238, endPoint x: 384, endPoint y: 219, distance: 19.7
click at [379, 237] on li "Confirmed" at bounding box center [398, 233] width 91 height 12
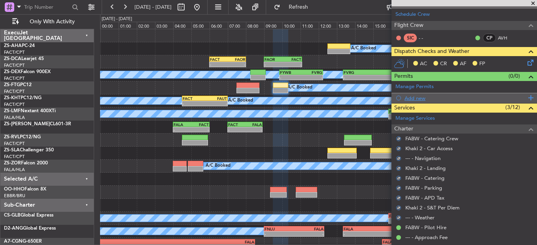
scroll to position [67, 0]
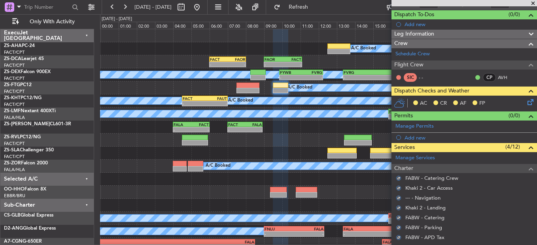
click at [527, 102] on icon at bounding box center [529, 101] width 6 height 6
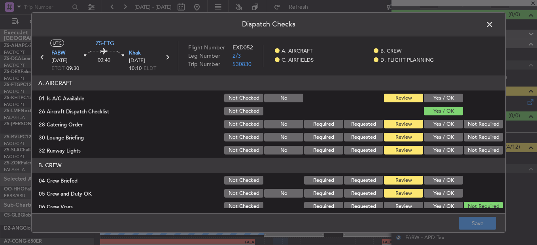
click at [438, 96] on button "Yes / OK" at bounding box center [443, 98] width 39 height 9
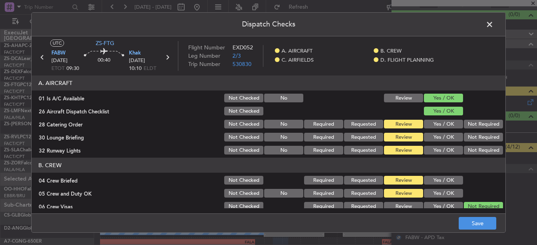
click at [454, 120] on div "Yes / OK" at bounding box center [443, 124] width 40 height 11
click at [491, 138] on button "Not Required" at bounding box center [483, 137] width 39 height 9
click at [477, 124] on button "Not Required" at bounding box center [483, 124] width 39 height 9
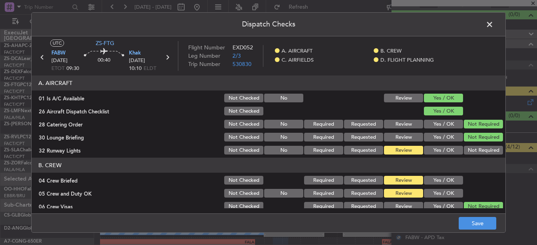
click at [481, 162] on header "B. CREW" at bounding box center [269, 165] width 474 height 15
drag, startPoint x: 475, startPoint y: 153, endPoint x: 459, endPoint y: 163, distance: 18.5
click at [475, 152] on button "Not Required" at bounding box center [483, 150] width 39 height 9
click at [429, 182] on button "Yes / OK" at bounding box center [443, 180] width 39 height 9
click at [431, 193] on button "Yes / OK" at bounding box center [443, 193] width 39 height 9
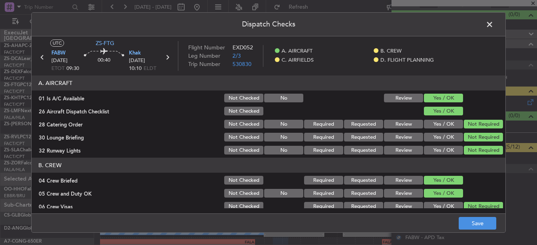
scroll to position [119, 0]
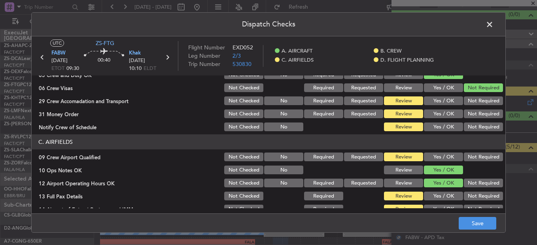
click at [472, 100] on button "Not Required" at bounding box center [483, 101] width 39 height 9
click at [474, 111] on button "Not Required" at bounding box center [483, 114] width 39 height 9
click at [474, 117] on button "Not Required" at bounding box center [483, 114] width 39 height 9
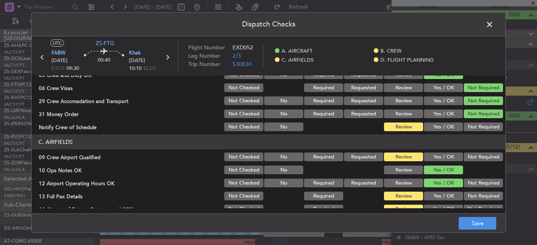
click at [475, 124] on div "Not Required" at bounding box center [483, 126] width 40 height 11
click at [474, 130] on button "Not Required" at bounding box center [483, 127] width 39 height 9
drag, startPoint x: 477, startPoint y: 152, endPoint x: 473, endPoint y: 161, distance: 9.9
click at [476, 154] on div "Not Required" at bounding box center [483, 157] width 40 height 11
click at [468, 156] on button "Not Required" at bounding box center [483, 157] width 39 height 9
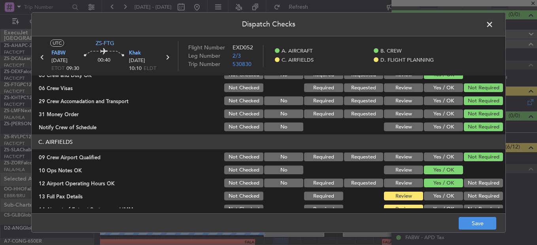
click at [478, 187] on button "Not Required" at bounding box center [483, 183] width 39 height 9
click at [479, 197] on button "Not Required" at bounding box center [483, 196] width 39 height 9
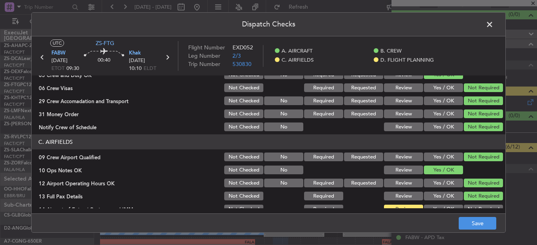
click at [479, 203] on section "C. AIRFIELDS 09 Crew Airport Qualified Not Checked No Required Requested Review…" at bounding box center [269, 194] width 474 height 119
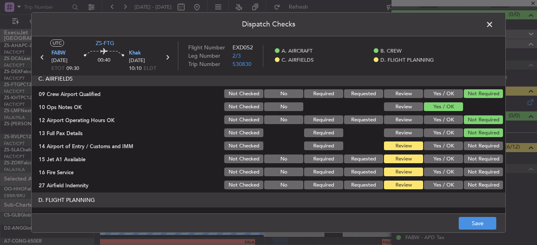
scroll to position [198, 0]
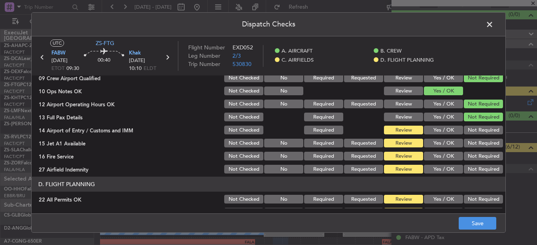
click at [475, 130] on button "Not Required" at bounding box center [483, 130] width 39 height 9
drag, startPoint x: 475, startPoint y: 135, endPoint x: 475, endPoint y: 140, distance: 4.7
click at [475, 138] on section "C. AIRFIELDS 09 Crew Airport Qualified Not Checked No Required Requested Review…" at bounding box center [269, 114] width 474 height 119
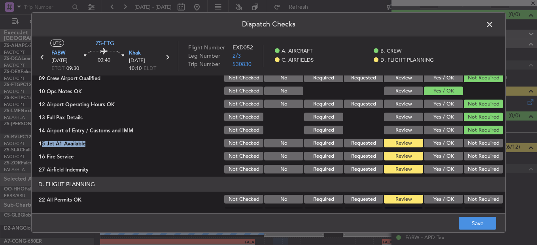
drag, startPoint x: 475, startPoint y: 140, endPoint x: 475, endPoint y: 146, distance: 5.5
click at [475, 142] on button "Not Required" at bounding box center [483, 143] width 39 height 9
click at [474, 156] on button "Not Required" at bounding box center [483, 156] width 39 height 9
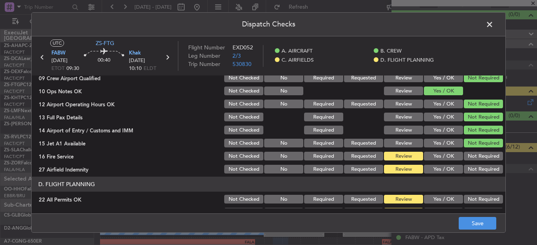
click at [473, 161] on div "Not Required" at bounding box center [483, 156] width 40 height 11
click at [472, 169] on button "Not Required" at bounding box center [483, 169] width 39 height 9
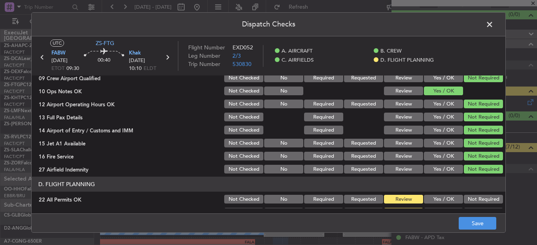
click at [471, 201] on button "Not Required" at bounding box center [483, 199] width 39 height 9
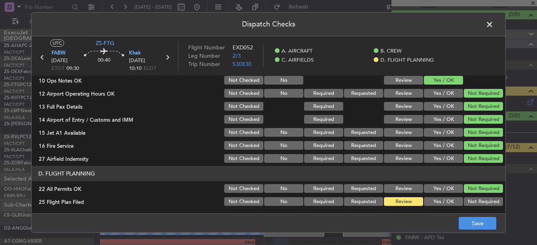
scroll to position [222, 0]
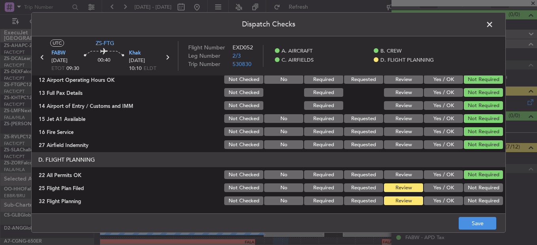
click at [424, 188] on button "Yes / OK" at bounding box center [443, 188] width 39 height 9
drag, startPoint x: 425, startPoint y: 195, endPoint x: 430, endPoint y: 205, distance: 10.8
click at [430, 204] on section "D. FLIGHT PLANNING 22 All Permits OK Not Checked No Required Requested Review Y…" at bounding box center [269, 179] width 474 height 54
click at [430, 205] on button "Yes / OK" at bounding box center [443, 201] width 39 height 9
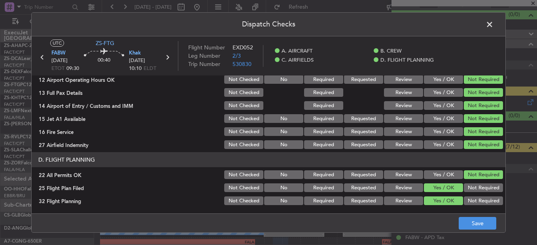
click at [458, 218] on footer "Save" at bounding box center [269, 223] width 474 height 19
click at [410, 192] on button "Review" at bounding box center [403, 188] width 39 height 9
click at [387, 209] on main "UTC ZS-FTG FABW 27/08/2025 ETOT 09:30 00:40 Khak 27/08/2025 10:10 ELDT Flight N…" at bounding box center [269, 126] width 474 height 180
click at [403, 201] on button "Review" at bounding box center [403, 201] width 39 height 9
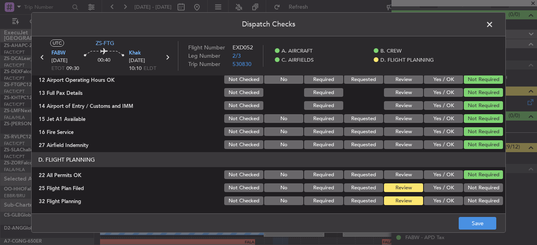
click at [508, 228] on div "Dispatch Checks UTC ZS-FTG FABW 27/08/2025 ETOT 09:30 00:40 Khak 27/08/2025 10:…" at bounding box center [268, 122] width 537 height 245
click at [484, 213] on main "UTC ZS-FTG FABW 27/08/2025 ETOT 09:30 00:40 Khak 27/08/2025 10:10 ELDT Flight N…" at bounding box center [269, 126] width 474 height 180
click at [482, 223] on button "Save" at bounding box center [478, 223] width 38 height 13
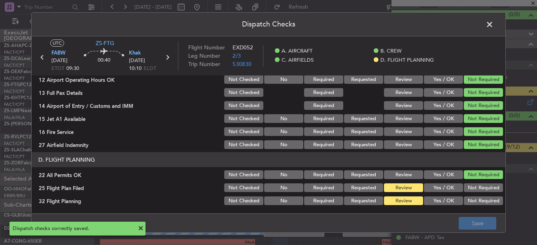
click at [494, 23] on span at bounding box center [494, 27] width 0 height 16
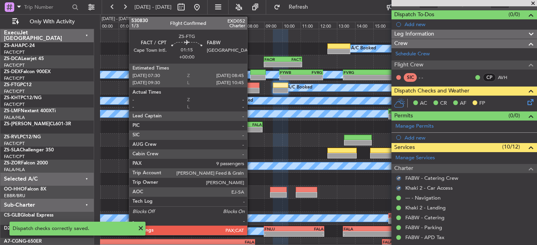
click at [251, 89] on div at bounding box center [248, 91] width 23 height 6
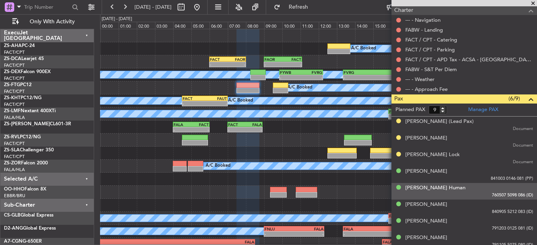
scroll to position [146, 0]
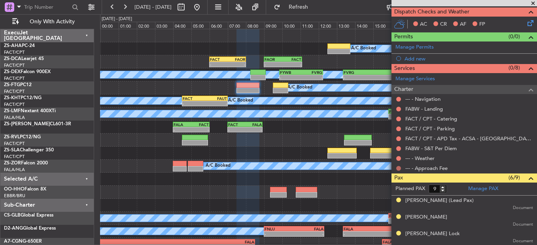
click at [398, 169] on button at bounding box center [398, 168] width 5 height 5
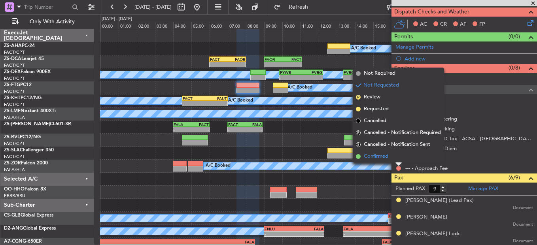
click at [397, 161] on li "Confirmed" at bounding box center [398, 157] width 91 height 12
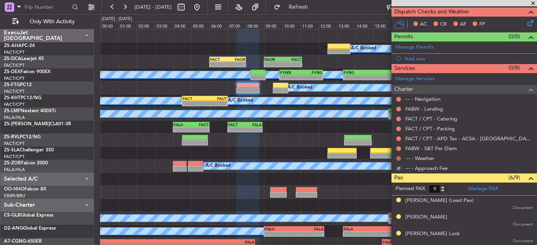
click at [398, 158] on button at bounding box center [398, 158] width 5 height 5
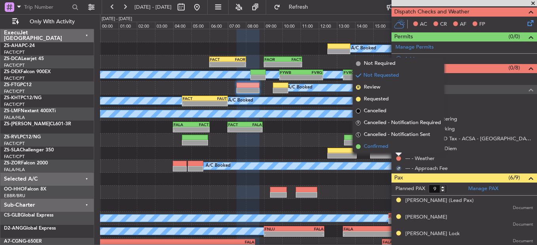
click at [400, 152] on li "Confirmed" at bounding box center [398, 147] width 91 height 12
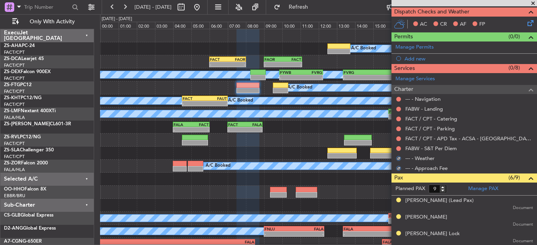
click at [402, 147] on div "FABW - S&T Per Diem" at bounding box center [465, 149] width 146 height 10
click at [398, 146] on button at bounding box center [398, 148] width 5 height 5
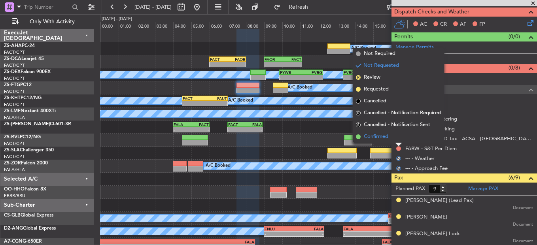
click at [400, 138] on li "Confirmed" at bounding box center [398, 137] width 91 height 12
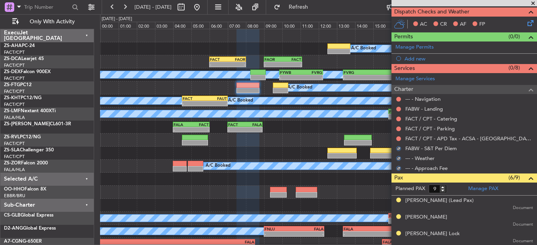
click at [400, 138] on button at bounding box center [398, 139] width 5 height 5
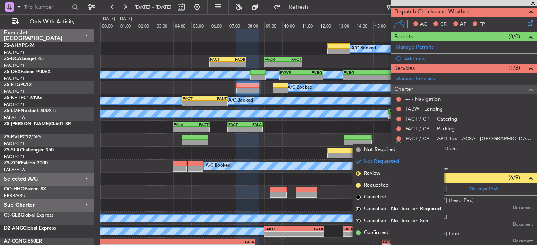
drag, startPoint x: 371, startPoint y: 226, endPoint x: 371, endPoint y: 231, distance: 5.1
click at [371, 231] on ul "Not Required Not Requested R Review Requested Cancelled R Cancelled - Notificat…" at bounding box center [398, 191] width 91 height 95
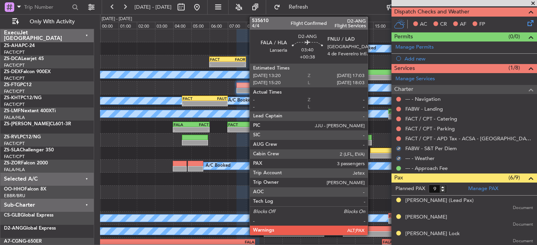
click at [372, 232] on div "-" at bounding box center [360, 234] width 33 height 5
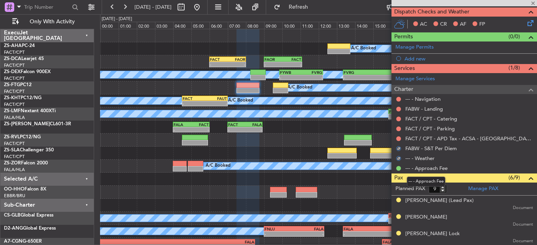
type input "+00:38"
type input "3"
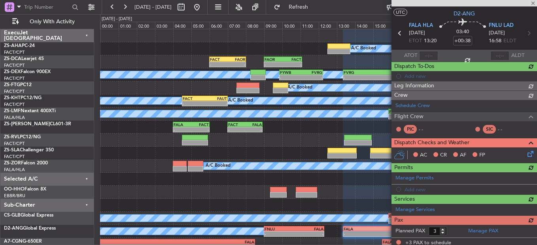
scroll to position [0, 0]
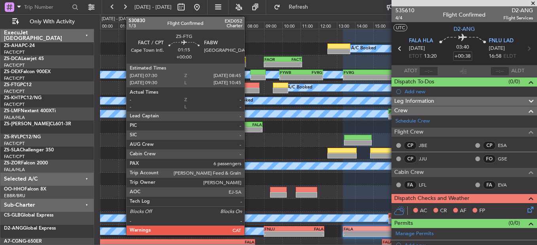
click at [248, 91] on div at bounding box center [248, 91] width 23 height 6
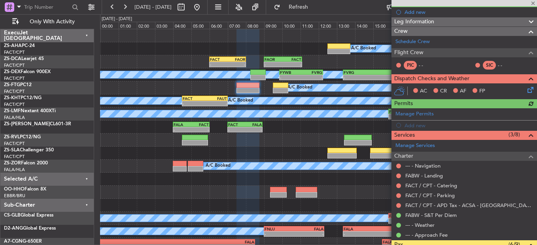
scroll to position [79, 0]
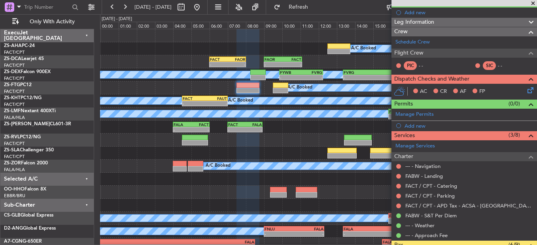
click at [398, 203] on div at bounding box center [399, 206] width 6 height 6
click at [399, 204] on button at bounding box center [398, 206] width 5 height 5
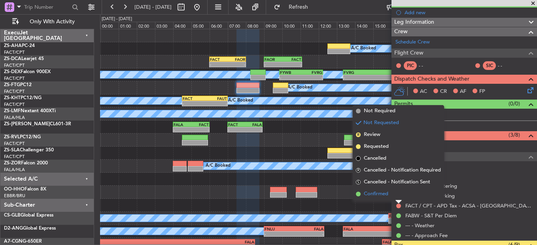
click at [396, 194] on li "Confirmed" at bounding box center [398, 194] width 91 height 12
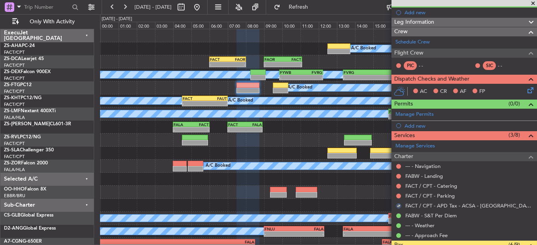
click at [396, 194] on button at bounding box center [398, 196] width 5 height 5
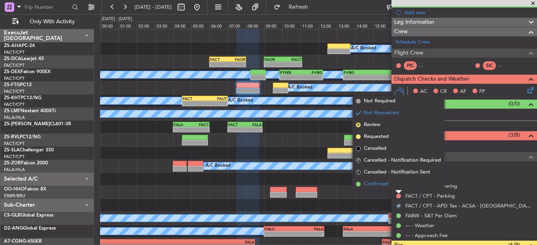
click at [400, 187] on li "Confirmed" at bounding box center [398, 184] width 91 height 12
click at [400, 187] on button at bounding box center [398, 186] width 5 height 5
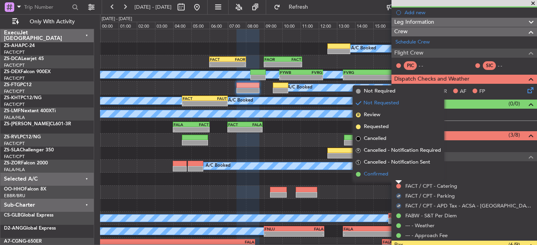
click at [400, 177] on li "Confirmed" at bounding box center [398, 175] width 91 height 12
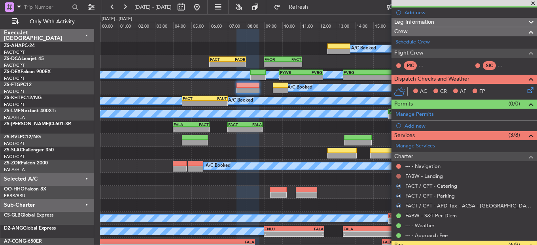
click at [399, 174] on button at bounding box center [398, 176] width 5 height 5
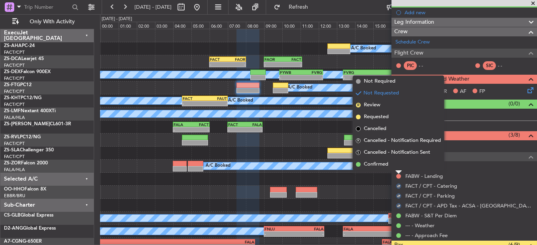
click at [398, 167] on li "Confirmed" at bounding box center [398, 165] width 91 height 12
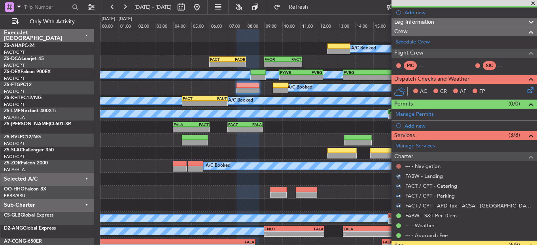
click at [399, 167] on button at bounding box center [398, 166] width 5 height 5
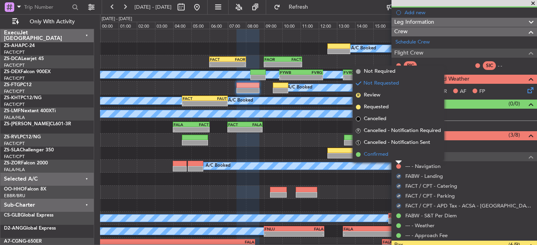
click at [398, 159] on li "Confirmed" at bounding box center [398, 155] width 91 height 12
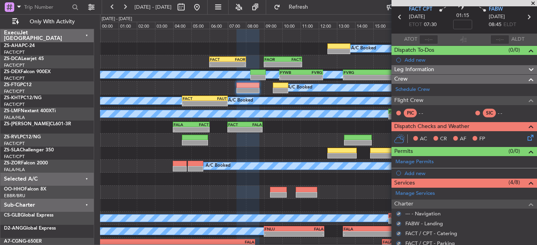
scroll to position [0, 0]
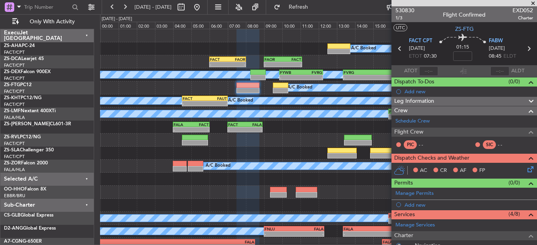
click at [526, 169] on icon at bounding box center [529, 168] width 6 height 6
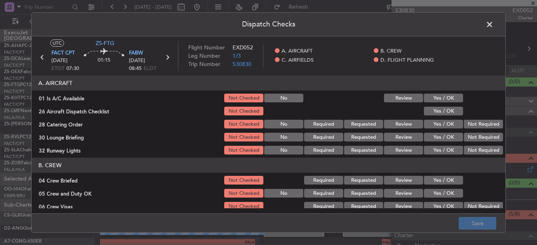
click at [432, 105] on section "A. AIRCRAFT 01 Is A/C Available Not Checked No Review Yes / OK 26 Aircraft Disp…" at bounding box center [269, 116] width 474 height 80
click at [428, 113] on button "Yes / OK" at bounding box center [443, 111] width 39 height 9
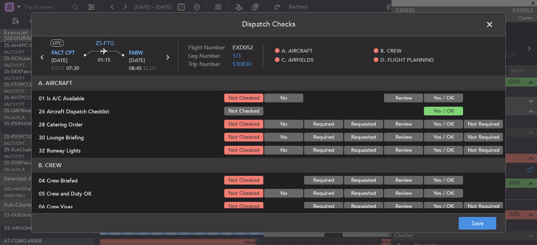
click at [428, 117] on div "Yes / OK" at bounding box center [443, 111] width 40 height 11
click at [436, 98] on button "Yes / OK" at bounding box center [443, 98] width 39 height 9
click at [473, 126] on button "Not Required" at bounding box center [483, 124] width 39 height 9
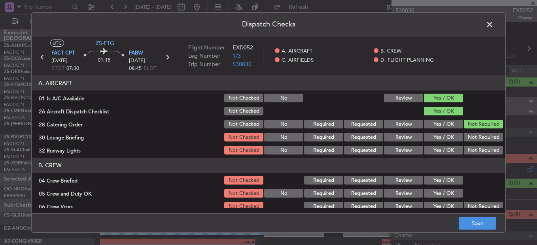
click at [453, 140] on button "Yes / OK" at bounding box center [443, 137] width 39 height 9
click at [468, 139] on button "Not Required" at bounding box center [483, 137] width 39 height 9
click at [454, 149] on button "Yes / OK" at bounding box center [443, 150] width 39 height 9
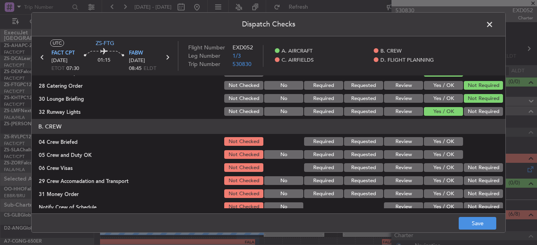
scroll to position [79, 0]
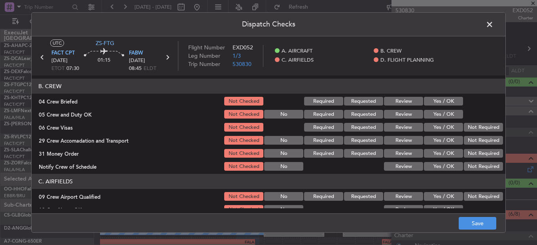
click at [432, 107] on div "Yes / OK" at bounding box center [443, 101] width 40 height 11
click at [430, 114] on button "Yes / OK" at bounding box center [443, 114] width 39 height 9
click at [424, 93] on header "B. CREW" at bounding box center [269, 86] width 474 height 15
click at [442, 101] on button "Yes / OK" at bounding box center [443, 101] width 39 height 9
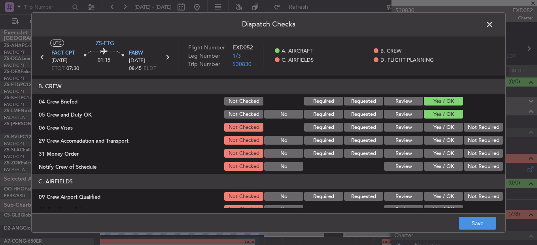
click at [480, 131] on button "Not Required" at bounding box center [483, 127] width 39 height 9
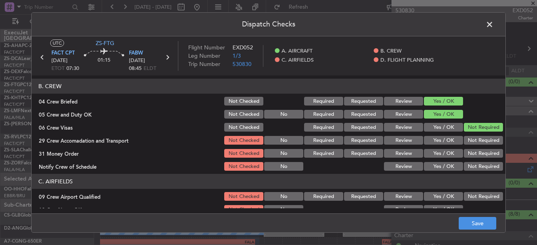
click at [467, 141] on button "Not Required" at bounding box center [483, 140] width 39 height 9
click at [463, 149] on div "Not Required" at bounding box center [483, 153] width 40 height 11
click at [477, 155] on button "Not Required" at bounding box center [483, 153] width 39 height 9
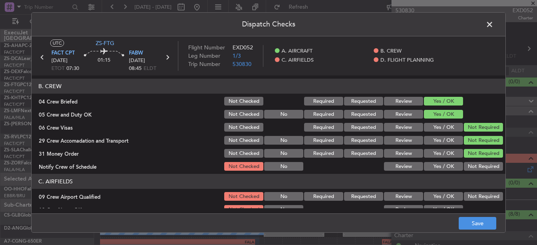
click at [450, 161] on section "B. CREW 04 Crew Briefed Not Checked Required Requested Review Yes / OK 05 Crew …" at bounding box center [269, 125] width 474 height 93
click at [447, 168] on button "Yes / OK" at bounding box center [443, 166] width 39 height 9
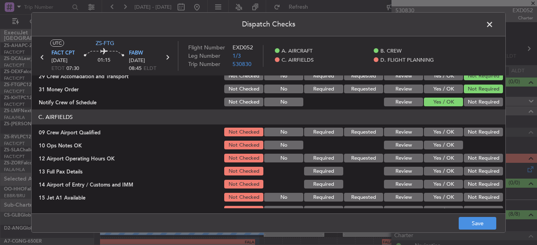
scroll to position [143, 0]
click at [443, 129] on button "Yes / OK" at bounding box center [443, 132] width 39 height 9
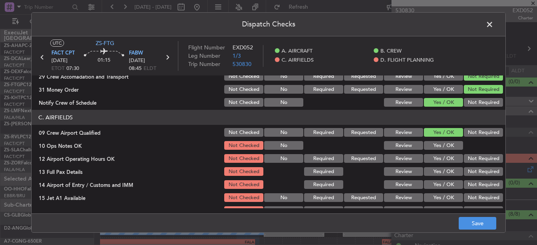
click at [443, 142] on button "Yes / OK" at bounding box center [443, 145] width 39 height 9
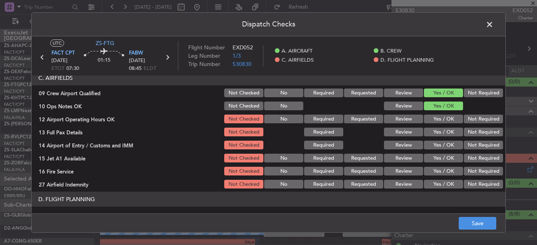
click at [467, 122] on button "Not Required" at bounding box center [483, 119] width 39 height 9
click at [452, 130] on button "Yes / OK" at bounding box center [443, 132] width 39 height 9
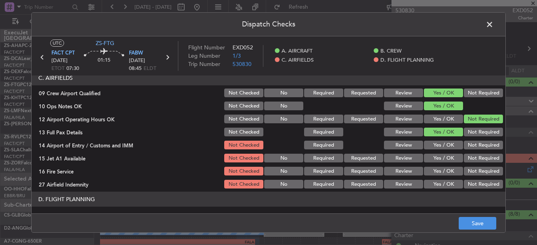
click at [444, 148] on button "Yes / OK" at bounding box center [443, 145] width 39 height 9
click at [475, 146] on button "Not Required" at bounding box center [483, 145] width 39 height 9
click at [451, 155] on button "Yes / OK" at bounding box center [443, 158] width 39 height 9
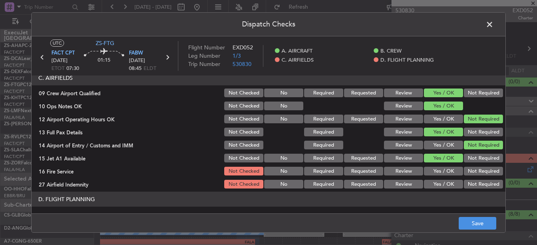
click at [446, 170] on button "Yes / OK" at bounding box center [443, 171] width 39 height 9
click at [441, 184] on button "Yes / OK" at bounding box center [443, 184] width 39 height 9
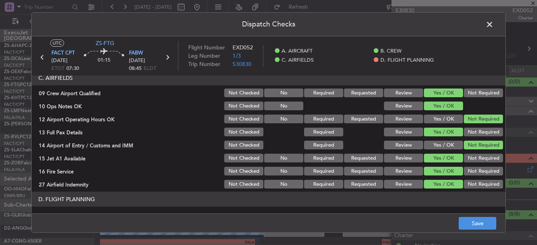
click at [464, 184] on button "Not Required" at bounding box center [483, 184] width 39 height 9
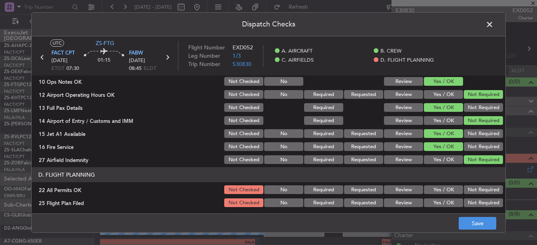
scroll to position [222, 0]
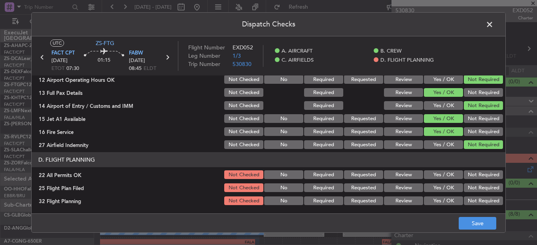
click at [468, 174] on button "Not Required" at bounding box center [483, 175] width 39 height 9
click at [398, 190] on button "Review" at bounding box center [403, 188] width 39 height 9
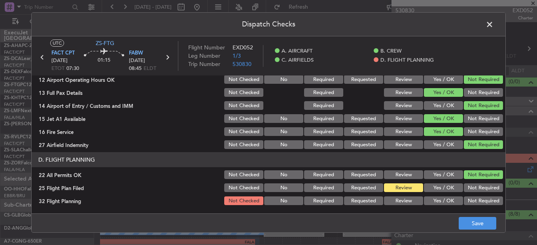
click at [402, 196] on div "Review" at bounding box center [403, 200] width 40 height 11
click at [403, 210] on main "UTC ZS-FTG FACT CPT 27/08/2025 ETOT 07:30 01:15 FABW 27/08/2025 08:45 ELDT Flig…" at bounding box center [269, 126] width 474 height 180
click at [402, 205] on button "Review" at bounding box center [403, 201] width 39 height 9
drag, startPoint x: 487, startPoint y: 235, endPoint x: 484, endPoint y: 233, distance: 4.1
click at [486, 235] on div "Dispatch Checks UTC ZS-FTG FACT CPT 27/08/2025 ETOT 07:30 01:15 FABW 27/08/2025…" at bounding box center [268, 122] width 537 height 245
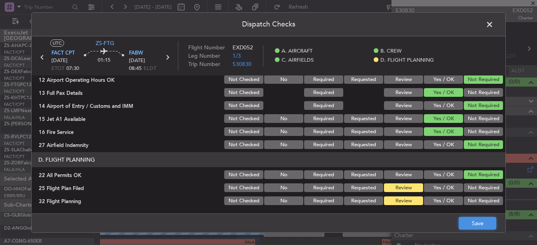
drag, startPoint x: 479, startPoint y: 221, endPoint x: 478, endPoint y: 217, distance: 4.0
click at [479, 221] on button "Save" at bounding box center [478, 223] width 38 height 13
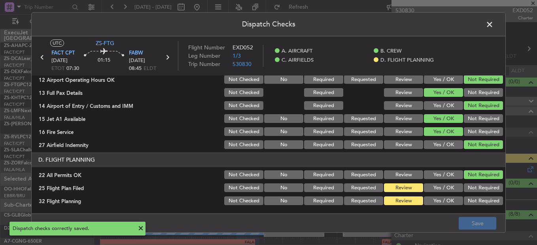
click at [494, 25] on span at bounding box center [494, 27] width 0 height 16
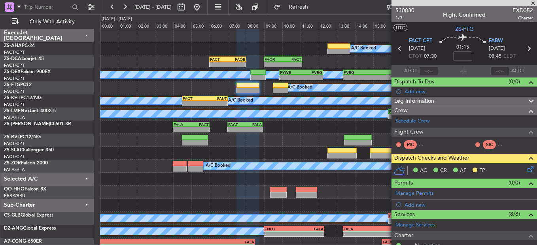
click at [202, 59] on div "- - FACT 06:00 Z FAOR 08:00 Z - - FAOR 09:00 Z FACT 11:05 Z" at bounding box center [318, 61] width 437 height 13
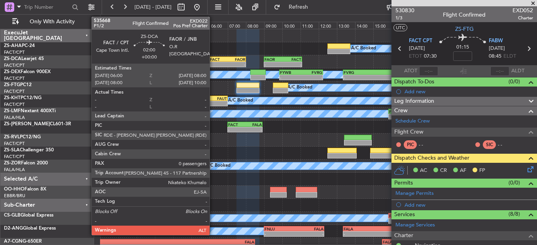
click at [213, 59] on div "FACT" at bounding box center [218, 59] width 17 height 5
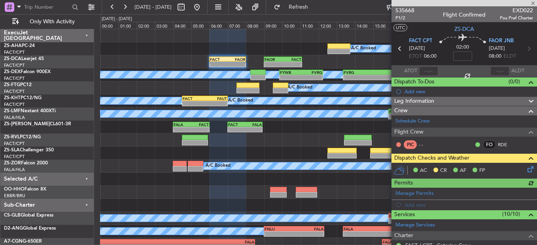
click at [526, 171] on icon at bounding box center [529, 168] width 6 height 6
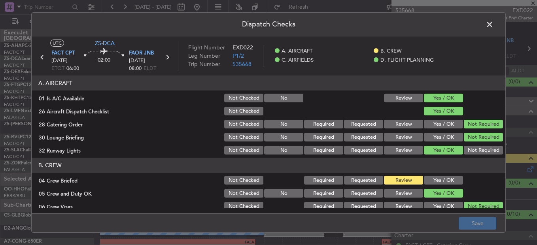
click at [435, 179] on button "Yes / OK" at bounding box center [443, 180] width 39 height 9
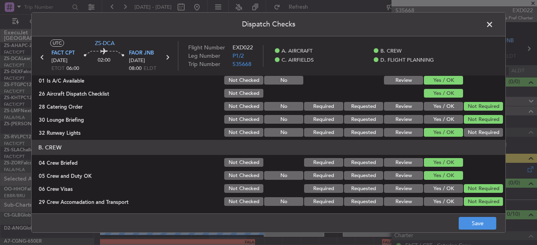
scroll to position [0, 0]
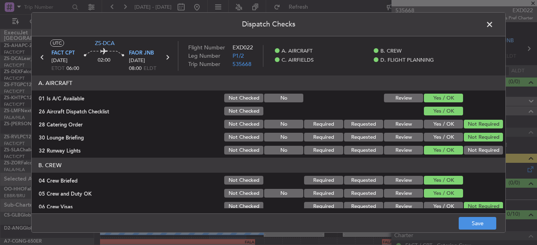
click at [397, 179] on button "Review" at bounding box center [403, 180] width 39 height 9
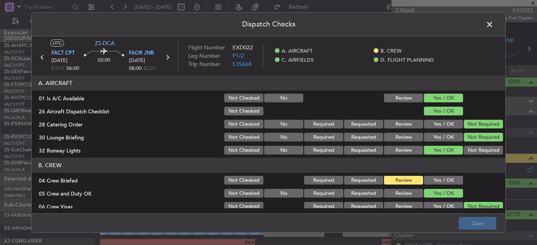
click at [494, 30] on span at bounding box center [494, 27] width 0 height 16
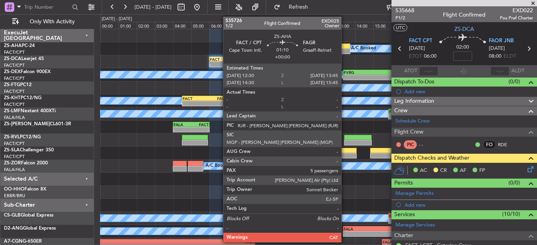
click at [345, 48] on div at bounding box center [339, 47] width 23 height 6
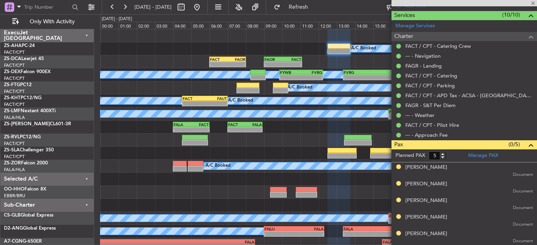
scroll to position [2, 0]
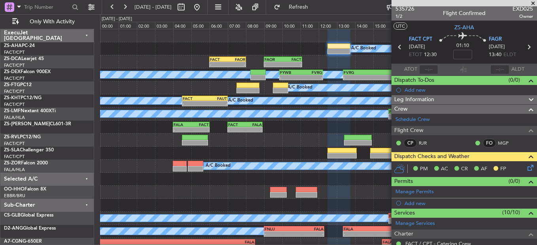
click at [532, 4] on span at bounding box center [533, 3] width 8 height 7
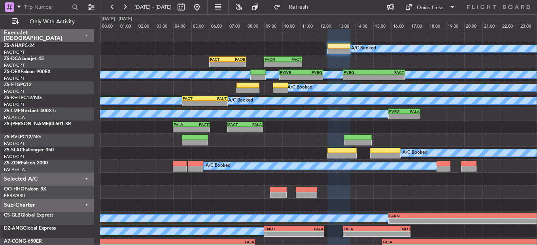
type input "0"
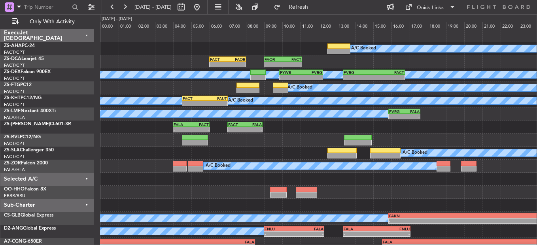
scroll to position [0, 0]
click at [312, 4] on span "Refresh" at bounding box center [298, 7] width 33 height 6
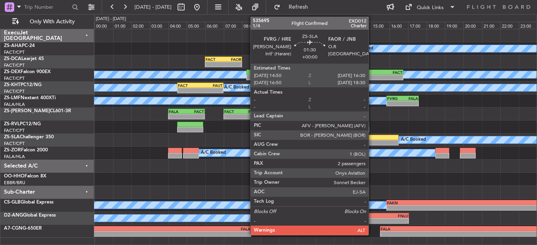
click at [372, 143] on div at bounding box center [383, 143] width 31 height 6
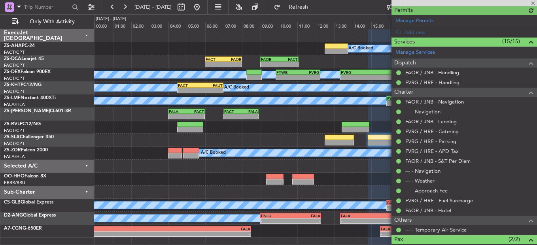
scroll to position [247, 0]
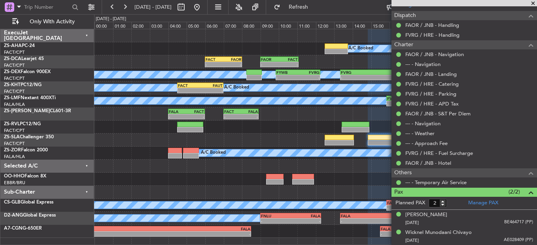
click at [244, 164] on div at bounding box center [315, 166] width 443 height 13
click at [534, 3] on span at bounding box center [533, 3] width 8 height 7
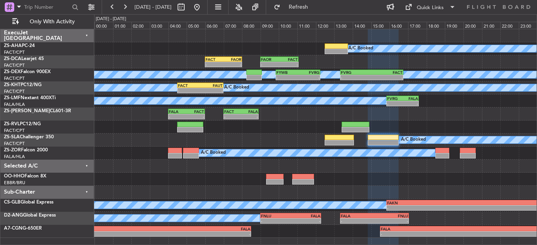
type input "0"
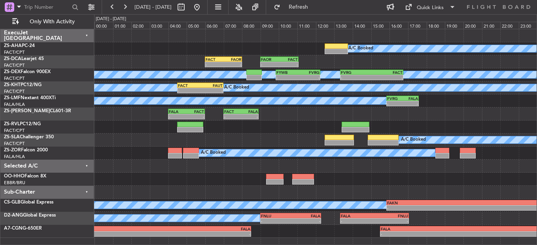
scroll to position [0, 0]
click at [128, 5] on button at bounding box center [125, 7] width 13 height 13
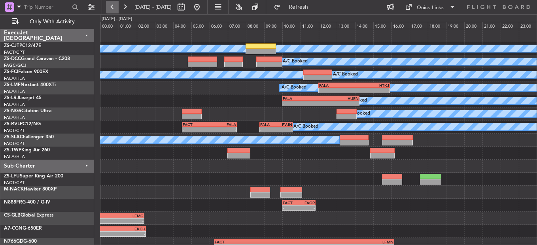
click at [109, 9] on button at bounding box center [112, 7] width 13 height 13
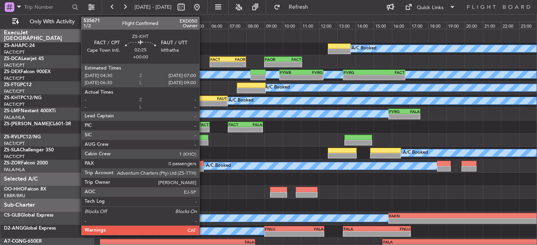
click at [203, 100] on div "FACT" at bounding box center [194, 98] width 22 height 5
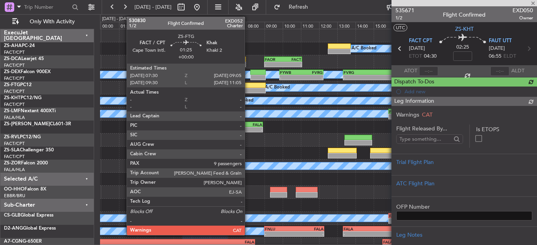
click at [248, 89] on div at bounding box center [251, 91] width 29 height 6
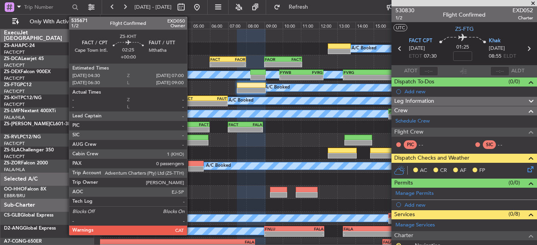
click at [191, 103] on div "-" at bounding box center [194, 103] width 22 height 5
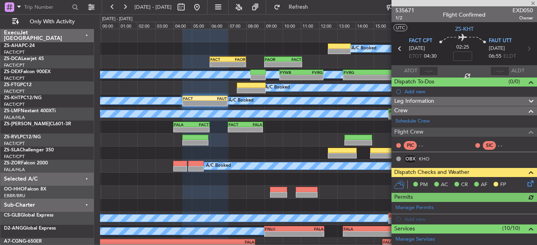
scroll to position [87, 0]
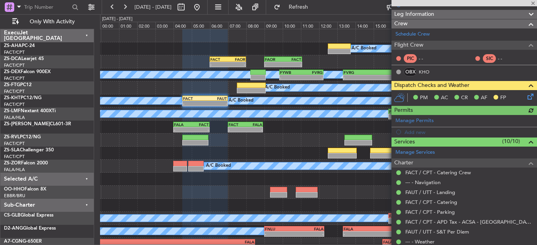
click at [526, 95] on icon at bounding box center [529, 95] width 6 height 6
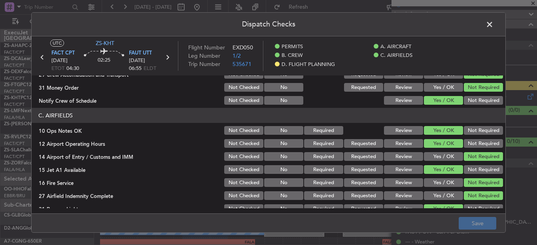
scroll to position [213, 0]
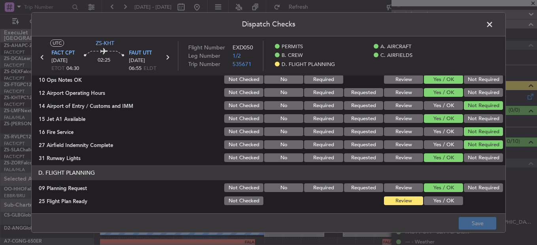
click at [442, 198] on button "Yes / OK" at bounding box center [443, 201] width 39 height 9
click at [469, 226] on button "Save" at bounding box center [478, 223] width 38 height 13
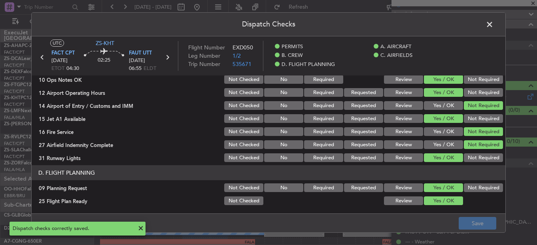
click at [494, 26] on span at bounding box center [494, 27] width 0 height 16
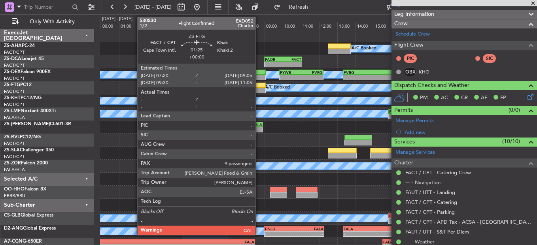
click at [259, 90] on div at bounding box center [251, 91] width 29 height 6
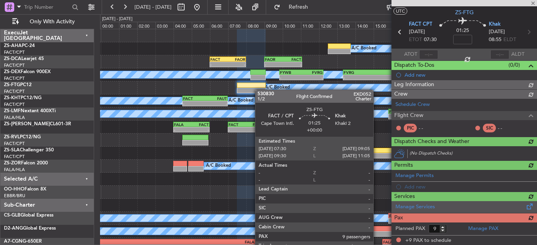
scroll to position [87, 0]
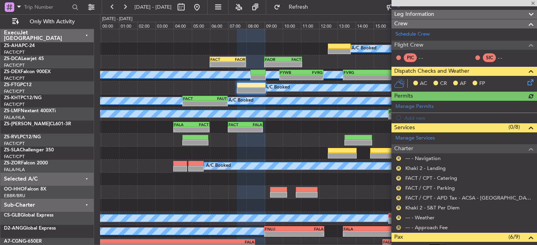
click at [399, 227] on button "R" at bounding box center [398, 228] width 5 height 5
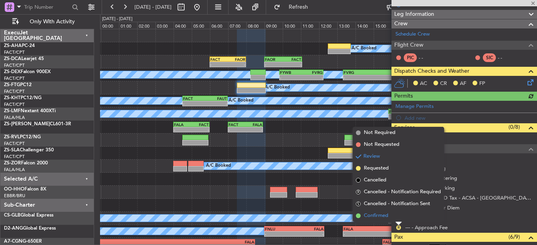
click at [397, 217] on li "Confirmed" at bounding box center [398, 216] width 91 height 12
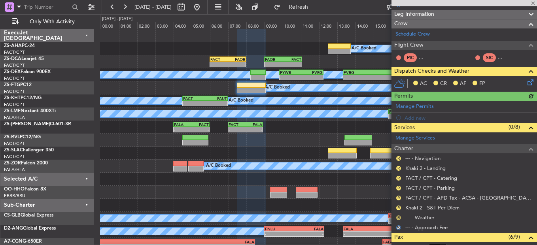
click at [398, 216] on button "R" at bounding box center [398, 218] width 5 height 5
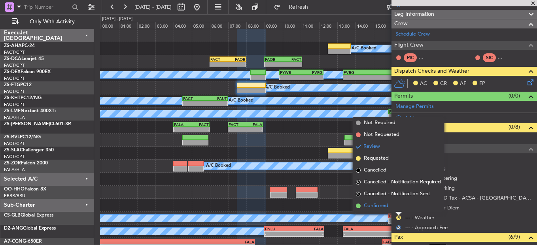
click at [397, 206] on li "Confirmed" at bounding box center [398, 206] width 91 height 12
click at [397, 206] on button "R" at bounding box center [398, 208] width 5 height 5
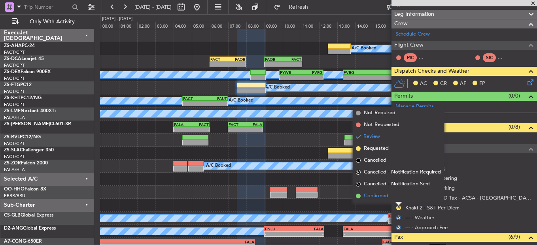
click at [397, 200] on li "Confirmed" at bounding box center [398, 196] width 91 height 12
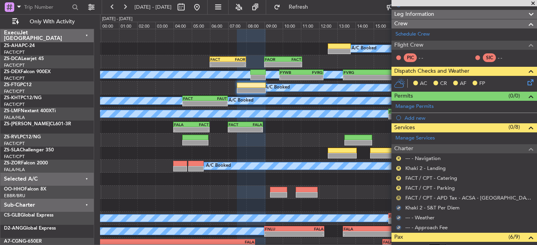
click at [397, 197] on button "R" at bounding box center [398, 198] width 5 height 5
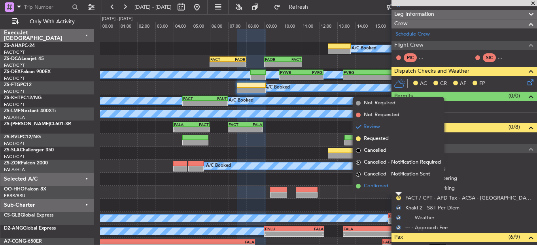
click at [395, 186] on li "Confirmed" at bounding box center [398, 186] width 91 height 12
click at [395, 186] on div "R FACT / CPT - Parking" at bounding box center [465, 188] width 146 height 10
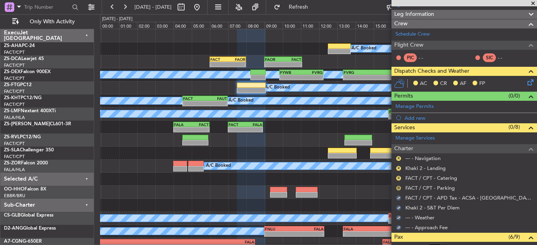
drag, startPoint x: 395, startPoint y: 186, endPoint x: 398, endPoint y: 188, distance: 4.3
click at [398, 188] on button "R" at bounding box center [398, 188] width 5 height 5
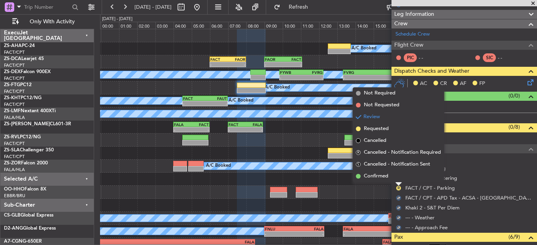
click at [399, 181] on li "Confirmed" at bounding box center [398, 177] width 91 height 12
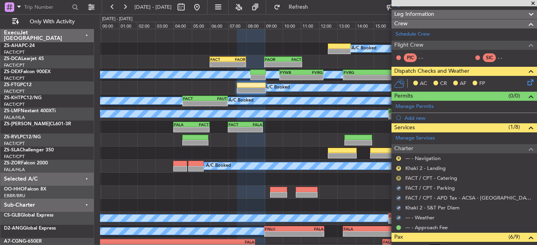
click at [400, 178] on button "R" at bounding box center [398, 178] width 5 height 5
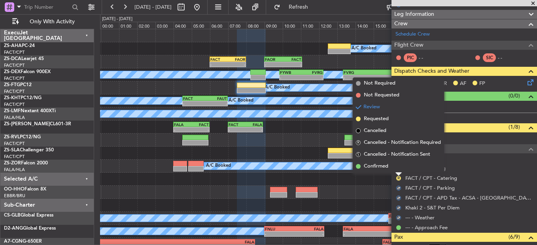
click at [400, 169] on li "Confirmed" at bounding box center [398, 167] width 91 height 12
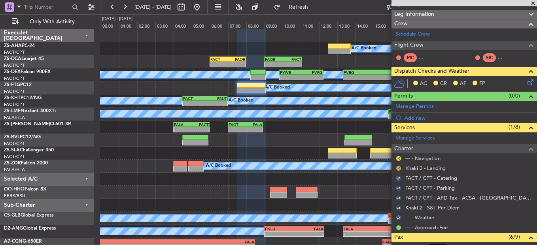
click at [400, 168] on button "R" at bounding box center [398, 168] width 5 height 5
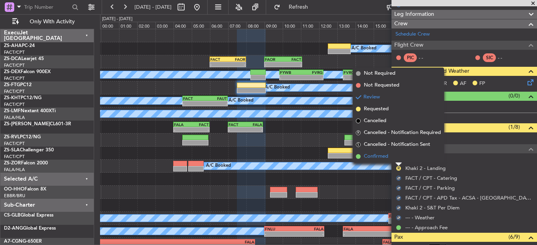
click at [393, 160] on li "Confirmed" at bounding box center [398, 157] width 91 height 12
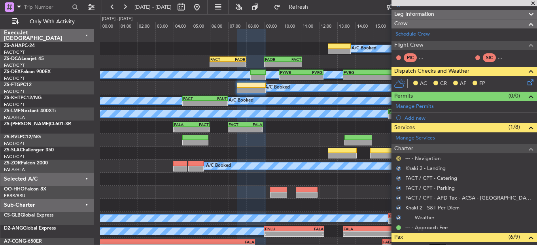
click at [396, 159] on button "R" at bounding box center [398, 158] width 5 height 5
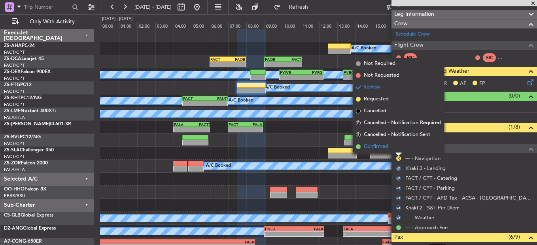
click at [394, 149] on li "Confirmed" at bounding box center [398, 147] width 91 height 12
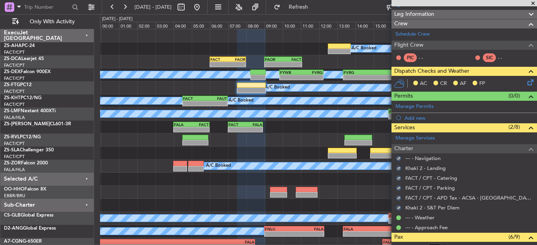
click at [526, 79] on icon at bounding box center [529, 81] width 6 height 6
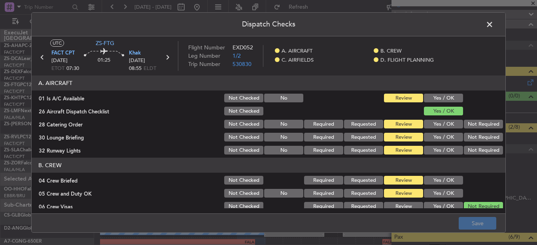
click at [450, 96] on button "Yes / OK" at bounding box center [443, 98] width 39 height 9
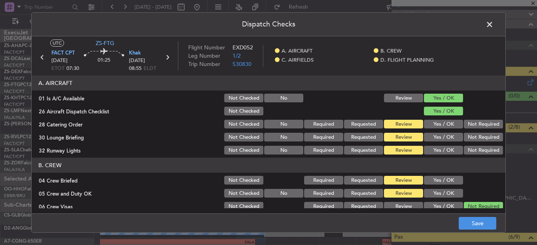
click at [443, 123] on button "Yes / OK" at bounding box center [443, 124] width 39 height 9
click at [469, 123] on button "Not Required" at bounding box center [483, 124] width 39 height 9
drag, startPoint x: 467, startPoint y: 135, endPoint x: 452, endPoint y: 144, distance: 17.8
click at [467, 135] on button "Not Required" at bounding box center [483, 137] width 39 height 9
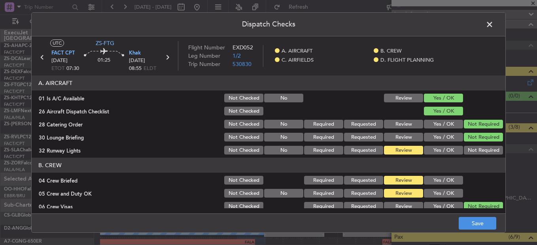
click at [447, 152] on button "Yes / OK" at bounding box center [443, 150] width 39 height 9
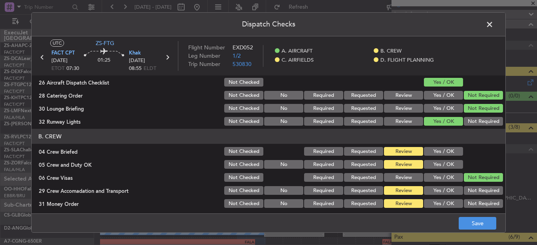
scroll to position [40, 0]
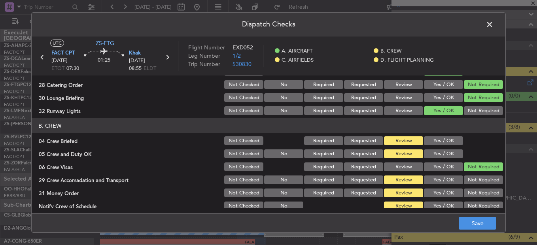
click at [435, 139] on button "Yes / OK" at bounding box center [443, 141] width 39 height 9
click at [433, 155] on button "Yes / OK" at bounding box center [443, 154] width 39 height 9
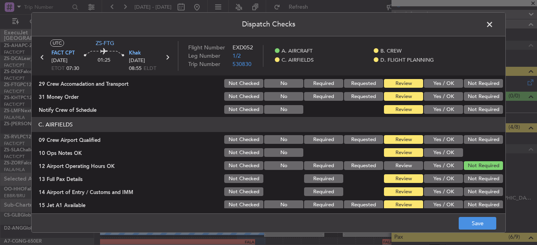
scroll to position [119, 0]
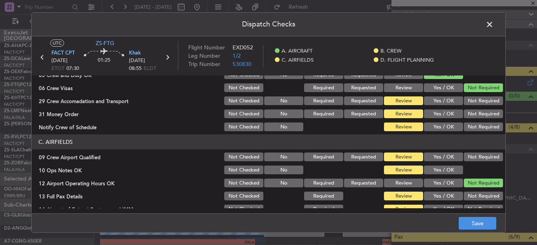
click at [472, 100] on button "Not Required" at bounding box center [483, 101] width 39 height 9
drag, startPoint x: 471, startPoint y: 116, endPoint x: 426, endPoint y: 144, distance: 52.9
click at [471, 116] on button "Not Required" at bounding box center [483, 114] width 39 height 9
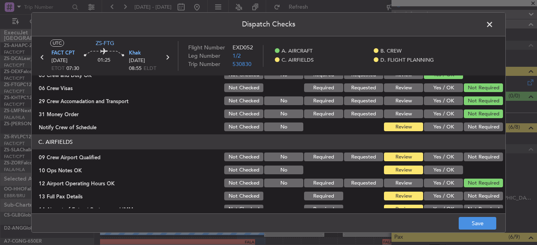
click at [426, 144] on header "C. AIRFIELDS" at bounding box center [269, 142] width 474 height 15
click at [438, 127] on button "Yes / OK" at bounding box center [443, 127] width 39 height 9
click at [444, 157] on button "Yes / OK" at bounding box center [443, 157] width 39 height 9
click at [444, 166] on button "Yes / OK" at bounding box center [443, 170] width 39 height 9
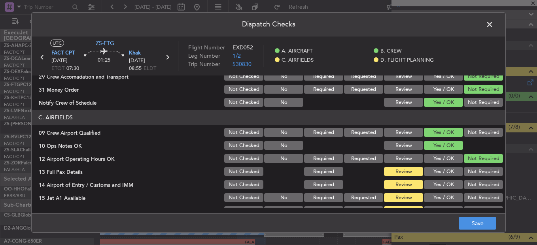
scroll to position [158, 0]
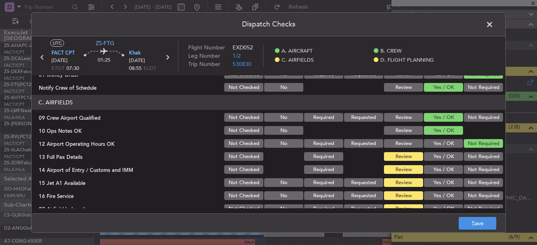
click at [444, 154] on button "Yes / OK" at bounding box center [443, 156] width 39 height 9
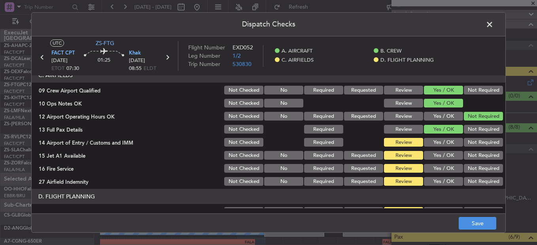
scroll to position [198, 0]
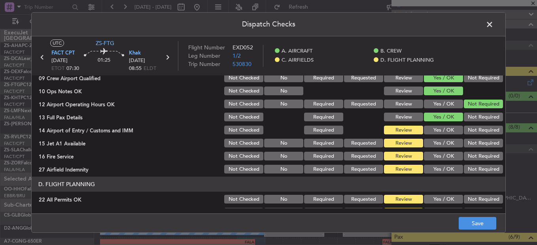
drag, startPoint x: 467, startPoint y: 130, endPoint x: 448, endPoint y: 140, distance: 22.1
click at [468, 130] on button "Not Required" at bounding box center [483, 130] width 39 height 9
click at [444, 142] on button "Yes / OK" at bounding box center [443, 143] width 39 height 9
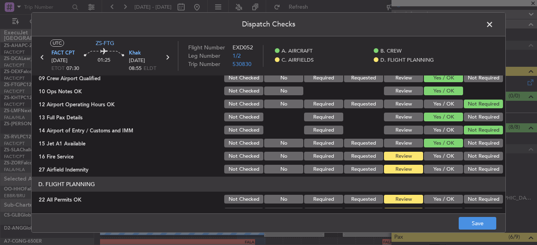
click at [444, 154] on button "Yes / OK" at bounding box center [443, 156] width 39 height 9
click at [476, 168] on button "Not Required" at bounding box center [483, 169] width 39 height 9
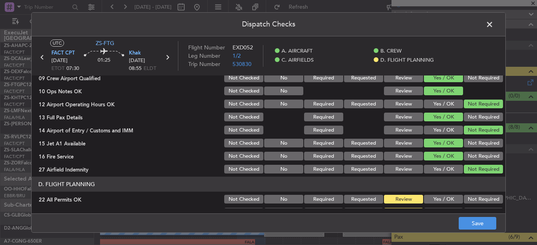
scroll to position [222, 0]
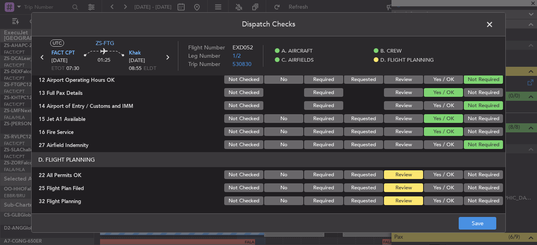
click at [472, 174] on button "Not Required" at bounding box center [483, 175] width 39 height 9
click at [427, 188] on button "Yes / OK" at bounding box center [443, 188] width 39 height 9
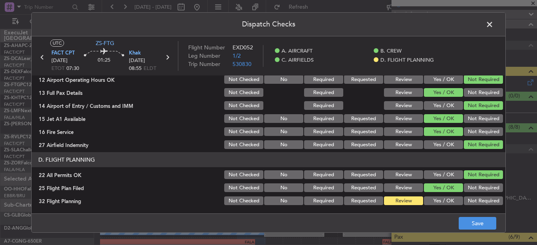
click at [442, 209] on article "A. AIRCRAFT 01 Is A/C Available Not Checked No Review Yes / OK 26 Aircraft Disp…" at bounding box center [269, 142] width 474 height 133
click at [521, 215] on div "Dispatch Checks UTC ZS-FTG FACT CPT [DATE] ETOT 07:30 01:25 Khak [DATE] 08:55 E…" at bounding box center [268, 122] width 537 height 245
click at [431, 197] on button "Yes / OK" at bounding box center [443, 201] width 39 height 9
click at [506, 238] on div "Dispatch Checks UTC ZS-FTG FACT CPT [DATE] ETOT 07:30 01:25 Khak [DATE] 08:55 E…" at bounding box center [268, 122] width 537 height 245
click at [491, 220] on button "Save" at bounding box center [478, 223] width 38 height 13
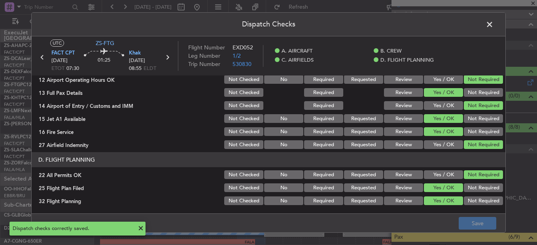
drag, startPoint x: 488, startPoint y: 22, endPoint x: 489, endPoint y: 28, distance: 5.7
click at [494, 23] on span at bounding box center [494, 27] width 0 height 16
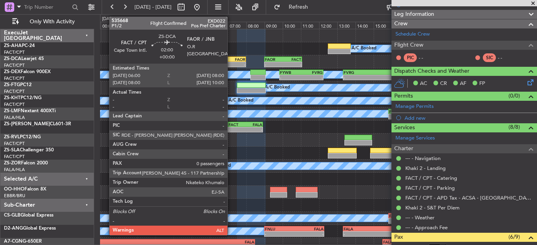
click at [231, 58] on div "FAOR" at bounding box center [236, 59] width 17 height 5
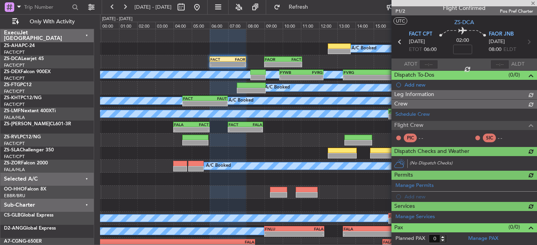
scroll to position [87, 0]
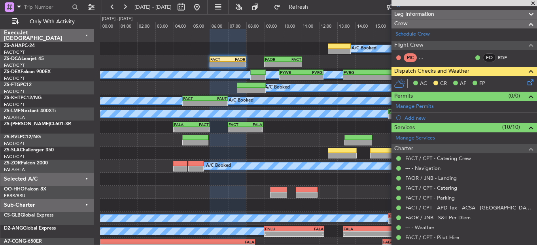
click at [526, 84] on icon at bounding box center [529, 81] width 6 height 6
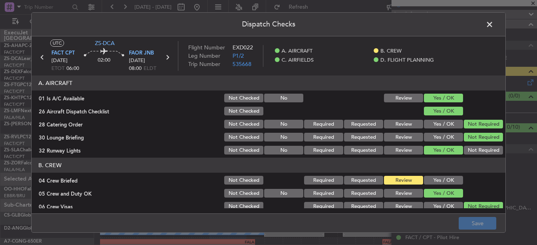
click at [494, 29] on span at bounding box center [494, 27] width 0 height 16
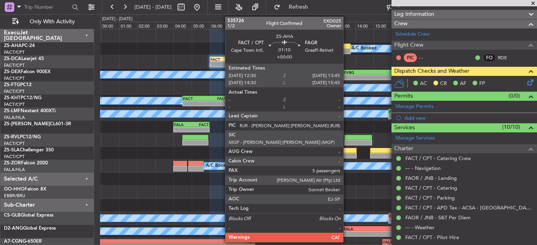
click at [347, 49] on div at bounding box center [339, 52] width 23 height 6
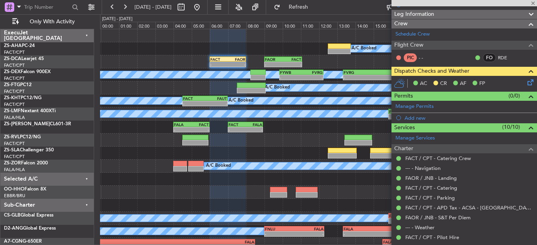
type input "5"
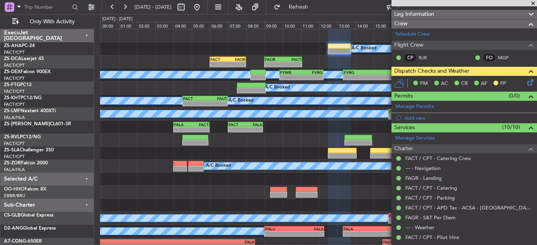
click at [523, 201] on div "FACT / CPT - Parking" at bounding box center [465, 198] width 146 height 10
click at [534, 1] on div at bounding box center [465, 3] width 146 height 6
click at [535, 2] on div at bounding box center [465, 3] width 146 height 6
